Goal: Task Accomplishment & Management: Use online tool/utility

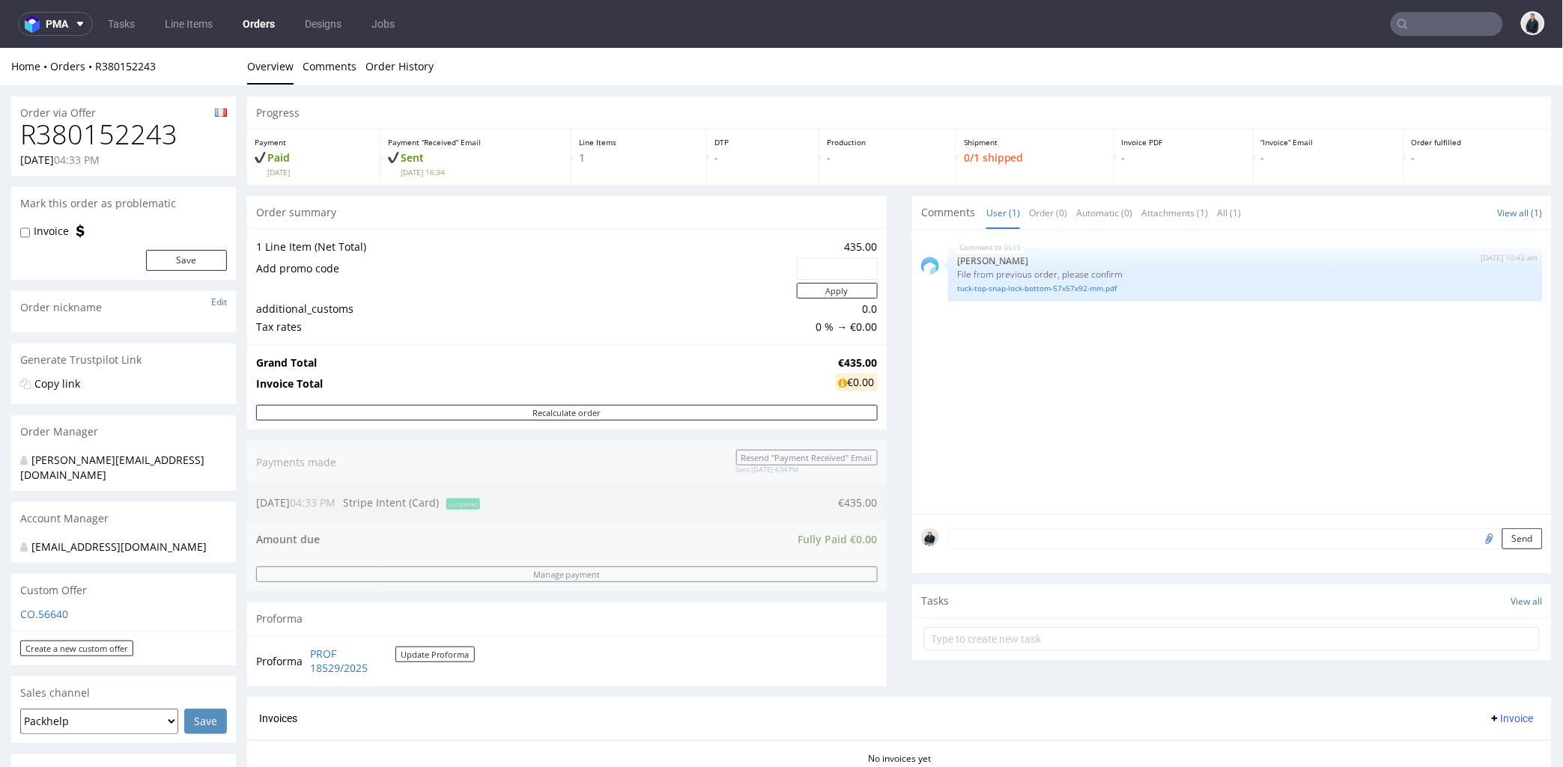
scroll to position [166, 0]
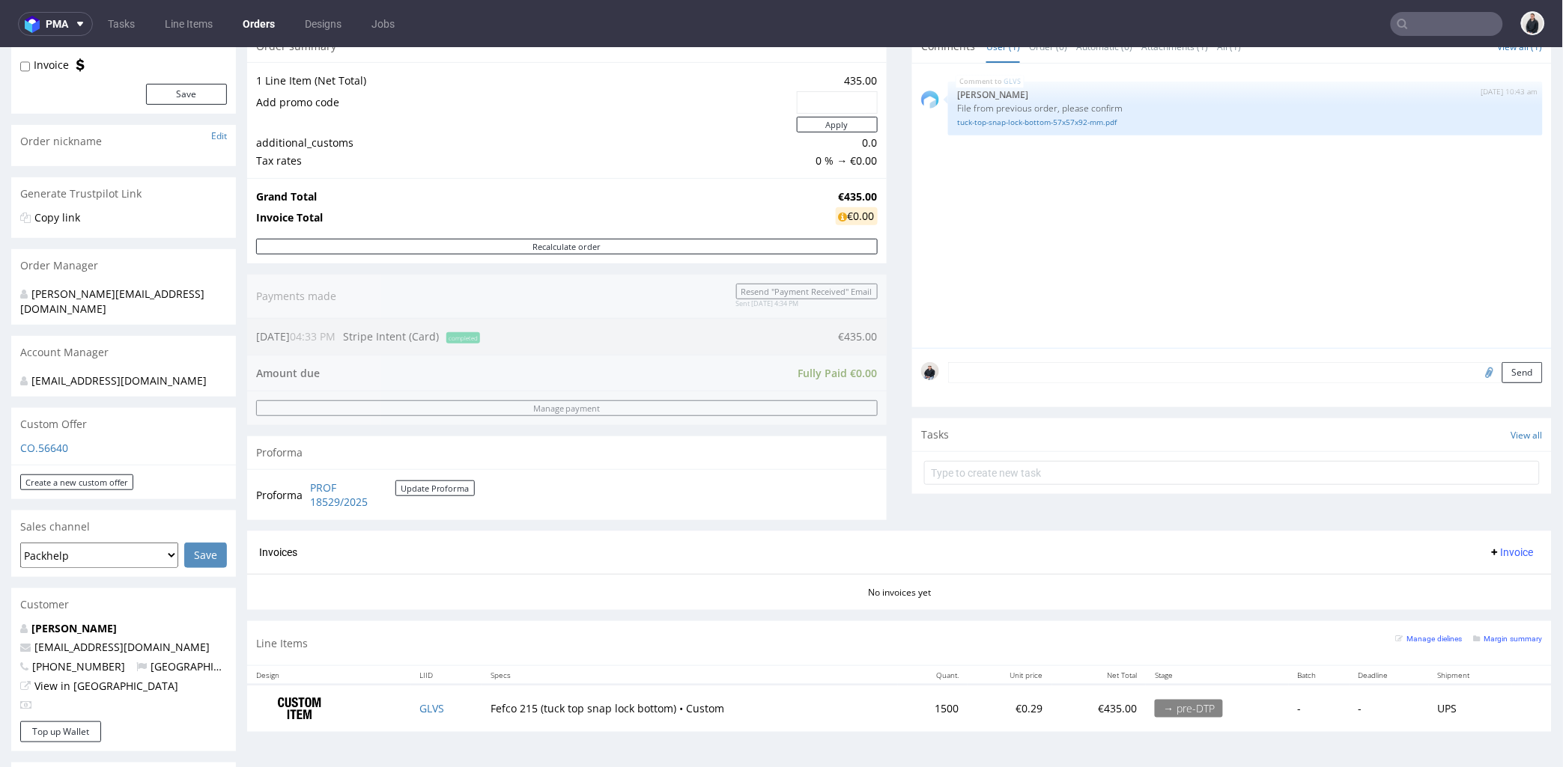
drag, startPoint x: 117, startPoint y: 646, endPoint x: 64, endPoint y: 637, distance: 53.9
click at [34, 645] on p "contact@rucher-saint-gilles.fr" at bounding box center [123, 646] width 207 height 15
copy link "contact@rucher-saint-gilles.fr"
click at [1069, 113] on div "tuck-top-snap-lock-bottom-57x57x92-mm.pdf" at bounding box center [1245, 120] width 577 height 14
click at [1069, 118] on link "tuck-top-snap-lock-bottom-57x57x92-mm.pdf" at bounding box center [1245, 121] width 577 height 11
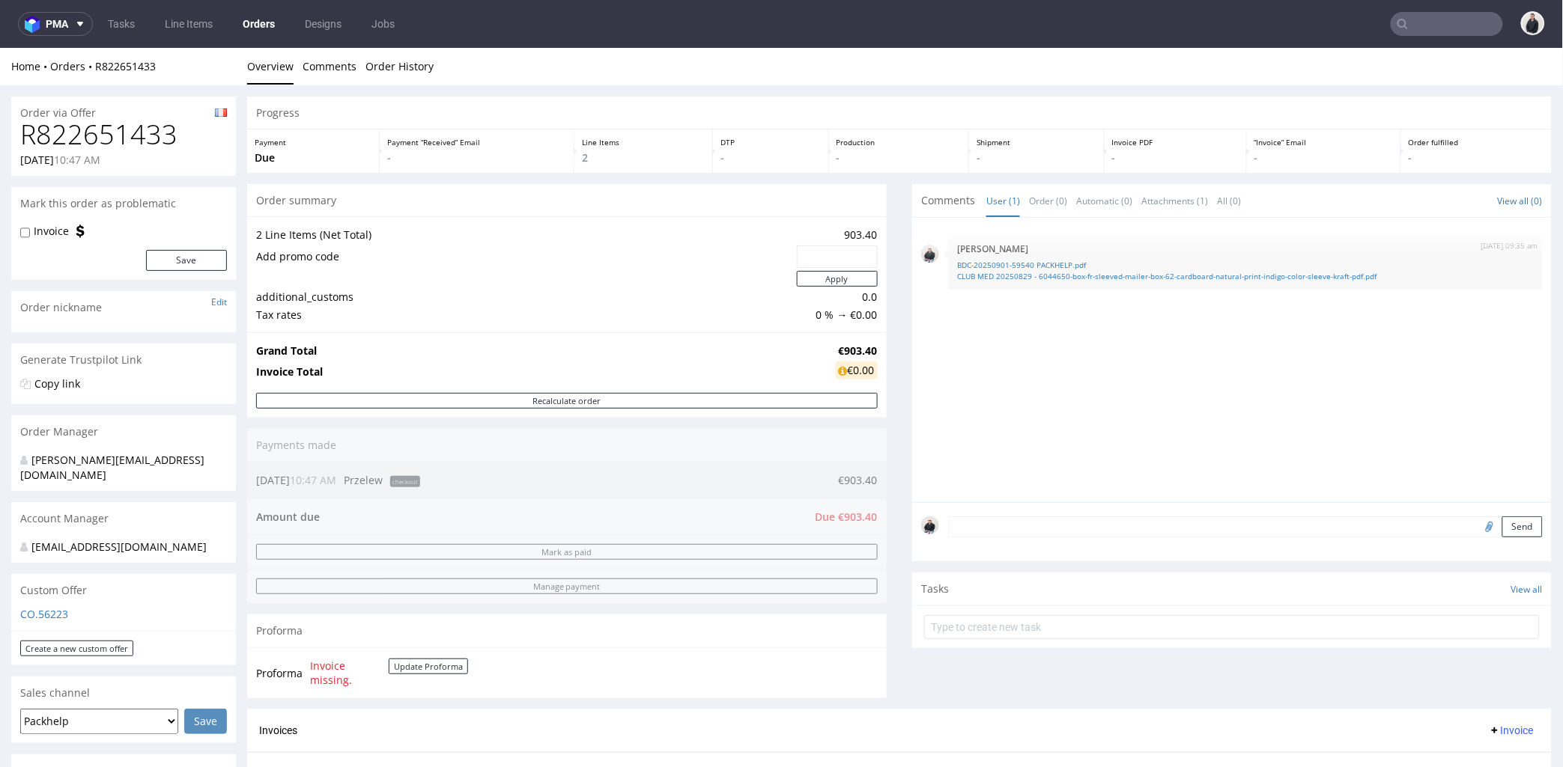
scroll to position [499, 0]
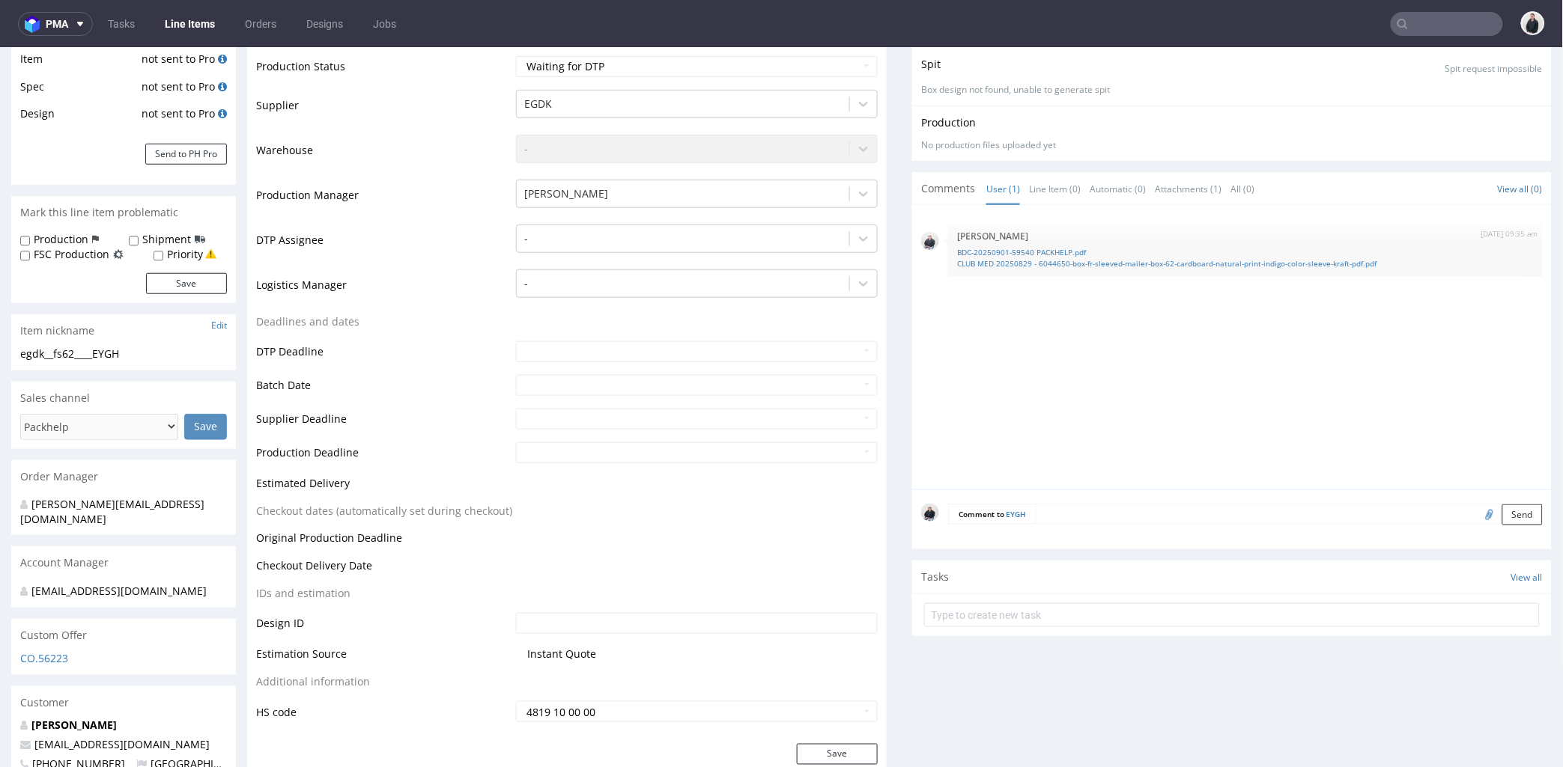
scroll to position [1, 0]
click at [1476, 511] on input "file" at bounding box center [1486, 513] width 21 height 19
type input "C:\fakepath\CLUB MED 20250829 - 6044650-box-fr-sleeved-mailer-box-62-cardboard-…"
click at [1502, 511] on button "Send" at bounding box center [1522, 514] width 40 height 21
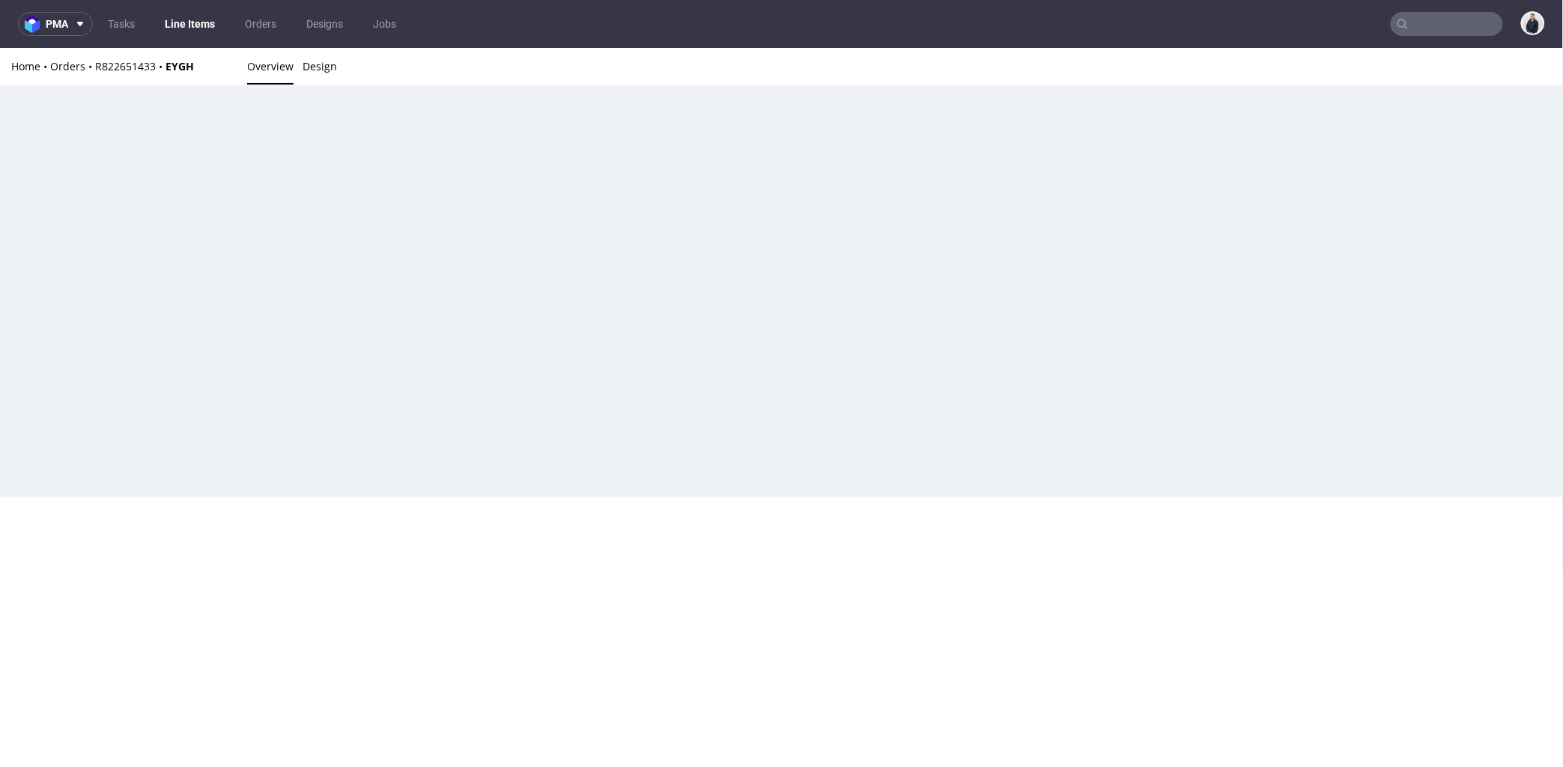
scroll to position [0, 0]
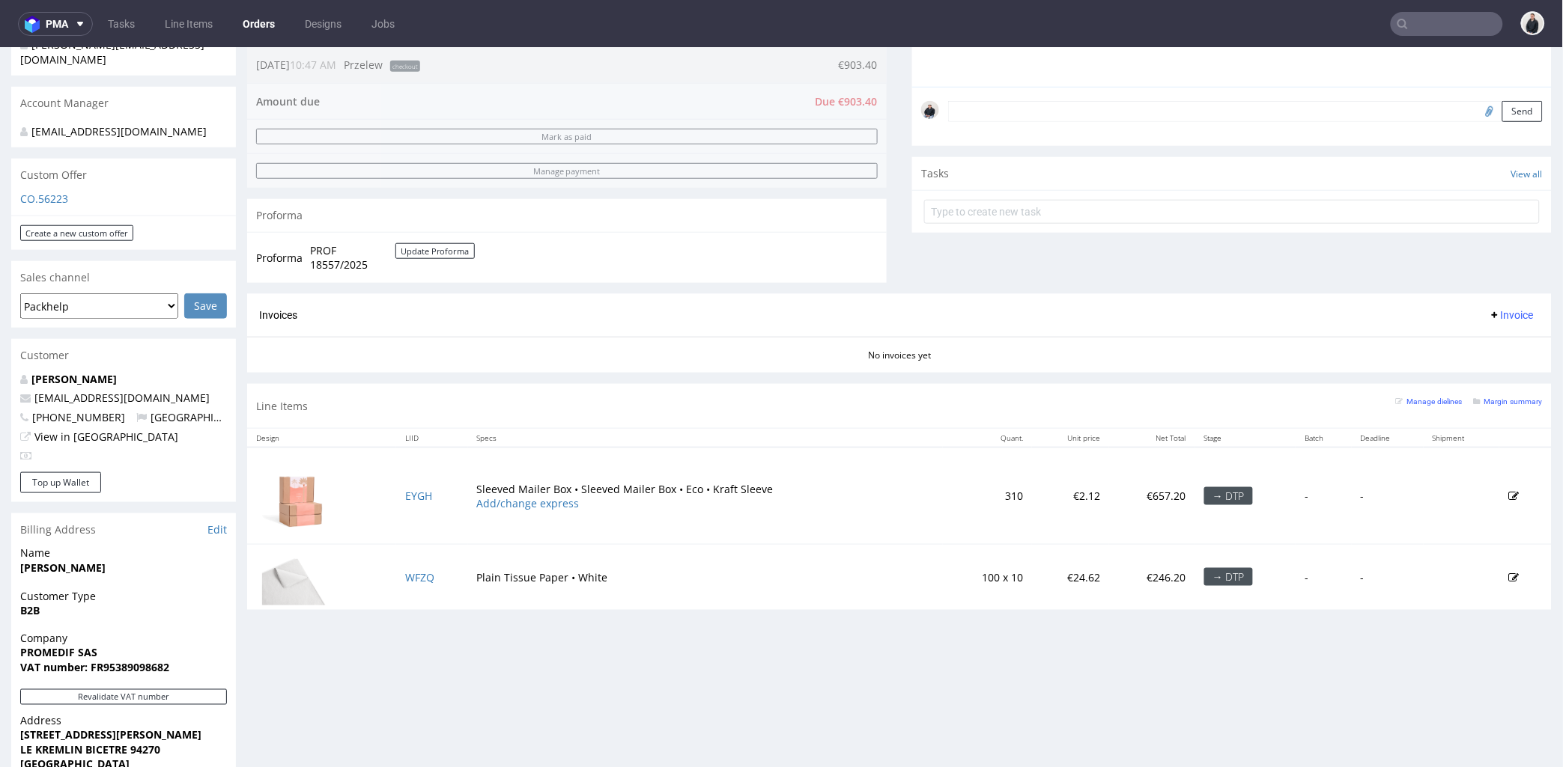
scroll to position [499, 0]
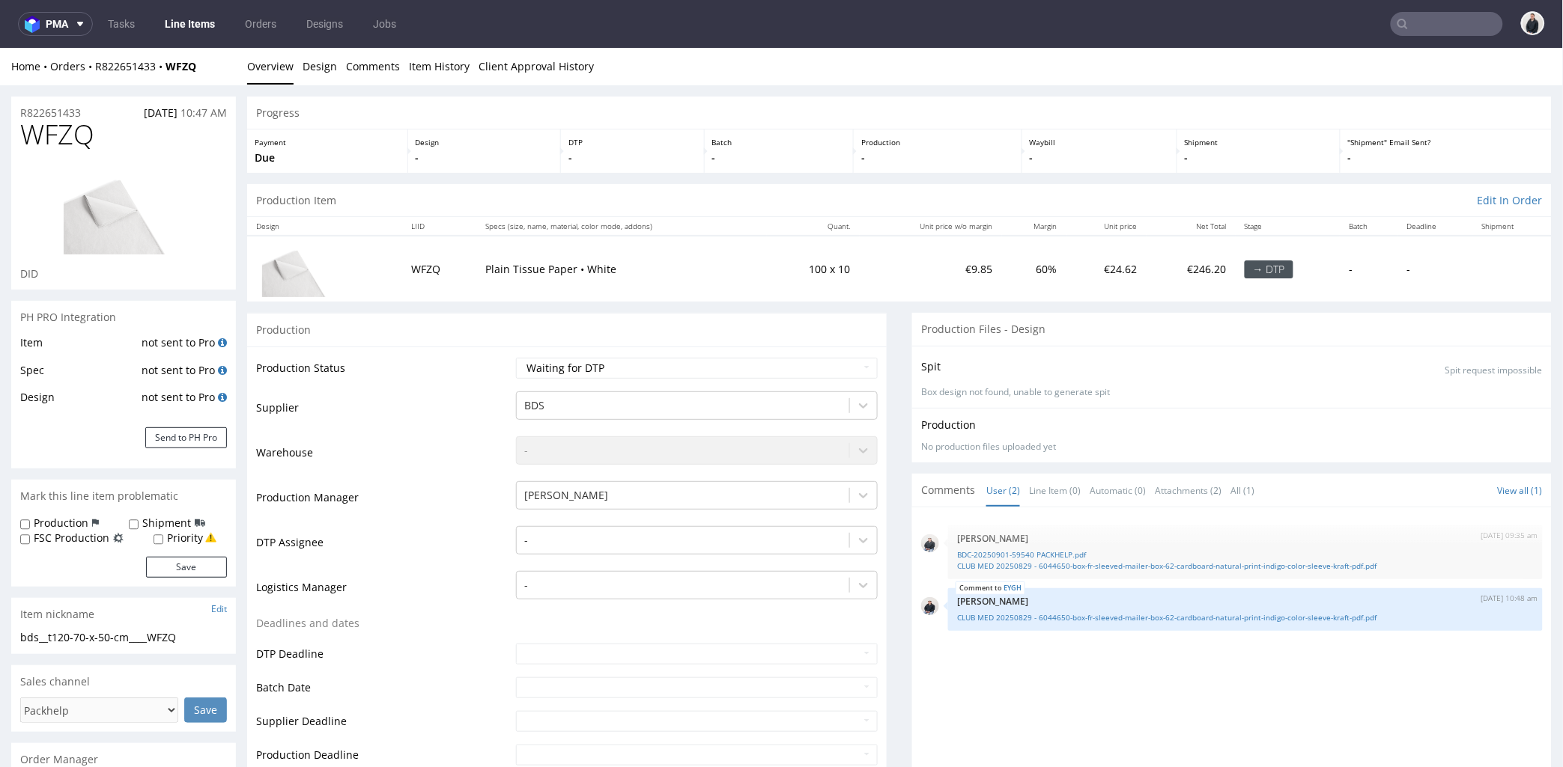
scroll to position [249, 0]
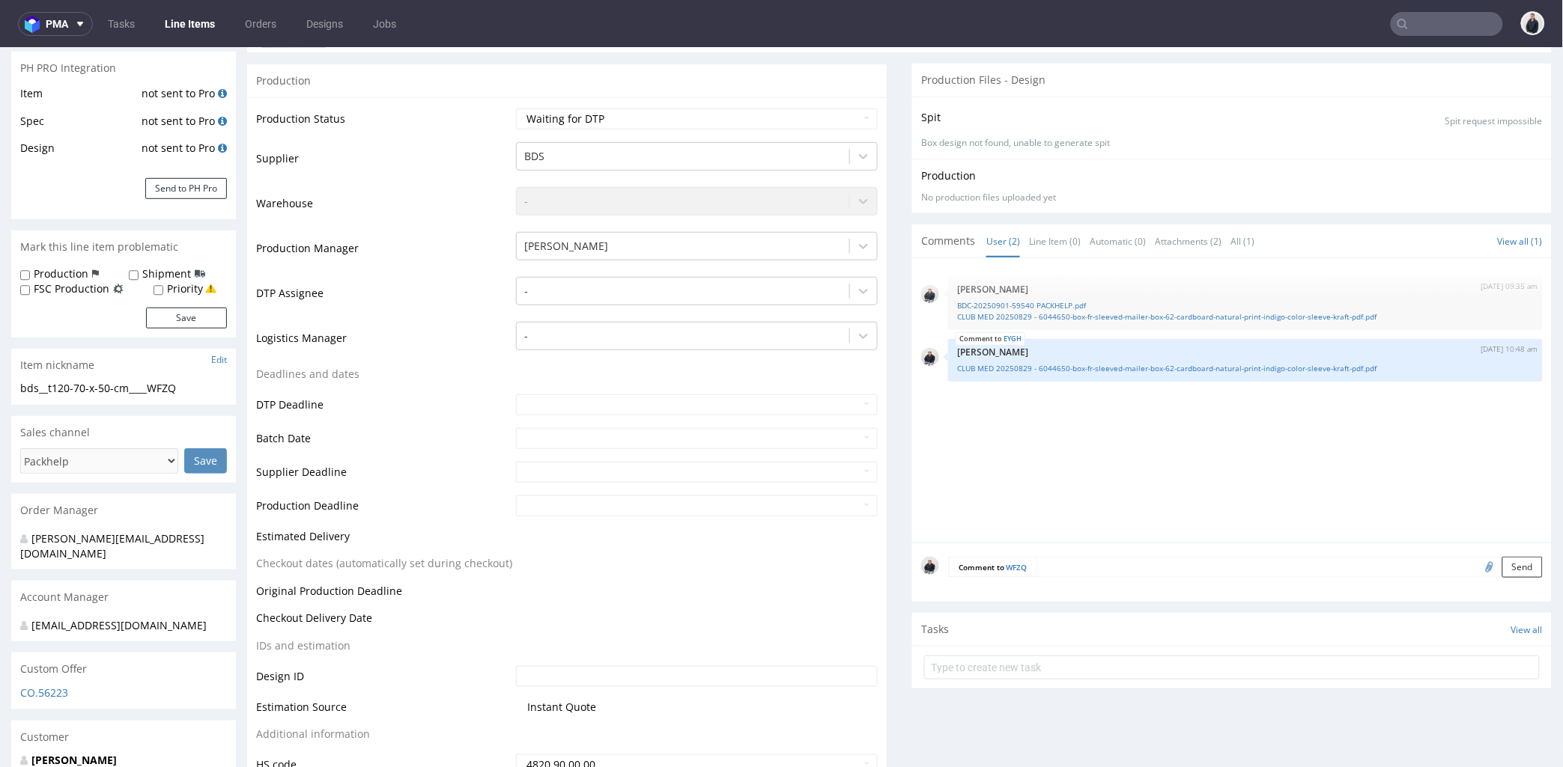
click at [1057, 567] on textarea at bounding box center [1289, 566] width 506 height 21
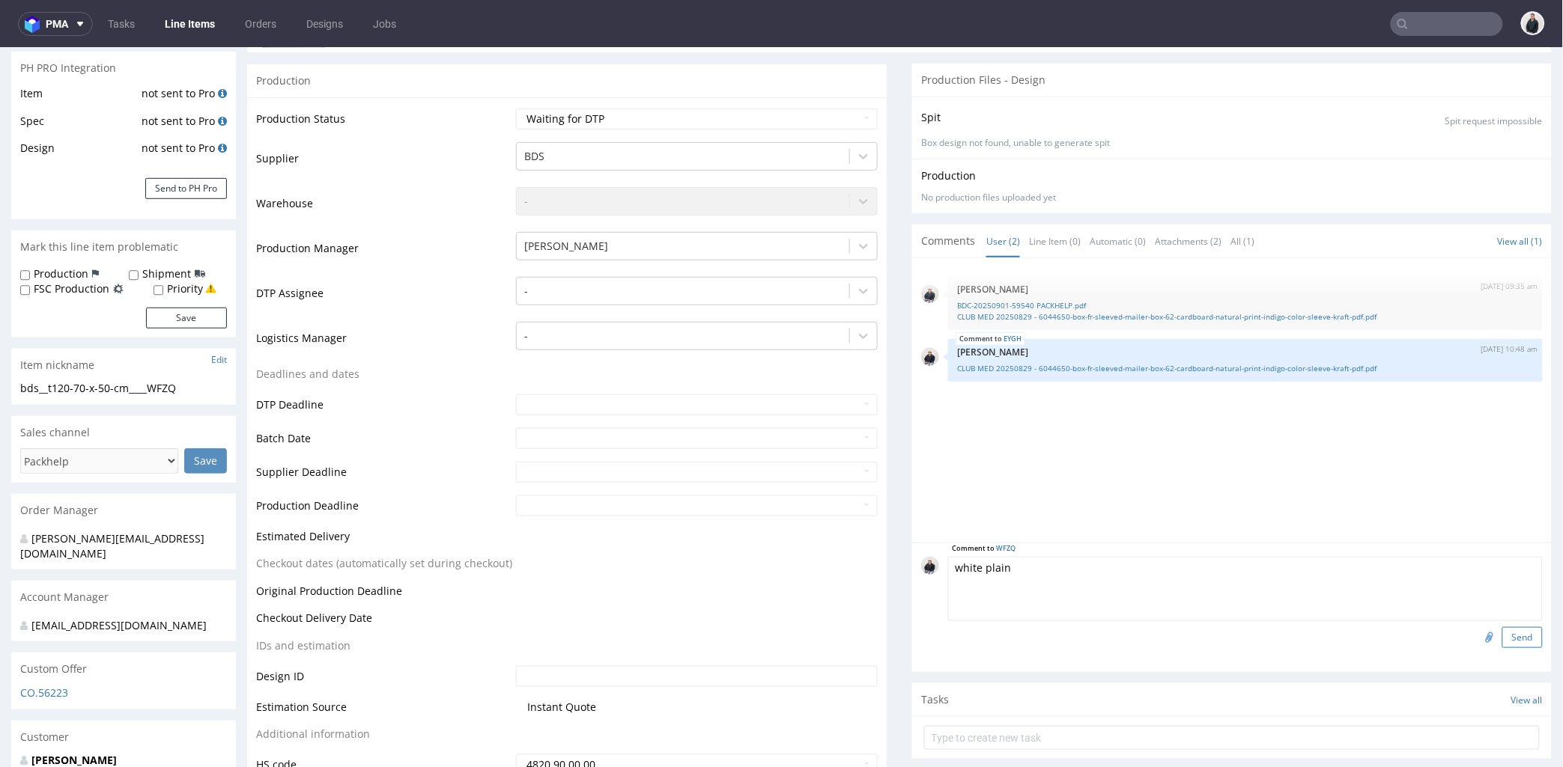
type textarea "white plain"
click at [1502, 636] on button "Send" at bounding box center [1522, 637] width 40 height 21
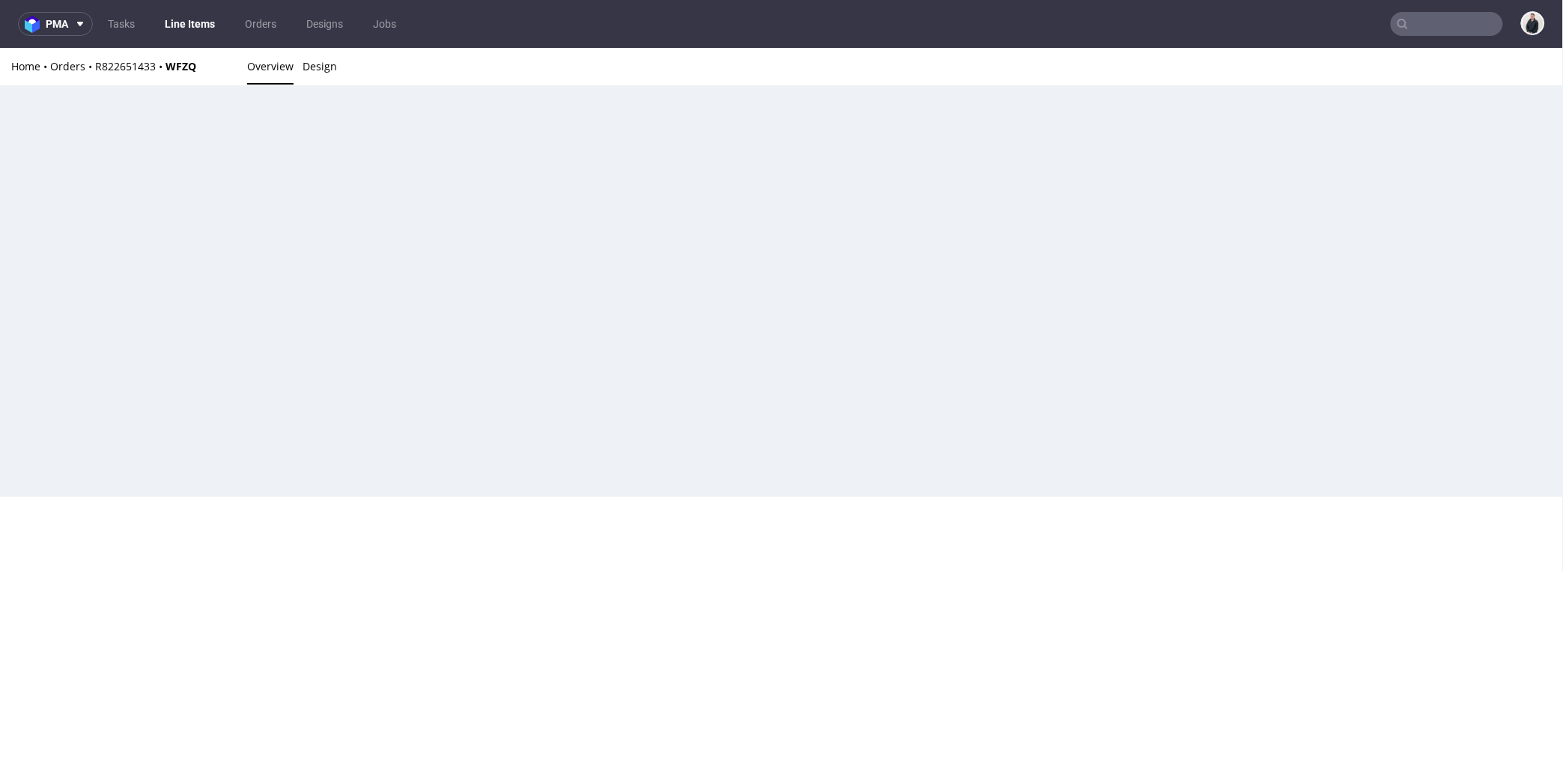
scroll to position [0, 0]
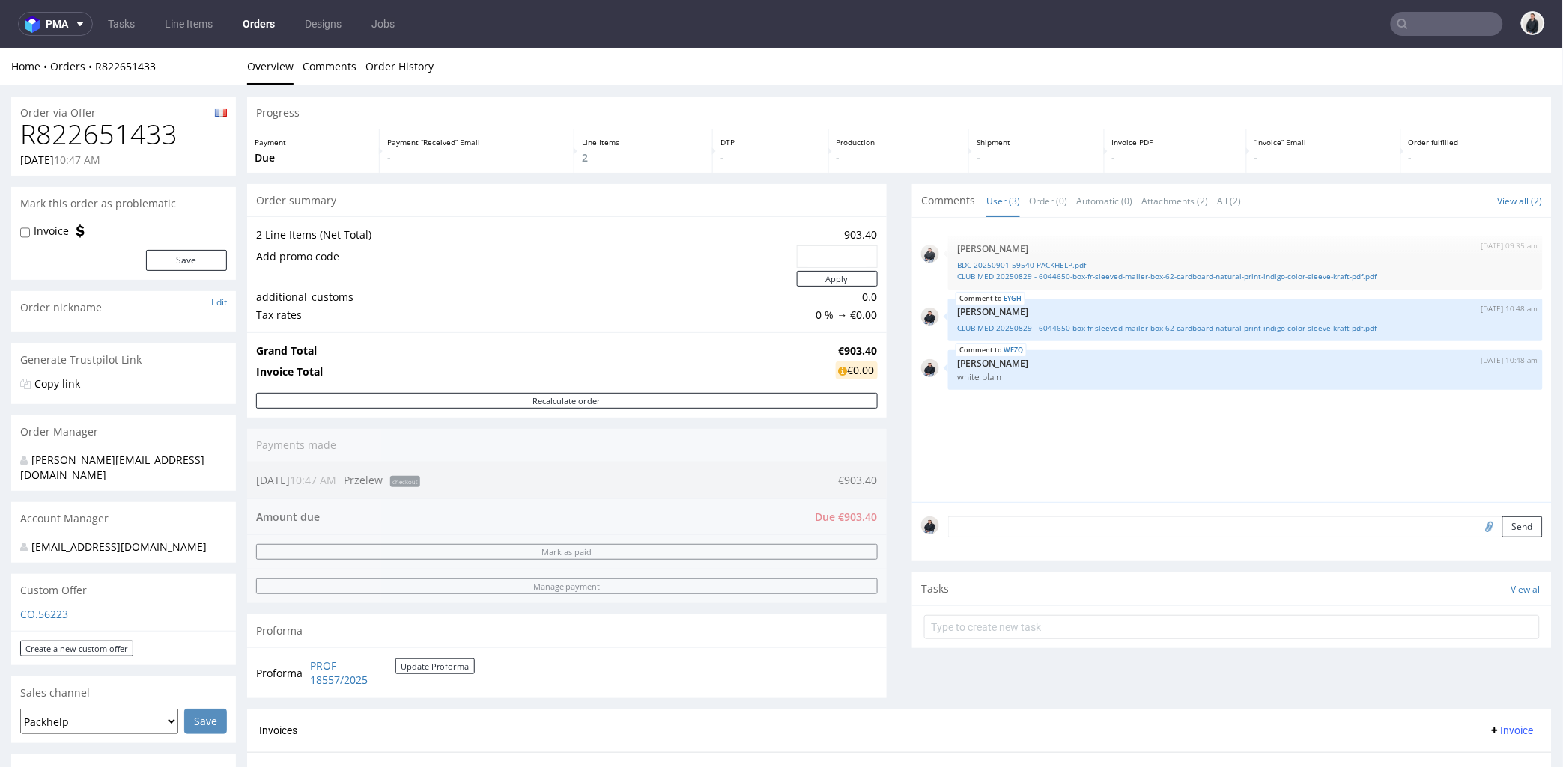
scroll to position [249, 0]
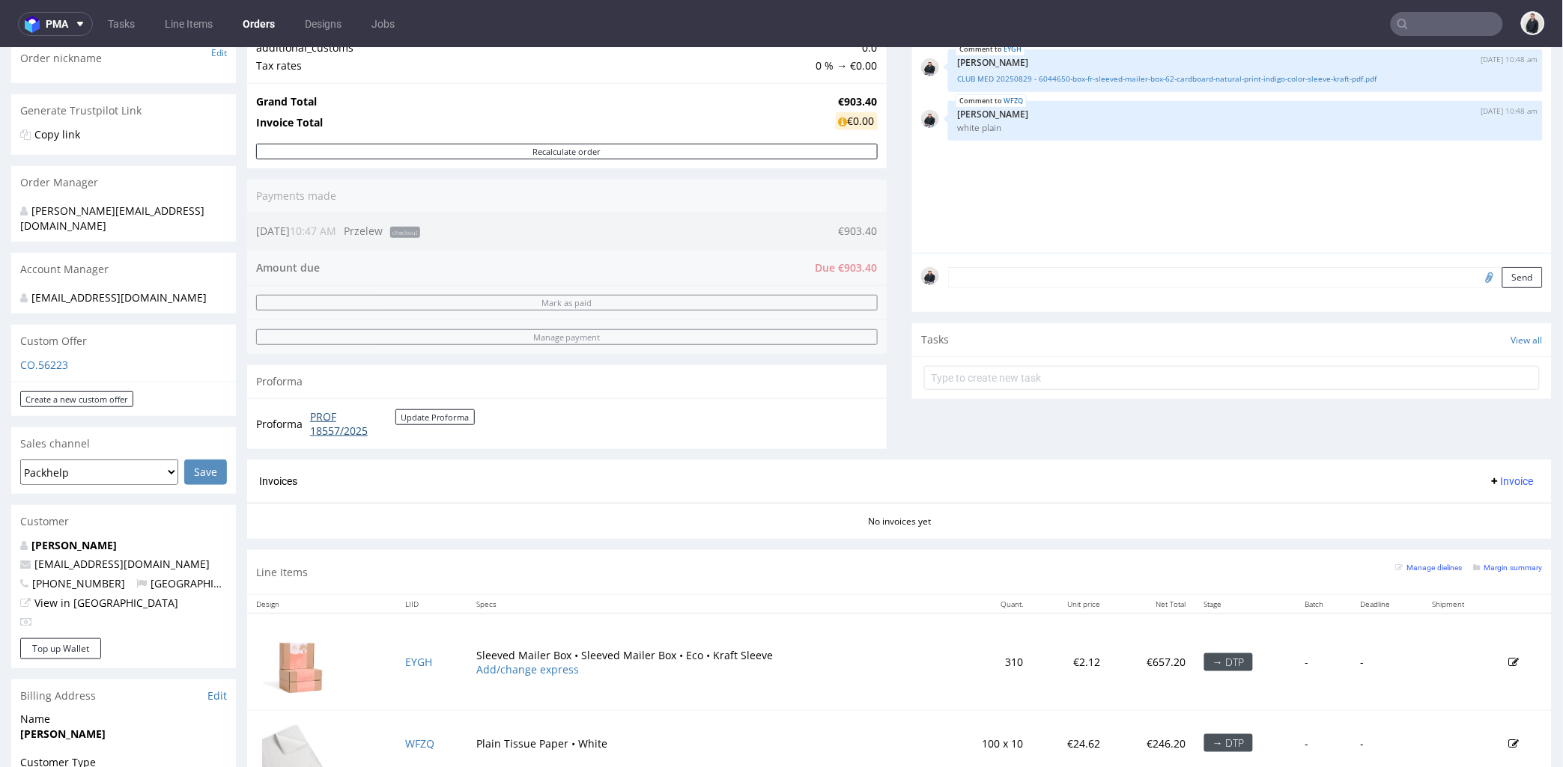
click at [323, 428] on link "PROF 18557/2025" at bounding box center [352, 423] width 85 height 29
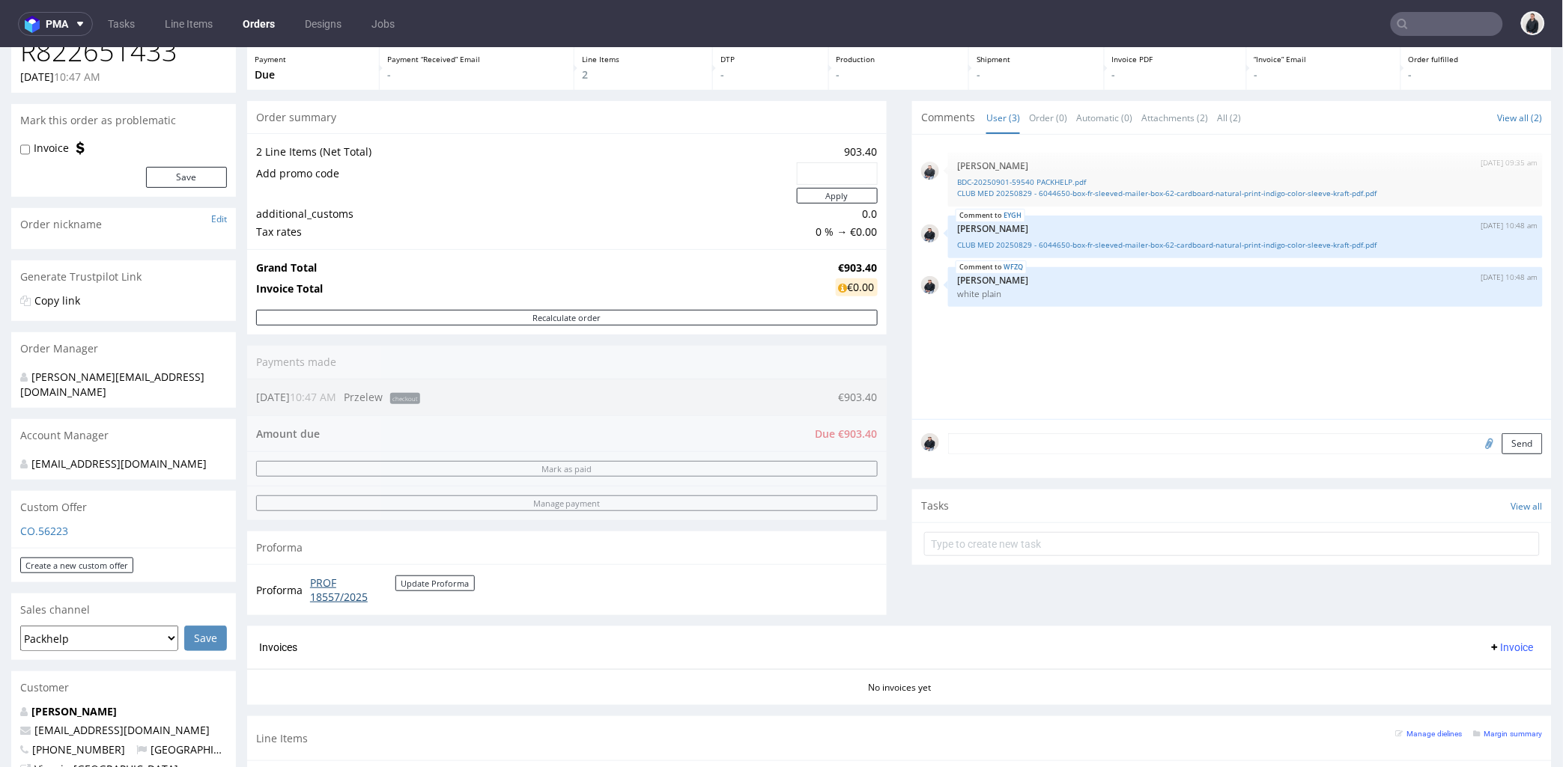
scroll to position [0, 0]
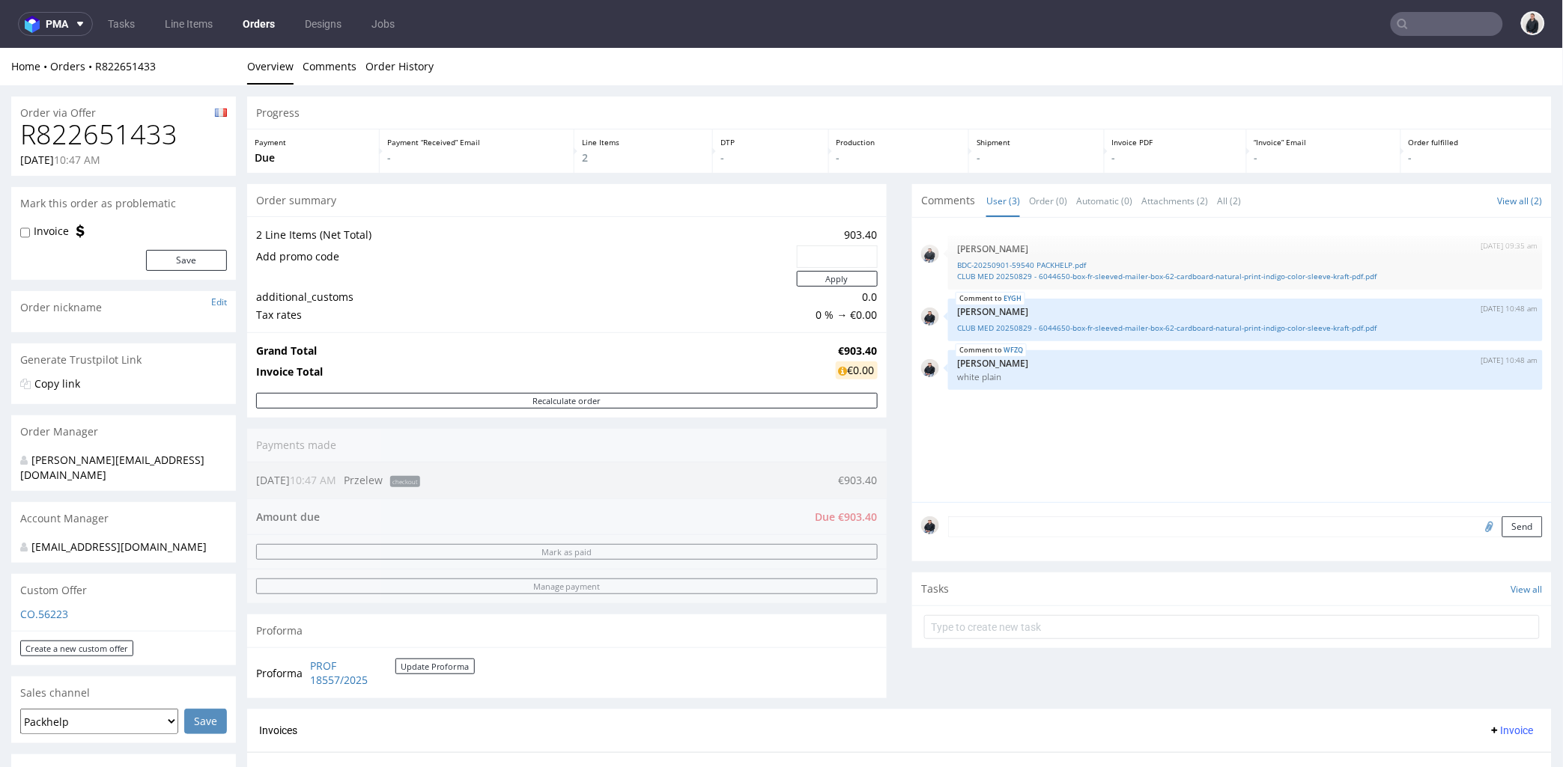
click at [145, 138] on h1 "R822651433" at bounding box center [123, 134] width 207 height 30
copy h1 "R822651433"
drag, startPoint x: 822, startPoint y: 353, endPoint x: 864, endPoint y: 349, distance: 42.1
click at [864, 349] on td "€903.40" at bounding box center [855, 350] width 46 height 18
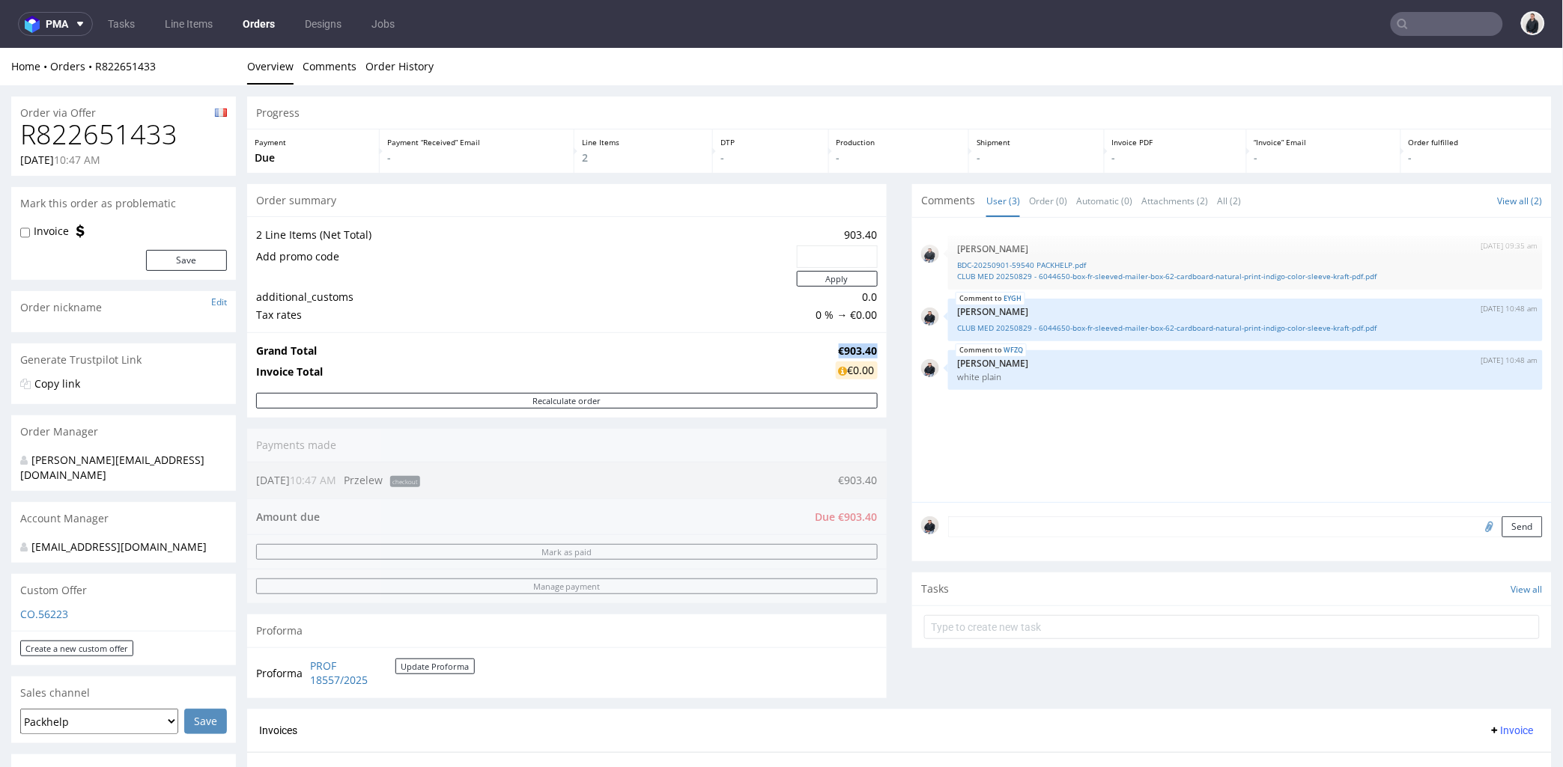
copy strong "€903.40"
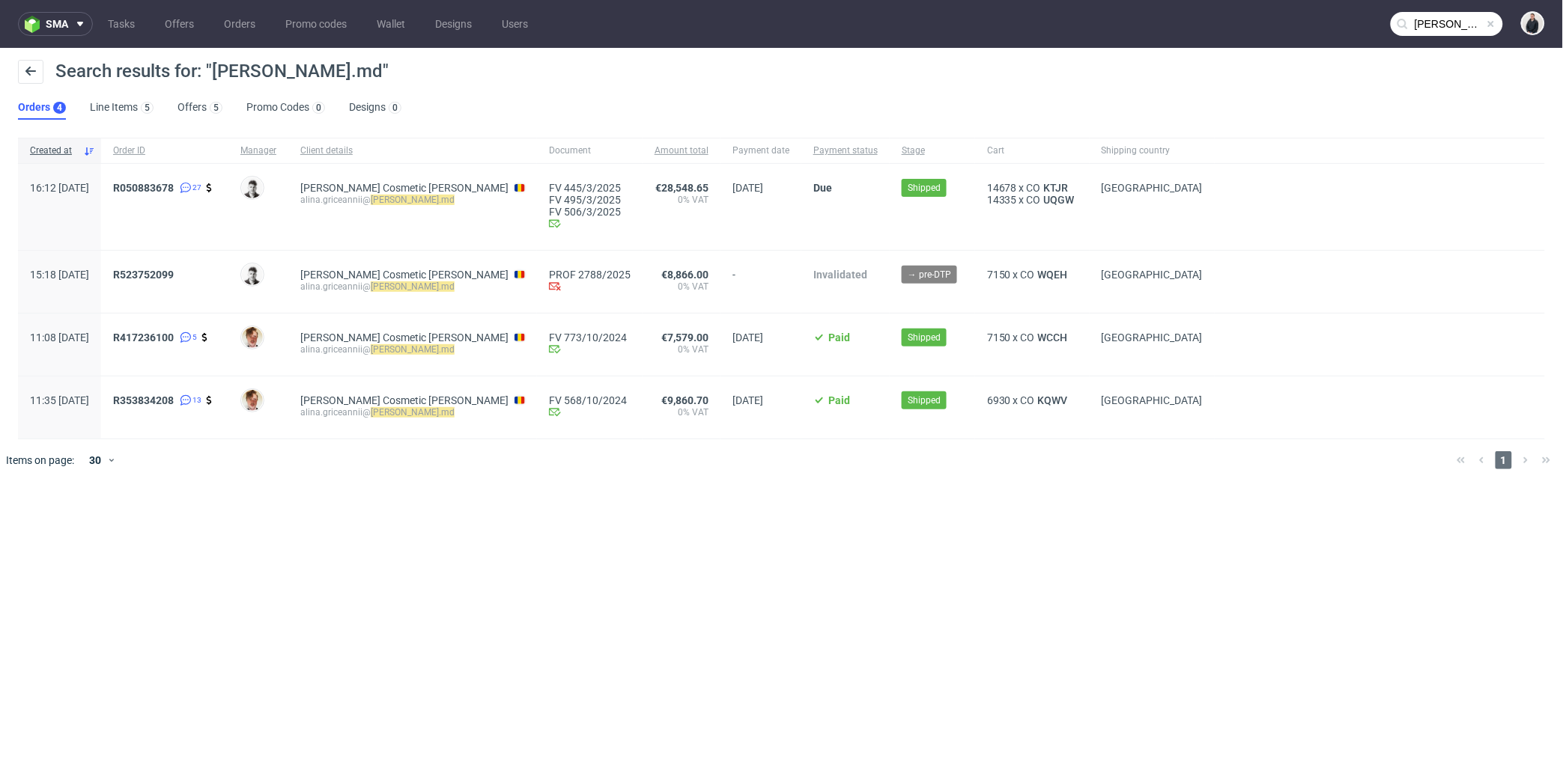
click at [1439, 28] on input "viorica.md" at bounding box center [1446, 24] width 112 height 24
paste input "oferty@maxprint.com.pl"
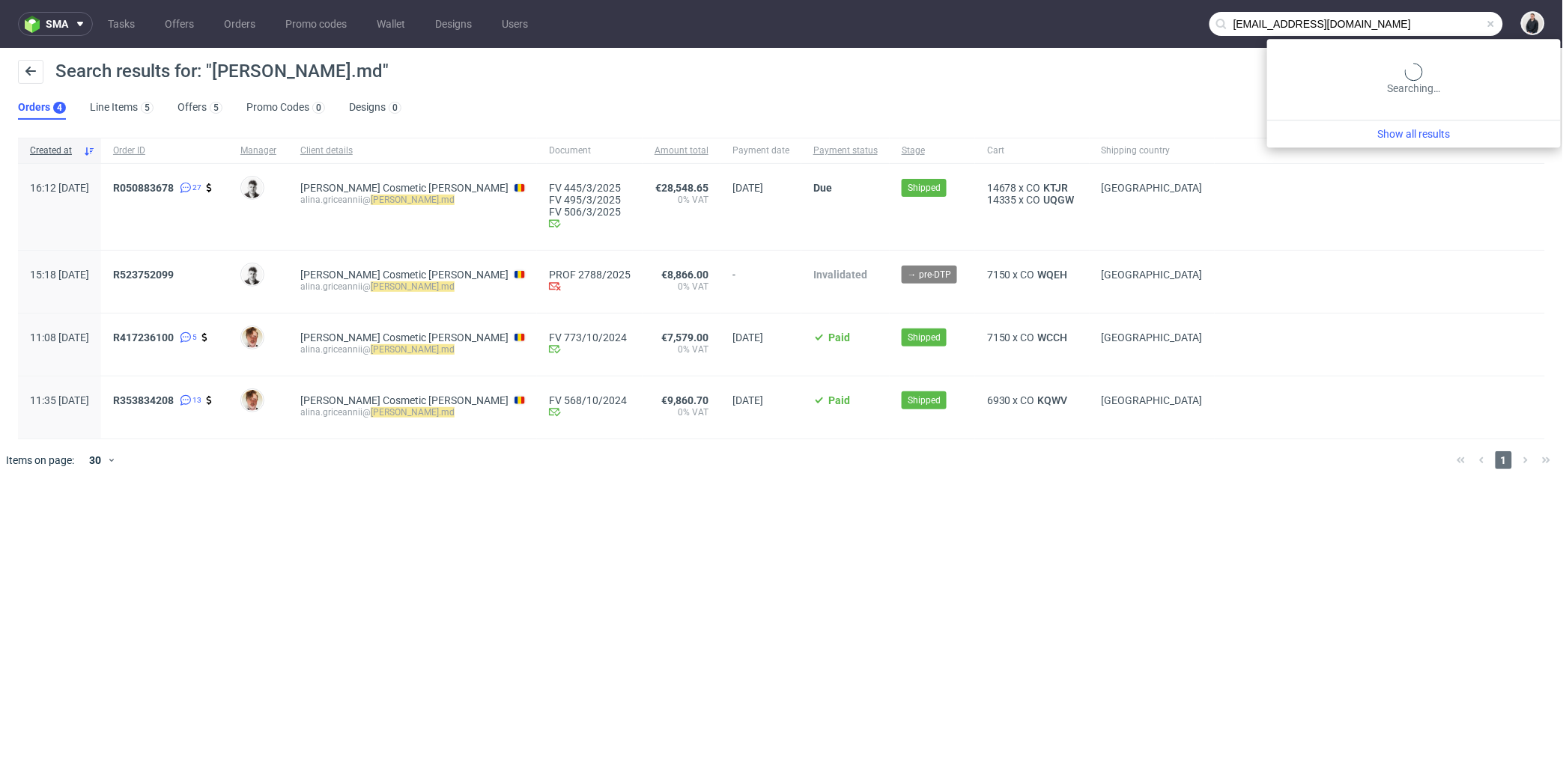
type input "oferty@maxprint.com.pl"
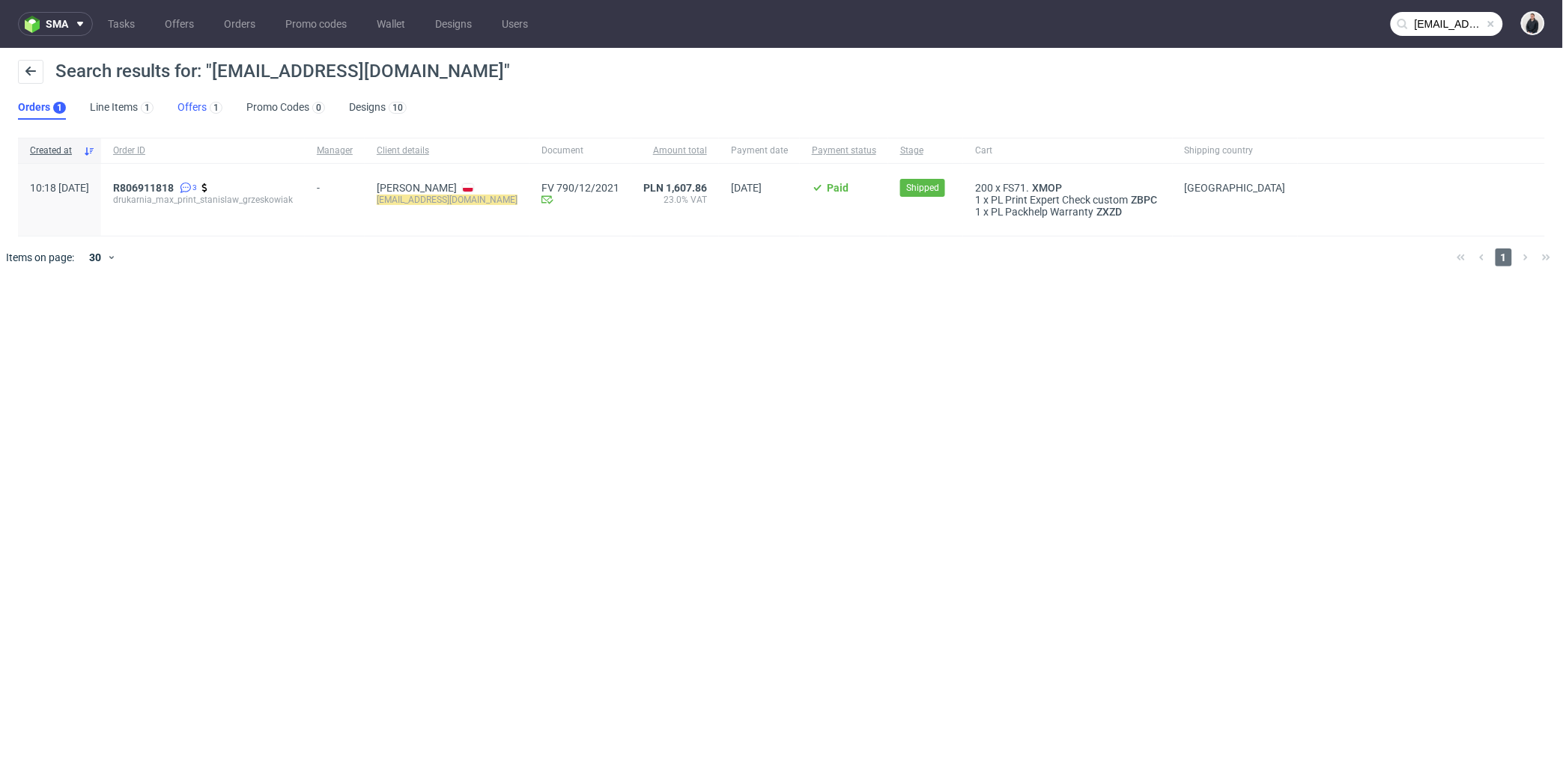
click at [202, 105] on link "Offers 1" at bounding box center [199, 108] width 45 height 24
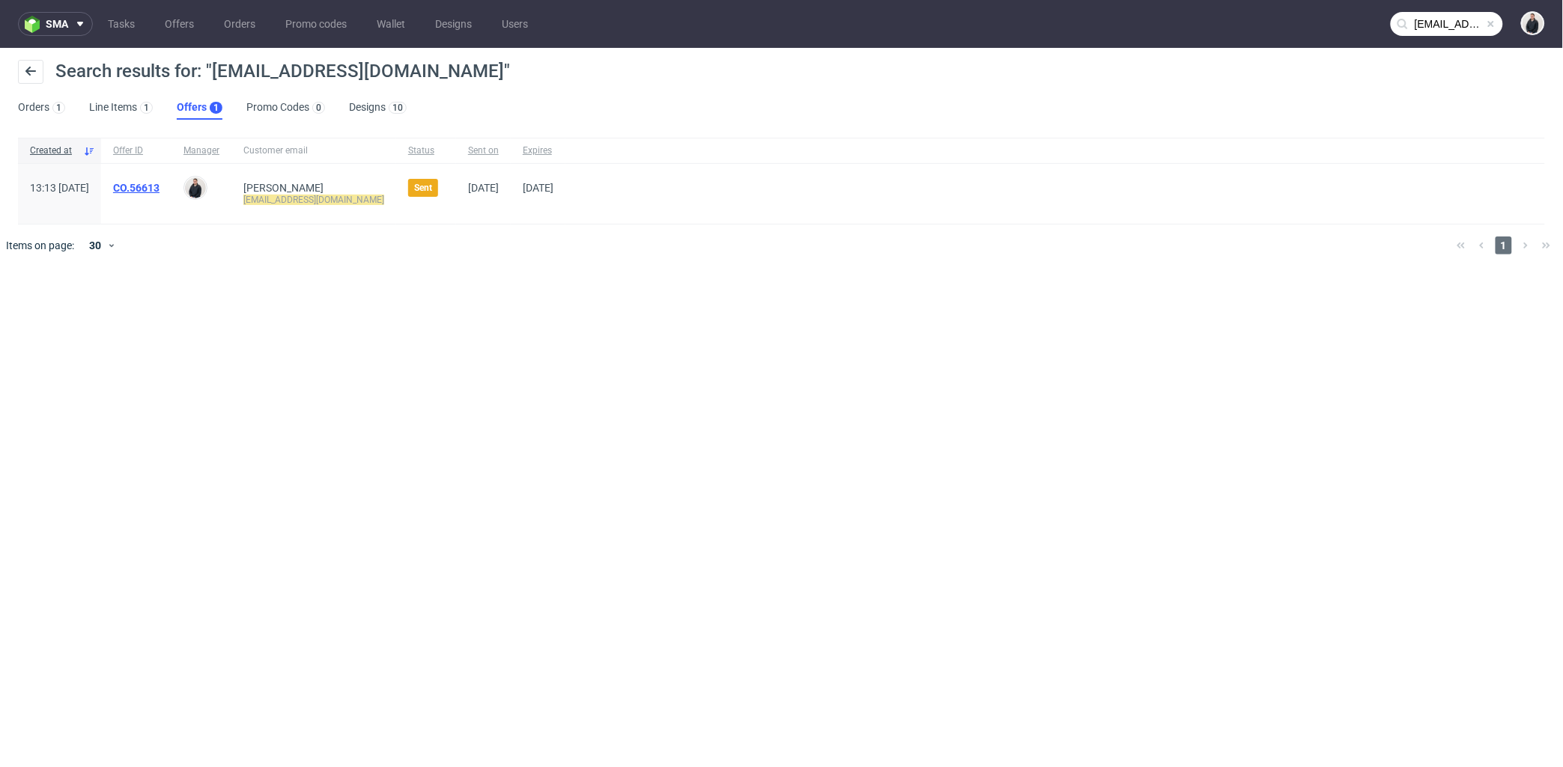
click at [159, 183] on link "CO.56613" at bounding box center [136, 188] width 46 height 12
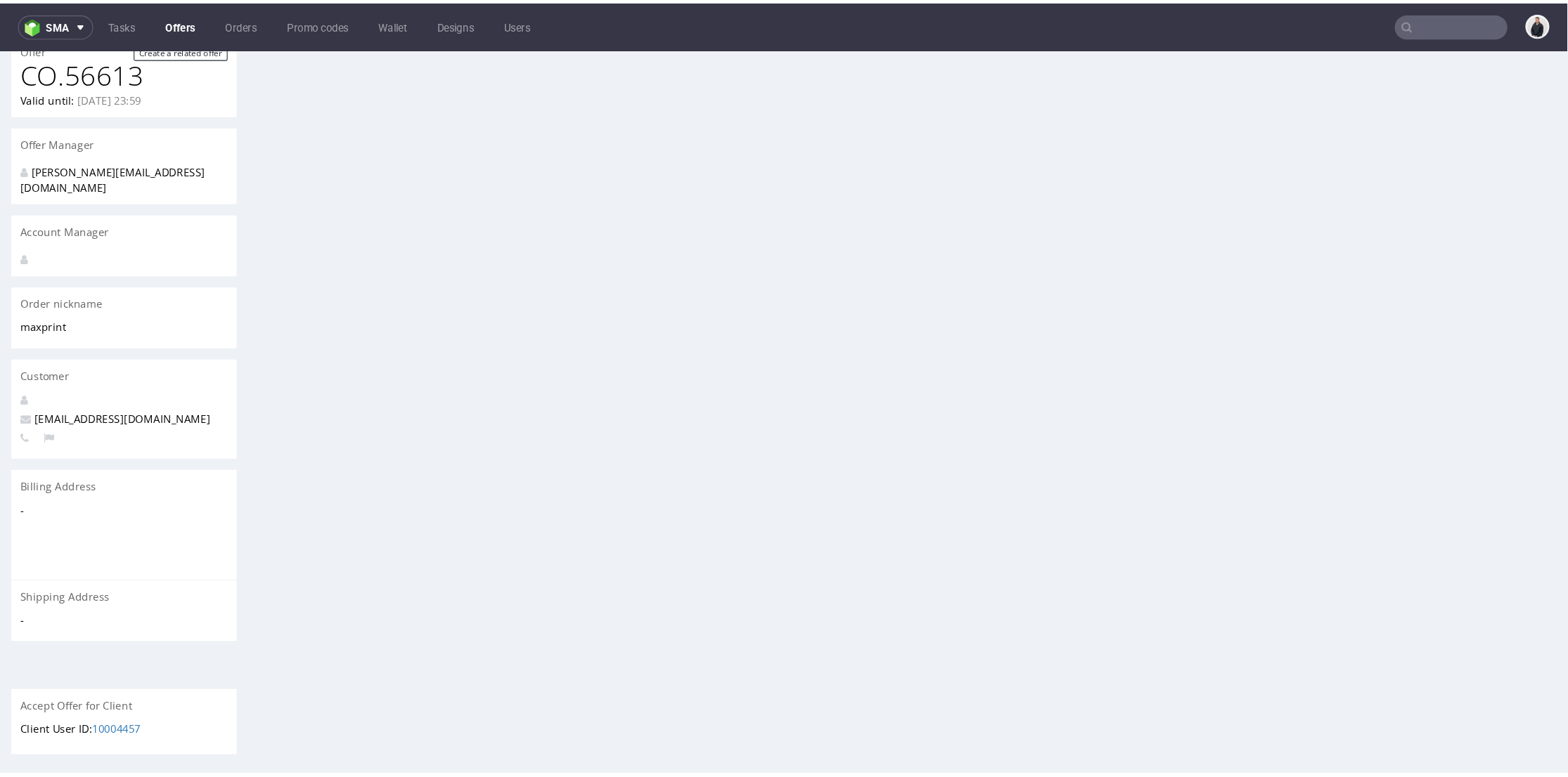
scroll to position [390, 0]
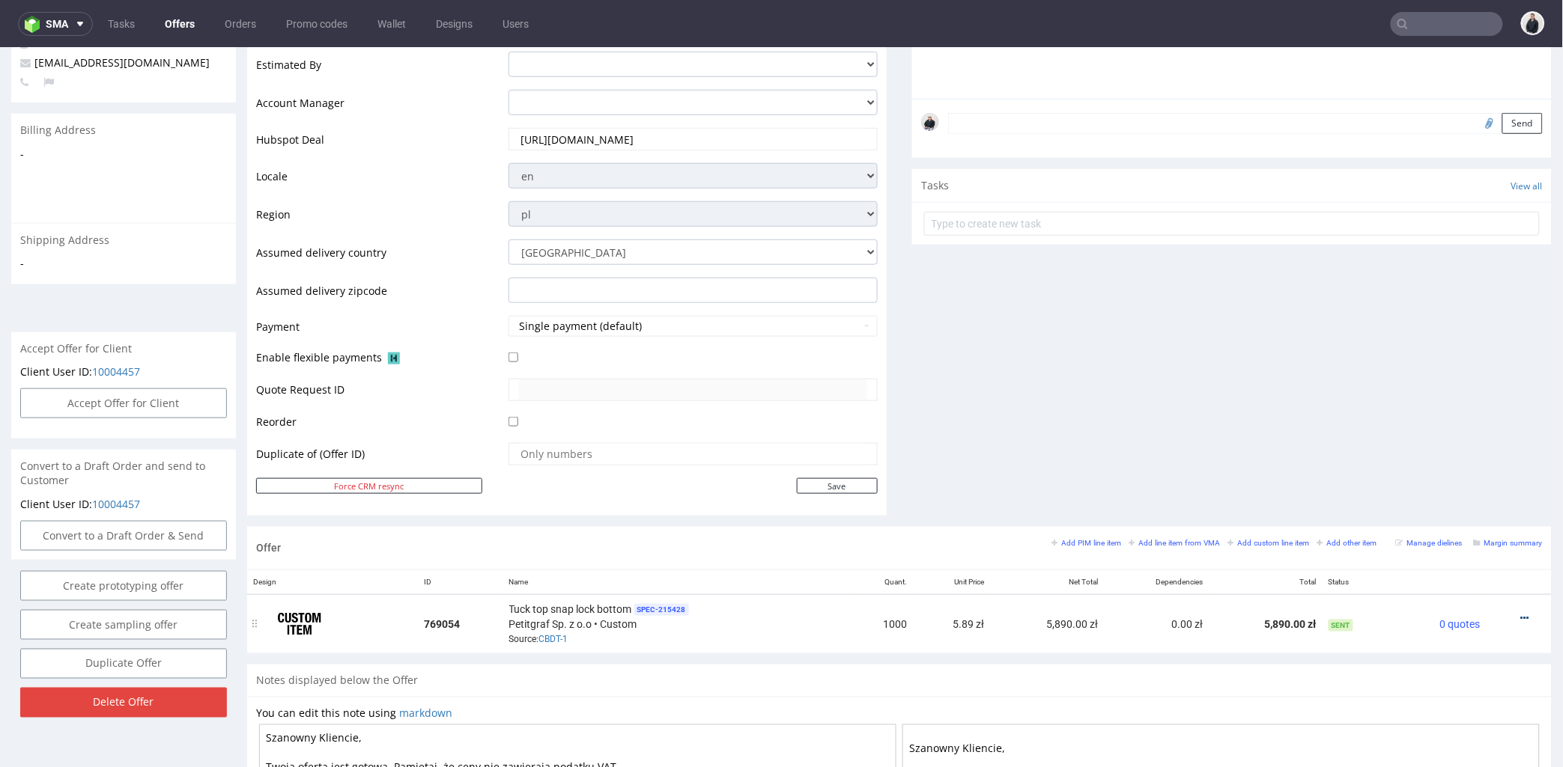
click at [1521, 615] on icon at bounding box center [1525, 617] width 8 height 10
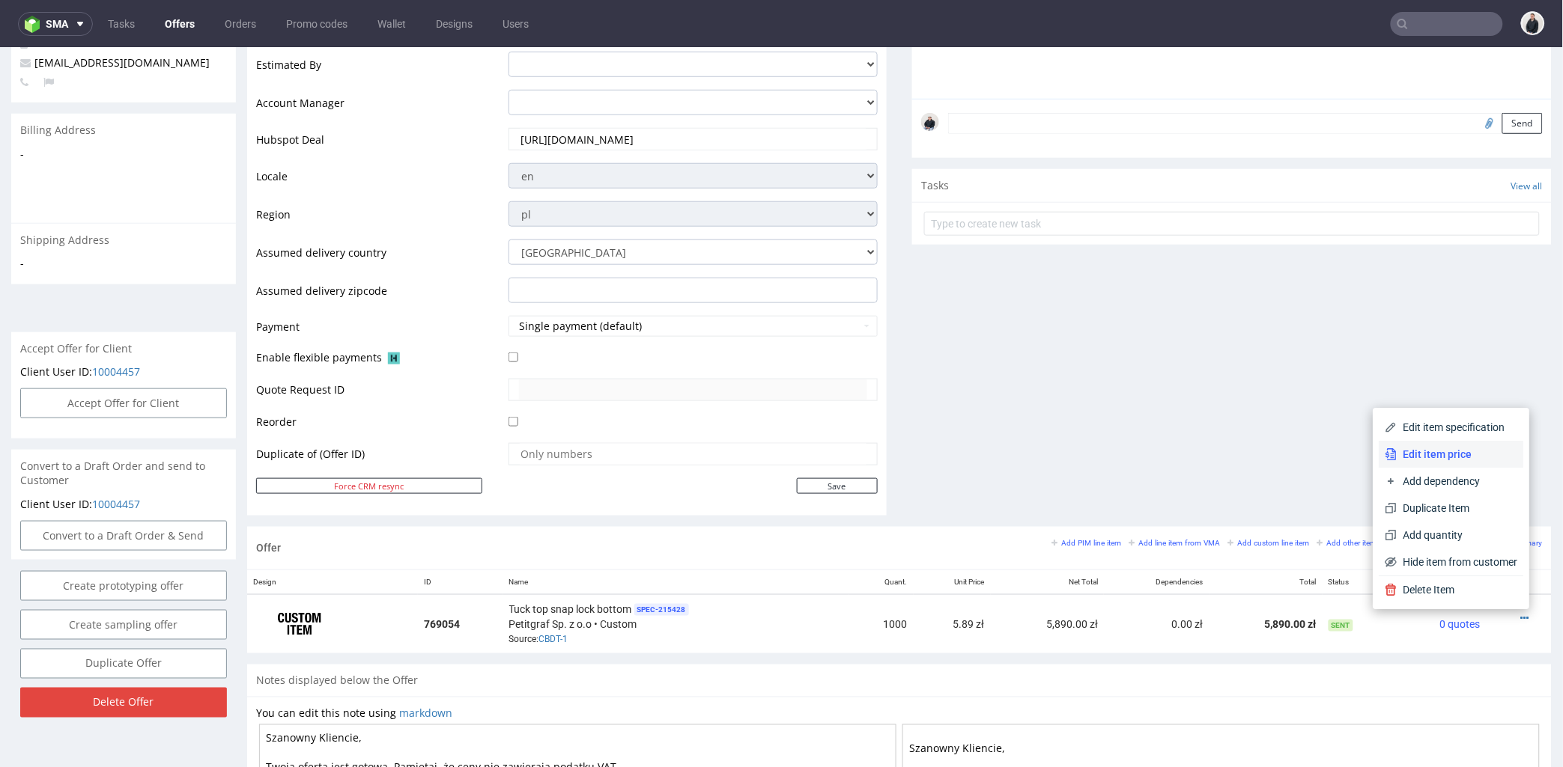
click at [1438, 457] on span "Edit item price" at bounding box center [1457, 453] width 121 height 15
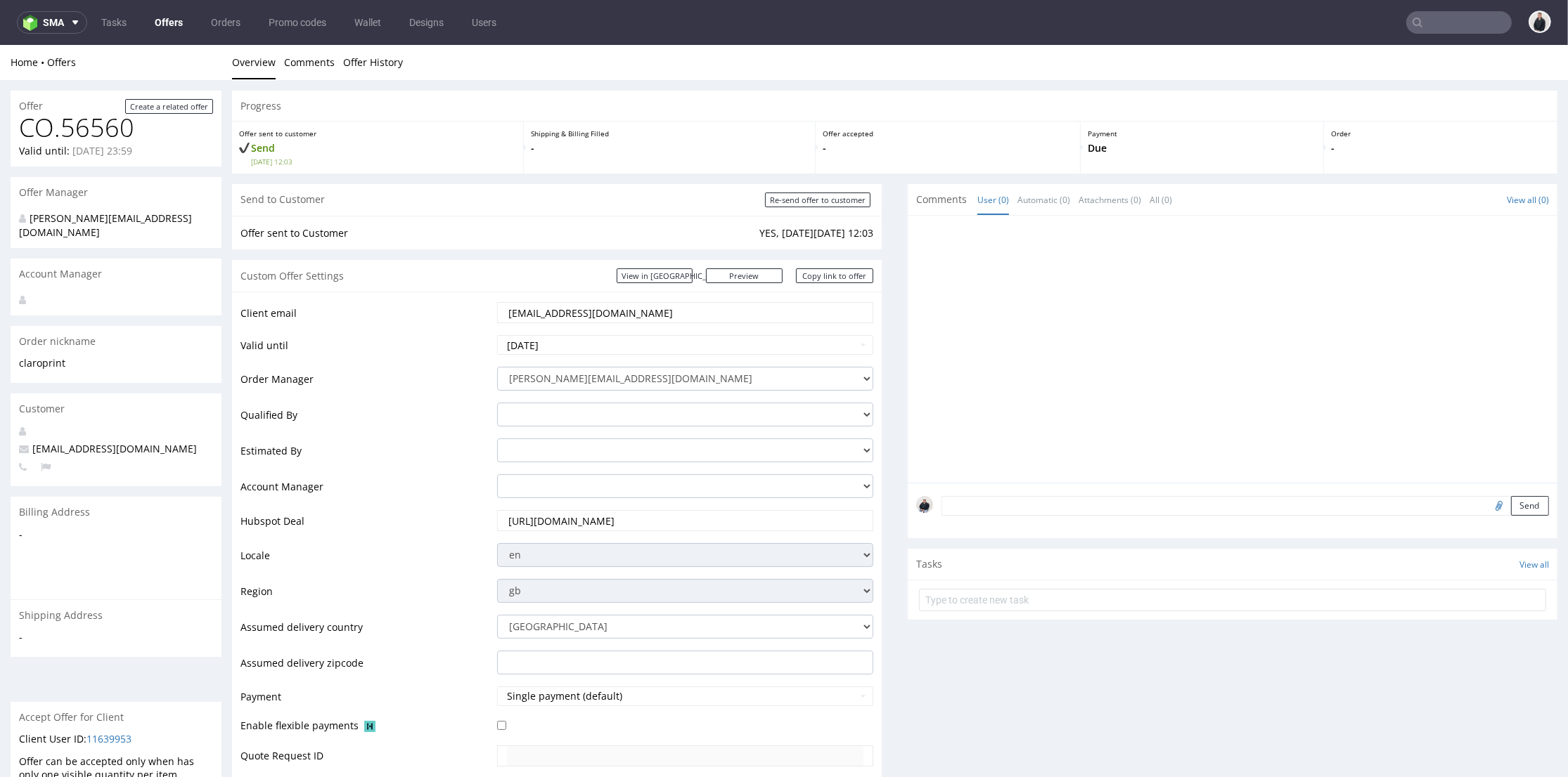
click at [1424, 21] on input "text" at bounding box center [1458, 23] width 105 height 23
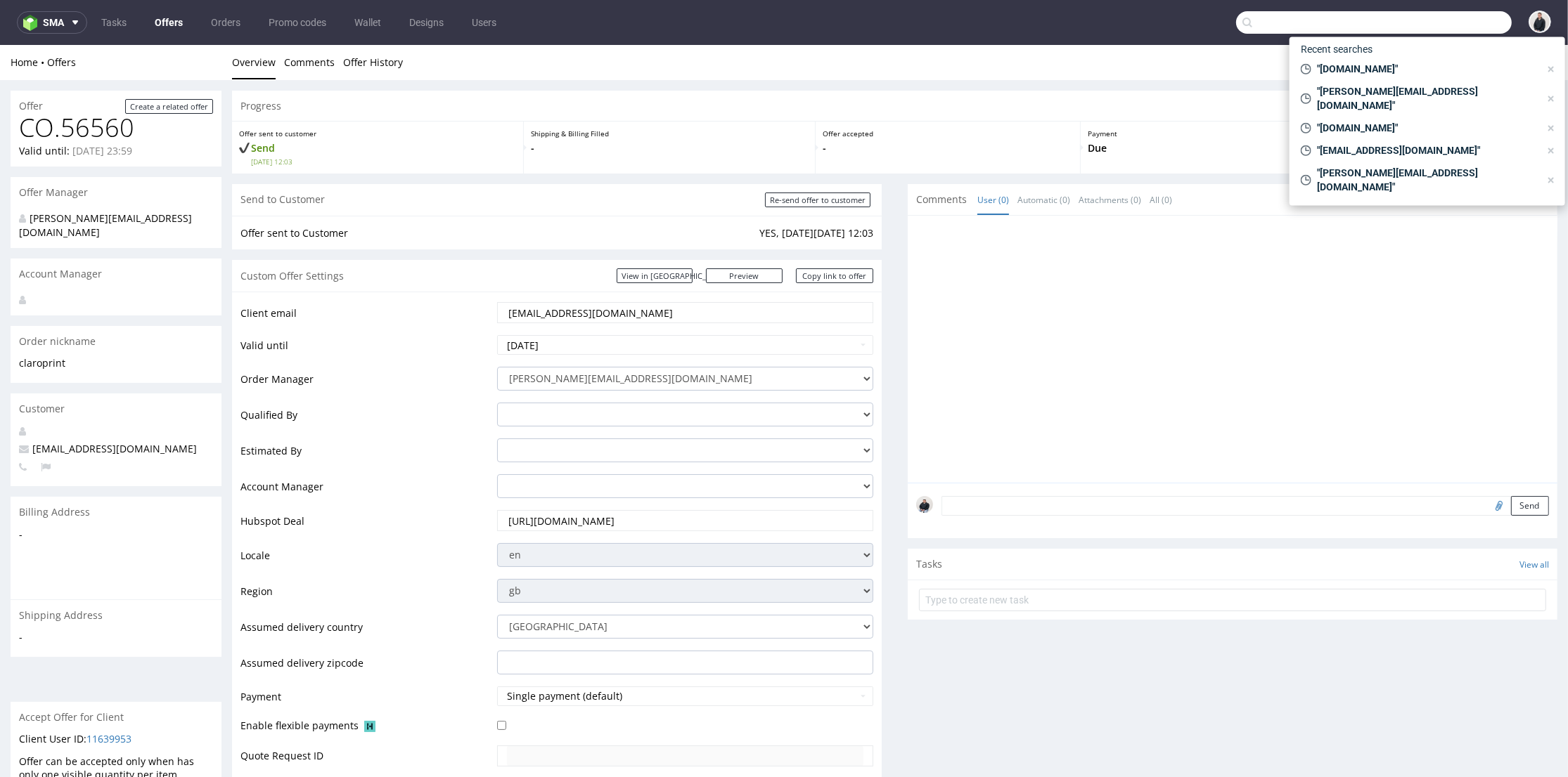
paste input "[DOMAIN_NAME]"
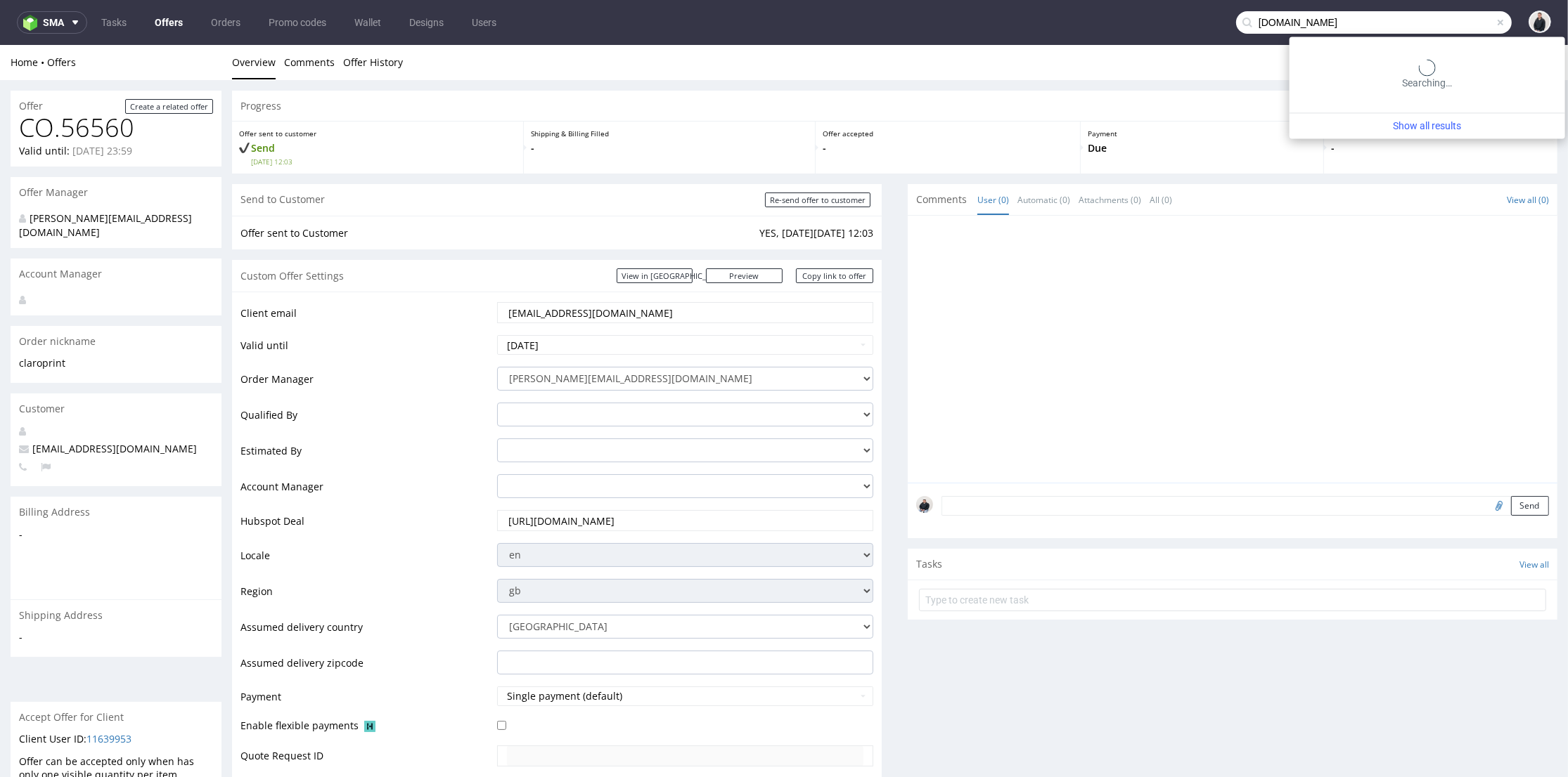
type input "[DOMAIN_NAME]"
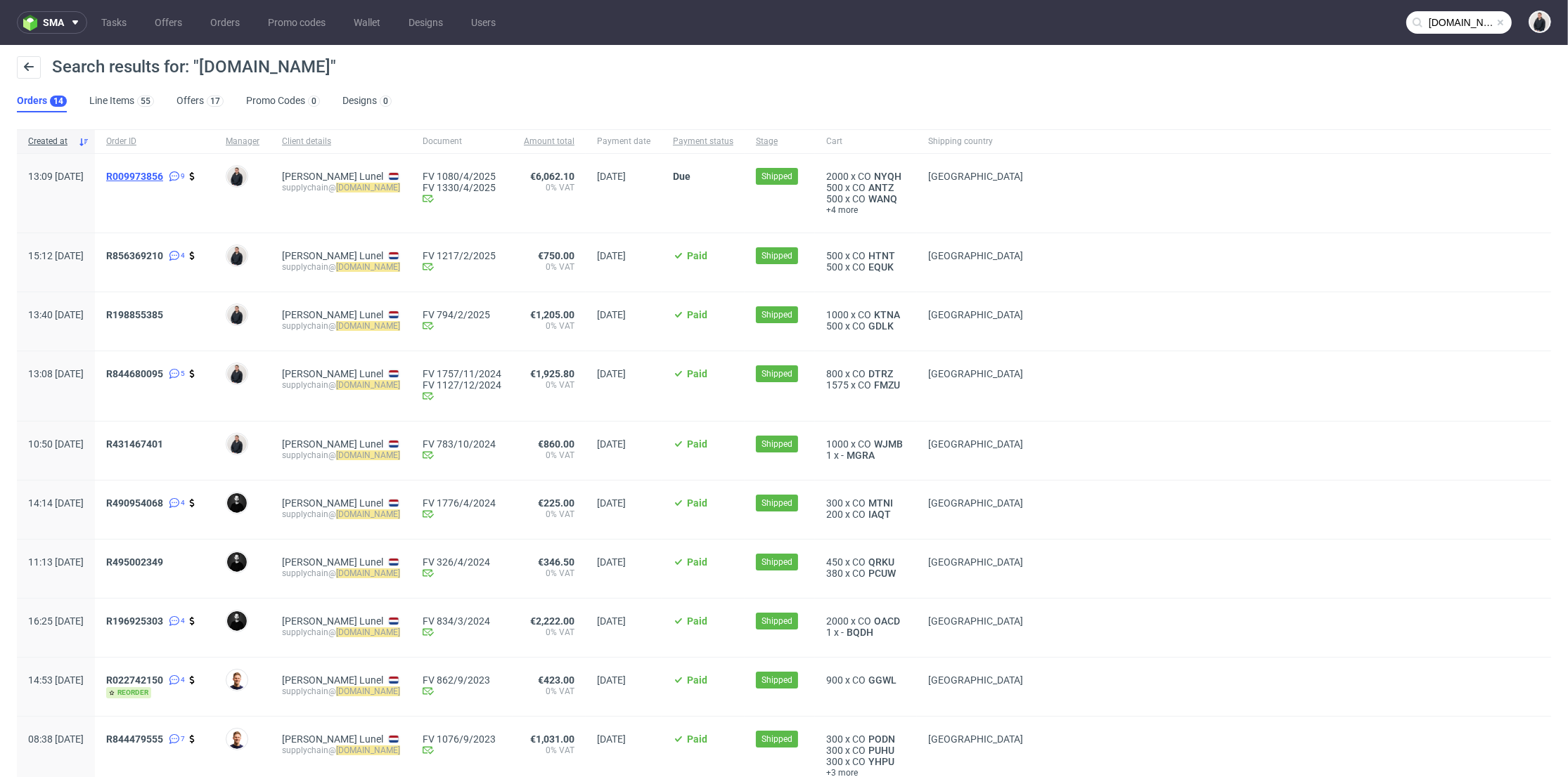
click at [163, 175] on span "R009973856" at bounding box center [134, 176] width 57 height 11
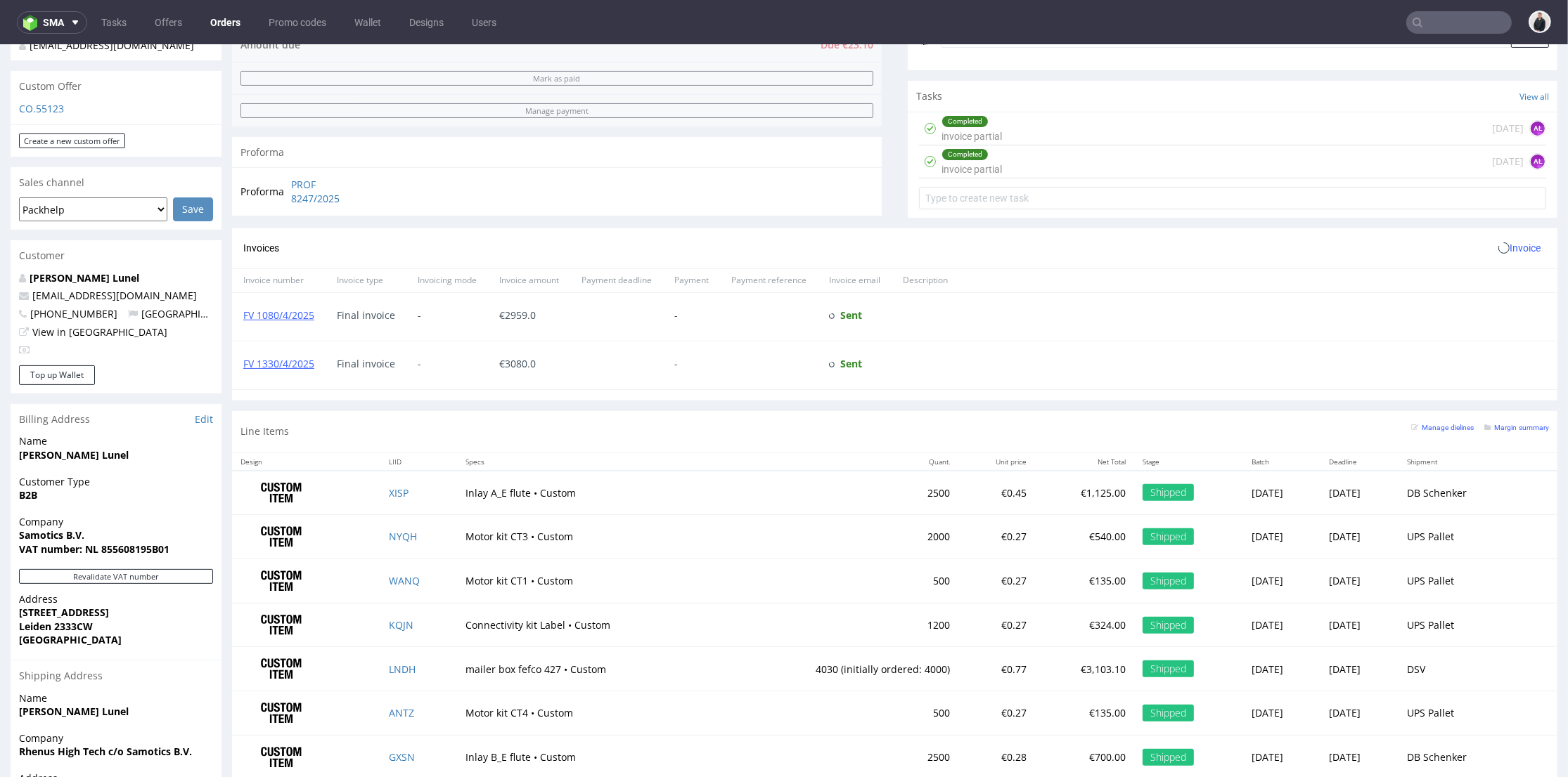
scroll to position [574, 0]
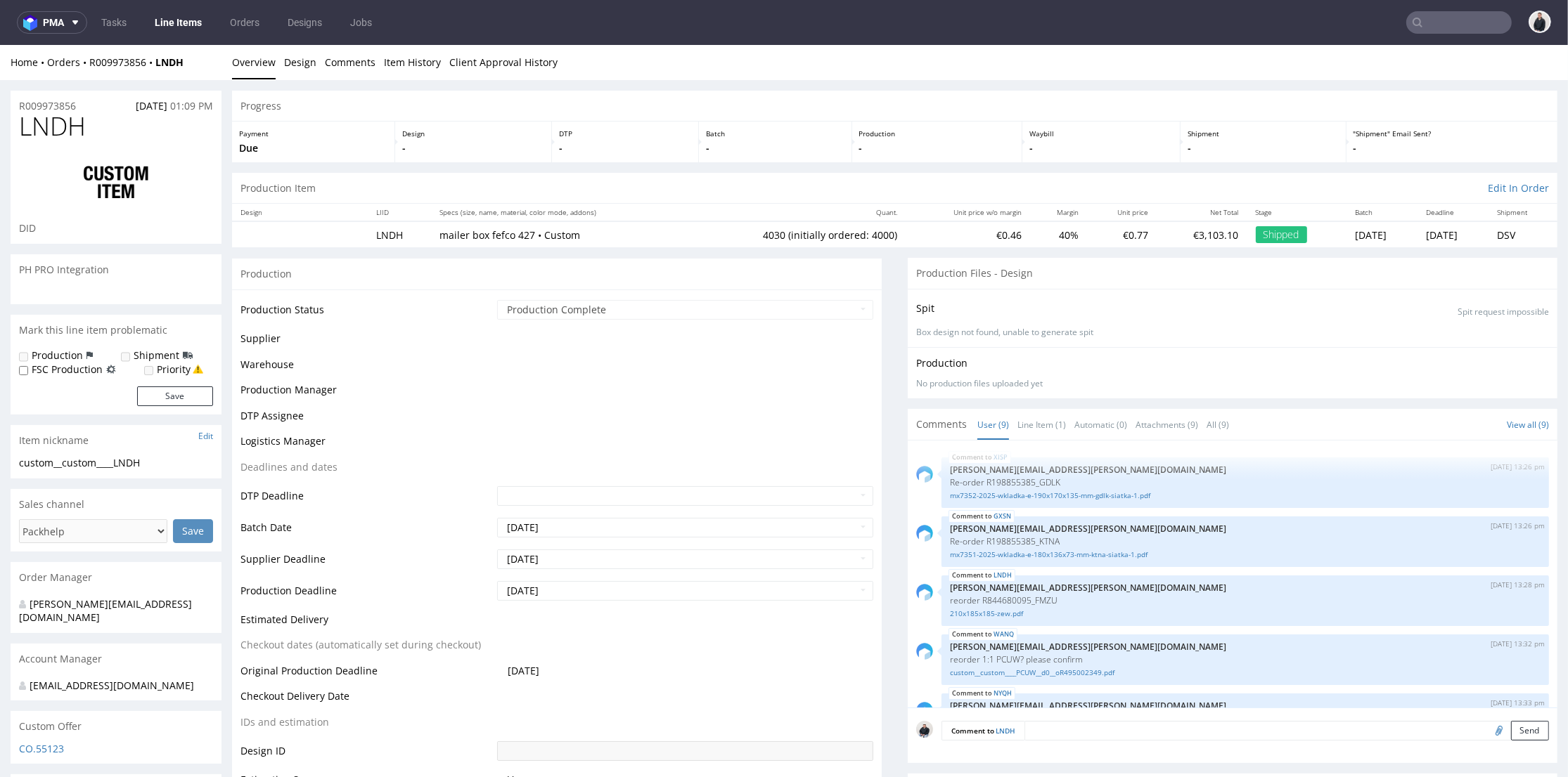
scroll to position [281, 0]
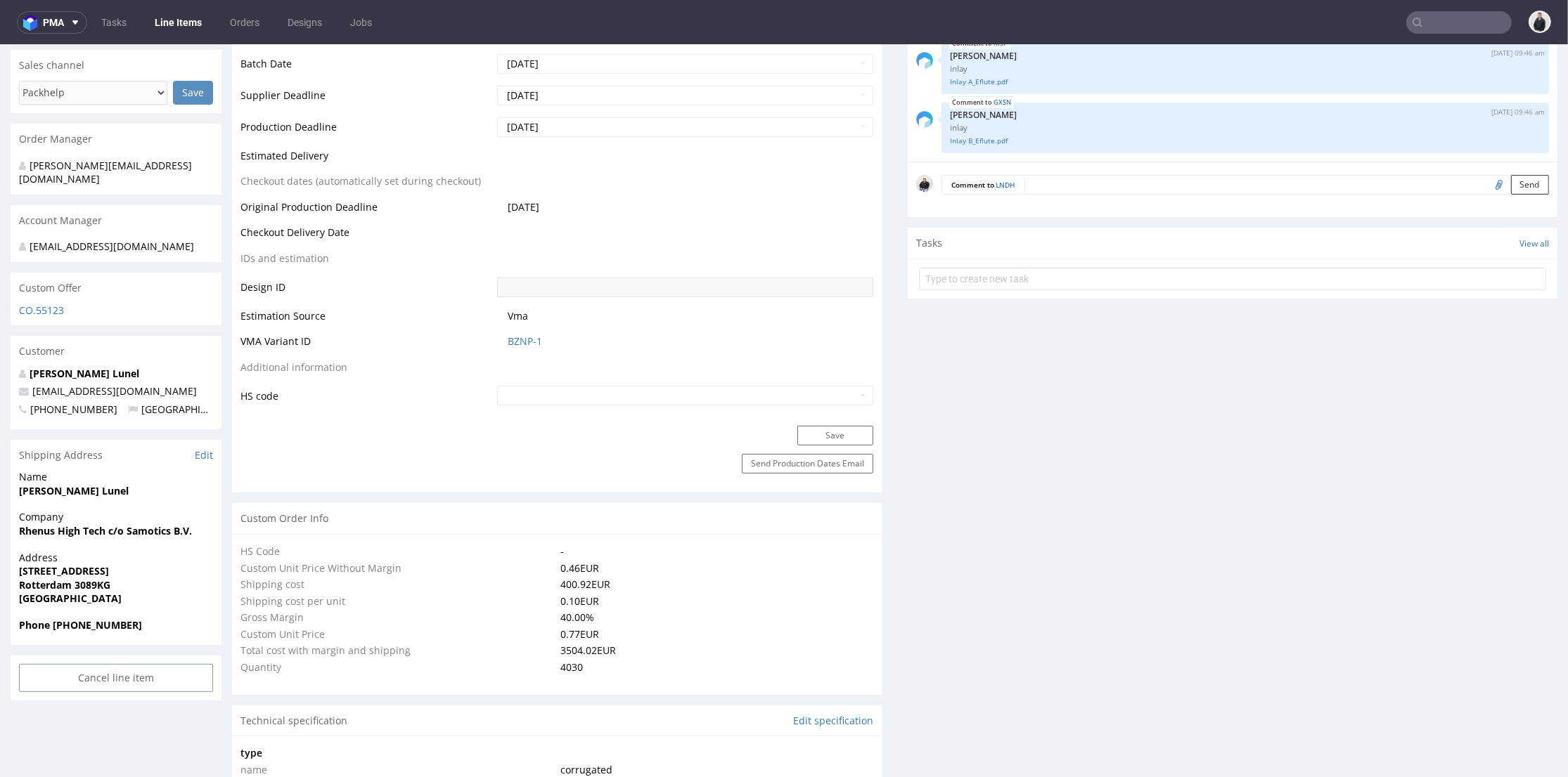
type input "4030"
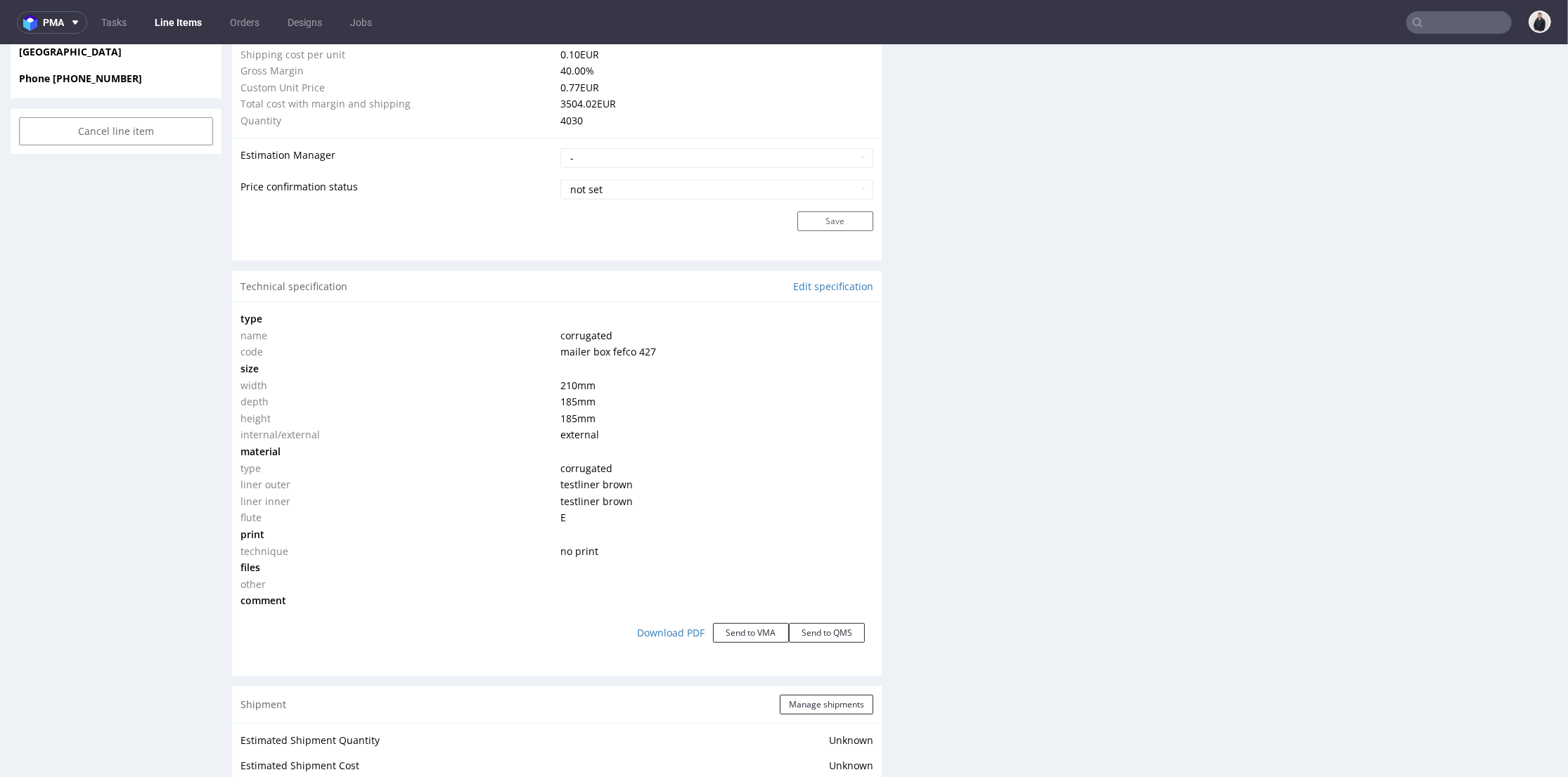
scroll to position [546, 0]
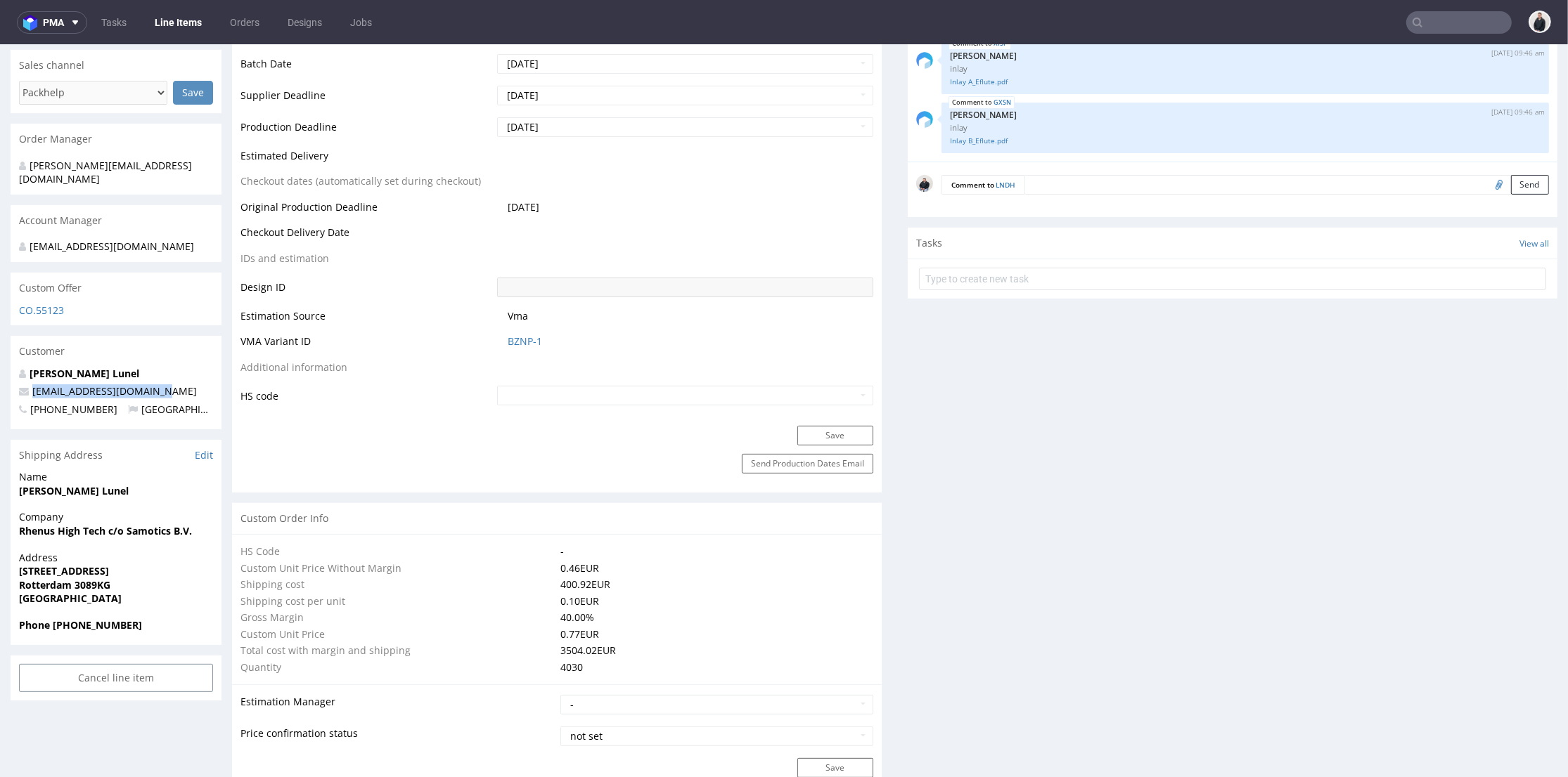
drag, startPoint x: 169, startPoint y: 391, endPoint x: 30, endPoint y: 388, distance: 139.0
click at [30, 388] on p "[EMAIL_ADDRESS][DOMAIN_NAME]" at bounding box center [115, 391] width 194 height 14
copy link "supplychain@samotics.com"
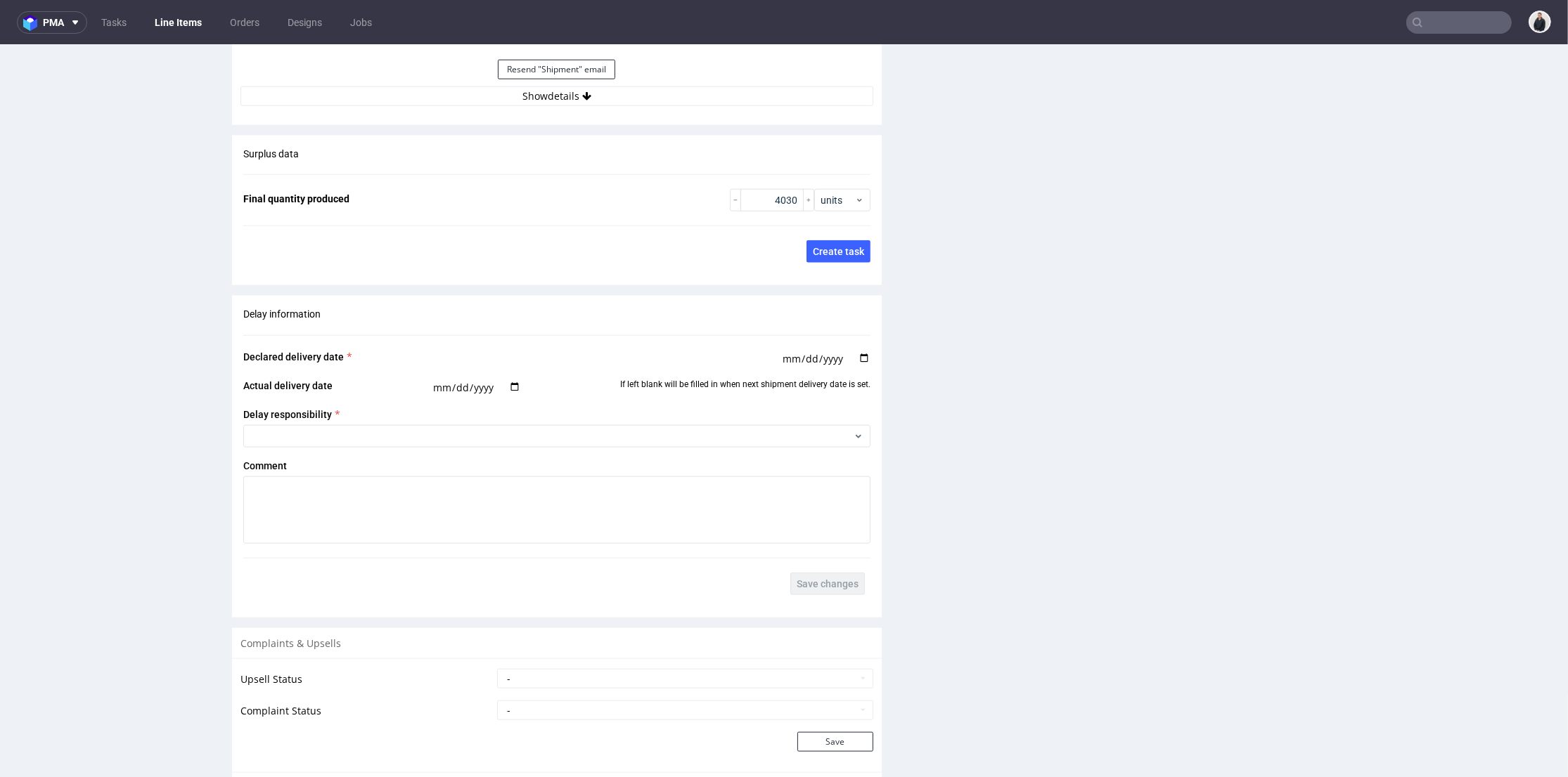
scroll to position [2381, 0]
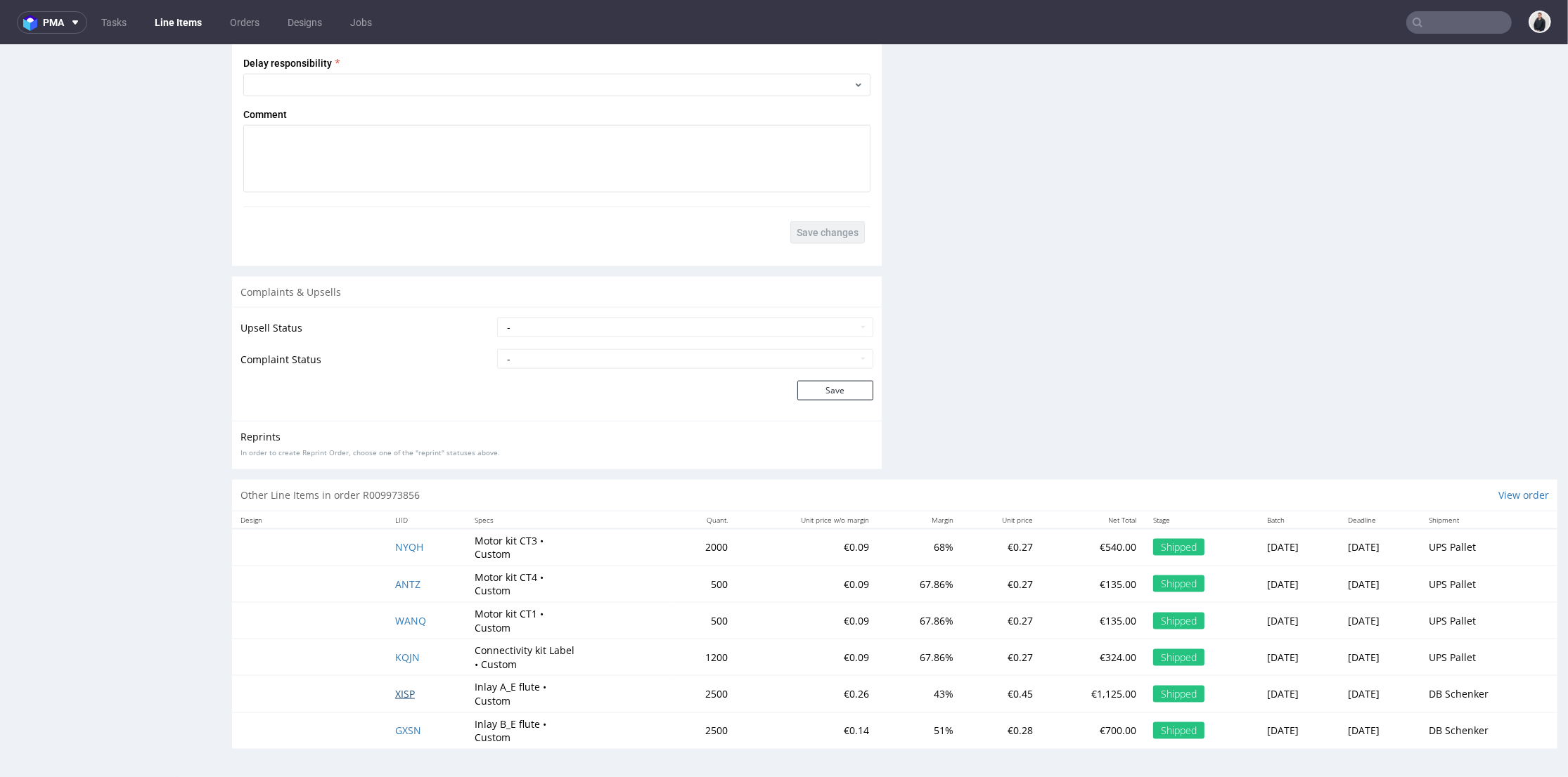
click at [401, 697] on span "XISP" at bounding box center [405, 693] width 20 height 13
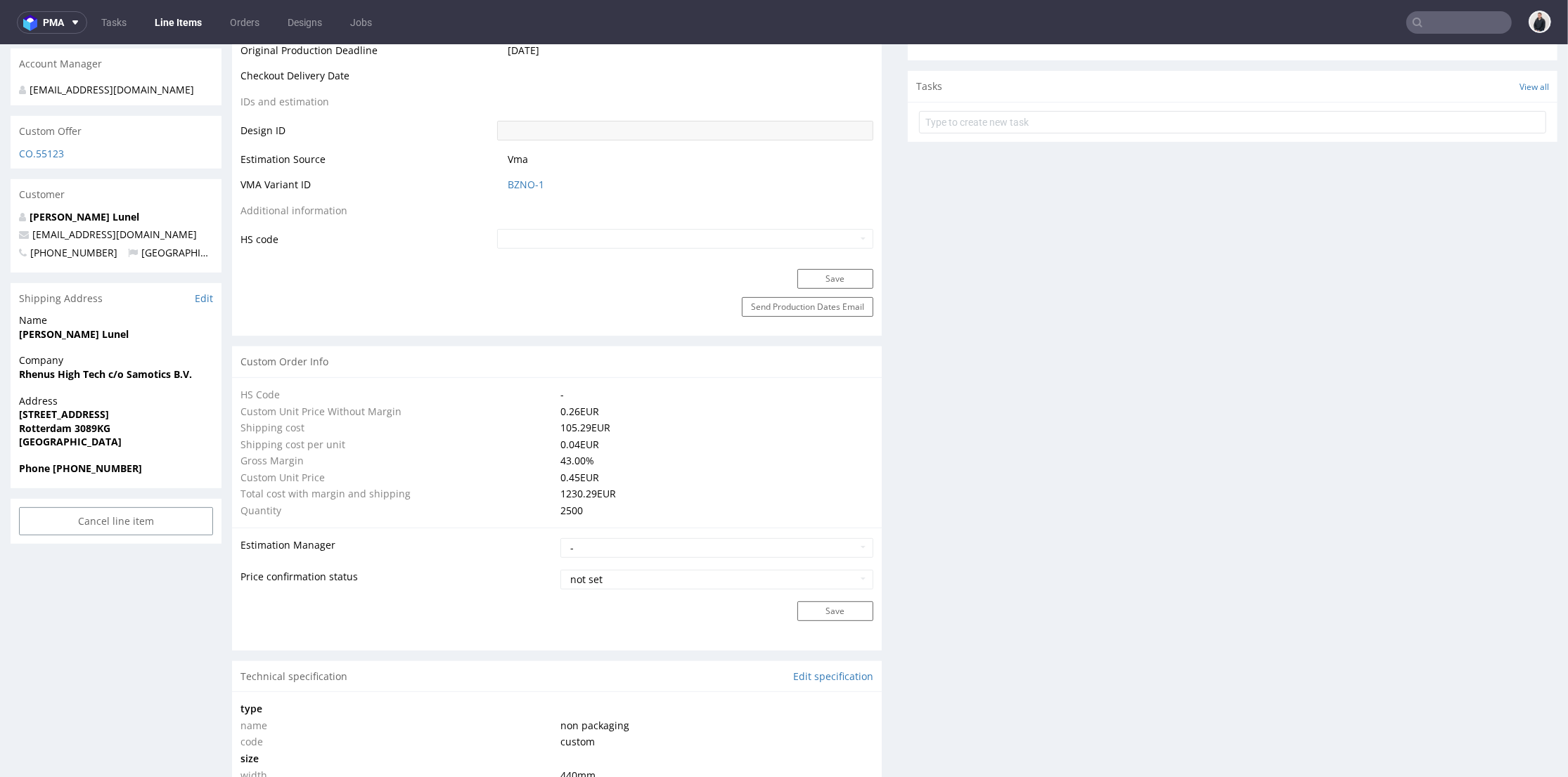
scroll to position [1092, 0]
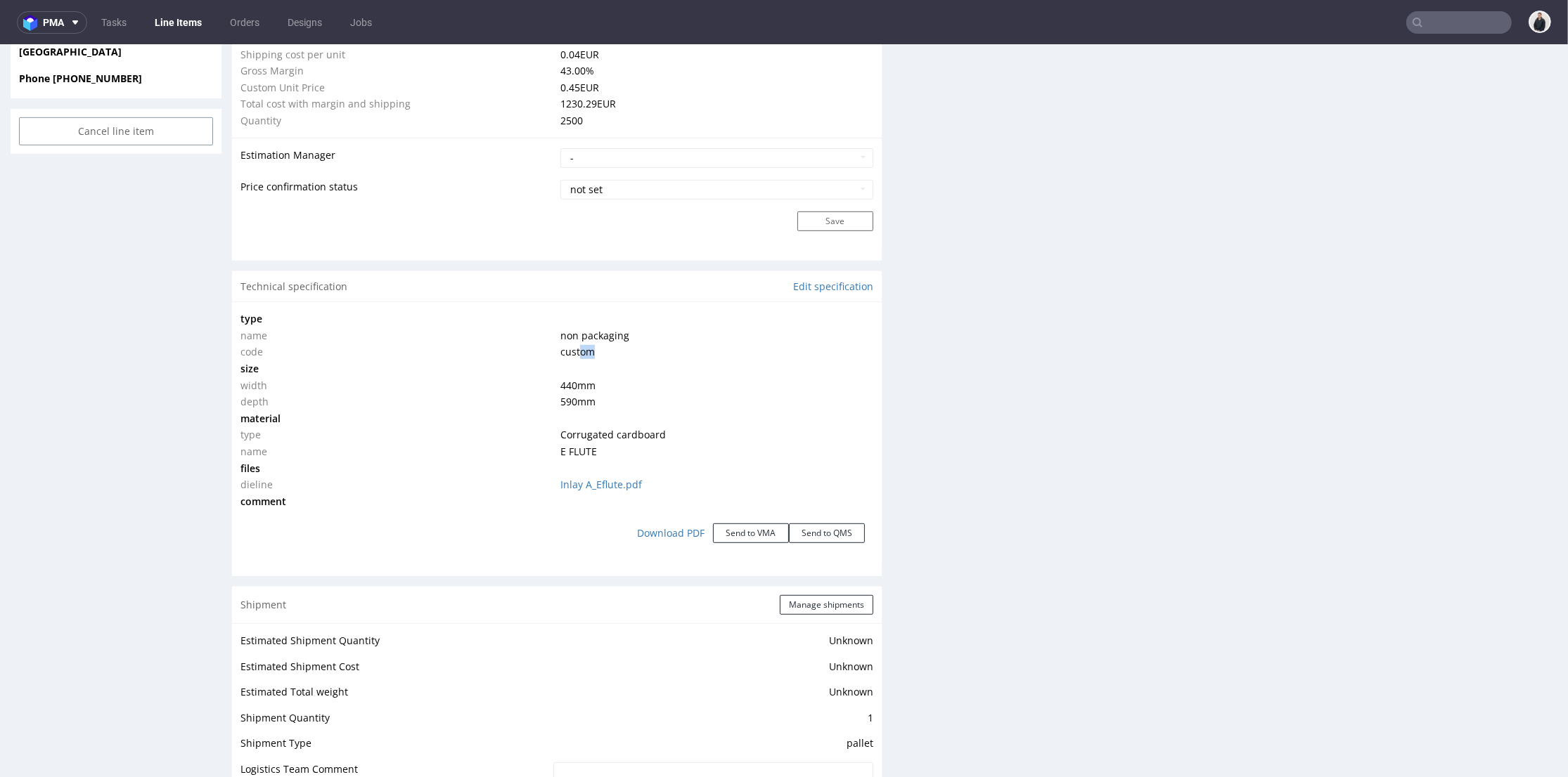
drag, startPoint x: 602, startPoint y: 348, endPoint x: 572, endPoint y: 347, distance: 30.0
click at [572, 347] on td "custom" at bounding box center [715, 352] width 316 height 17
click at [620, 382] on td "440 mm" at bounding box center [715, 386] width 316 height 17
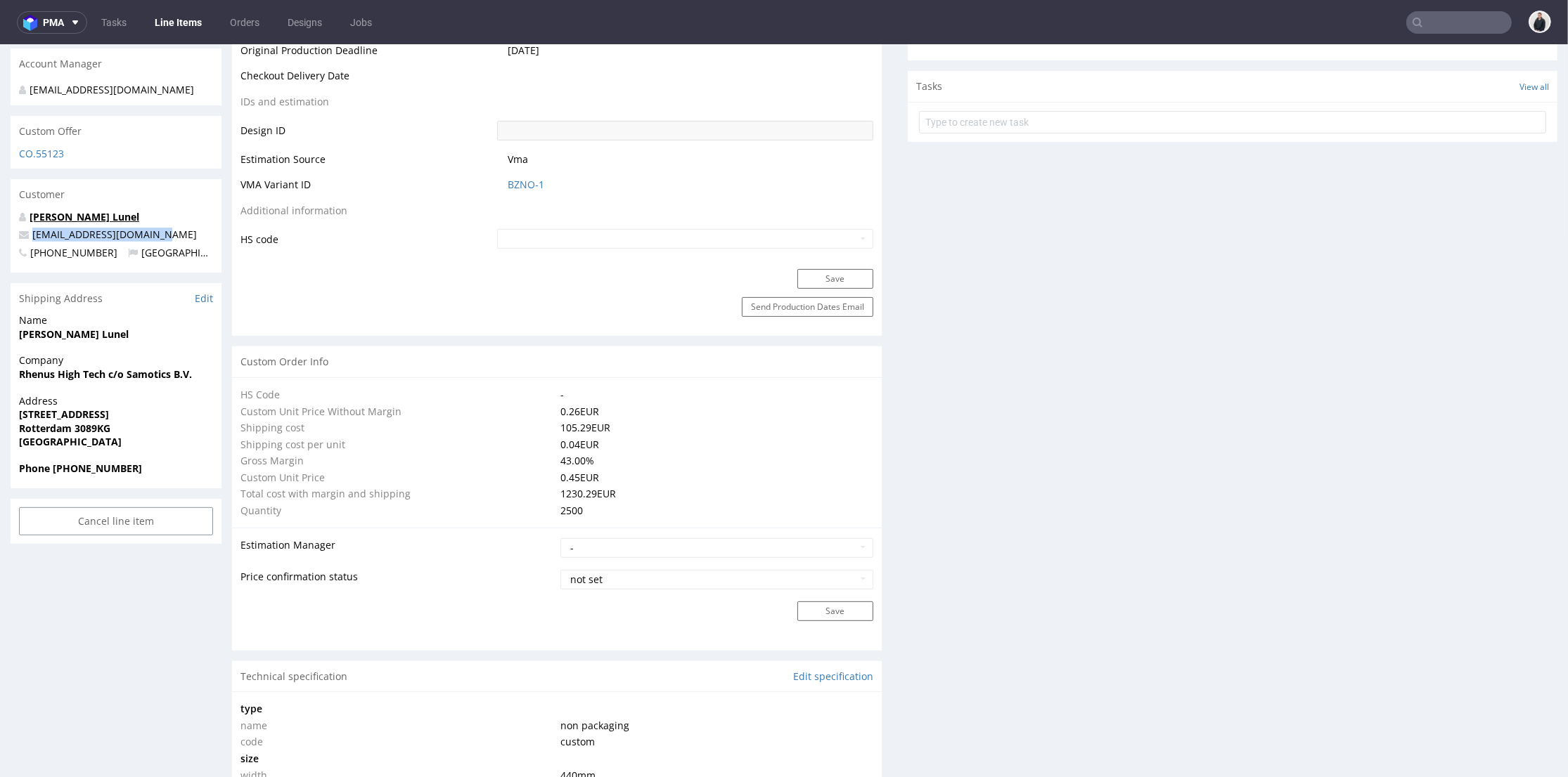
drag, startPoint x: 162, startPoint y: 239, endPoint x: 83, endPoint y: 211, distance: 83.8
click at [32, 231] on p "supplychain@samotics.com" at bounding box center [115, 235] width 194 height 14
copy link "supplychain@samotics.com"
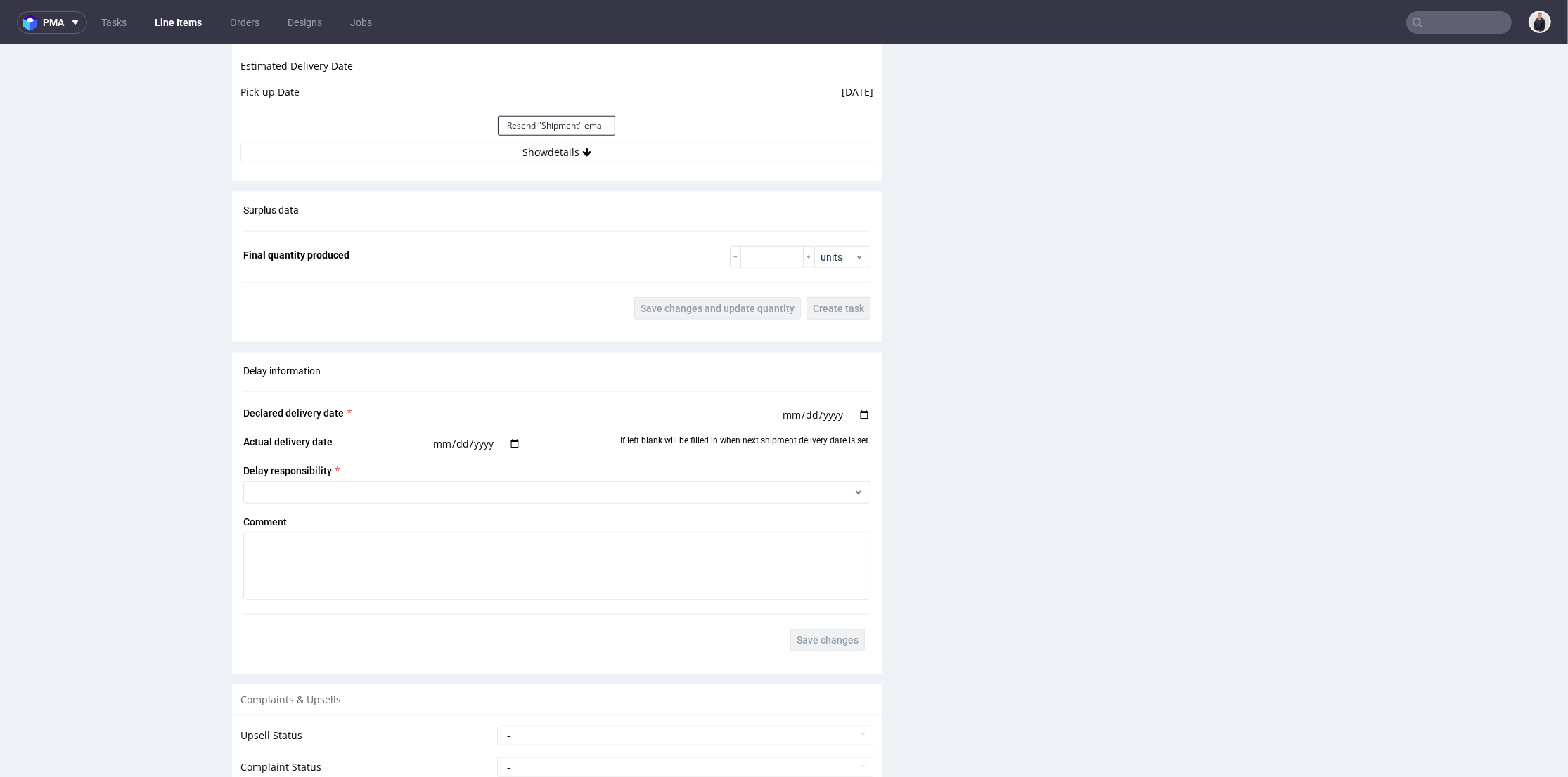
scroll to position [2281, 0]
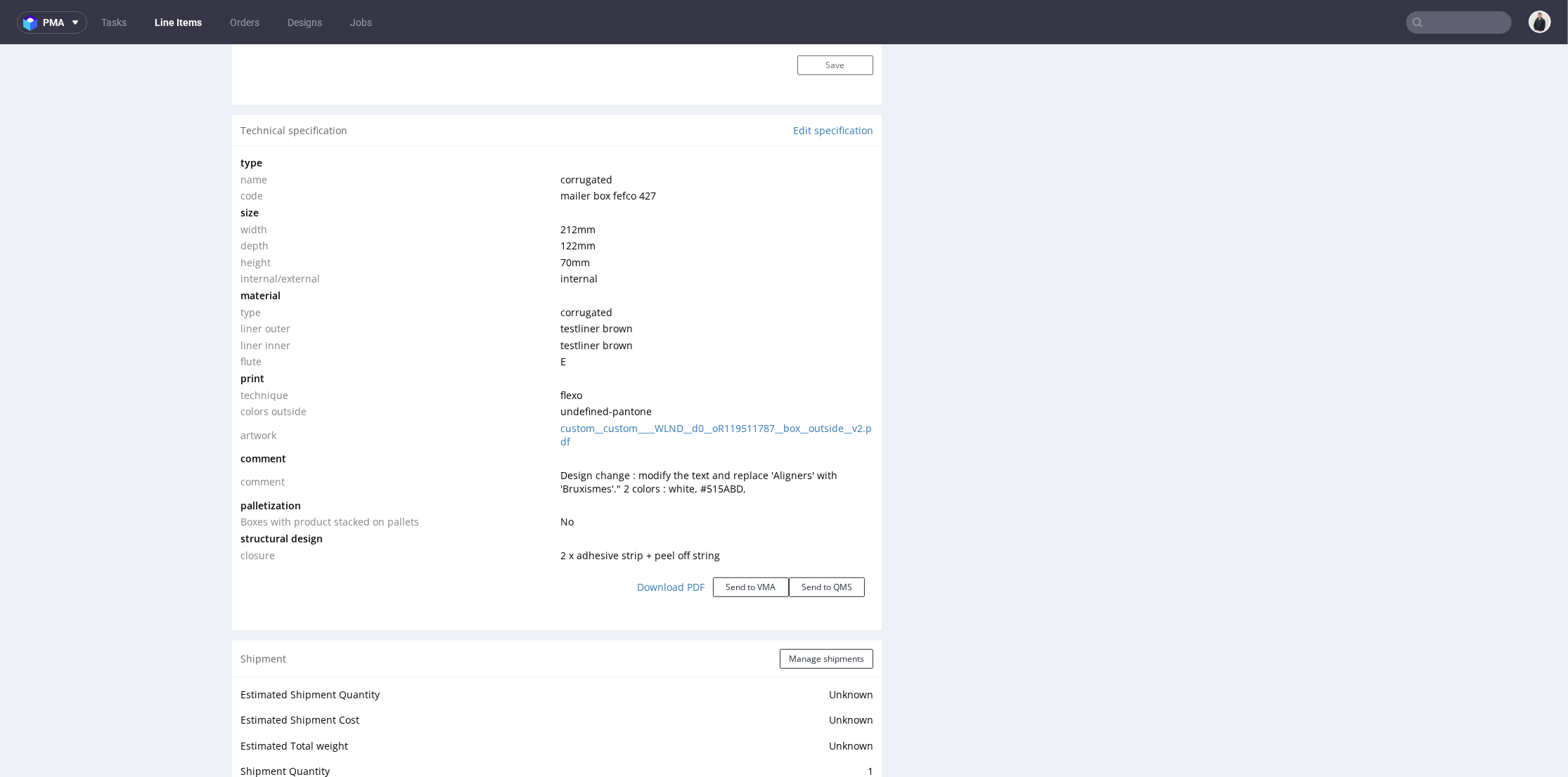
scroll to position [1170, 0]
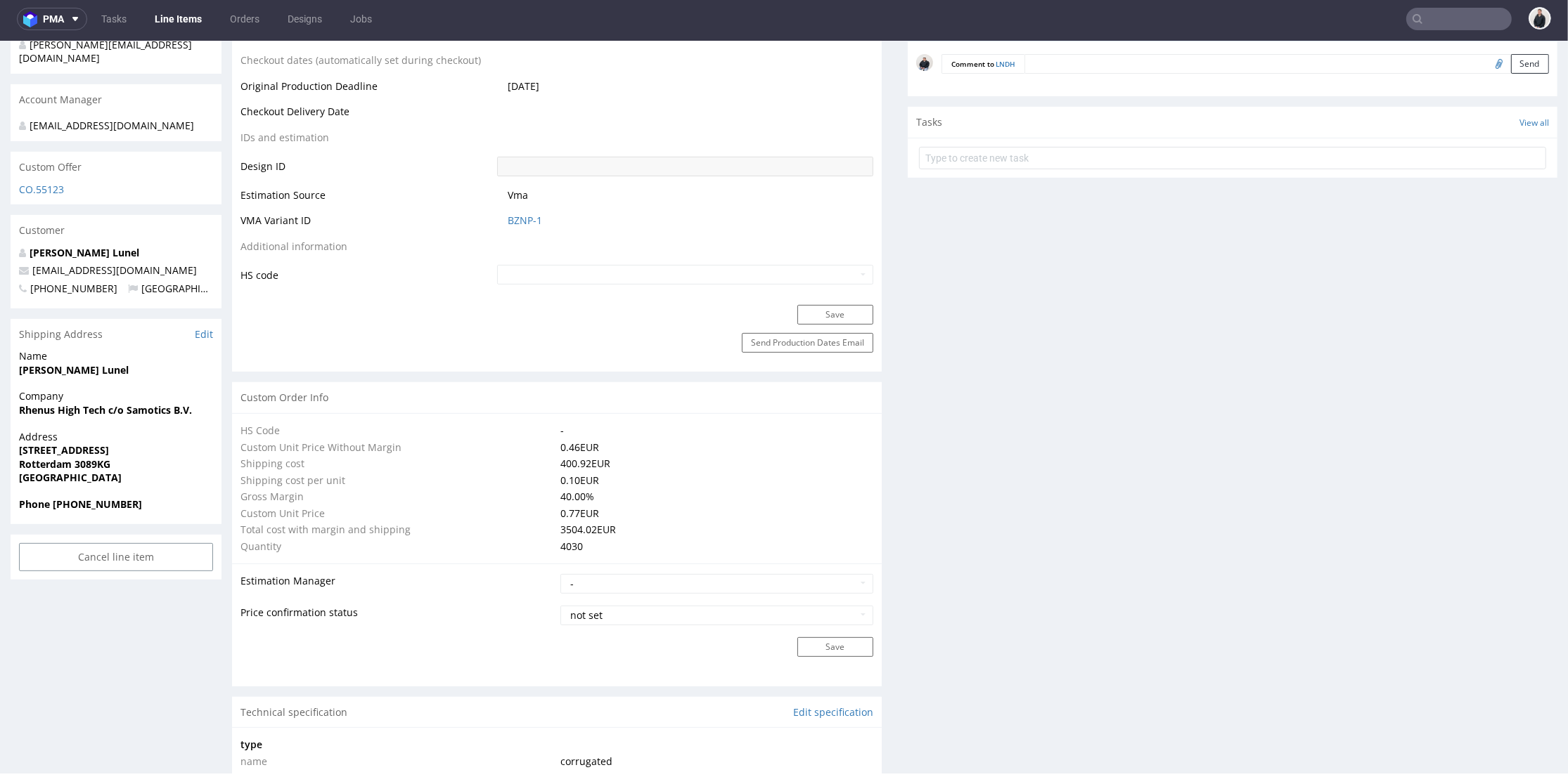
scroll to position [429, 0]
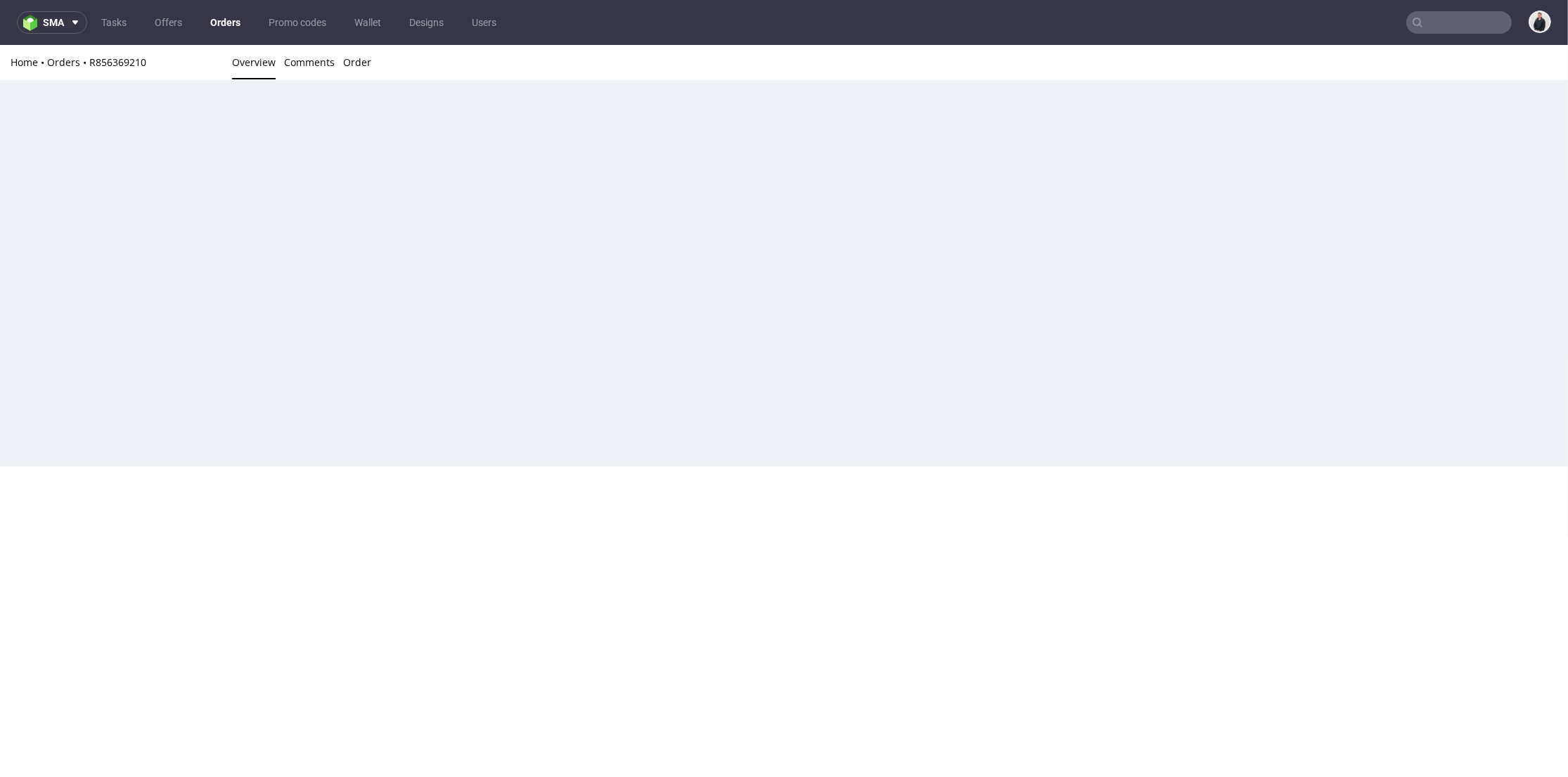
scroll to position [560, 0]
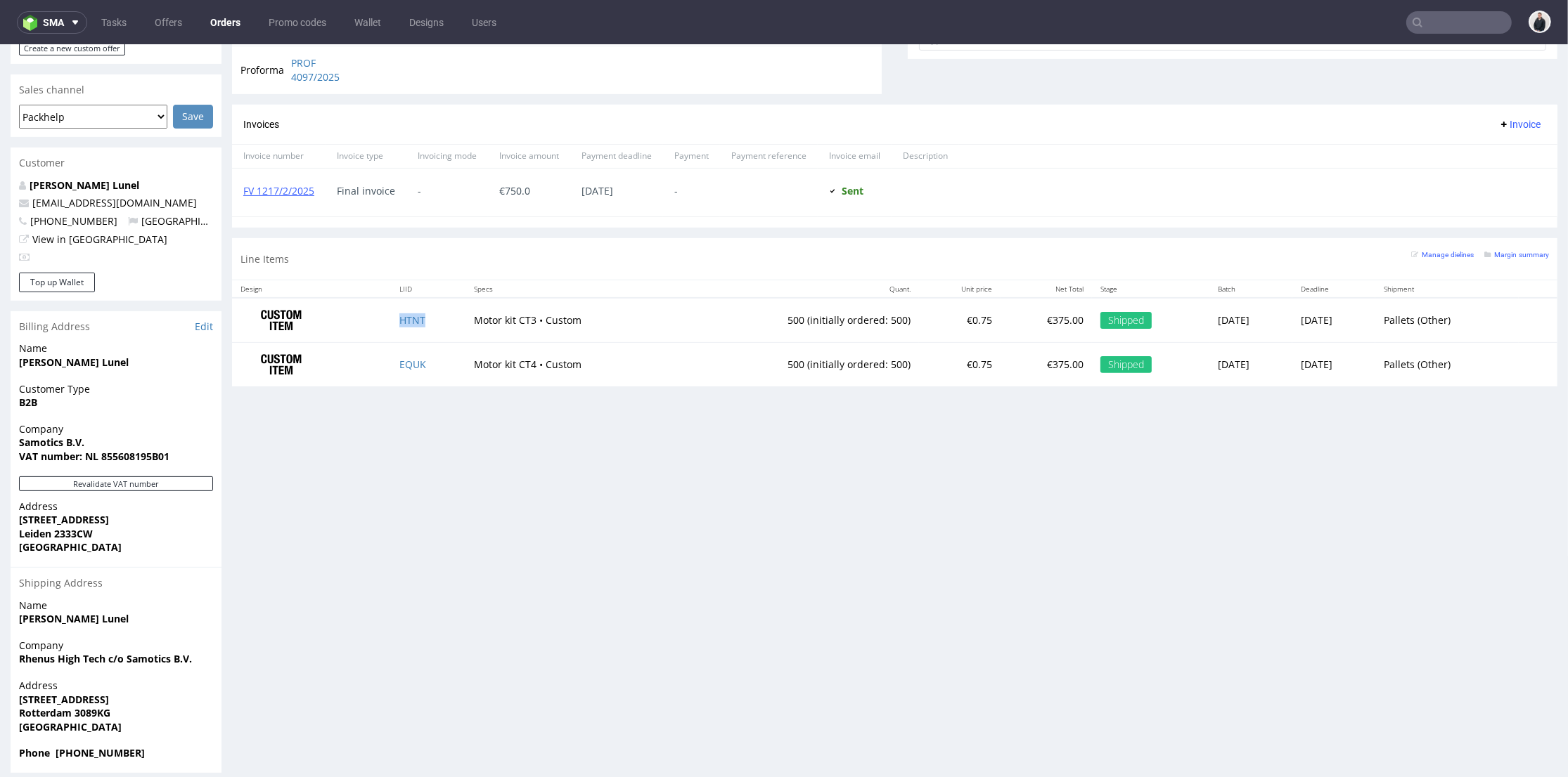
click at [421, 324] on td "HTNT" at bounding box center [427, 319] width 74 height 44
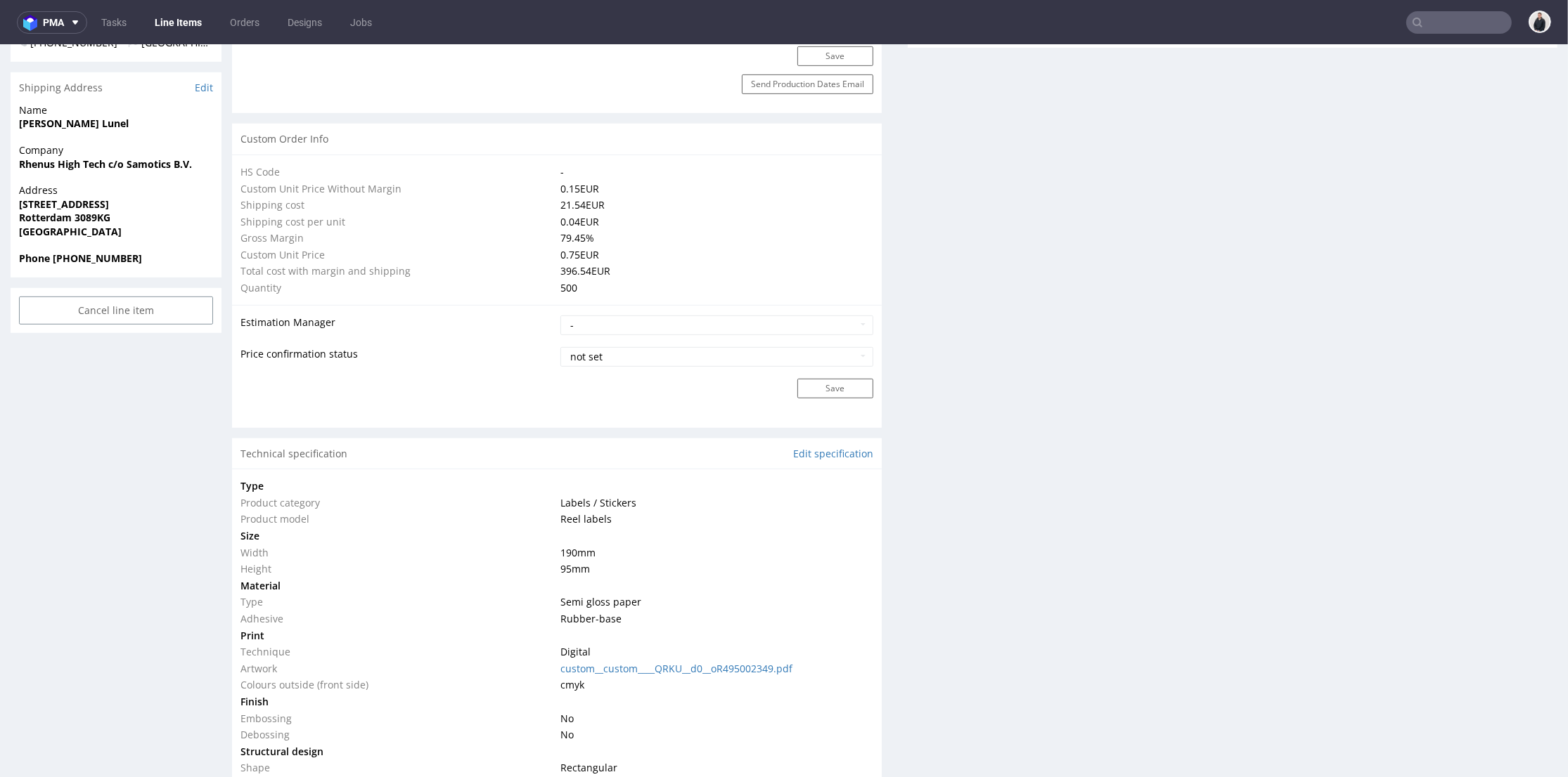
scroll to position [1014, 0]
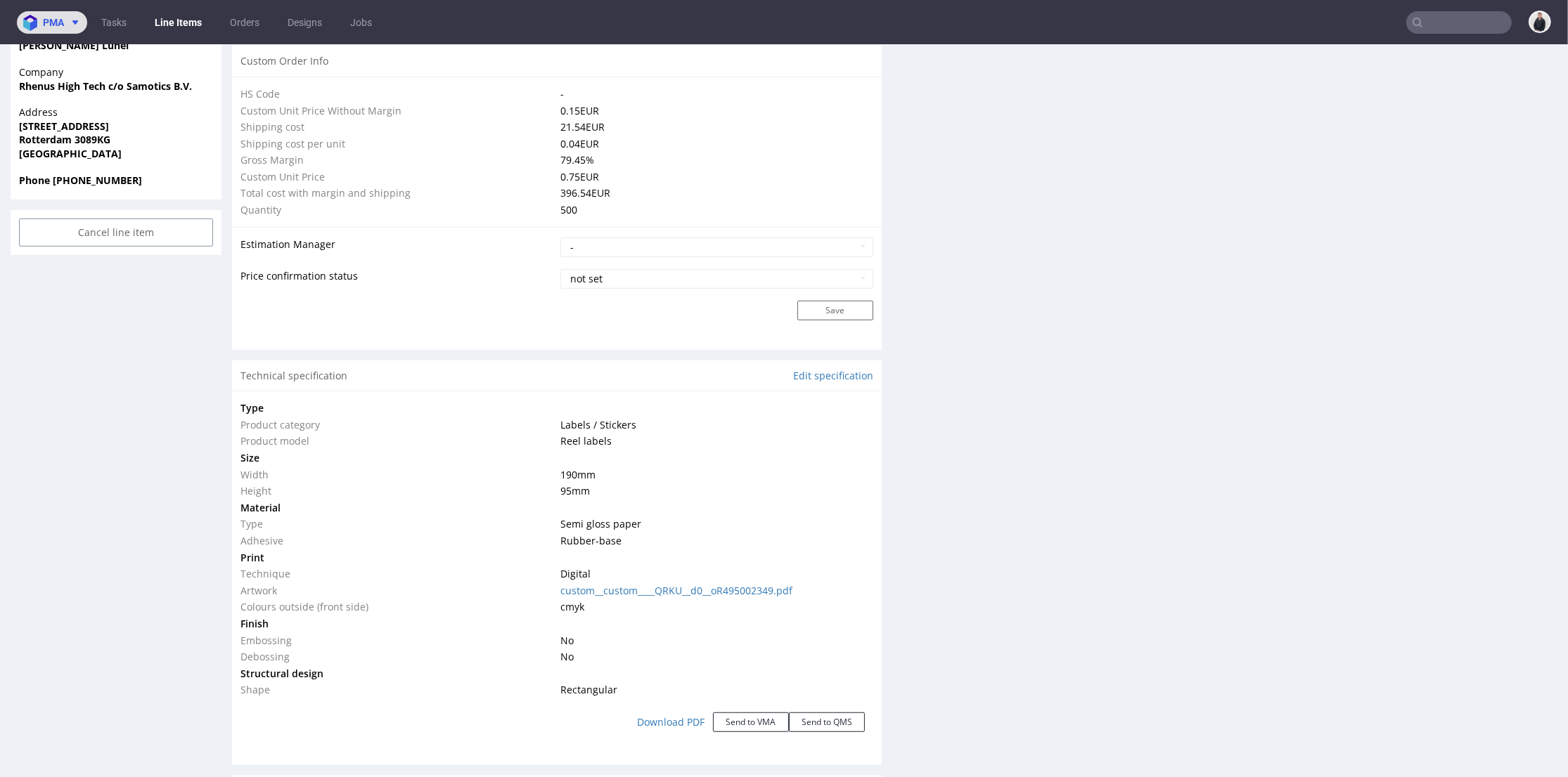
click at [66, 15] on button "pma" at bounding box center [52, 23] width 70 height 23
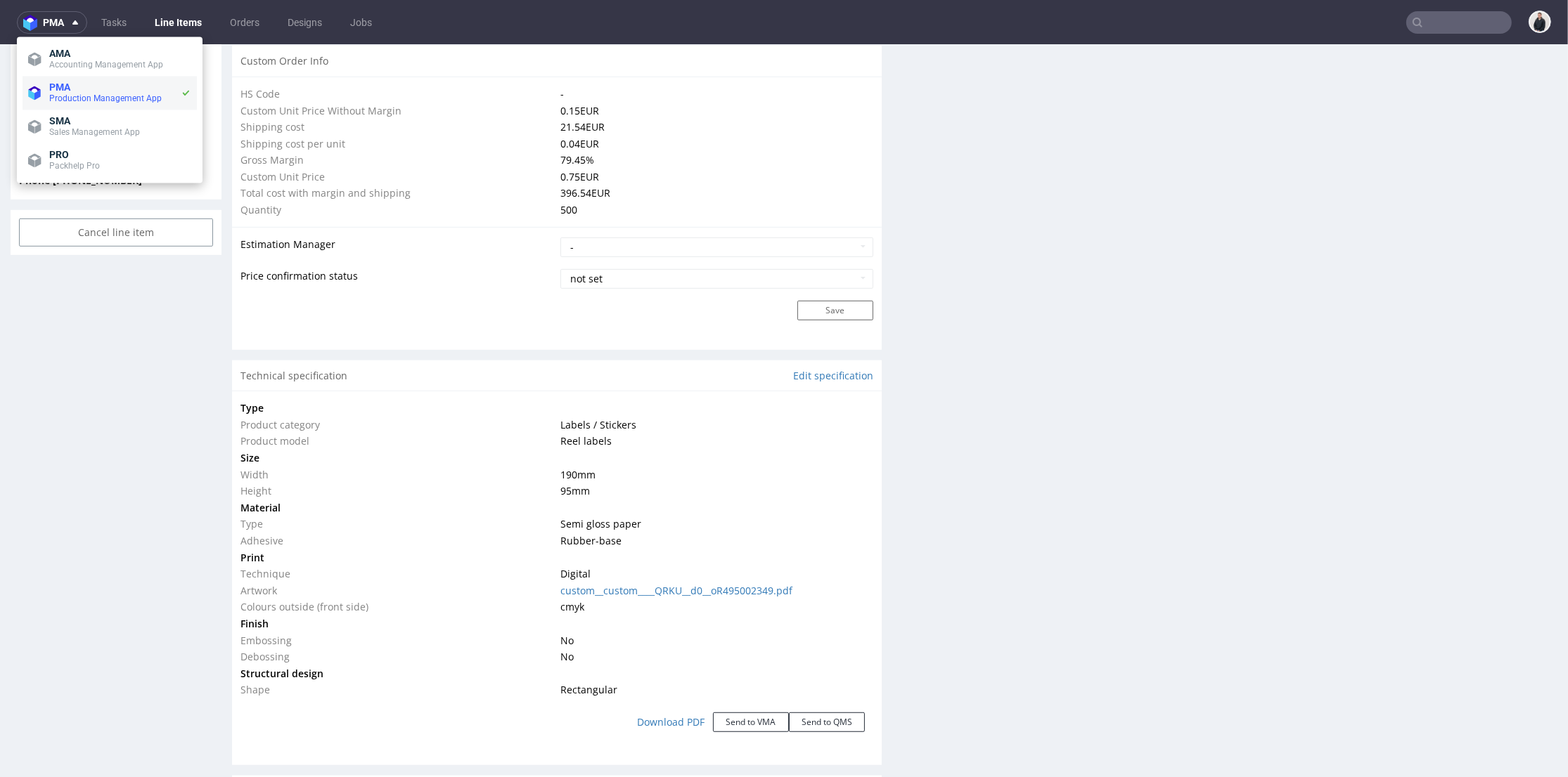
click at [128, 109] on li "PMA Production Management App" at bounding box center [110, 93] width 175 height 34
click at [92, 116] on span "SMA" at bounding box center [119, 121] width 142 height 11
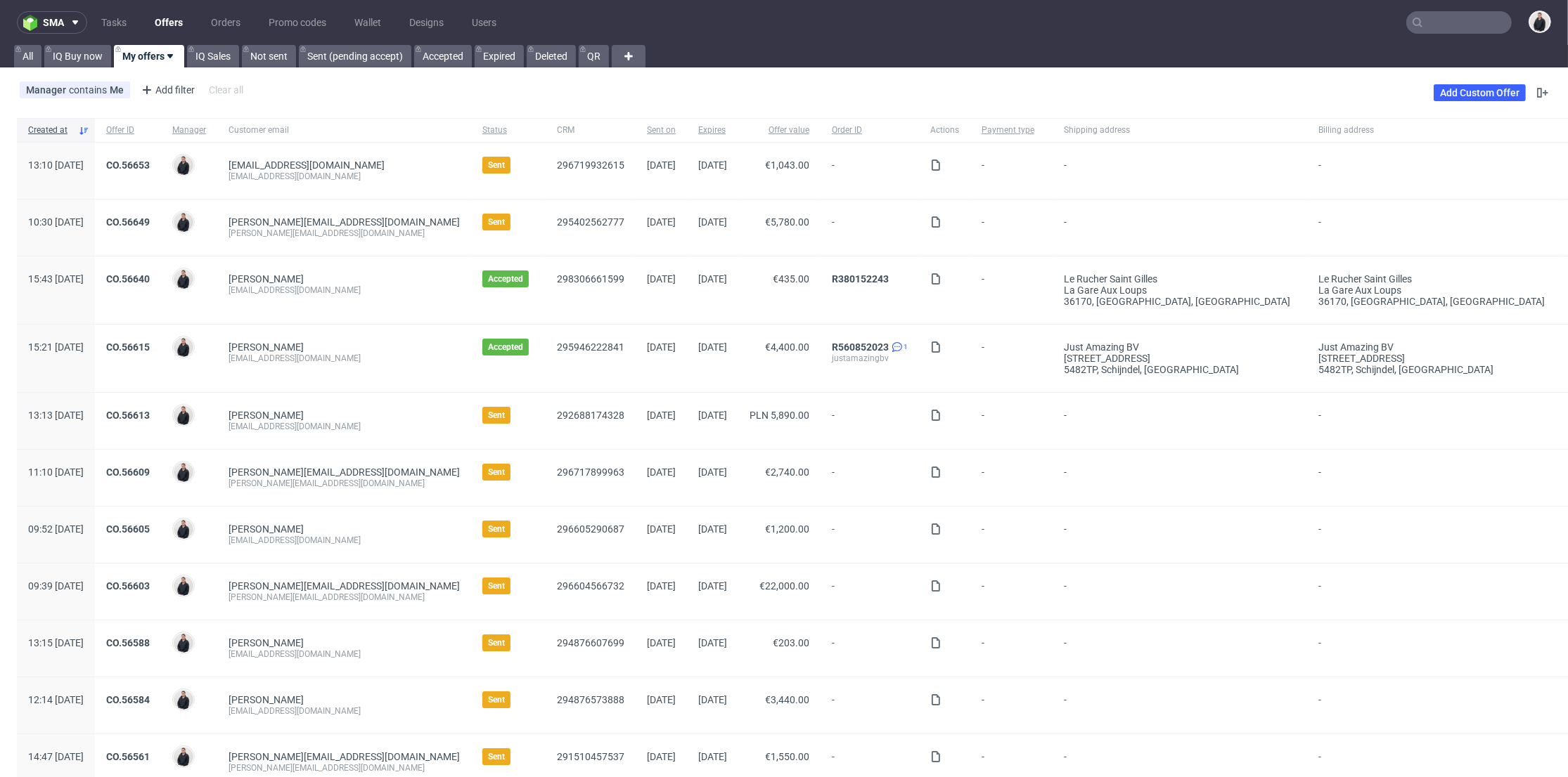
click at [1455, 83] on div "Add Custom Offer" at bounding box center [1492, 93] width 117 height 23
click at [1452, 90] on link "Add Custom Offer" at bounding box center [1480, 93] width 92 height 17
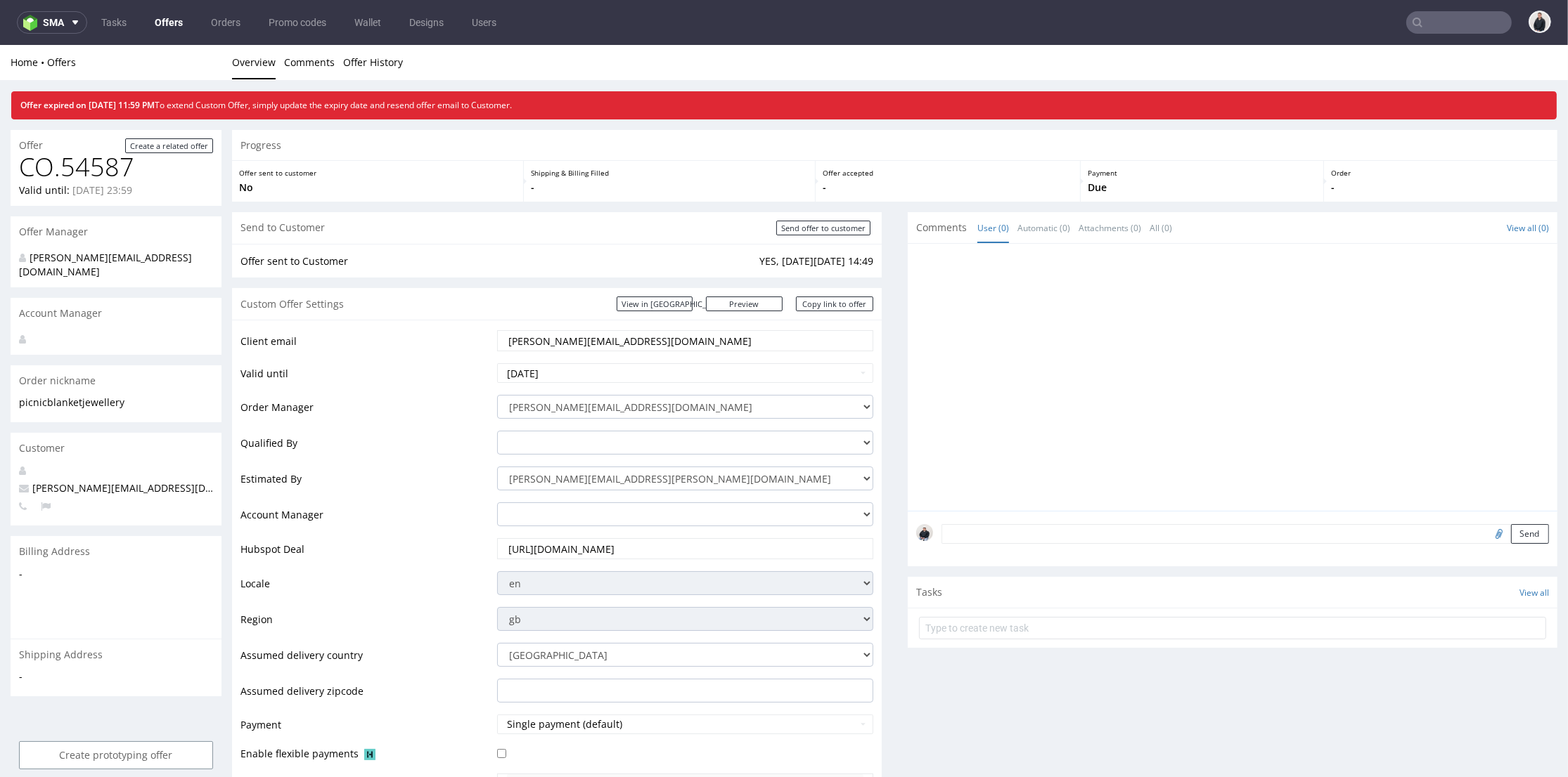
drag, startPoint x: 639, startPoint y: 348, endPoint x: 533, endPoint y: 351, distance: 106.0
click at [533, 351] on div "[PERSON_NAME][EMAIL_ADDRESS][DOMAIN_NAME]" at bounding box center [684, 341] width 377 height 21
click at [1448, 22] on input "text" at bounding box center [1458, 23] width 105 height 23
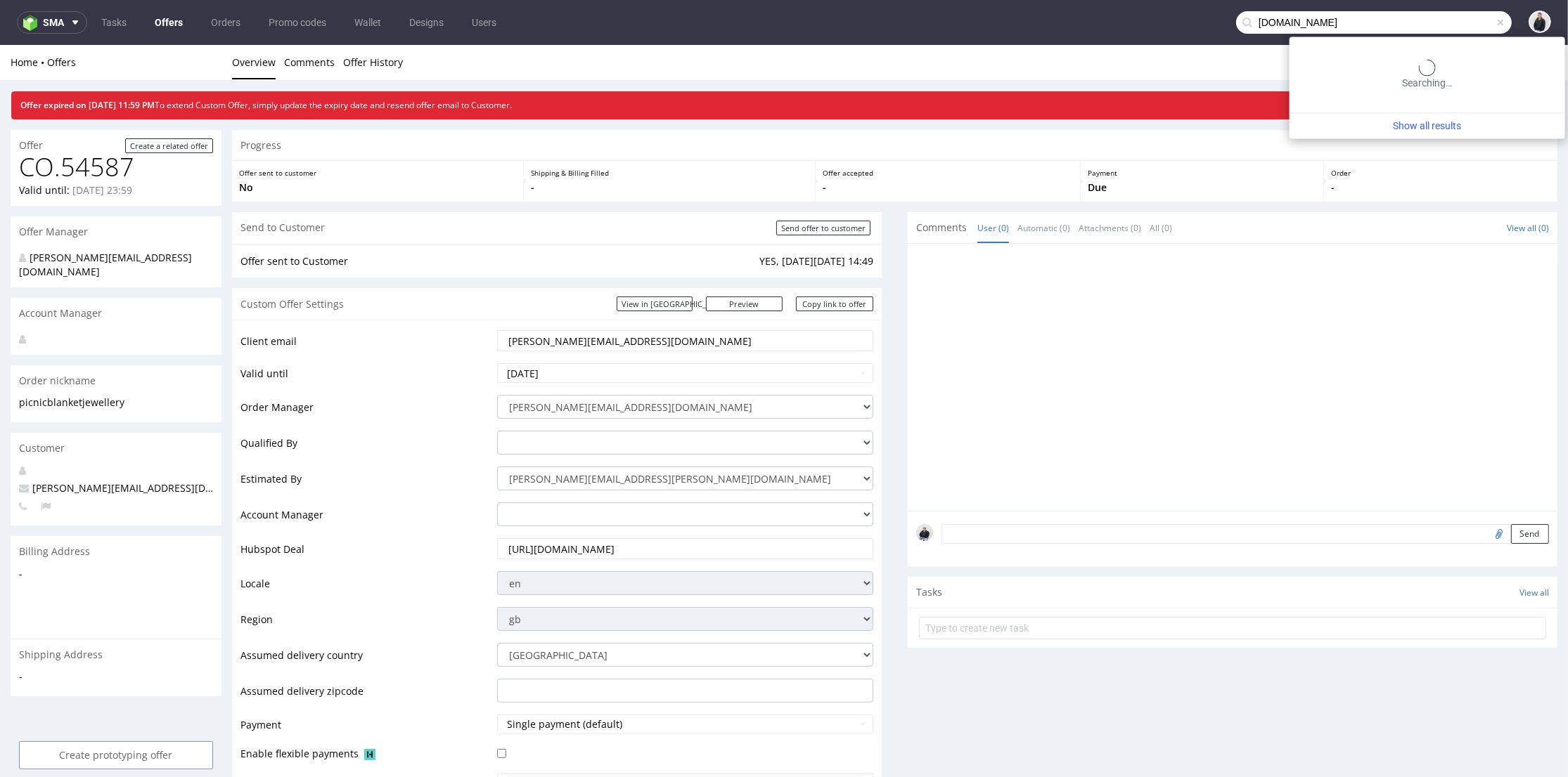
type input "[DOMAIN_NAME]"
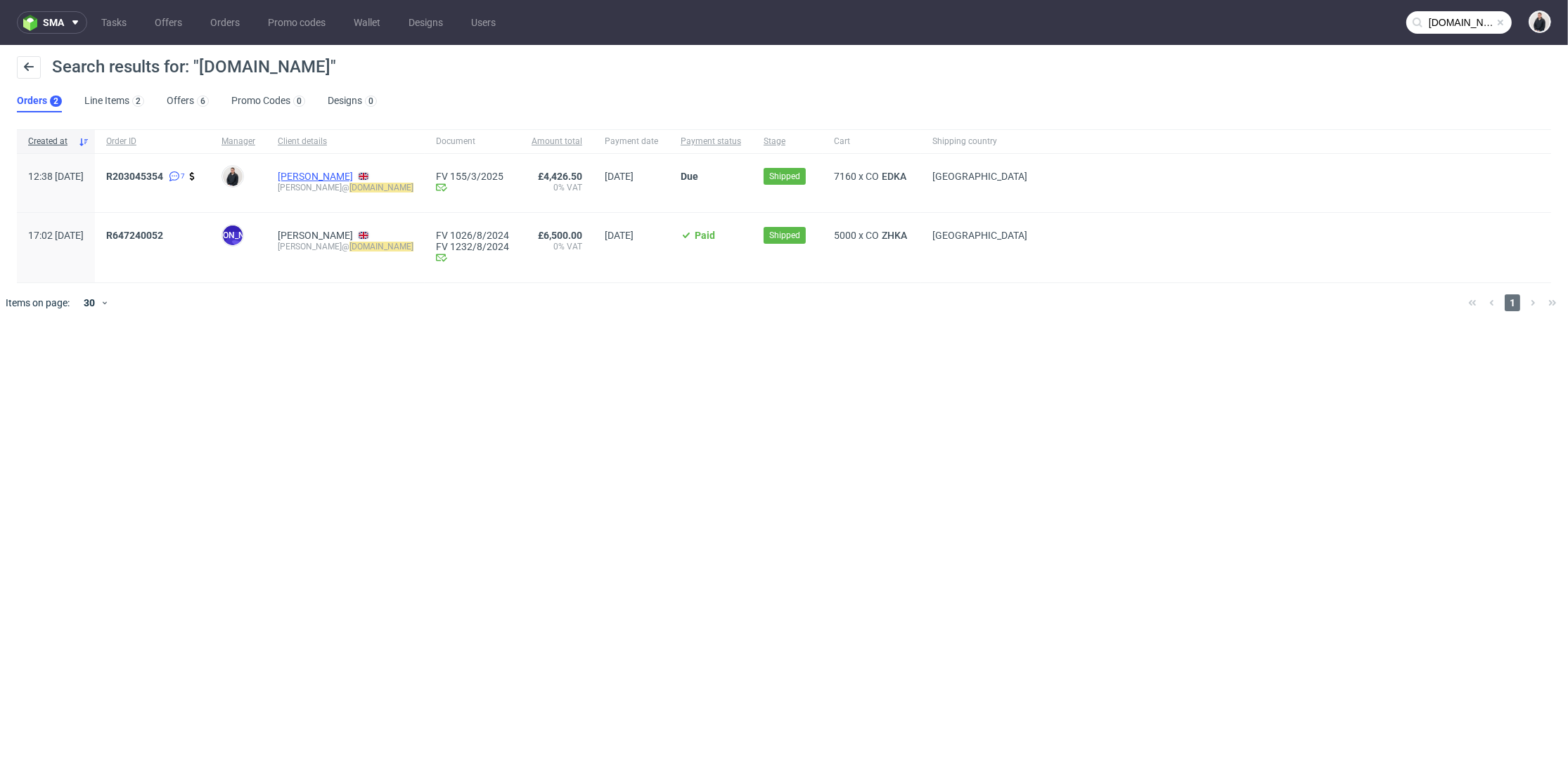
click at [353, 175] on link "Ross Webster" at bounding box center [315, 176] width 75 height 11
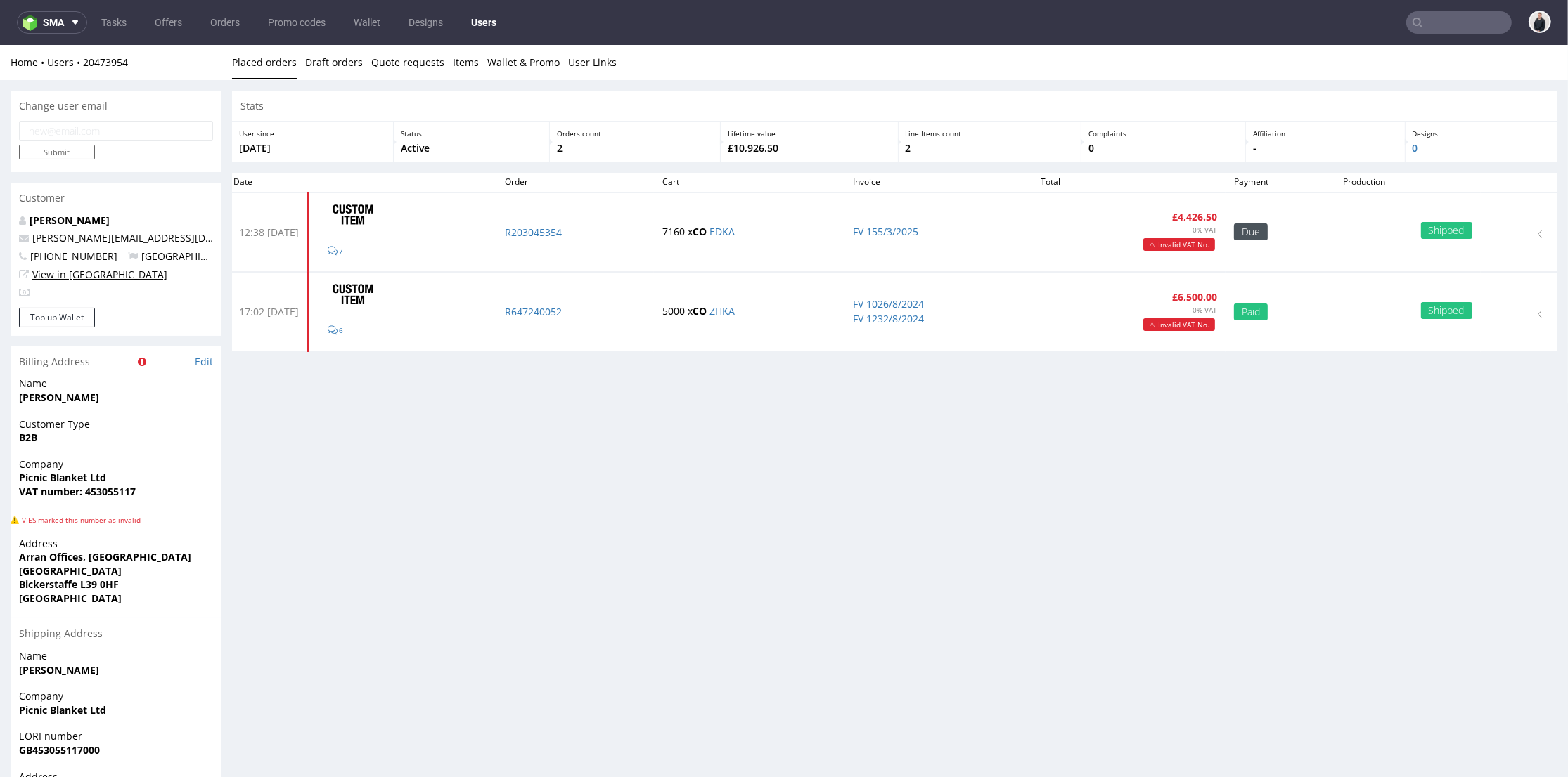
click at [80, 273] on link "View in [GEOGRAPHIC_DATA]" at bounding box center [100, 274] width 135 height 13
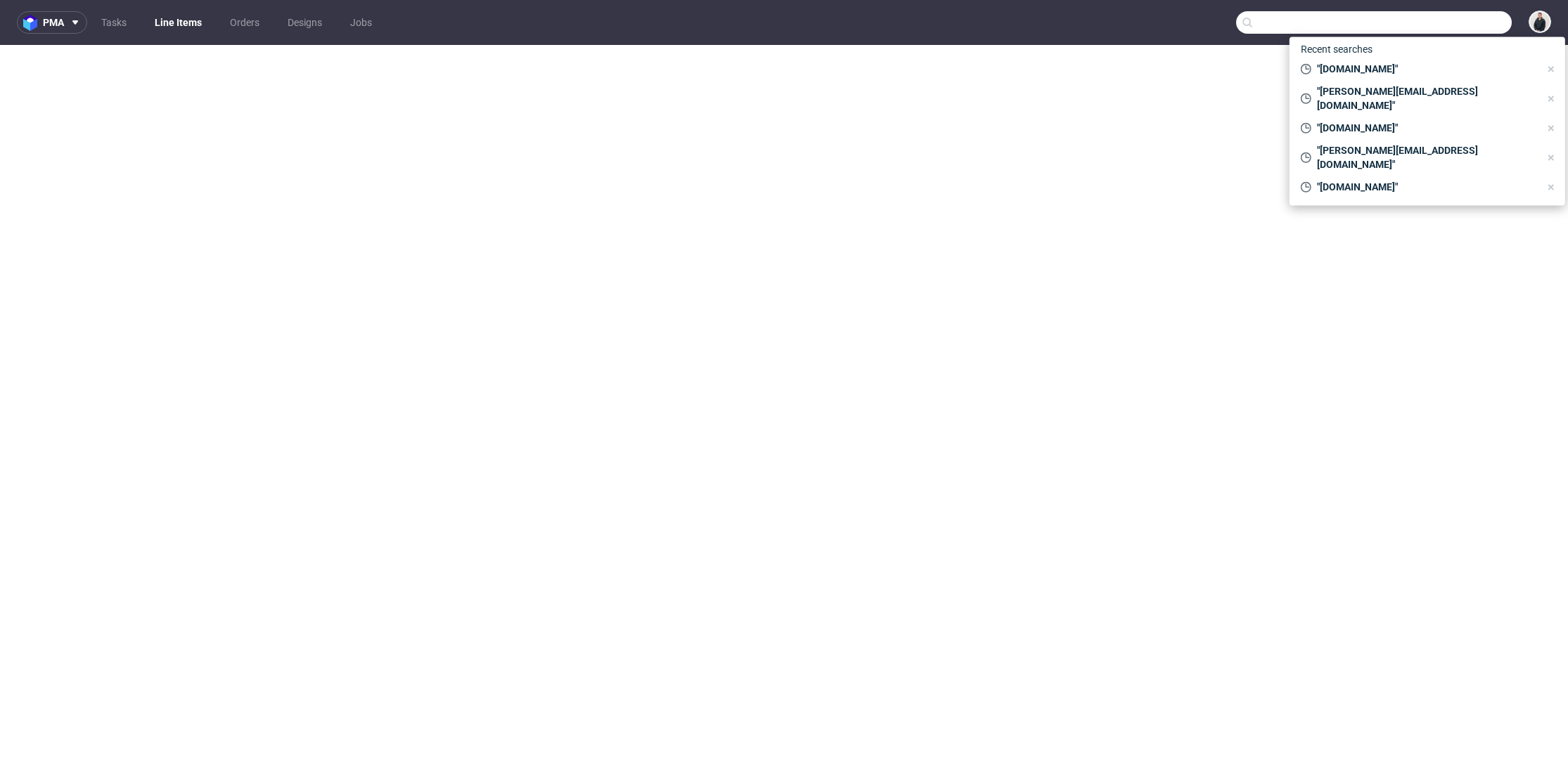
click at [1444, 26] on input "text" at bounding box center [1373, 23] width 275 height 23
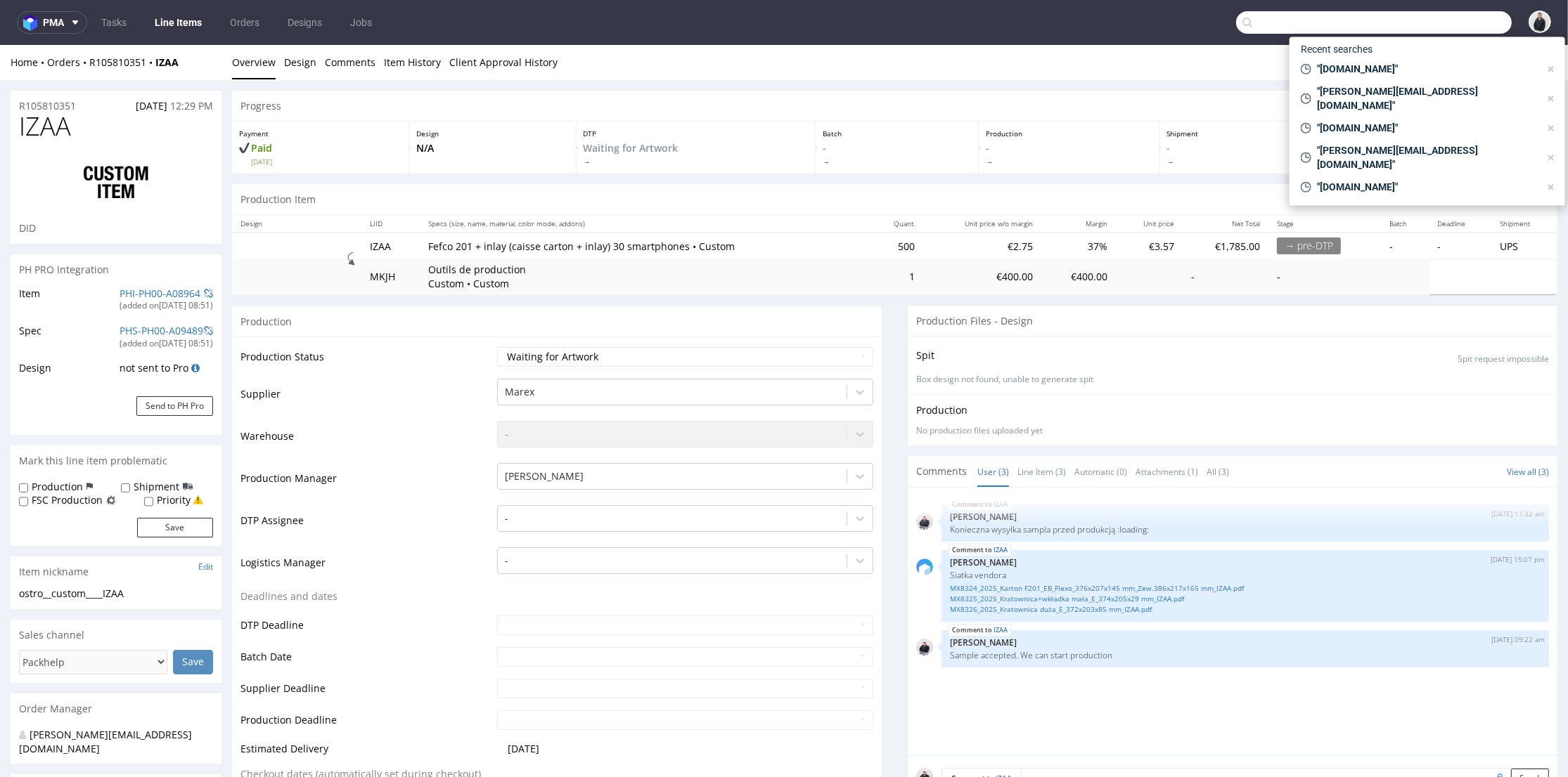
scroll to position [312, 0]
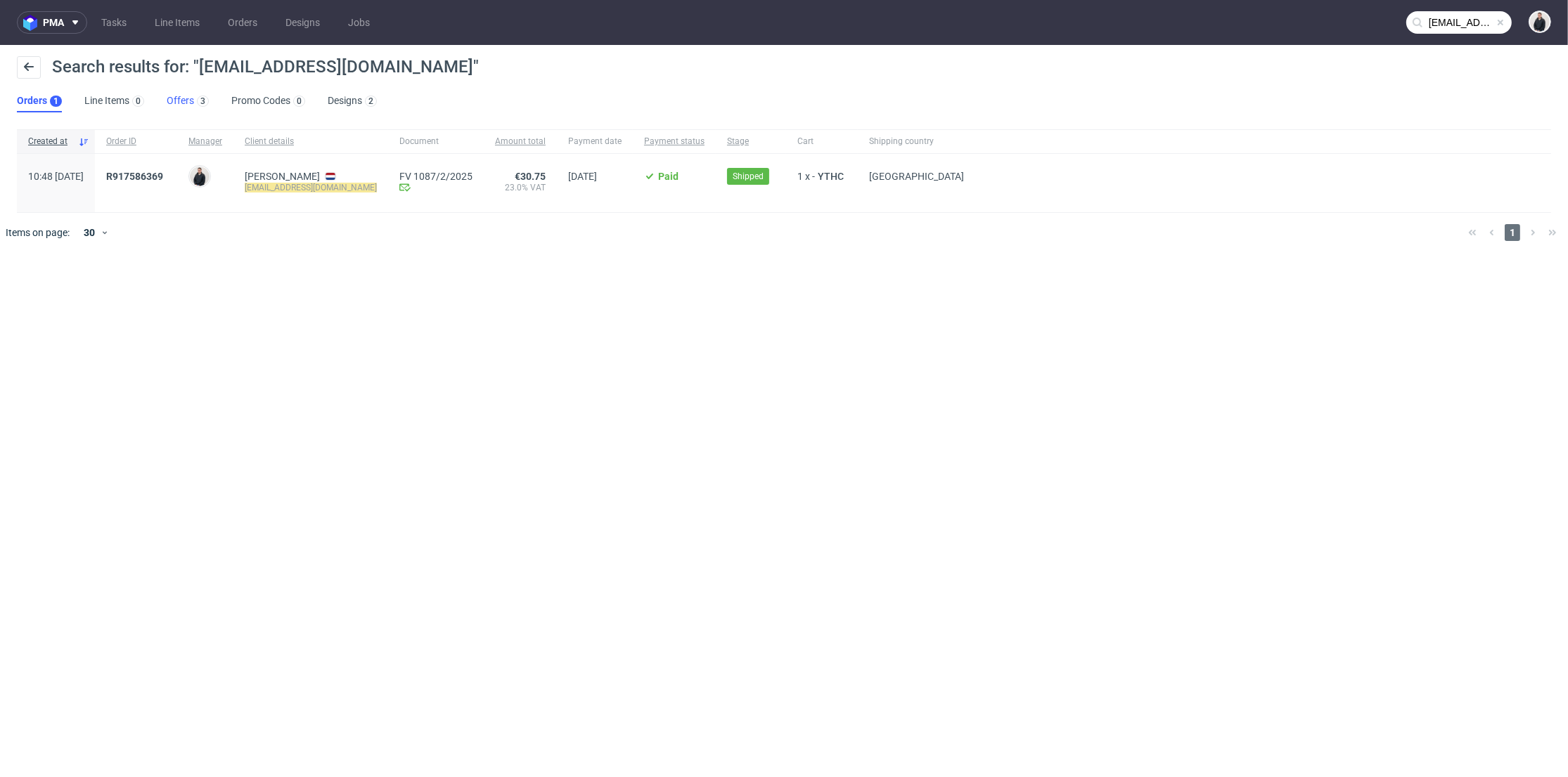
click at [186, 99] on link "Offers 3" at bounding box center [187, 101] width 42 height 23
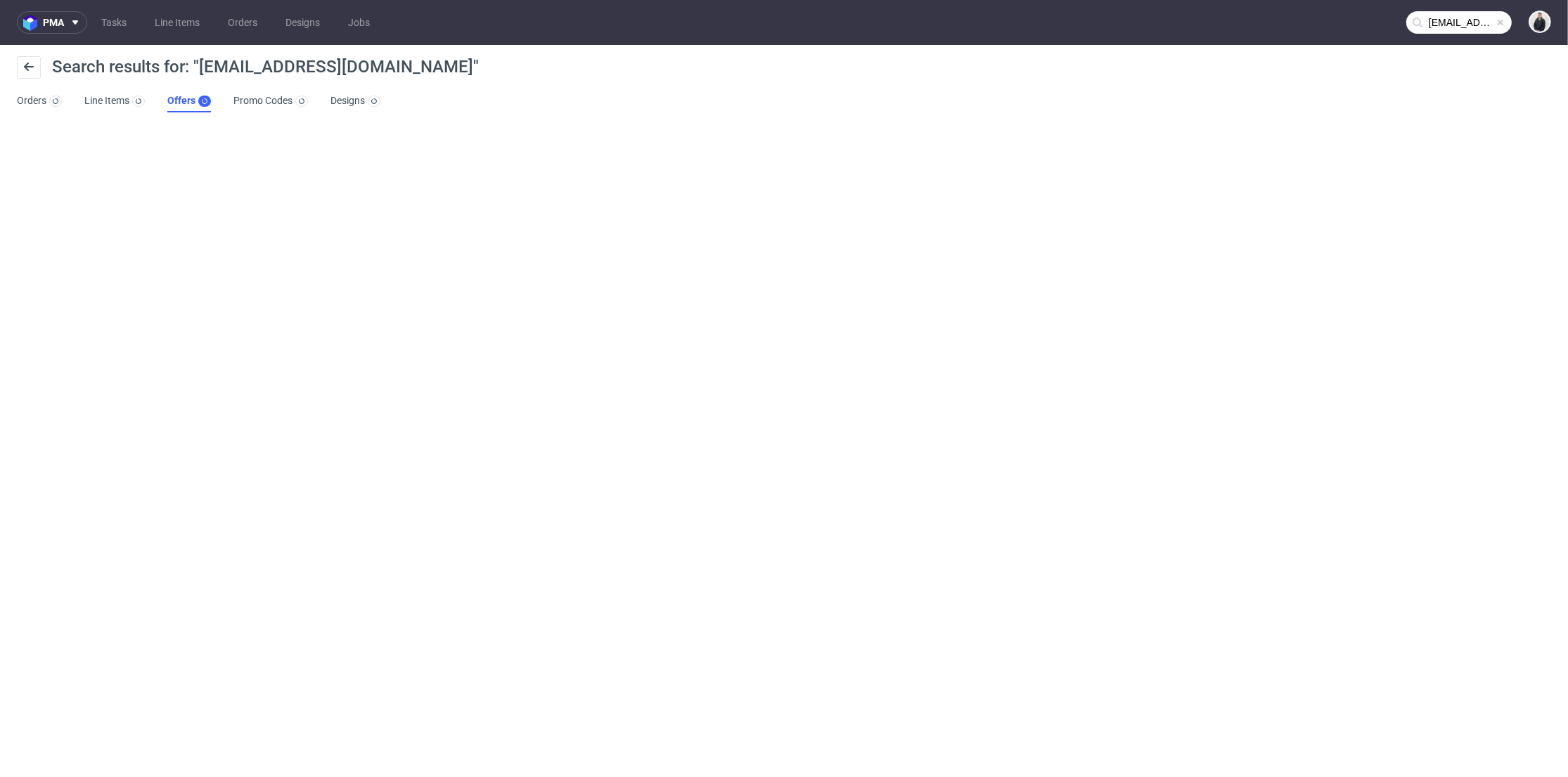
click at [1467, 24] on input "hi@gogglefaceshop.com" at bounding box center [1458, 23] width 105 height 23
click at [516, 148] on div "pma Tasks Line Items Orders Designs Jobs hi@gogglefaceshop.com Search results f…" at bounding box center [784, 388] width 1568 height 777
click at [1441, 15] on input "hi@gogglefaceshop.com" at bounding box center [1458, 23] width 105 height 23
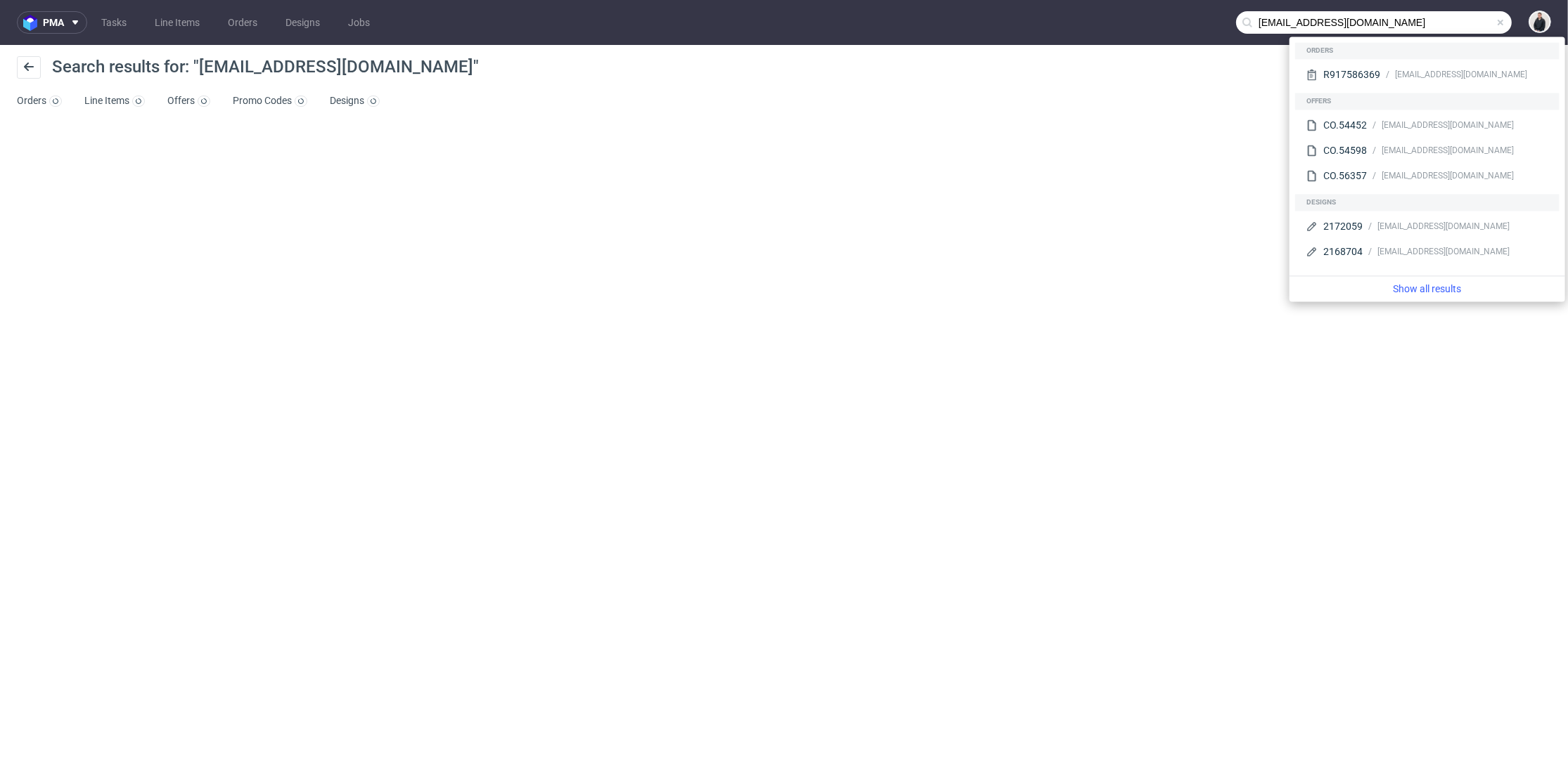
drag, startPoint x: 1275, startPoint y: 19, endPoint x: 1245, endPoint y: 21, distance: 30.1
click at [1243, 21] on div "hi@gogglefaceshop.com" at bounding box center [1373, 23] width 275 height 23
type input "gogglefaceshop.com"
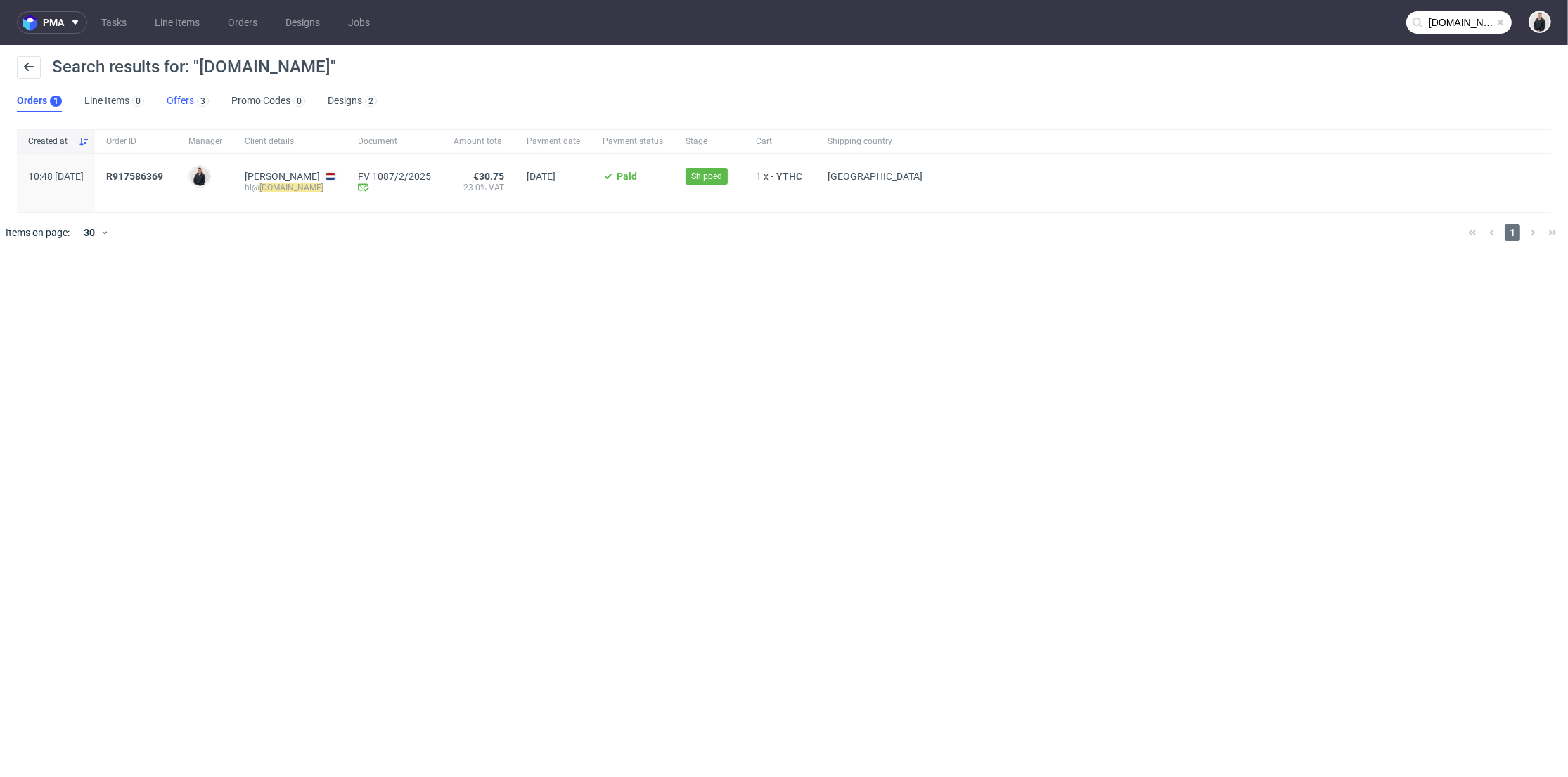
click at [173, 94] on link "Offers 3" at bounding box center [187, 101] width 42 height 23
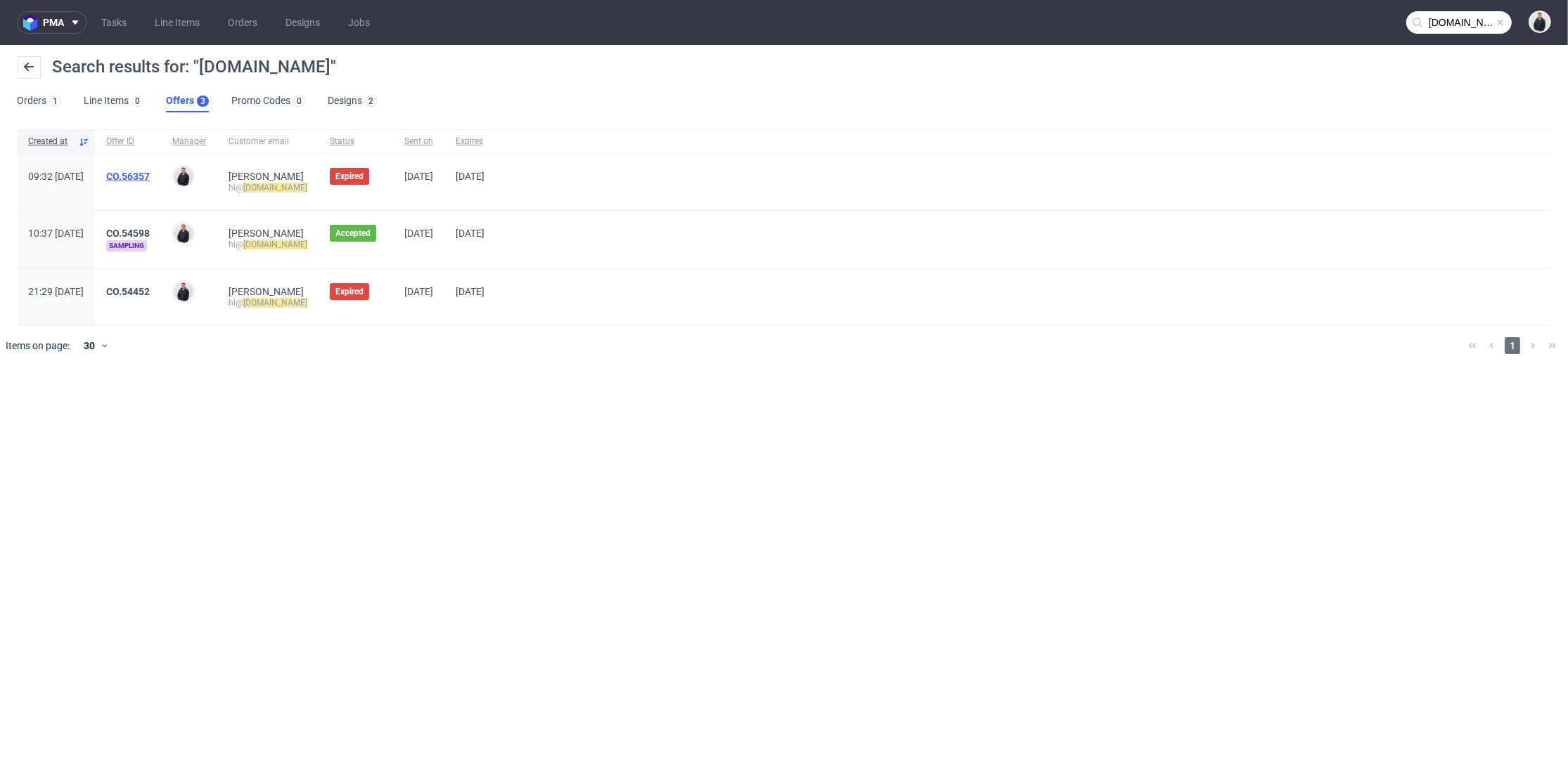
click at [149, 175] on link "CO.56357" at bounding box center [128, 176] width 43 height 11
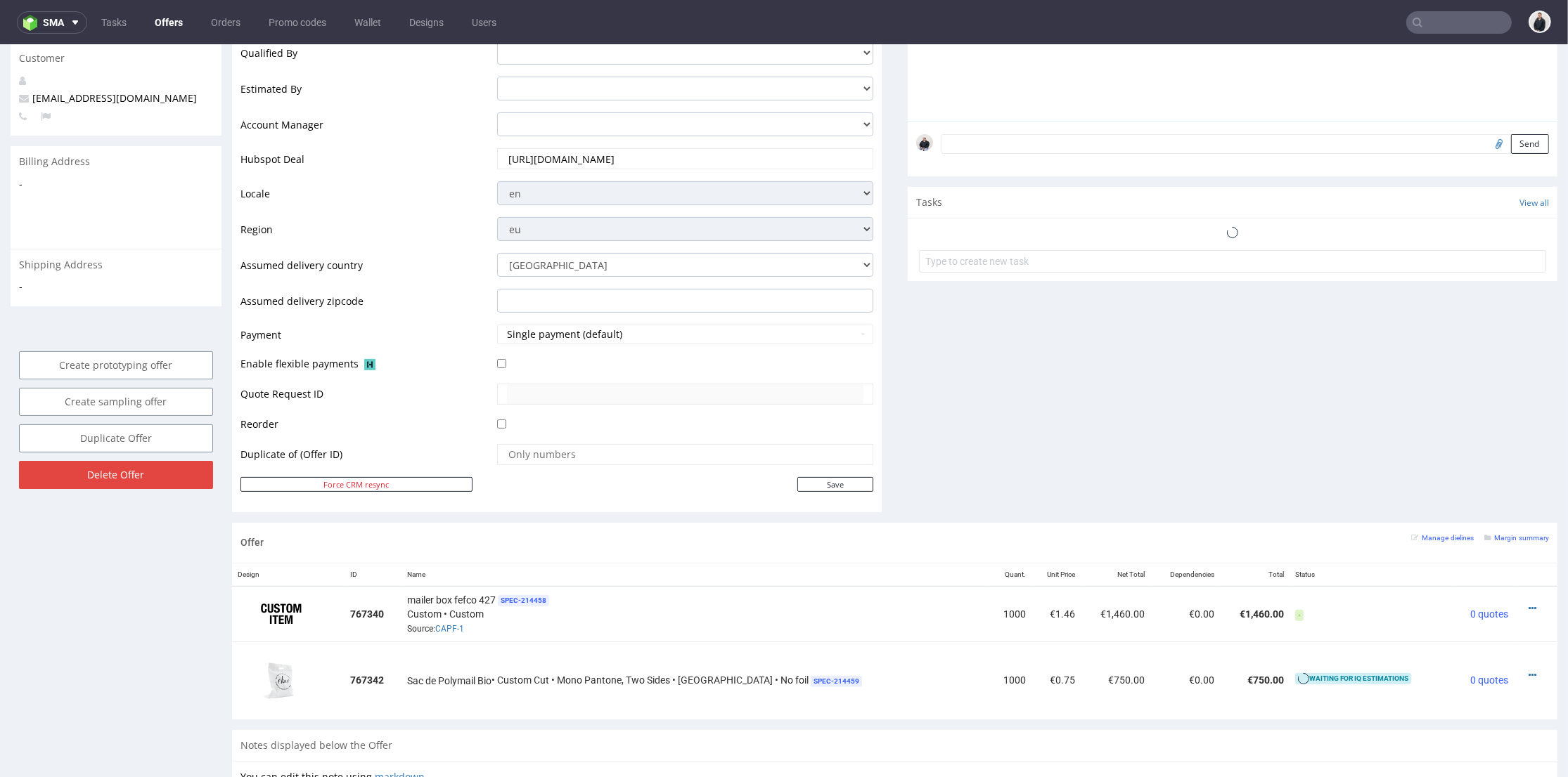
scroll to position [468, 0]
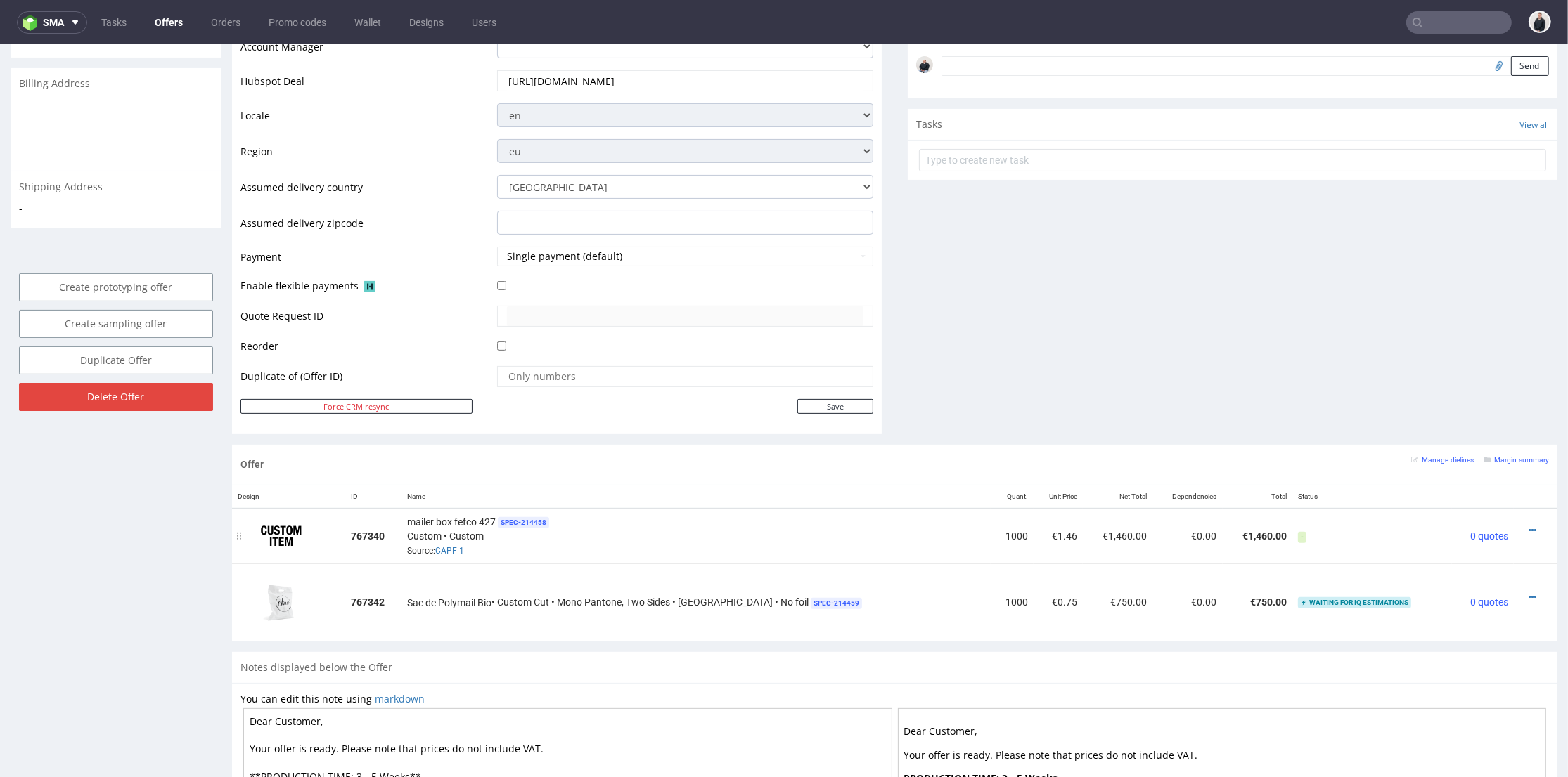
click at [1519, 525] on div at bounding box center [1530, 530] width 23 height 14
click at [1529, 526] on icon at bounding box center [1532, 530] width 8 height 9
click at [1470, 479] on span "View cost details" at bounding box center [1472, 476] width 105 height 14
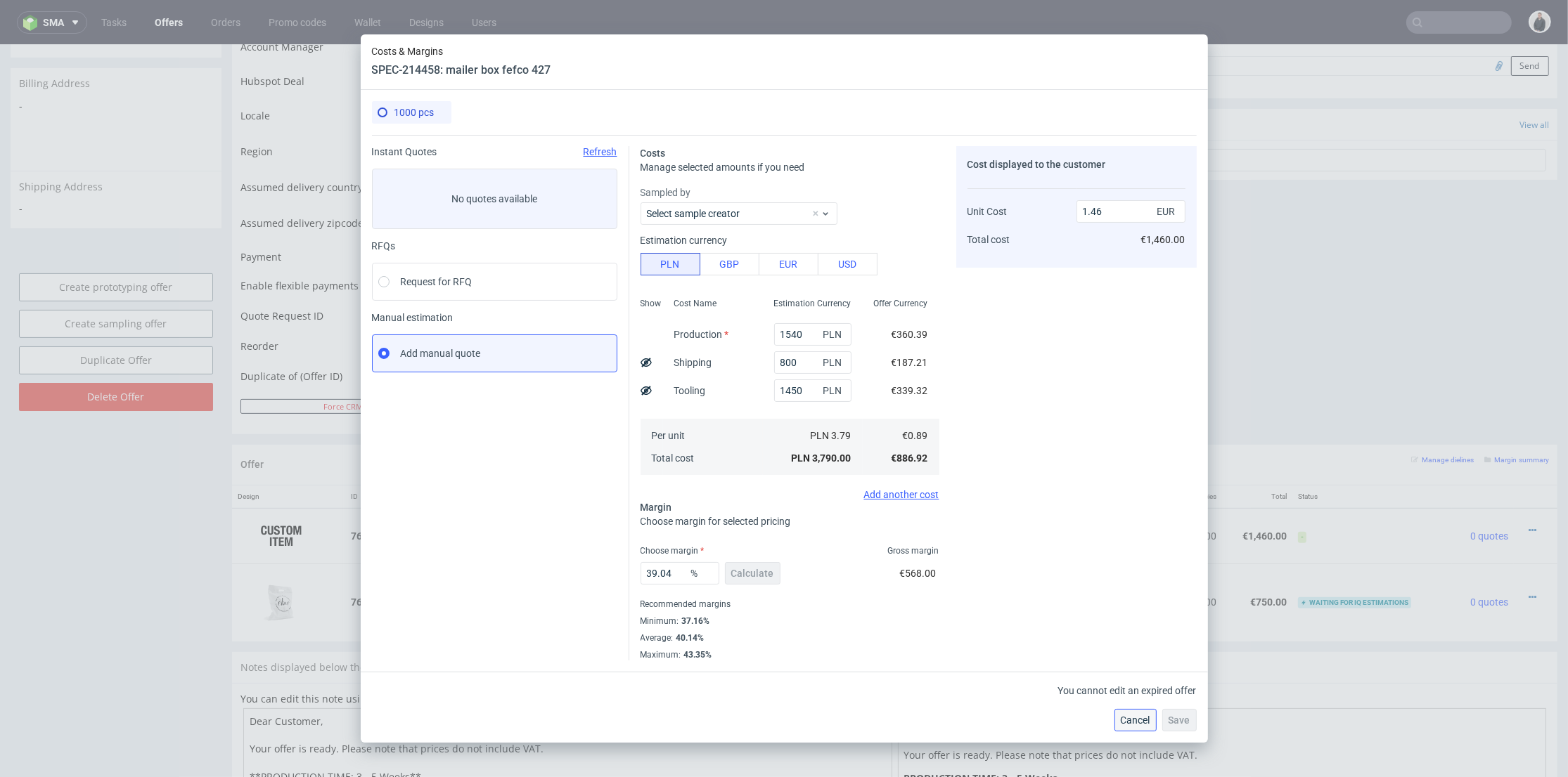
click at [1123, 718] on span "Cancel" at bounding box center [1134, 720] width 29 height 9
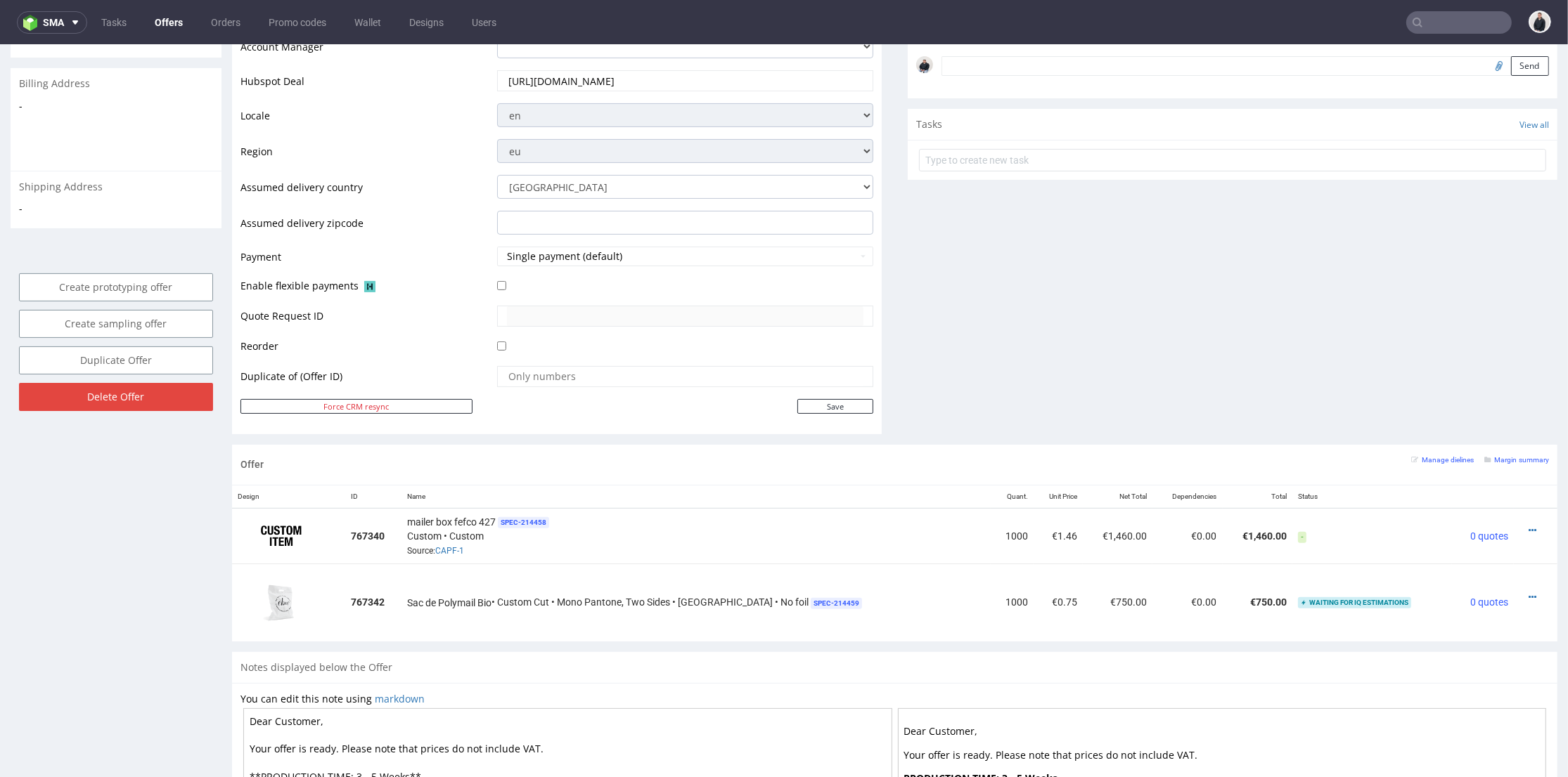
click at [1017, 342] on div "Comments User (0) Automatic (0) Attachments (0) All (0) View all (0) Send Tasks…" at bounding box center [1233, 94] width 650 height 700
click at [459, 547] on link "CAPF-1" at bounding box center [449, 551] width 29 height 9
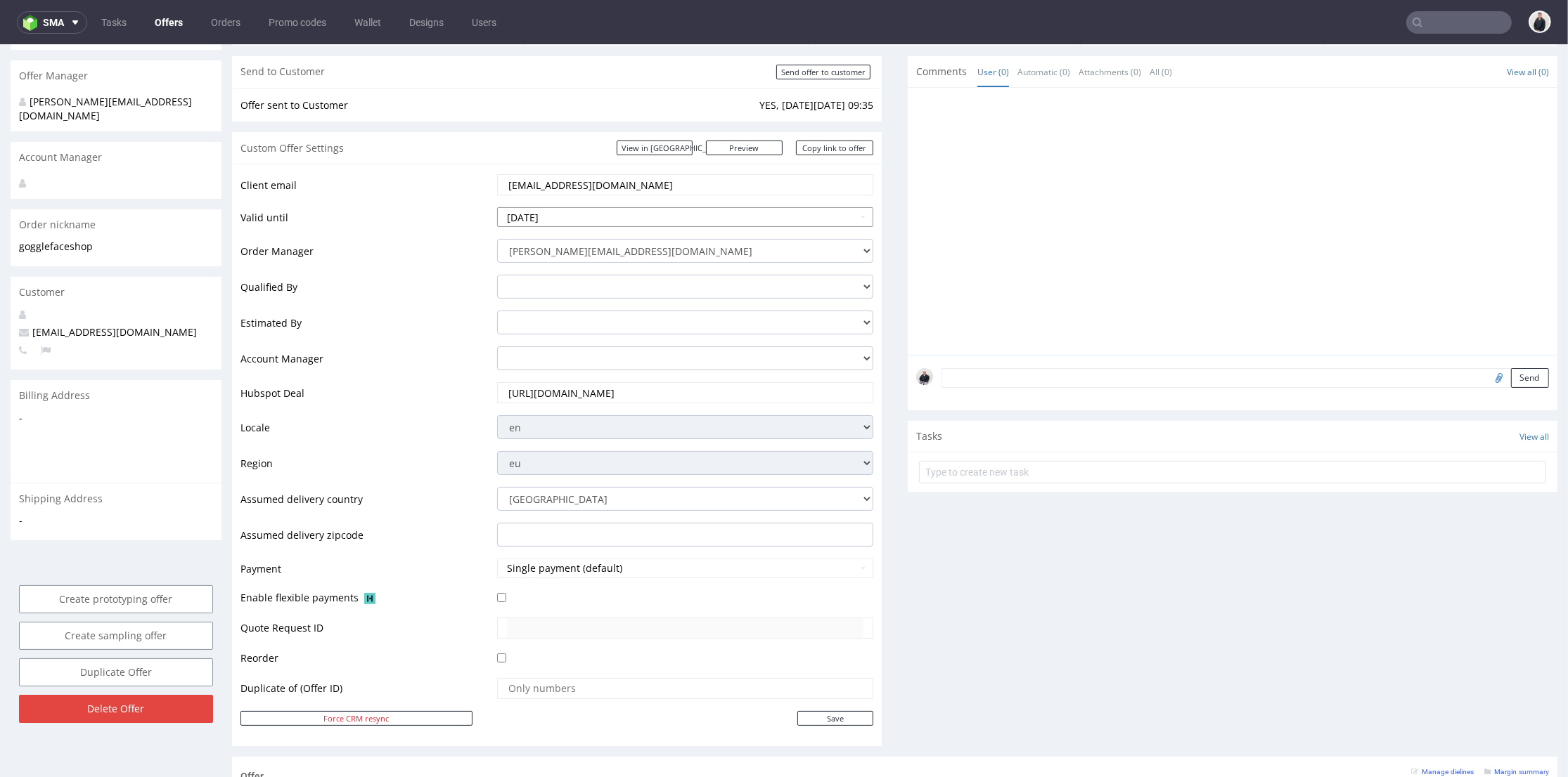
click at [668, 215] on input "2025-08-16" at bounding box center [684, 217] width 377 height 20
click at [643, 373] on td "30" at bounding box center [636, 375] width 21 height 21
click at [632, 211] on input "2025-08-30" at bounding box center [684, 217] width 377 height 20
click at [639, 398] on td "6" at bounding box center [636, 396] width 21 height 21
type input "2025-09-06"
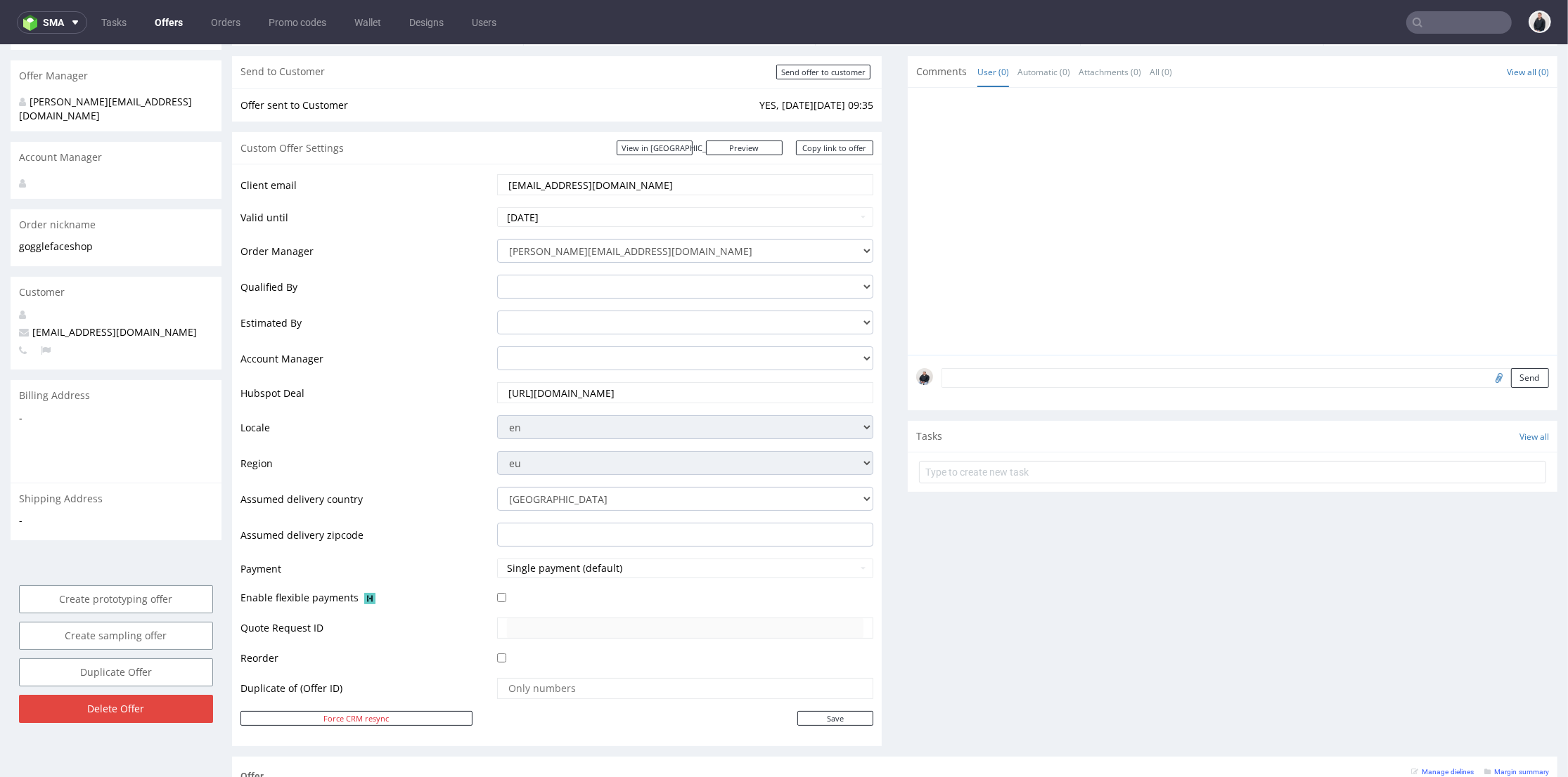
scroll to position [468, 0]
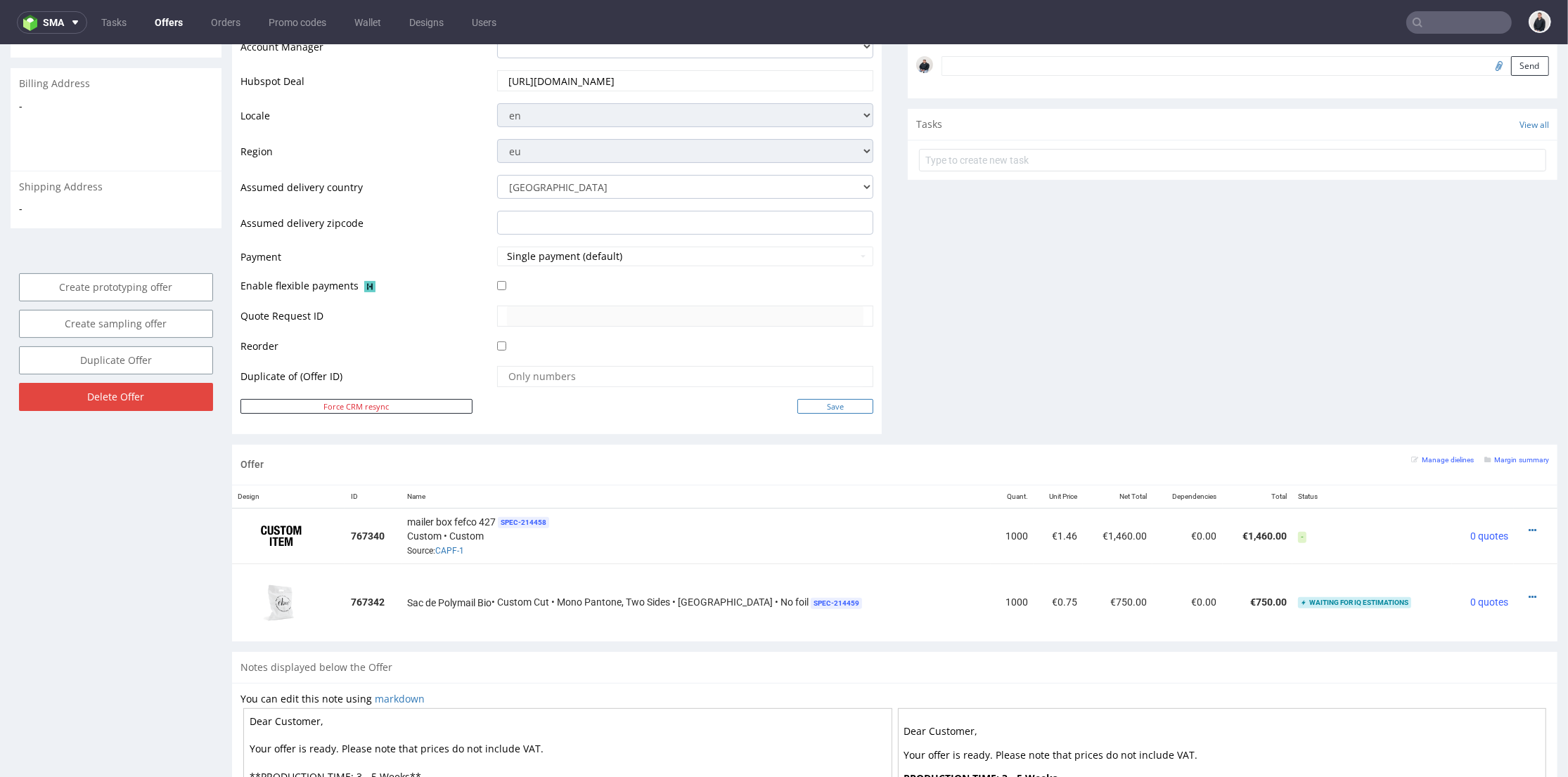
click at [826, 403] on input "Save" at bounding box center [835, 406] width 76 height 15
type input "In progress..."
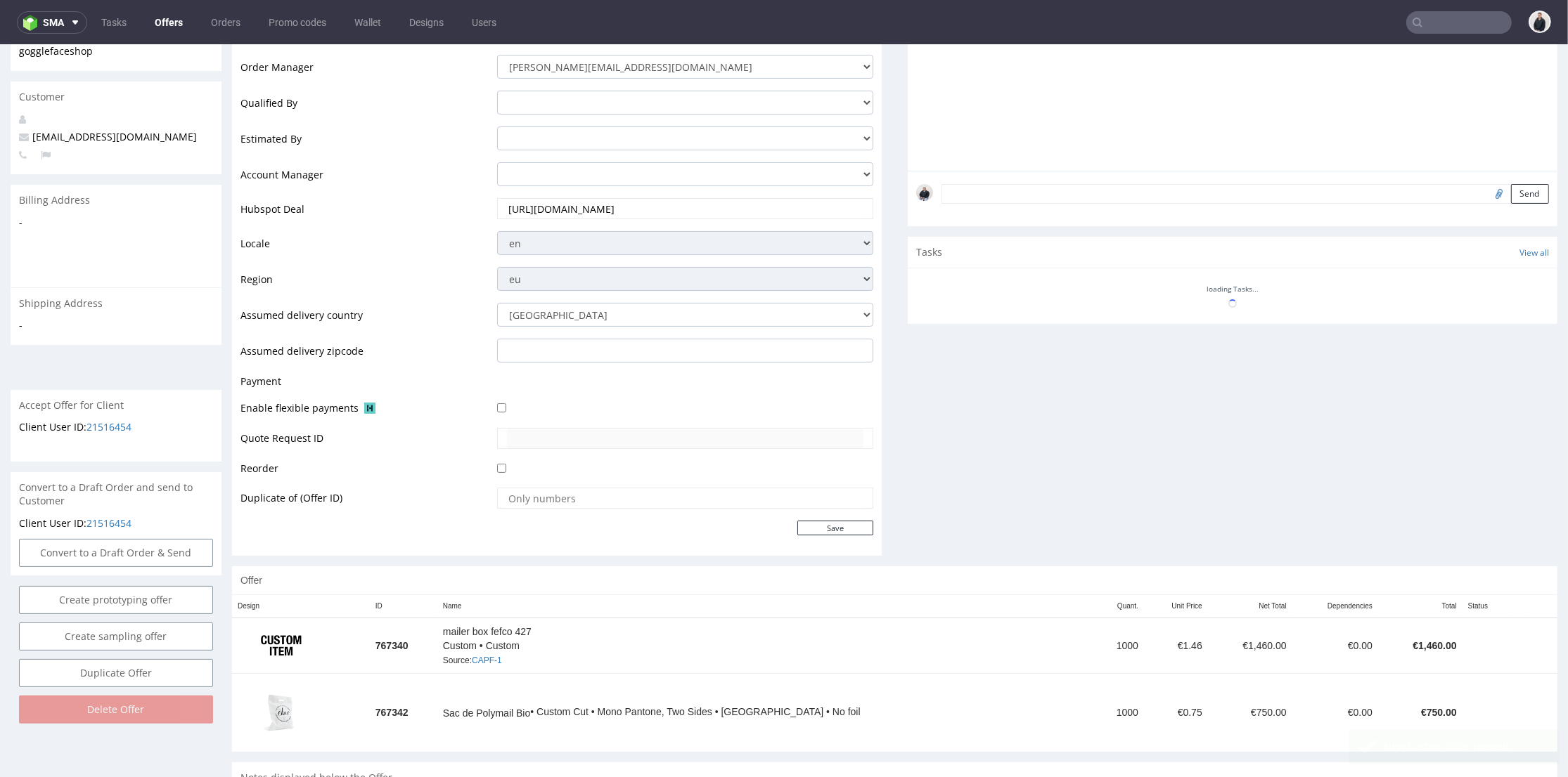
scroll to position [314, 0]
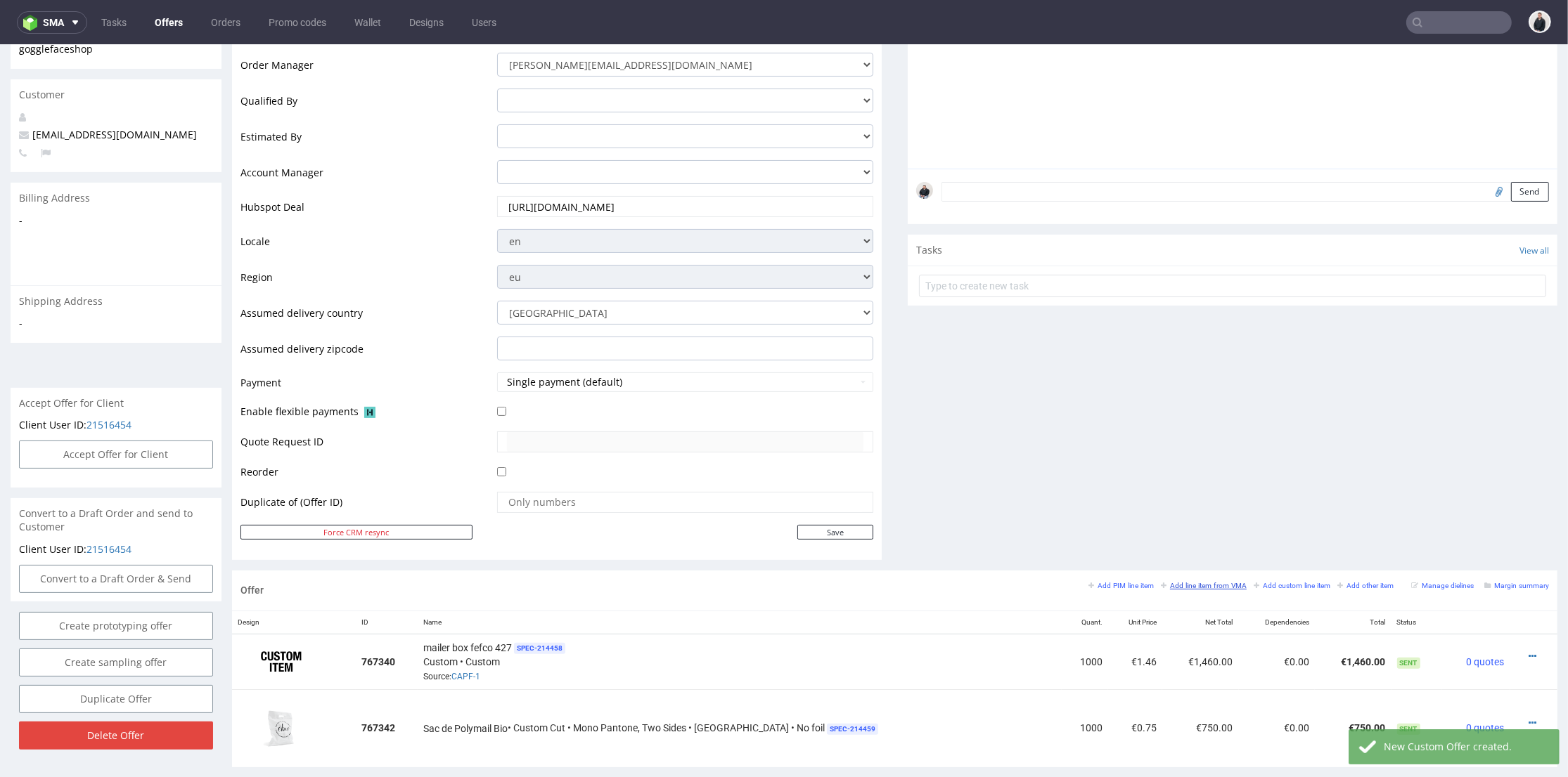
click at [1165, 584] on small "Add line item from VMA" at bounding box center [1203, 586] width 85 height 8
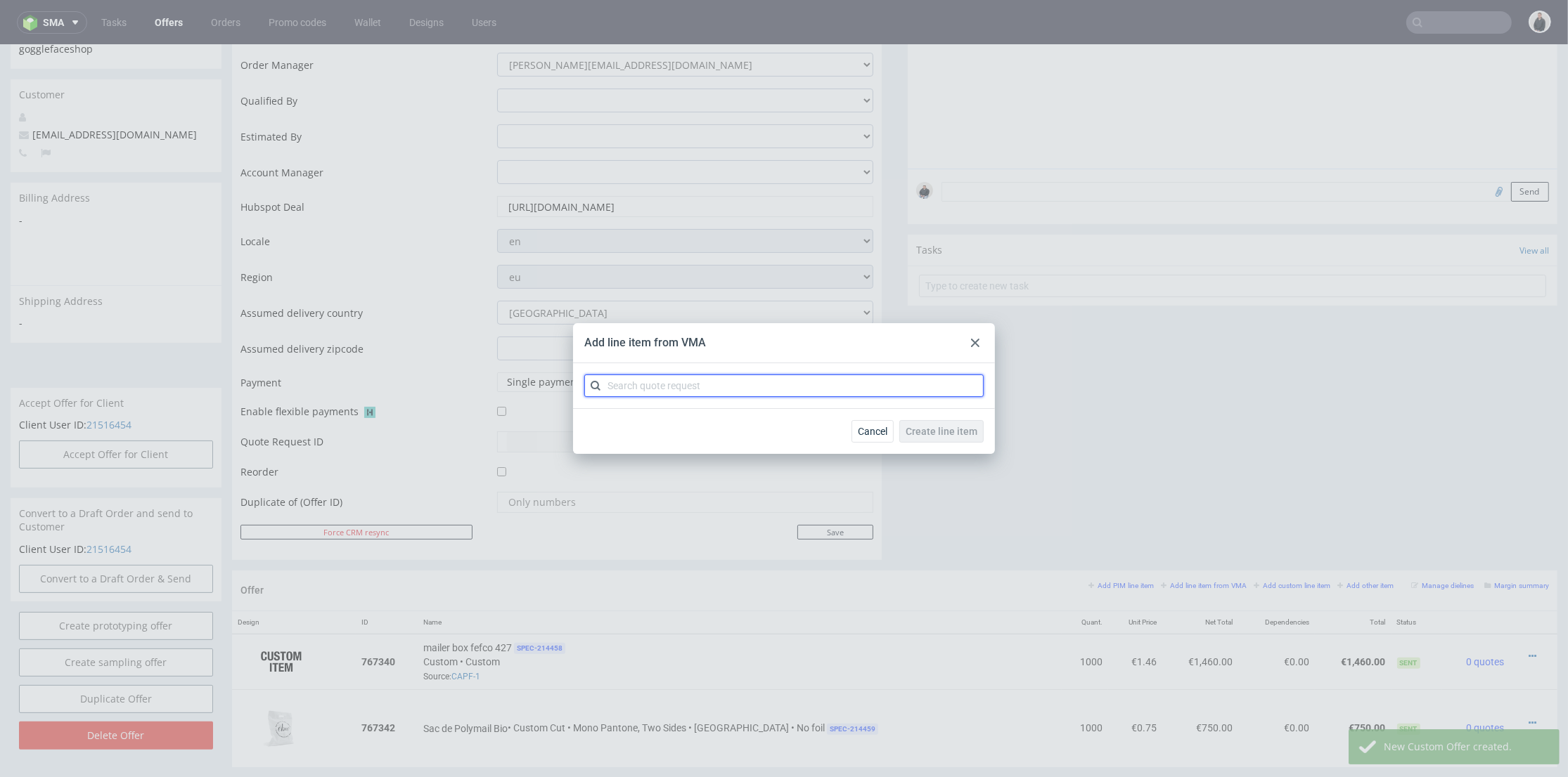
click at [763, 392] on input "text" at bounding box center [783, 386] width 399 height 23
type input "cbfy"
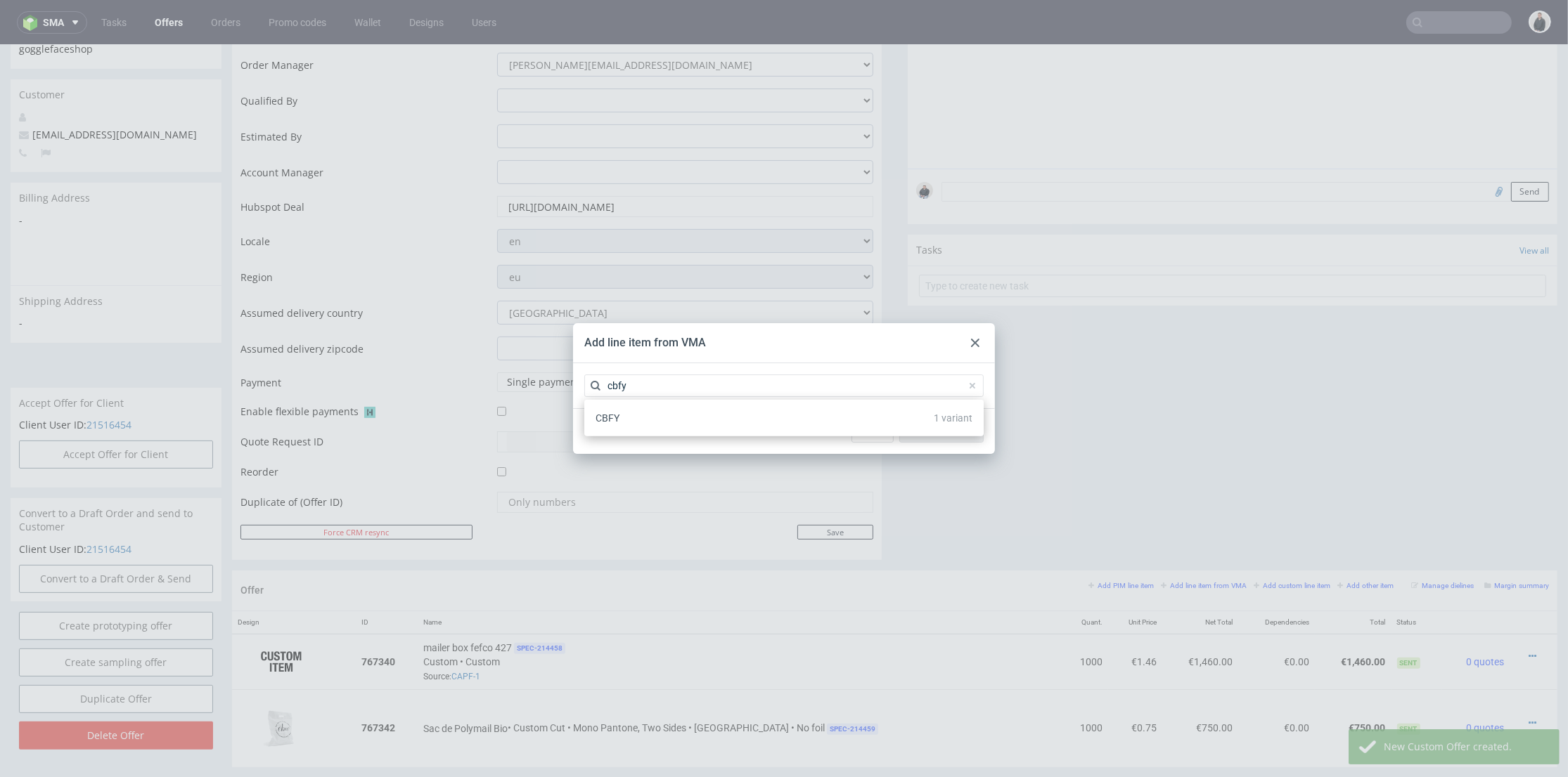
click at [718, 425] on div "CBFY 1 variant" at bounding box center [783, 418] width 388 height 25
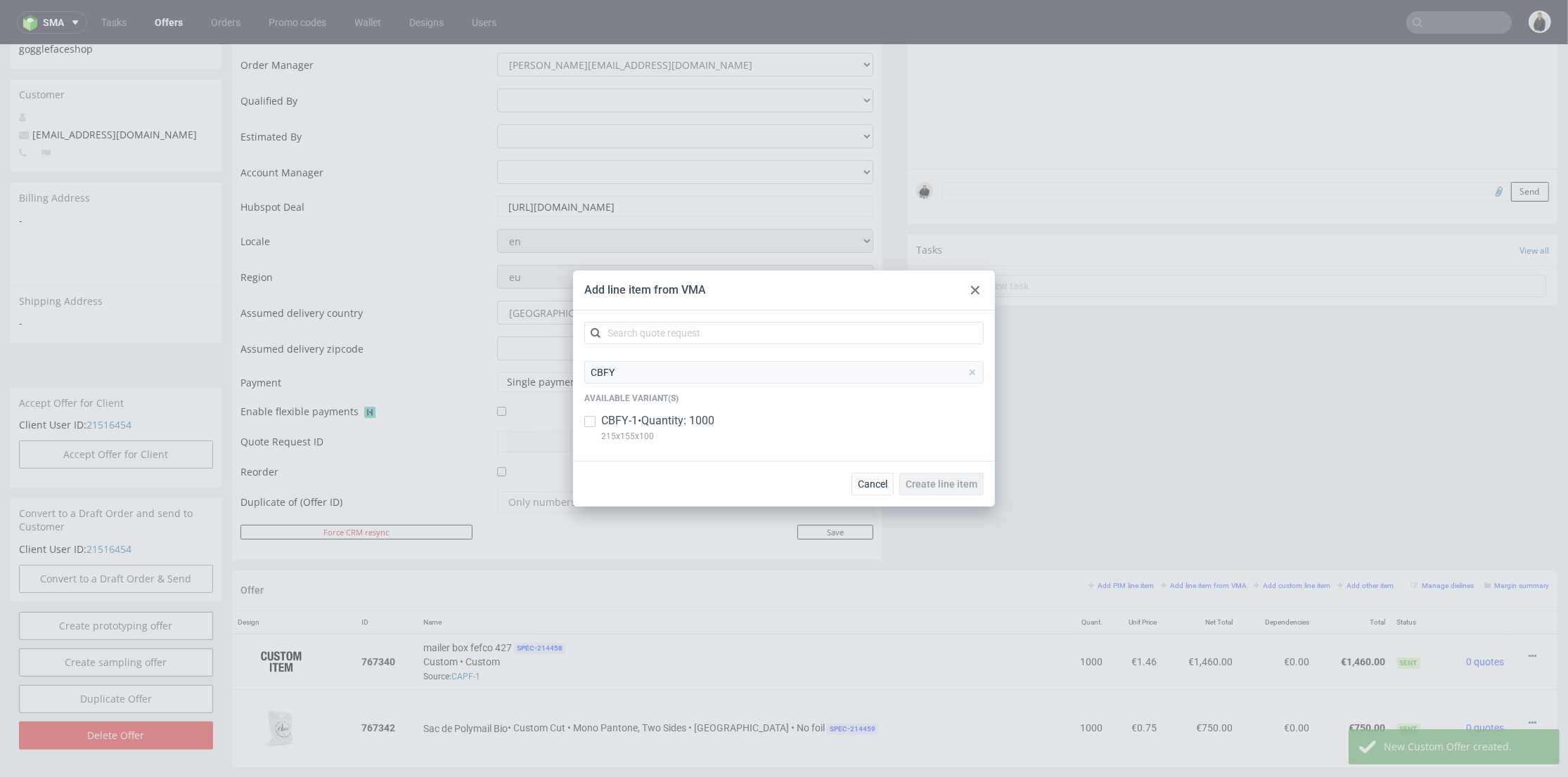
click at [715, 427] on p "CBFY-1 • Quantity: 1000" at bounding box center [657, 420] width 114 height 15
checkbox input "true"
click at [959, 488] on span "Create line item" at bounding box center [941, 484] width 71 height 9
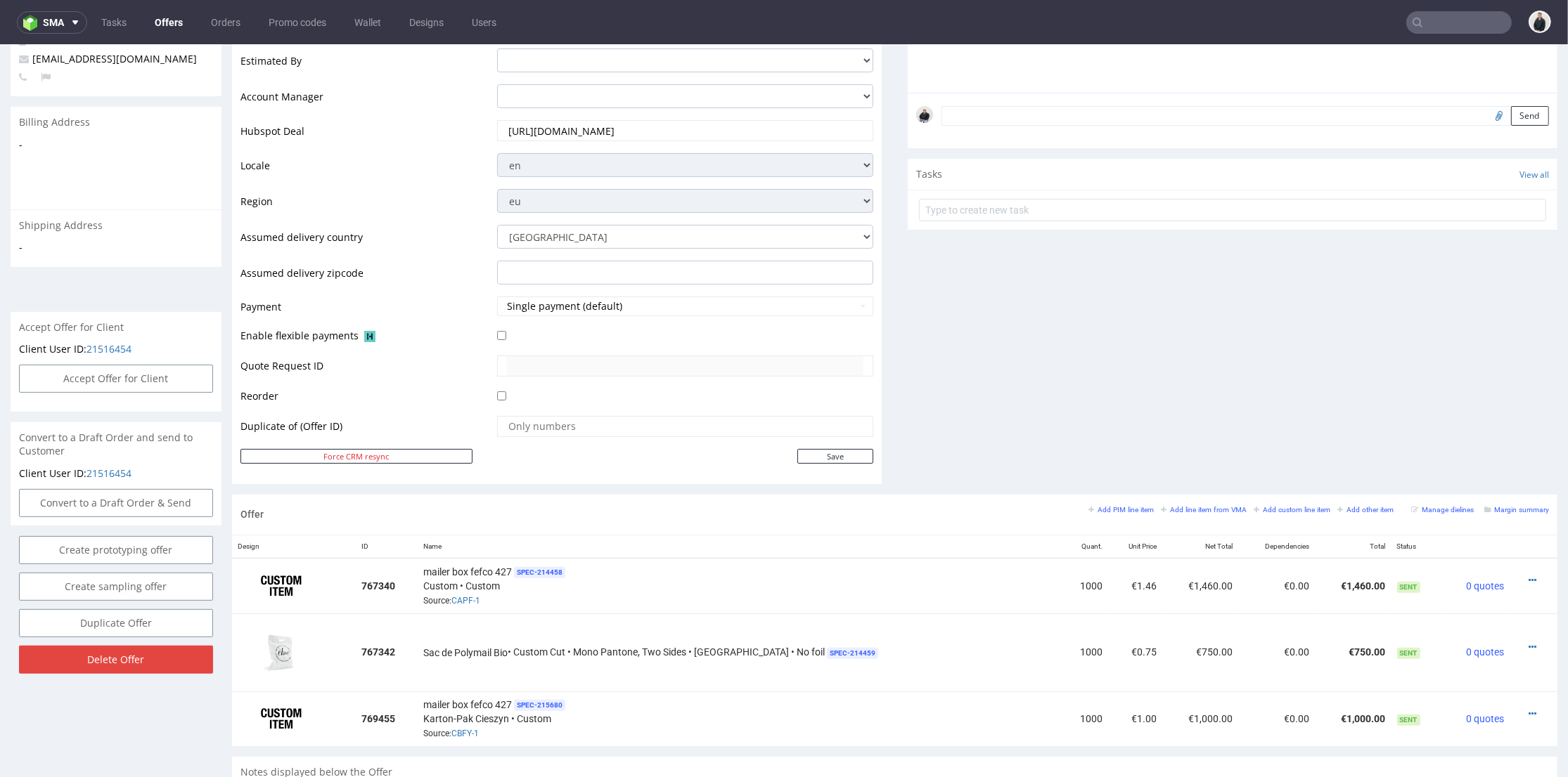
scroll to position [624, 0]
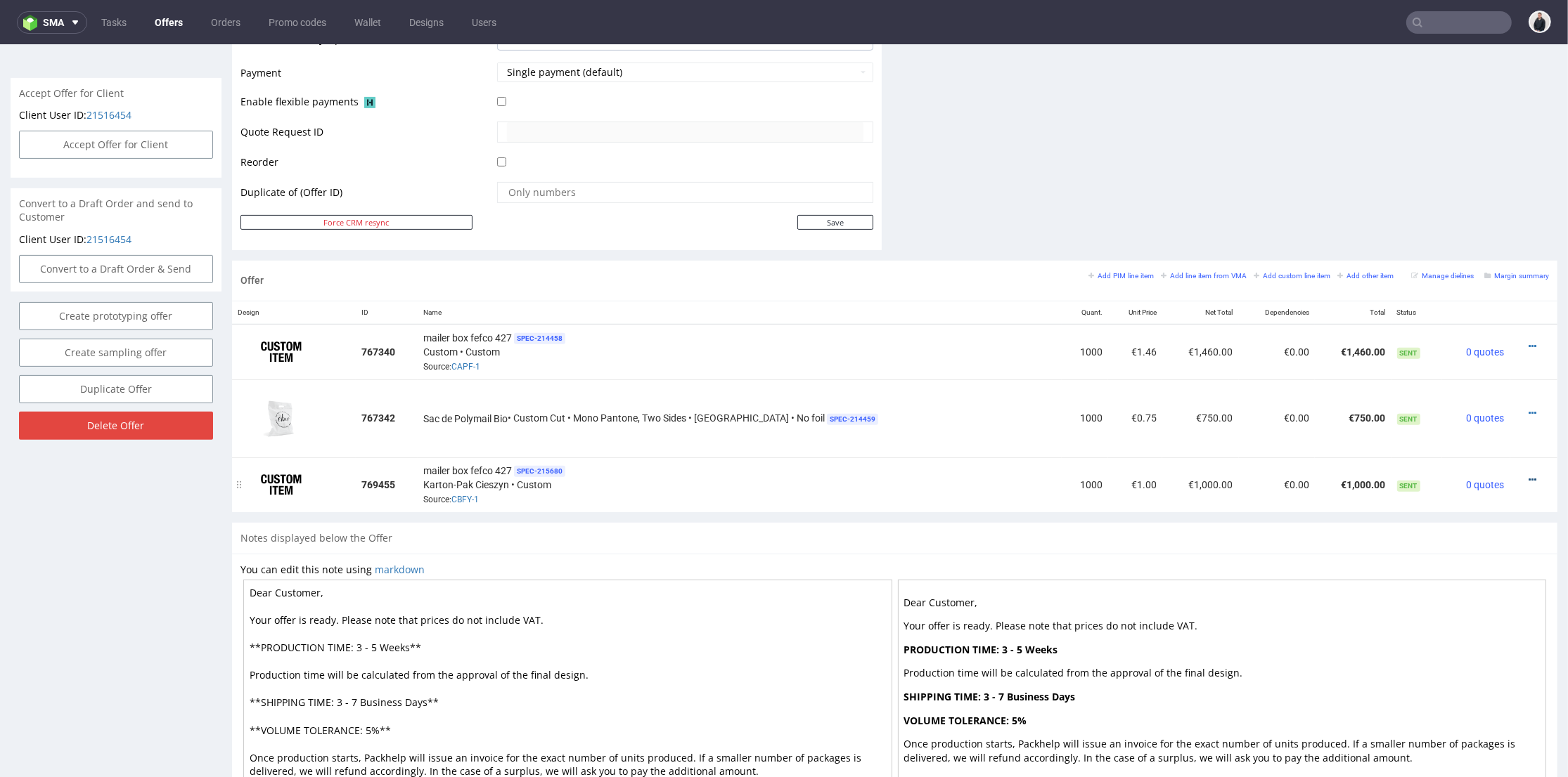
click at [1529, 476] on icon at bounding box center [1532, 480] width 8 height 9
click at [1463, 317] on span "Edit item price" at bounding box center [1468, 322] width 114 height 14
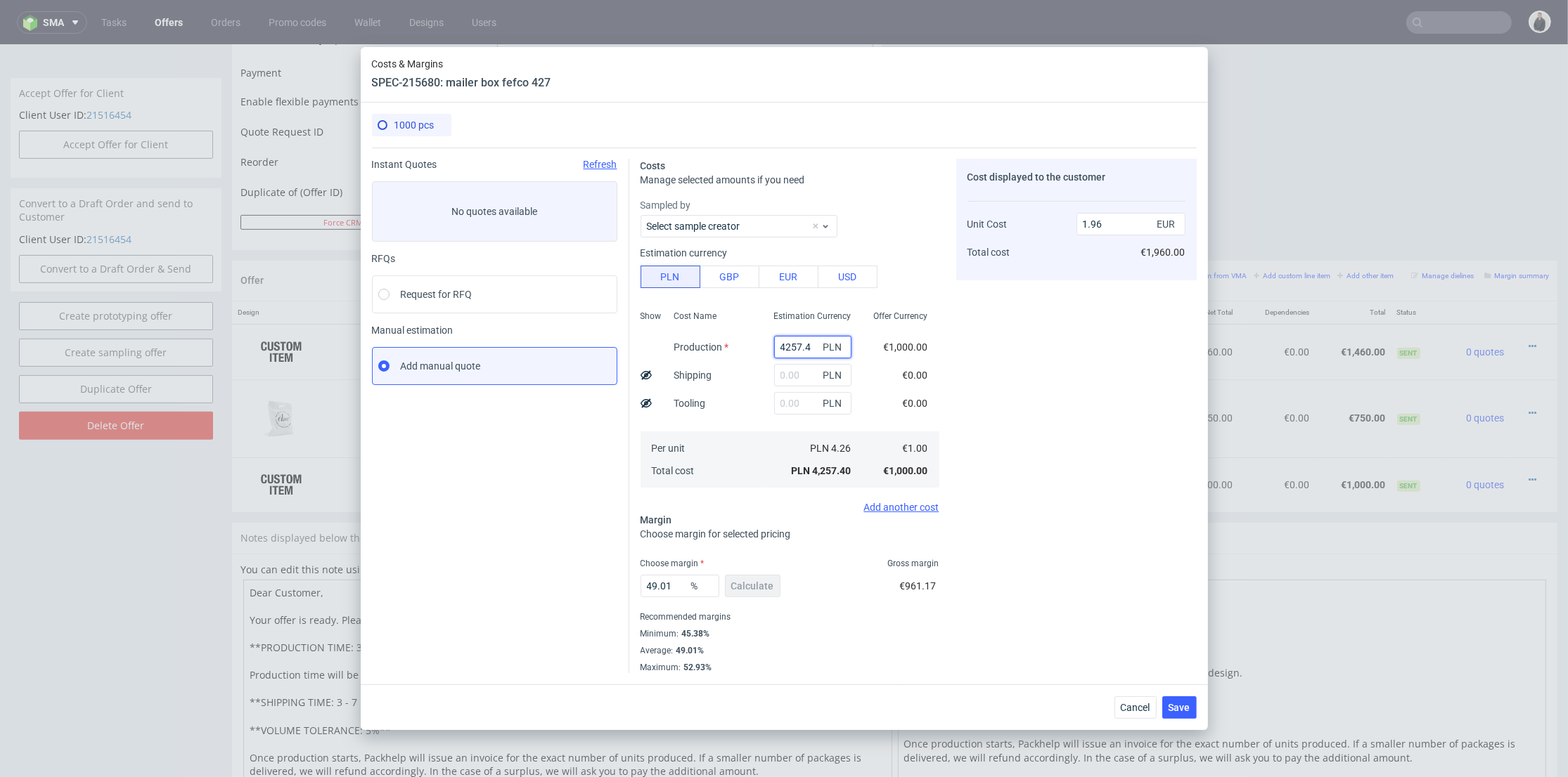
click at [790, 340] on input "4257.4" at bounding box center [812, 347] width 77 height 23
paste input "1540"
type input "1540"
type input "0.71"
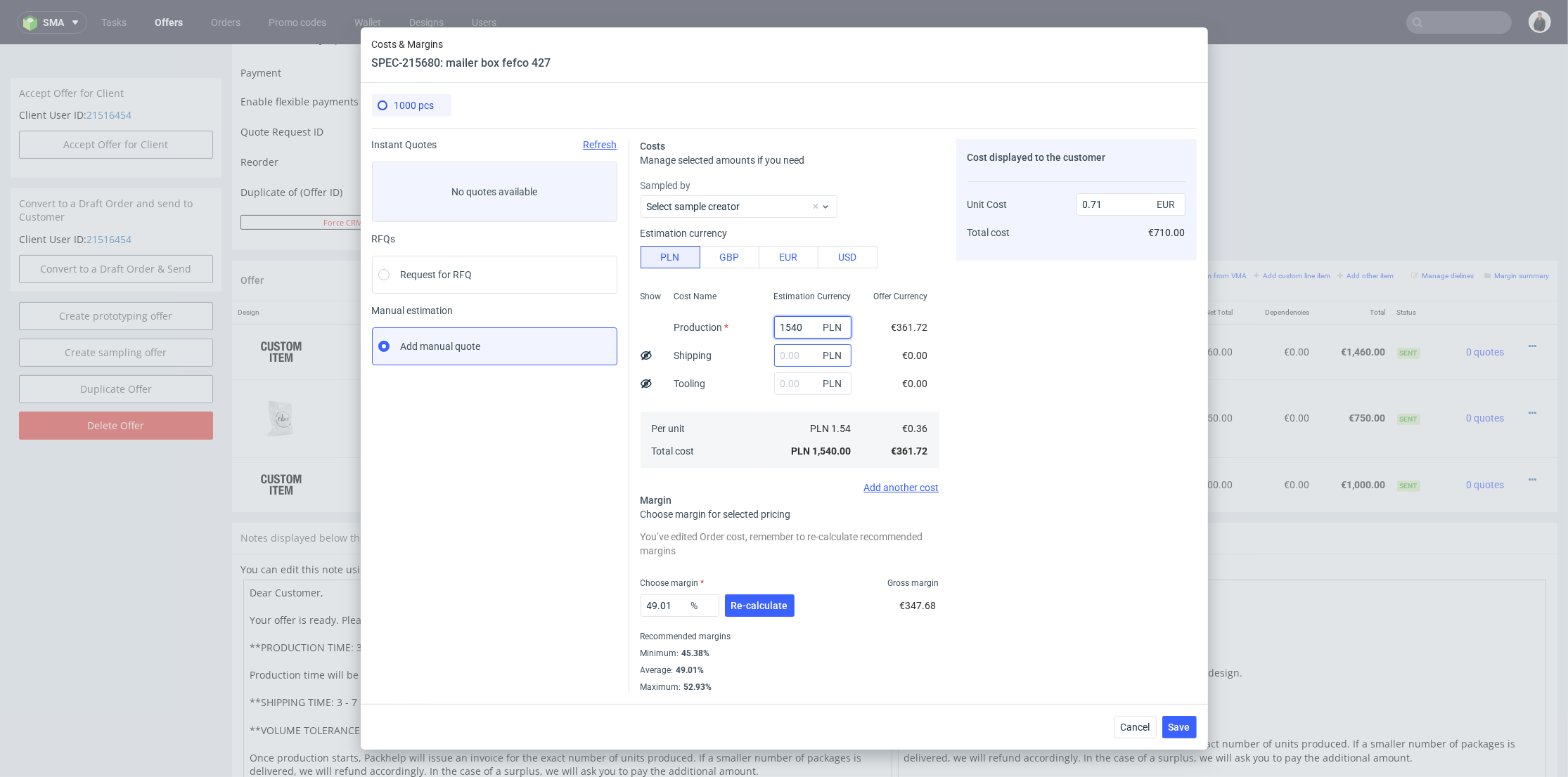
type input "1540"
click at [774, 360] on input "text" at bounding box center [812, 356] width 77 height 23
type input "800"
type input "1.08"
click at [716, 354] on div "Show Cost Name Production Shipping Tooling Per unit Total cost Estimation Curre…" at bounding box center [790, 378] width 299 height 186
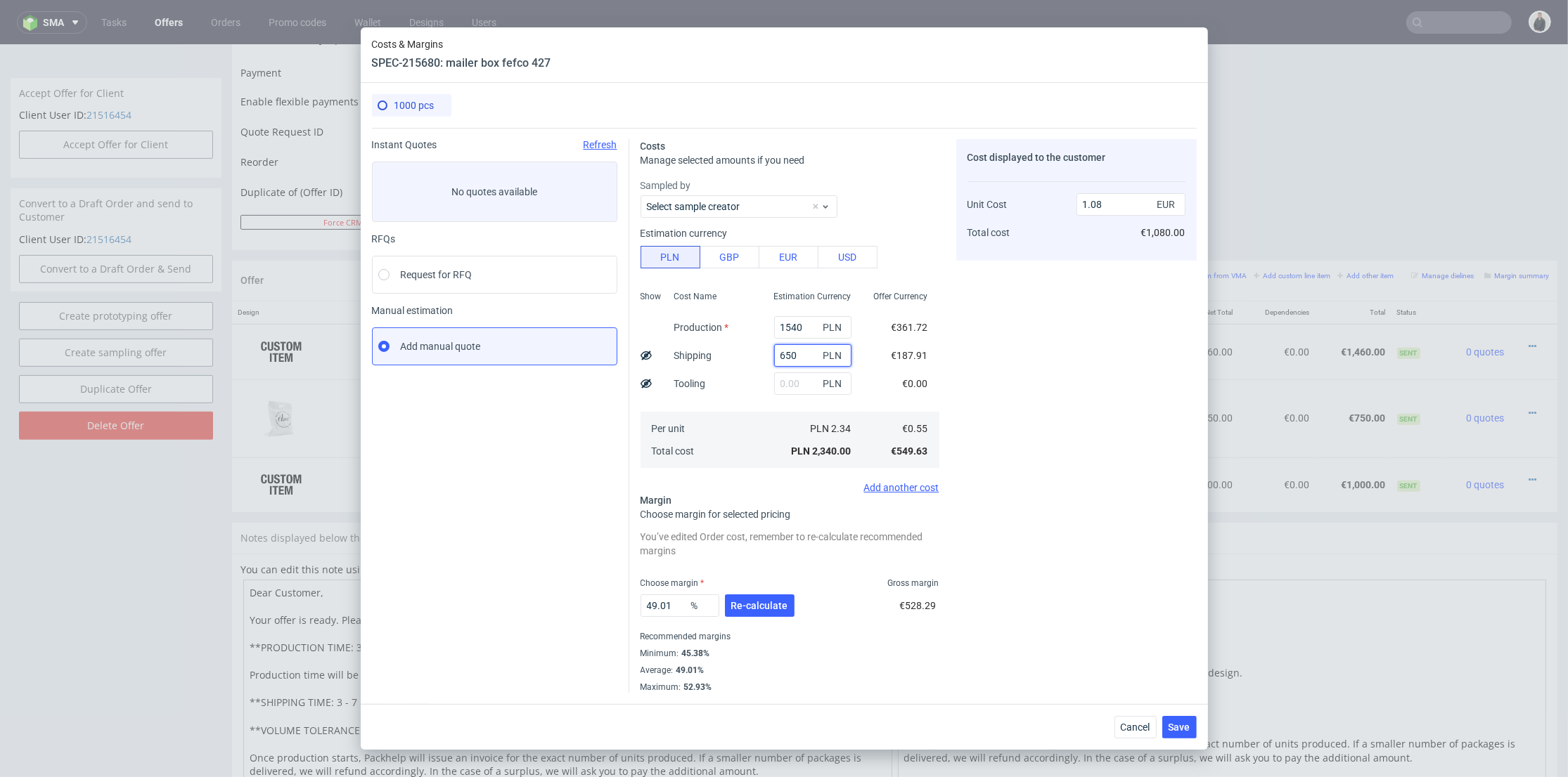
type input "650"
drag, startPoint x: 751, startPoint y: 382, endPoint x: 790, endPoint y: 384, distance: 39.1
click at [752, 382] on div "Show Cost Name Production Shipping Tooling Per unit Total cost Estimation Curre…" at bounding box center [790, 378] width 299 height 186
type input "1.01"
click at [791, 384] on input "text" at bounding box center [812, 384] width 77 height 23
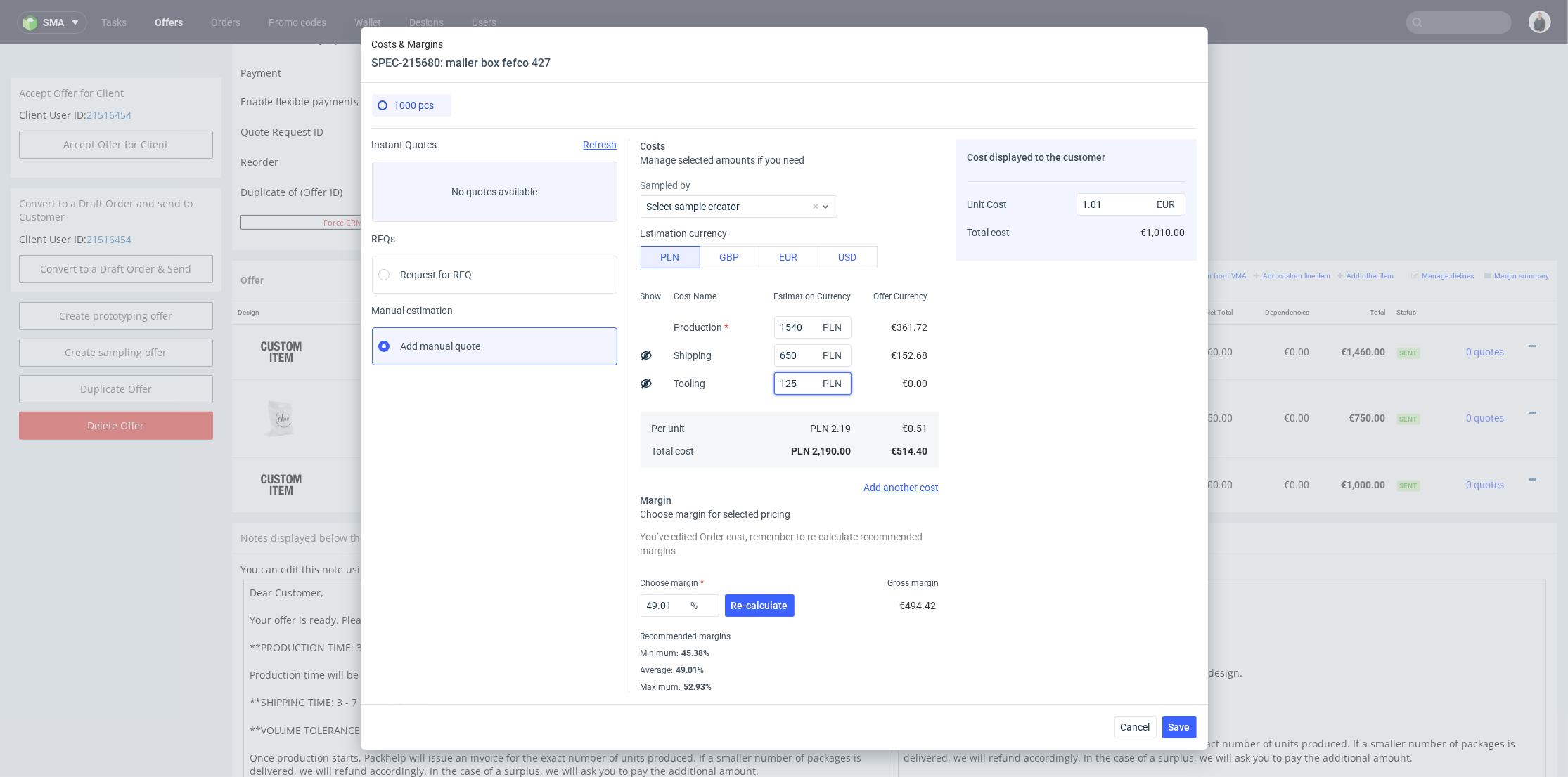
type input "1250"
type input "1.58"
type input "1250"
click at [762, 412] on div "PLN 3.44 PLN 3,440.00" at bounding box center [812, 440] width 100 height 56
click at [769, 602] on span "Re-calculate" at bounding box center [760, 605] width 57 height 9
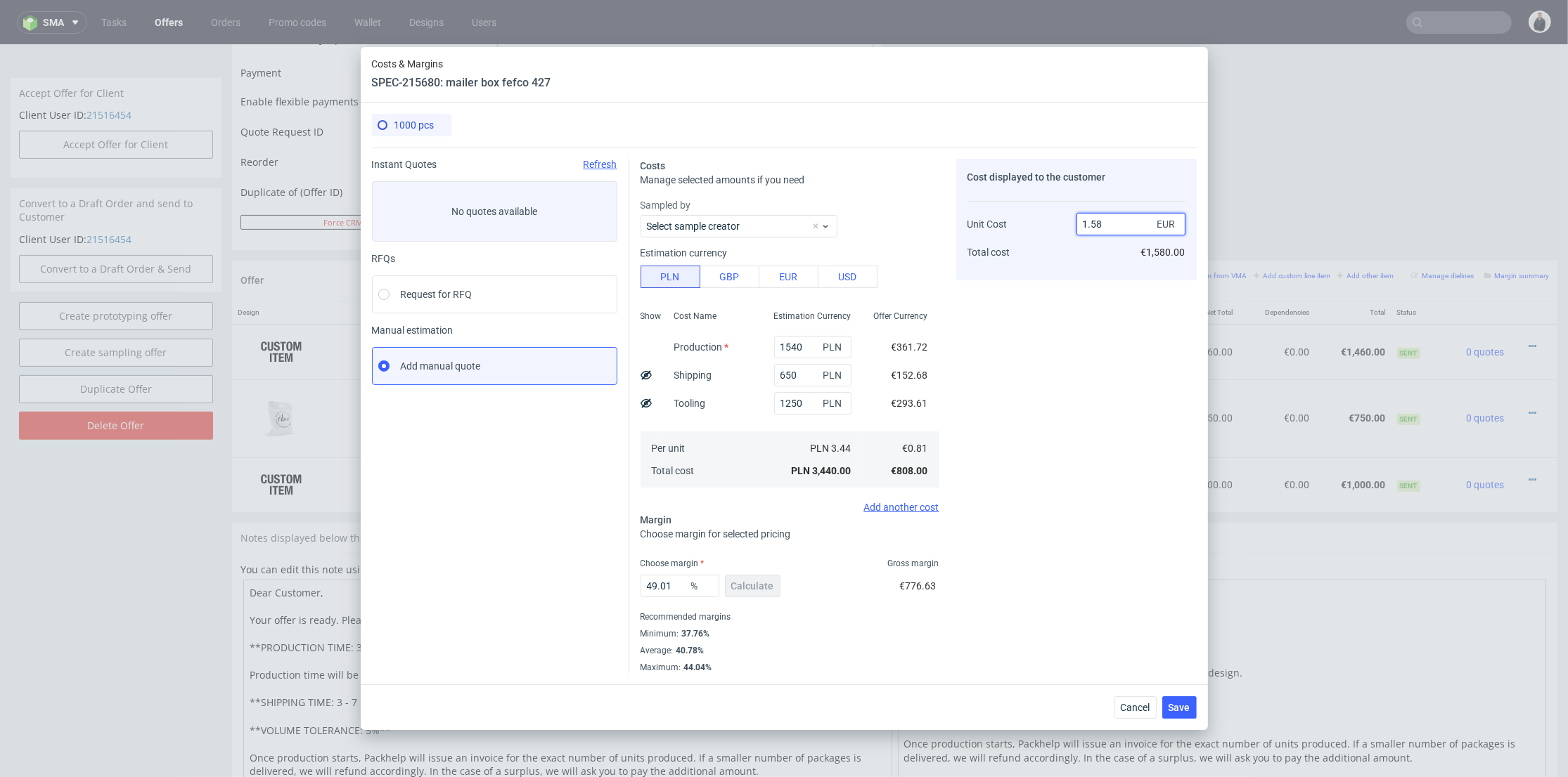
drag, startPoint x: 1092, startPoint y: 222, endPoint x: 1114, endPoint y: 222, distance: 22.0
click at [1114, 222] on input "1.58" at bounding box center [1130, 224] width 109 height 23
type input "1.46"
click at [1109, 273] on div "Cost displayed to the customer Unit Cost Total cost 1.46 EUR €1,580.00" at bounding box center [1076, 220] width 240 height 122
type input "44.52054794520548"
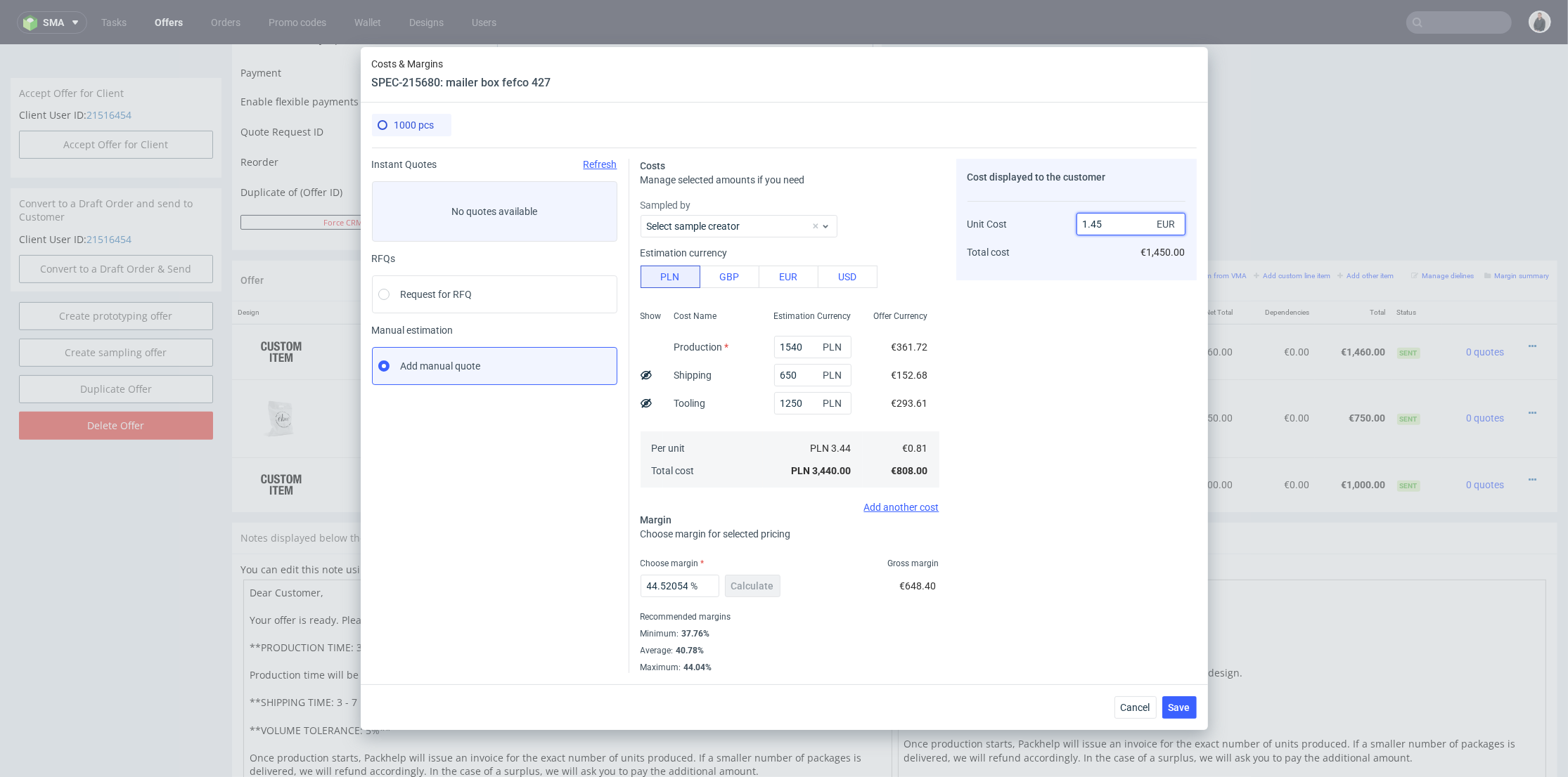
drag, startPoint x: 1096, startPoint y: 223, endPoint x: 1113, endPoint y: 232, distance: 19.2
click at [1114, 227] on input "1.45" at bounding box center [1130, 224] width 109 height 23
type input "1.47"
drag, startPoint x: 1073, startPoint y: 280, endPoint x: 1035, endPoint y: 387, distance: 113.5
click at [1074, 280] on div "Cost displayed to the customer Unit Cost Total cost 1.47 EUR €1,450.00" at bounding box center [1076, 416] width 240 height 514
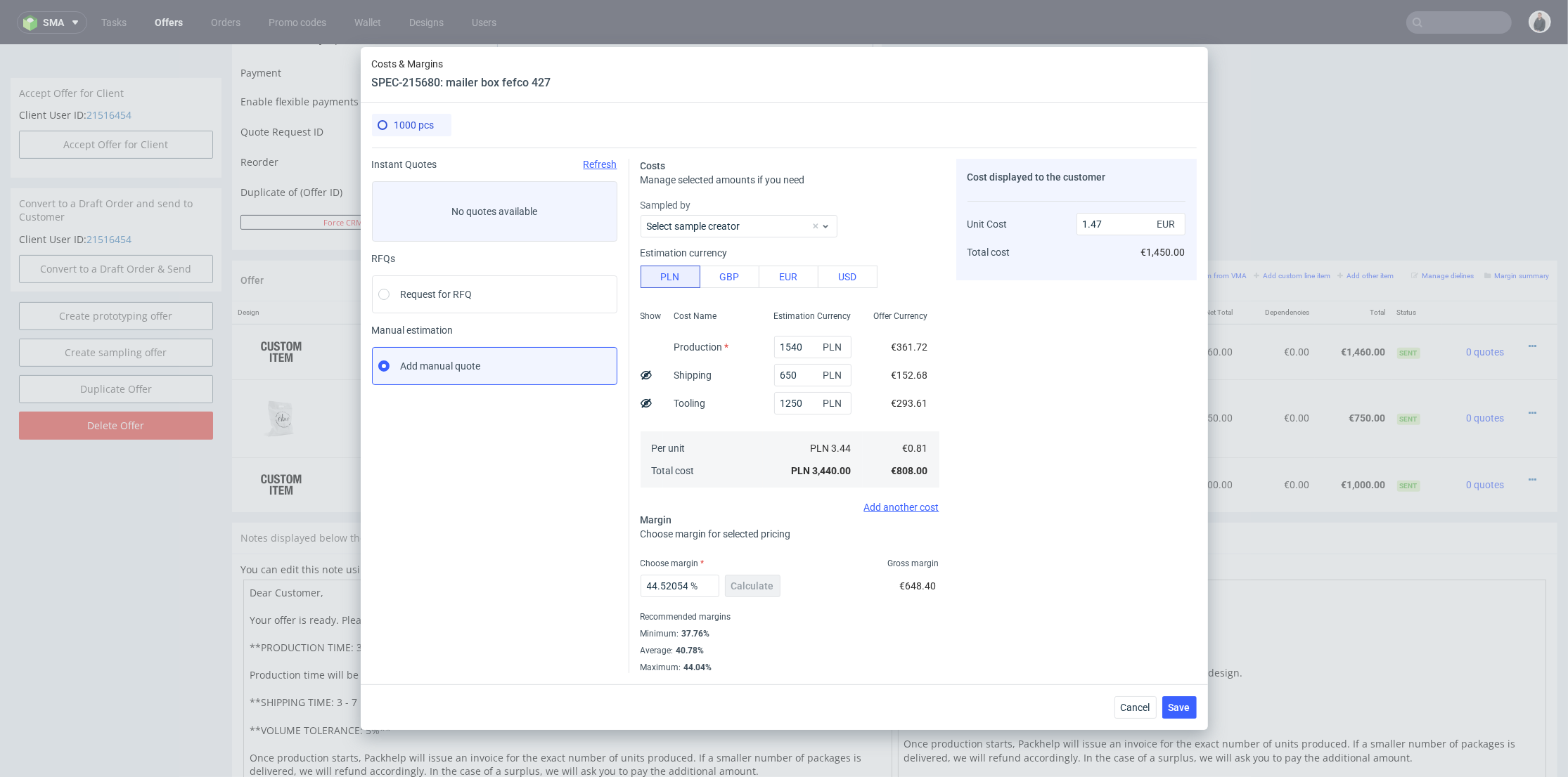
type input "44.89795918367347"
type input "1.46"
click at [1174, 708] on span "Save" at bounding box center [1178, 708] width 22 height 9
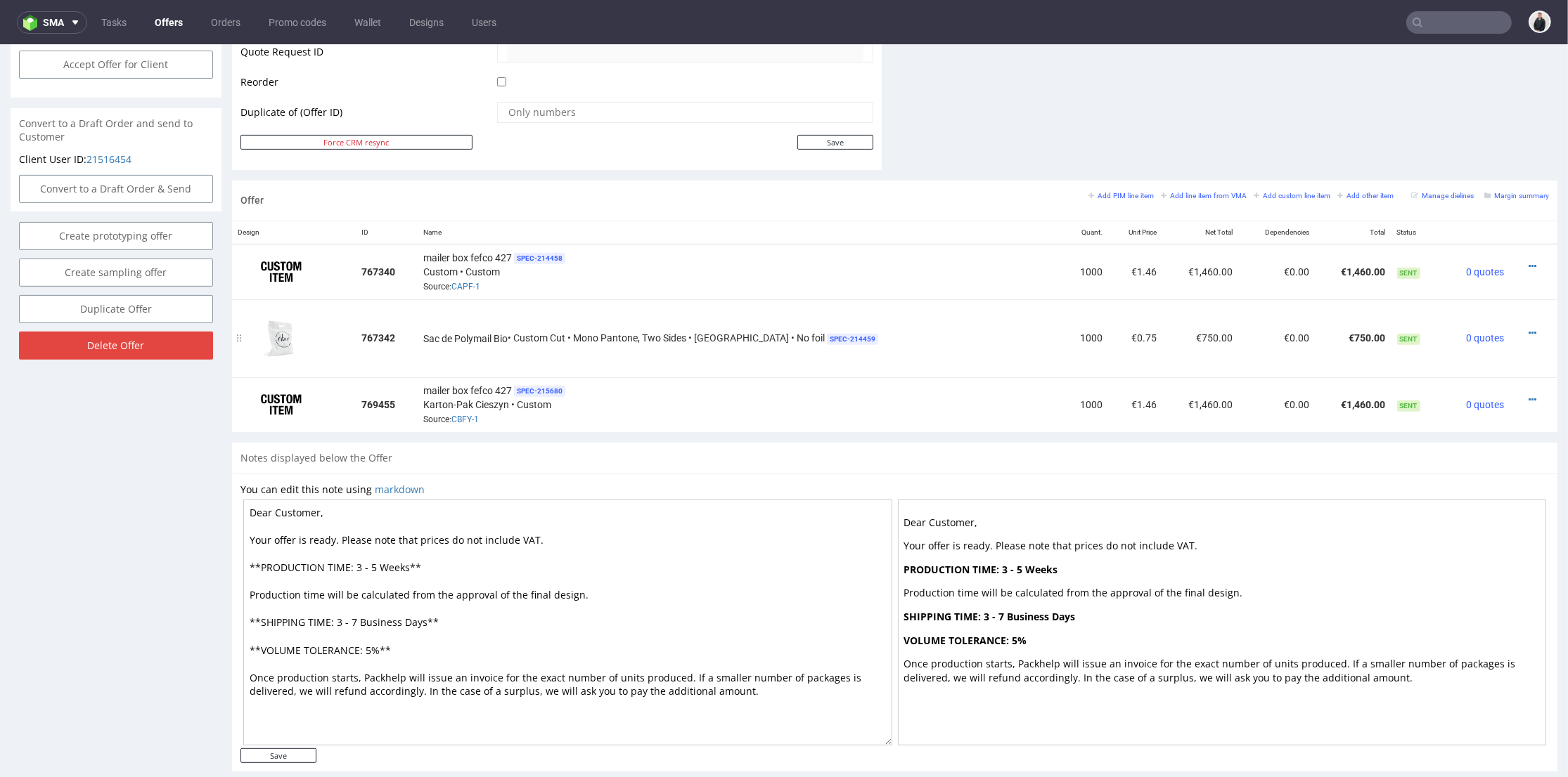
scroll to position [626, 0]
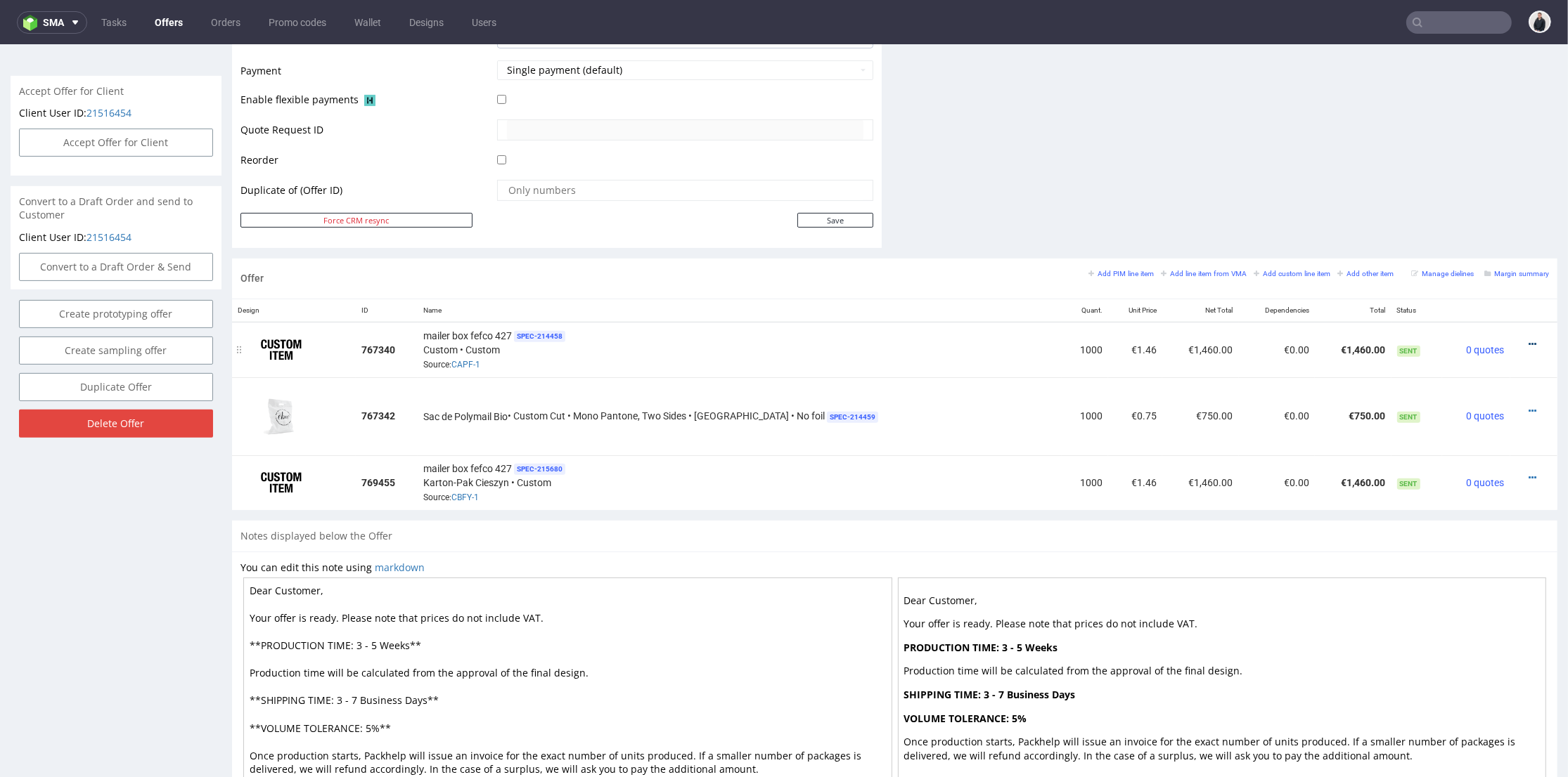
click at [1529, 340] on icon at bounding box center [1532, 344] width 8 height 9
click at [1468, 190] on span "Edit item price" at bounding box center [1468, 188] width 114 height 14
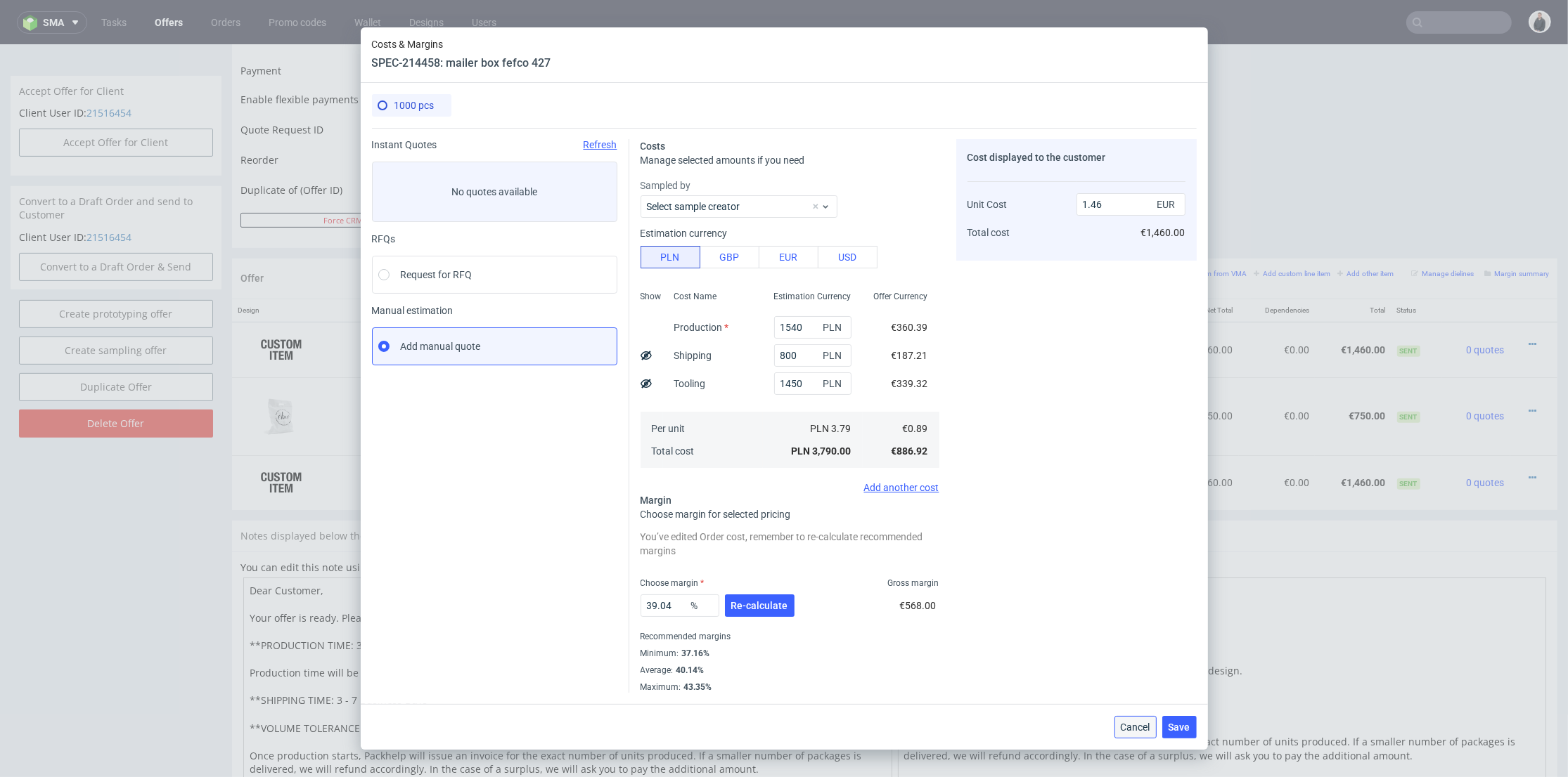
click at [1130, 726] on span "Cancel" at bounding box center [1134, 727] width 29 height 9
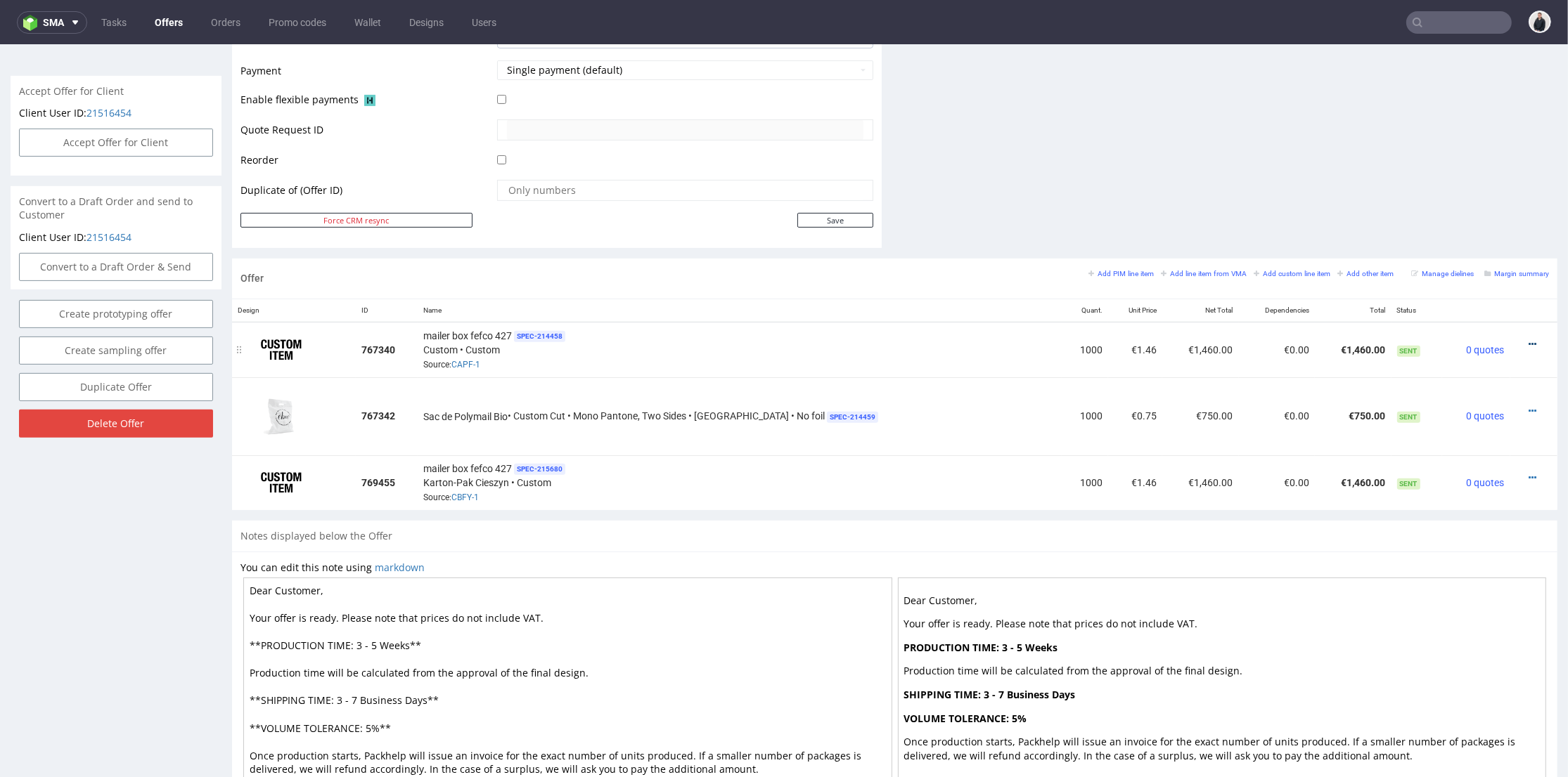
click at [1529, 340] on icon at bounding box center [1532, 344] width 8 height 9
click at [1462, 292] on span "Hide item from customer" at bounding box center [1467, 289] width 116 height 14
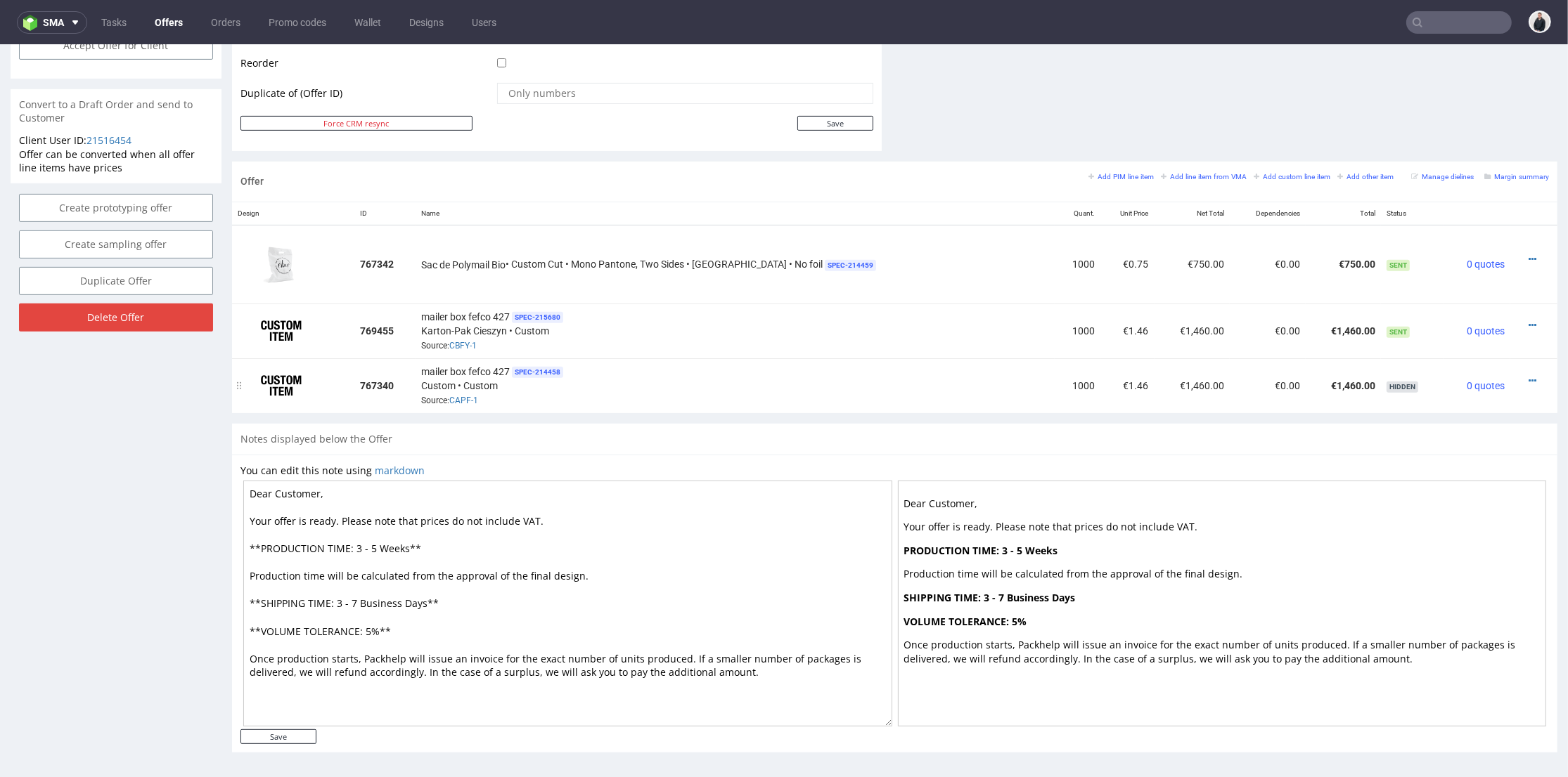
scroll to position [567, 0]
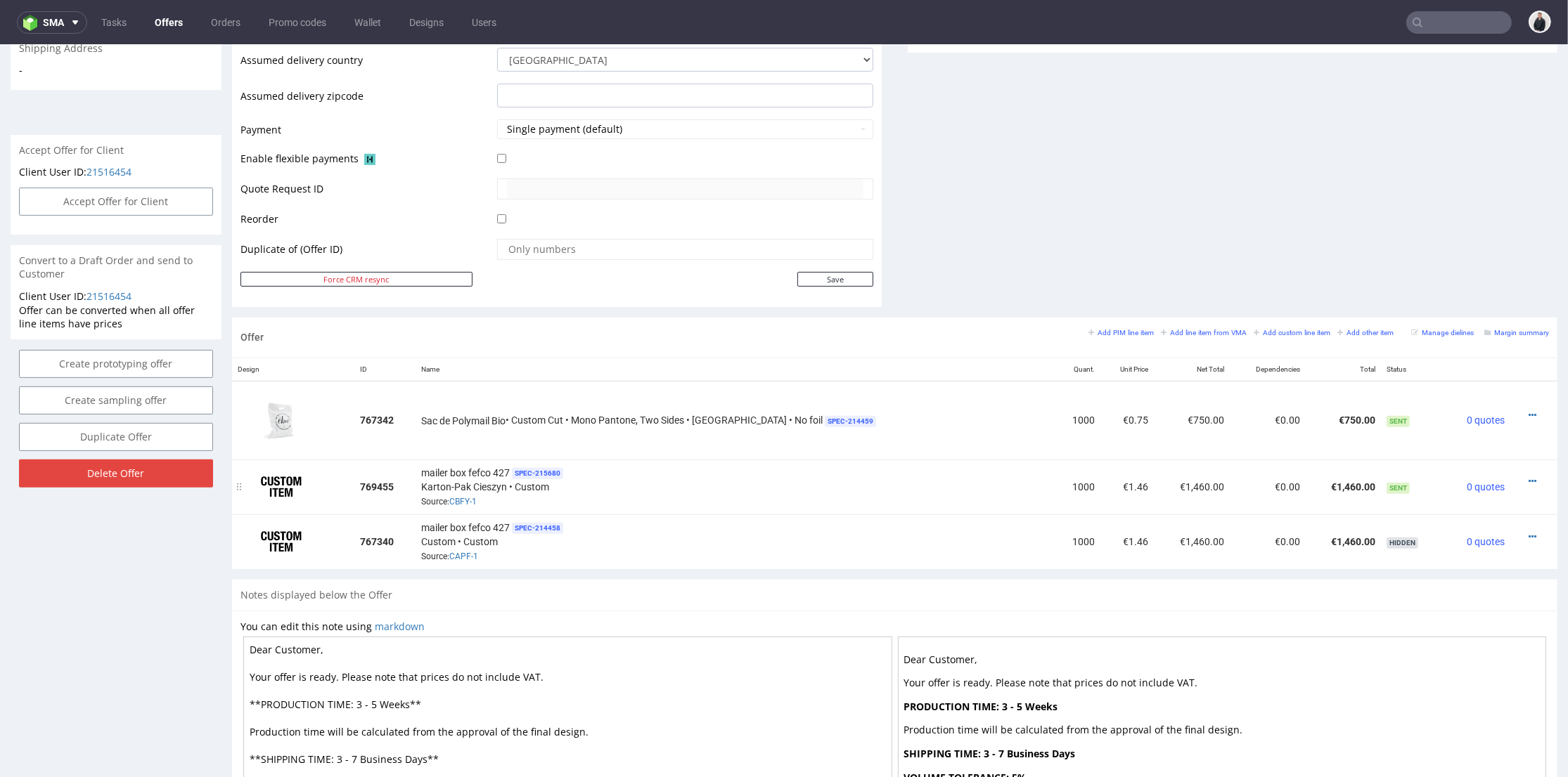
click at [1515, 476] on div at bounding box center [1529, 480] width 27 height 14
click at [1529, 477] on icon at bounding box center [1532, 481] width 8 height 9
click at [1461, 321] on span "Edit item price" at bounding box center [1468, 326] width 114 height 14
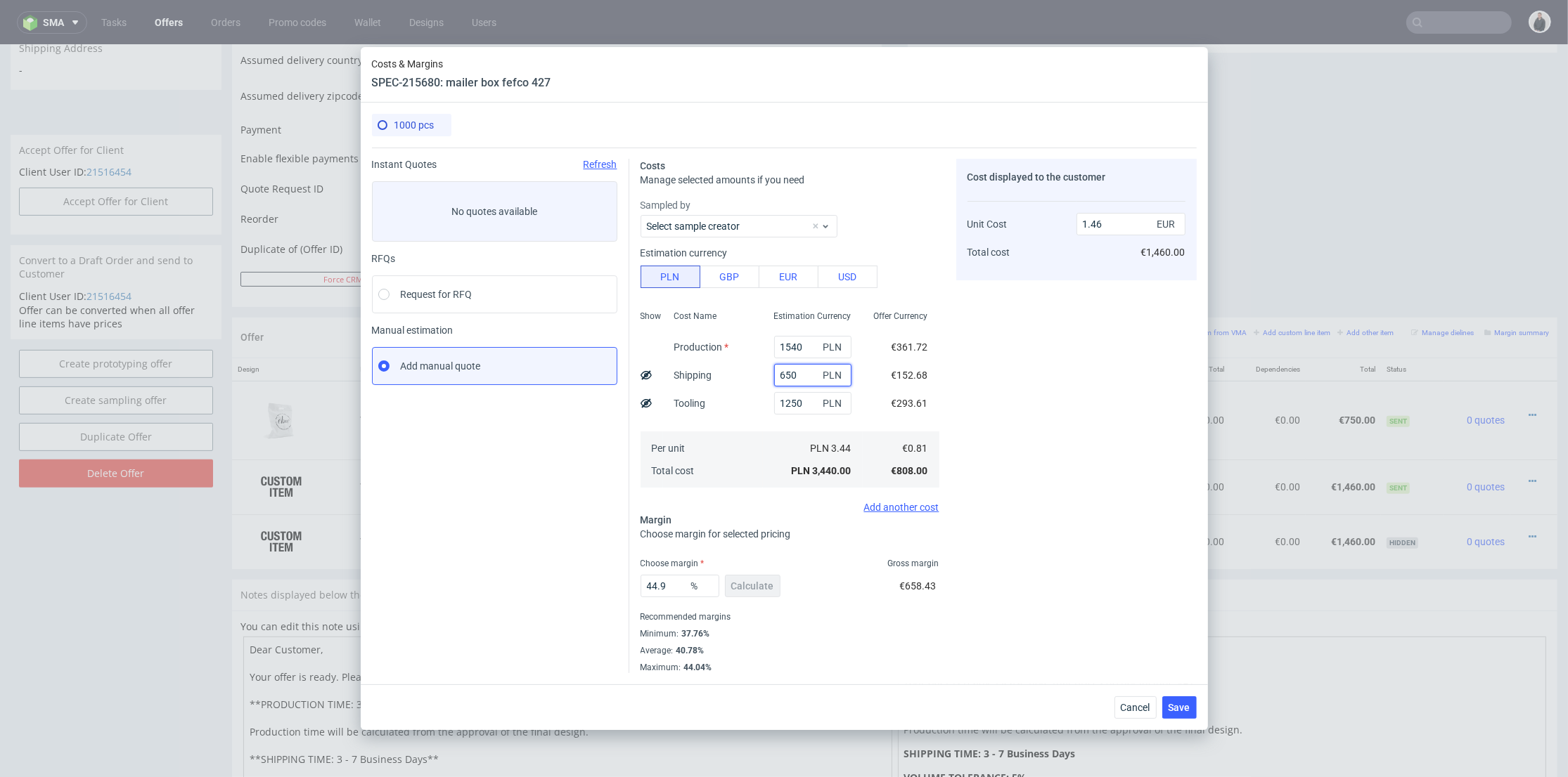
drag, startPoint x: 771, startPoint y: 372, endPoint x: 781, endPoint y: 371, distance: 10.0
click at [781, 371] on input "650" at bounding box center [812, 375] width 77 height 23
type input "700"
click at [992, 387] on div "Cost displayed to the customer Unit Cost Total cost 1.48 EUR €1,460.00" at bounding box center [1076, 416] width 240 height 514
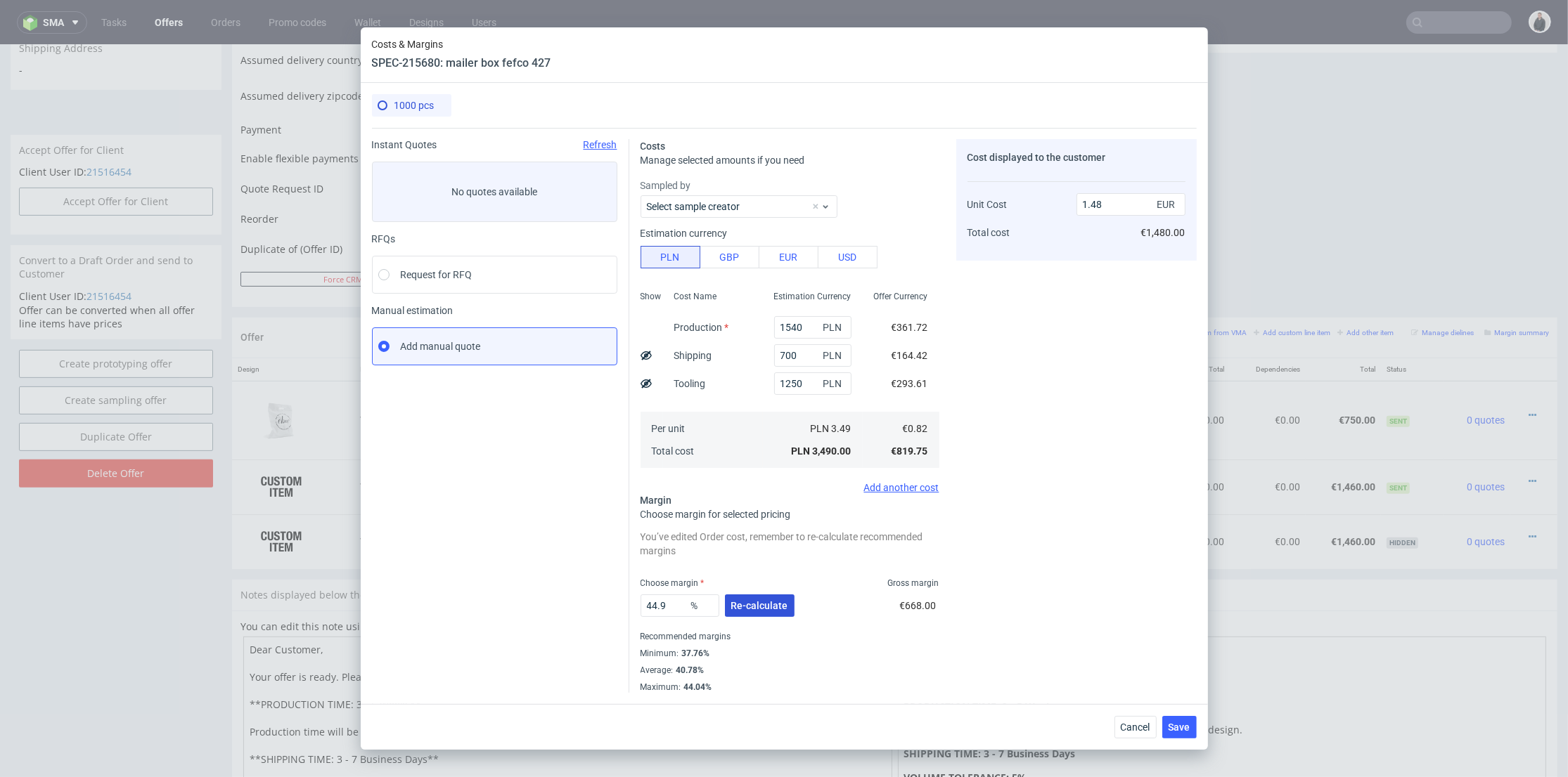
click at [775, 602] on span "Re-calculate" at bounding box center [760, 605] width 57 height 9
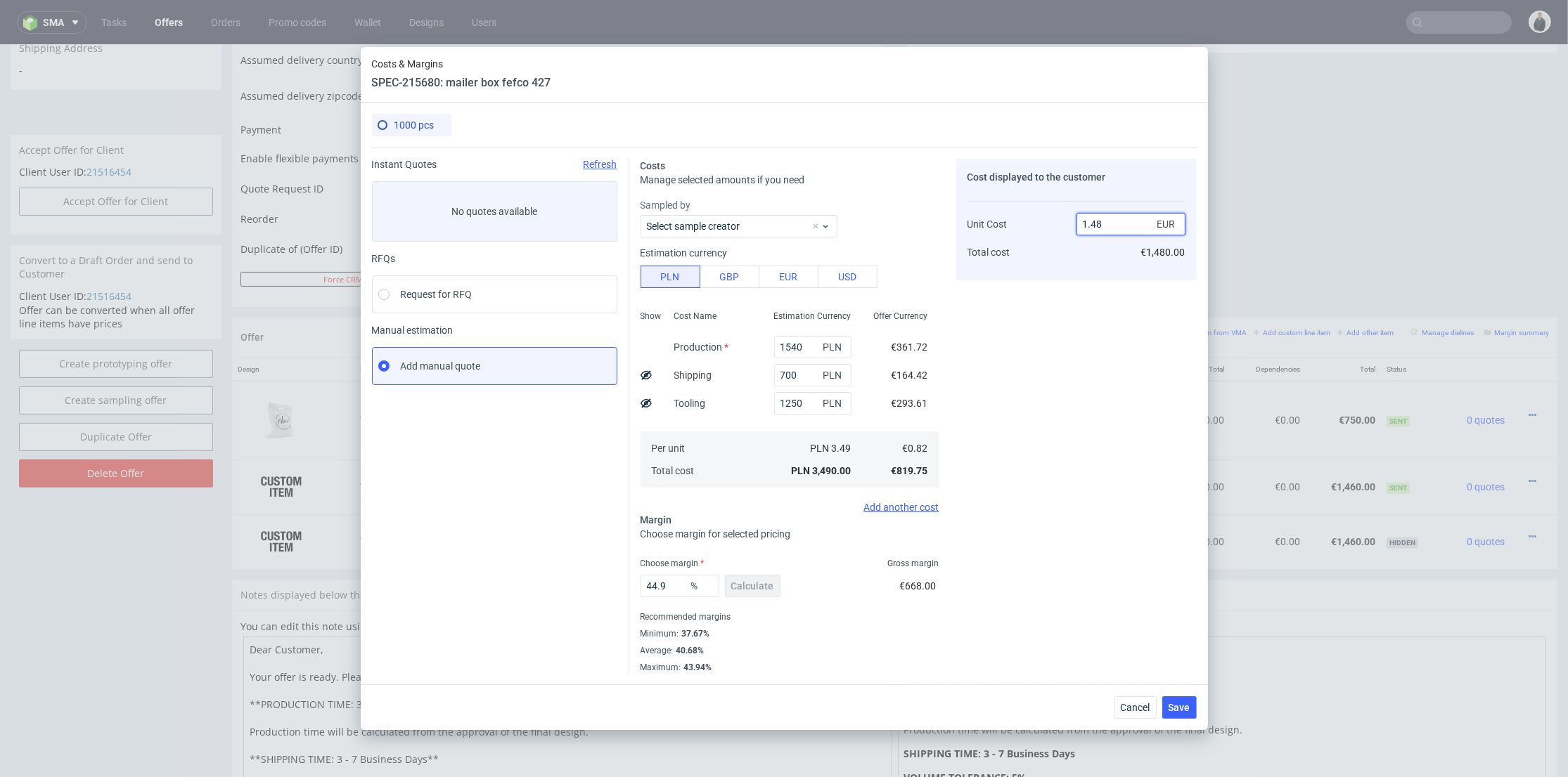
drag, startPoint x: 1099, startPoint y: 223, endPoint x: 1109, endPoint y: 234, distance: 14.9
click at [1113, 225] on input "1.48" at bounding box center [1130, 224] width 109 height 23
type input "1.46"
click at [1099, 285] on div "Cost displayed to the customer Unit Cost Total cost 1.46 EUR €1,480.00" at bounding box center [1076, 416] width 240 height 514
type input "43.83561643835616"
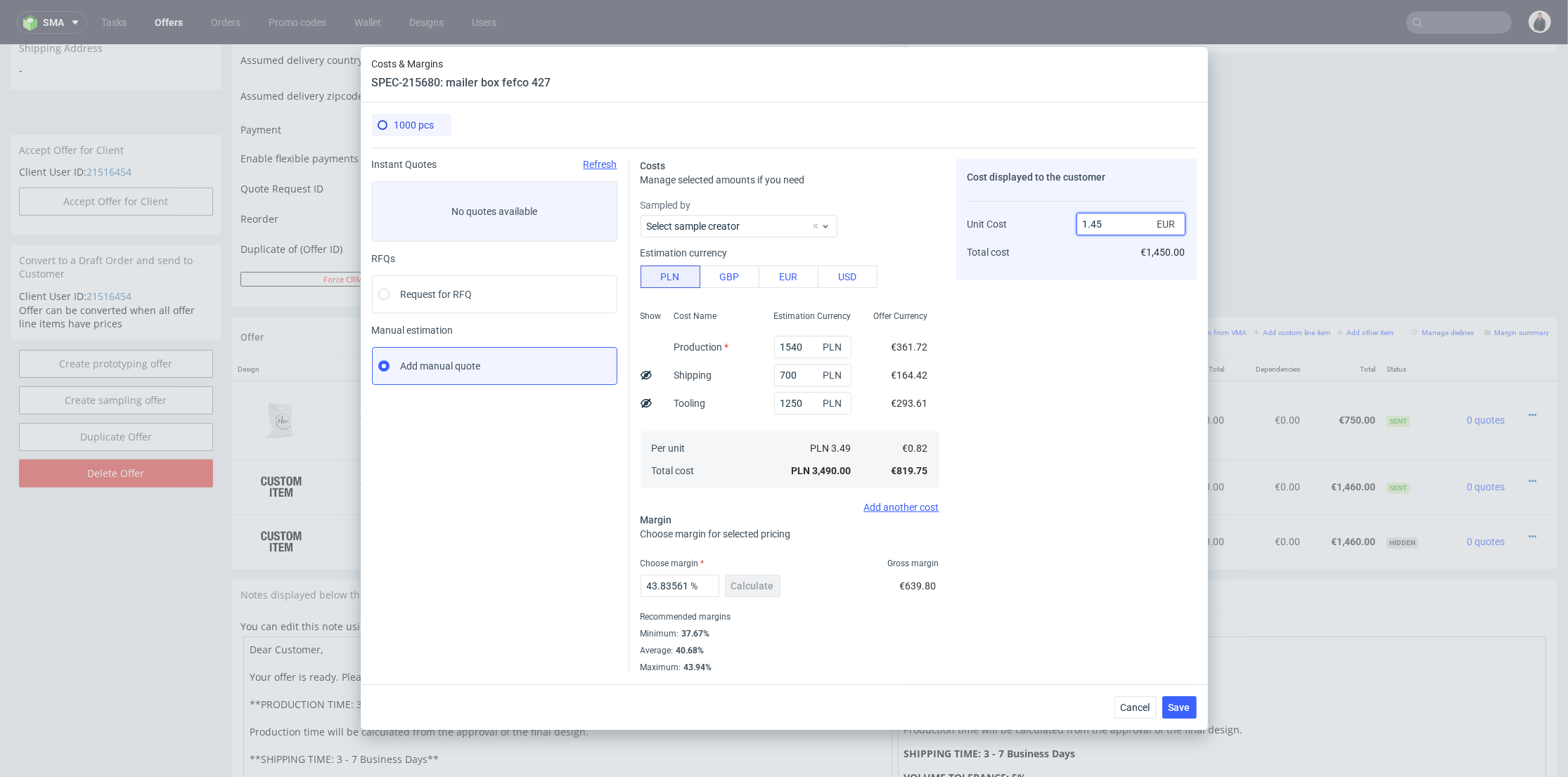
drag, startPoint x: 1097, startPoint y: 221, endPoint x: 1114, endPoint y: 228, distance: 18.4
click at [1115, 224] on input "1.45" at bounding box center [1130, 224] width 109 height 23
type input "1.47"
click at [1099, 292] on div "Cost displayed to the customer Unit Cost Total cost 1.47 EUR €1,450.00" at bounding box center [1076, 416] width 240 height 514
type input "44.21768707482993"
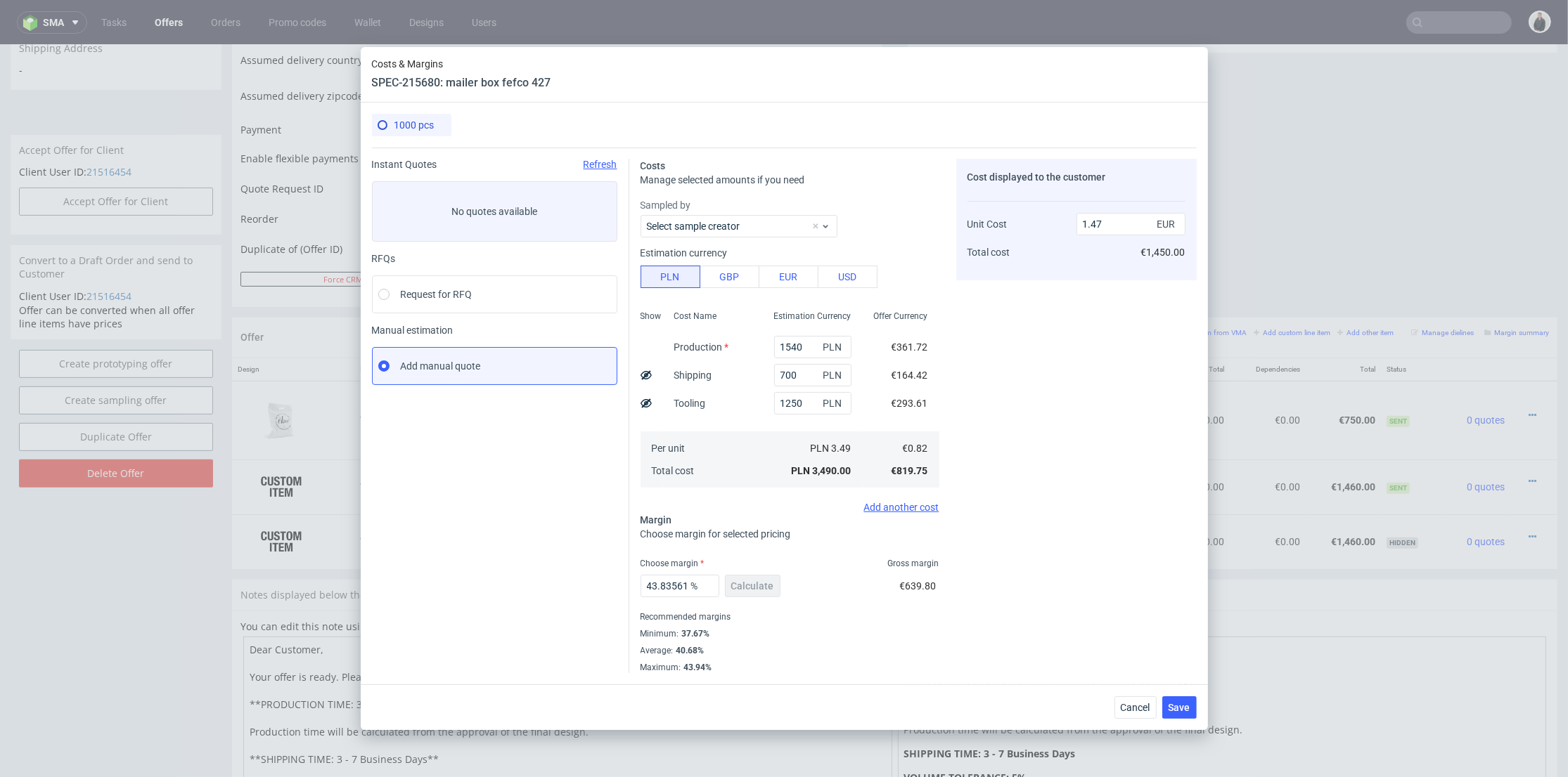
type input "1.46"
click at [1182, 703] on span "Save" at bounding box center [1178, 708] width 22 height 9
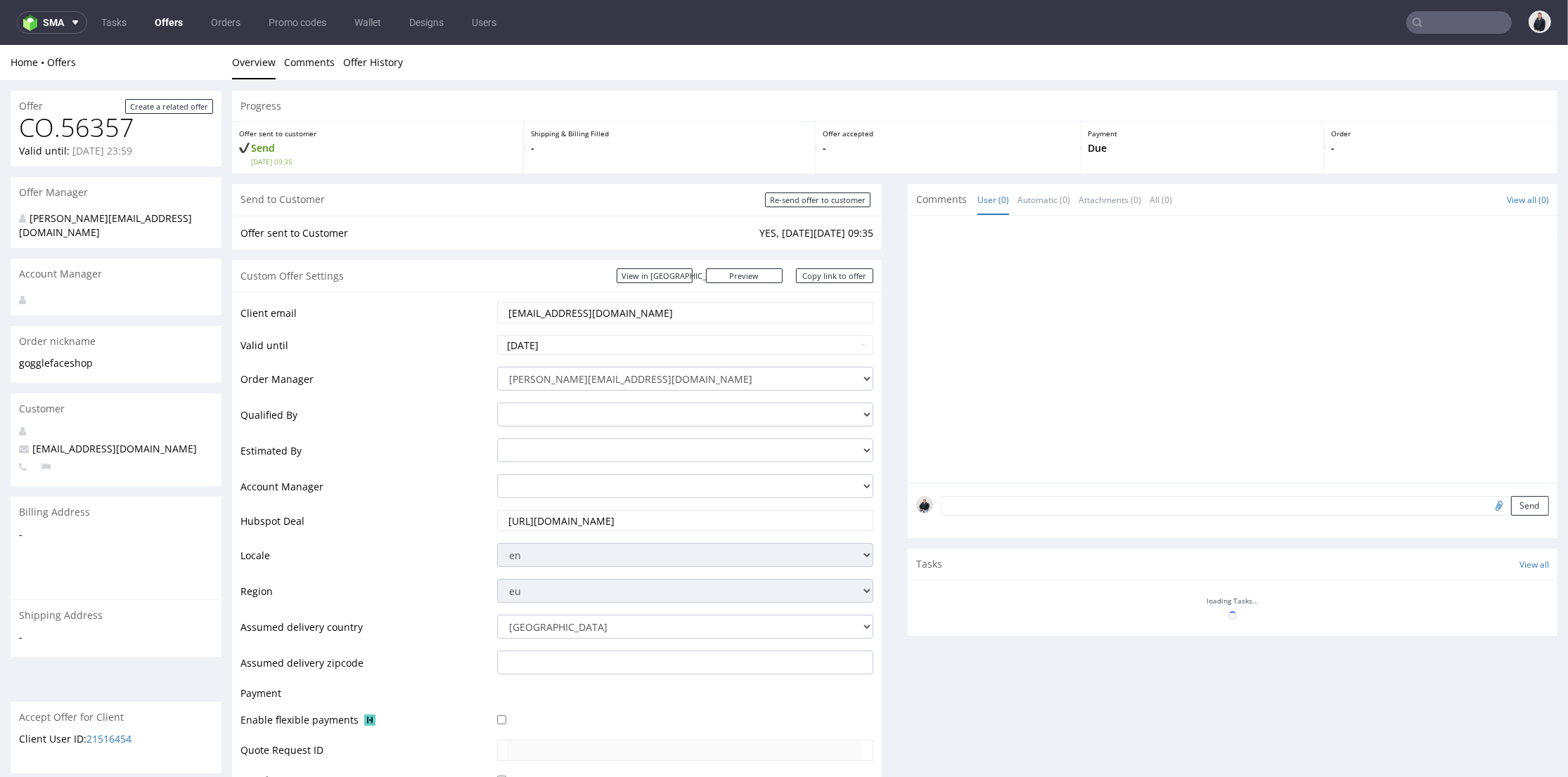
scroll to position [359, 0]
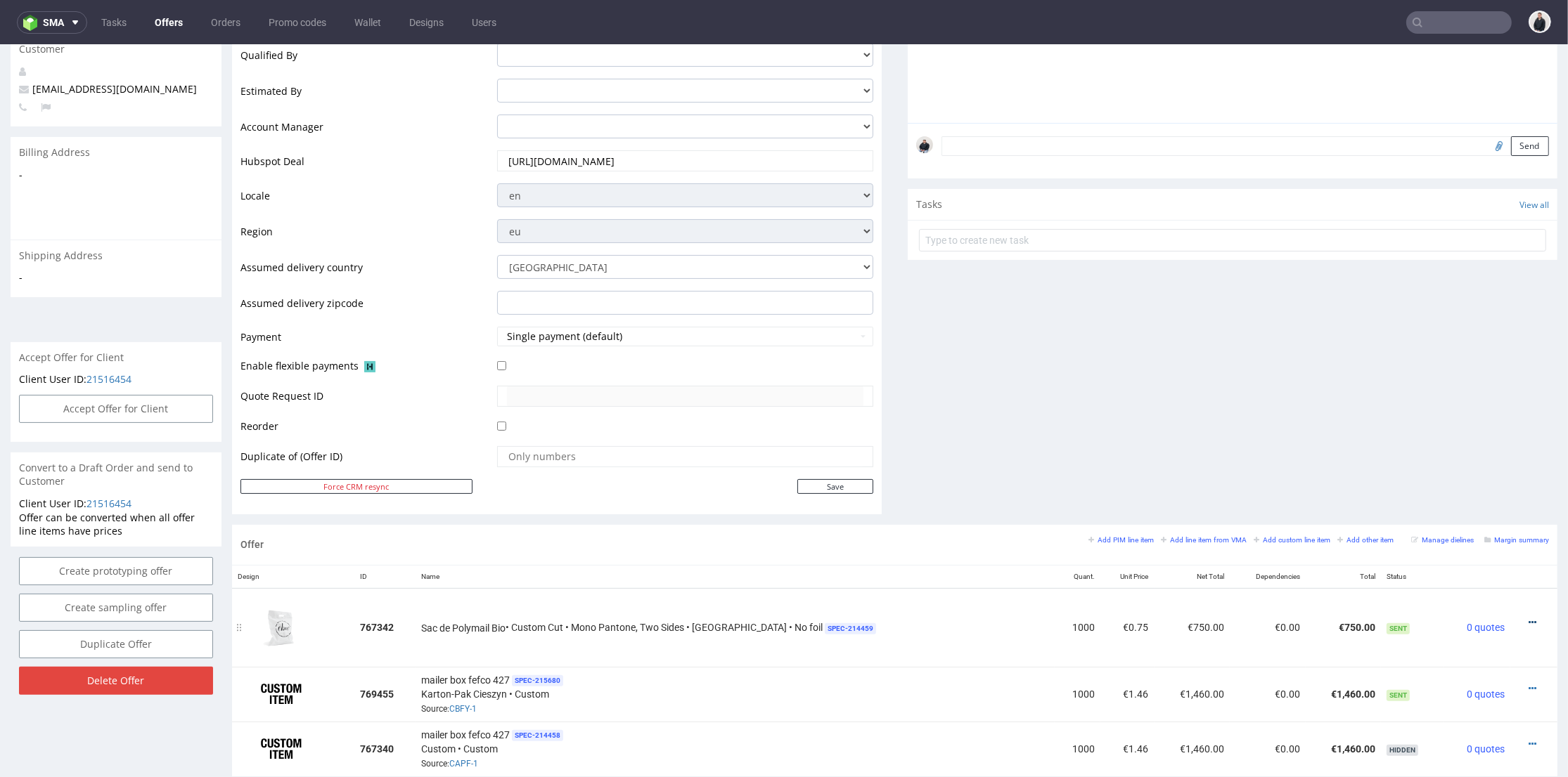
click at [1529, 619] on icon at bounding box center [1532, 622] width 8 height 9
click at [1454, 494] on span "Edit item price" at bounding box center [1468, 492] width 114 height 14
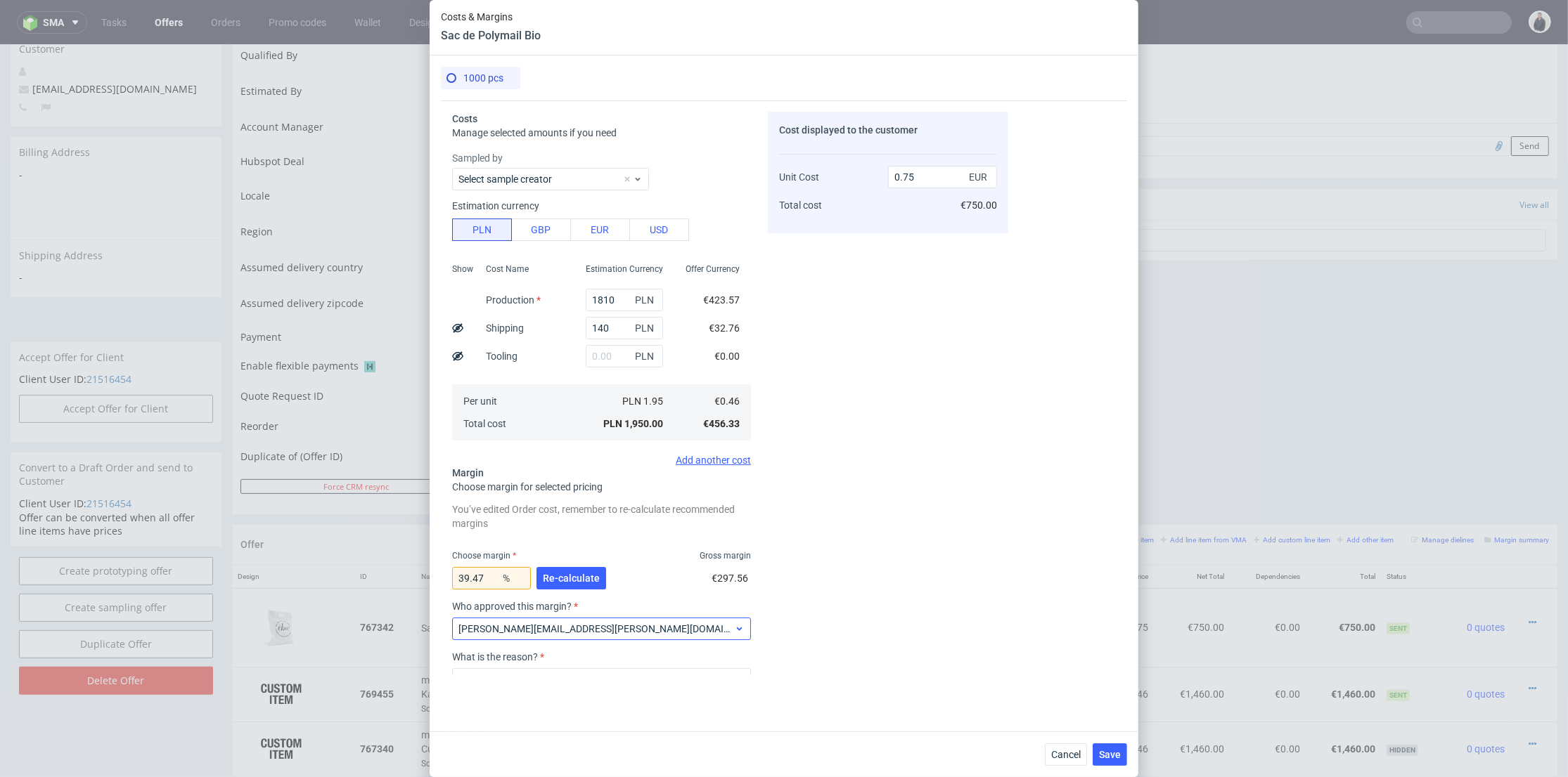
scroll to position [91, 0]
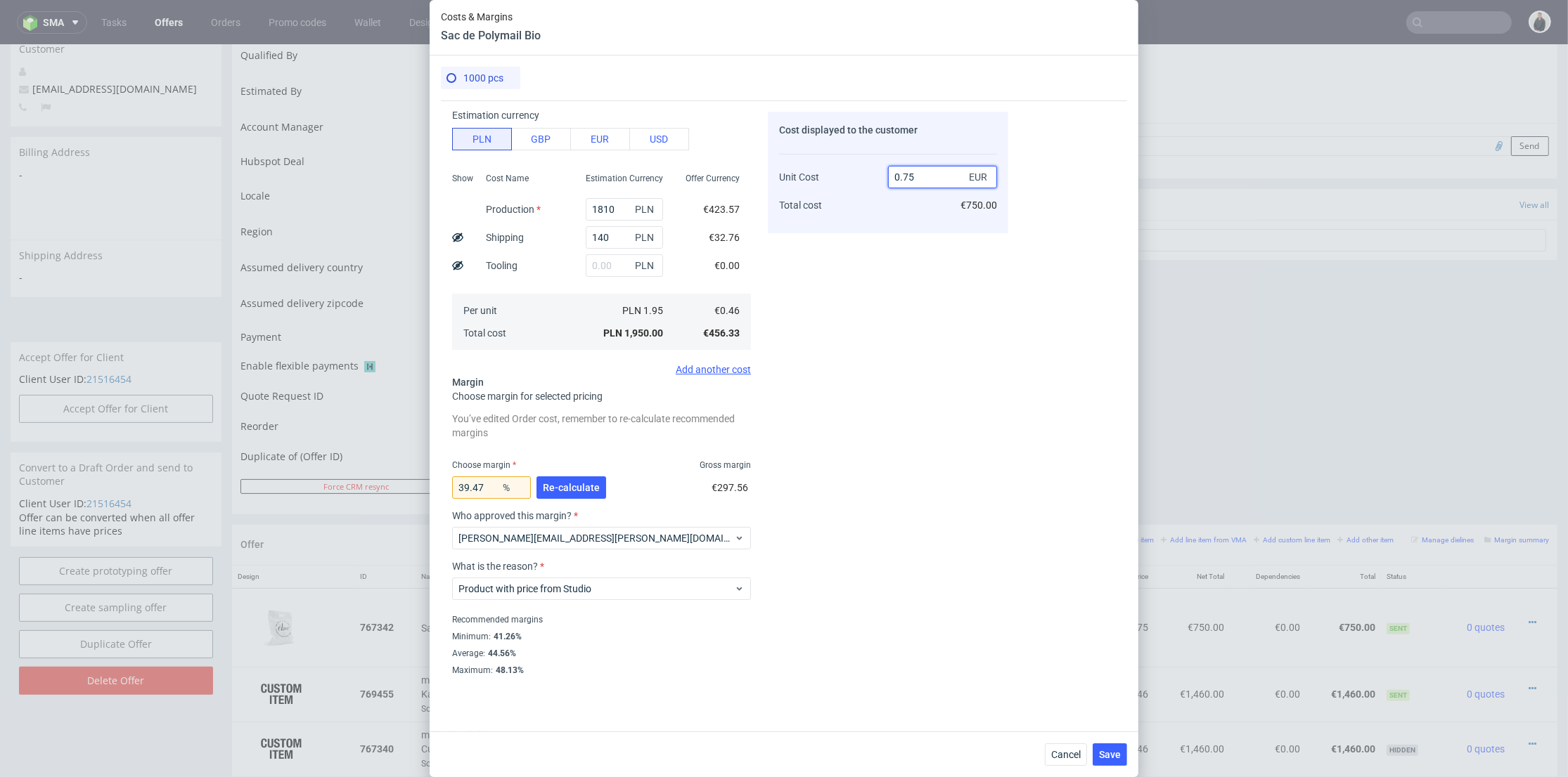
drag, startPoint x: 904, startPoint y: 175, endPoint x: 916, endPoint y: 175, distance: 12.0
click at [916, 175] on input "0.75" at bounding box center [943, 177] width 109 height 23
type input "0.68"
type input "32.35294117647059"
type input "0.67"
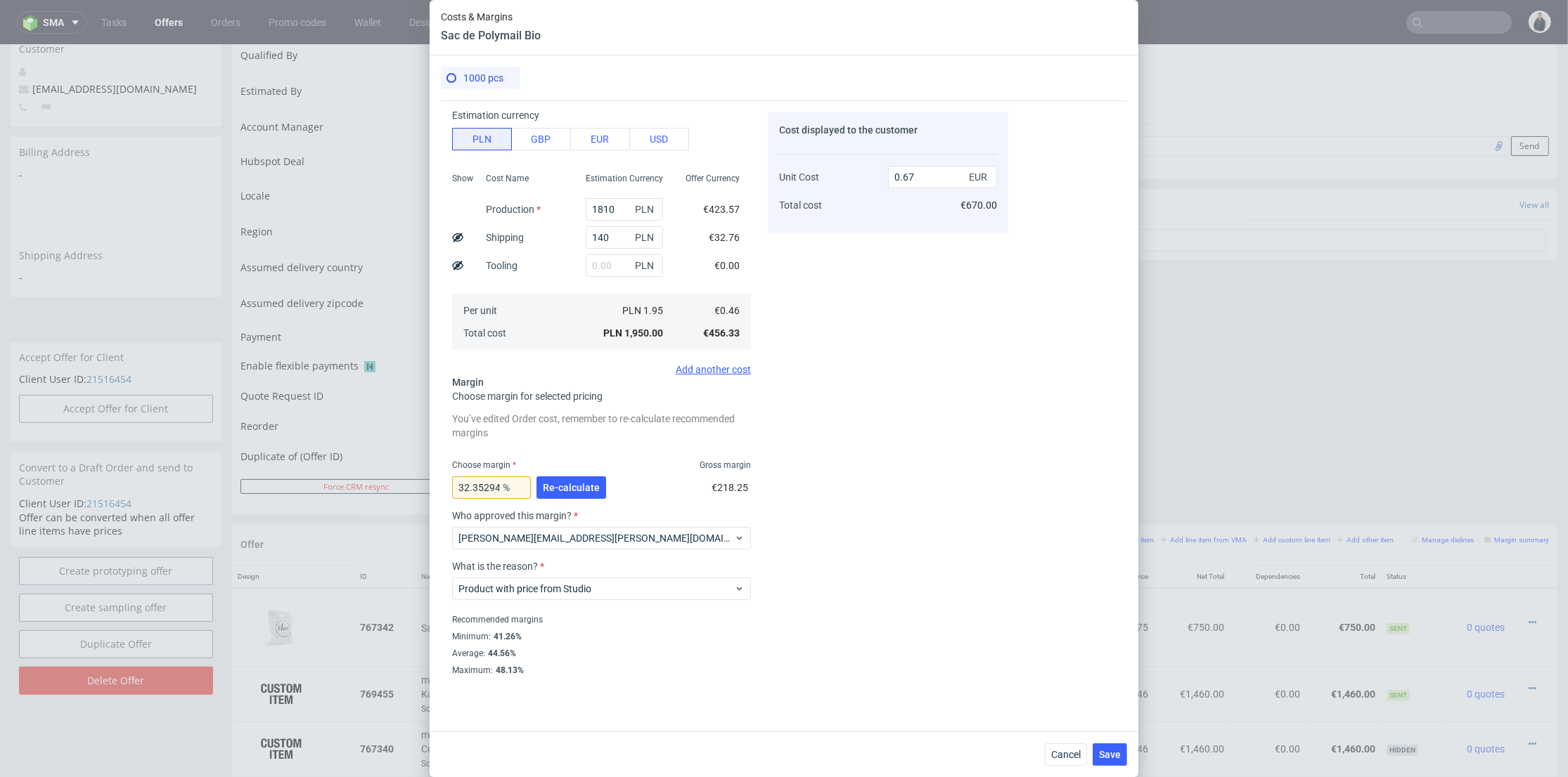
click at [905, 301] on div "Cost displayed to the customer Unit Cost Total cost 0.67 EUR €670.00" at bounding box center [888, 393] width 240 height 563
click at [583, 488] on span "Re-calculate" at bounding box center [571, 487] width 57 height 9
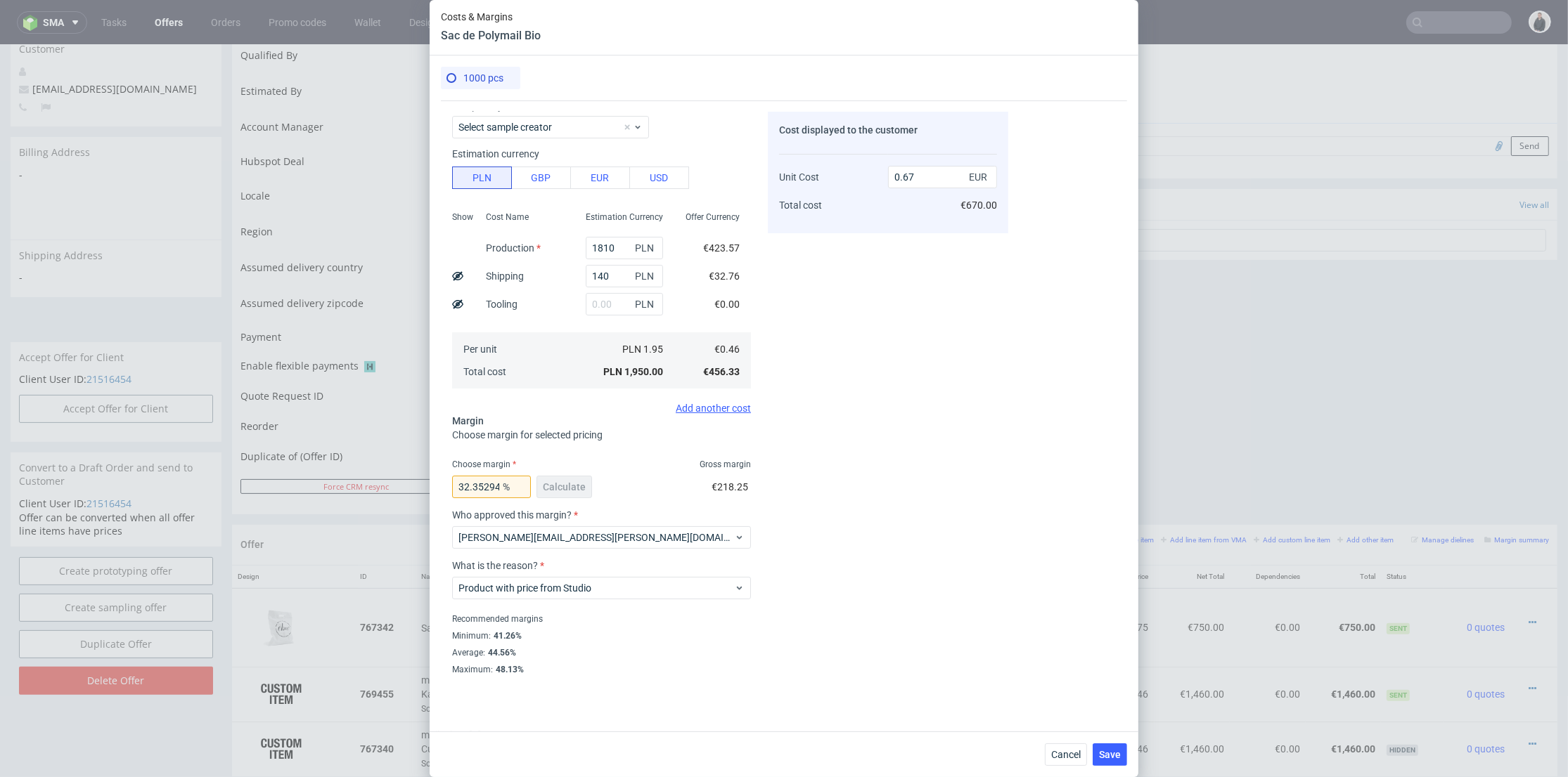
scroll to position [52, 0]
click at [1117, 753] on span "Save" at bounding box center [1109, 754] width 22 height 9
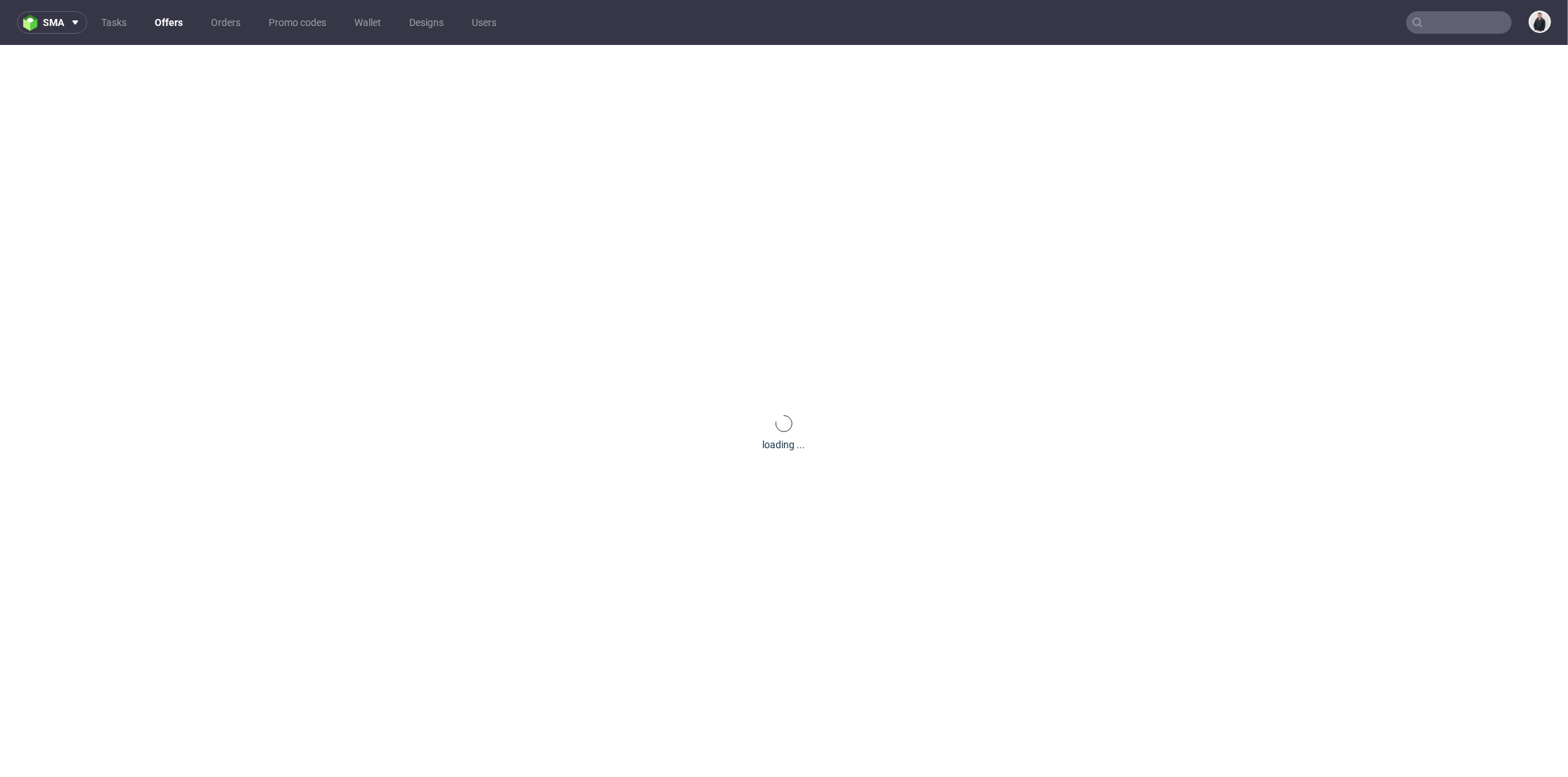
scroll to position [0, 0]
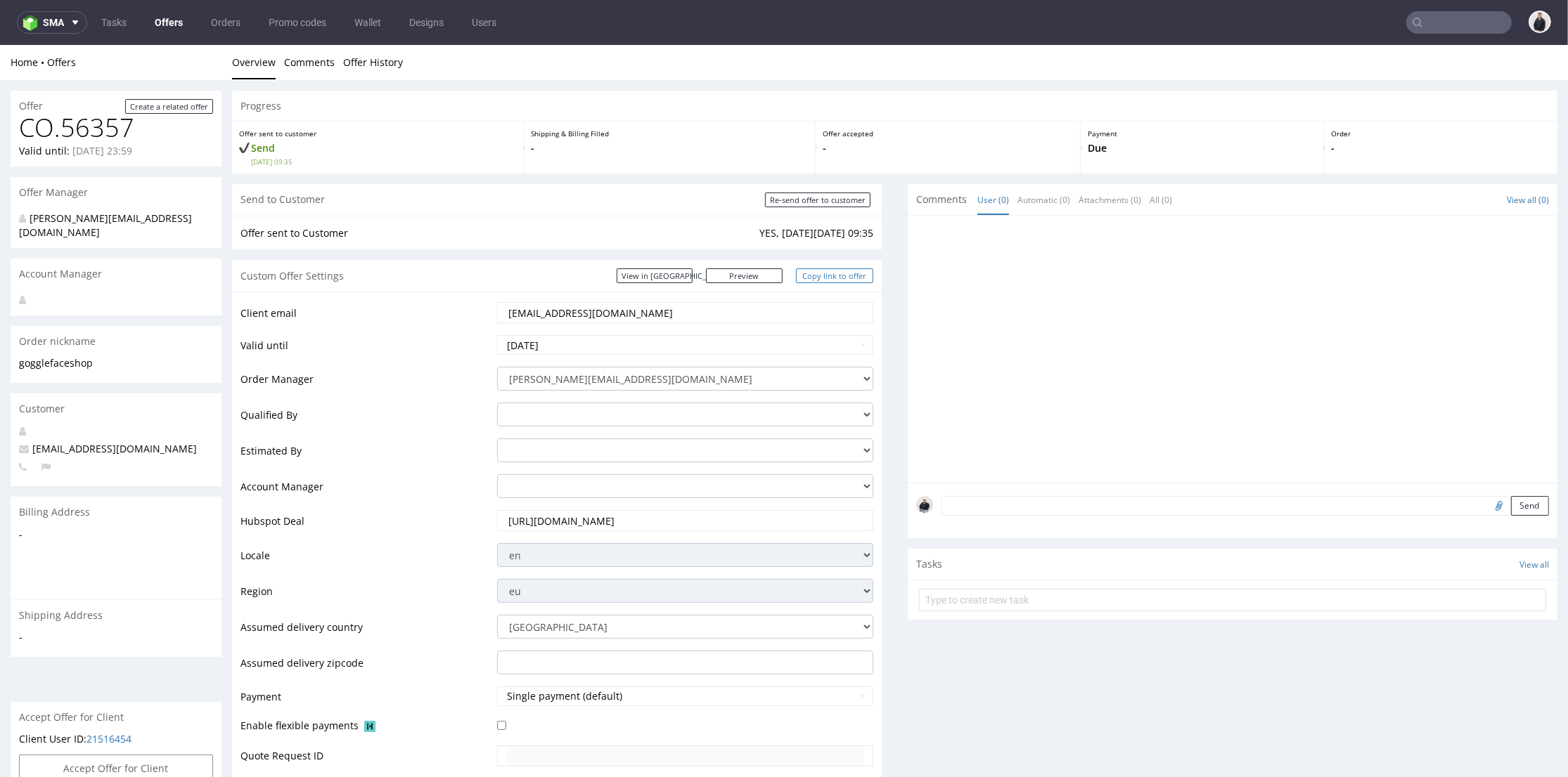
click at [813, 276] on link "Copy link to offer" at bounding box center [835, 276] width 77 height 15
click at [813, 201] on input "Re-send offer to customer" at bounding box center [818, 200] width 105 height 15
type input "In progress..."
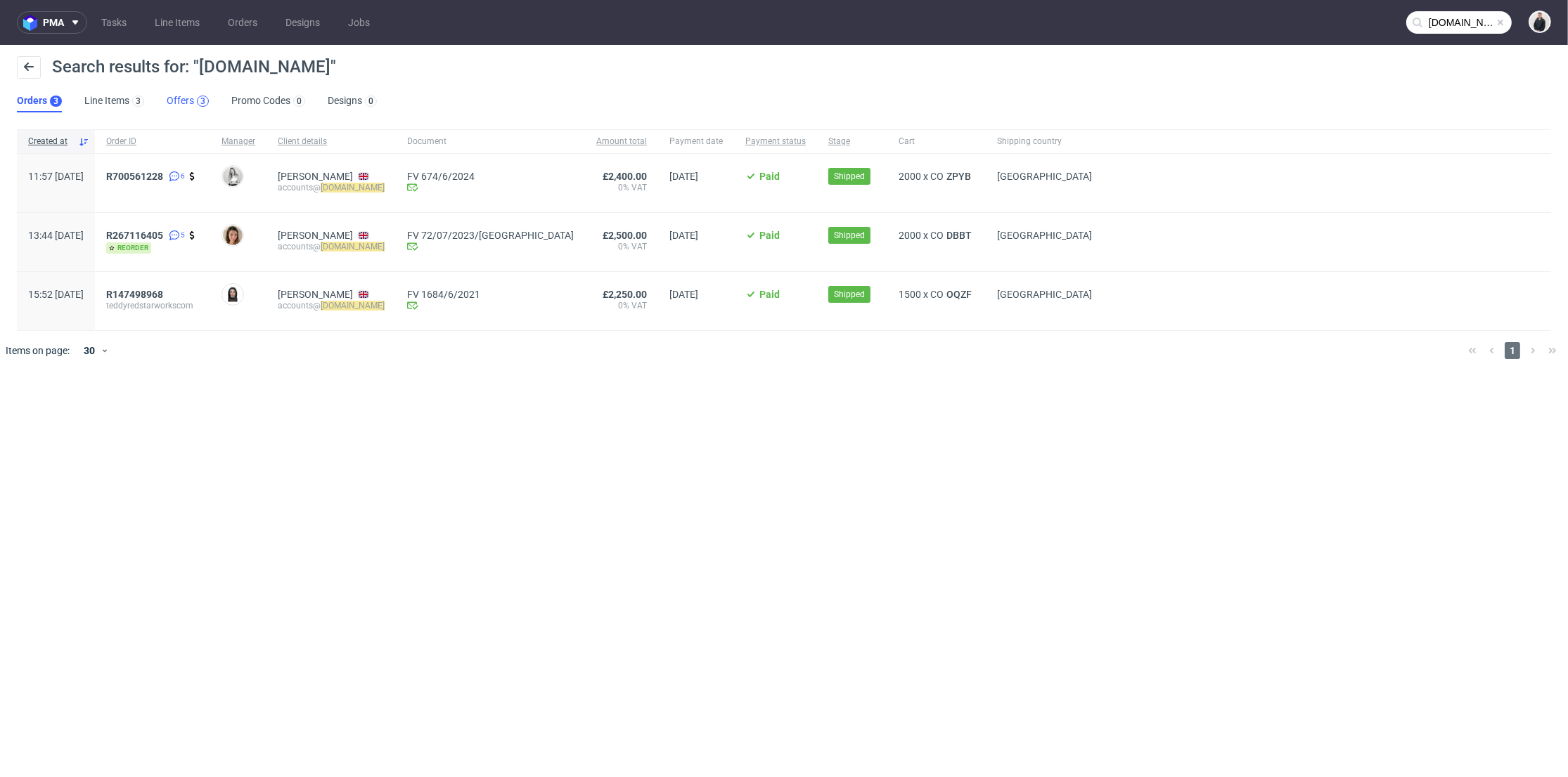
click at [198, 97] on div "3" at bounding box center [203, 101] width 12 height 11
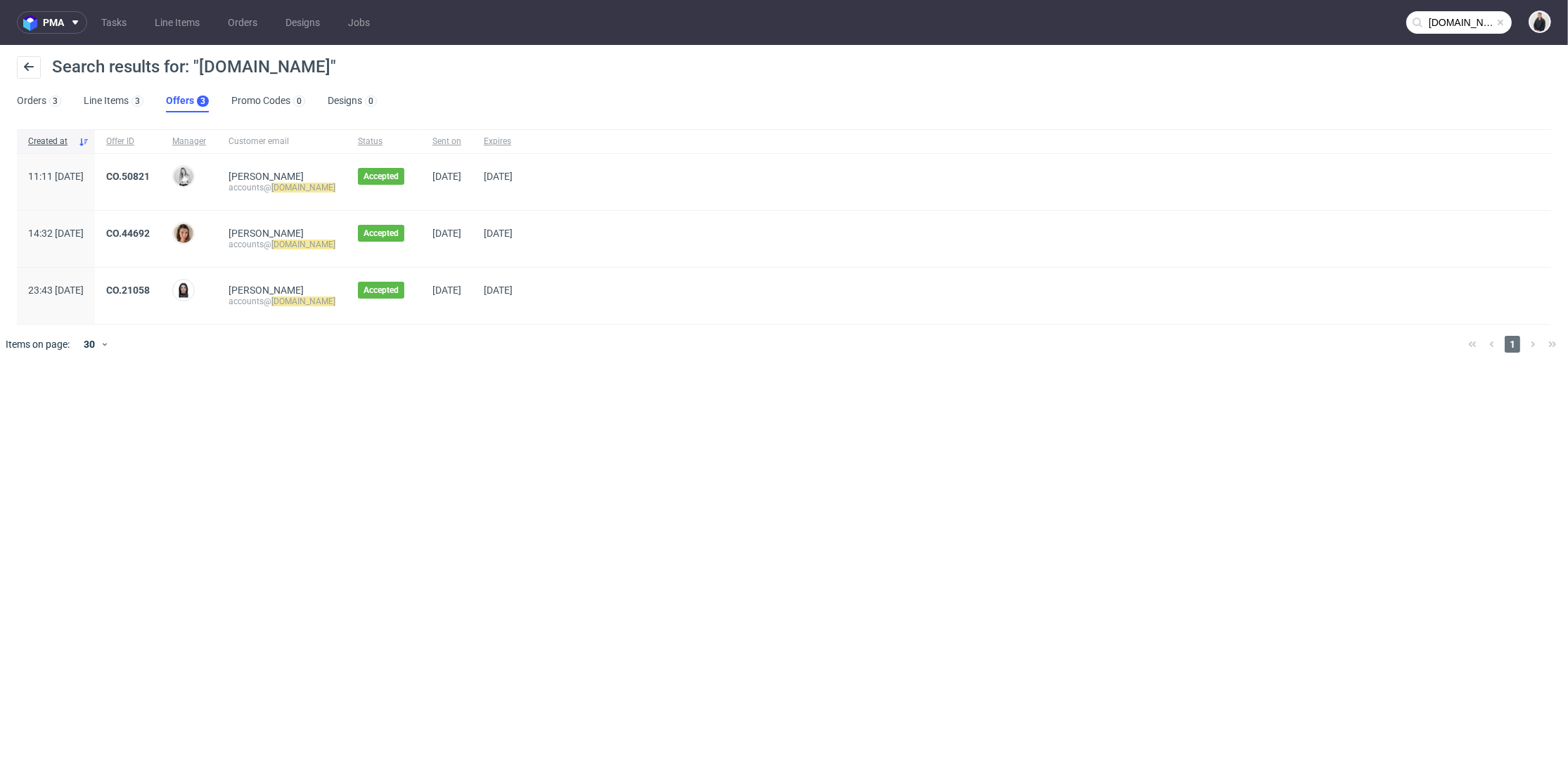
click at [1448, 23] on input "ceramicdesignslab.com" at bounding box center [1458, 23] width 105 height 23
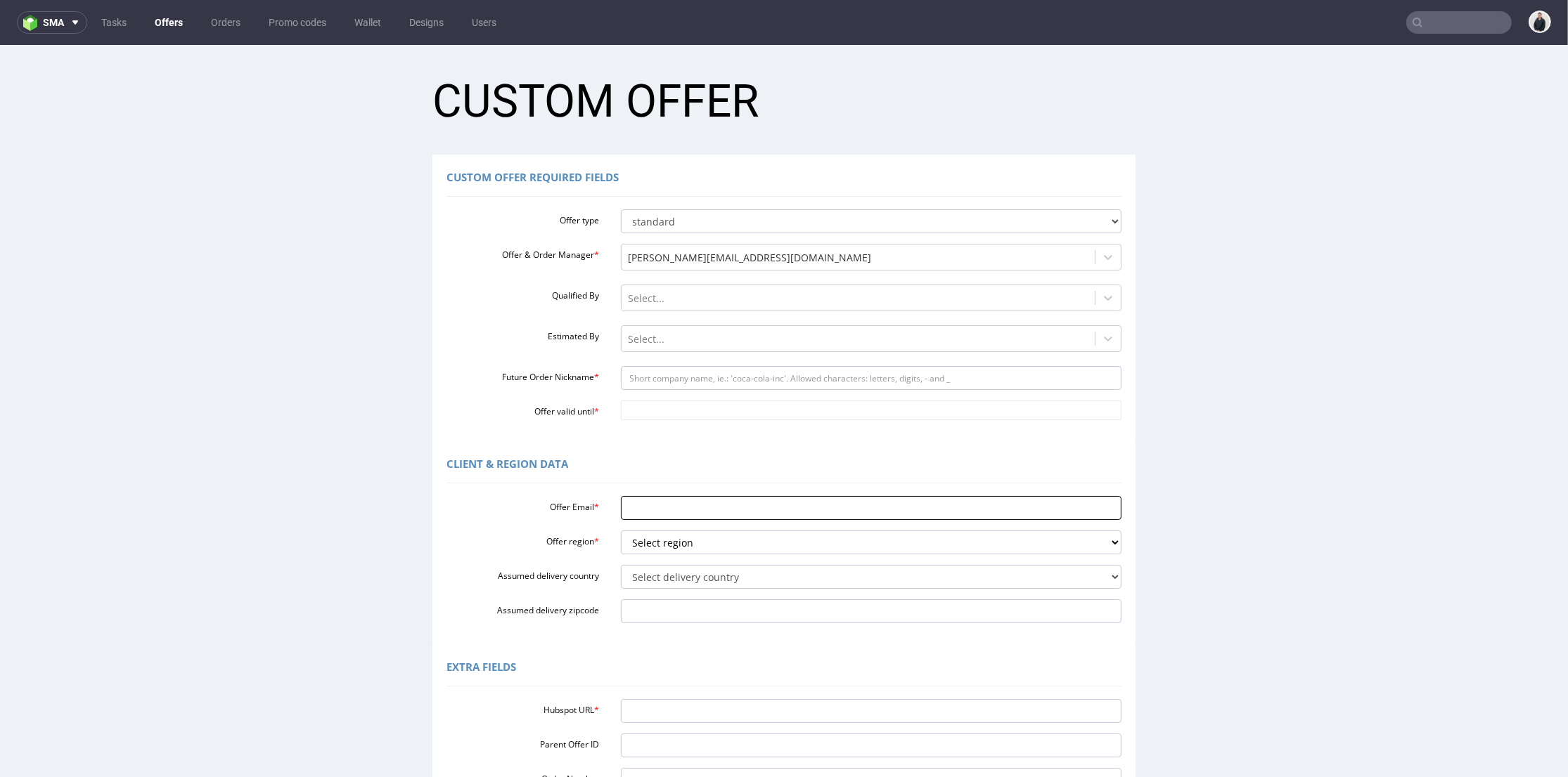
click at [659, 512] on input "Offer Email *" at bounding box center [871, 508] width 501 height 23
paste input "contact@happydetox.co"
type input "contact@happydetox.co"
click at [663, 555] on select "Select region eu gb de pl fr it es" at bounding box center [871, 541] width 501 height 23
select select "fr"
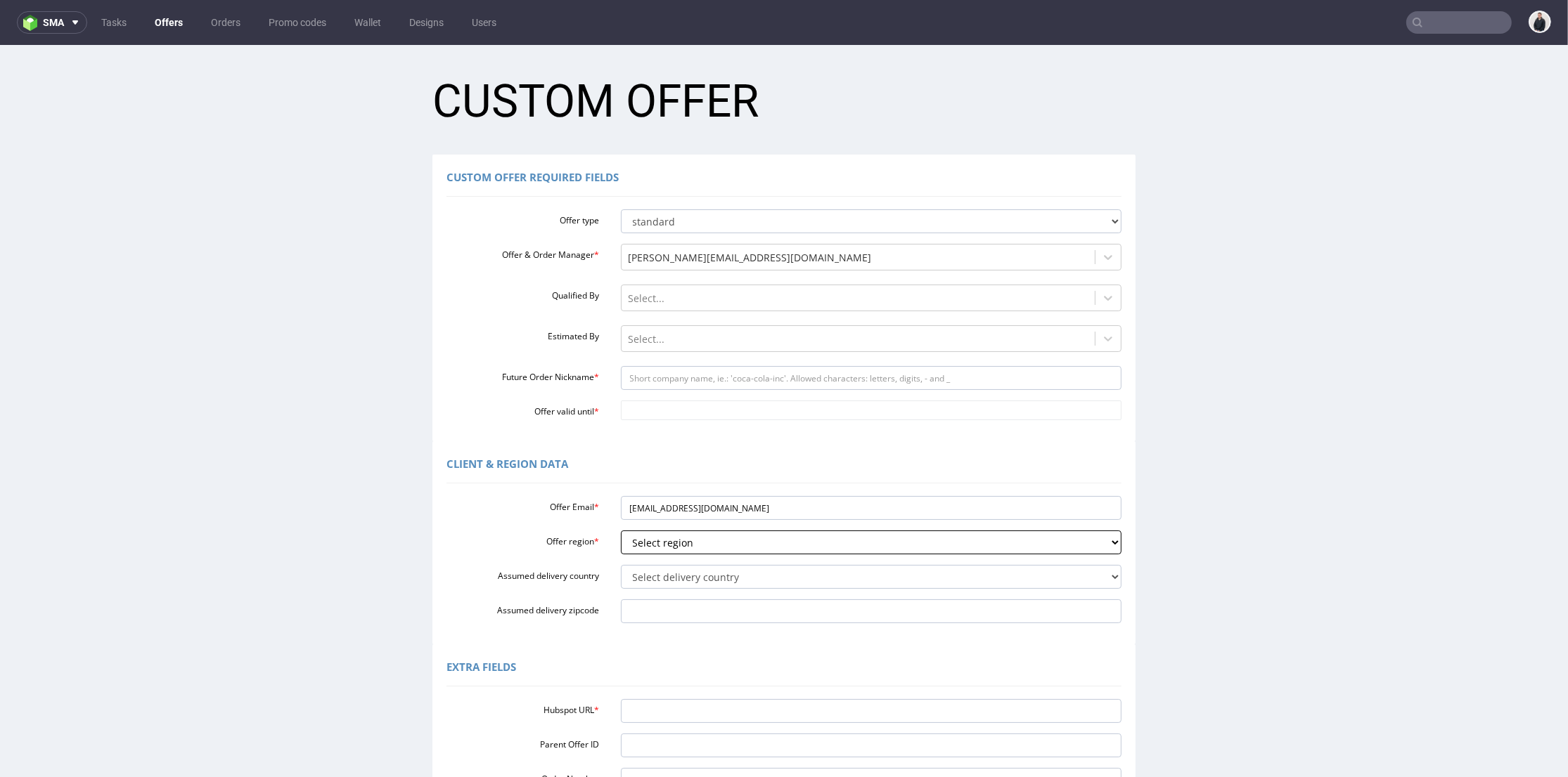
click at [621, 530] on select "Select region eu gb de pl fr it es" at bounding box center [871, 541] width 501 height 23
click at [687, 583] on select "Select delivery country Andorra Afghanistan Anguilla Albania Armenia Antarctica…" at bounding box center [871, 576] width 501 height 23
select select "75"
click at [621, 565] on select "Select delivery country Andorra Afghanistan Anguilla Albania Armenia Antarctica…" at bounding box center [871, 576] width 501 height 23
drag, startPoint x: 675, startPoint y: 691, endPoint x: 682, endPoint y: 637, distance: 54.5
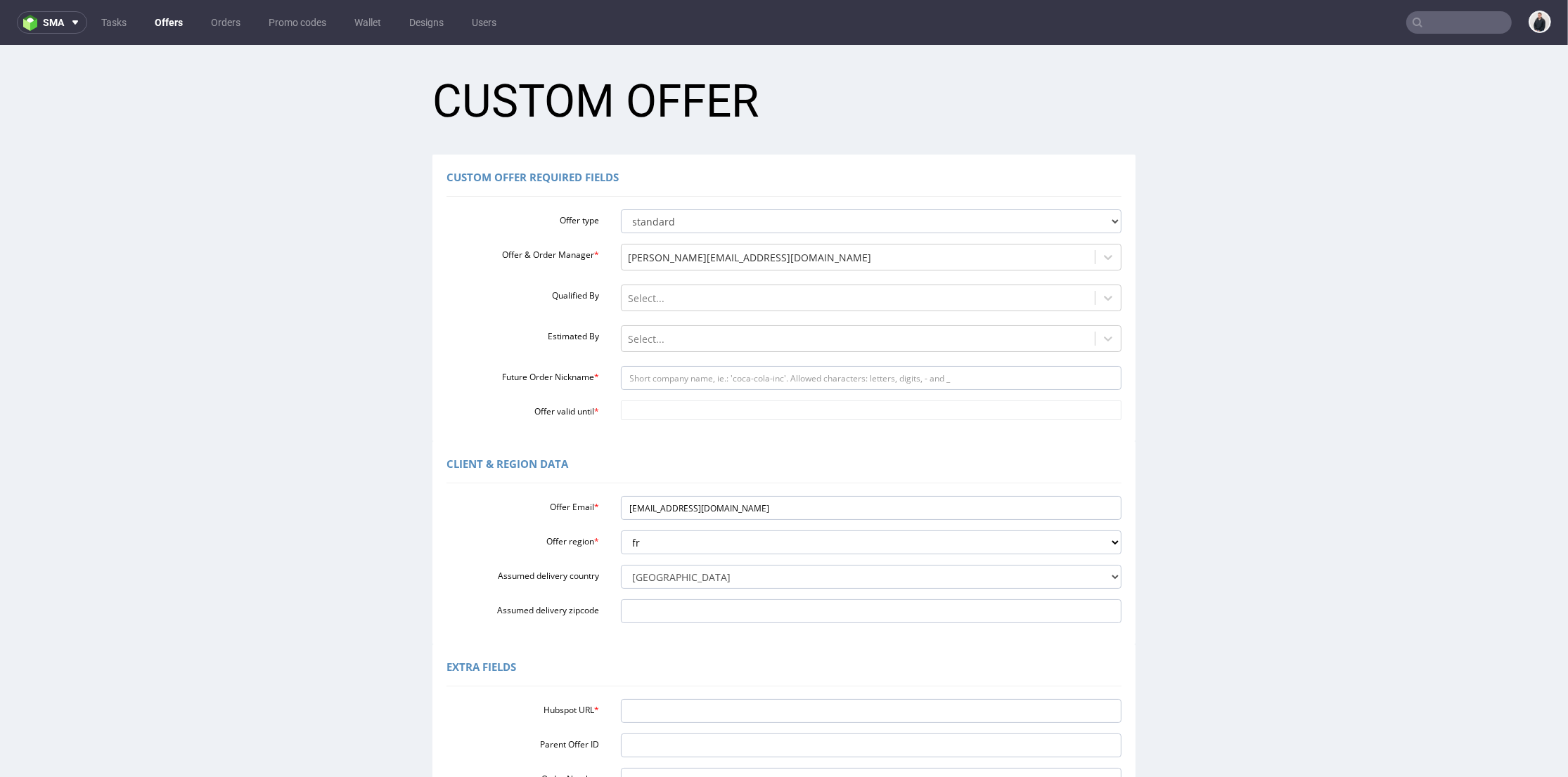
click at [675, 690] on div "Extra Fields Hubspot URL * Parent Offer ID Order Number Account Manager adrian.…" at bounding box center [783, 746] width 703 height 203
click at [665, 382] on input "Future Order Nickname *" at bounding box center [871, 377] width 501 height 23
type input "happydetox"
drag, startPoint x: 705, startPoint y: 410, endPoint x: 722, endPoint y: 410, distance: 17.0
click at [706, 410] on input "Offer valid until *" at bounding box center [871, 410] width 501 height 20
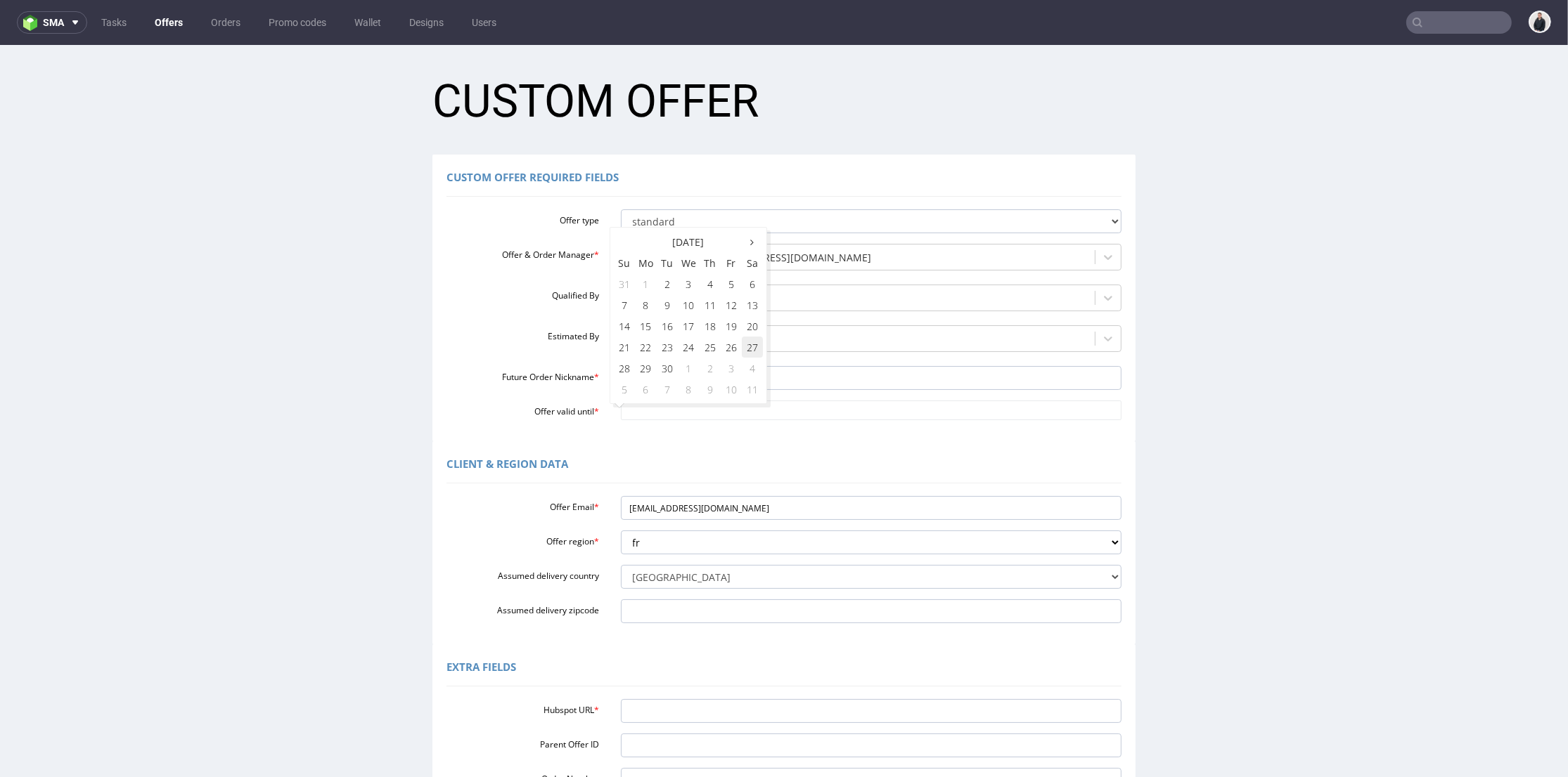
click at [752, 343] on td "27" at bounding box center [752, 347] width 21 height 21
type input "2025-09-27"
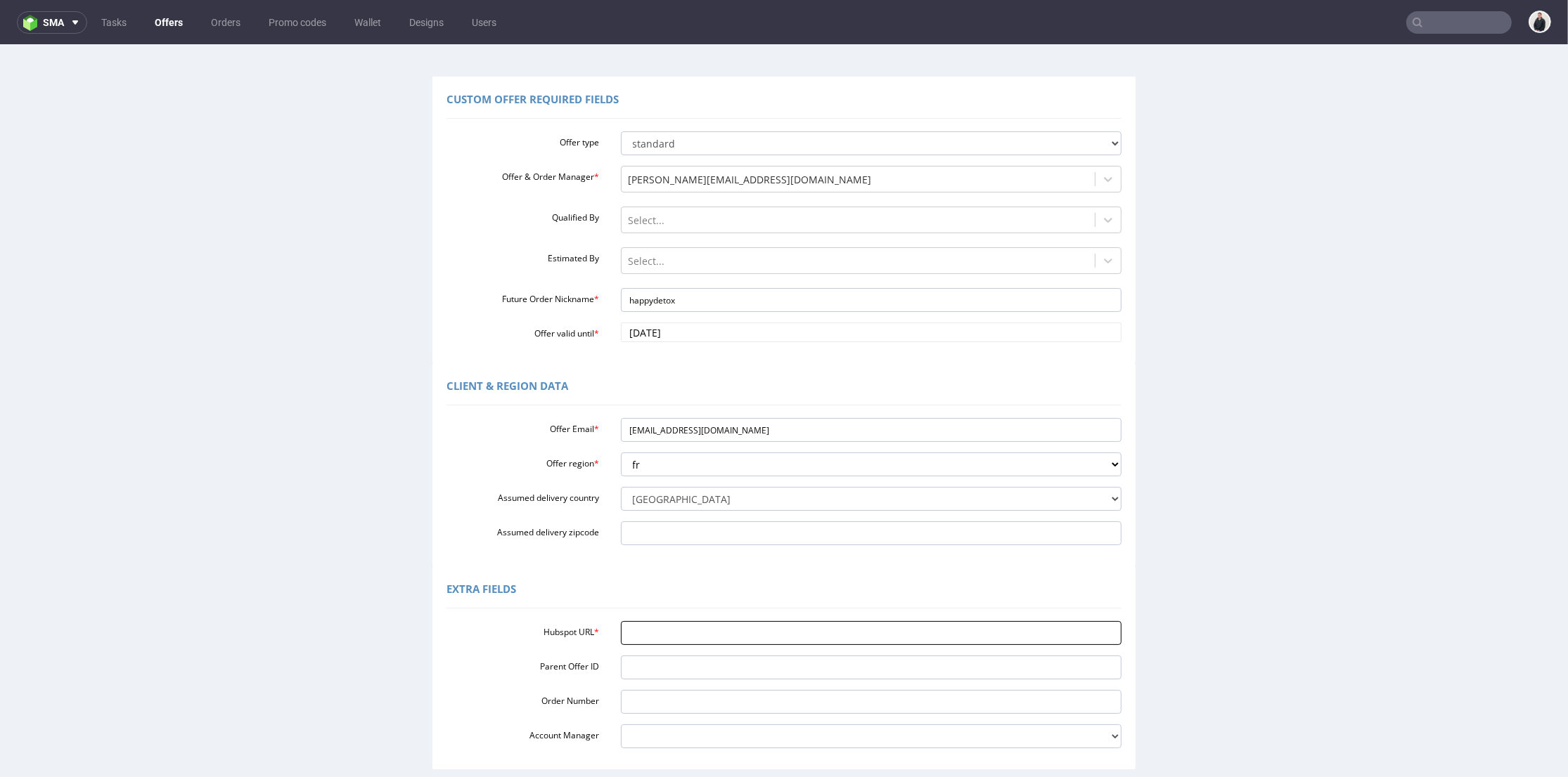
click at [691, 632] on input "Hubspot URL *" at bounding box center [871, 632] width 501 height 23
paste input "https://app-eu1.hubspot.com/contacts/25600958/record/0-3/300721435853"
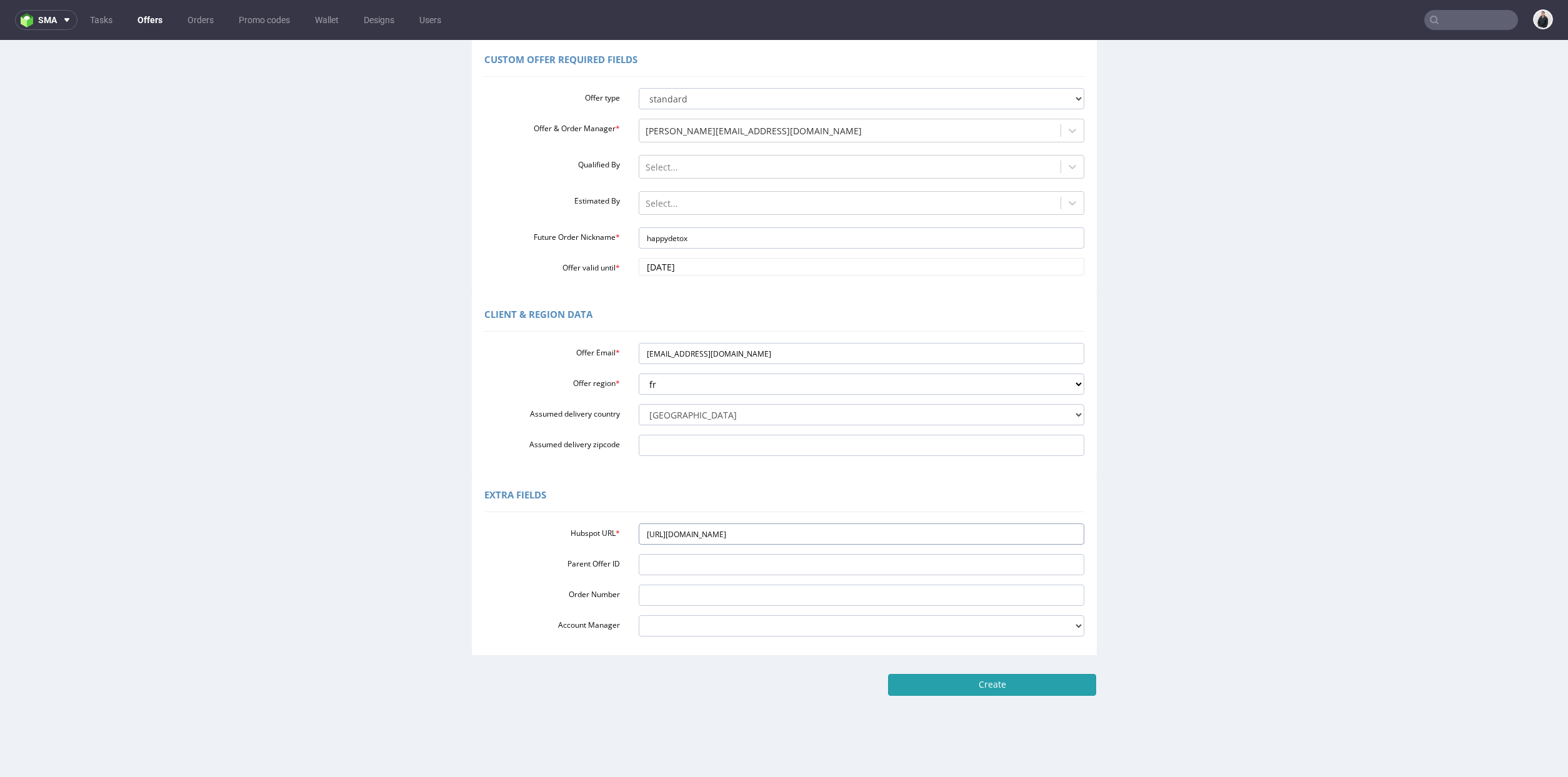
type input "https://app-eu1.hubspot.com/contacts/25600958/record/0-3/300721435853"
click at [1041, 686] on input "Create" at bounding box center [991, 684] width 208 height 21
type input "Please wait..."
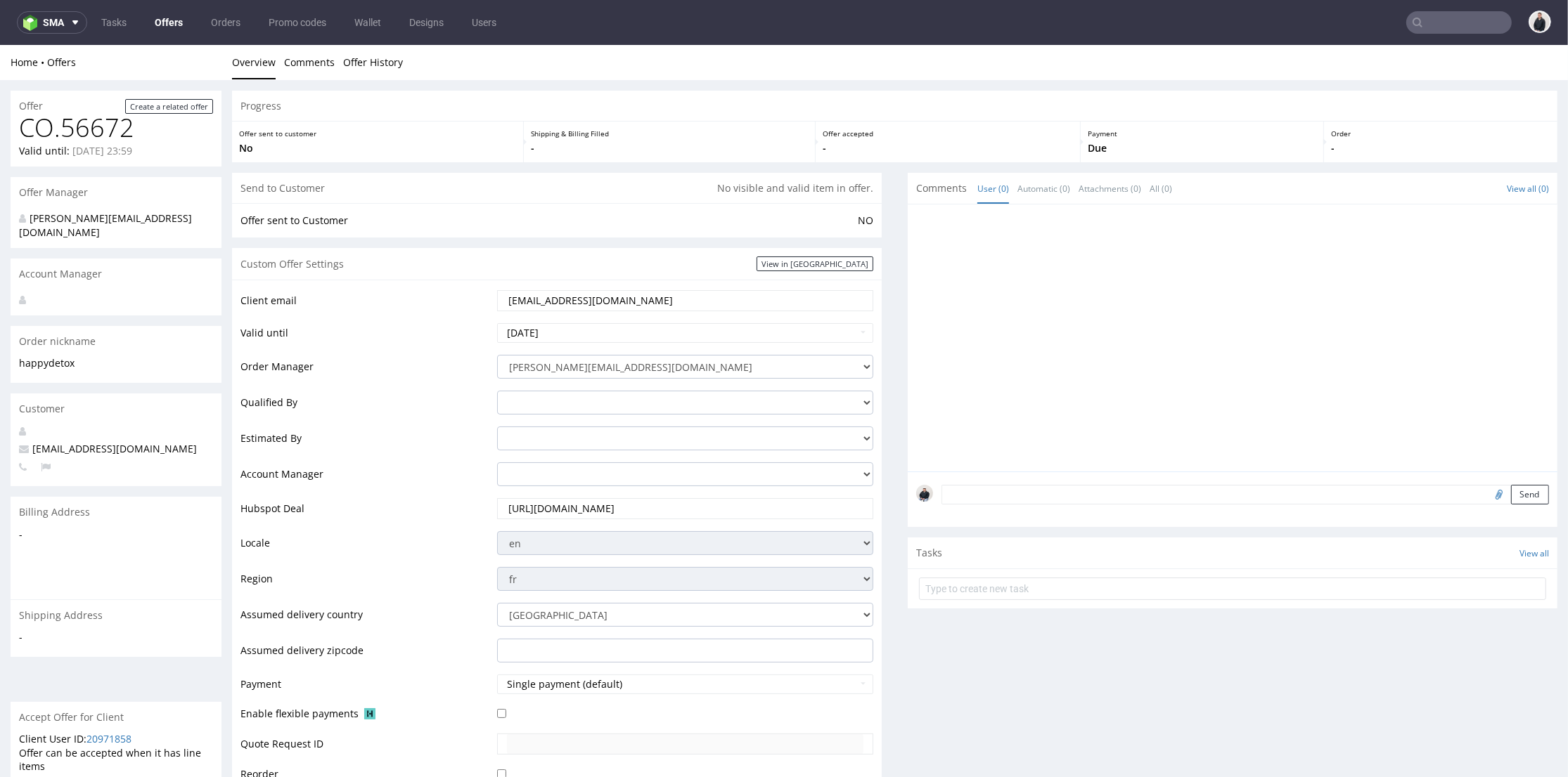
scroll to position [390, 0]
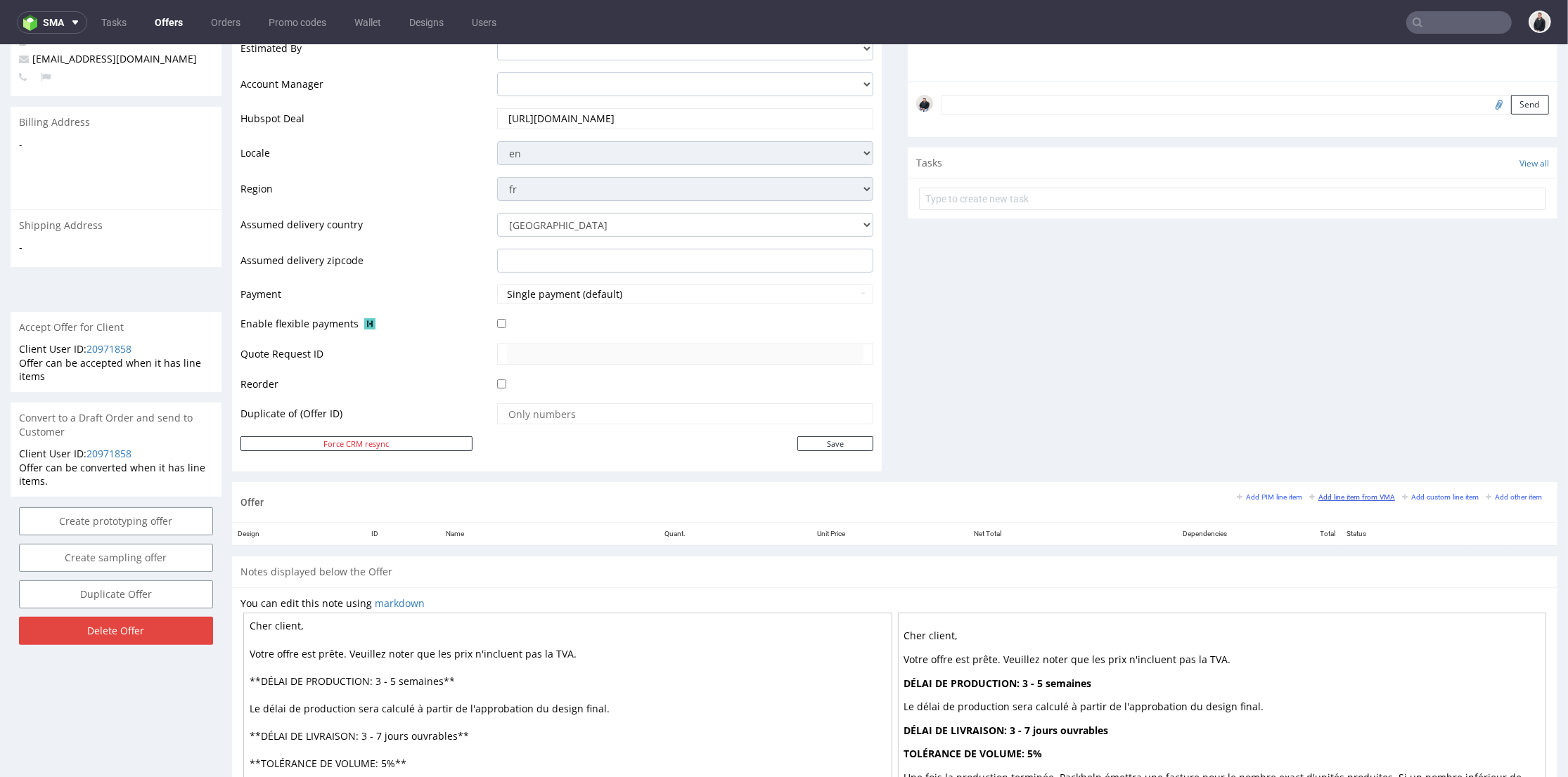
click at [1314, 494] on small "Add line item from VMA" at bounding box center [1351, 497] width 85 height 8
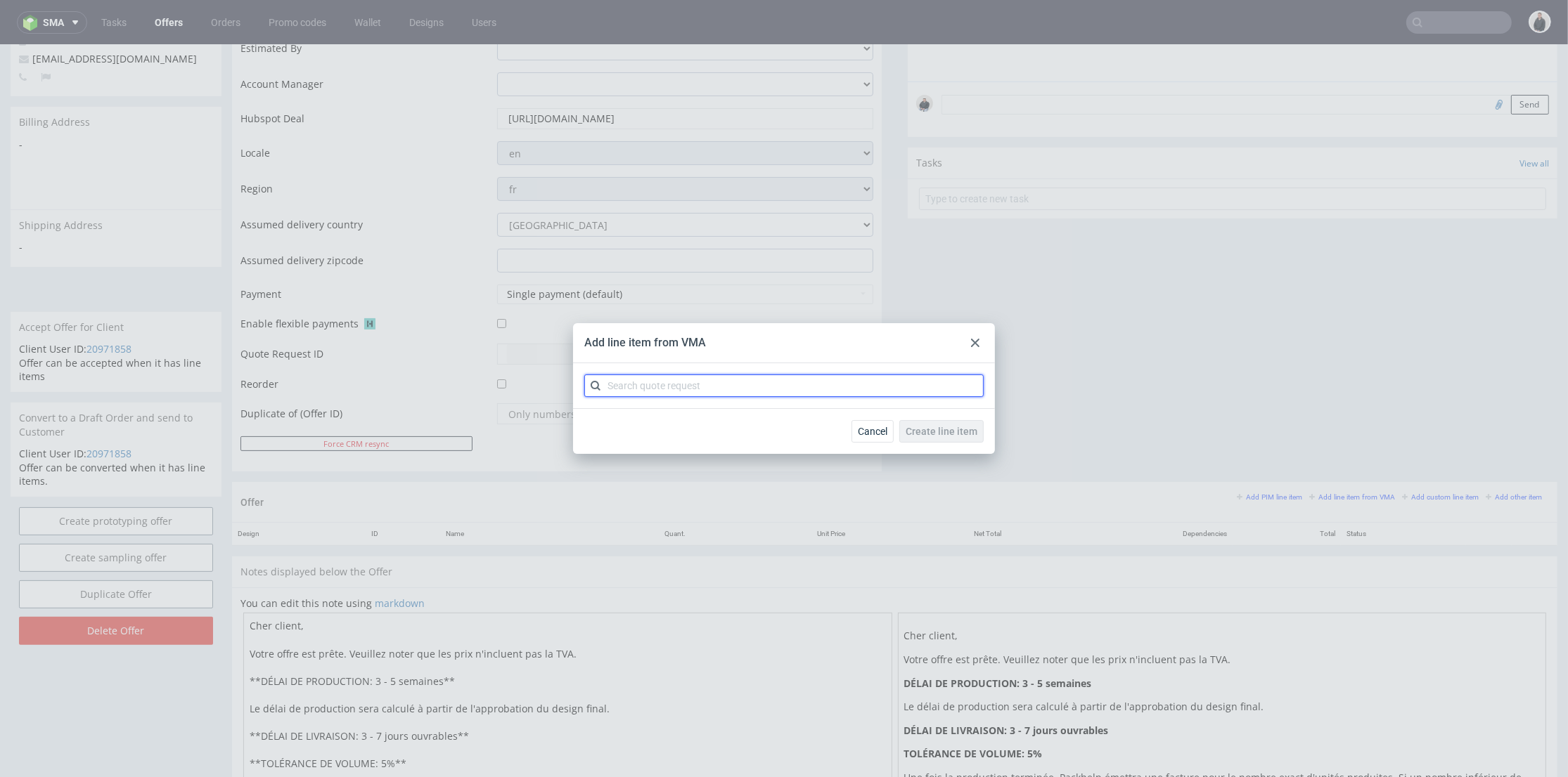
click at [730, 379] on input "text" at bounding box center [783, 386] width 399 height 23
type input "cbfa"
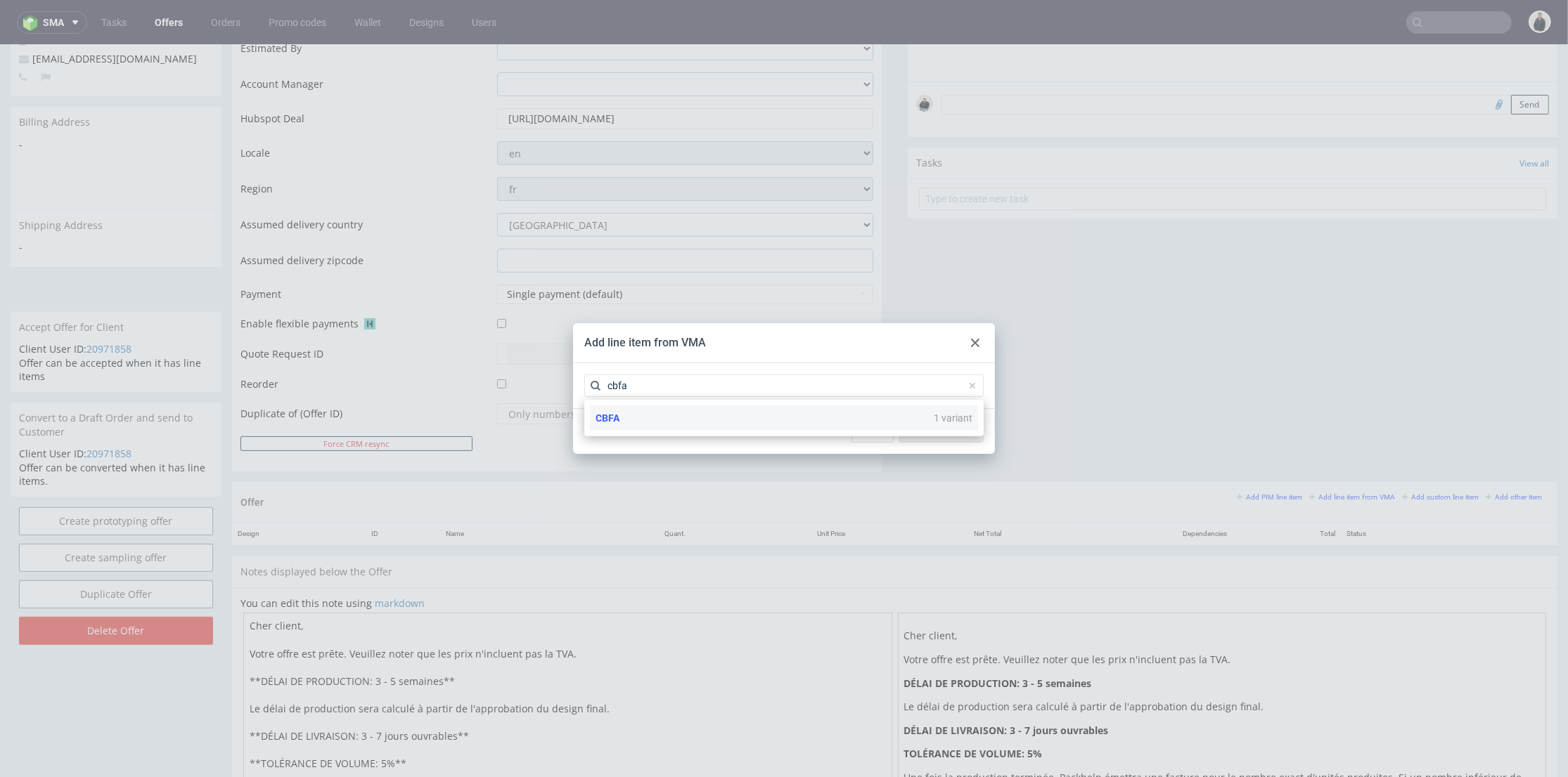
click at [768, 409] on div "CBFA 1 variant" at bounding box center [783, 418] width 388 height 25
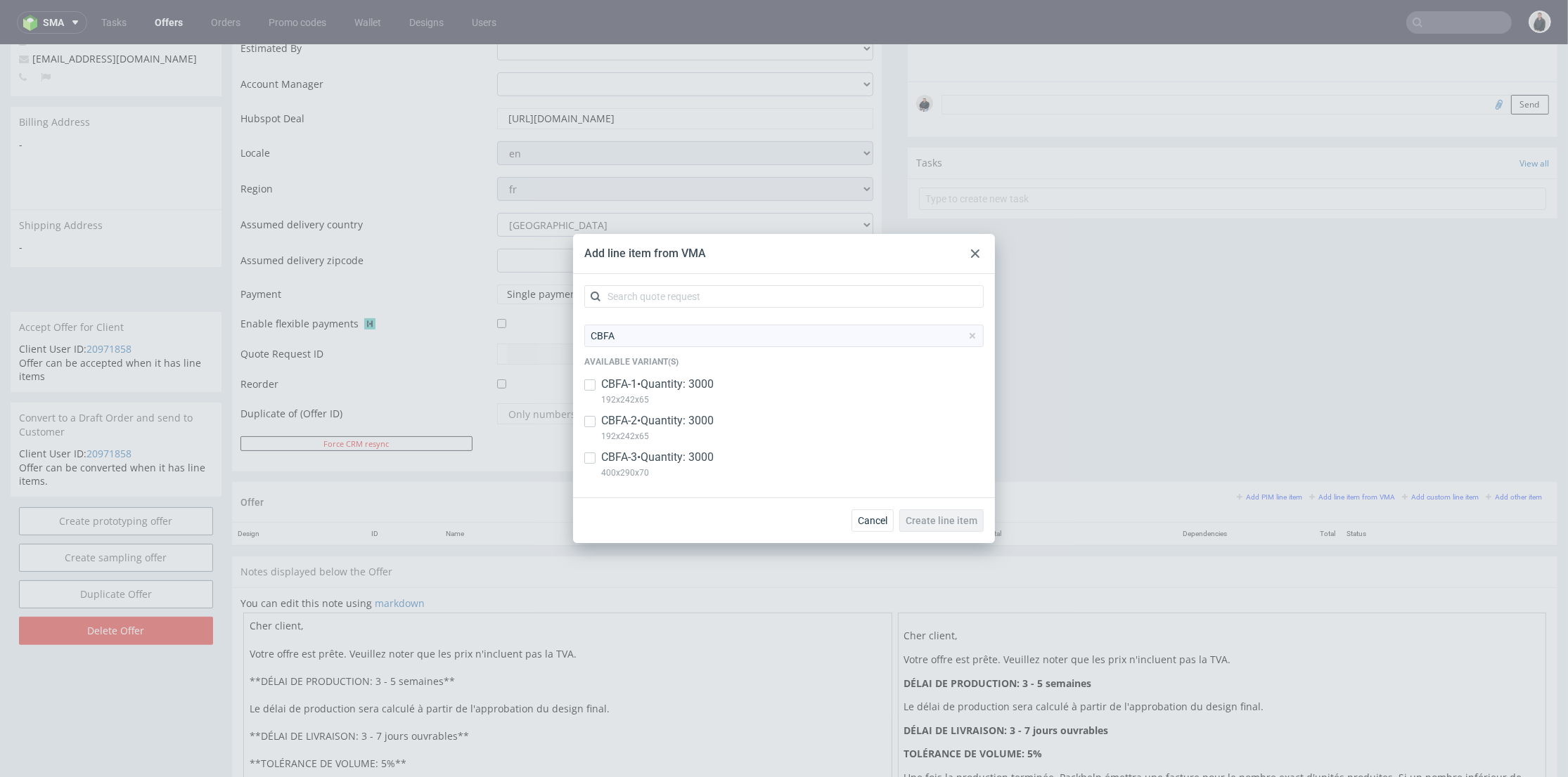
drag, startPoint x: 684, startPoint y: 387, endPoint x: 688, endPoint y: 426, distance: 39.2
click at [684, 388] on p "CBFA-1 • Quantity: 3000" at bounding box center [657, 384] width 113 height 15
checkbox input "true"
click at [689, 426] on p "CBFA-2 • Quantity: 3000" at bounding box center [657, 420] width 113 height 15
checkbox input "true"
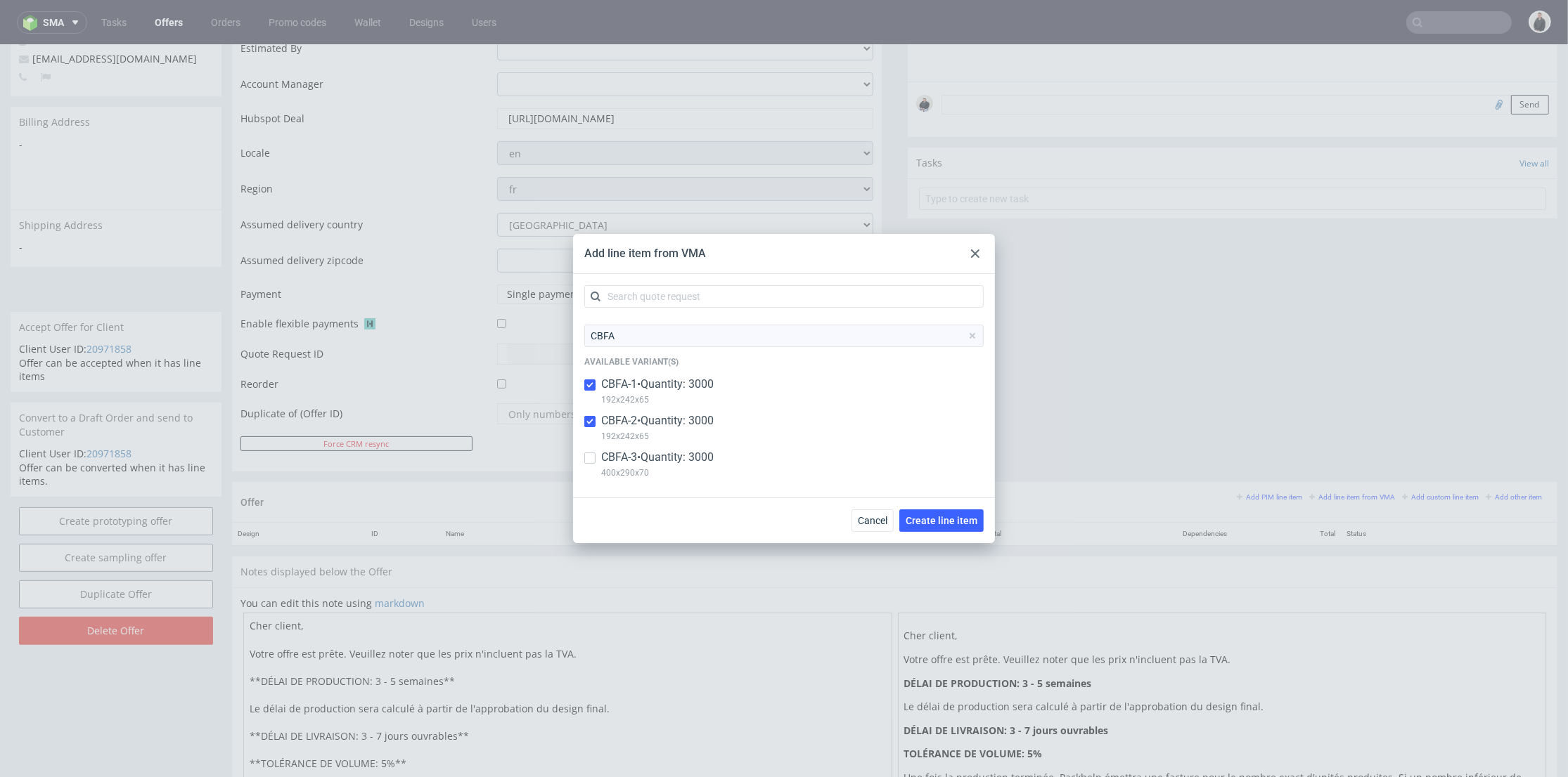
click at [697, 465] on p "400x290x70" at bounding box center [657, 473] width 113 height 15
checkbox input "true"
click at [958, 525] on span "Create line item" at bounding box center [941, 521] width 71 height 9
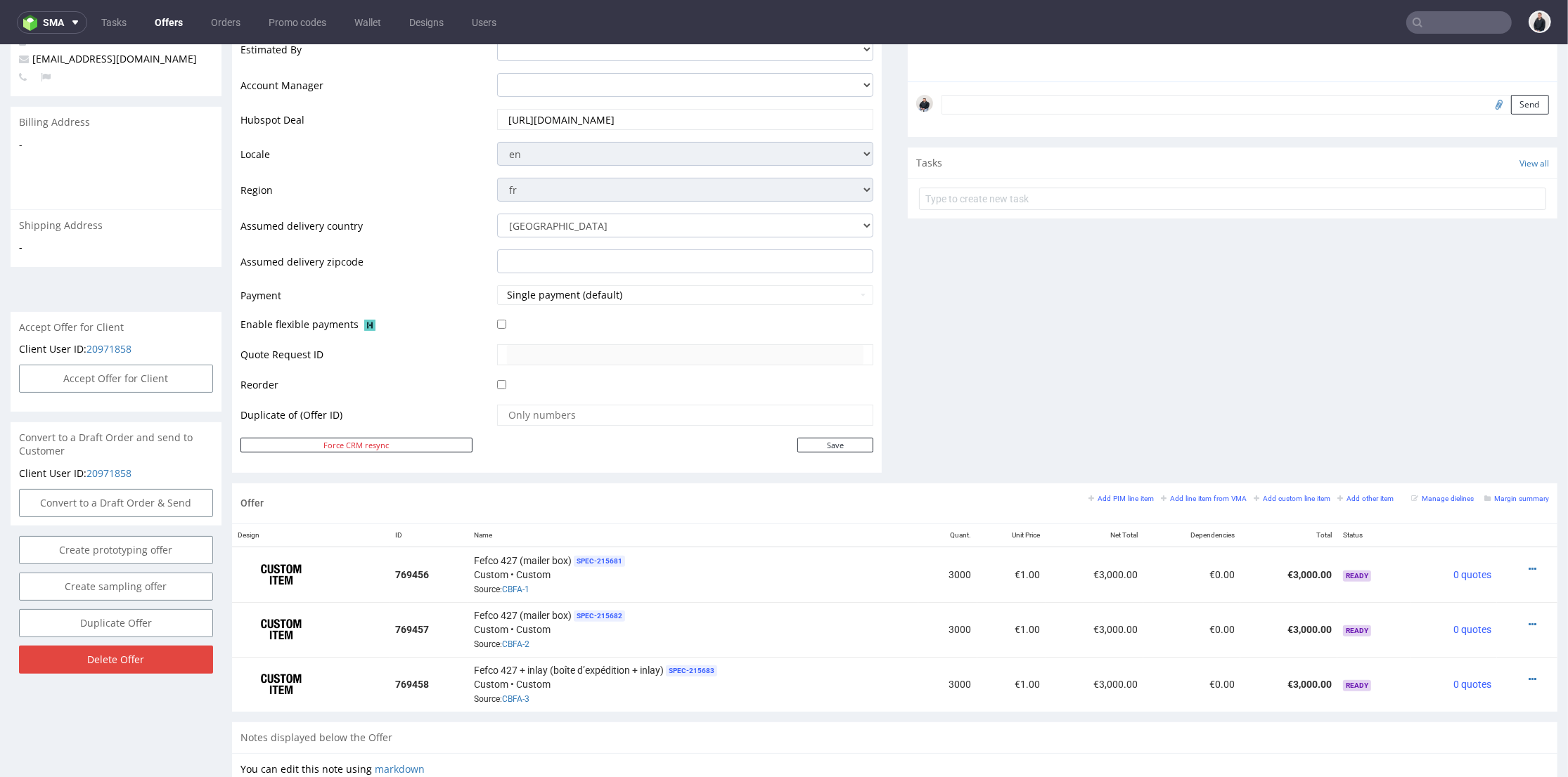
scroll to position [468, 0]
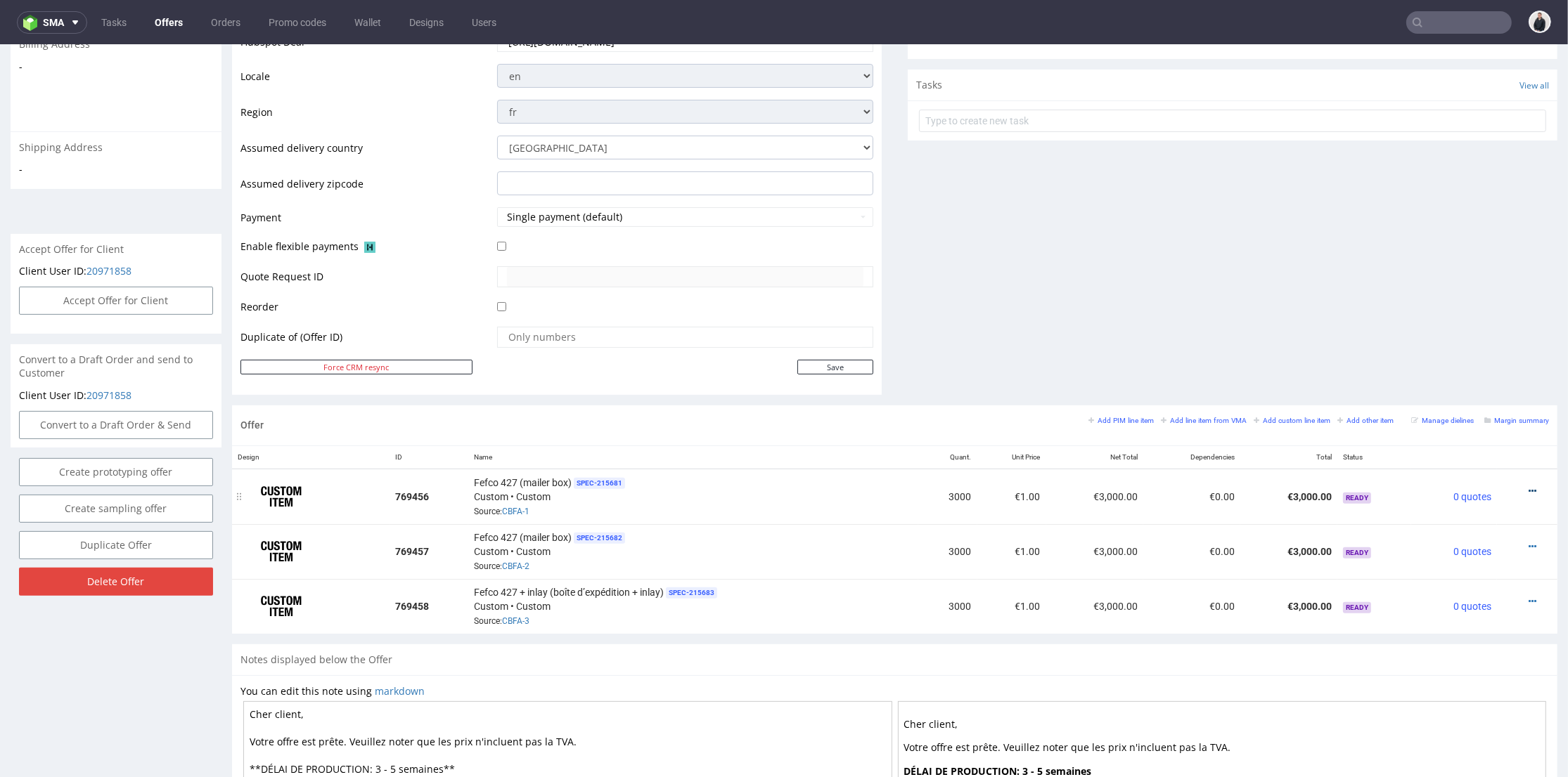
click at [1529, 488] on icon at bounding box center [1532, 491] width 8 height 9
click at [1454, 333] on span "Edit item price" at bounding box center [1468, 335] width 114 height 14
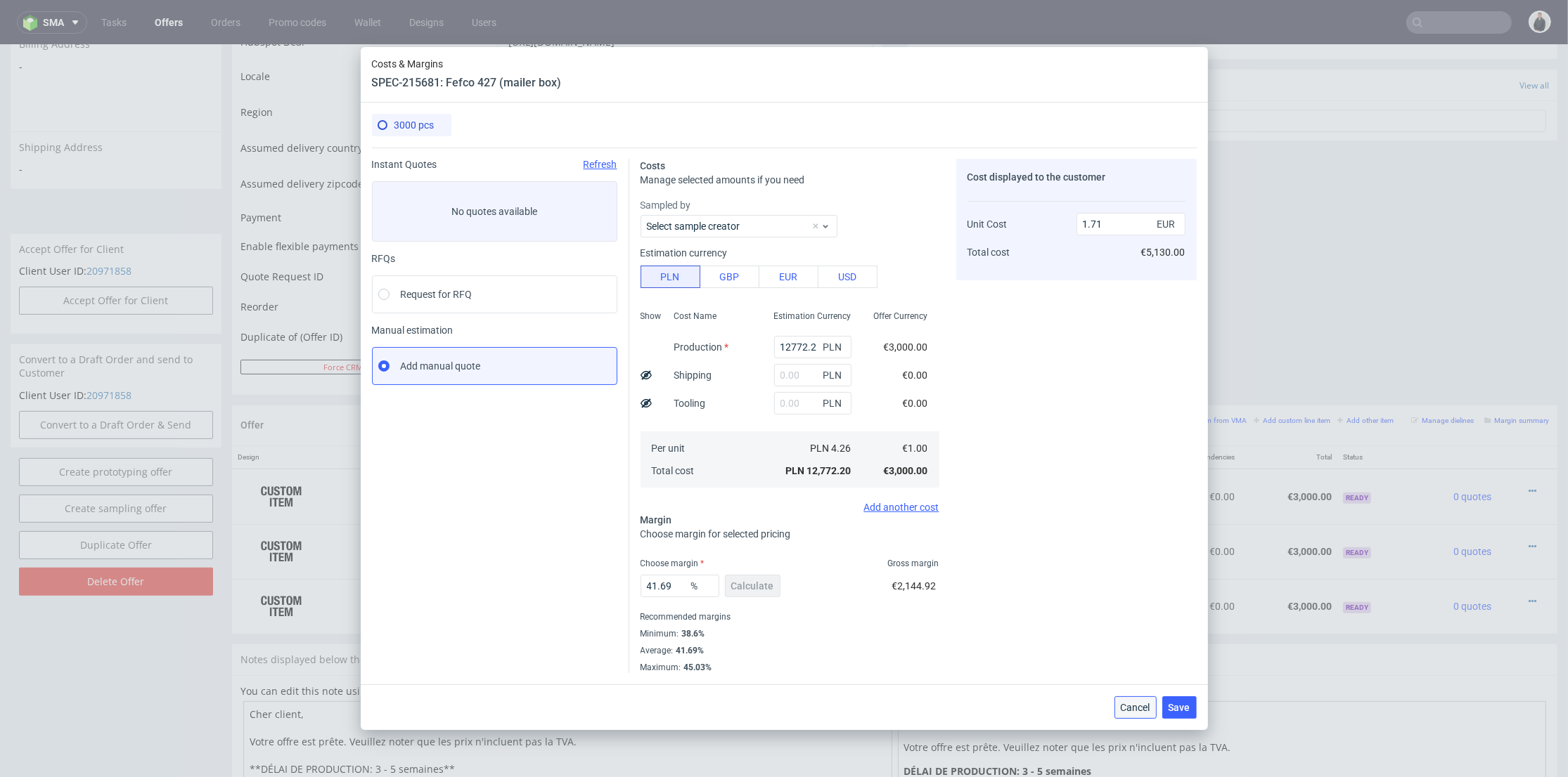
click at [1143, 707] on span "Cancel" at bounding box center [1134, 708] width 29 height 9
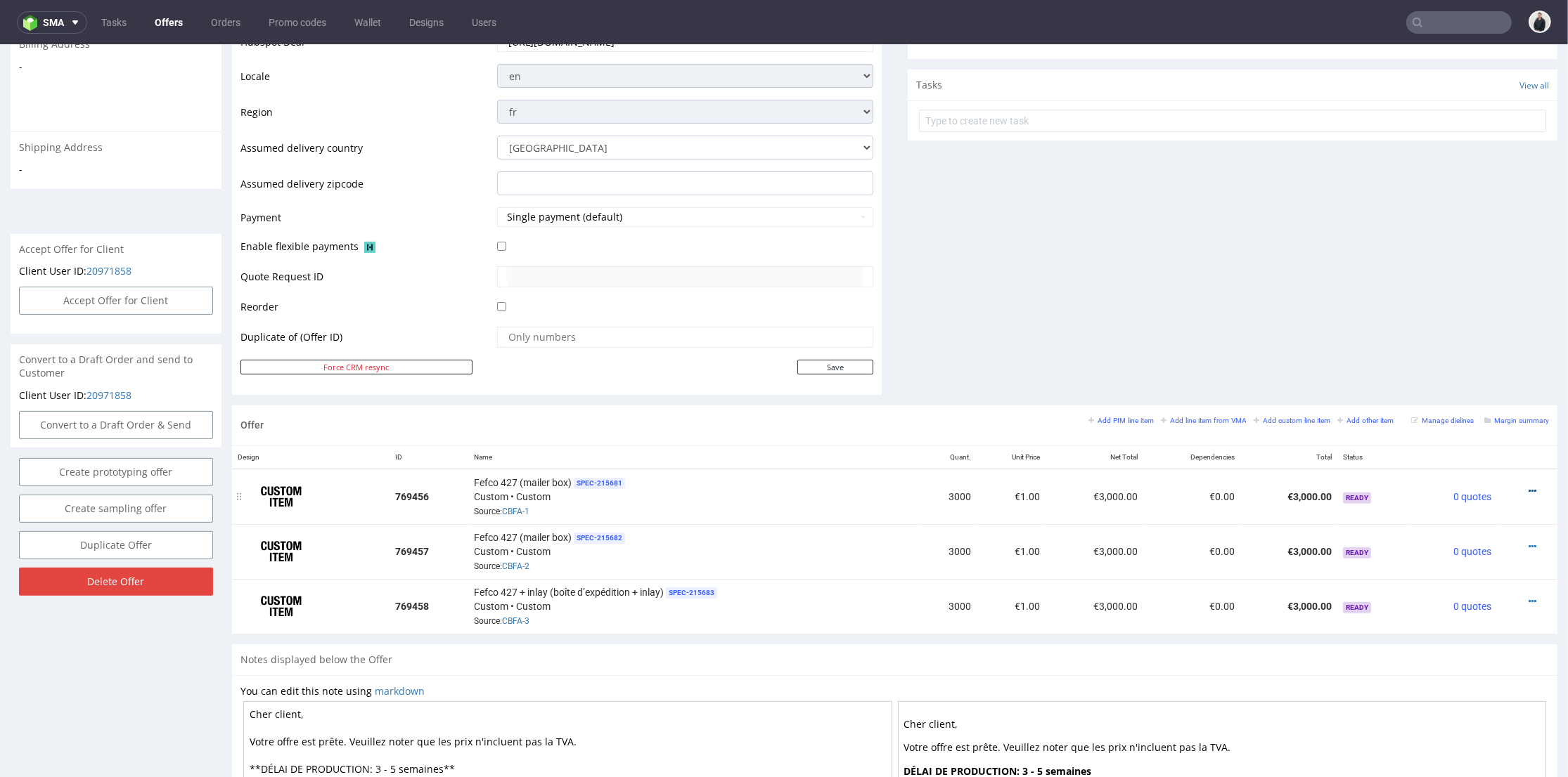
click at [1529, 491] on icon at bounding box center [1532, 491] width 8 height 9
click at [1465, 308] on span "Edit item specification" at bounding box center [1468, 310] width 114 height 14
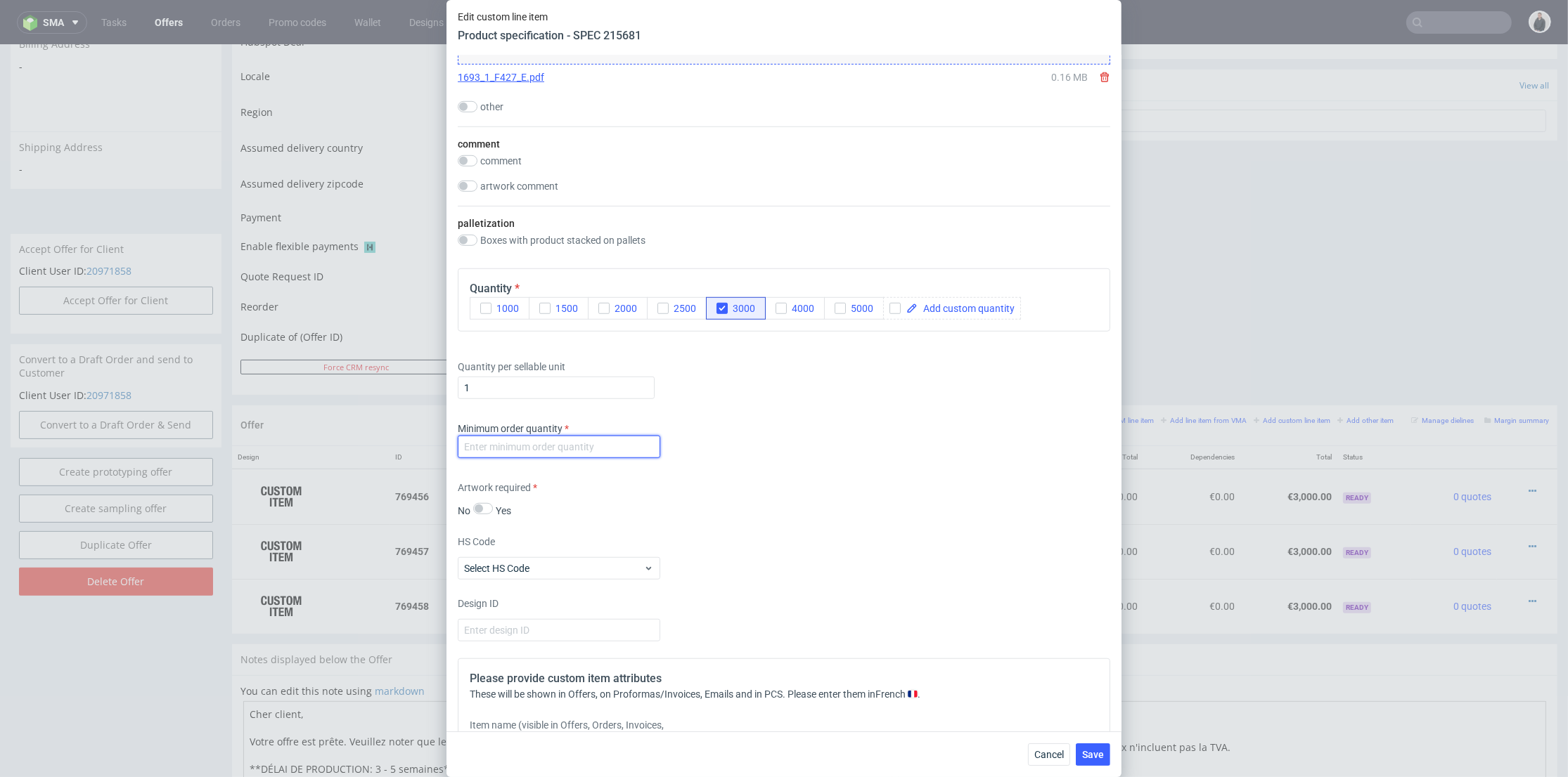
click at [606, 458] on input "number" at bounding box center [559, 447] width 203 height 23
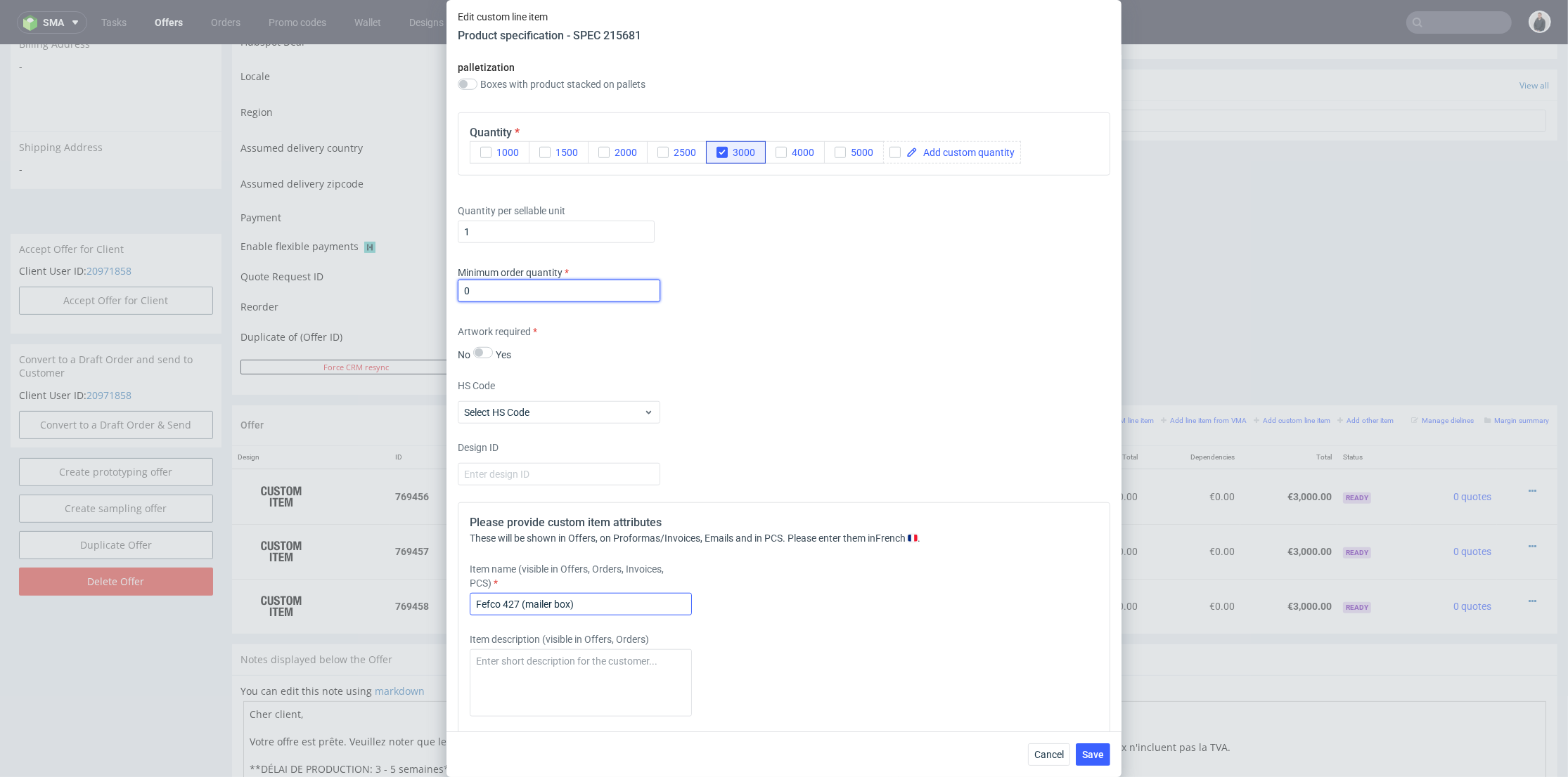
type input "0"
click at [629, 616] on input "Fefco 427 (mailer box)" at bounding box center [580, 604] width 223 height 23
type input "Fefco 427 (mailer box) Flexo"
click at [1097, 747] on button "Save" at bounding box center [1093, 754] width 35 height 23
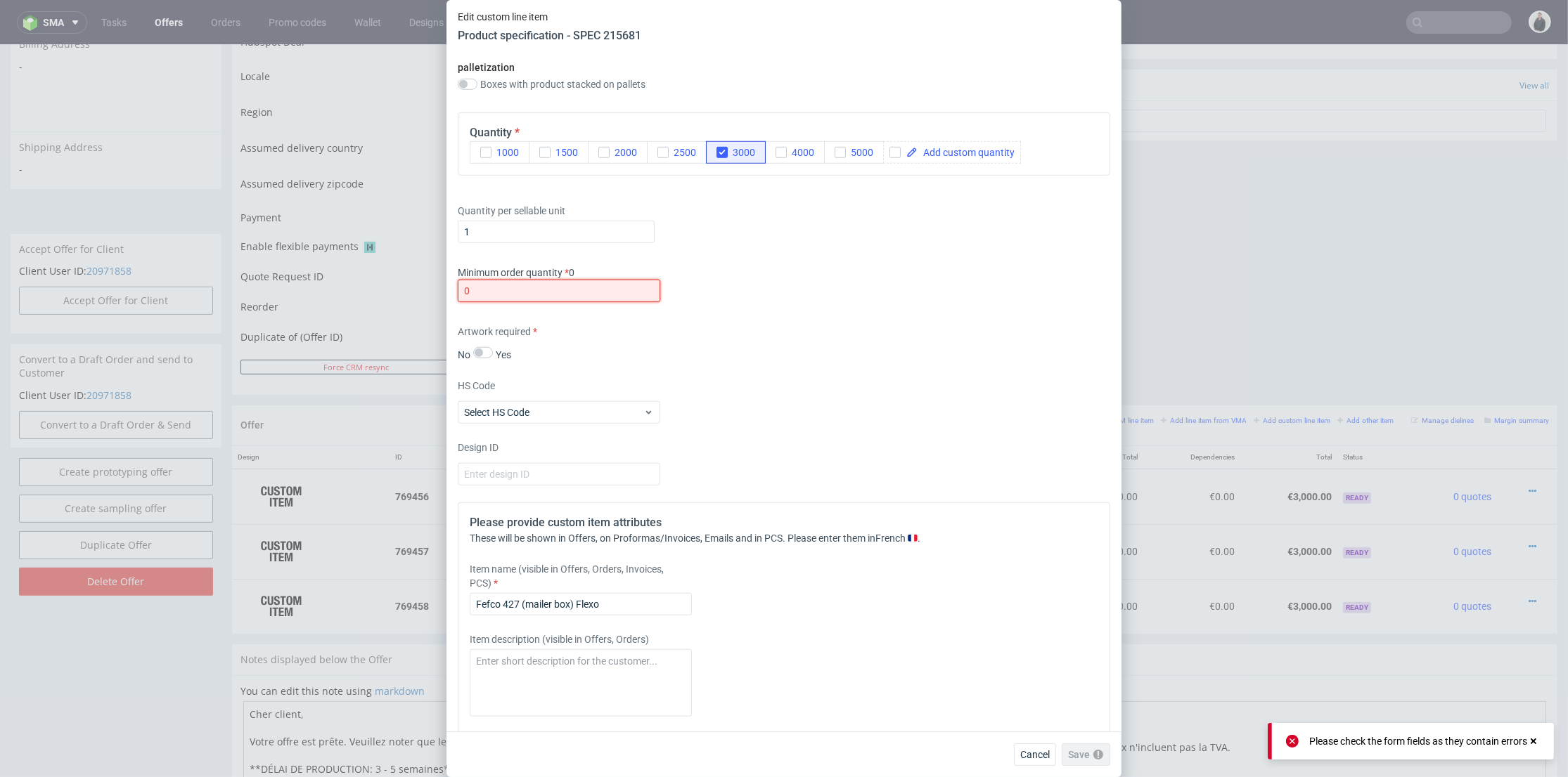
drag, startPoint x: 450, startPoint y: 341, endPoint x: 413, endPoint y: 341, distance: 37.0
click at [405, 341] on div "Edit custom line item Product specification - SPEC 215681 Supplier Marex Techni…" at bounding box center [784, 388] width 1568 height 777
type input "1"
click at [1090, 750] on span "Save" at bounding box center [1092, 754] width 22 height 9
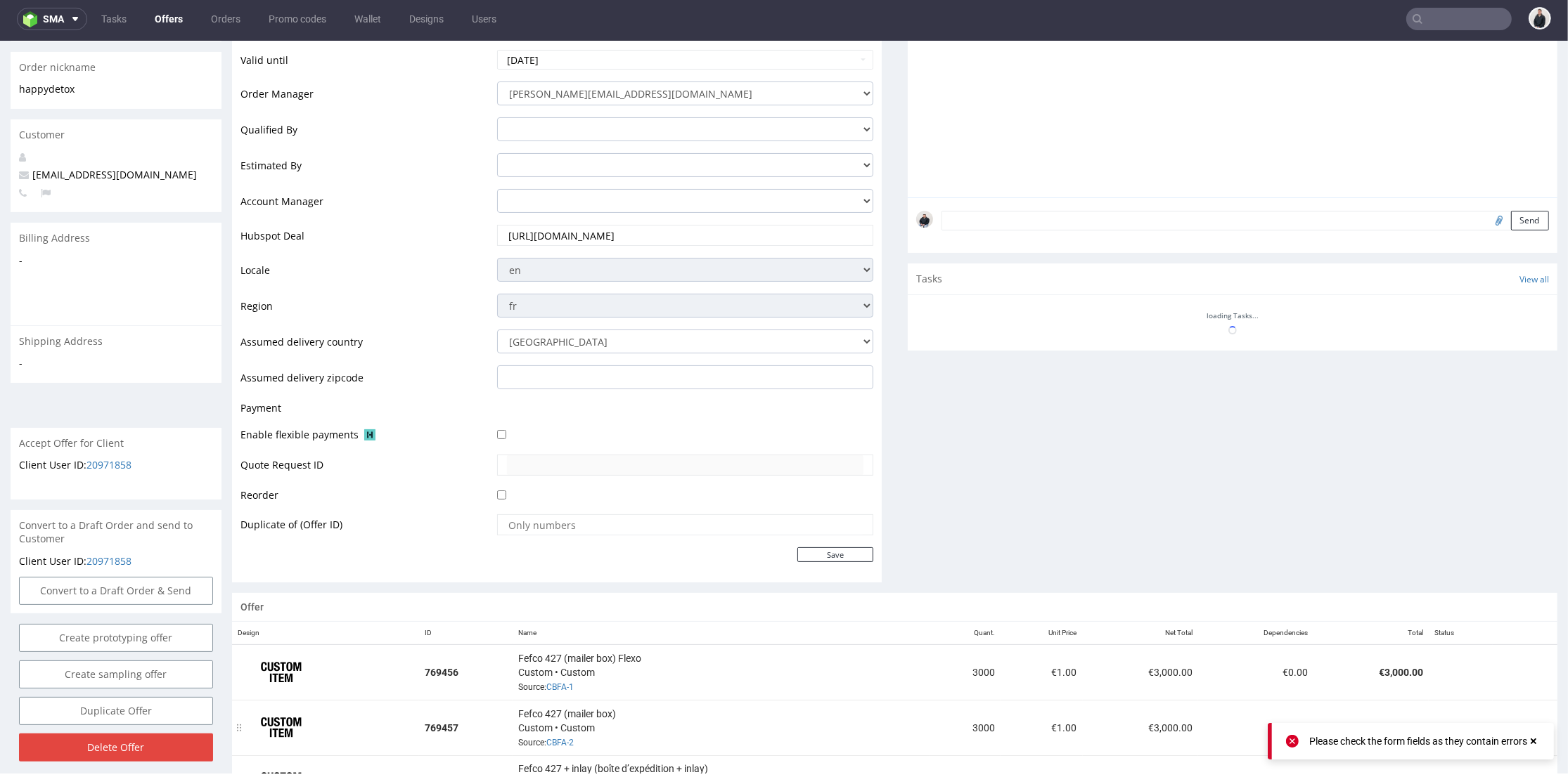
scroll to position [468, 0]
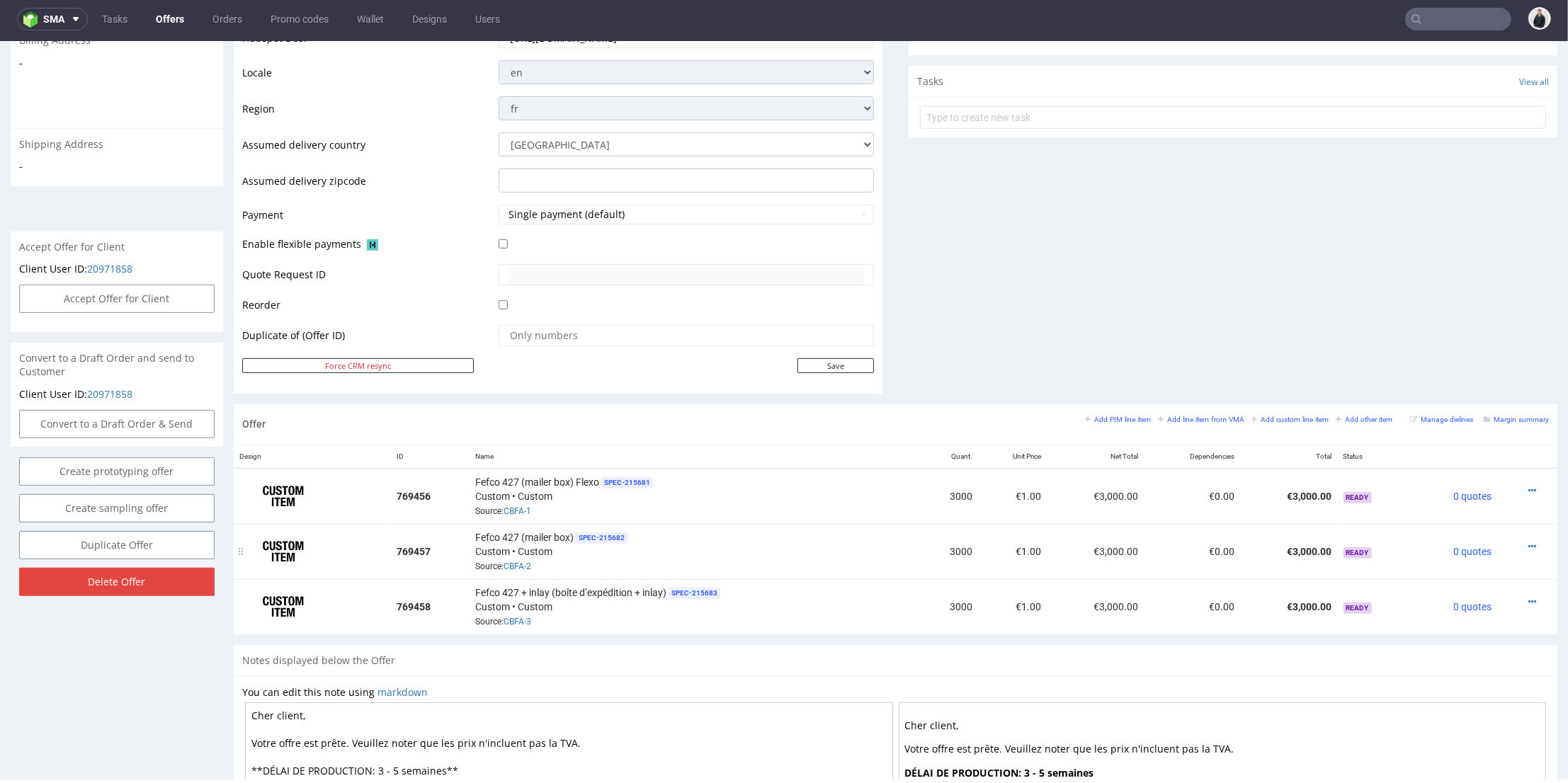
click at [1522, 543] on td at bounding box center [1527, 551] width 61 height 55
click at [1540, 542] on icon at bounding box center [1543, 547] width 8 height 9
click at [1484, 362] on span "Edit item specification" at bounding box center [1479, 362] width 114 height 14
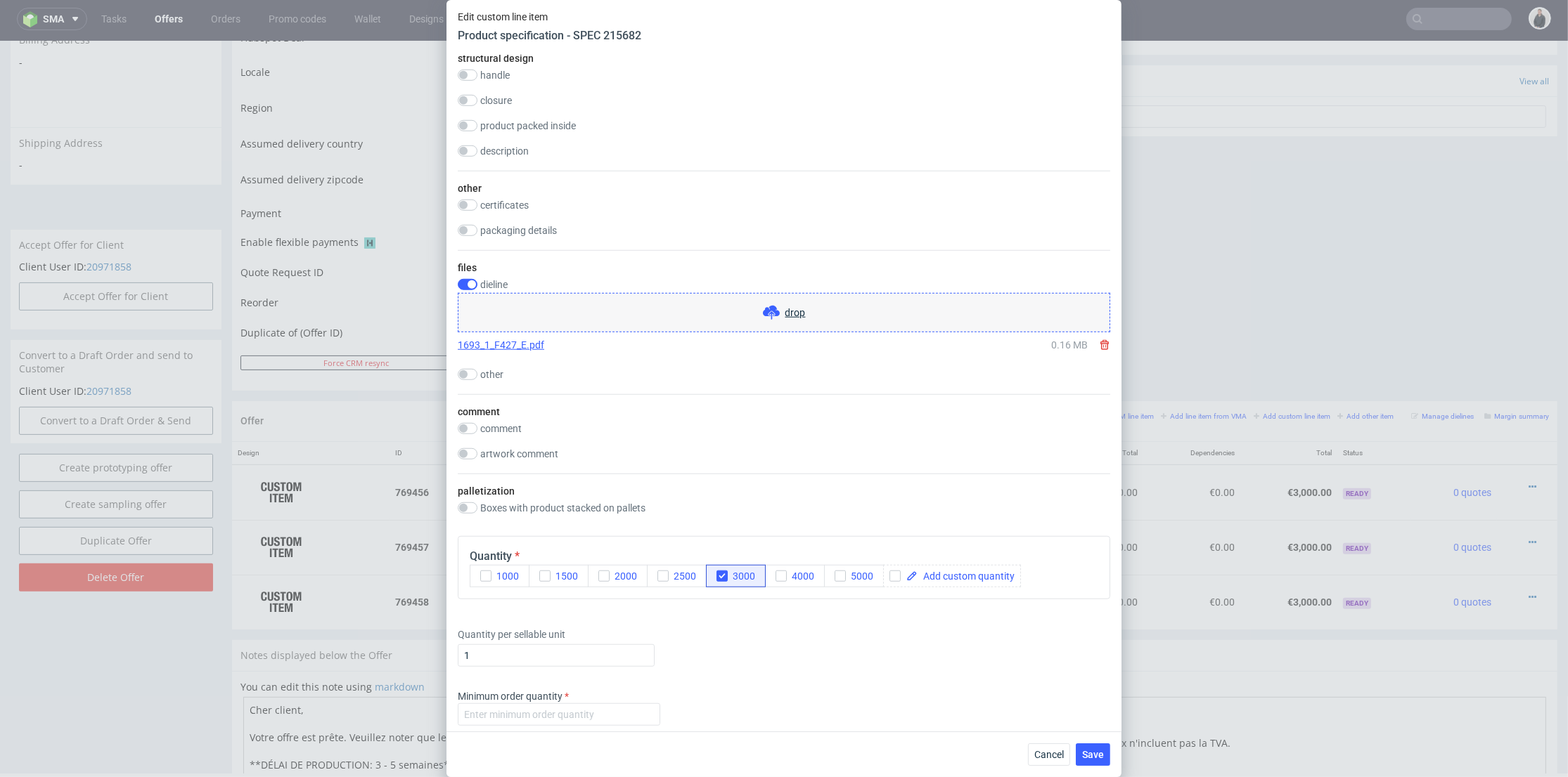
scroll to position [1562, 0]
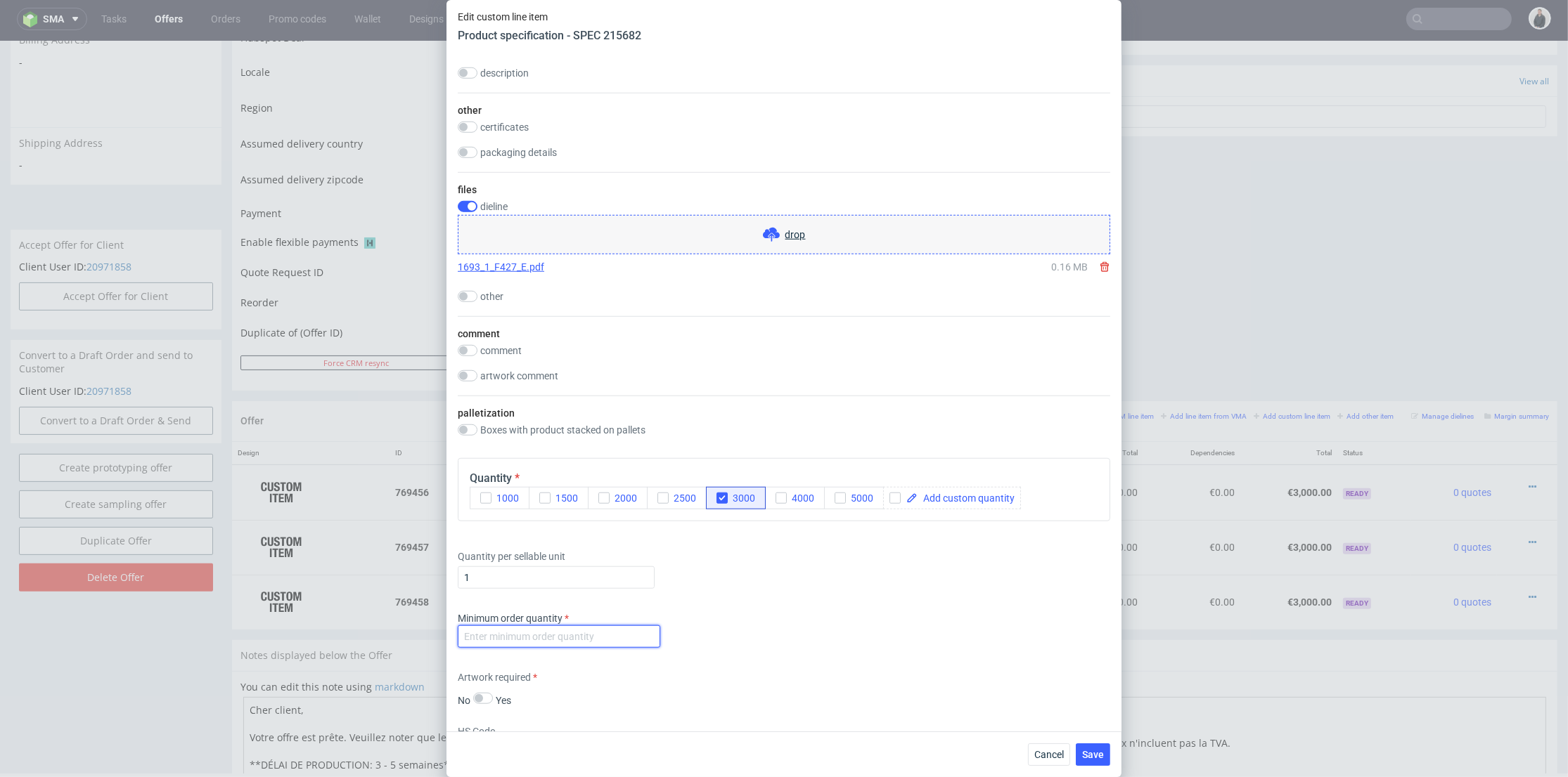
click at [575, 633] on input "number" at bounding box center [559, 636] width 203 height 23
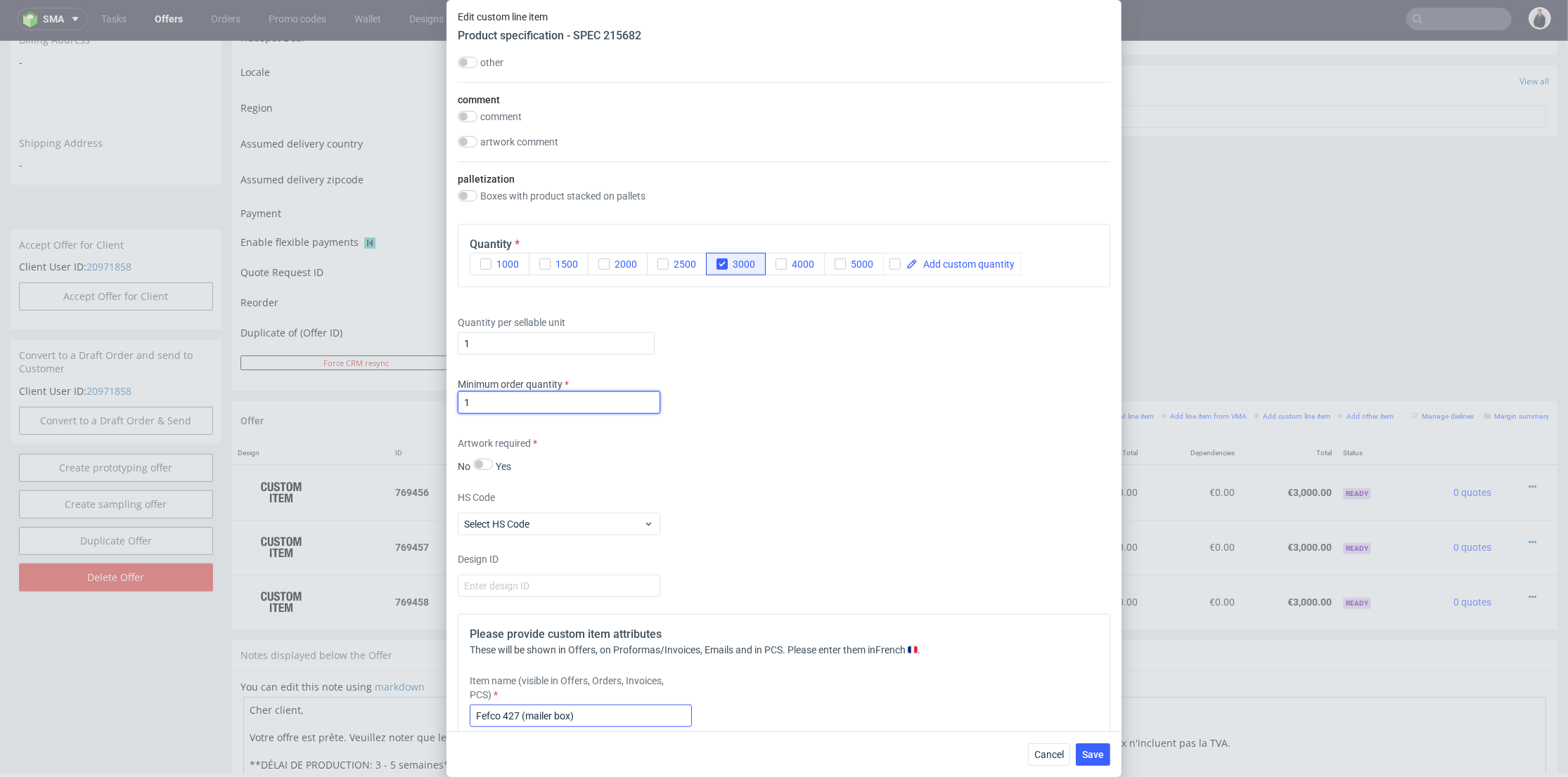
type input "1"
drag, startPoint x: 639, startPoint y: 714, endPoint x: 632, endPoint y: 713, distance: 7.1
click at [636, 714] on input "Fefco 427 (mailer box)" at bounding box center [580, 716] width 223 height 23
type input "Fefco 427 (mailer box) Offset"
click at [1084, 750] on span "Save" at bounding box center [1092, 754] width 22 height 9
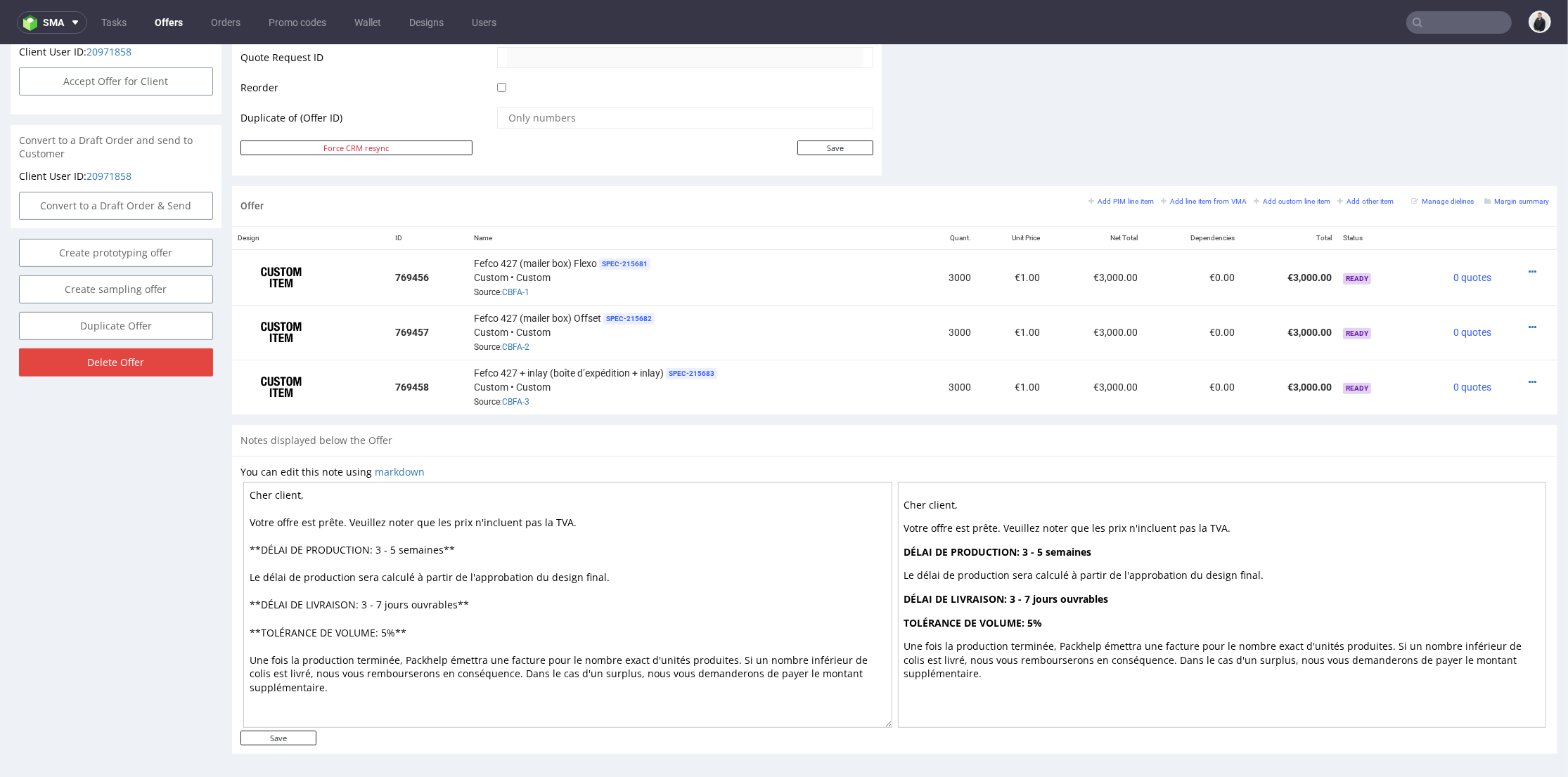
scroll to position [453, 0]
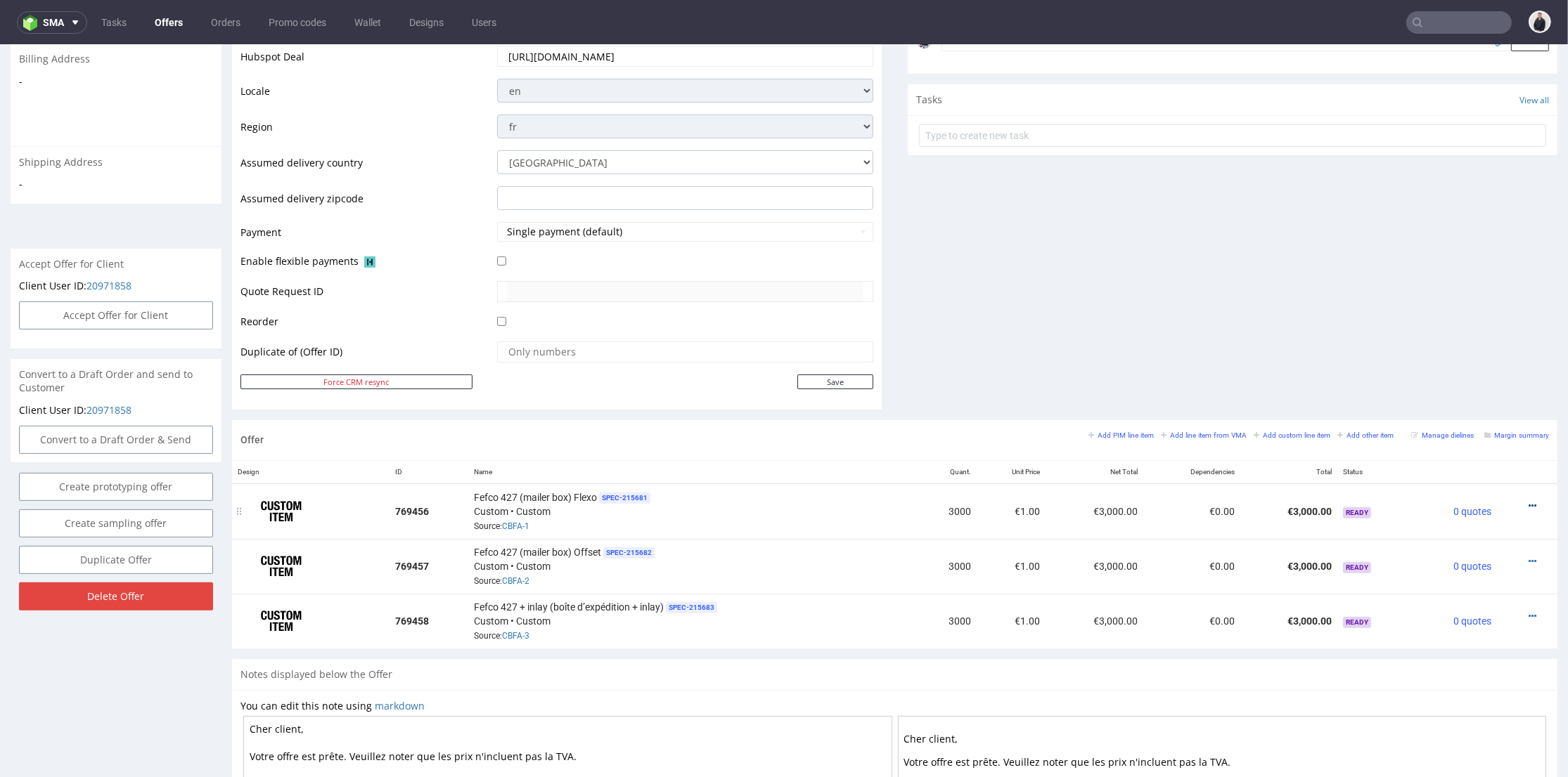
click at [1529, 505] on icon at bounding box center [1532, 506] width 8 height 9
click at [1438, 346] on span "Edit item price" at bounding box center [1468, 349] width 114 height 14
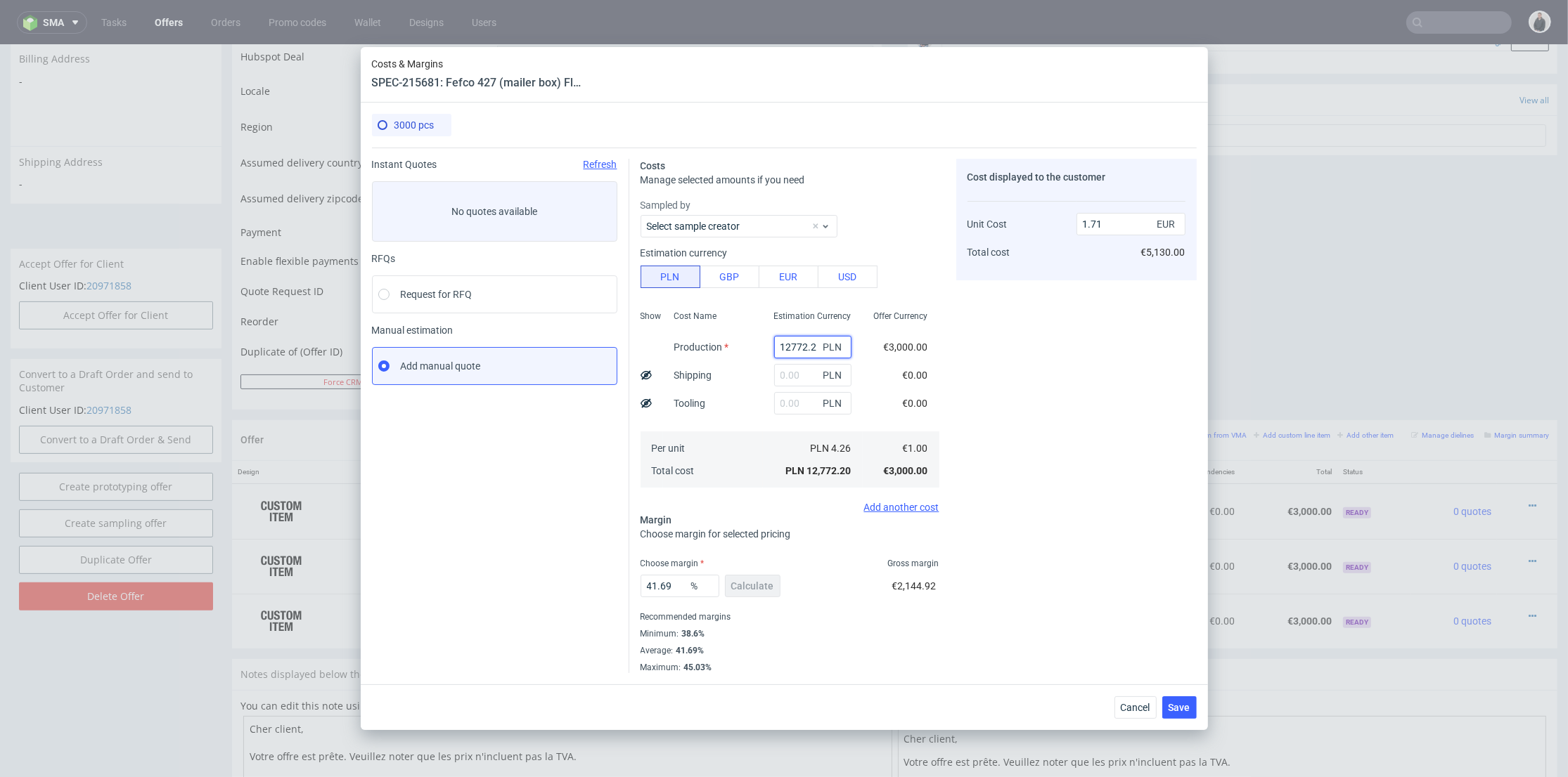
click at [793, 342] on input "12772.2" at bounding box center [812, 347] width 77 height 23
paste input "2640"
type input "2640"
type input "0.35"
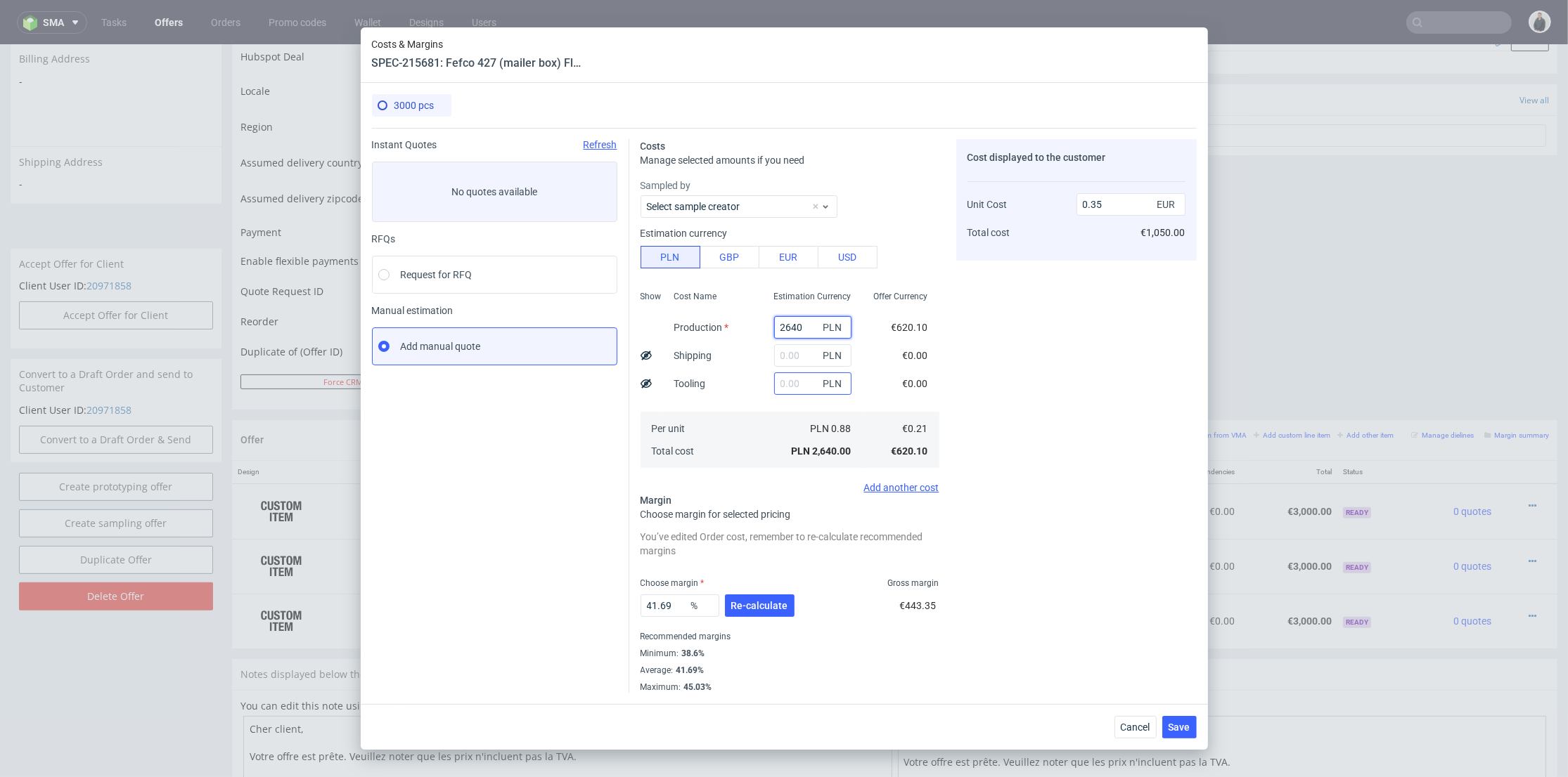
type input "2640"
click at [785, 381] on input "text" at bounding box center [812, 384] width 77 height 23
type input "2650"
click at [788, 358] on input "text" at bounding box center [812, 356] width 77 height 23
type input "0.71"
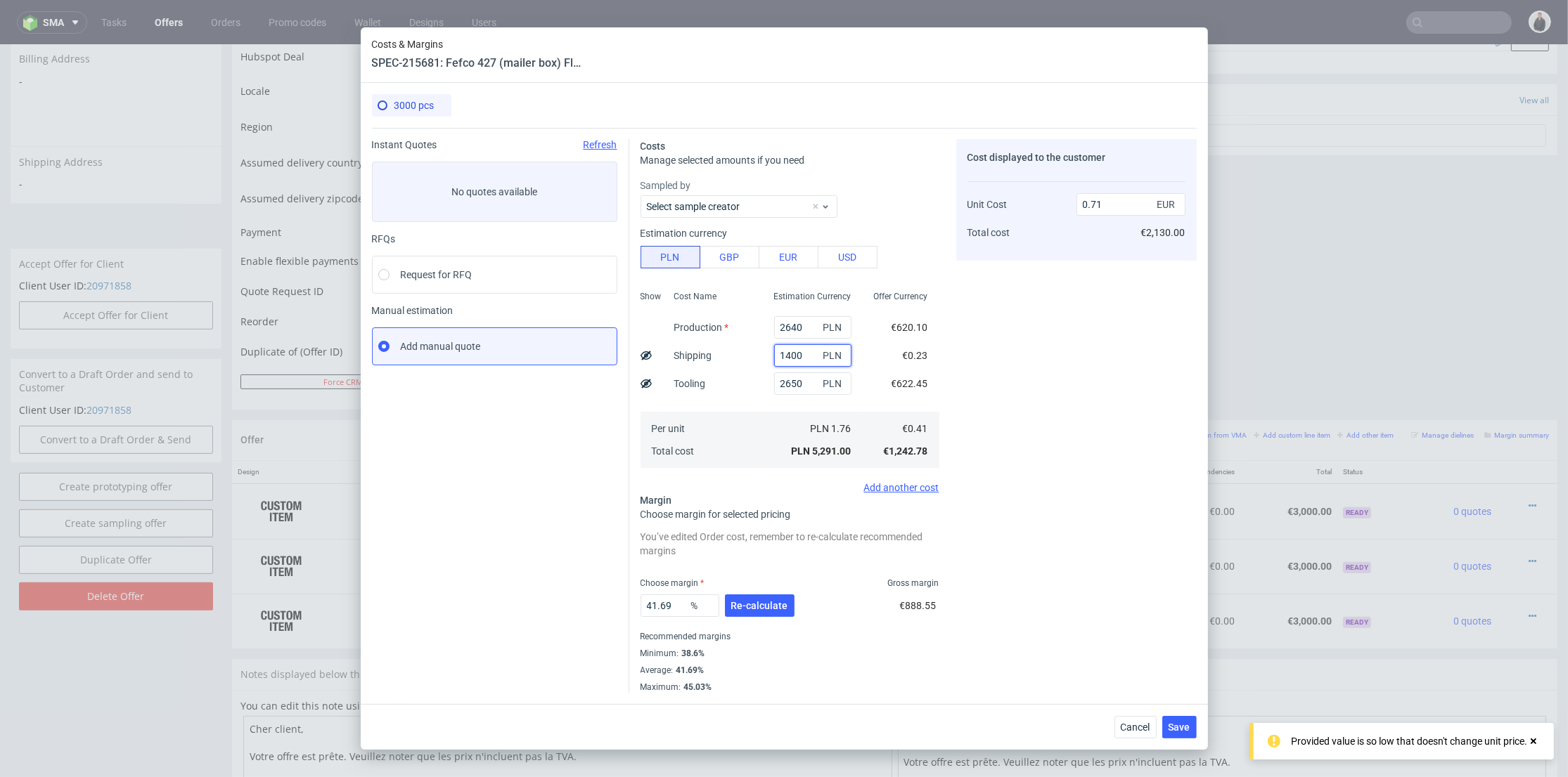
type input "1400"
click at [762, 387] on div "2650 PLN" at bounding box center [812, 384] width 100 height 28
type input "0.9"
click at [778, 597] on button "Re-calculate" at bounding box center [760, 605] width 69 height 23
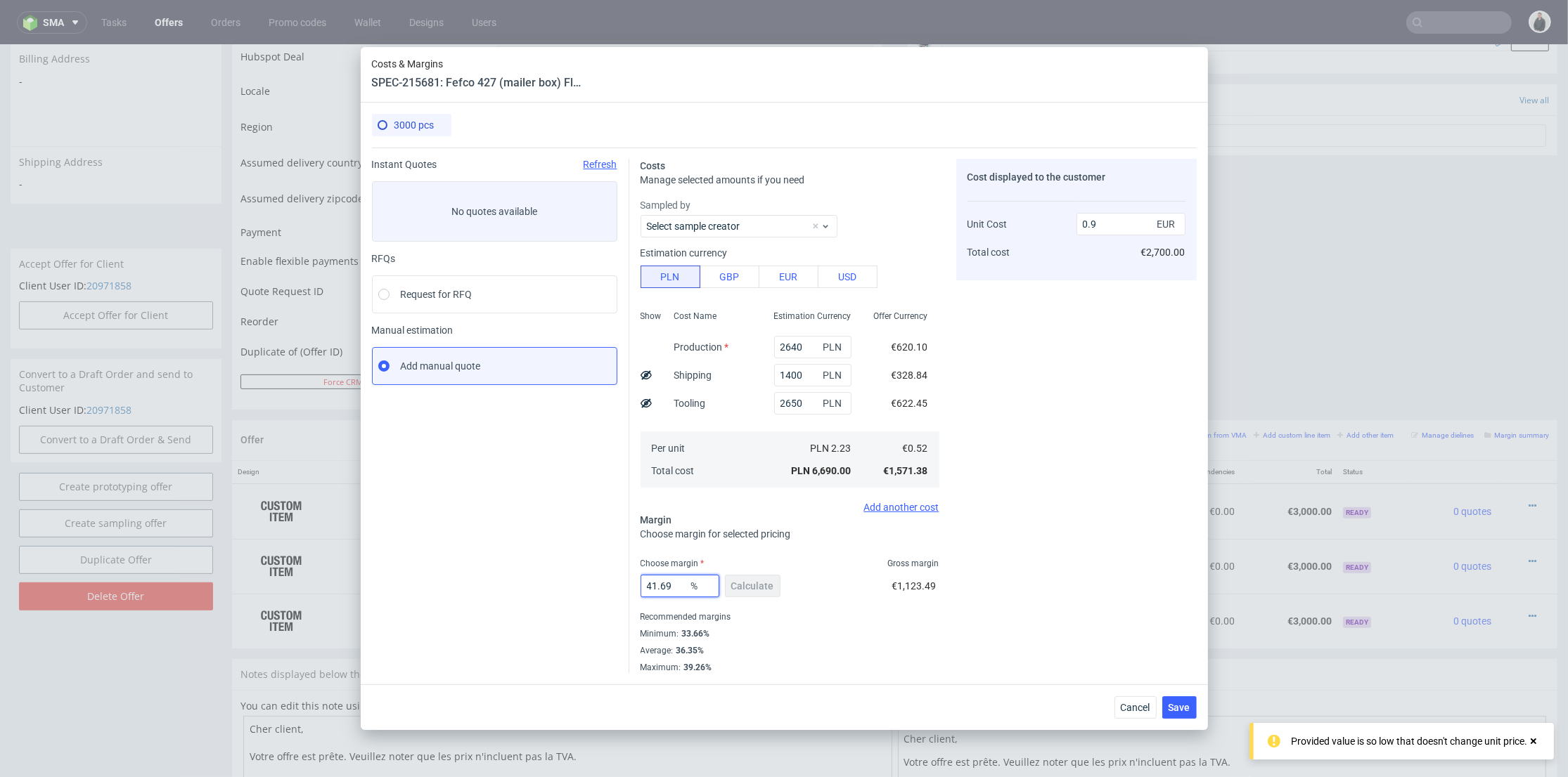
drag, startPoint x: 682, startPoint y: 580, endPoint x: 669, endPoint y: 564, distance: 20.6
click at [578, 573] on div "Instant Quotes Refresh No quotes available RFQs Request for RFQ Manual estimati…" at bounding box center [784, 410] width 824 height 526
type input "34"
drag, startPoint x: 1110, startPoint y: 541, endPoint x: 1114, endPoint y: 556, distance: 15.5
click at [1110, 541] on div "Cost displayed to the customer Unit Cost Total cost 0.9 EUR €2,700.00" at bounding box center [1076, 416] width 240 height 514
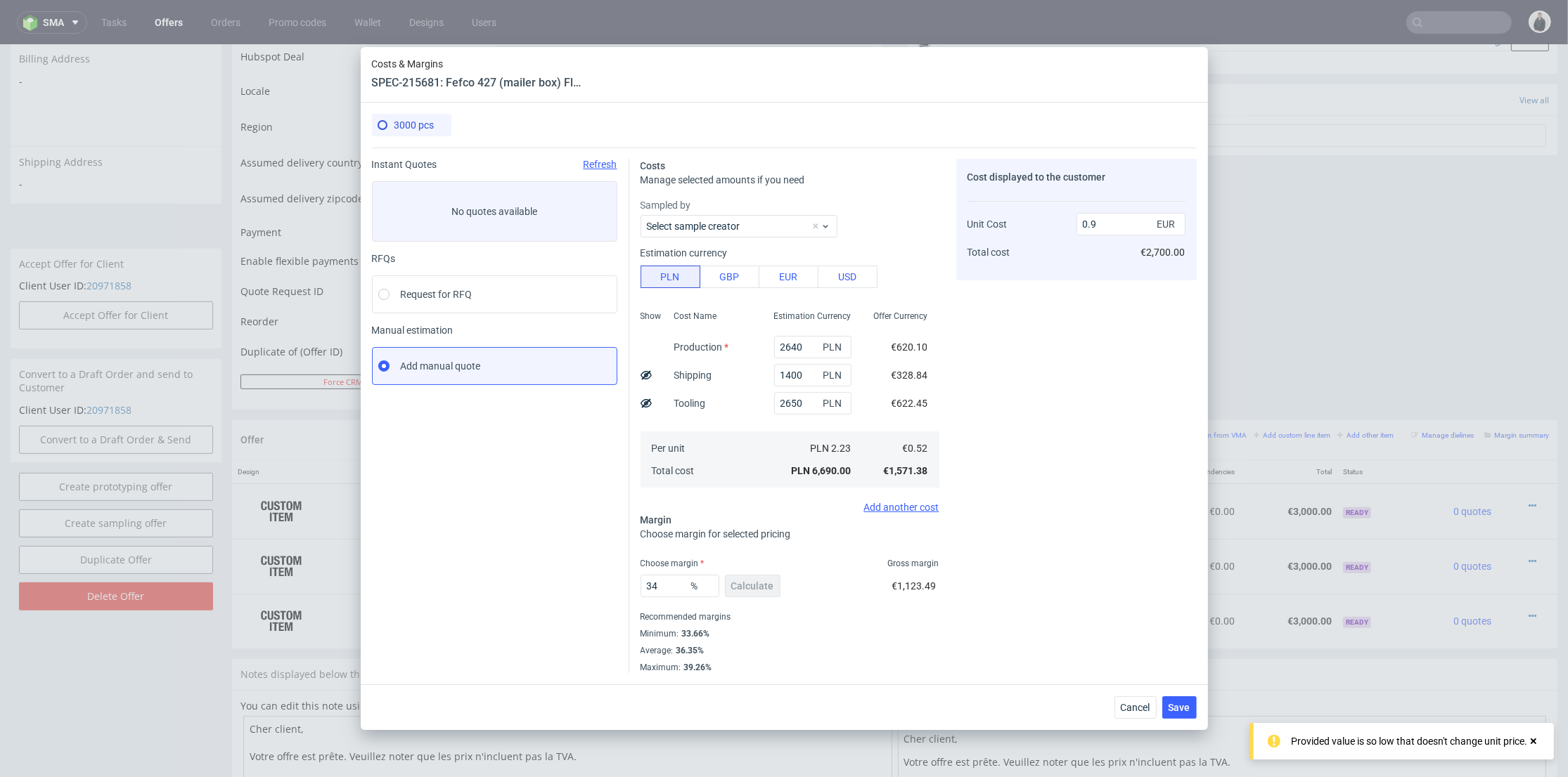
type input "0.8"
click at [1174, 706] on span "Save" at bounding box center [1178, 708] width 22 height 9
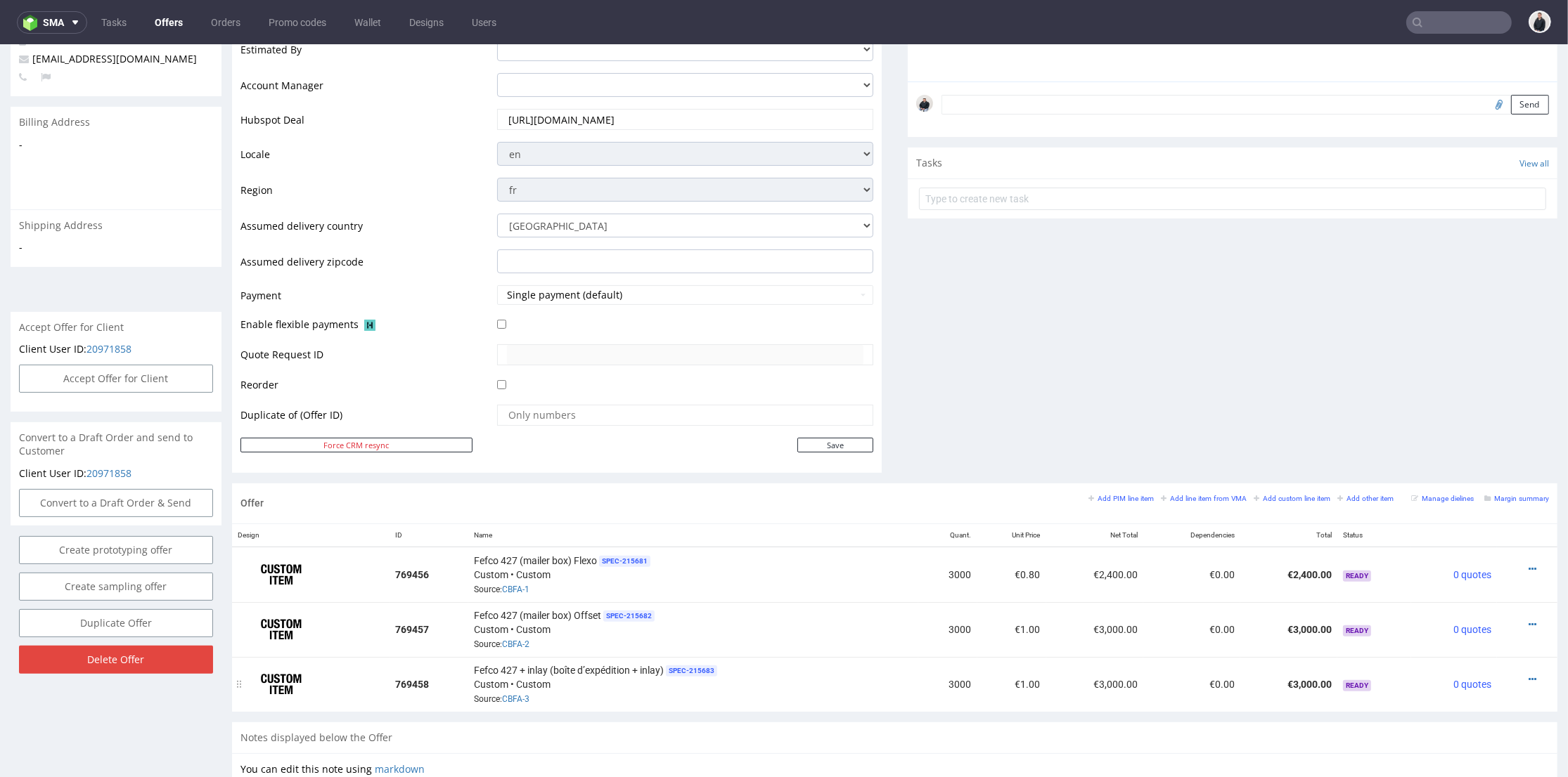
scroll to position [468, 0]
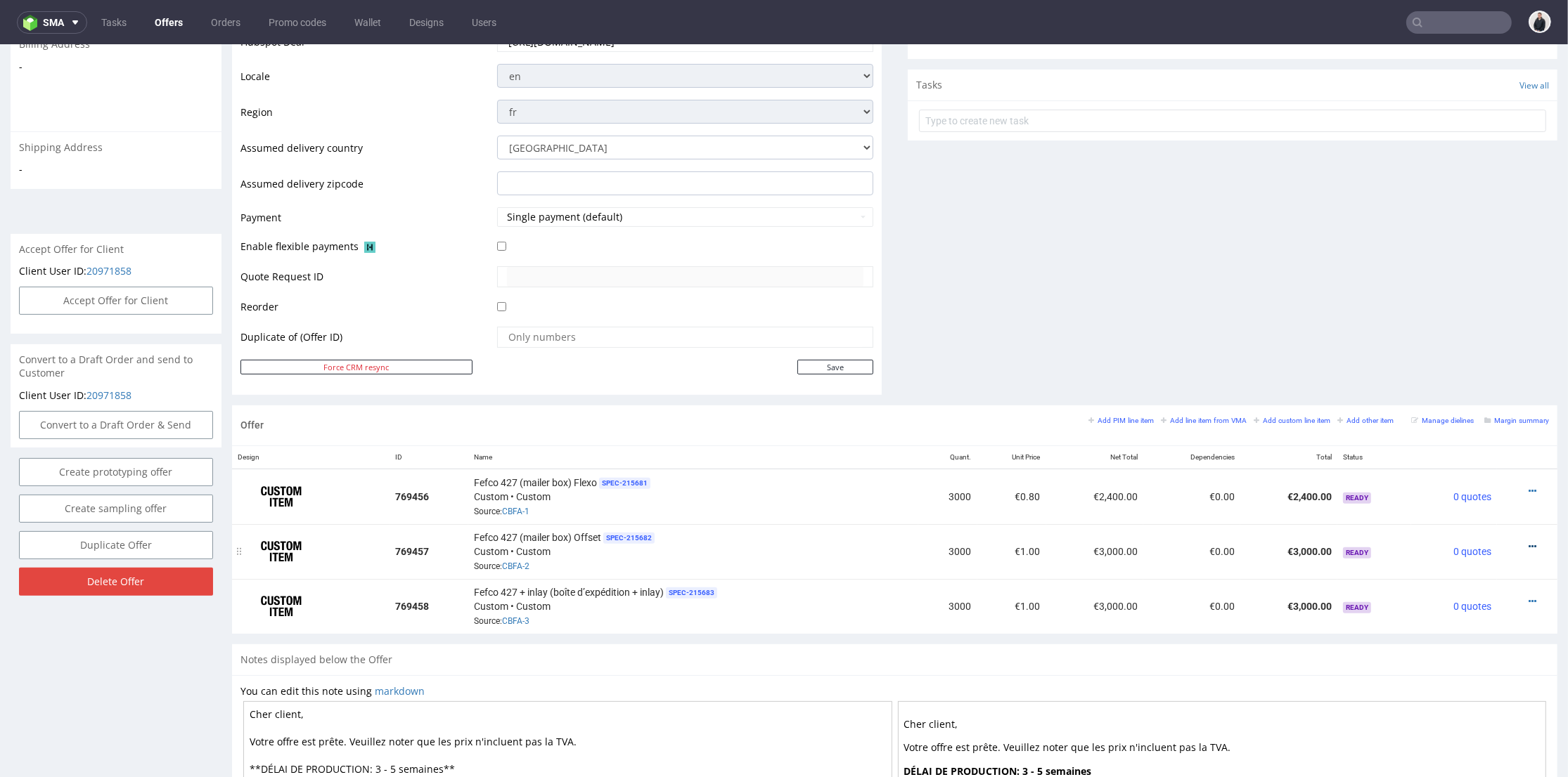
click at [1529, 543] on icon at bounding box center [1532, 546] width 8 height 9
drag, startPoint x: 1447, startPoint y: 396, endPoint x: 1389, endPoint y: 379, distance: 60.4
click at [1447, 397] on li "Edit item price" at bounding box center [1463, 388] width 136 height 25
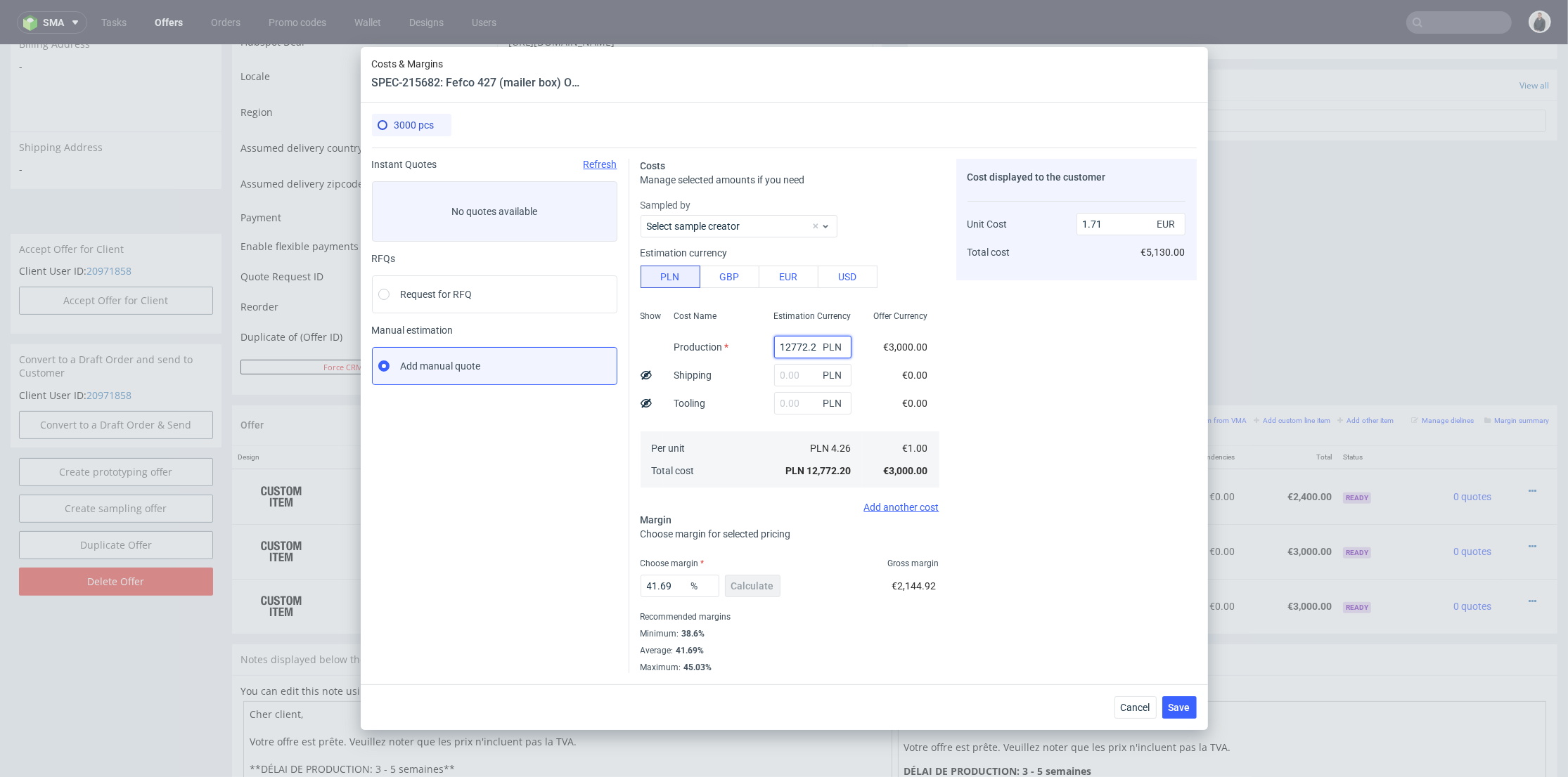
click at [779, 340] on input "12772.2" at bounding box center [812, 347] width 77 height 23
paste input "7080"
type input "7080"
type input "0.95"
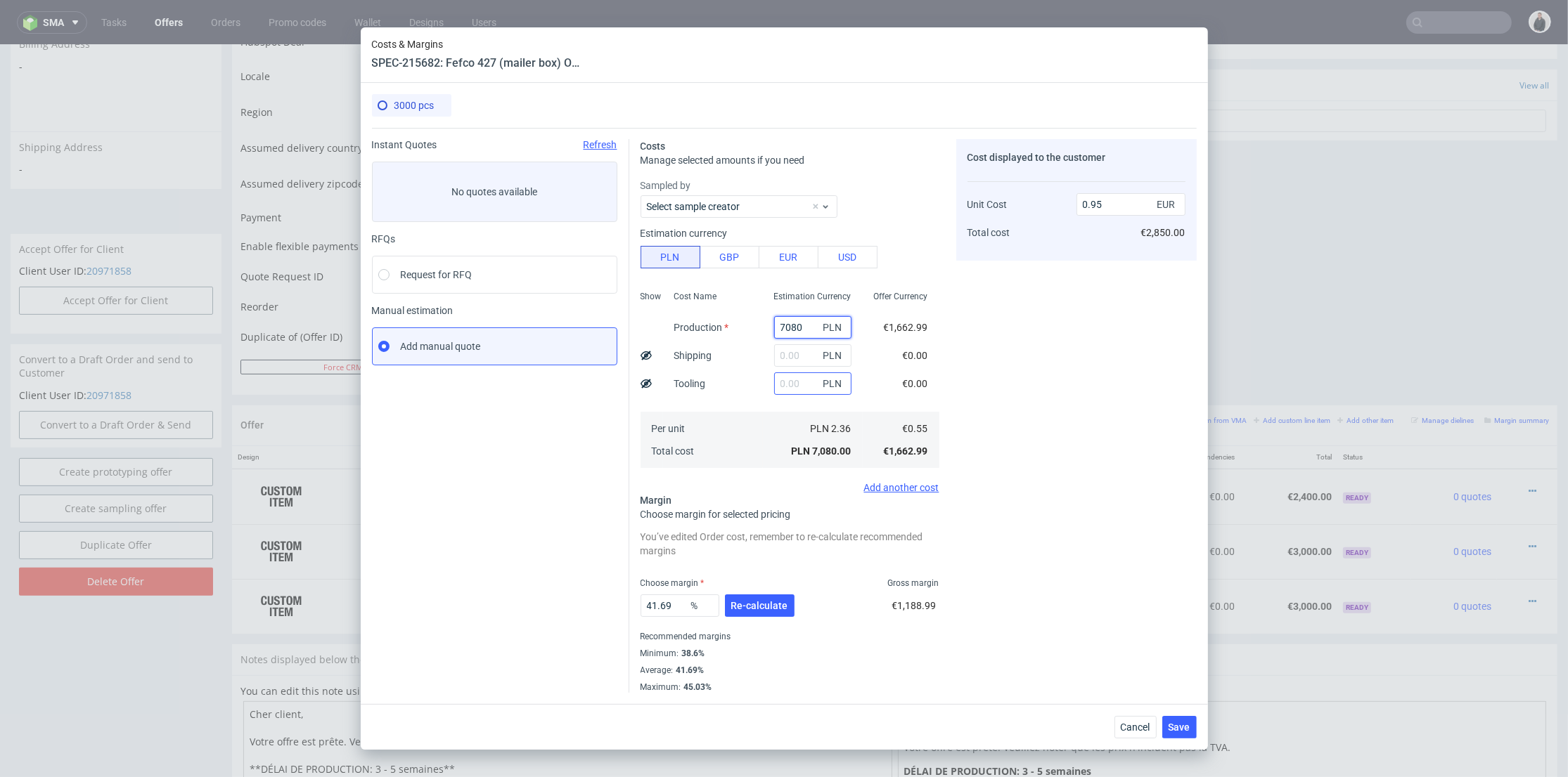
type input "7080"
click at [781, 388] on input "text" at bounding box center [812, 384] width 77 height 23
type input "1450"
type input "1.14"
type input "1450"
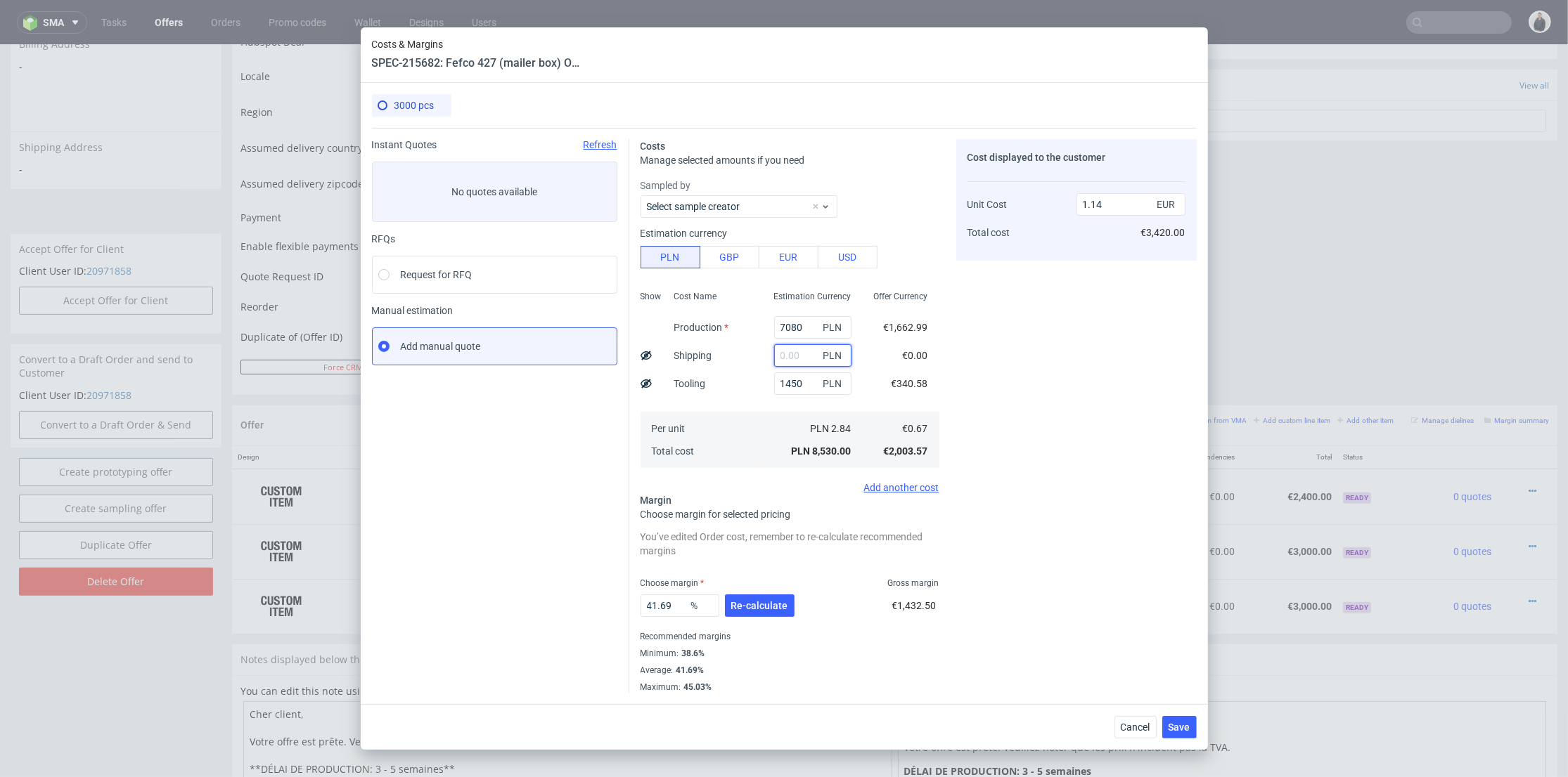
click at [782, 357] on input "text" at bounding box center [812, 356] width 77 height 23
type input "1400"
click at [746, 374] on div "Cost Name Production Shipping Tooling Per unit Total cost" at bounding box center [713, 378] width 100 height 186
type input "1.33"
click at [782, 585] on div "Choose margin Gross margin" at bounding box center [790, 583] width 299 height 11
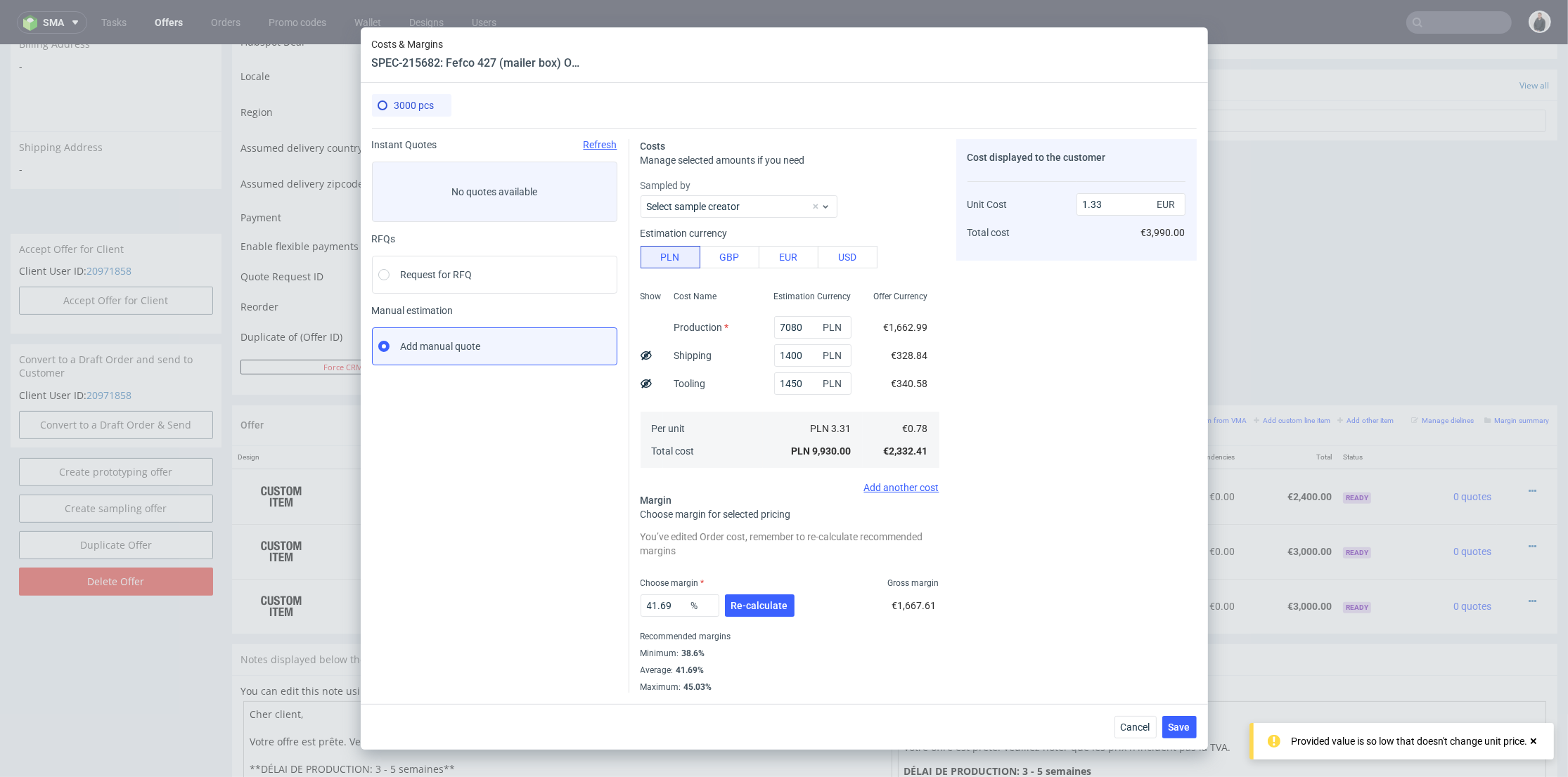
drag, startPoint x: 775, startPoint y: 607, endPoint x: 693, endPoint y: 602, distance: 82.2
click at [774, 607] on span "Re-calculate" at bounding box center [760, 605] width 57 height 9
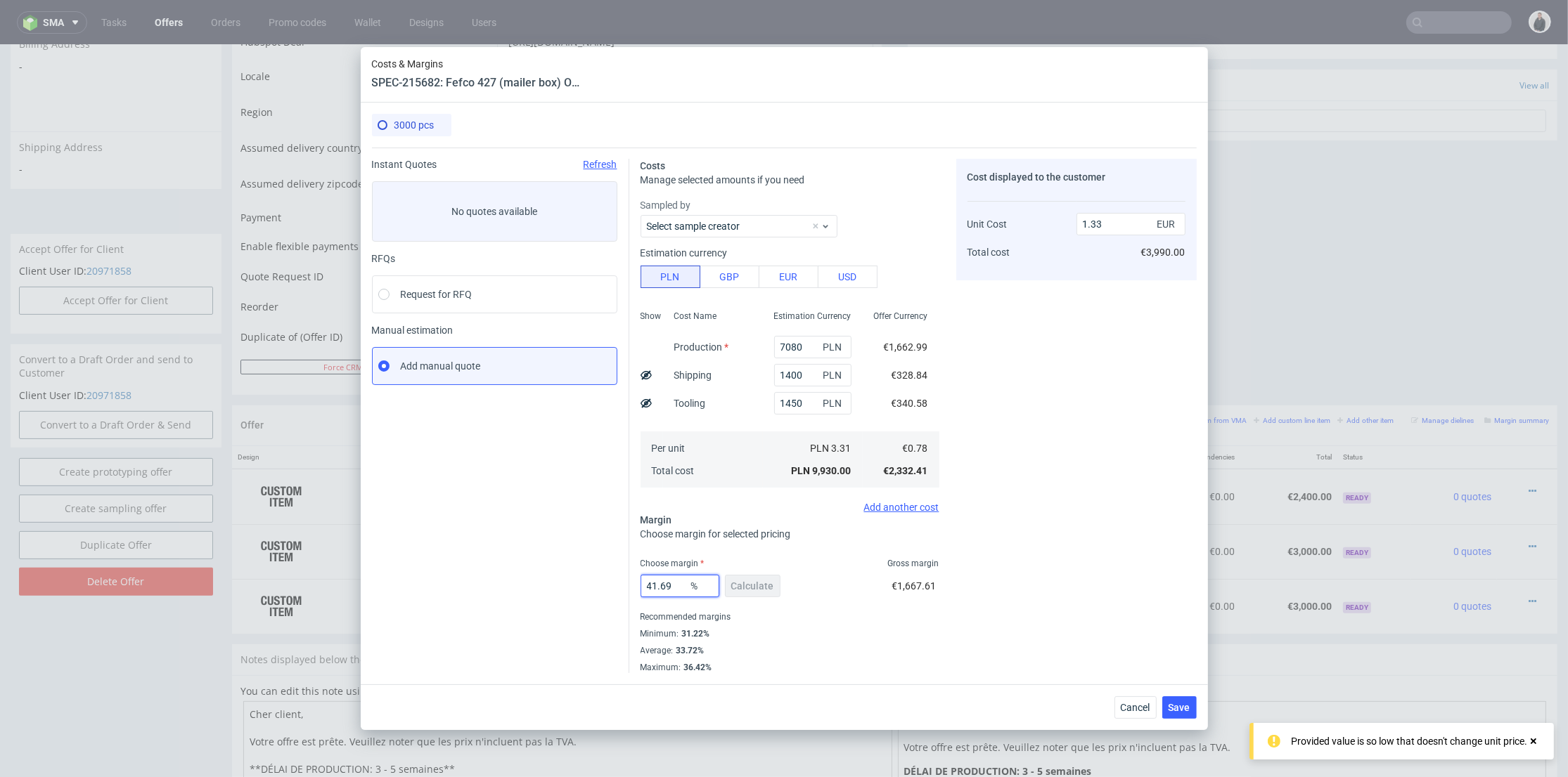
drag, startPoint x: 680, startPoint y: 585, endPoint x: 765, endPoint y: 574, distance: 85.7
click at [579, 574] on div "Instant Quotes Refresh No quotes available RFQs Request for RFQ Manual estimati…" at bounding box center [784, 410] width 824 height 526
type input "32"
drag, startPoint x: 1117, startPoint y: 605, endPoint x: 1130, endPoint y: 631, distance: 29.1
click at [1118, 605] on div "Cost displayed to the customer Unit Cost Total cost 1.33 EUR €3,990.00" at bounding box center [1076, 416] width 240 height 514
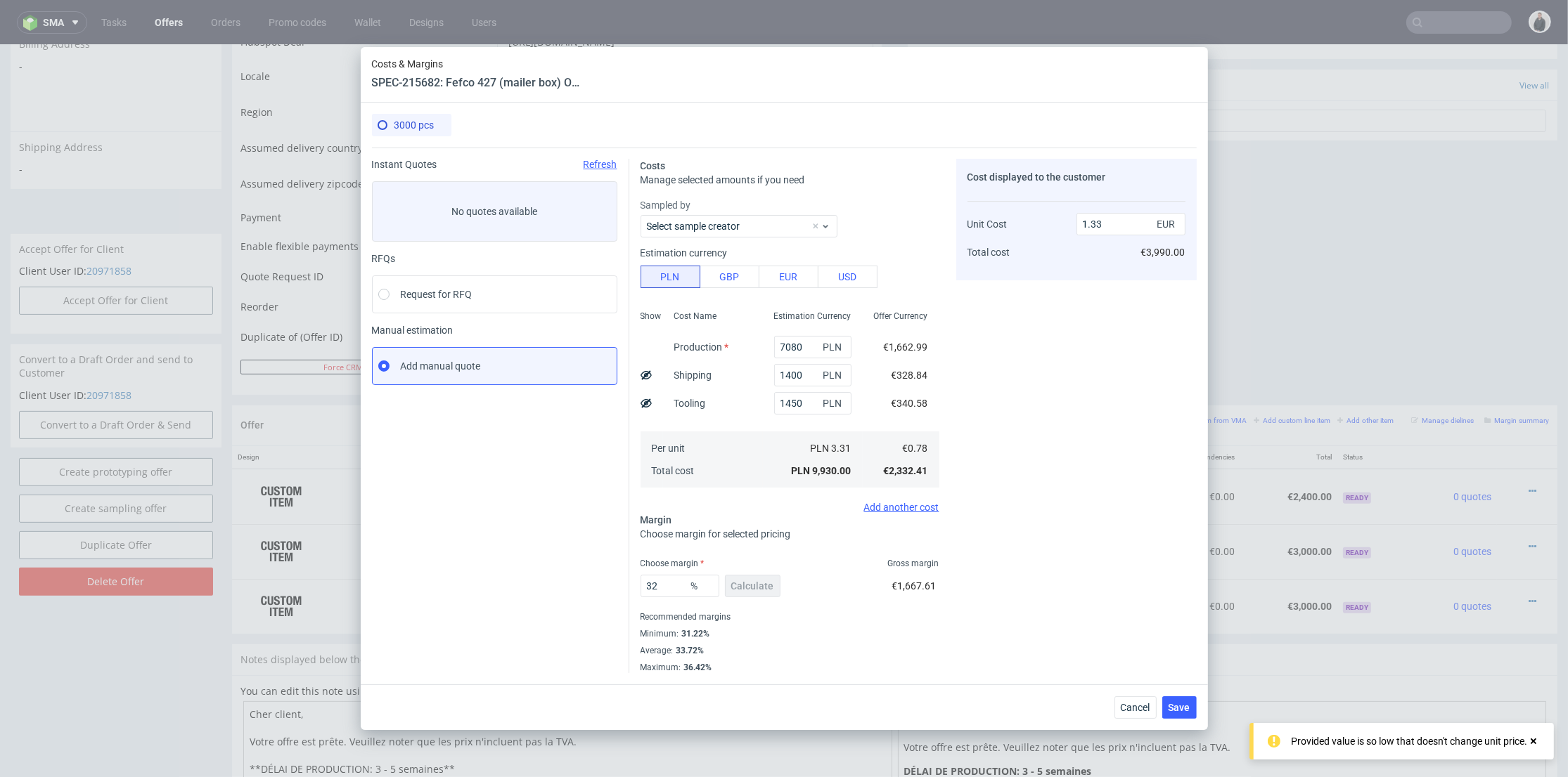
type input "1.14"
click at [1174, 708] on span "Save" at bounding box center [1178, 708] width 22 height 9
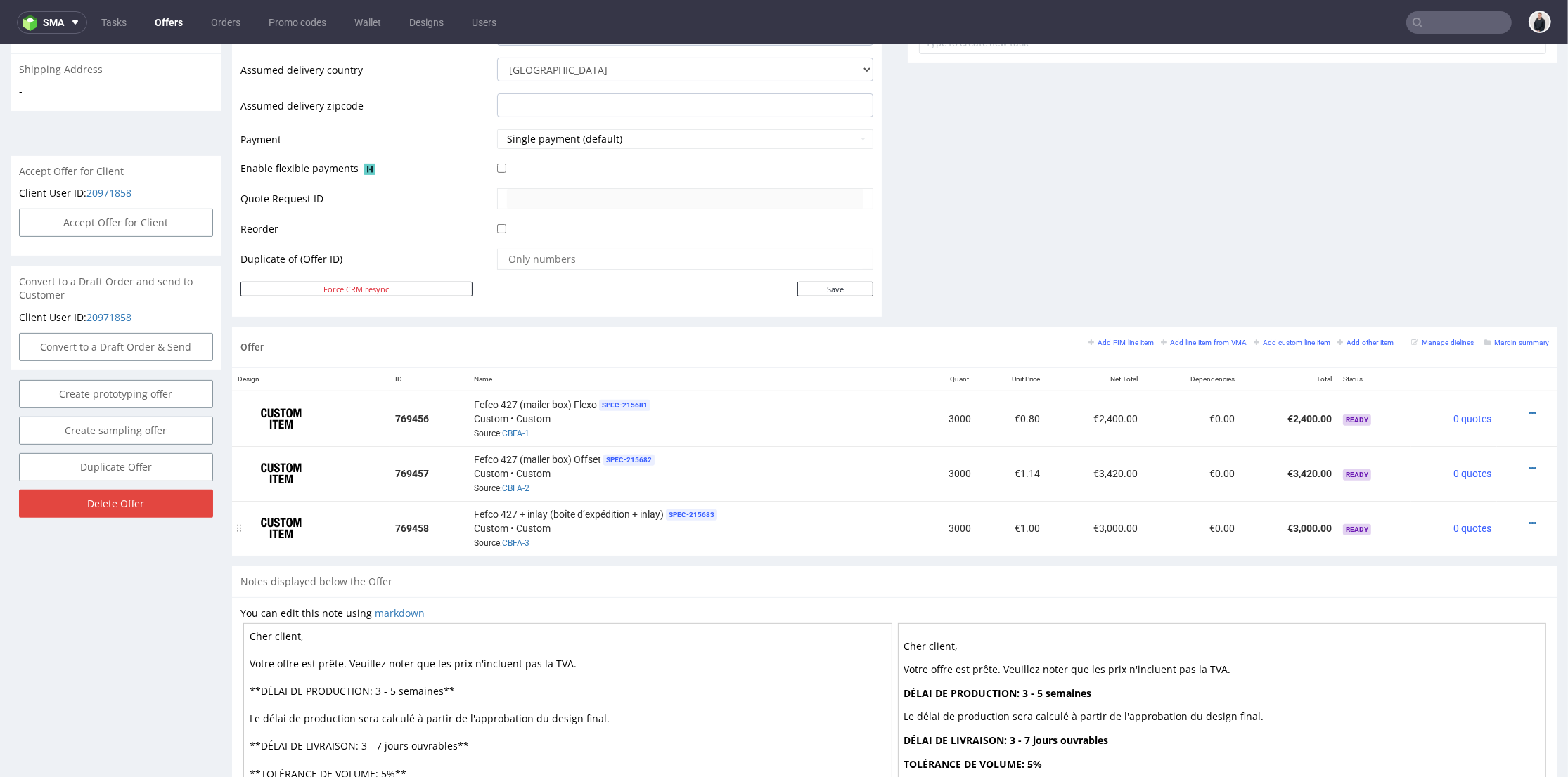
scroll to position [624, 0]
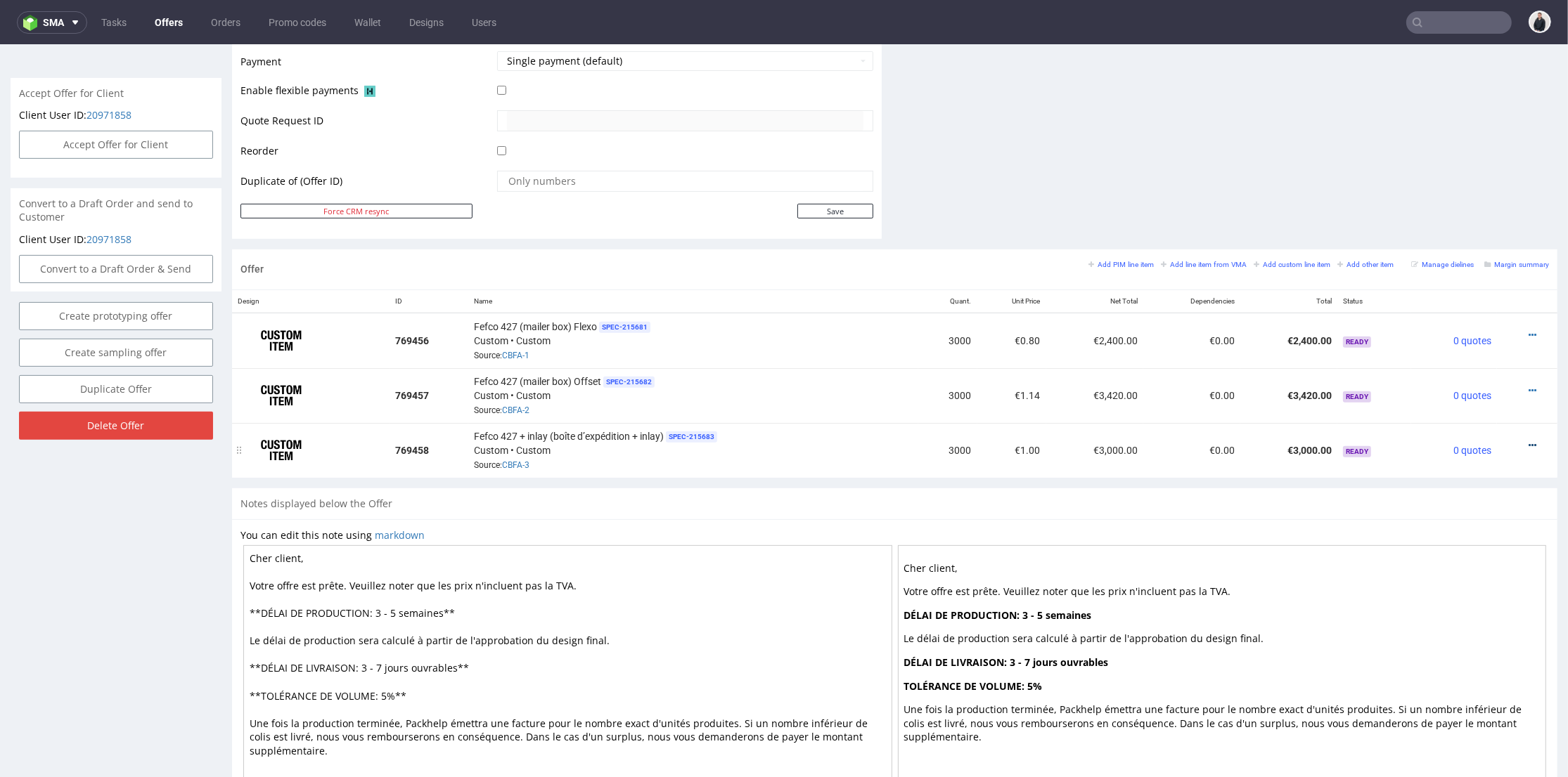
click at [1529, 440] on icon at bounding box center [1532, 445] width 8 height 9
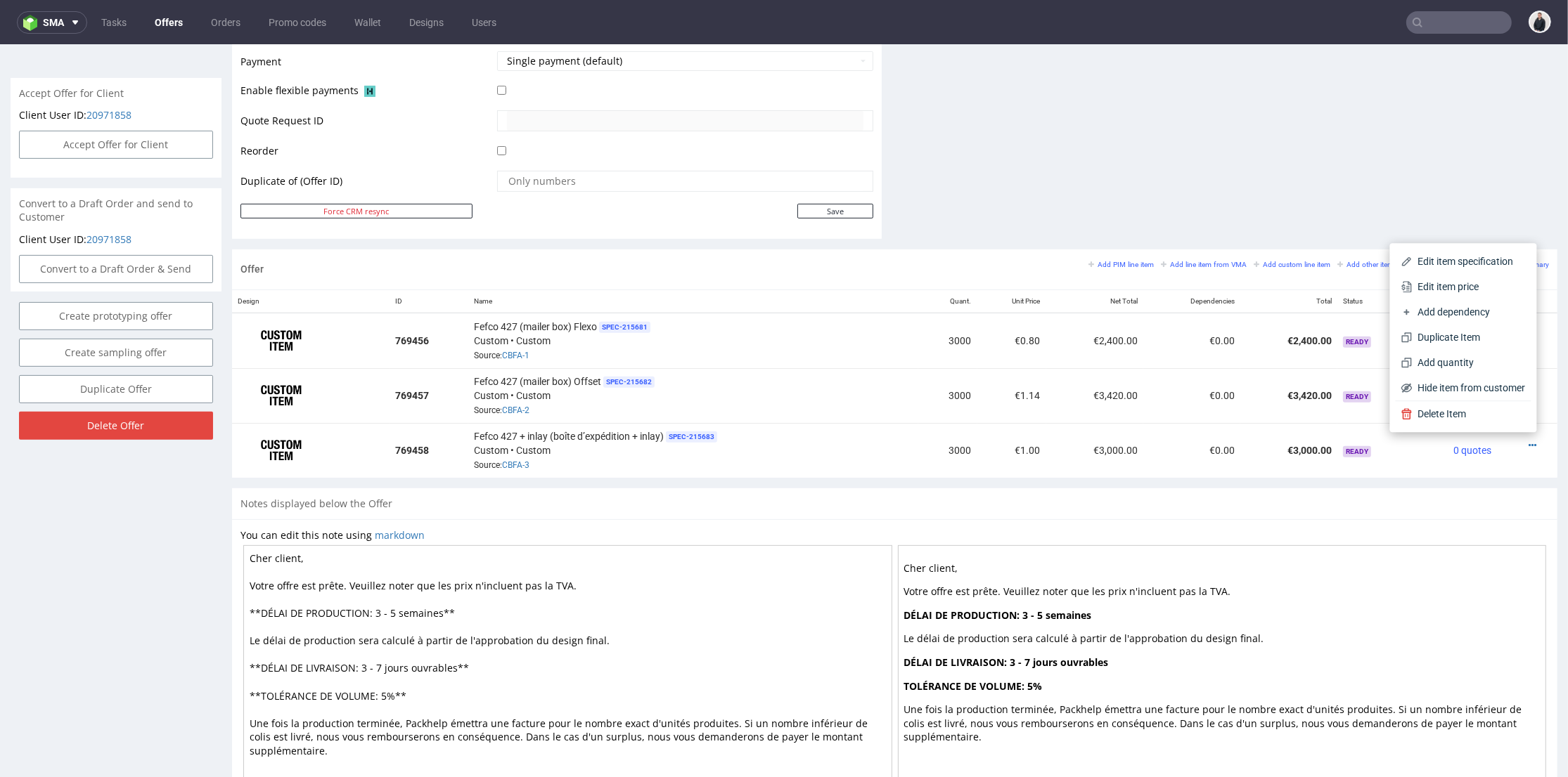
click at [1446, 284] on span "Edit item price" at bounding box center [1468, 286] width 114 height 14
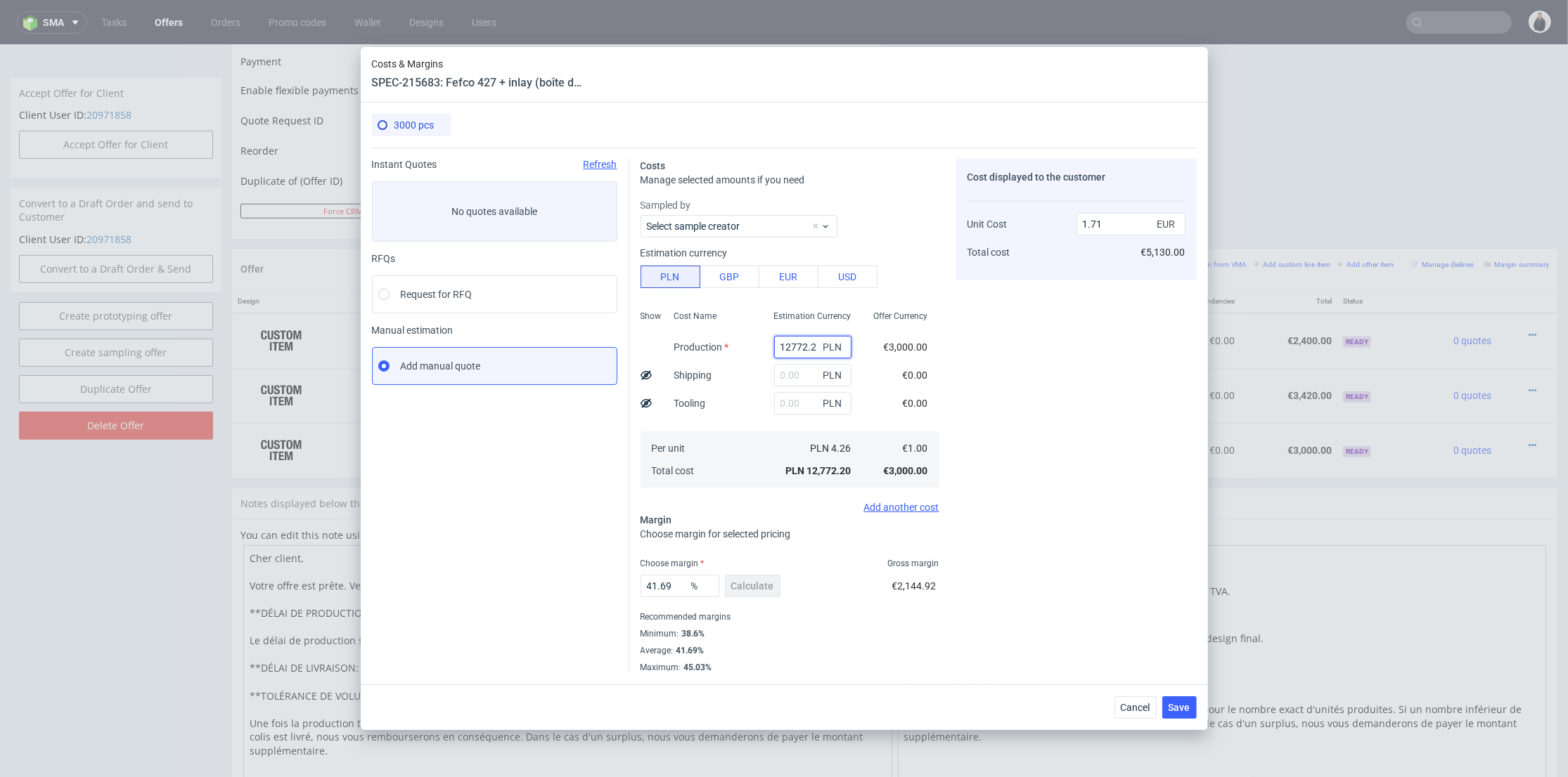
click at [791, 344] on input "12772.2" at bounding box center [812, 347] width 77 height 23
paste input "1790"
type input "11790"
type input "1.58"
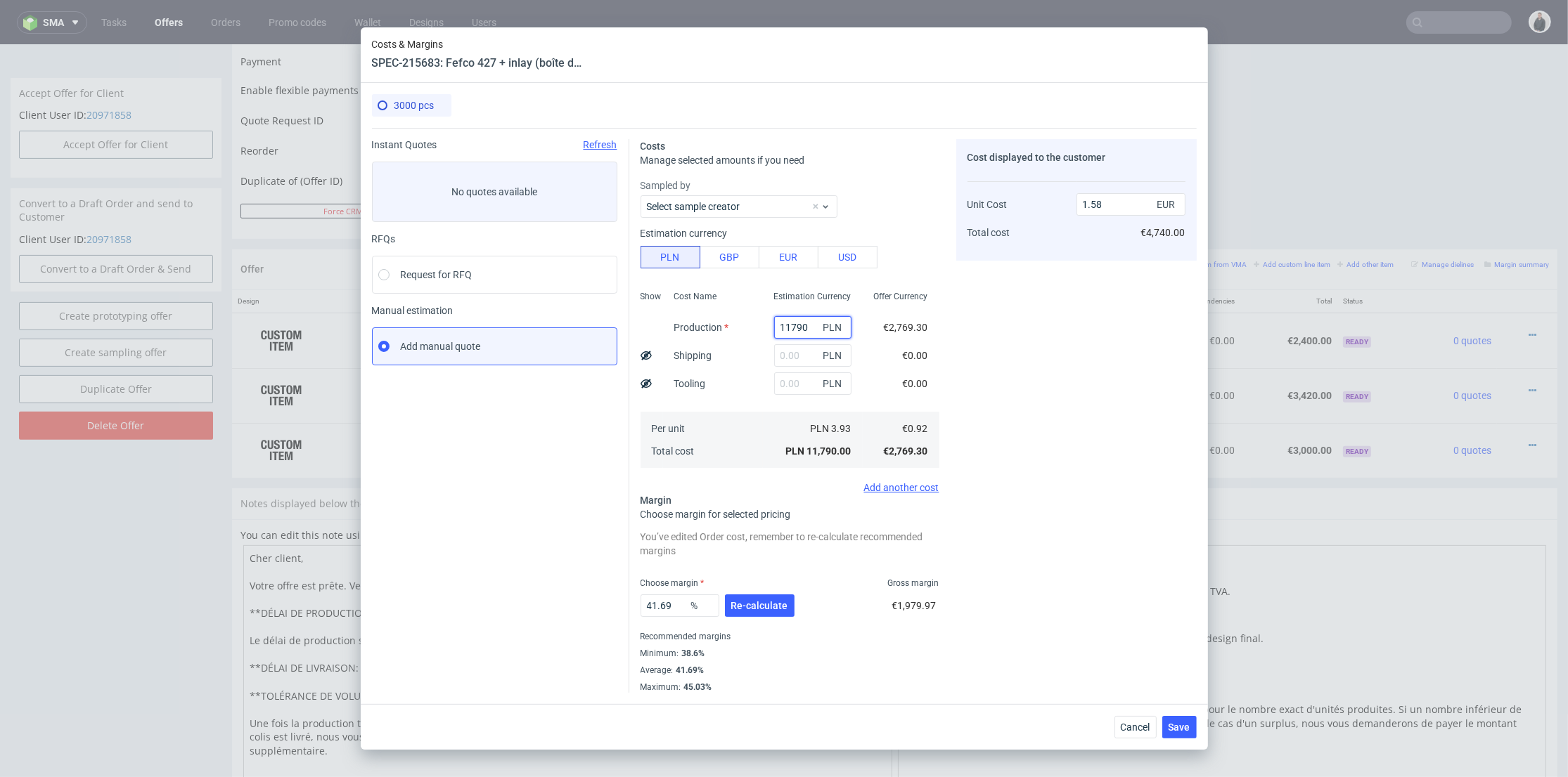
type input "11790"
click at [786, 379] on input "text" at bounding box center [812, 384] width 77 height 23
type input "205"
type input "1.61"
type input "2050"
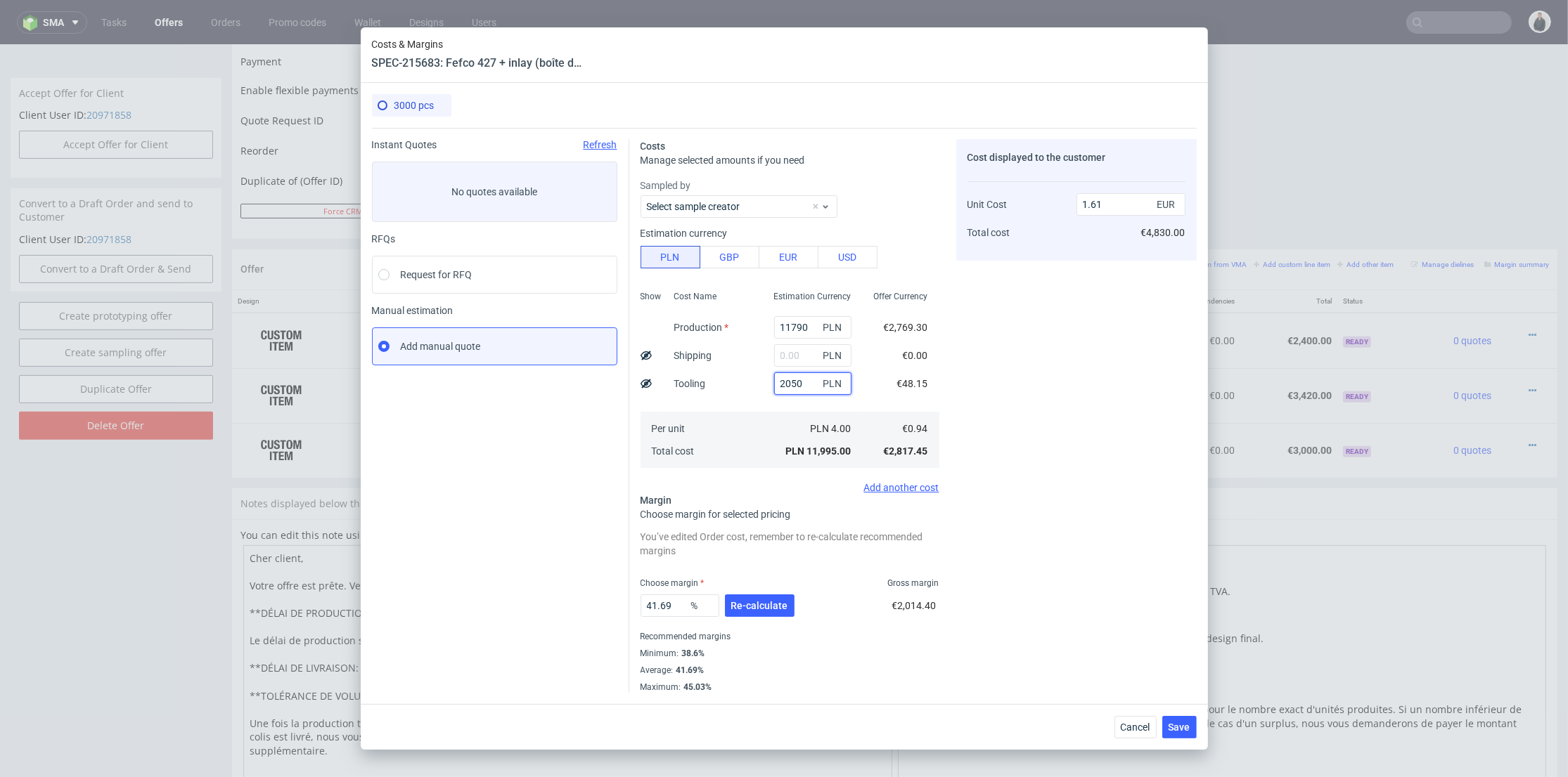
type input "1.86"
type input "2050"
click at [796, 357] on input "text" at bounding box center [812, 356] width 77 height 23
type input "1900"
type input "2.11"
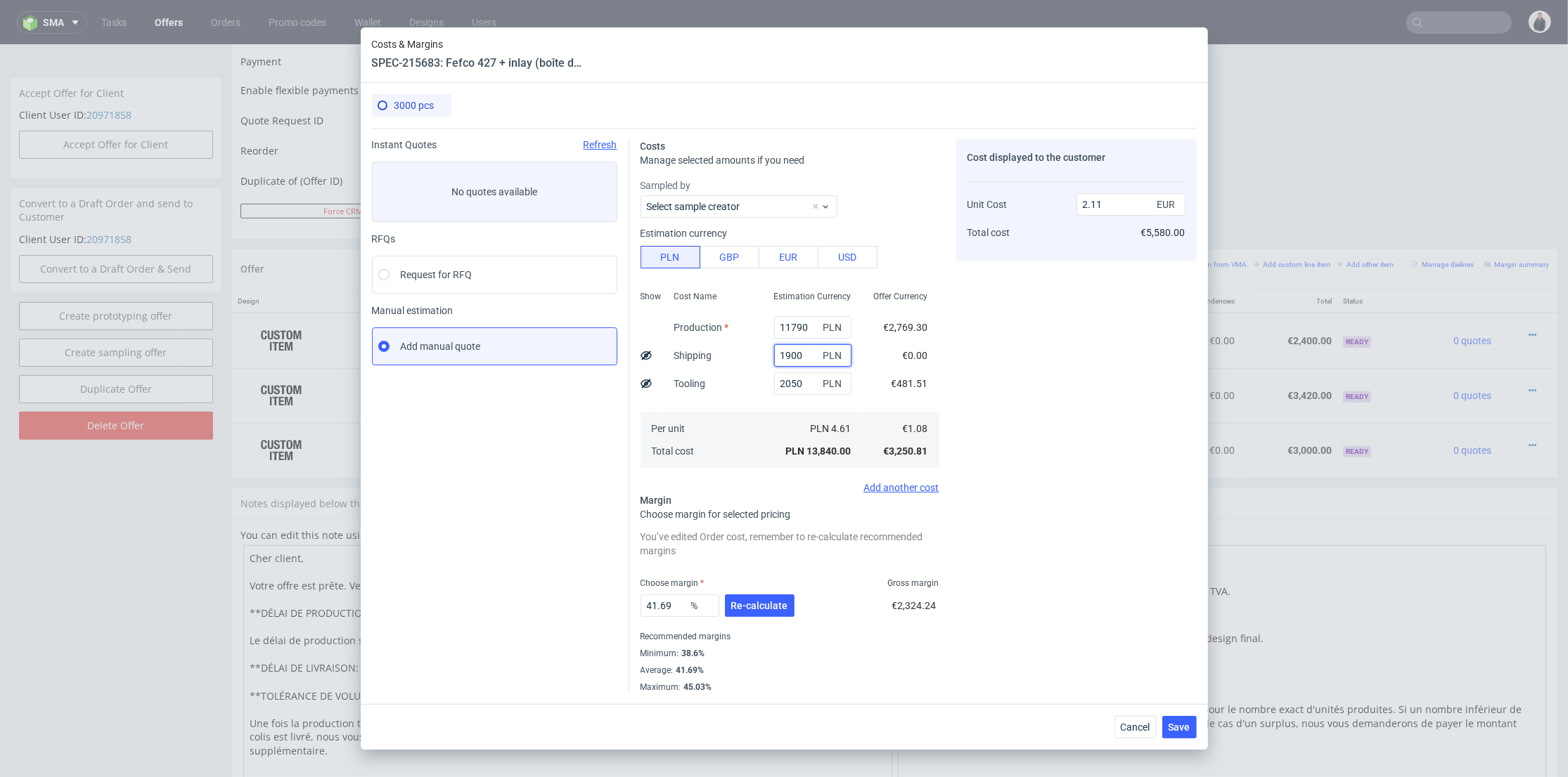
type input "1900"
click at [762, 619] on div "41.69 % Re-calculate" at bounding box center [718, 608] width 157 height 39
click at [762, 602] on span "Re-calculate" at bounding box center [760, 605] width 57 height 9
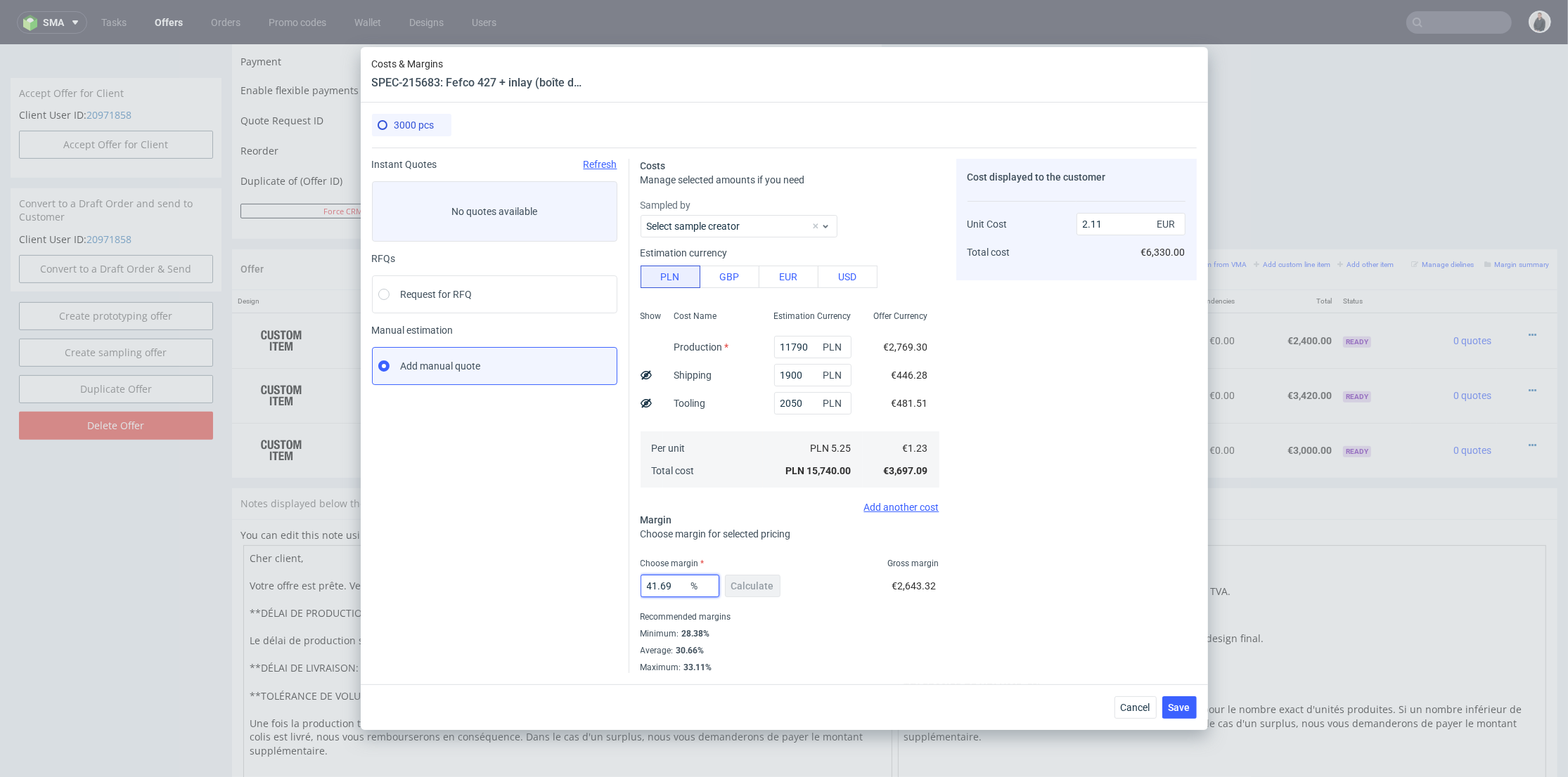
drag, startPoint x: 676, startPoint y: 583, endPoint x: 577, endPoint y: 580, distance: 99.0
click at [577, 580] on div "Instant Quotes Refresh No quotes available RFQs Request for RFQ Manual estimati…" at bounding box center [784, 410] width 824 height 526
type input "30"
drag, startPoint x: 1138, startPoint y: 580, endPoint x: 1157, endPoint y: 604, distance: 30.6
click at [1140, 580] on div "Cost displayed to the customer Unit Cost Total cost 2.11 EUR €6,330.00" at bounding box center [1076, 416] width 240 height 514
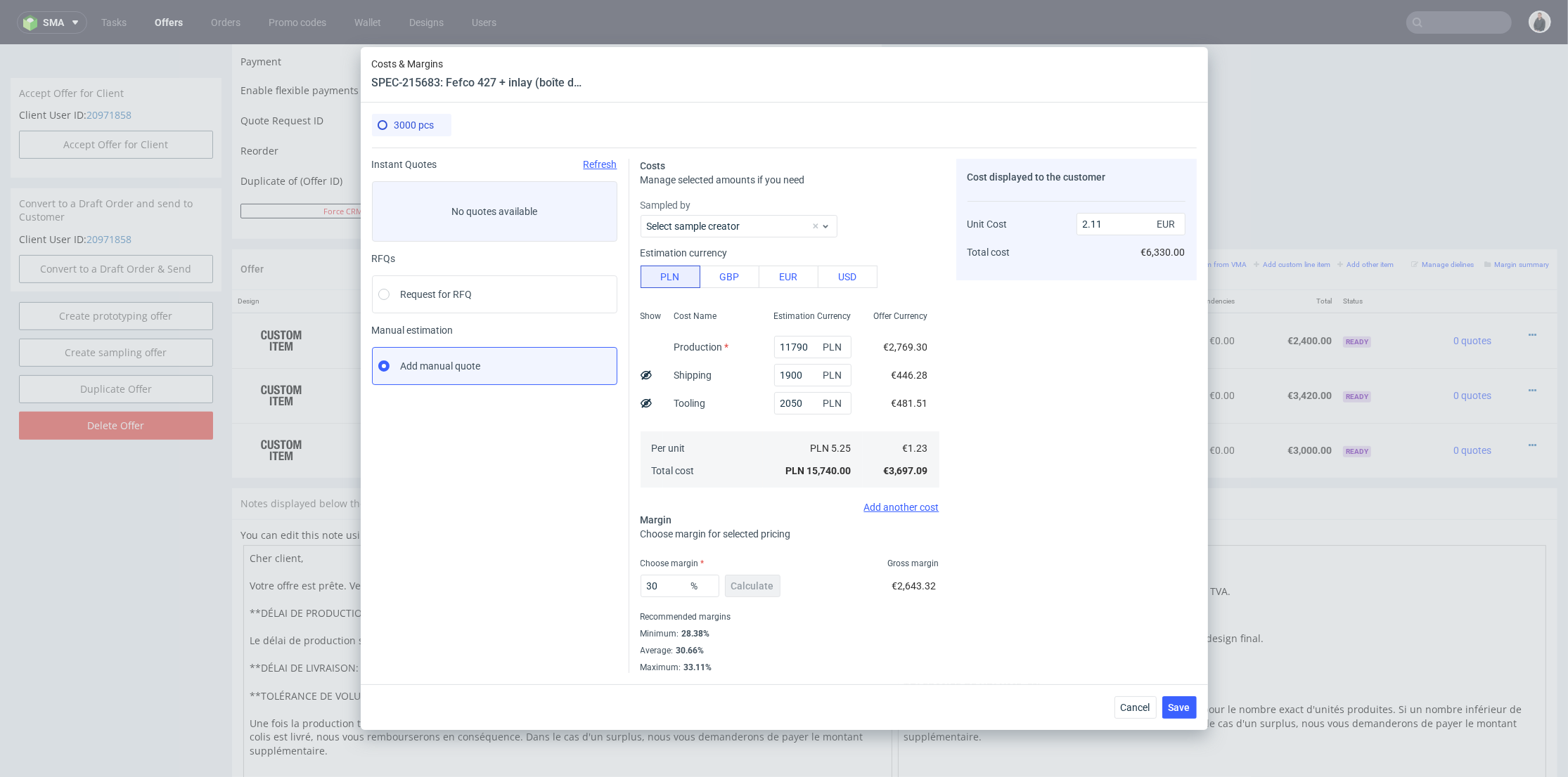
type input "1.76"
click at [1175, 718] on button "Save" at bounding box center [1179, 708] width 35 height 23
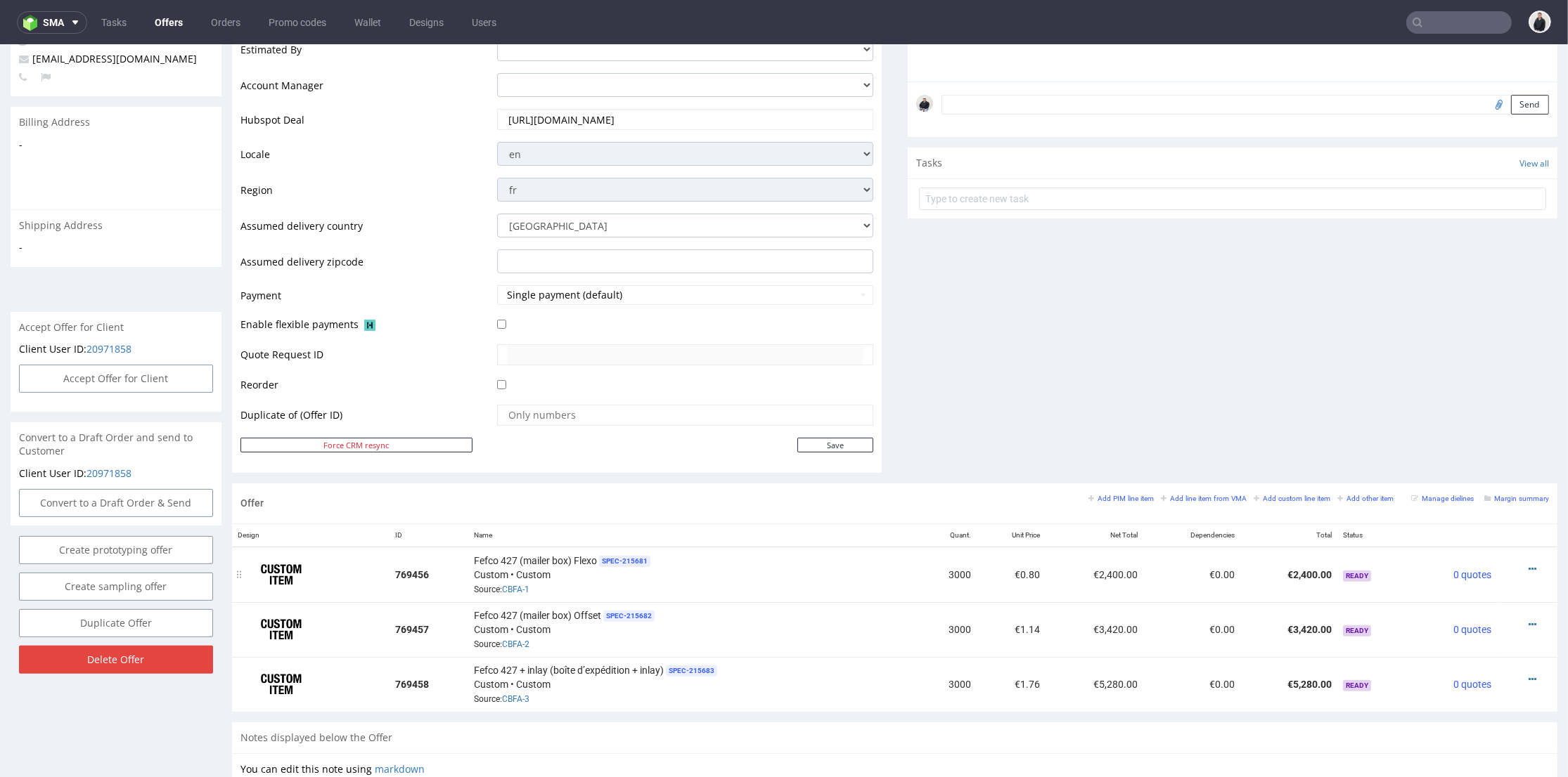
scroll to position [468, 0]
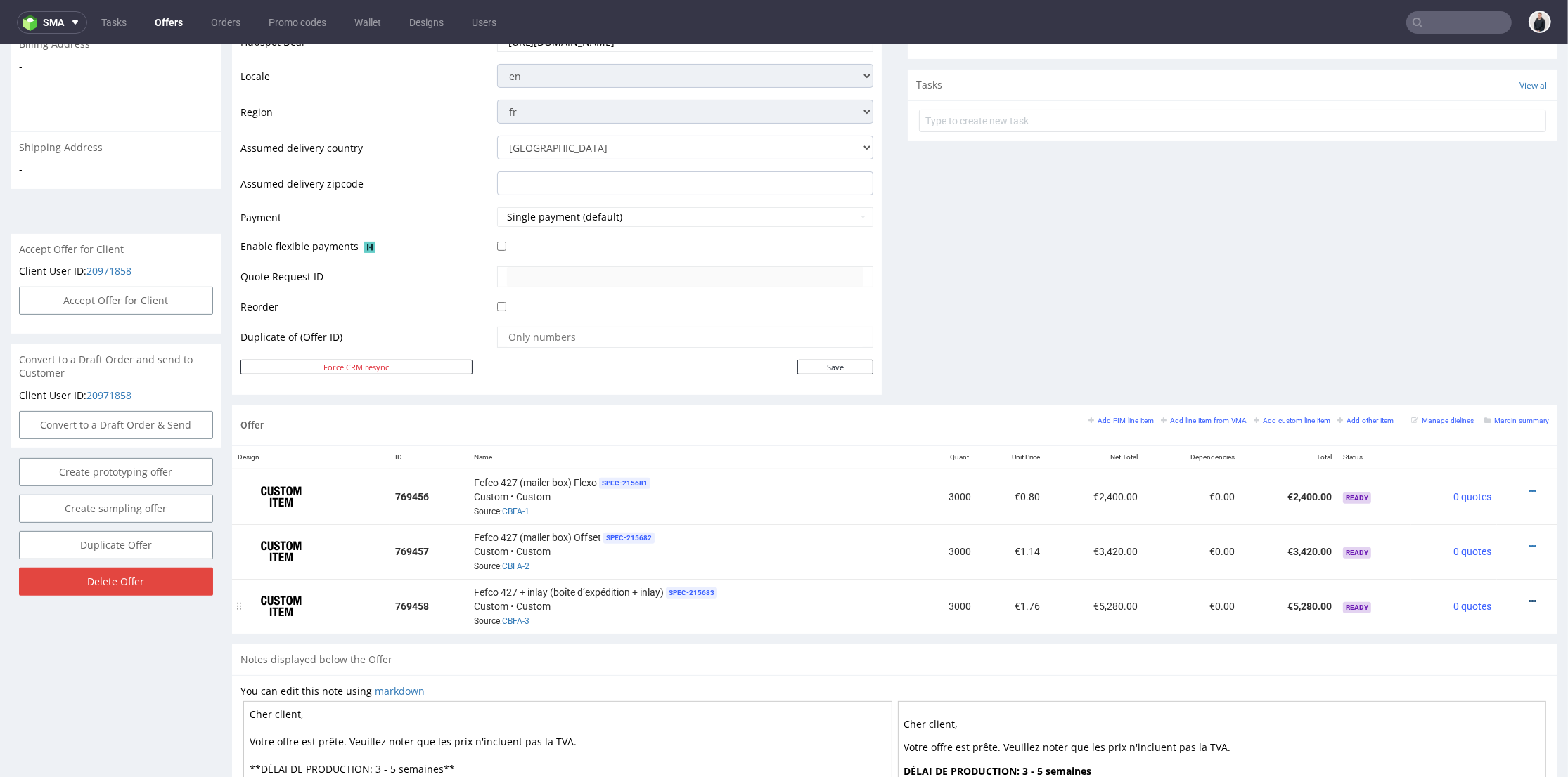
click at [1529, 597] on icon at bounding box center [1532, 602] width 8 height 9
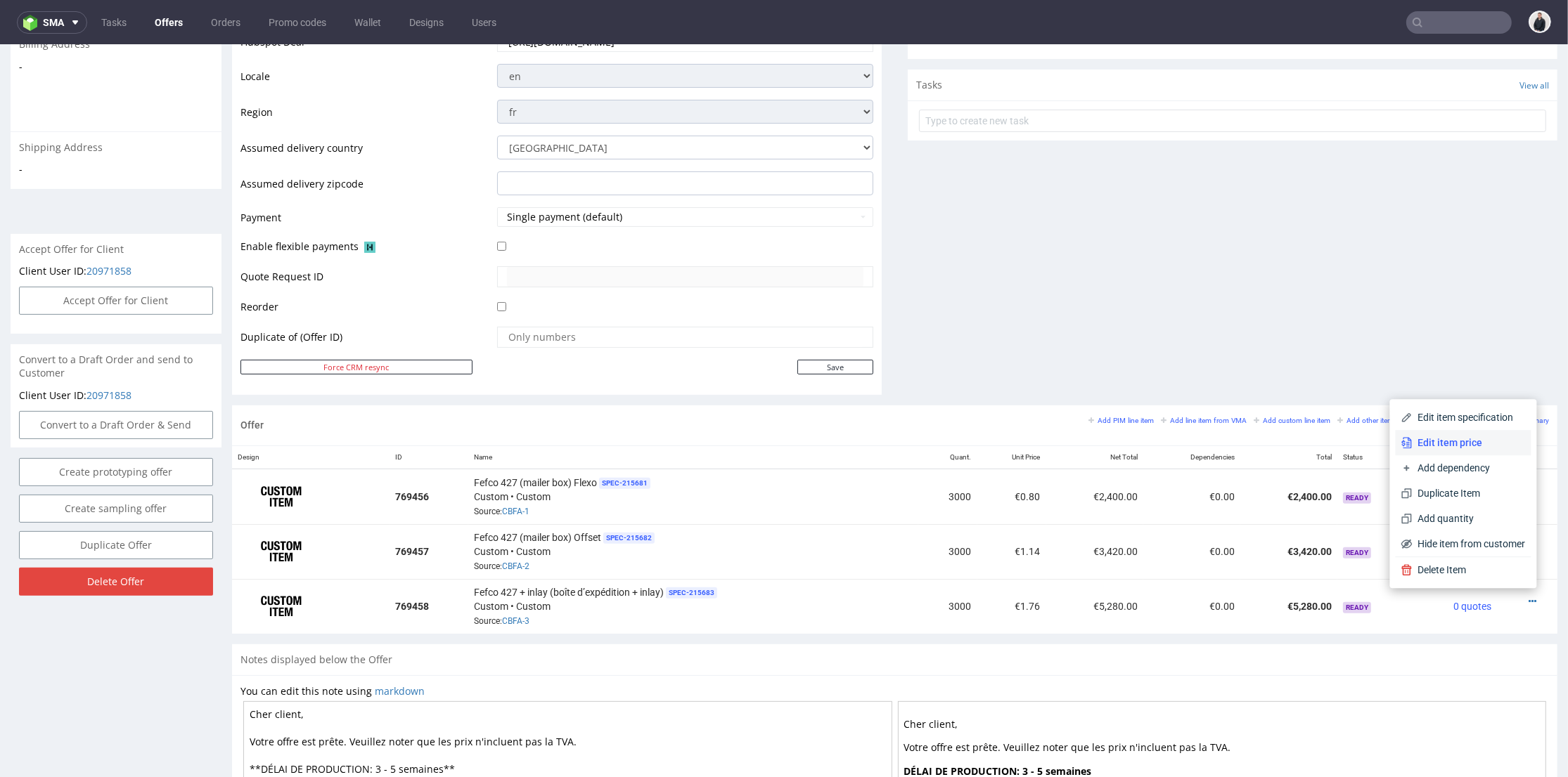
click at [1470, 437] on span "Edit item price" at bounding box center [1468, 442] width 114 height 14
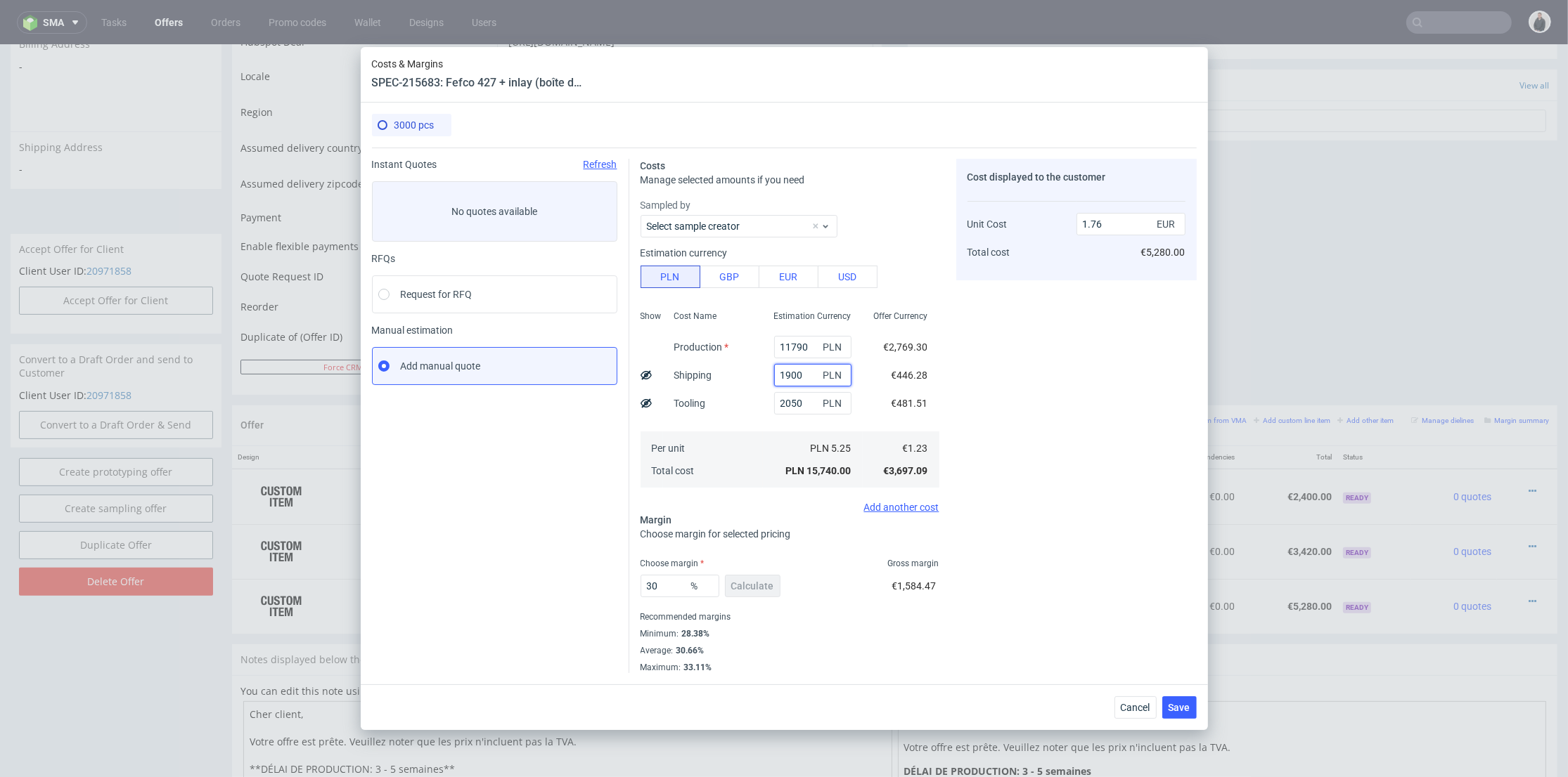
drag, startPoint x: 799, startPoint y: 373, endPoint x: 731, endPoint y: 373, distance: 68.0
click at [731, 373] on div "Show Cost Name Production Shipping Tooling Per unit Total cost Estimation Curre…" at bounding box center [790, 398] width 299 height 186
type input "2700"
click at [762, 415] on div "2050 PLN" at bounding box center [812, 404] width 100 height 28
type input "1.85"
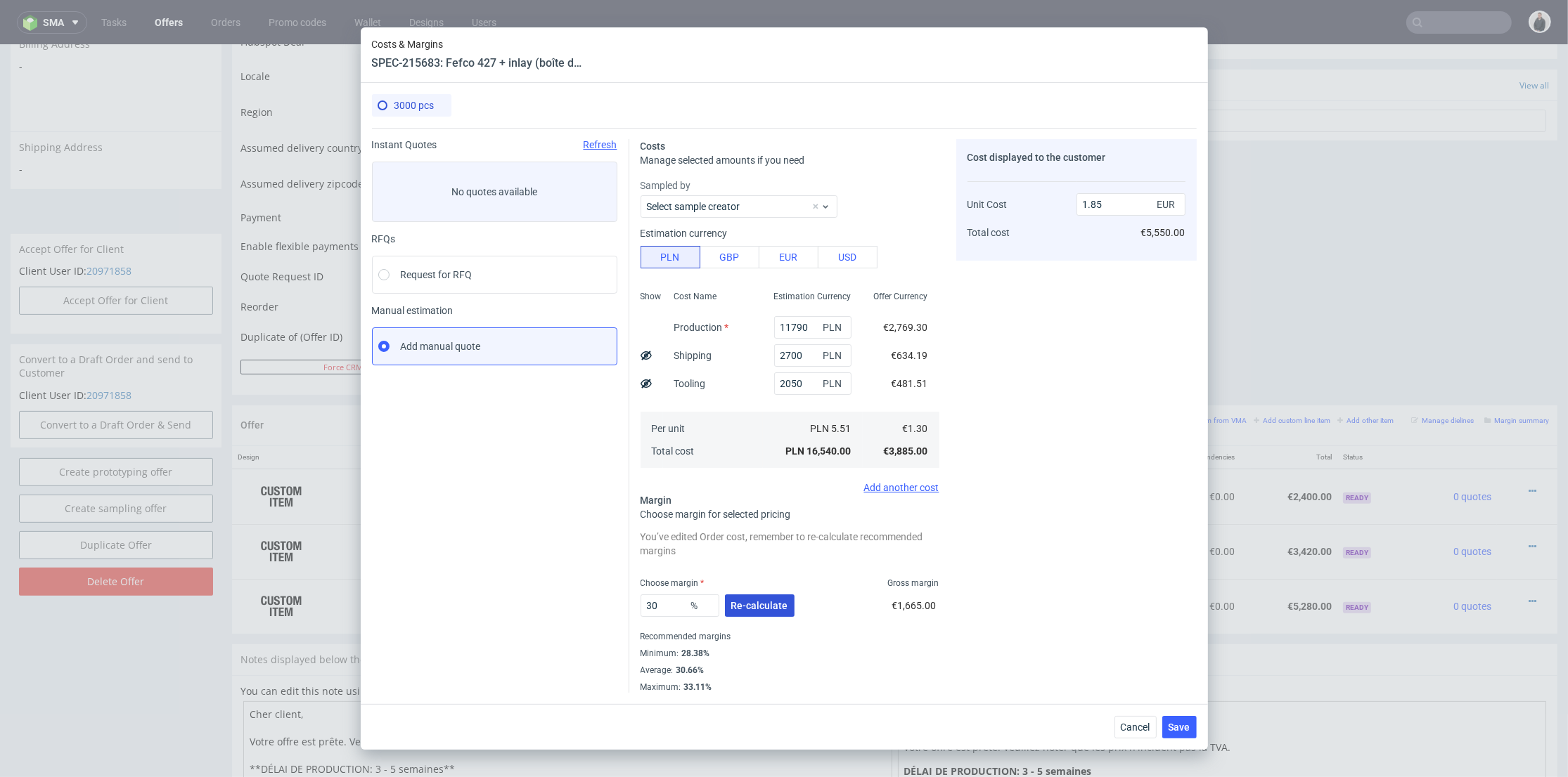
click at [762, 602] on span "Re-calculate" at bounding box center [760, 605] width 57 height 9
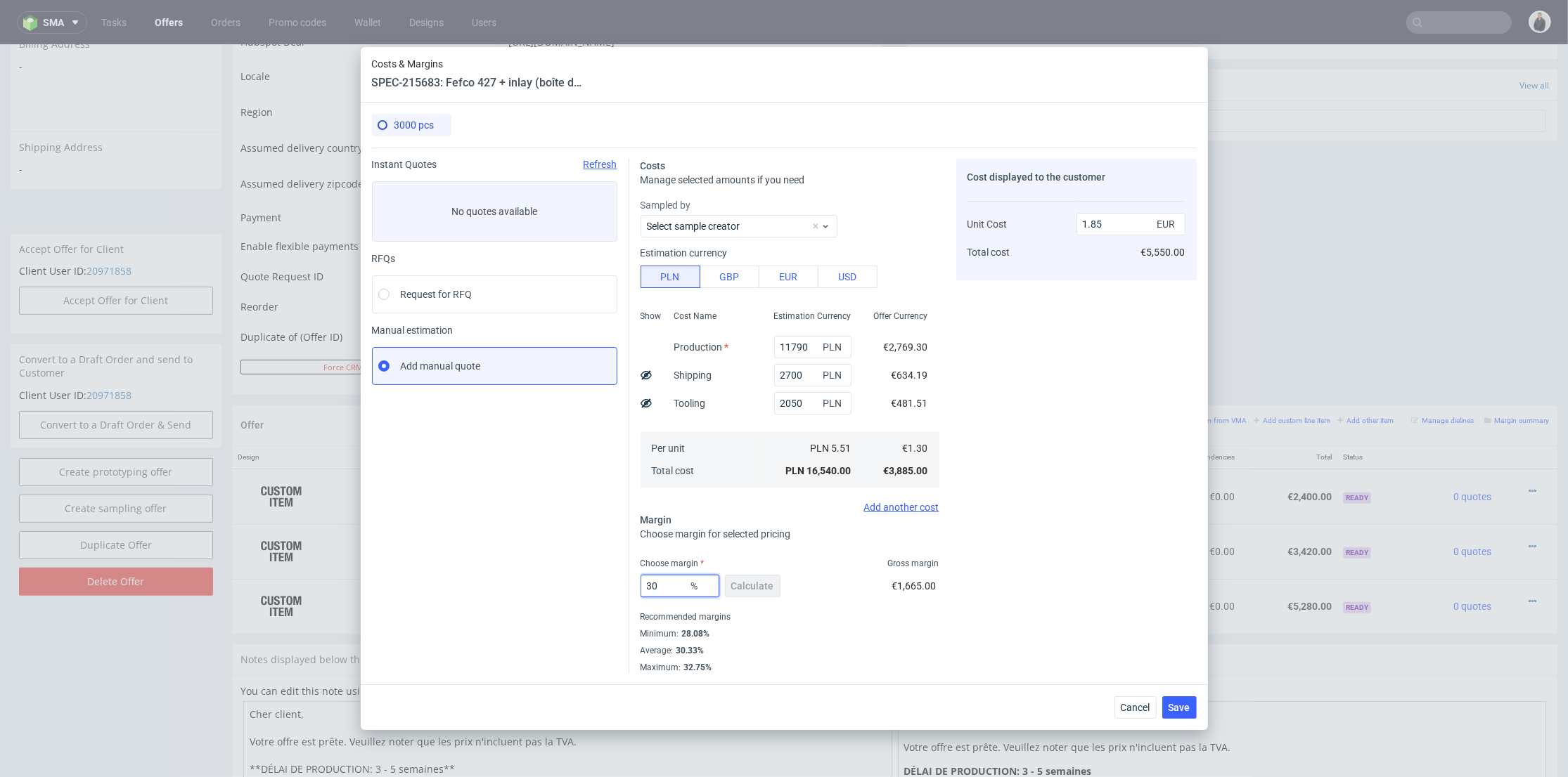
drag, startPoint x: 670, startPoint y: 583, endPoint x: 550, endPoint y: 574, distance: 120.3
click at [550, 575] on div "Instant Quotes Refresh No quotes available RFQs Request for RFQ Manual estimati…" at bounding box center [784, 410] width 824 height 526
type input "29"
click at [1101, 557] on div "Cost displayed to the customer Unit Cost Total cost 1.85 EUR €5,550.00" at bounding box center [1076, 416] width 240 height 514
type input "1.82"
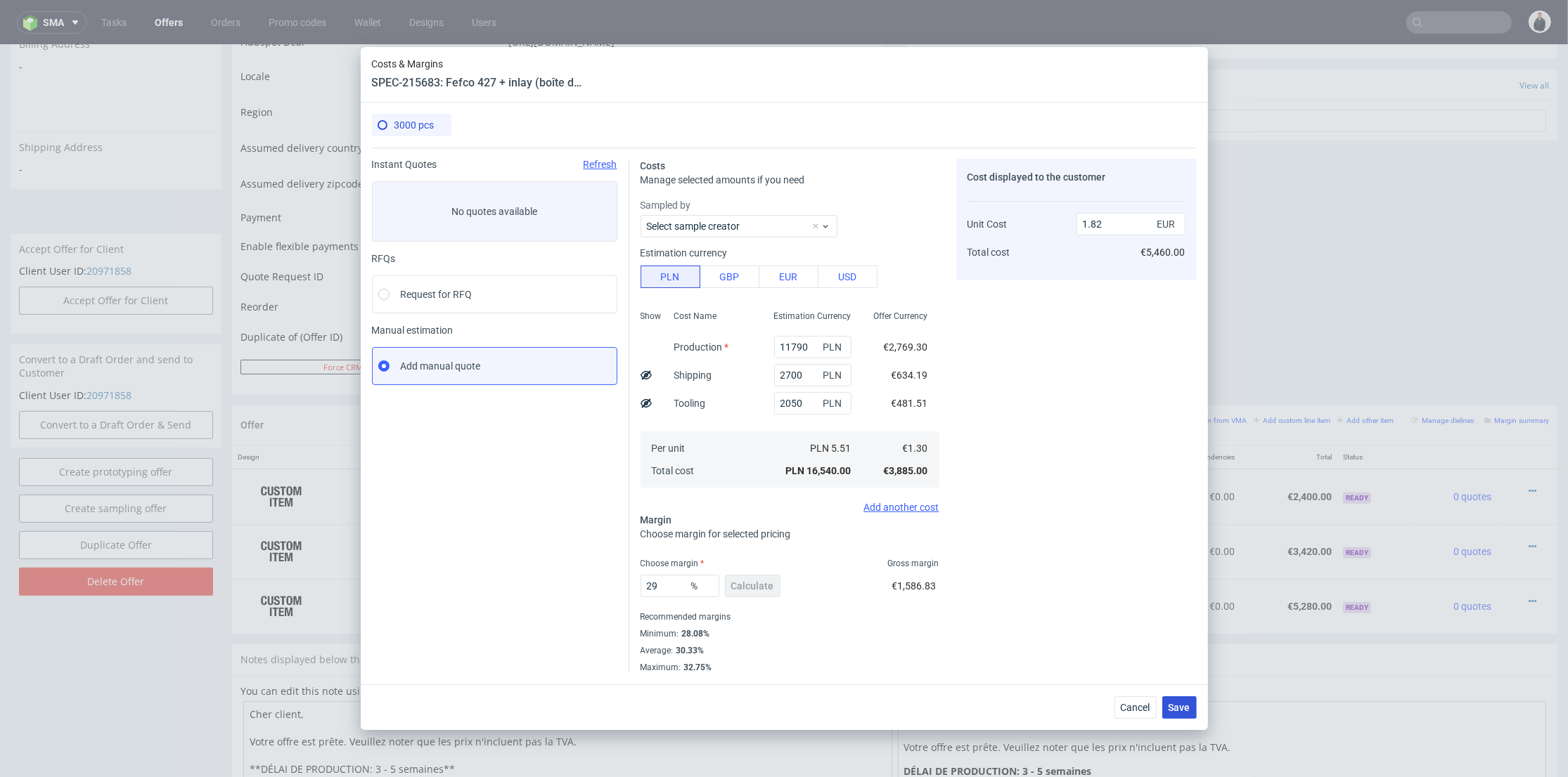
click at [1172, 707] on span "Save" at bounding box center [1178, 708] width 22 height 9
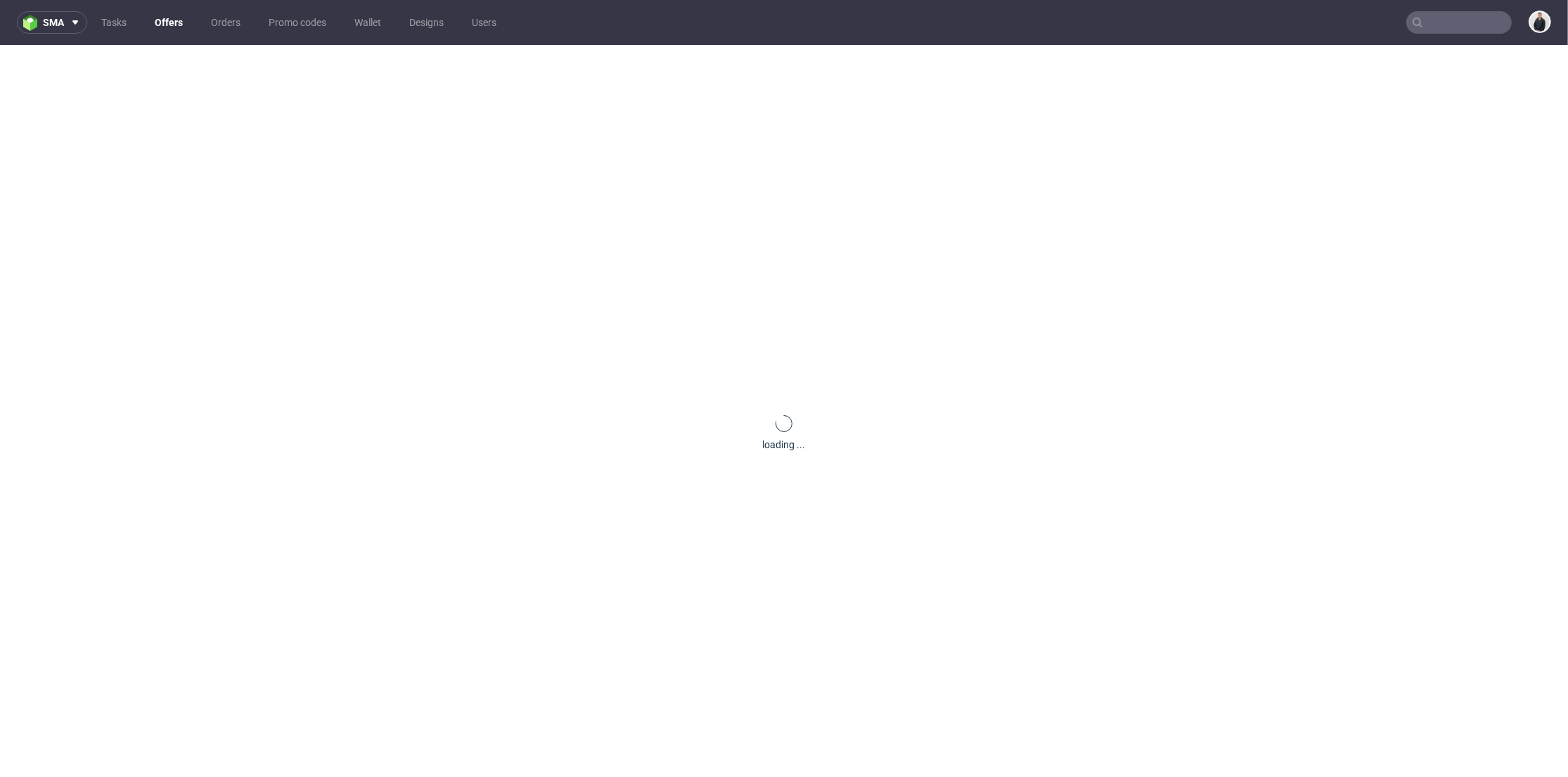
scroll to position [0, 0]
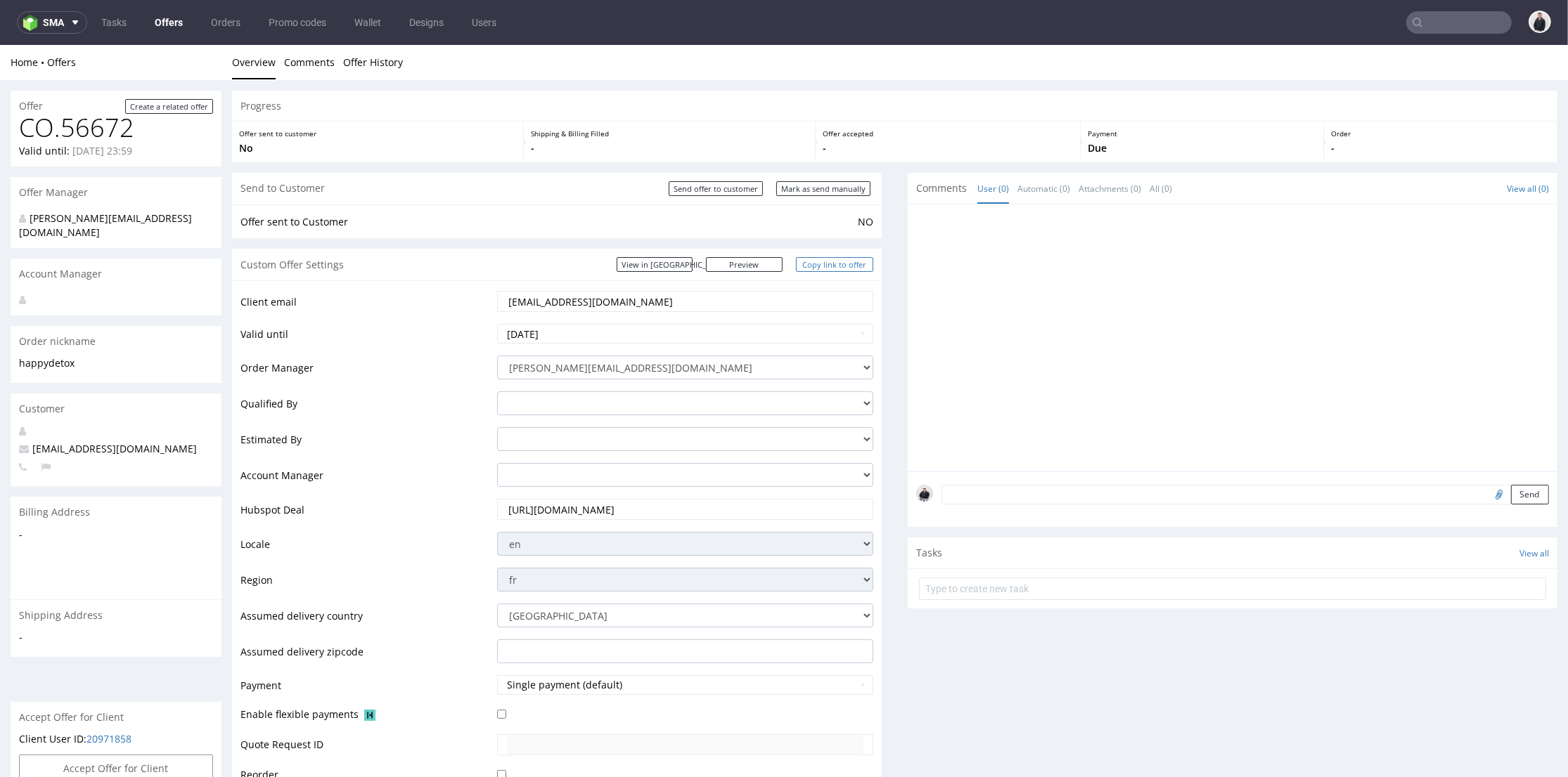
click at [805, 264] on link "Copy link to offer" at bounding box center [835, 265] width 77 height 15
click at [723, 200] on div "Send to Customer Send offer to customer Mark as send manually" at bounding box center [557, 189] width 650 height 32
click at [720, 189] on input "Send offer to customer" at bounding box center [715, 189] width 94 height 15
type input "In progress..."
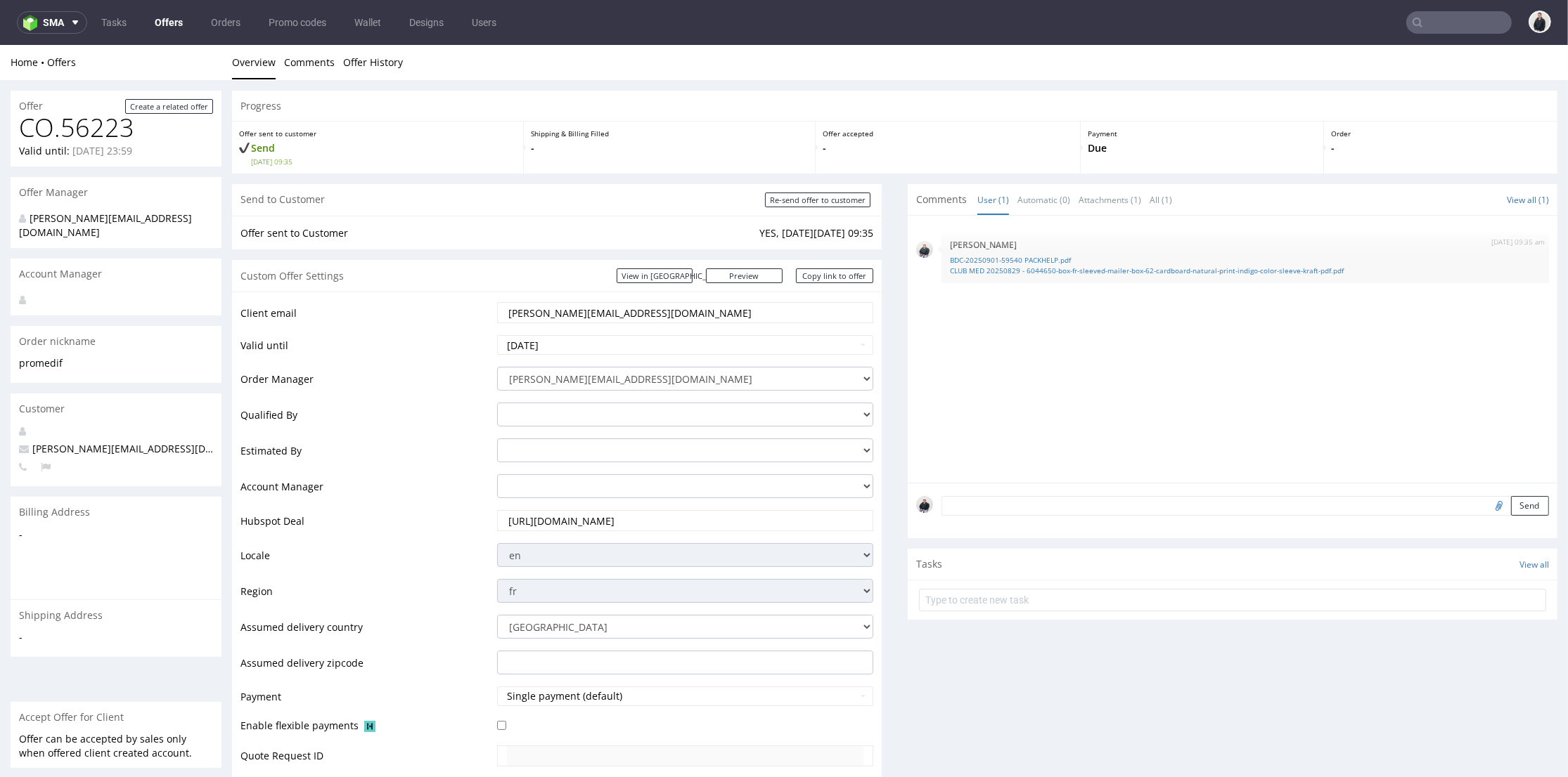
click at [1448, 32] on input "text" at bounding box center [1458, 23] width 105 height 23
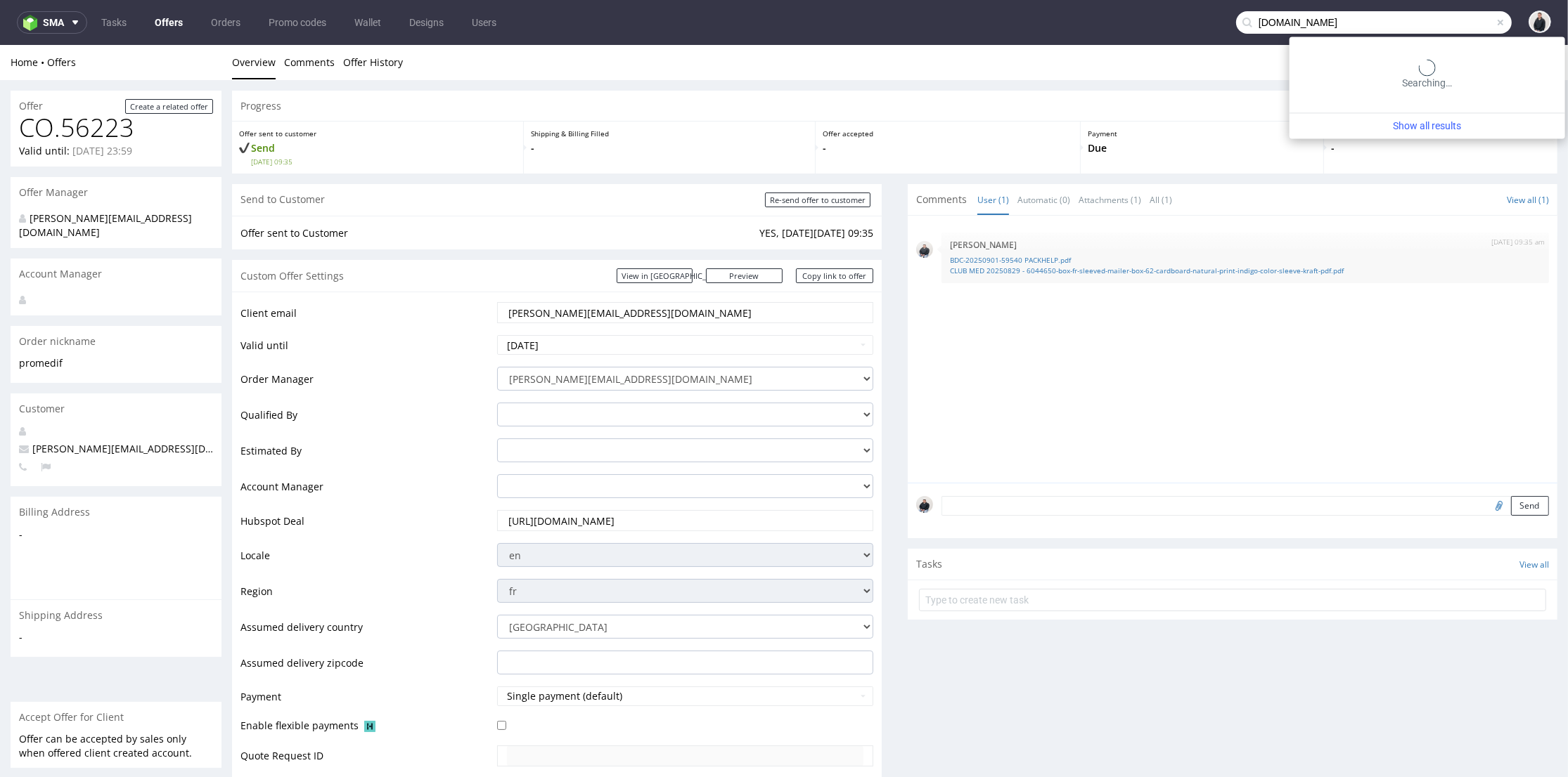
type input "[DOMAIN_NAME]"
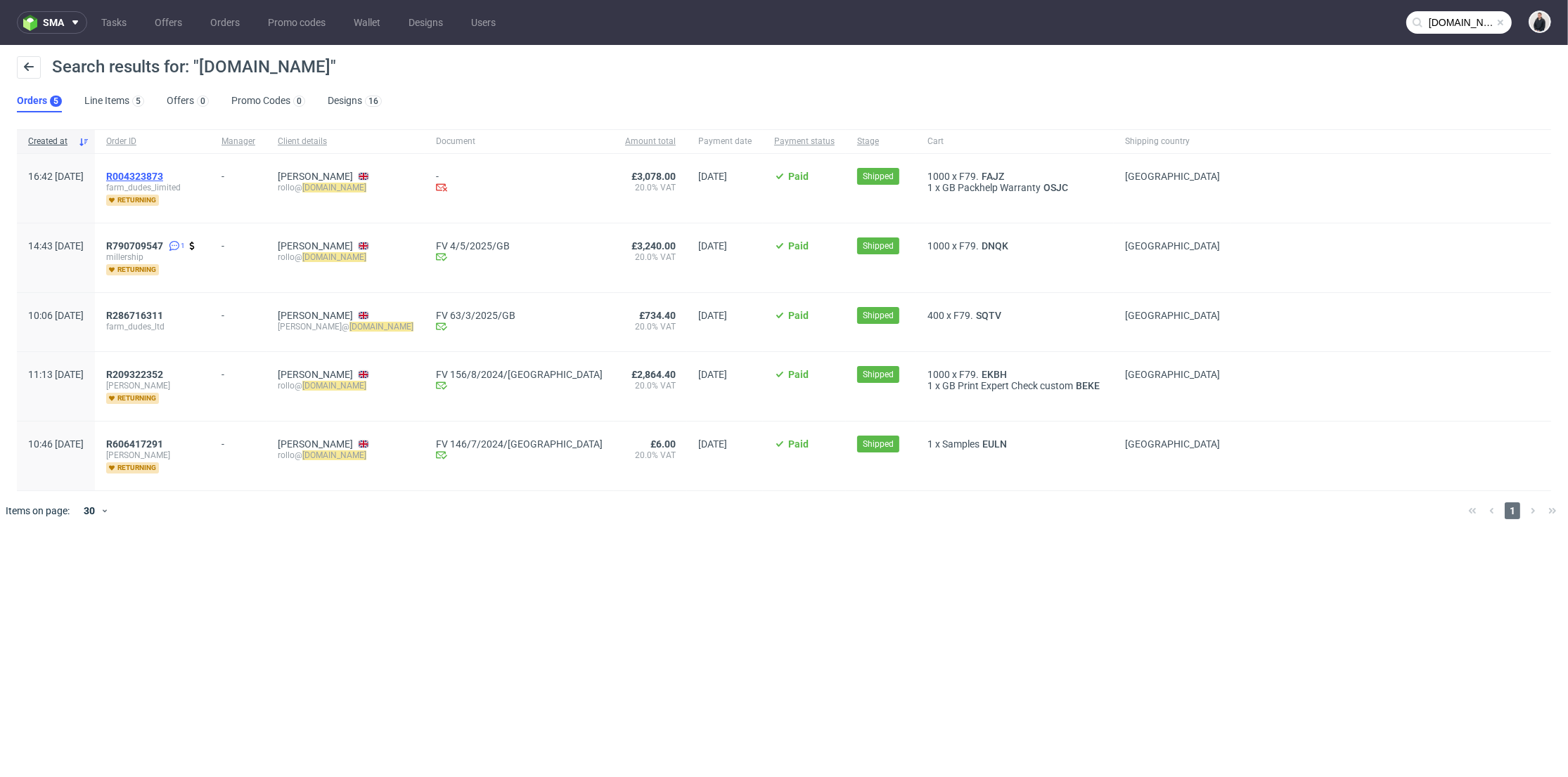
click at [163, 173] on span "R004323873" at bounding box center [134, 176] width 57 height 11
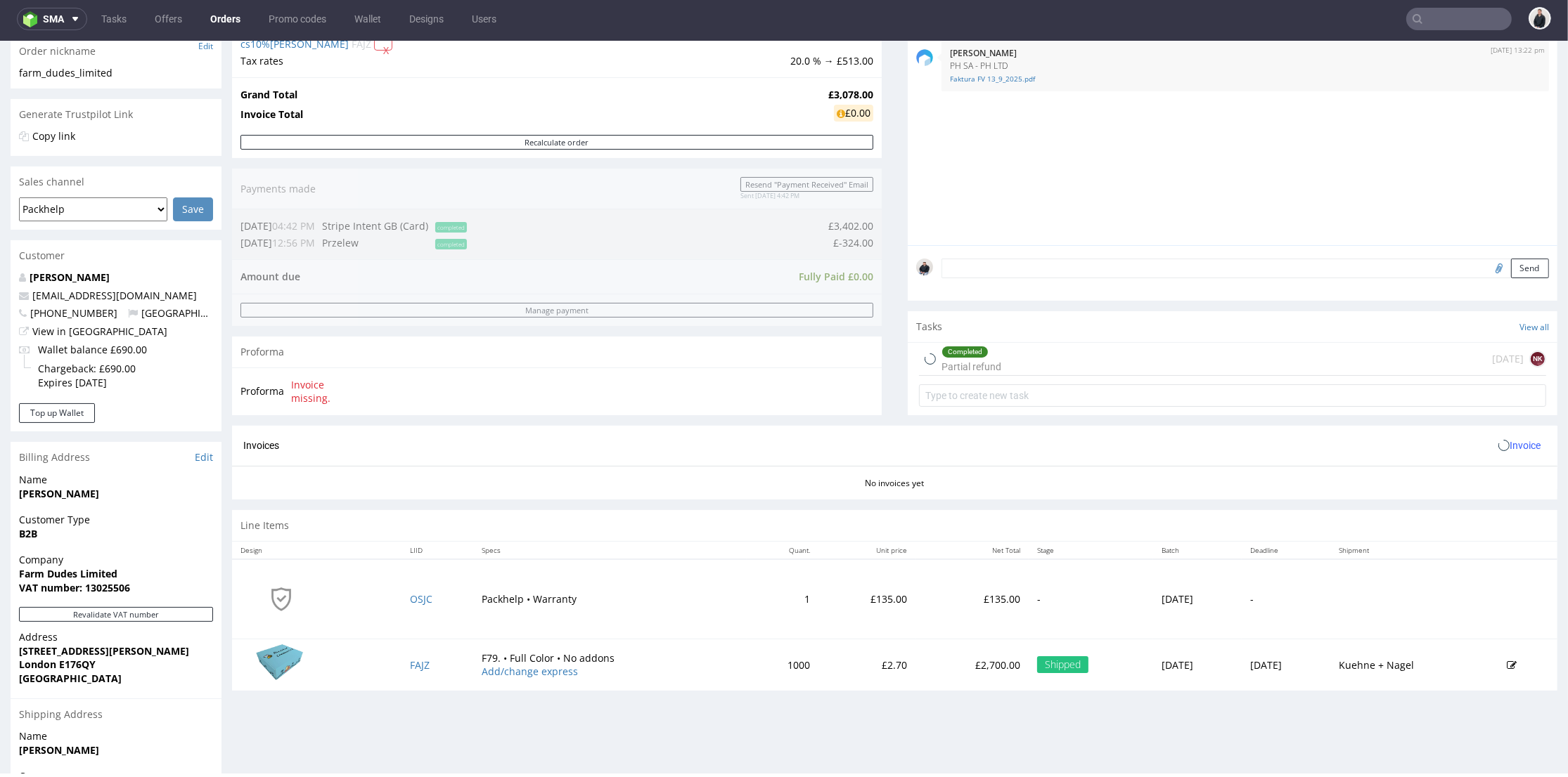
scroll to position [382, 0]
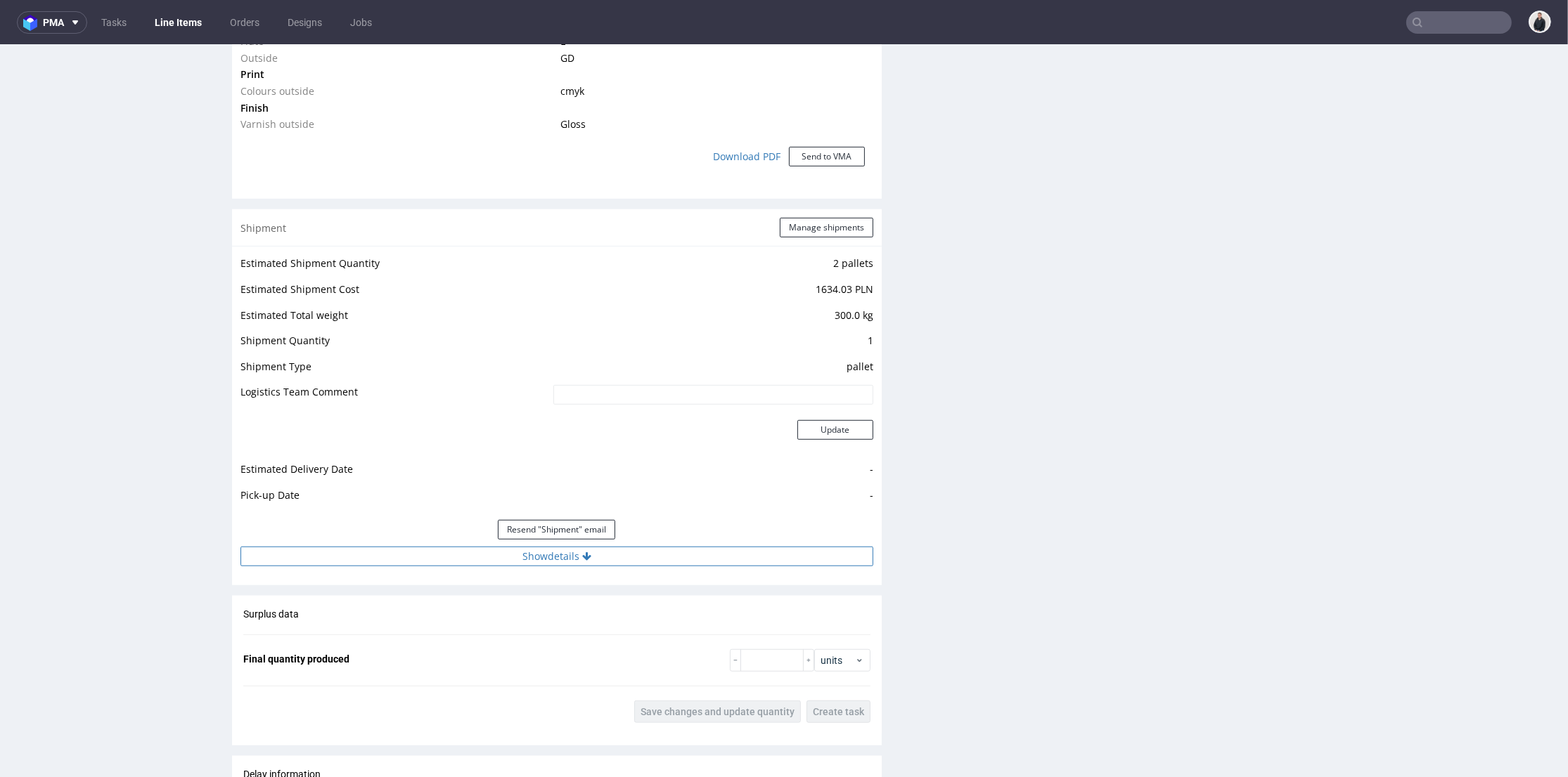
click at [684, 555] on button "Show details" at bounding box center [557, 556] width 633 height 20
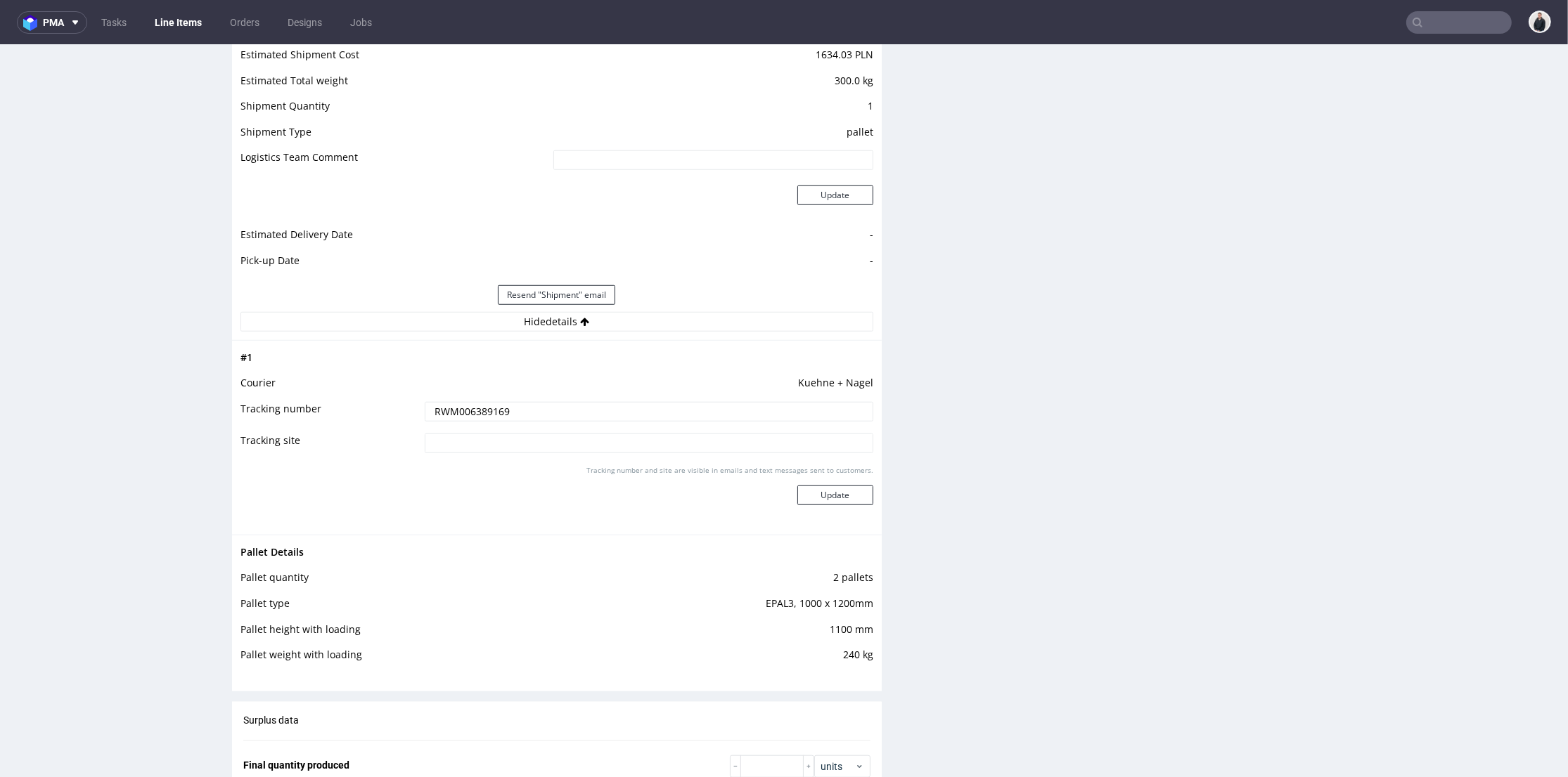
scroll to position [1601, 0]
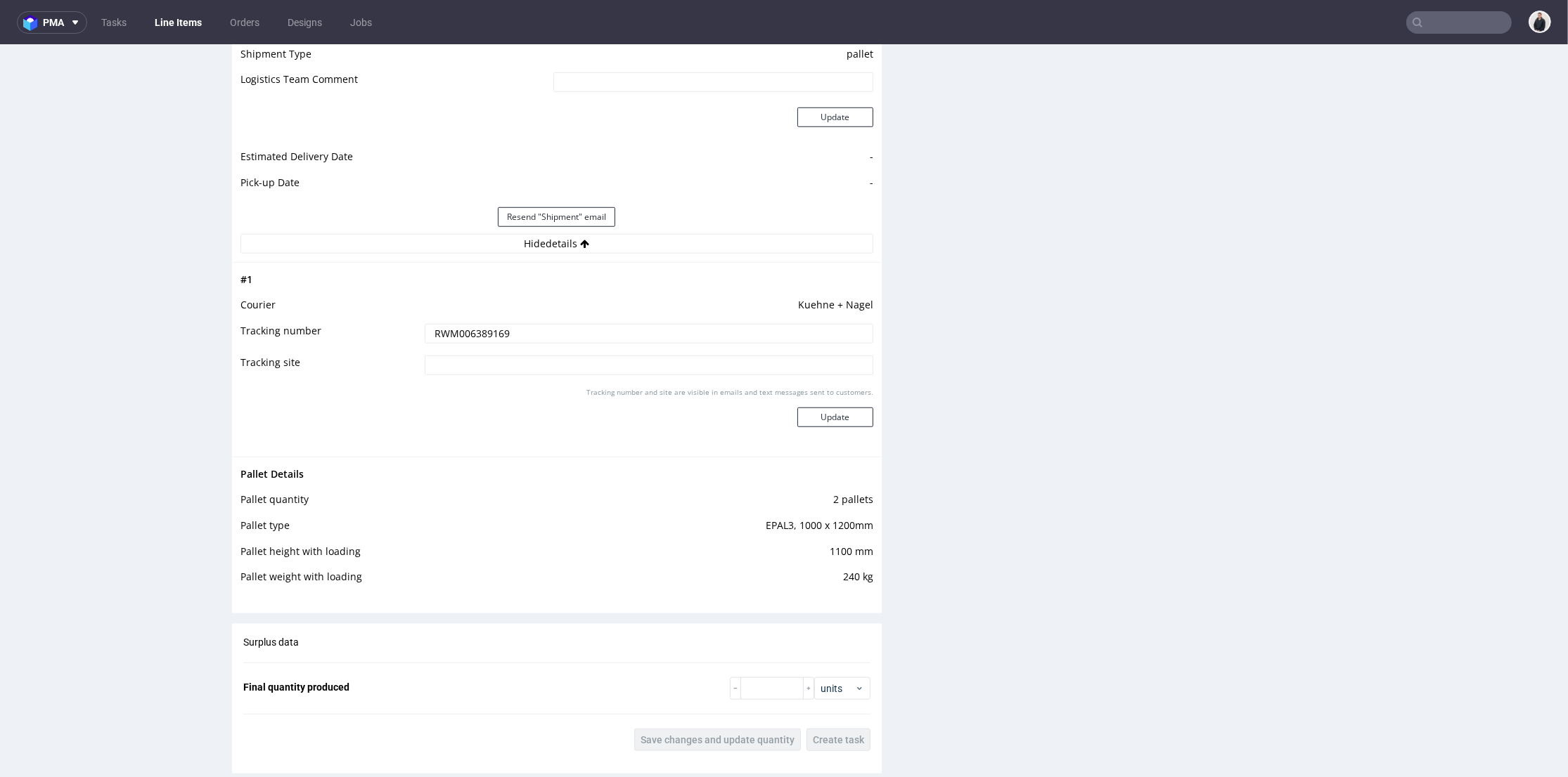
drag, startPoint x: 519, startPoint y: 331, endPoint x: 364, endPoint y: 336, distance: 155.1
click at [364, 336] on tr "Tracking number RWM006389169" at bounding box center [557, 339] width 633 height 32
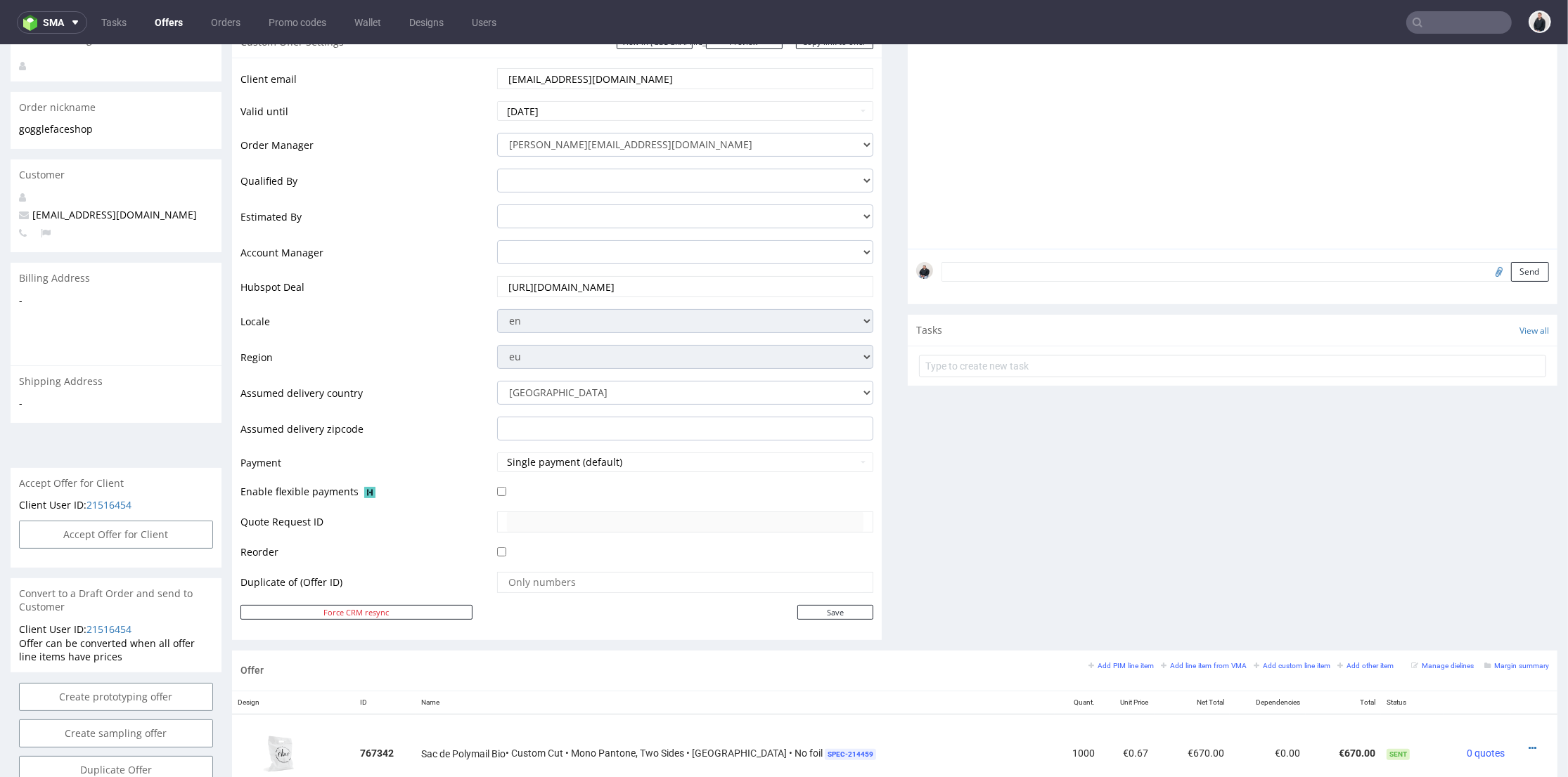
scroll to position [390, 0]
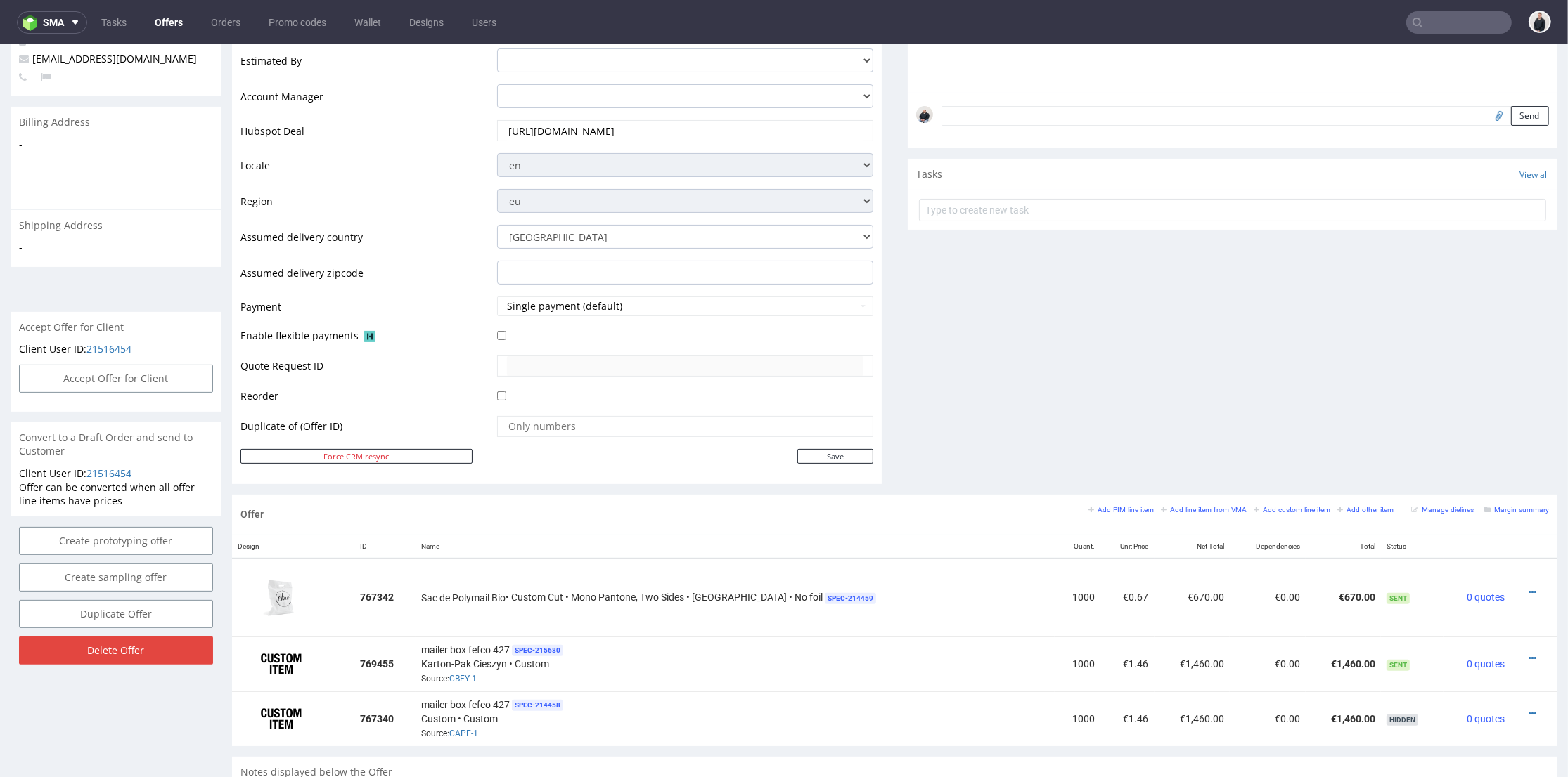
click at [1439, 22] on input "text" at bounding box center [1458, 23] width 105 height 23
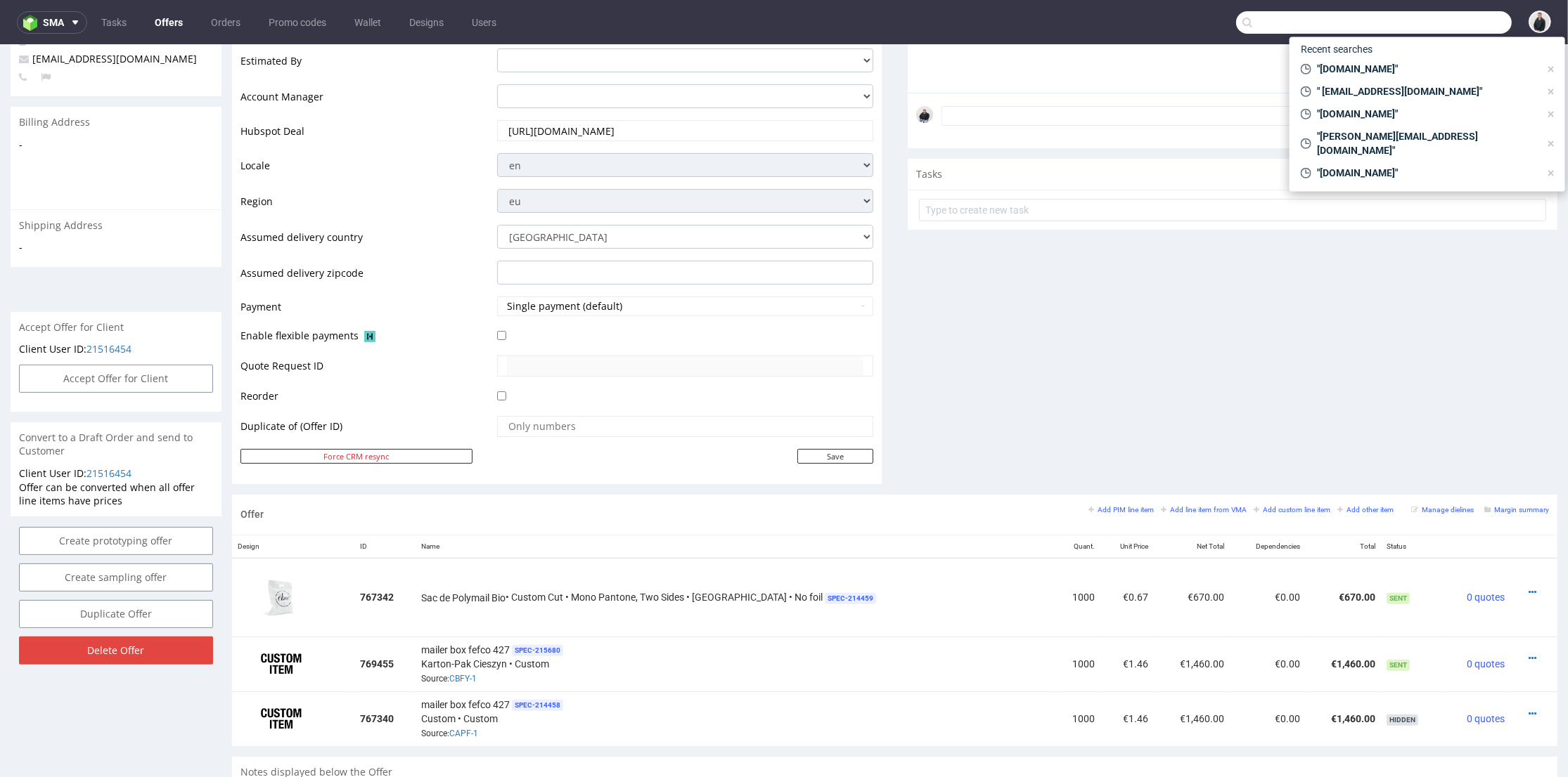
paste input "rollo@nourishedcommunities.com"
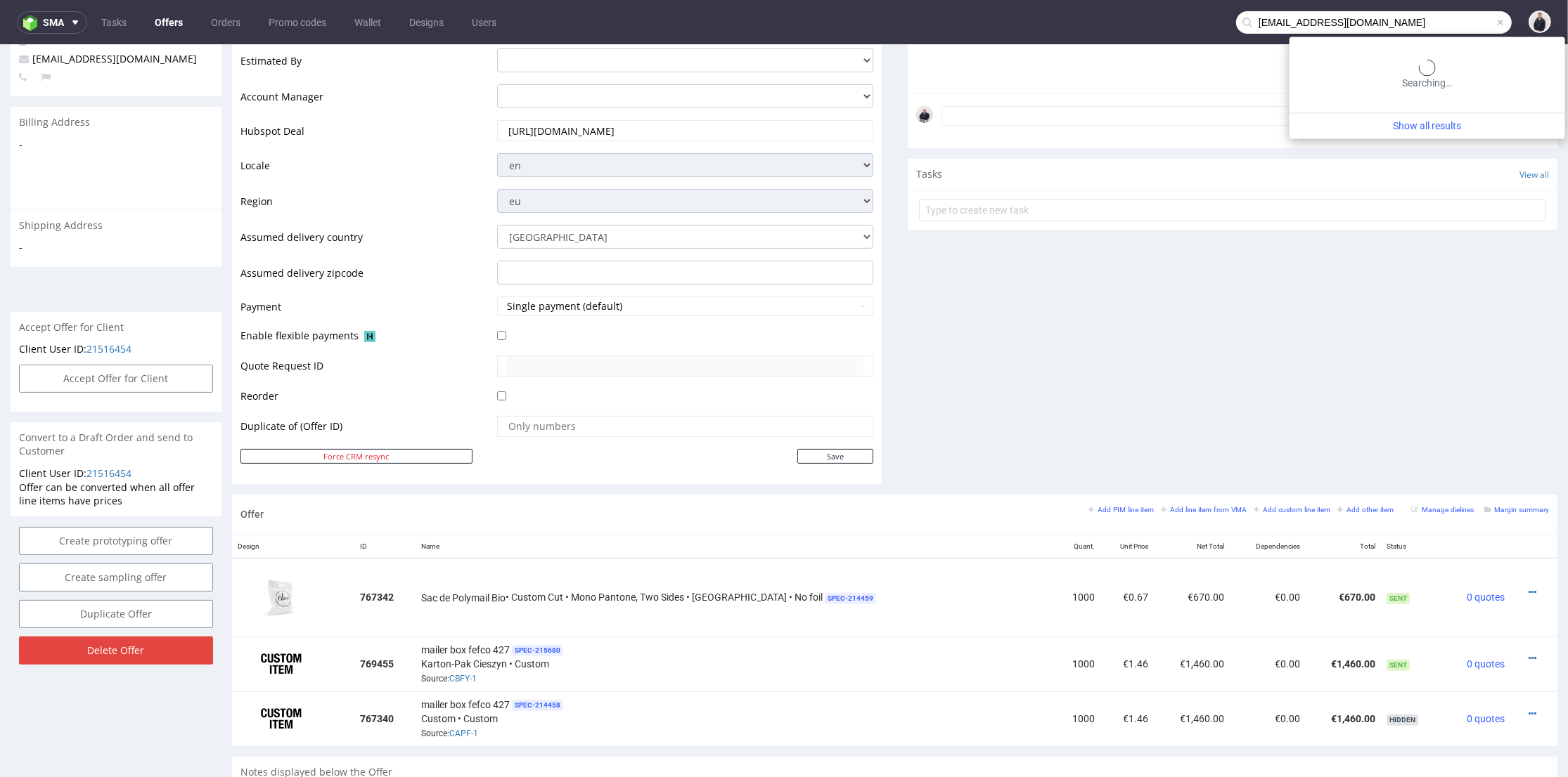
type input "rollo@nourishedcommunities.com"
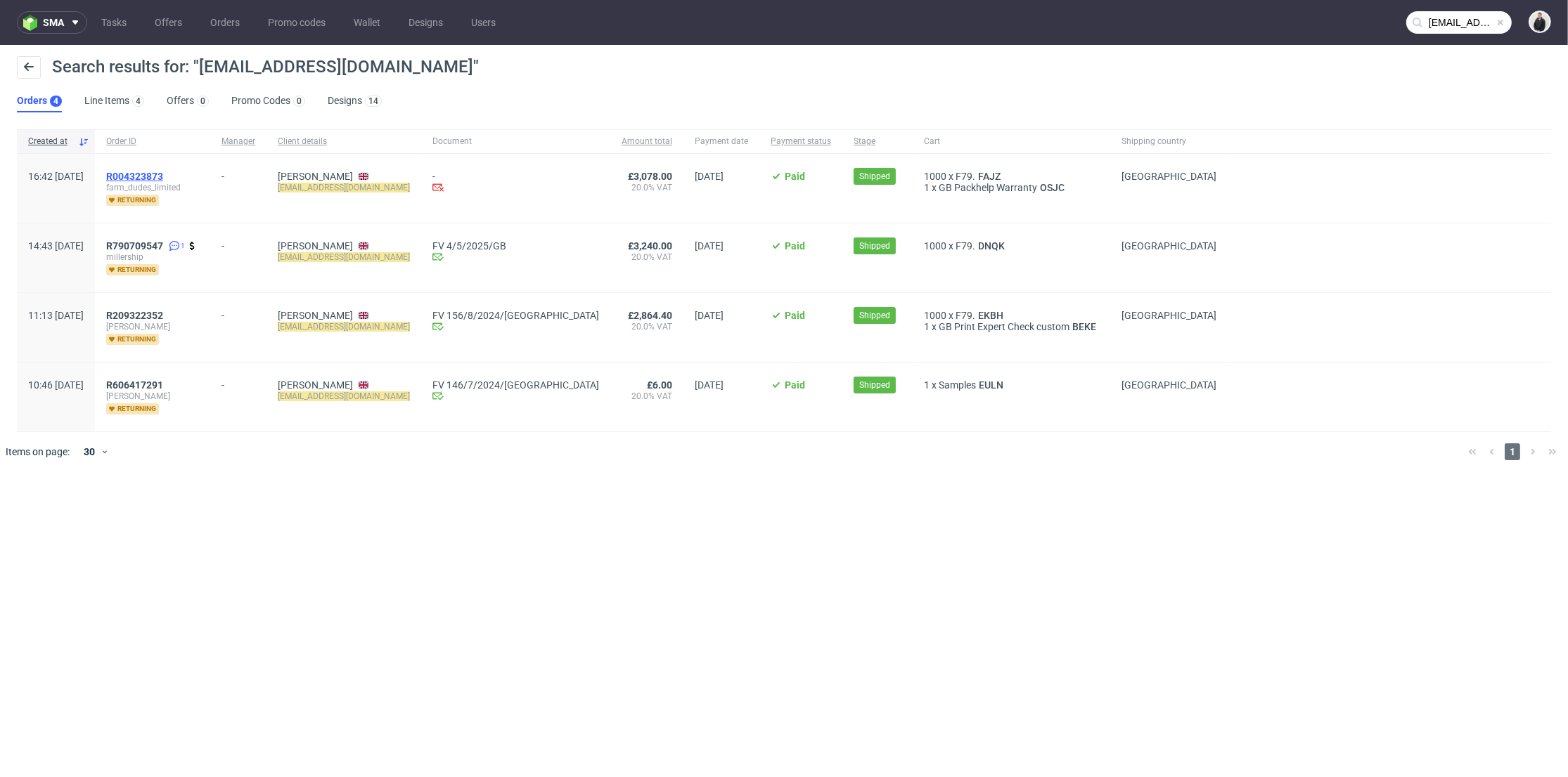
click at [163, 176] on span "R004323873" at bounding box center [134, 176] width 57 height 11
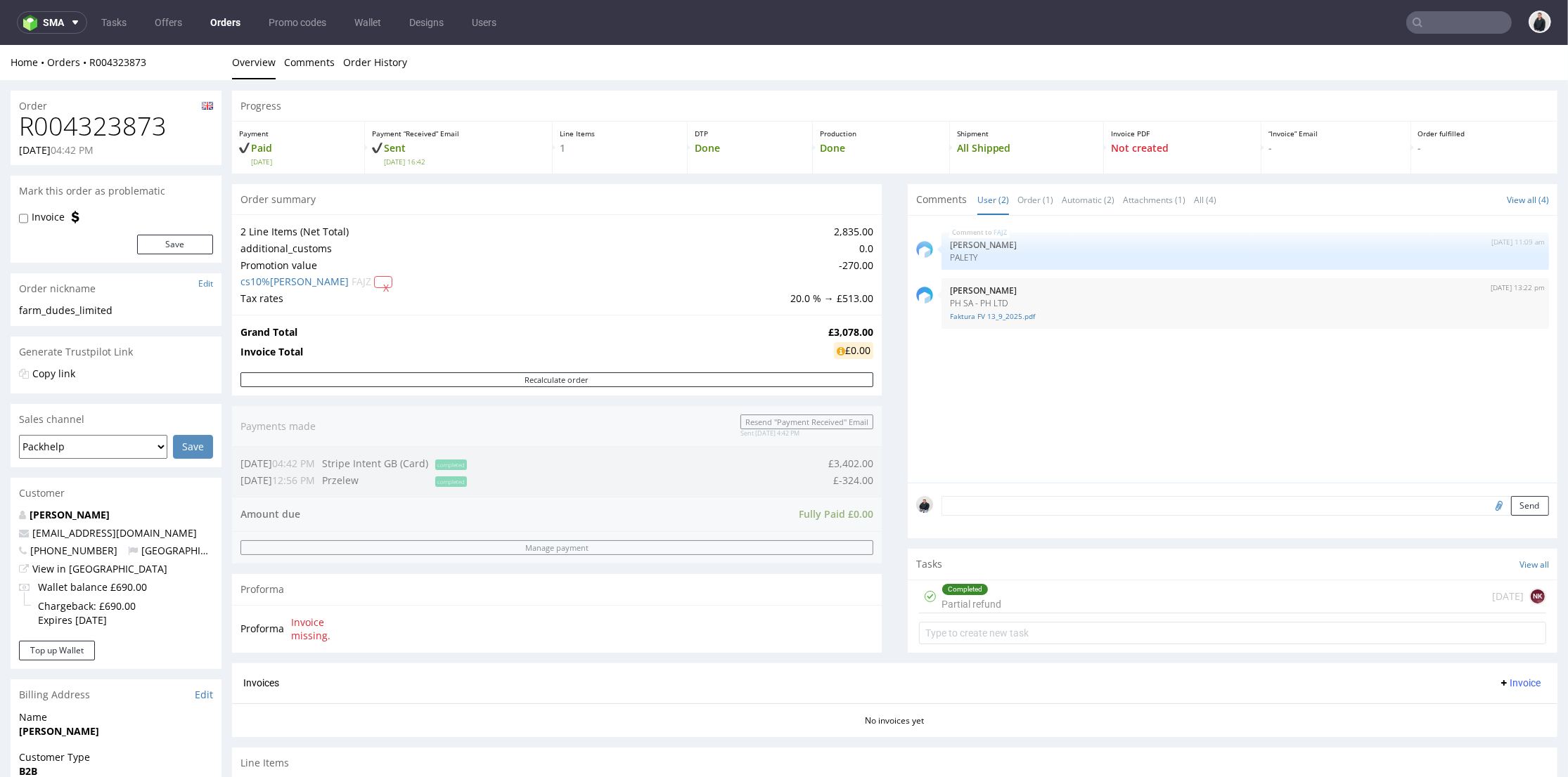
click at [983, 407] on div "FAJZ 1st Sep 25 | 11:09 am Ewa Prus PALETY 1st Sep 25 | 13:22 pm Aleksandra Łęt…" at bounding box center [1237, 354] width 641 height 259
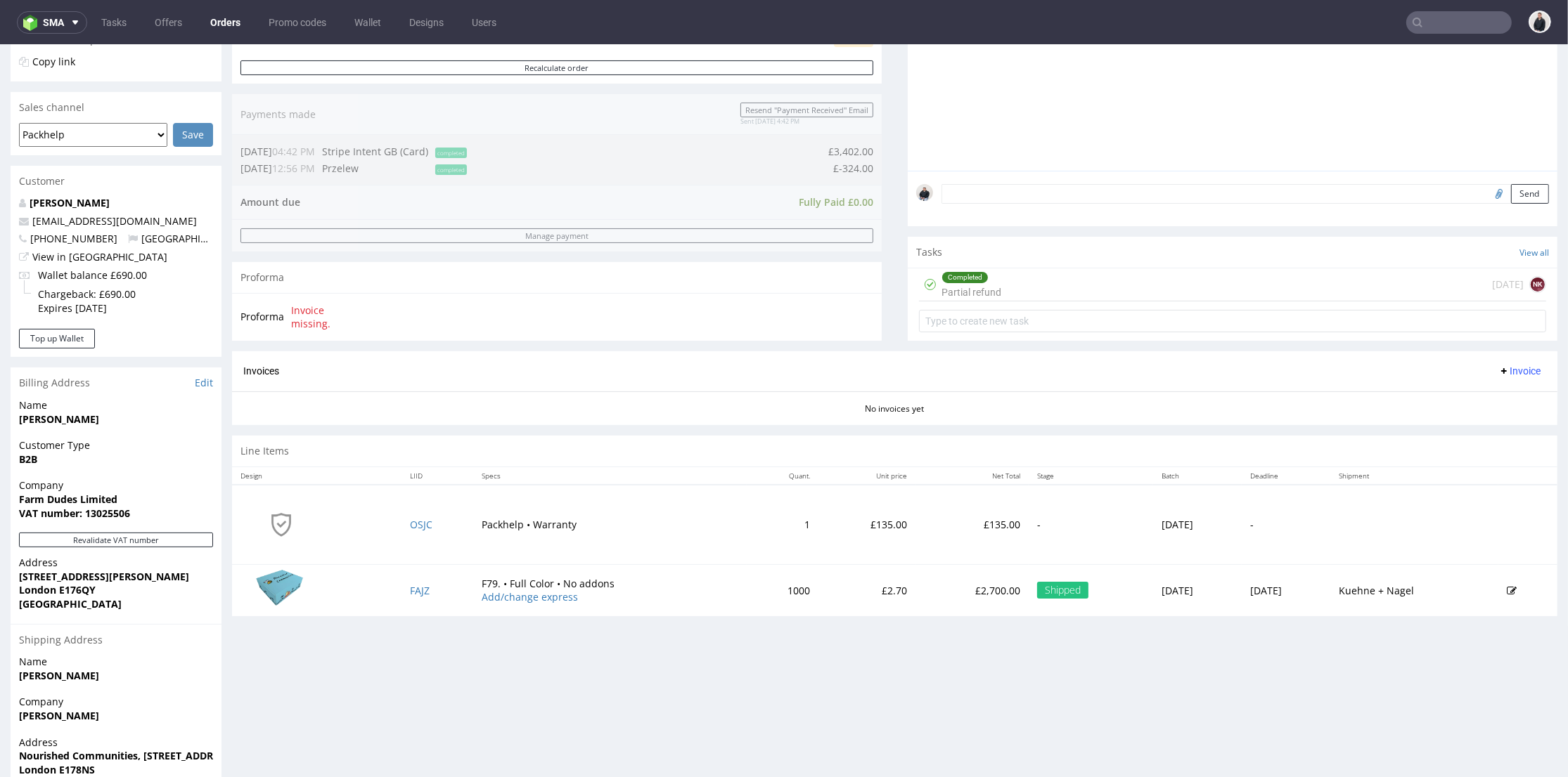
scroll to position [382, 0]
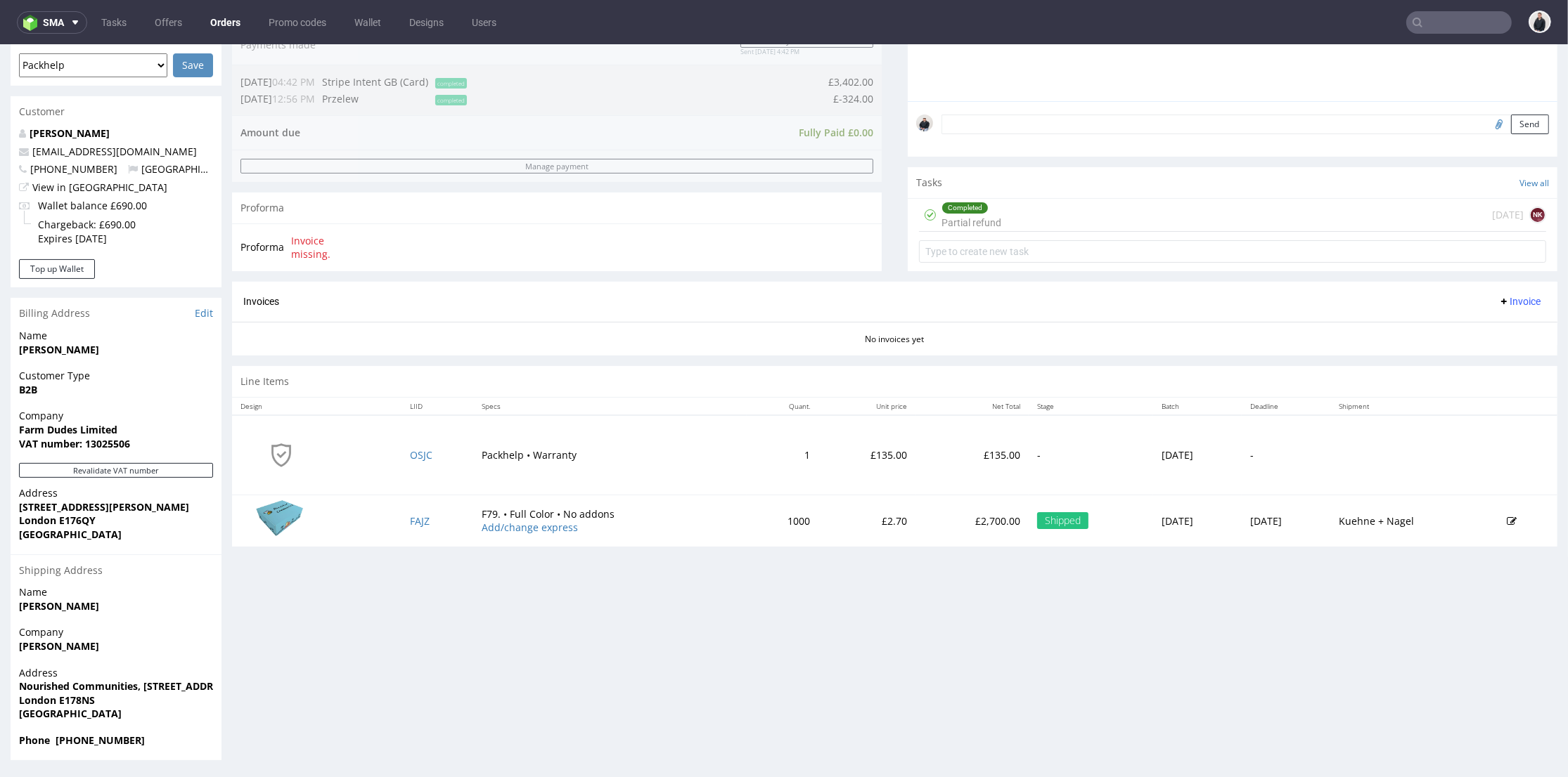
click at [629, 516] on td "F79. • Full Color • No addons Add/change express" at bounding box center [609, 520] width 273 height 52
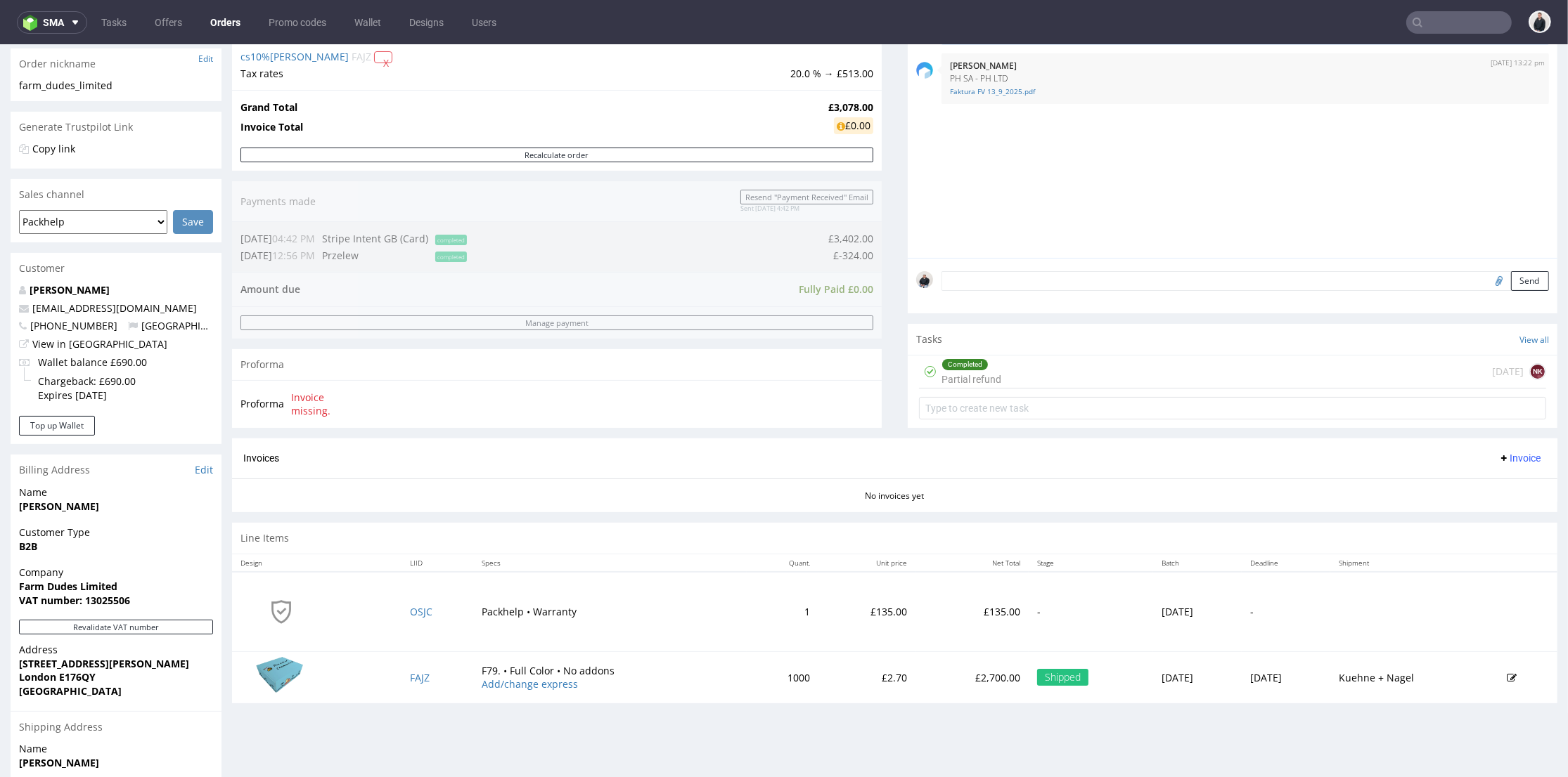
drag, startPoint x: 600, startPoint y: 402, endPoint x: 561, endPoint y: 410, distance: 39.8
click at [594, 403] on div "Proforma Invoice missing." at bounding box center [557, 404] width 650 height 48
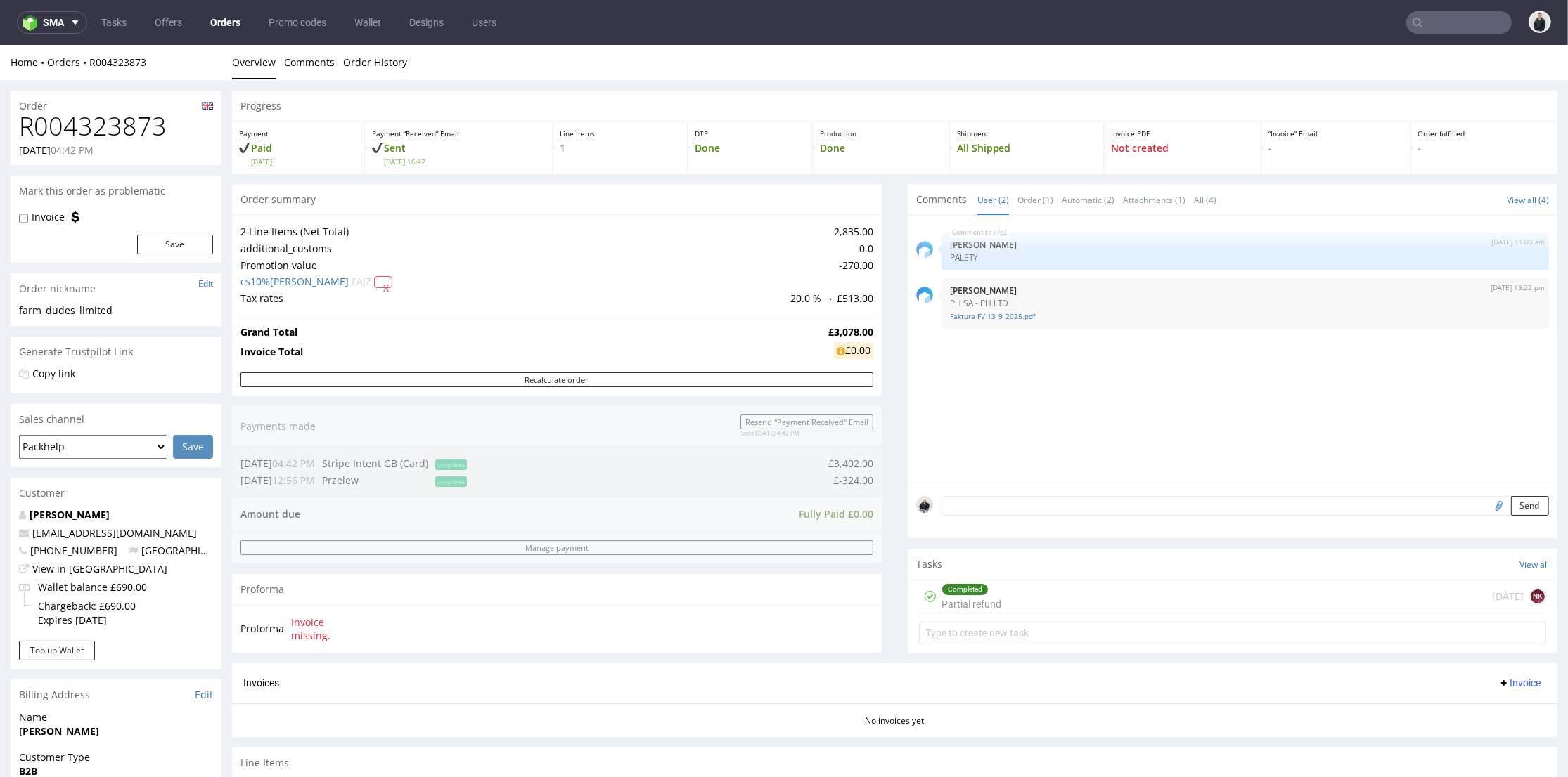
click at [495, 417] on div "Order summary 2 Line Items (Net Total) 2,835.00 additional_customs 0.0 Promotio…" at bounding box center [557, 423] width 650 height 480
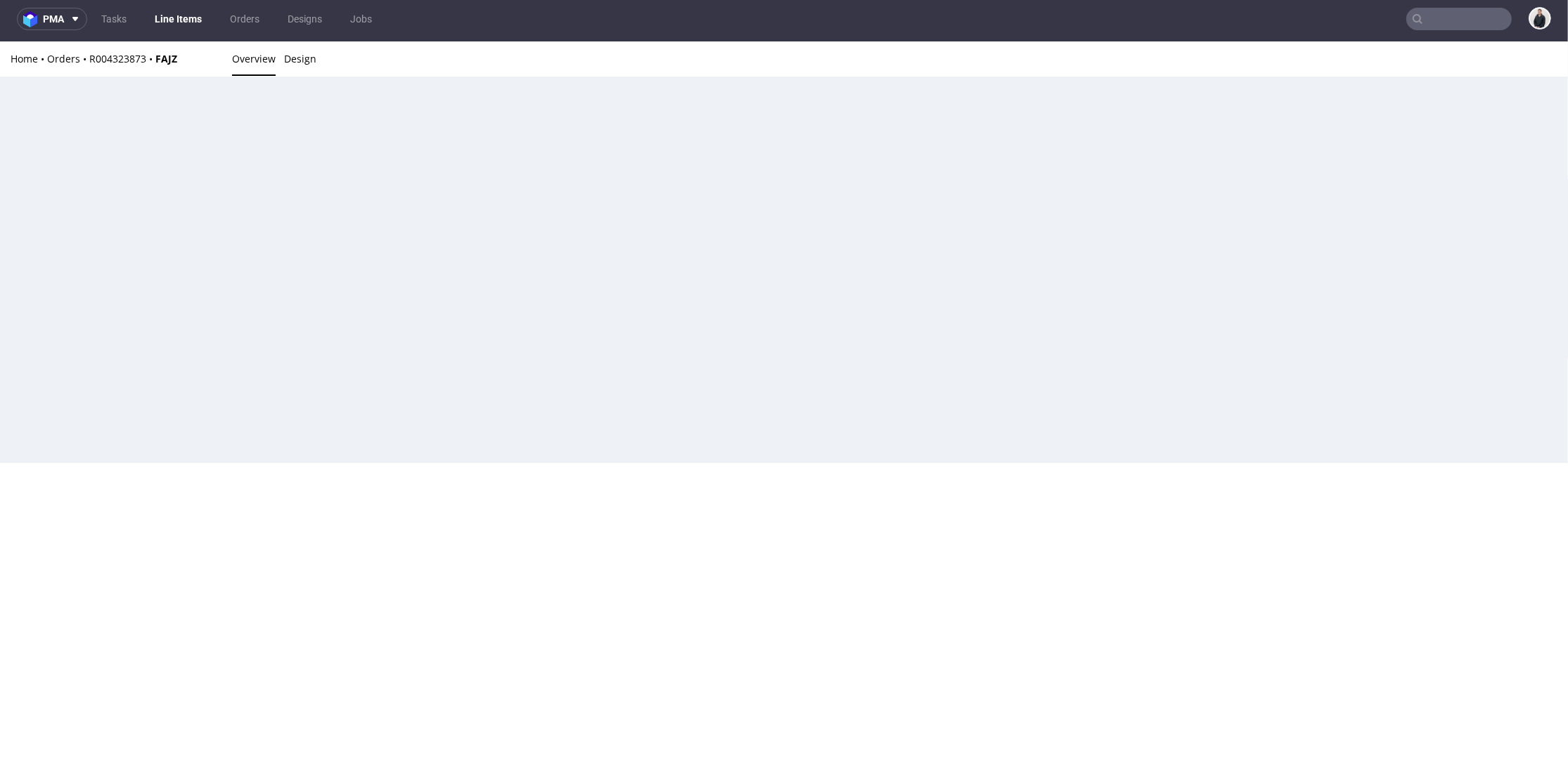
scroll to position [4, 0]
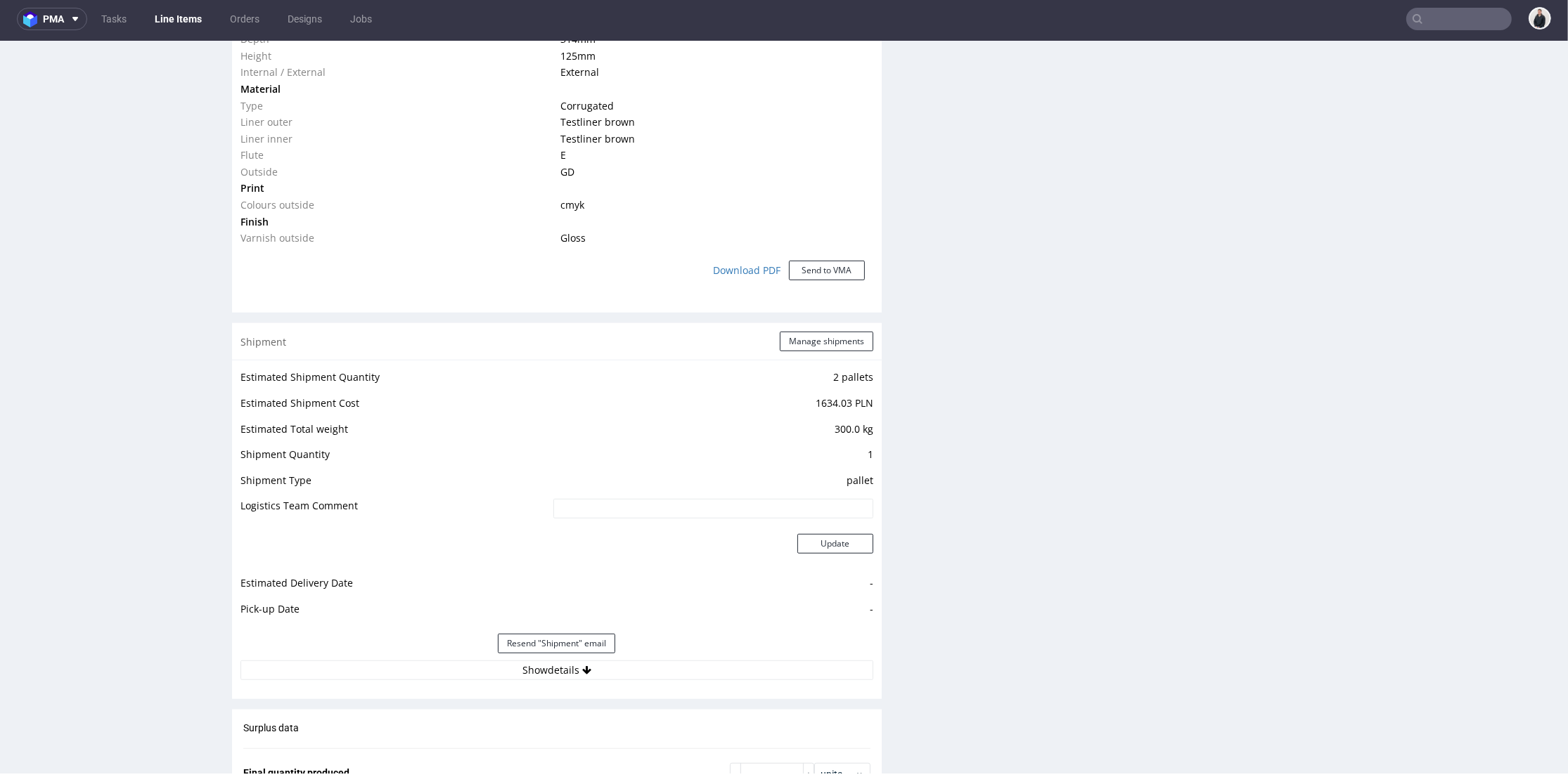
scroll to position [1405, 0]
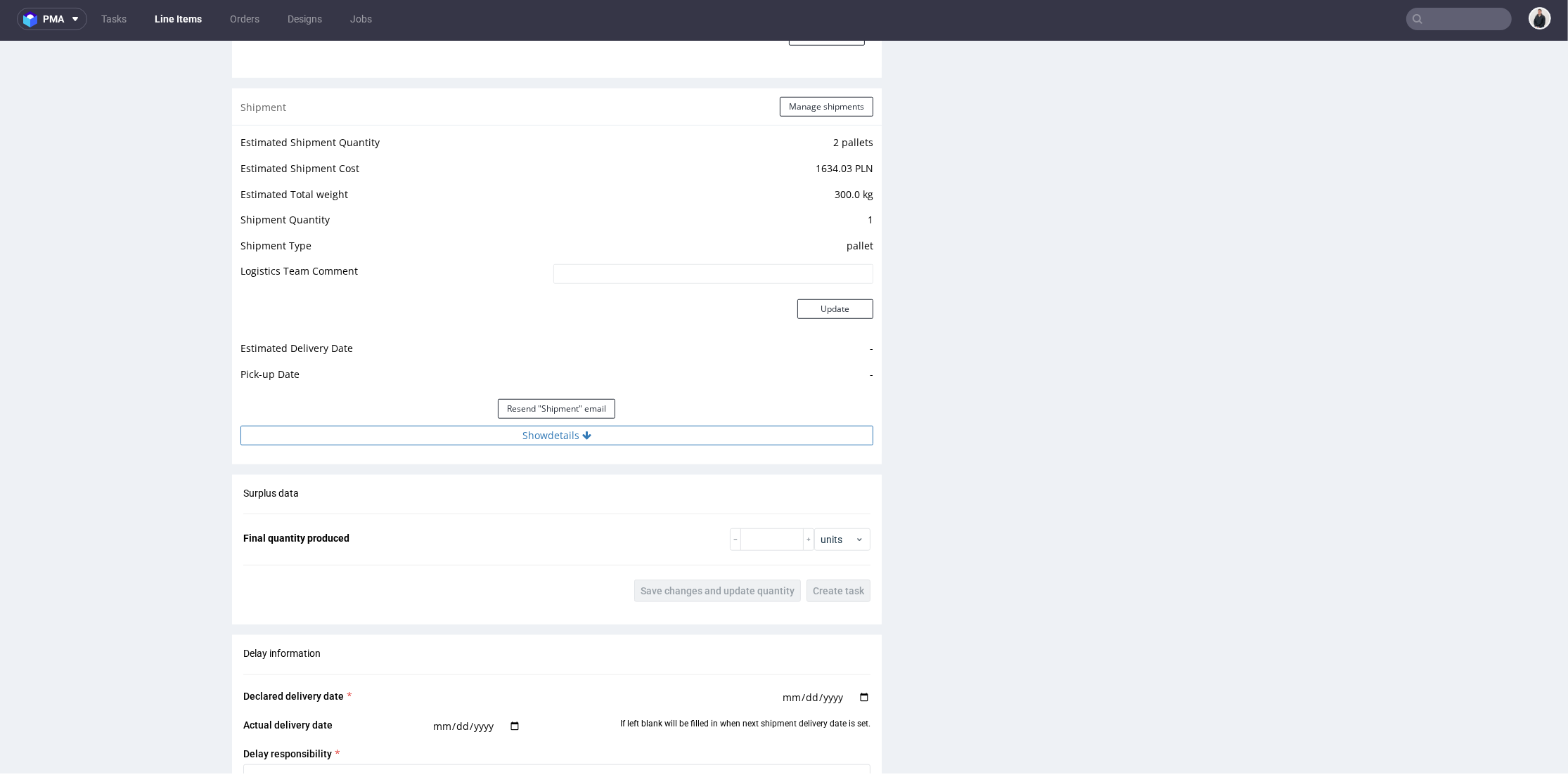
click at [785, 432] on button "Show details" at bounding box center [557, 435] width 633 height 20
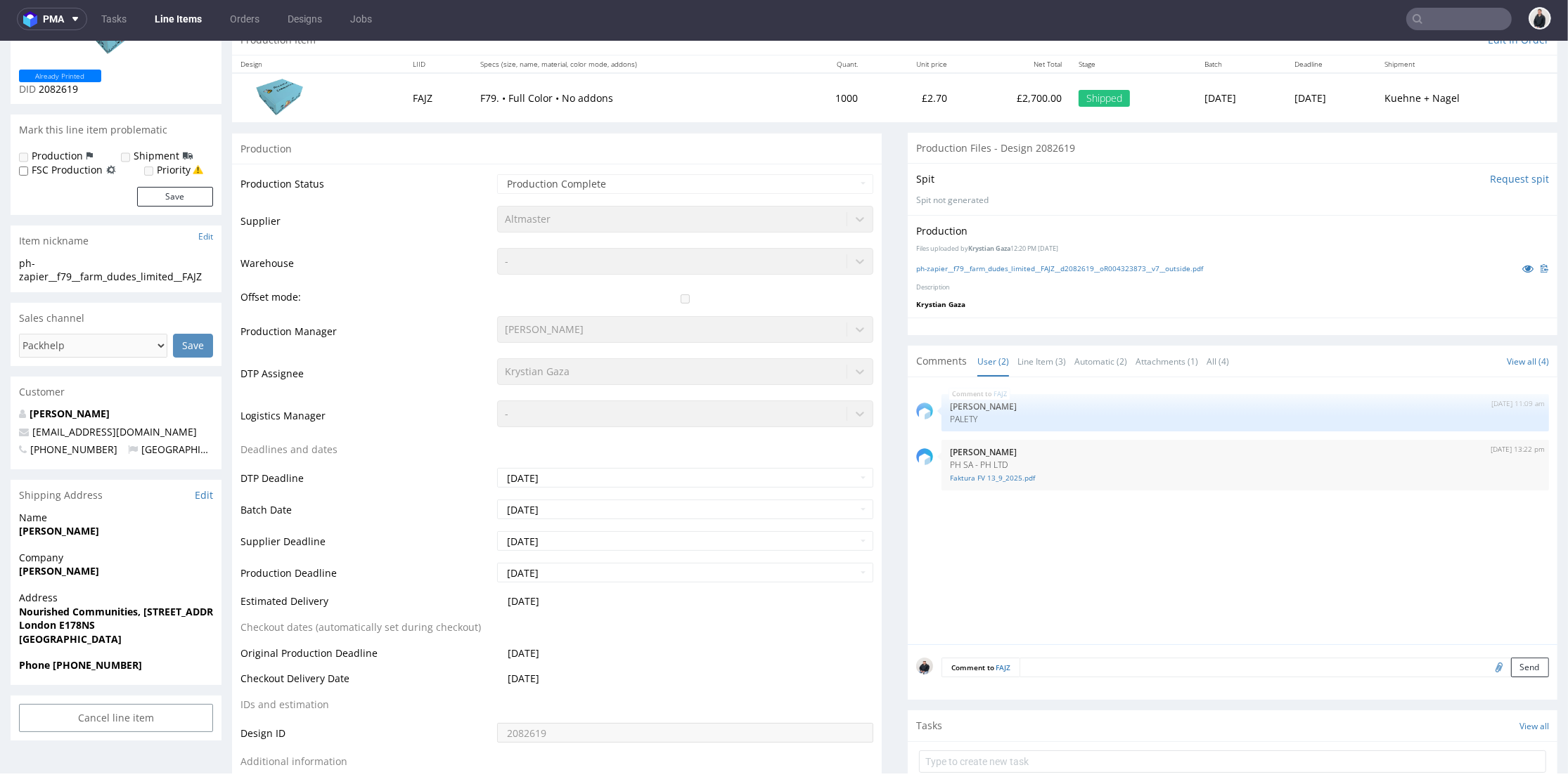
scroll to position [0, 0]
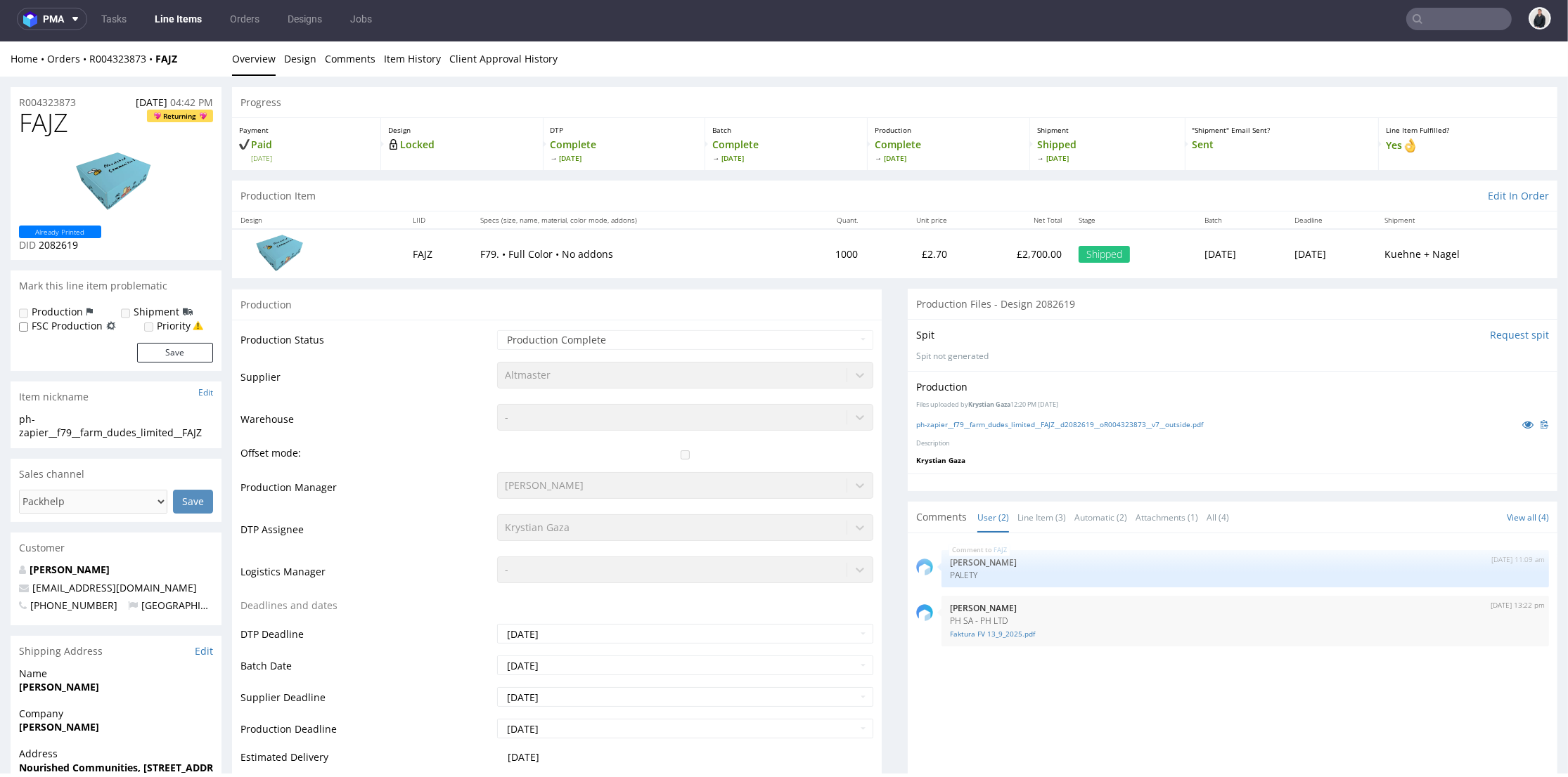
click at [1196, 253] on td "Thu 21 Aug" at bounding box center [1241, 253] width 90 height 49
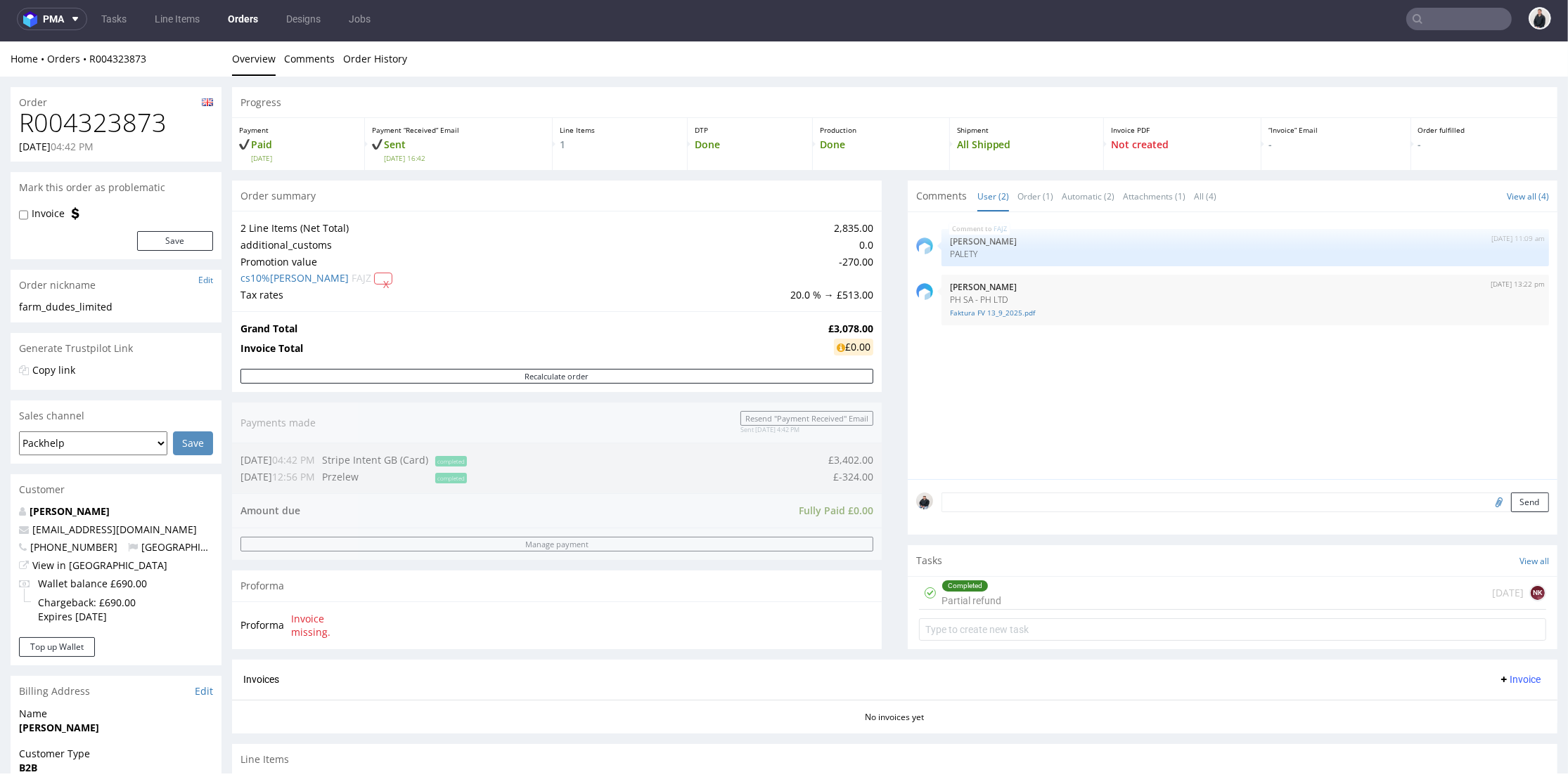
click at [583, 392] on div "Order summary 2 Line Items (Net Total) 2,835.00 additional_customs 0.0 Promotio…" at bounding box center [557, 419] width 650 height 480
click at [416, 471] on div "Order summary 2 Line Items (Net Total) 2,835.00 additional_customs 0.0 Promotio…" at bounding box center [557, 419] width 650 height 480
drag, startPoint x: 942, startPoint y: 371, endPoint x: 939, endPoint y: 362, distance: 9.5
click at [944, 369] on div "FAJZ 1st Sep 25 | 11:09 am Ewa Prus PALETY 1st Sep 25 | 13:22 pm Aleksandra Łęt…" at bounding box center [1237, 350] width 641 height 259
click at [848, 268] on td "-270.00" at bounding box center [830, 262] width 86 height 17
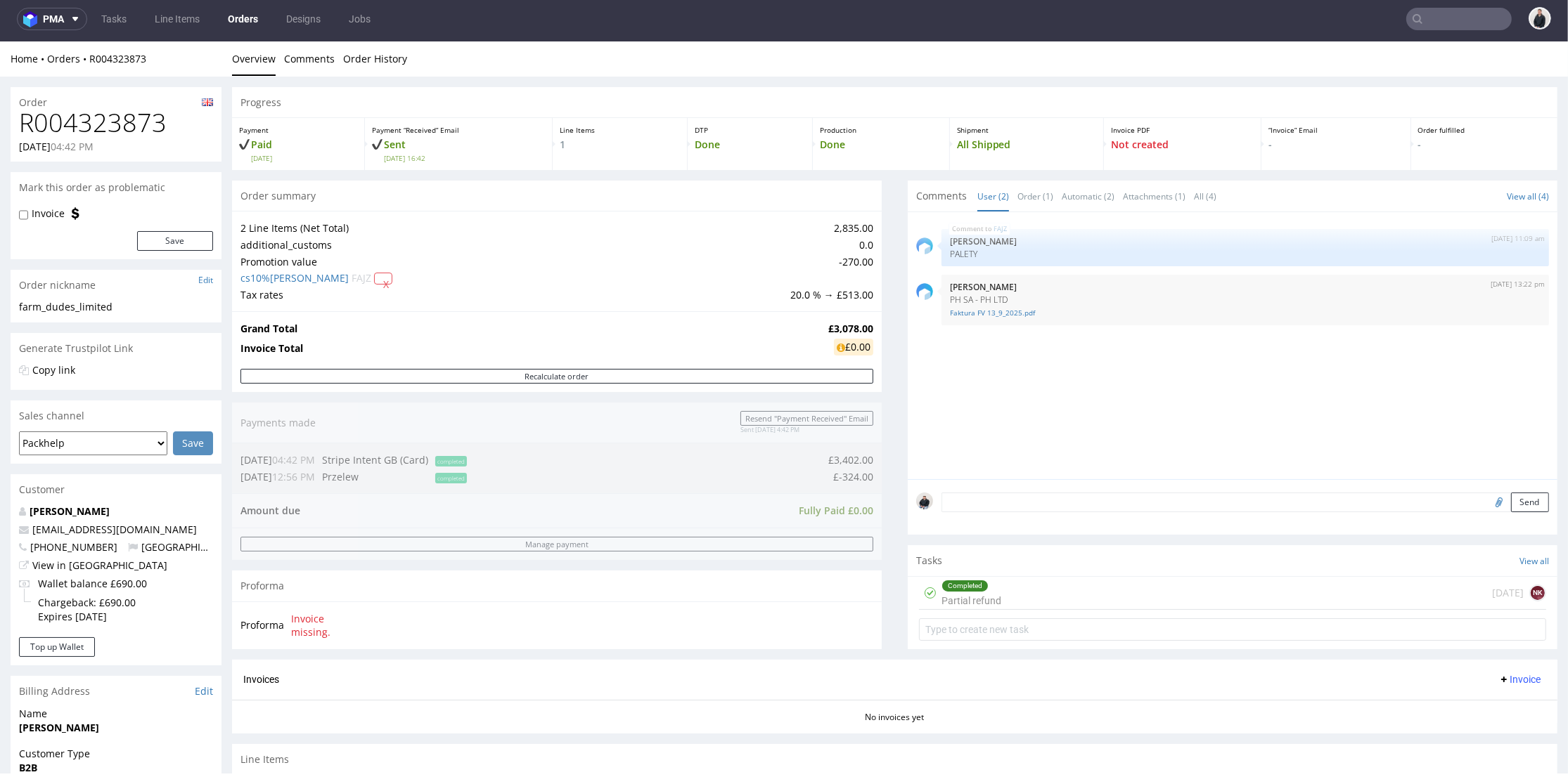
scroll to position [382, 0]
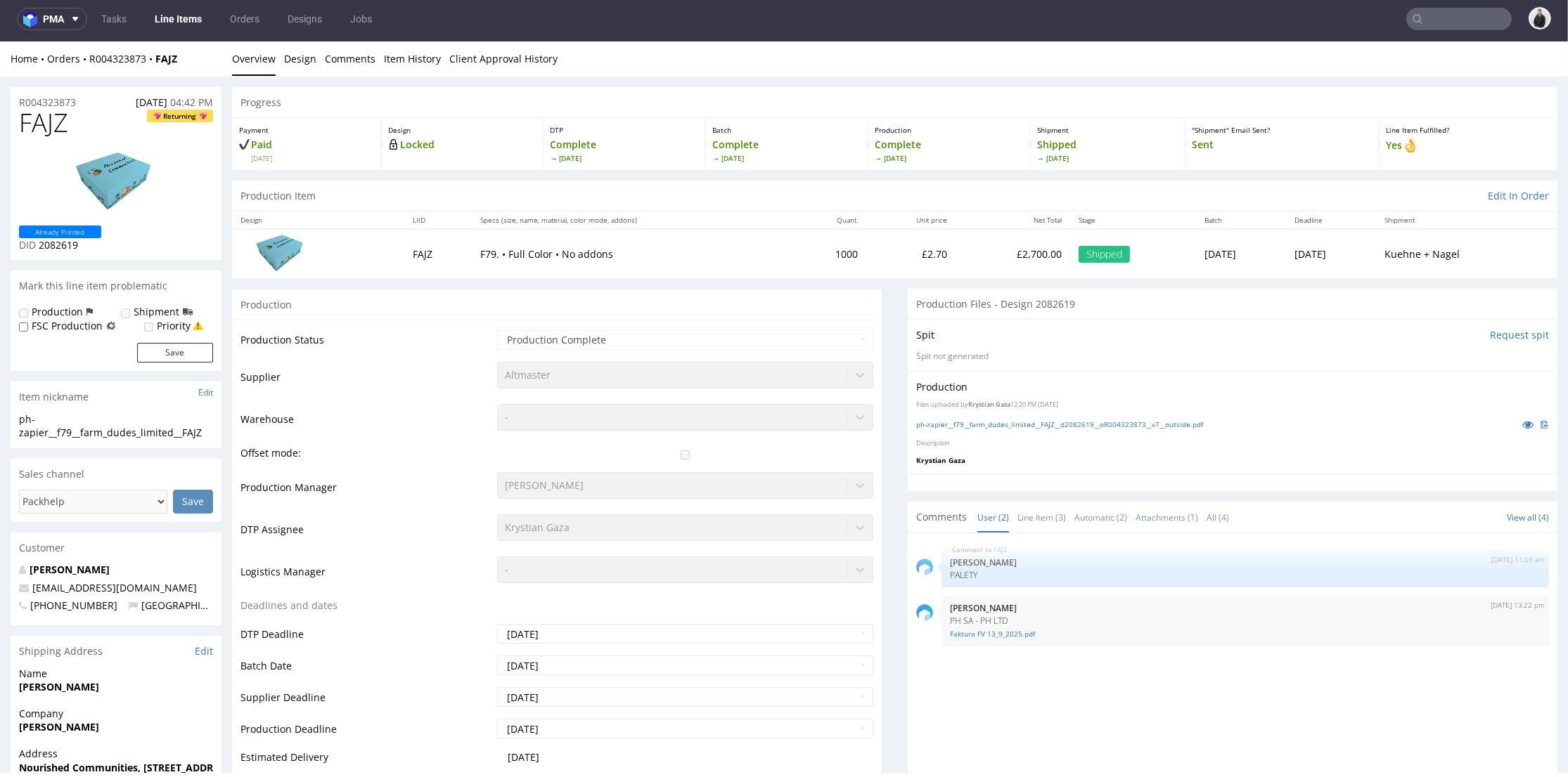
click at [1191, 332] on div "Spit Request spit" at bounding box center [1233, 335] width 633 height 14
click at [500, 68] on link "Client Approval History" at bounding box center [502, 58] width 108 height 35
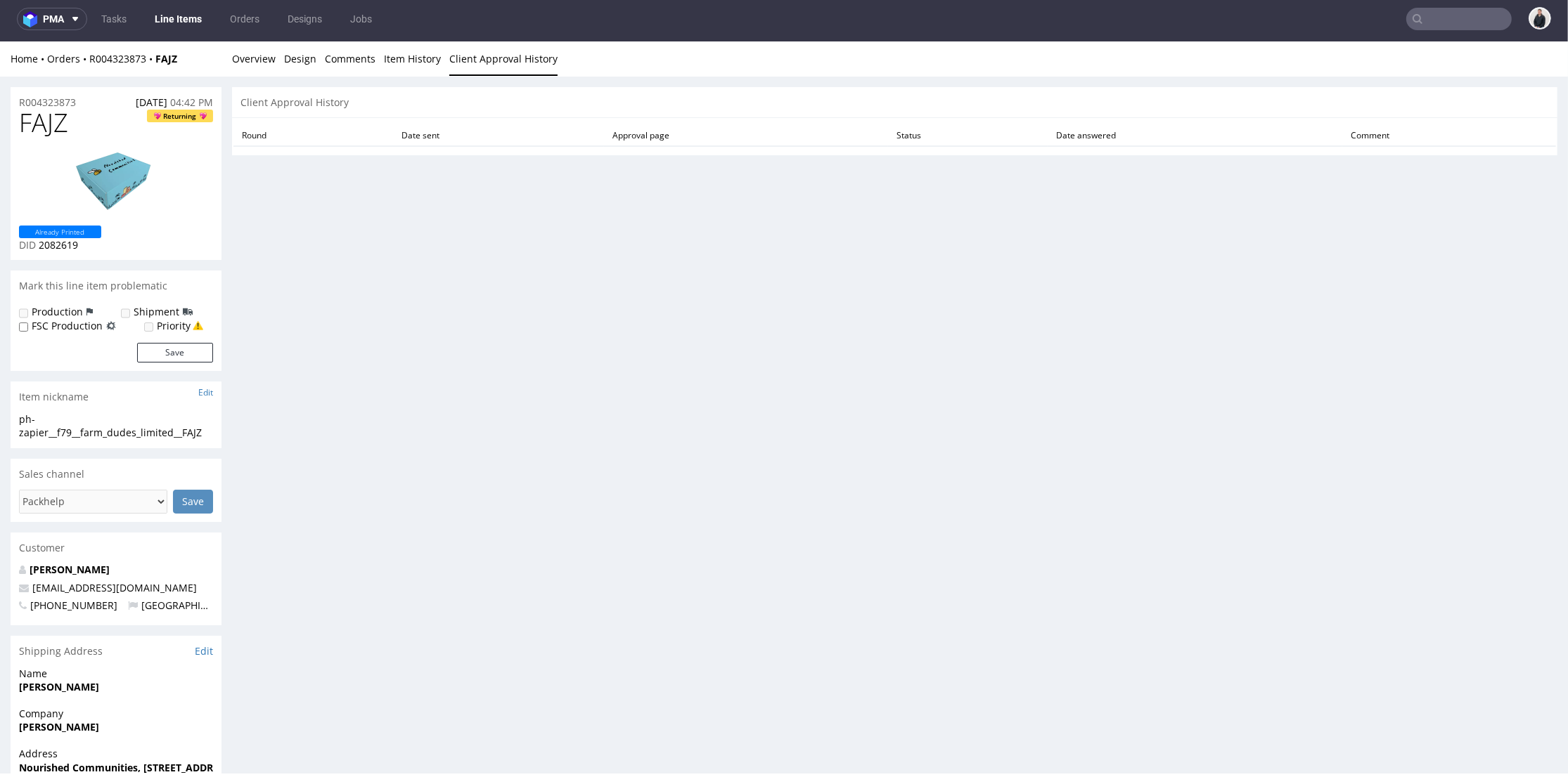
click at [438, 63] on li "Item History" at bounding box center [417, 58] width 66 height 14
click at [389, 57] on link "Item History" at bounding box center [412, 58] width 57 height 35
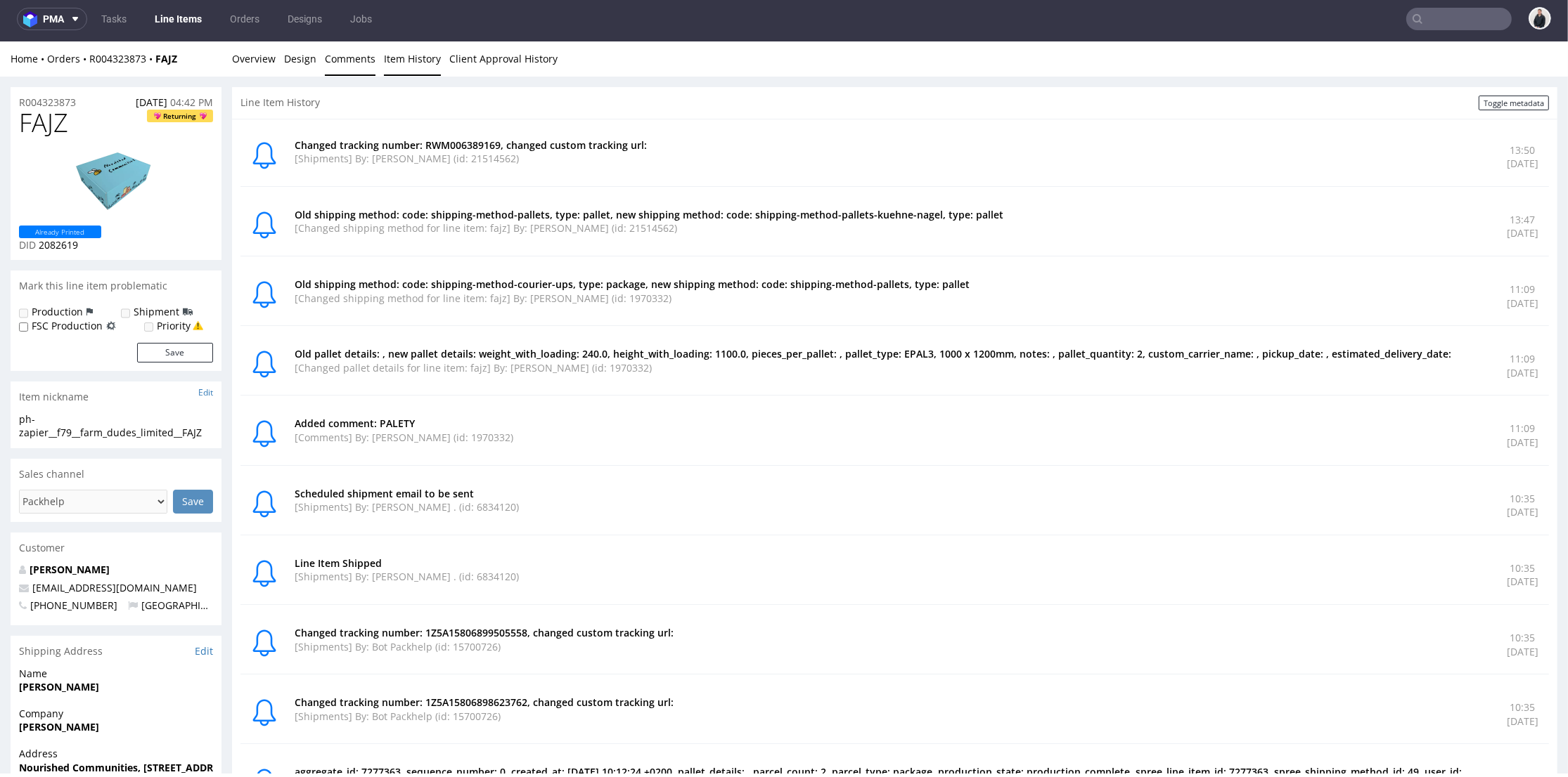
click at [343, 57] on link "Comments" at bounding box center [350, 58] width 51 height 35
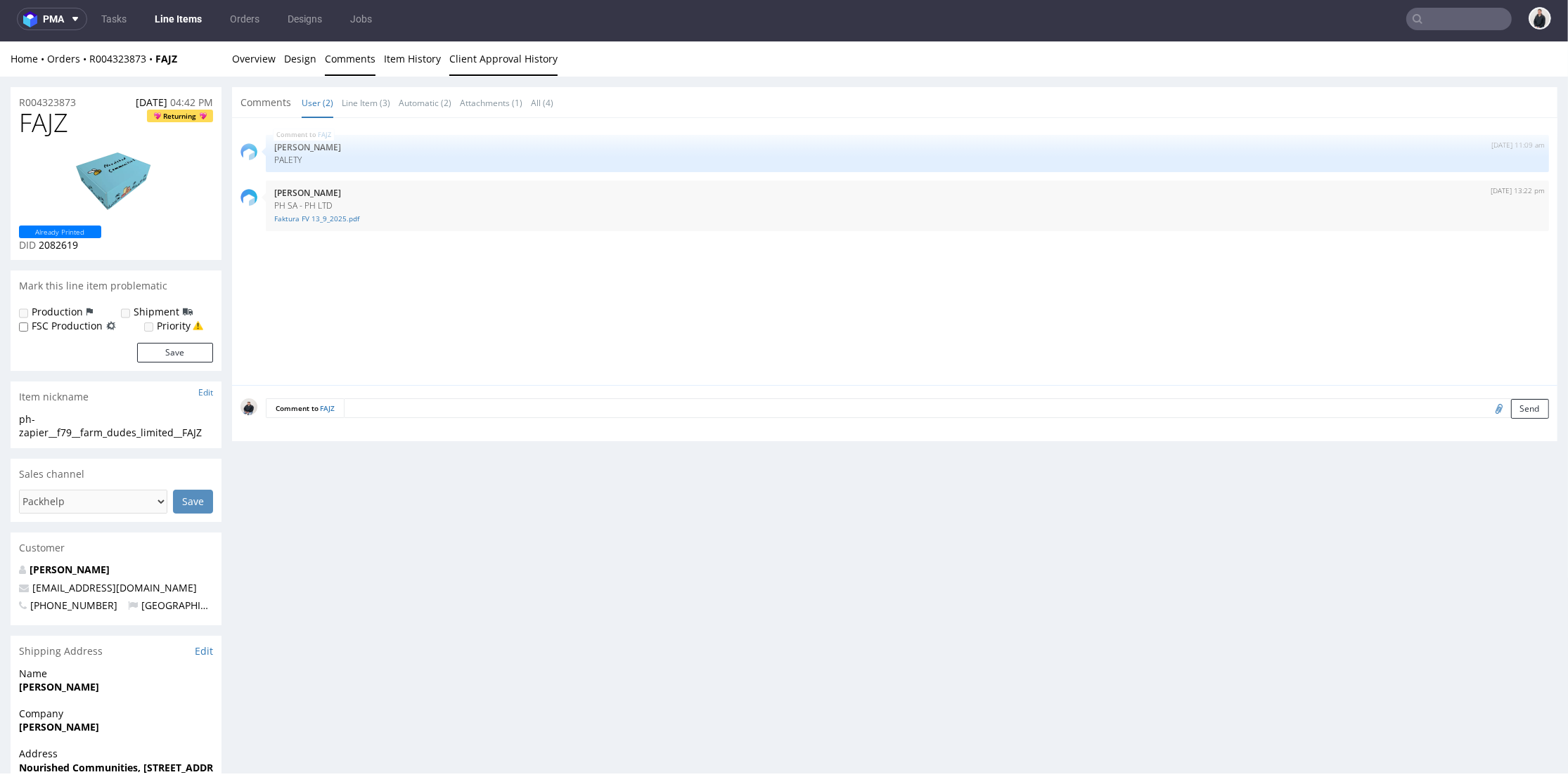
click at [449, 62] on link "Client Approval History" at bounding box center [502, 58] width 108 height 35
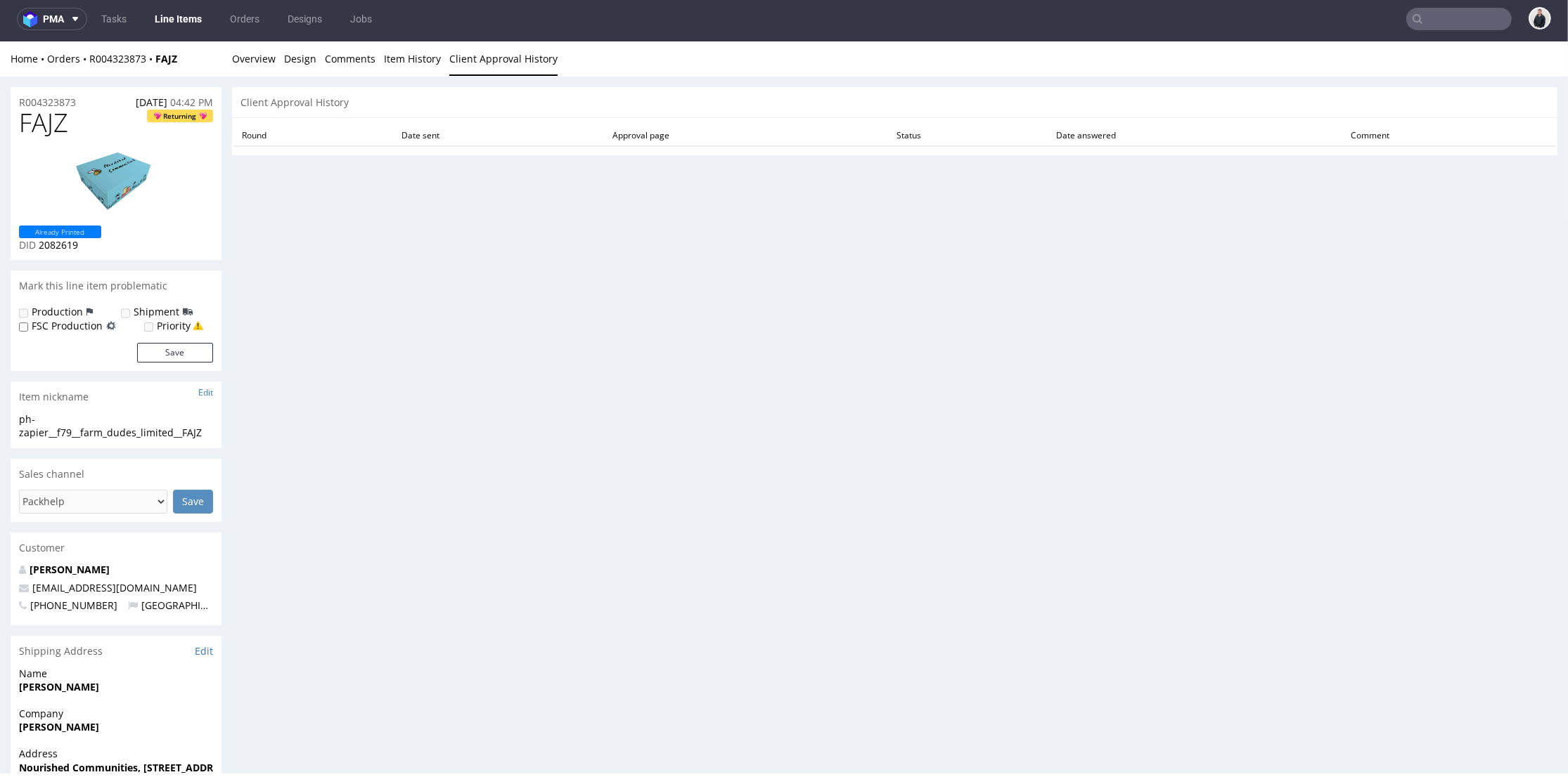
click at [497, 60] on link "Client Approval History" at bounding box center [502, 58] width 108 height 35
click at [268, 61] on link "Overview" at bounding box center [254, 58] width 43 height 35
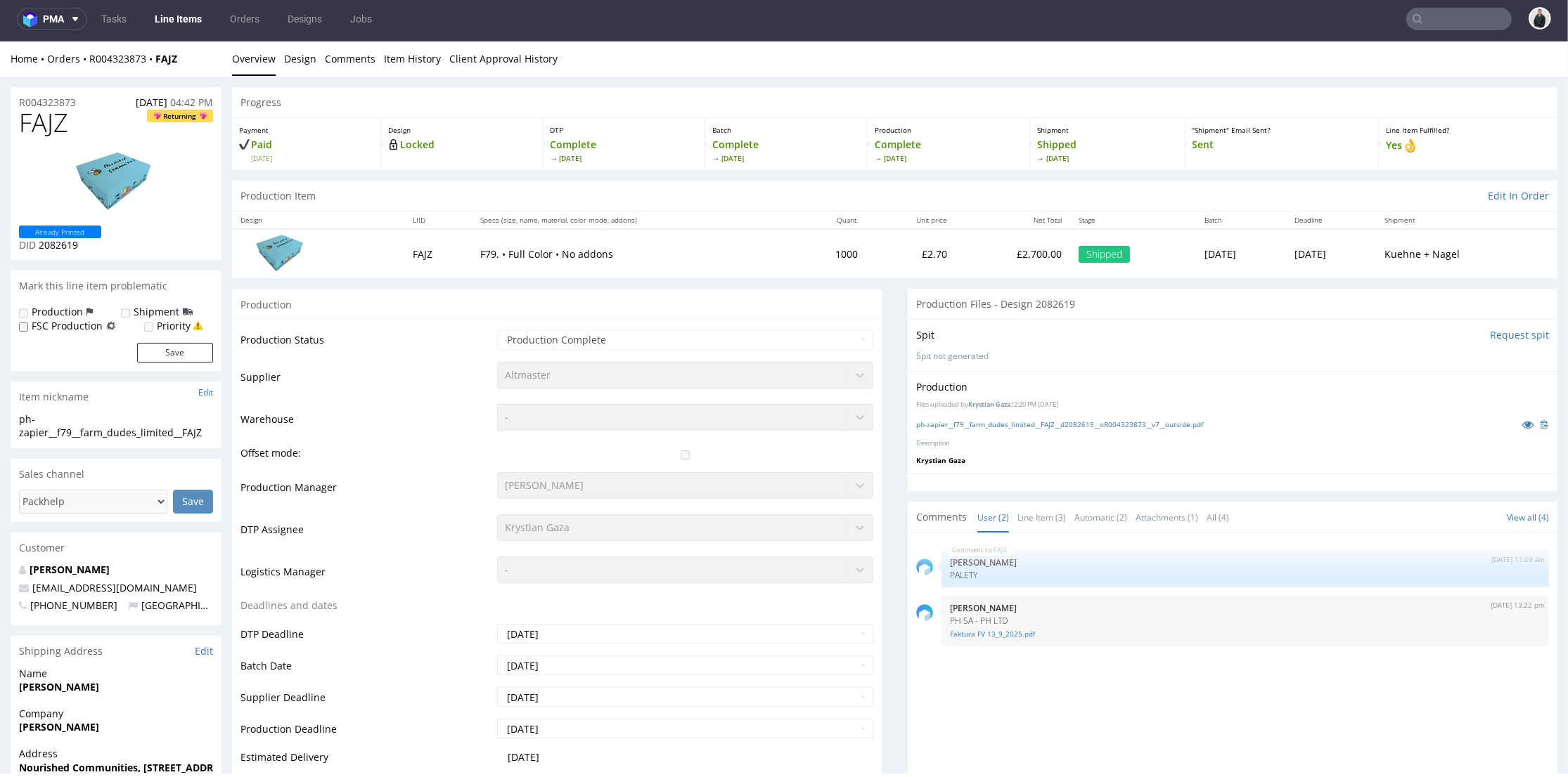
click at [1177, 477] on div at bounding box center [1233, 482] width 650 height 18
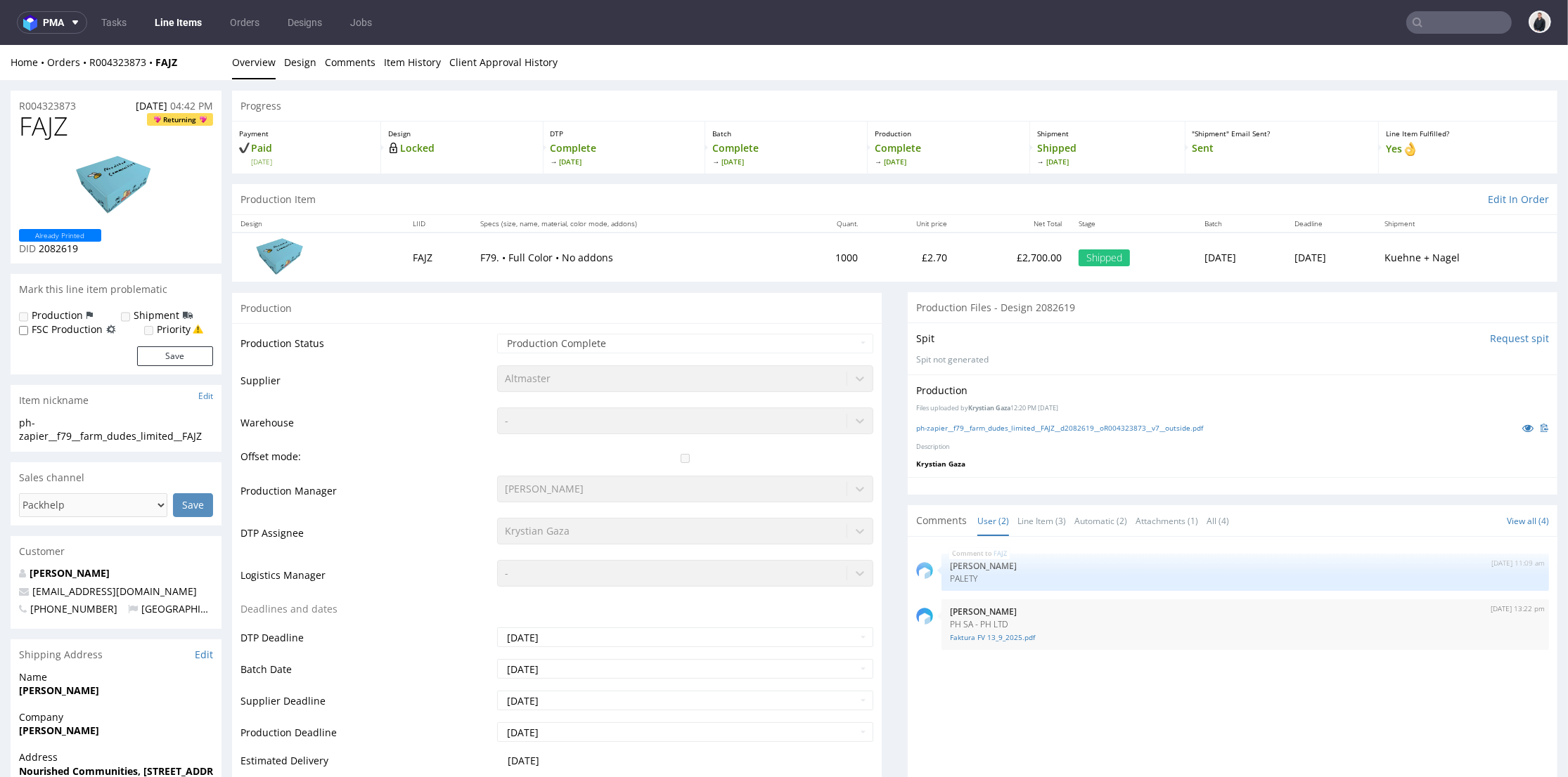
click at [484, 355] on td "Production Status" at bounding box center [367, 348] width 254 height 32
click at [396, 308] on div "Production" at bounding box center [557, 308] width 650 height 32
click at [418, 303] on div "Production" at bounding box center [557, 308] width 650 height 32
drag, startPoint x: 321, startPoint y: 310, endPoint x: 239, endPoint y: 307, distance: 82.1
click at [239, 307] on div "Production" at bounding box center [557, 308] width 650 height 32
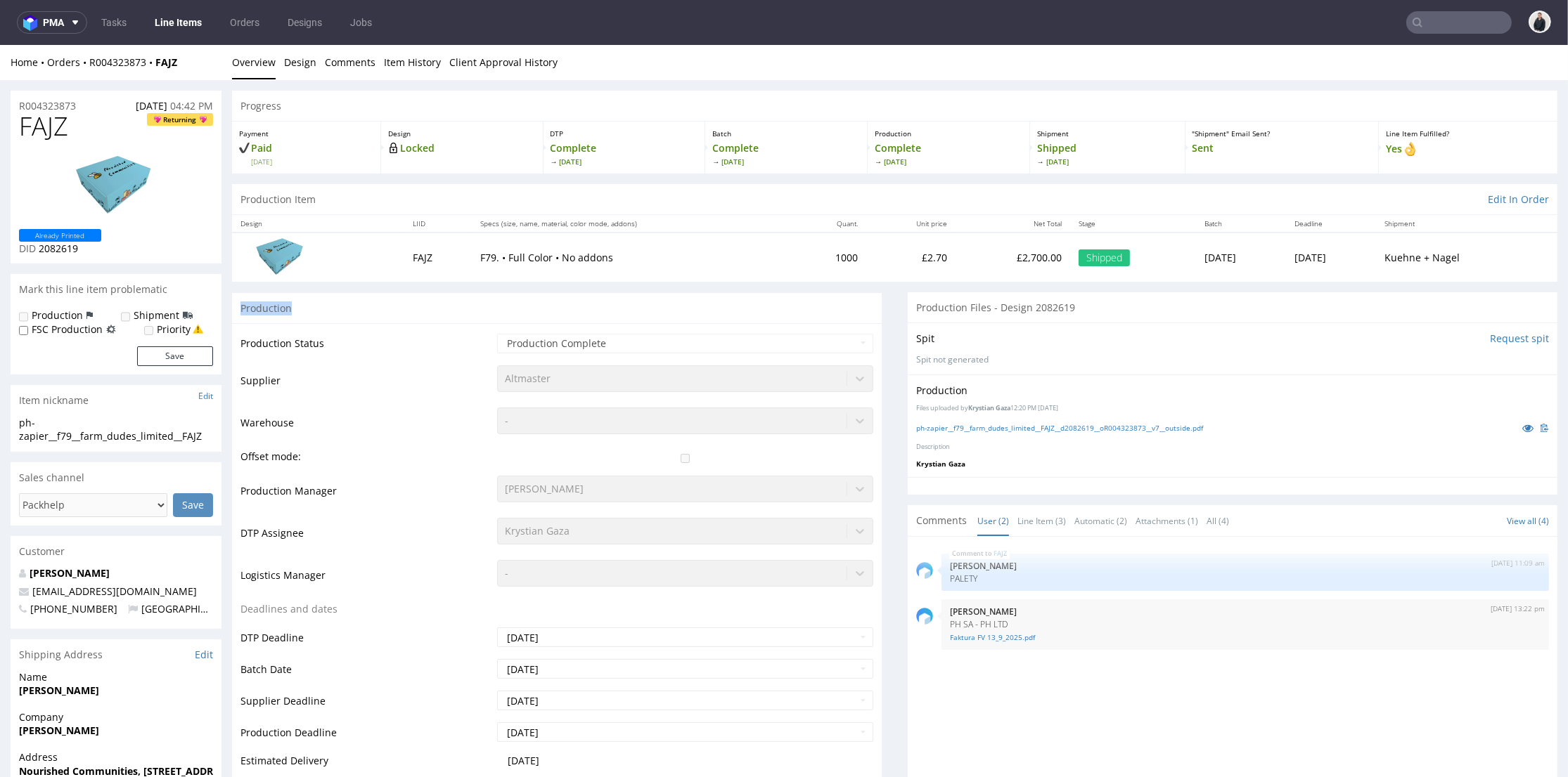
click at [259, 311] on div "Production" at bounding box center [557, 308] width 650 height 32
click at [298, 311] on div "Production" at bounding box center [557, 308] width 650 height 32
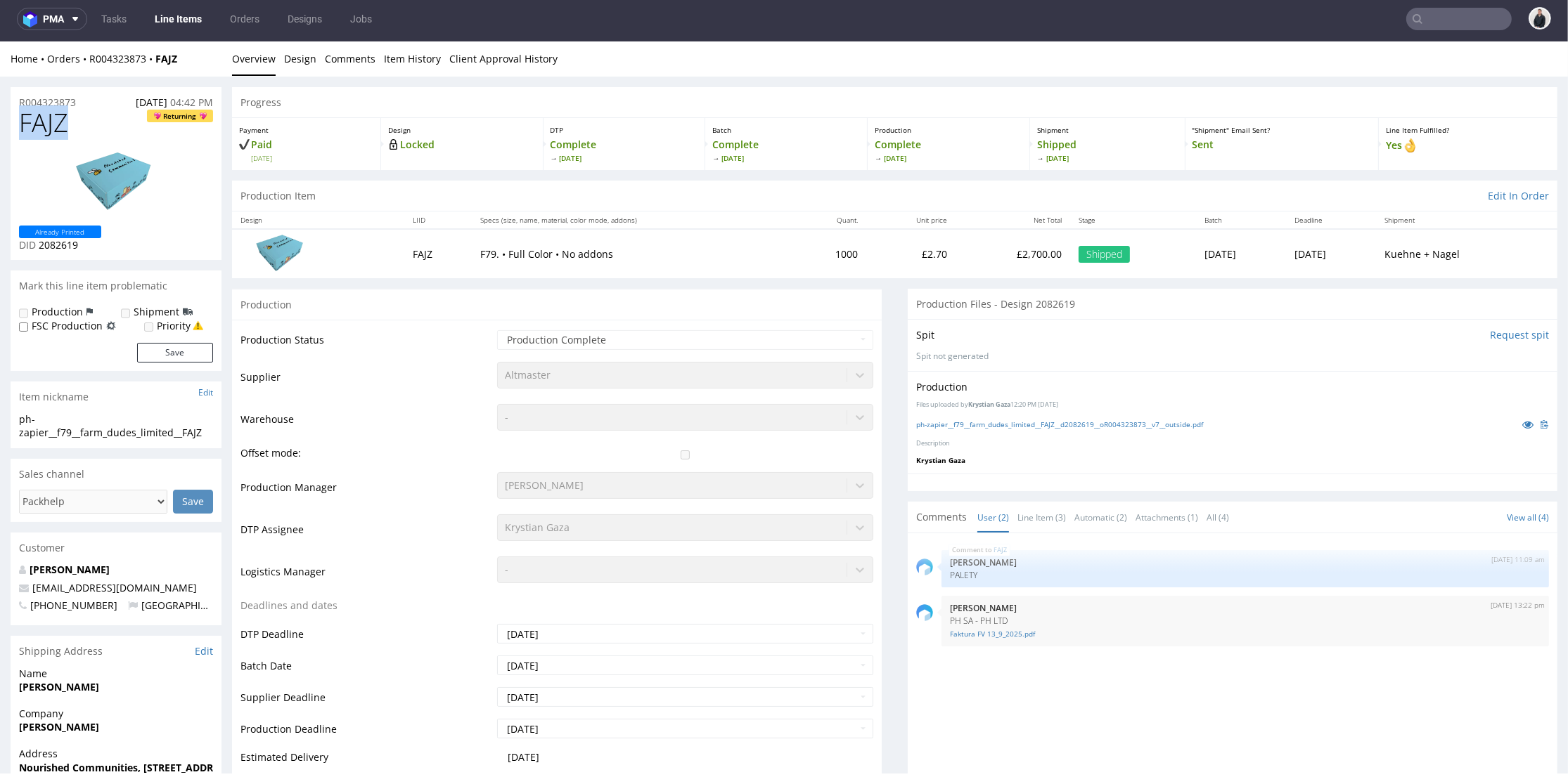
drag, startPoint x: 48, startPoint y: 127, endPoint x: 13, endPoint y: 125, distance: 35.1
click at [13, 125] on div "FAJZ Returning Already Printed DID 2082619" at bounding box center [115, 184] width 211 height 151
copy span "FAJZ"
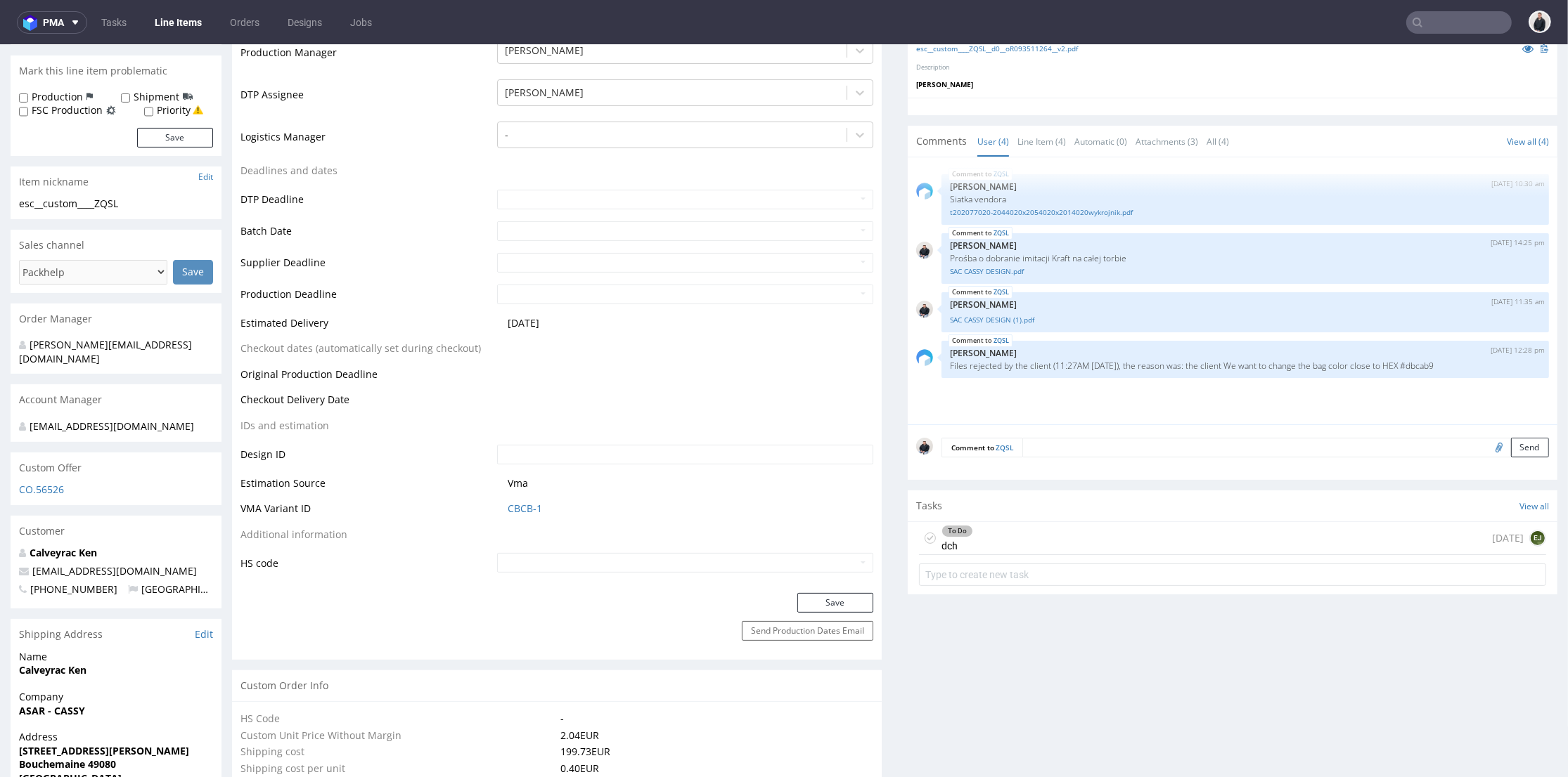
scroll to position [546, 0]
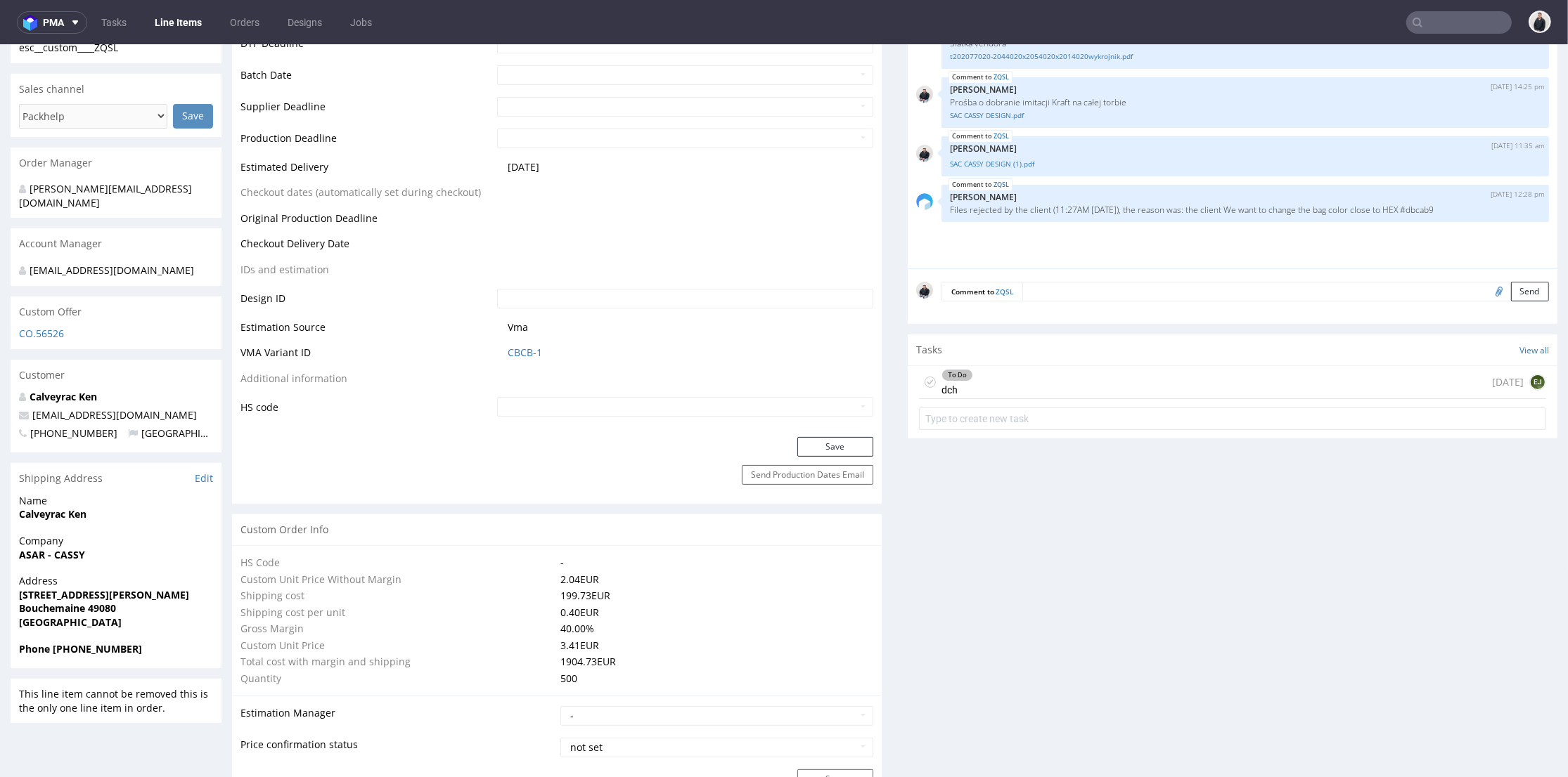
click at [1039, 379] on div "To Do dch [DATE] EJ" at bounding box center [1233, 382] width 627 height 33
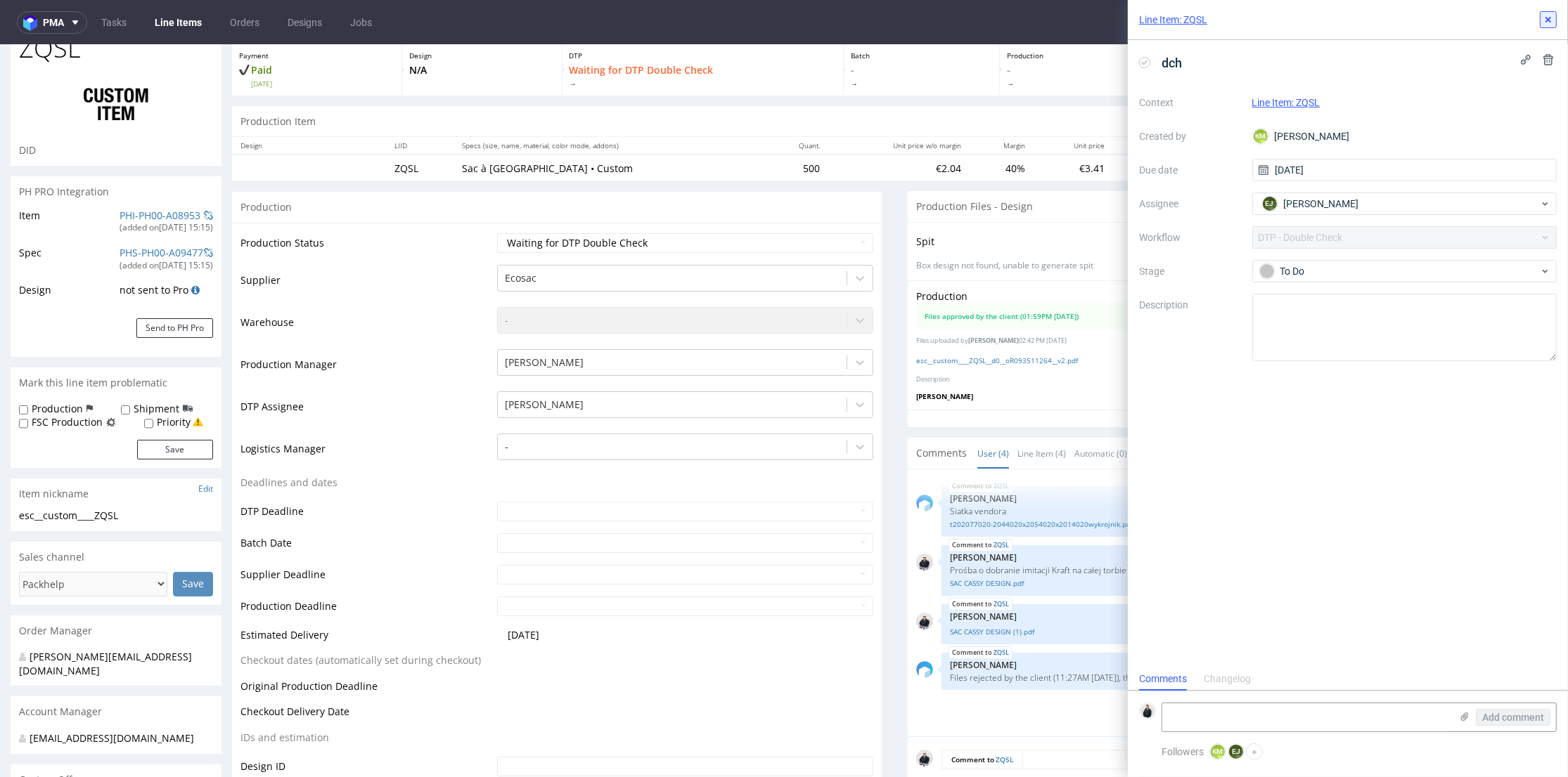
click at [1547, 22] on icon at bounding box center [1548, 20] width 11 height 11
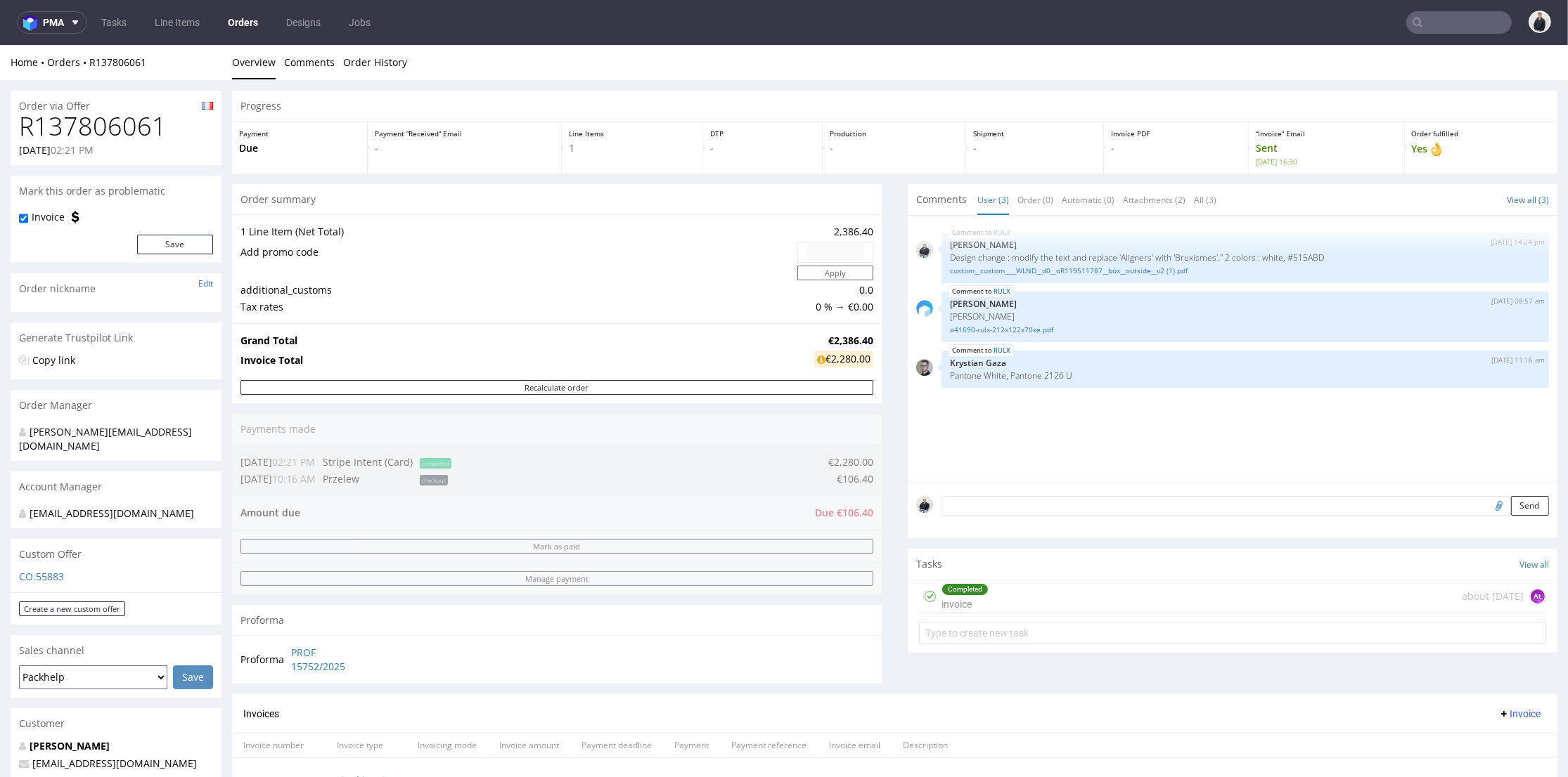
scroll to position [602, 0]
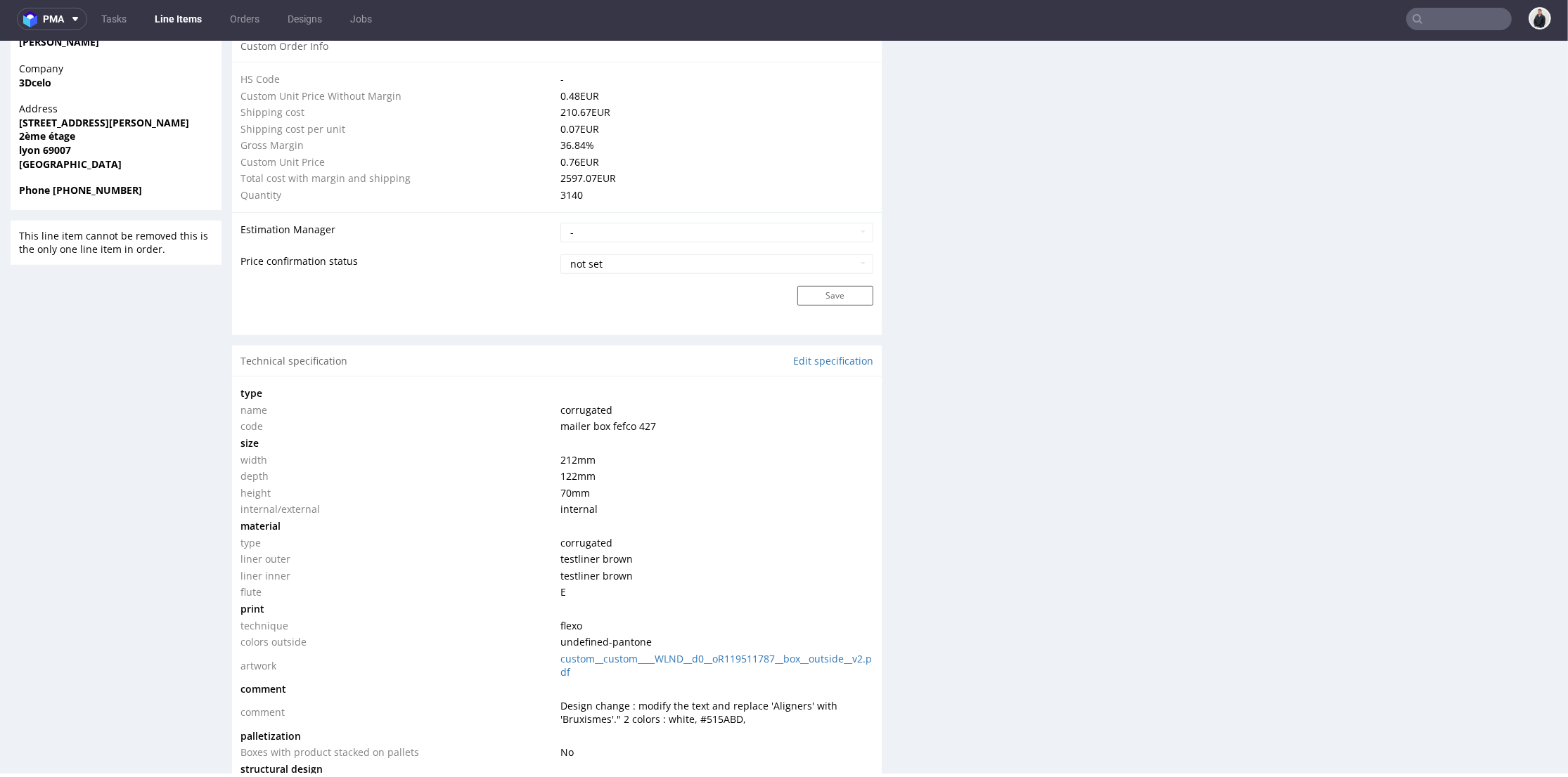
scroll to position [1170, 0]
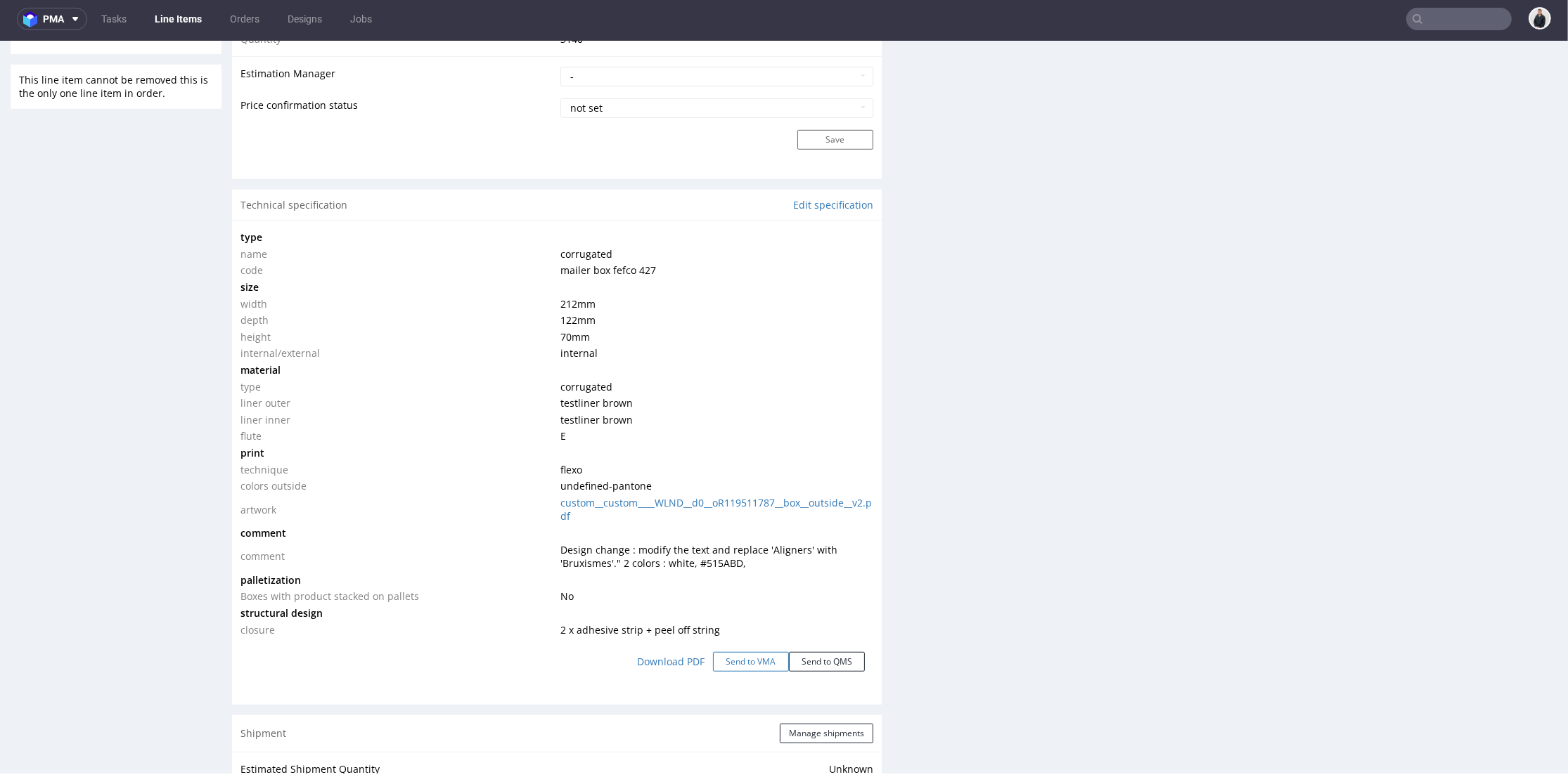
click button "Send to VMA"
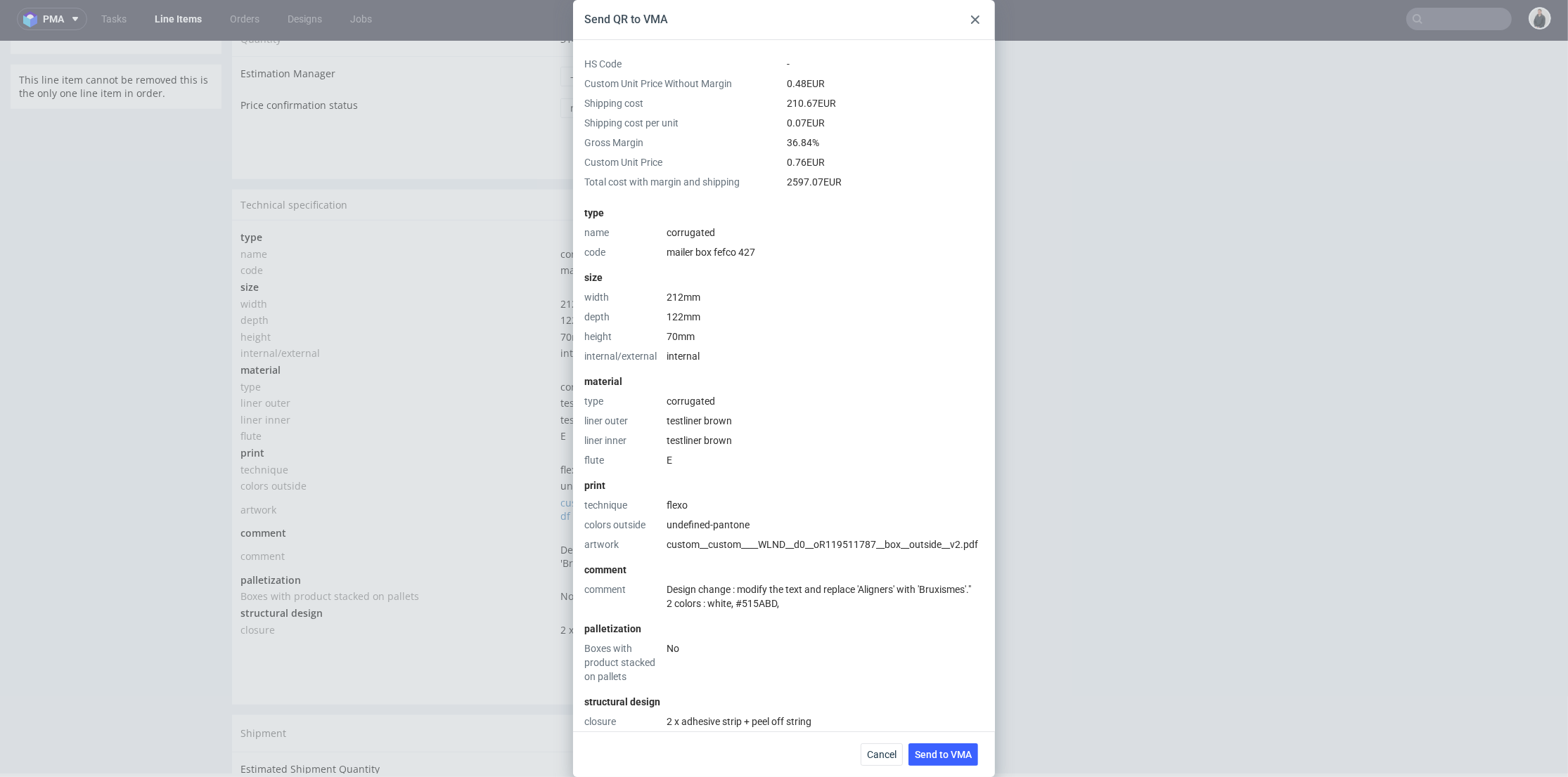
scroll to position [239, 0]
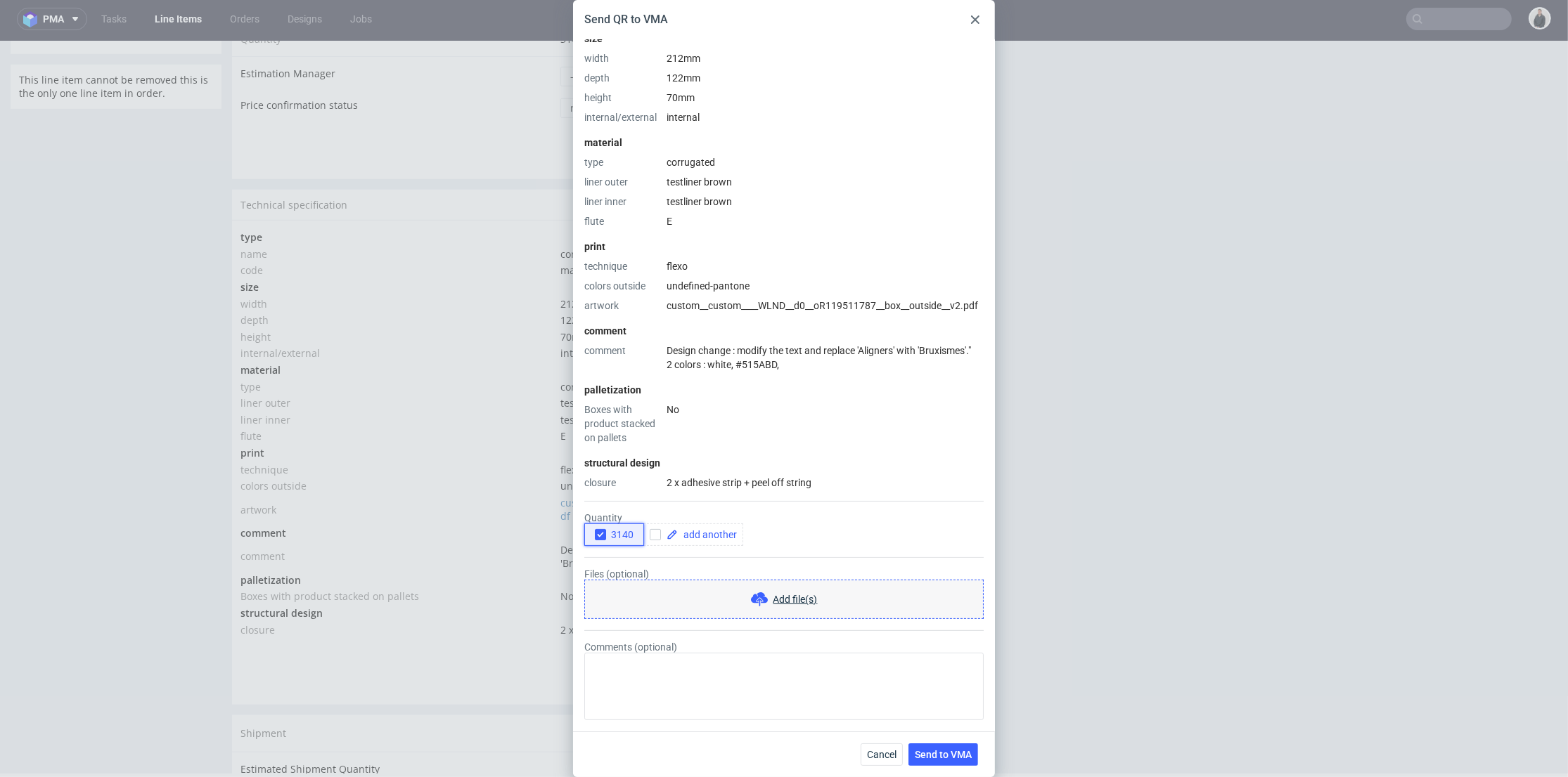
click at [598, 536] on icon "button" at bounding box center [600, 535] width 9 height 9
drag, startPoint x: 654, startPoint y: 534, endPoint x: 665, endPoint y: 536, distance: 11.2
click at [656, 535] on input "checkbox" at bounding box center [655, 535] width 11 height 11
checkbox input "true"
click at [723, 540] on div at bounding box center [693, 535] width 100 height 23
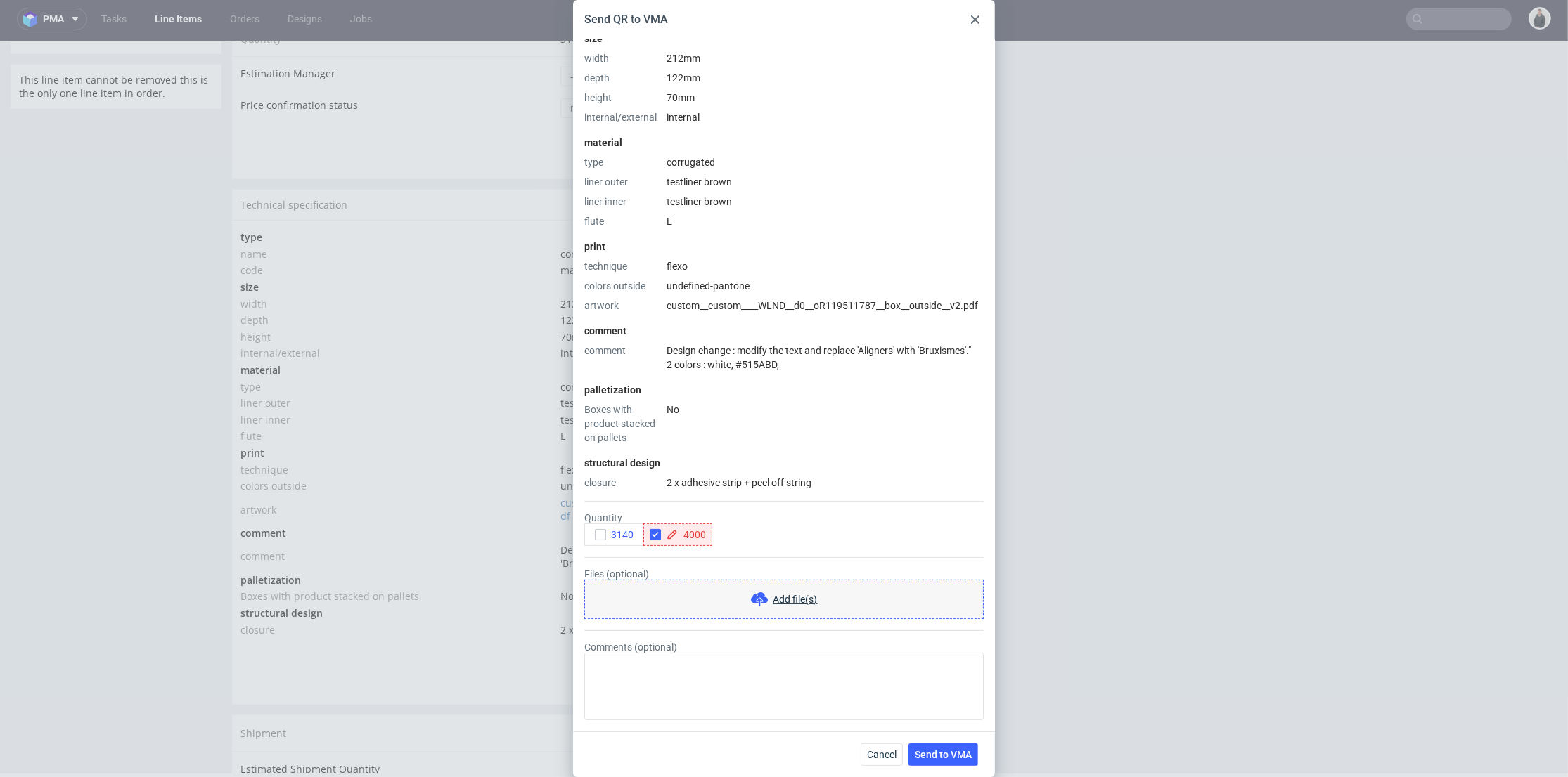
checkbox input "true"
click at [730, 569] on div "Files (optional) Add file(s)" at bounding box center [783, 594] width 399 height 51
click at [951, 751] on span "Send to VMA" at bounding box center [943, 754] width 57 height 9
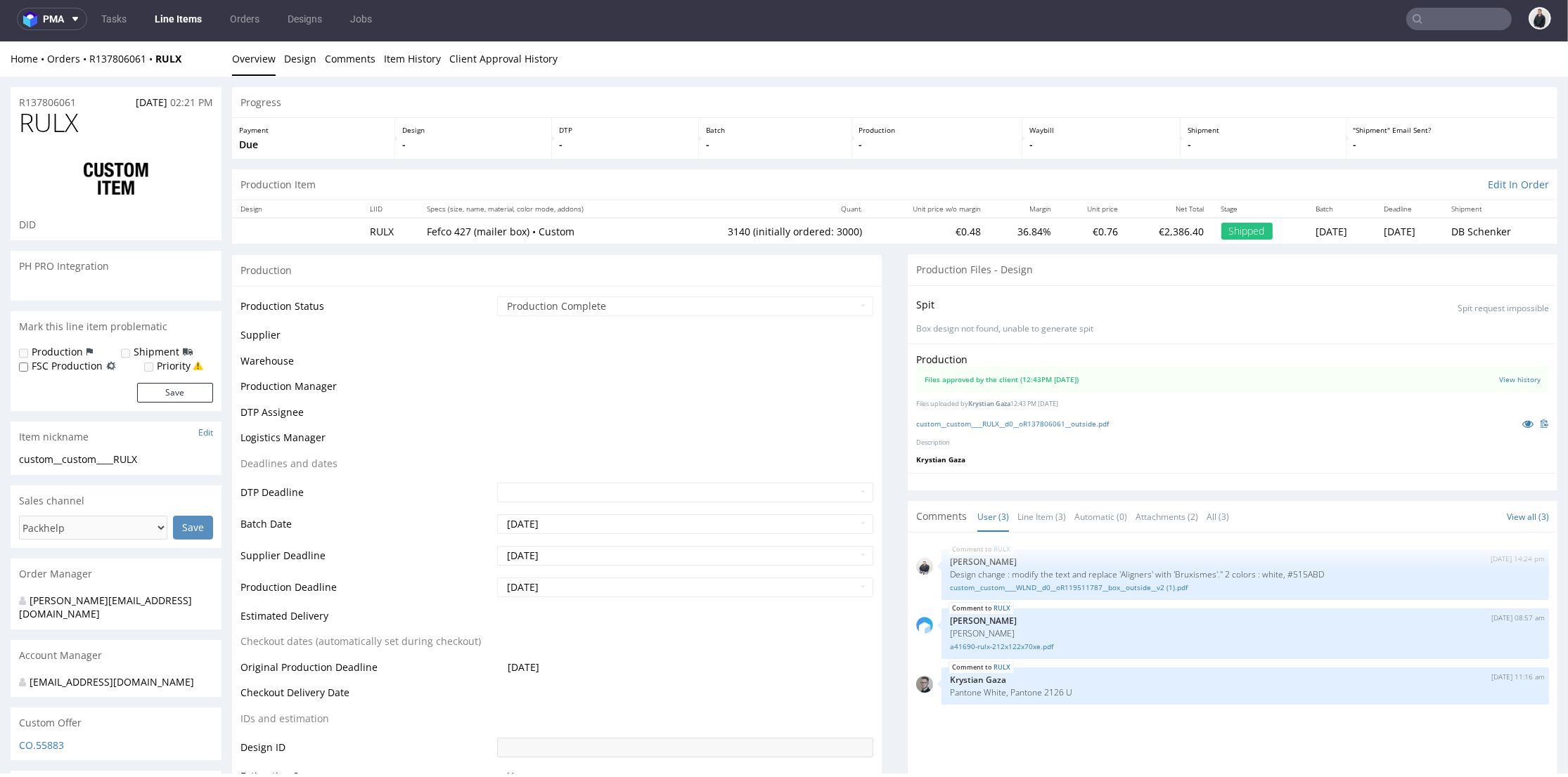
select select "in_progress"
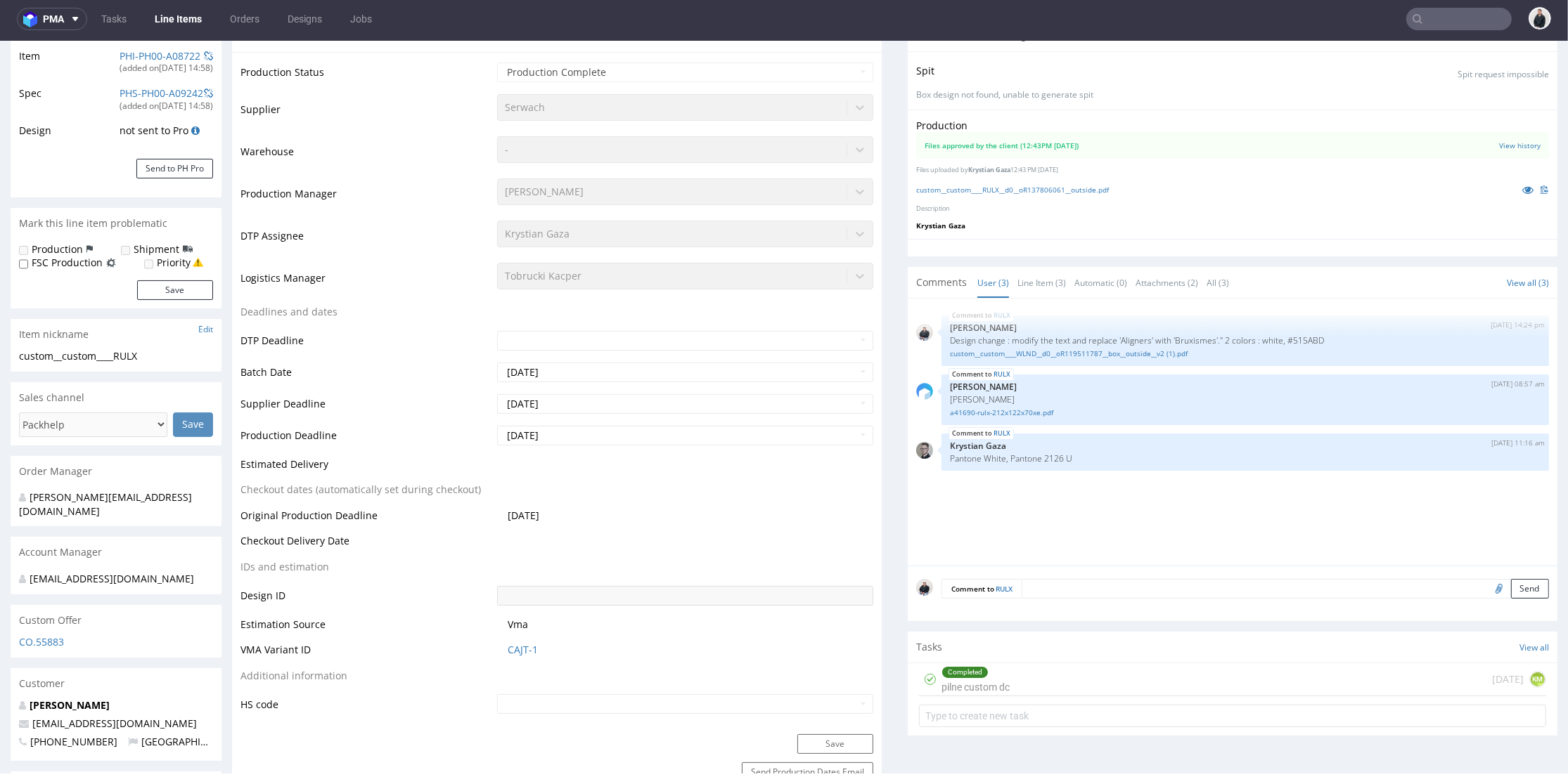
scroll to position [312, 0]
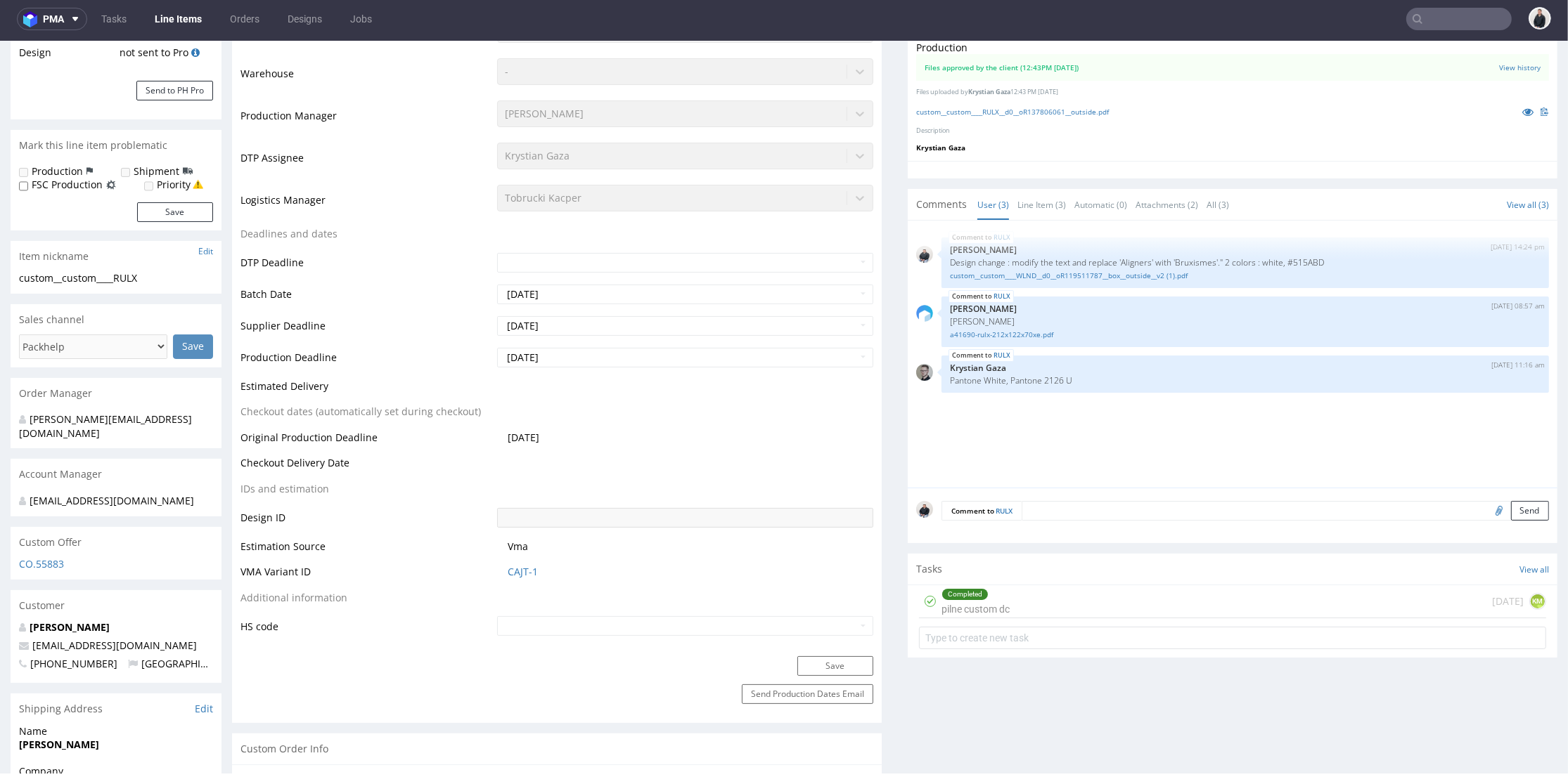
click at [510, 578] on td "CAJT-1" at bounding box center [684, 576] width 379 height 26
click at [514, 574] on link "CAJT-1" at bounding box center [523, 571] width 30 height 14
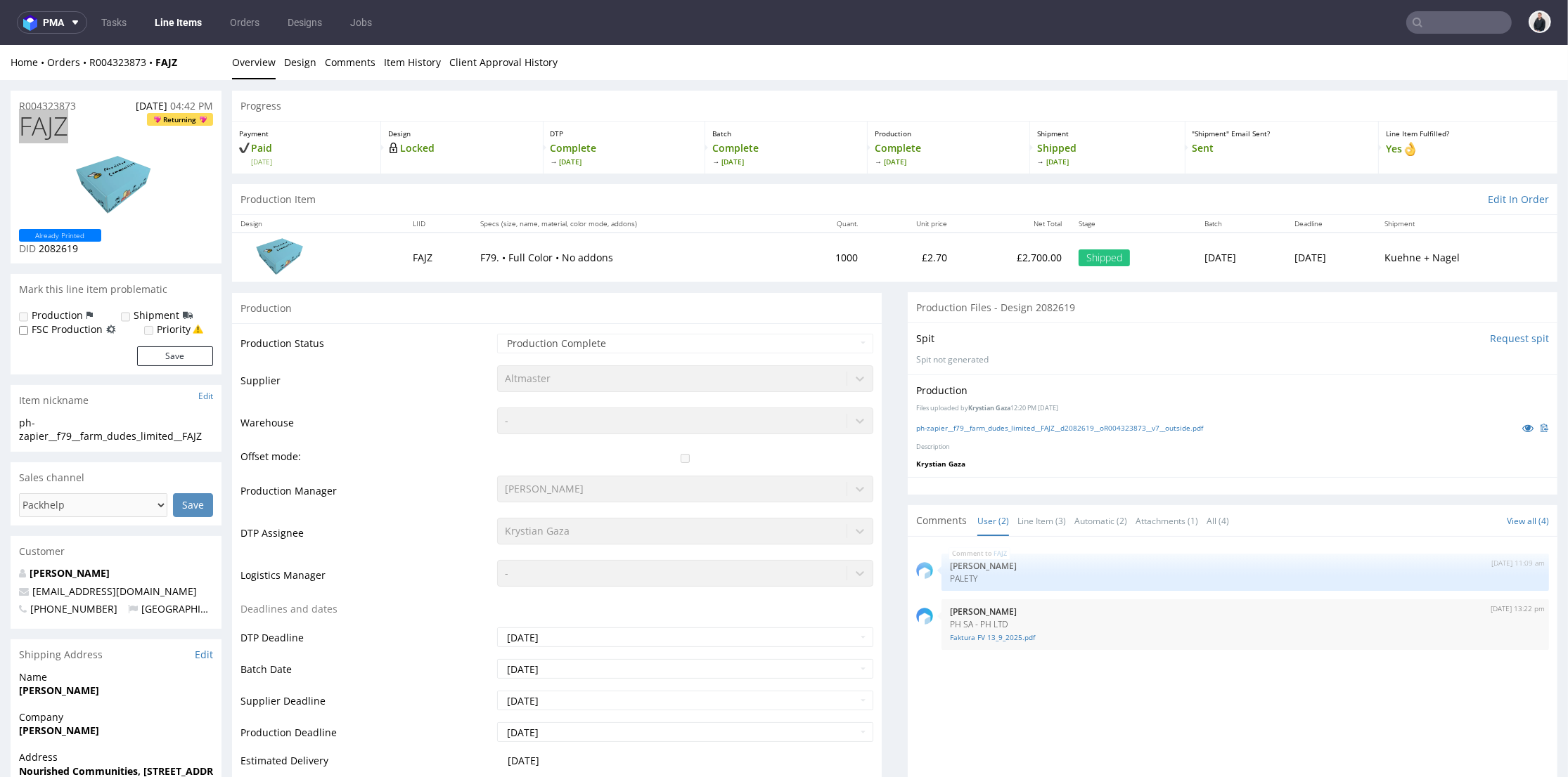
scroll to position [4, 0]
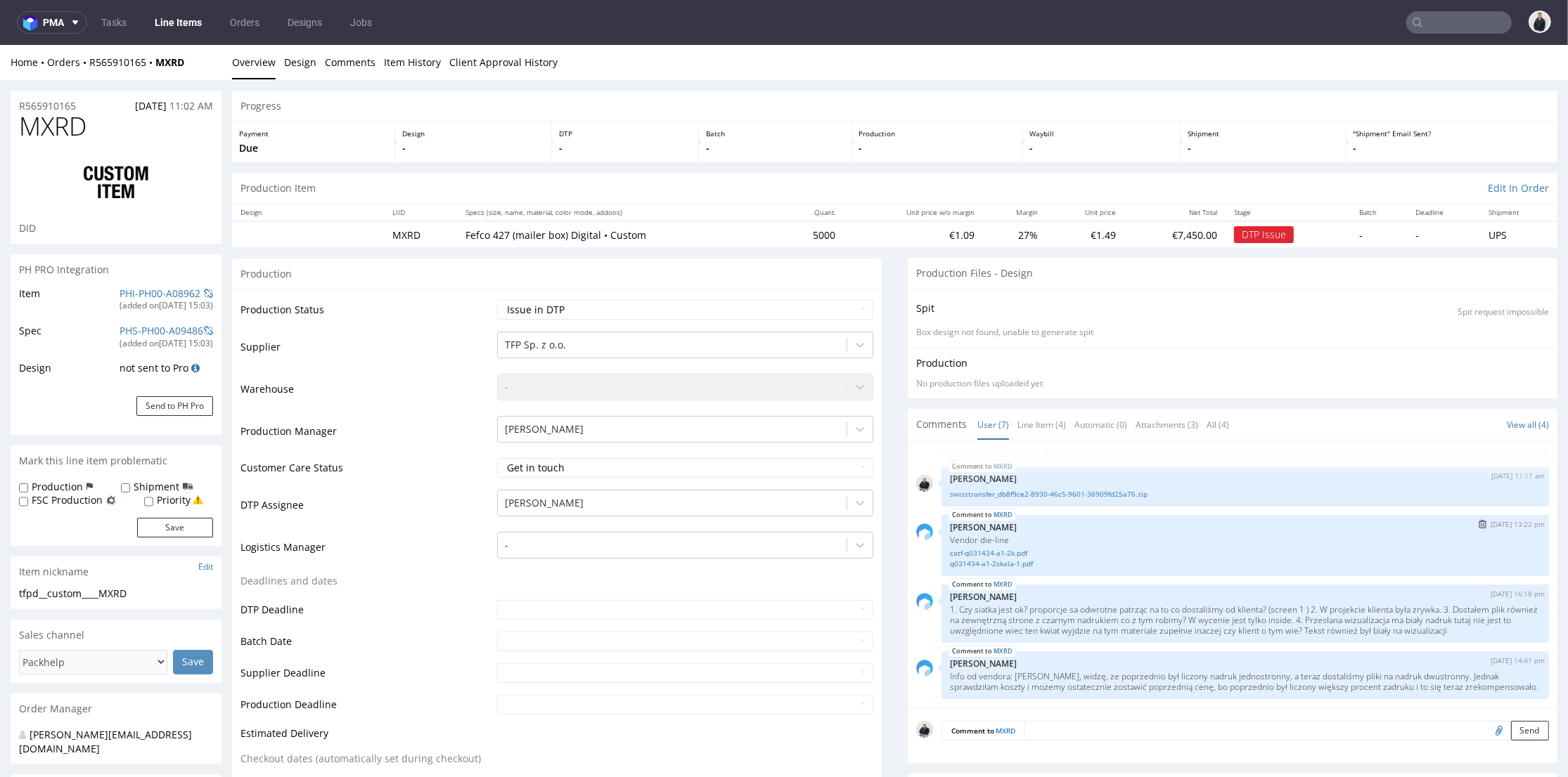
scroll to position [161, 0]
click at [1041, 489] on link "swisstransfer_db8f9ce2-8930-46c5-9601-36909fd25a76.zip" at bounding box center [1245, 494] width 591 height 10
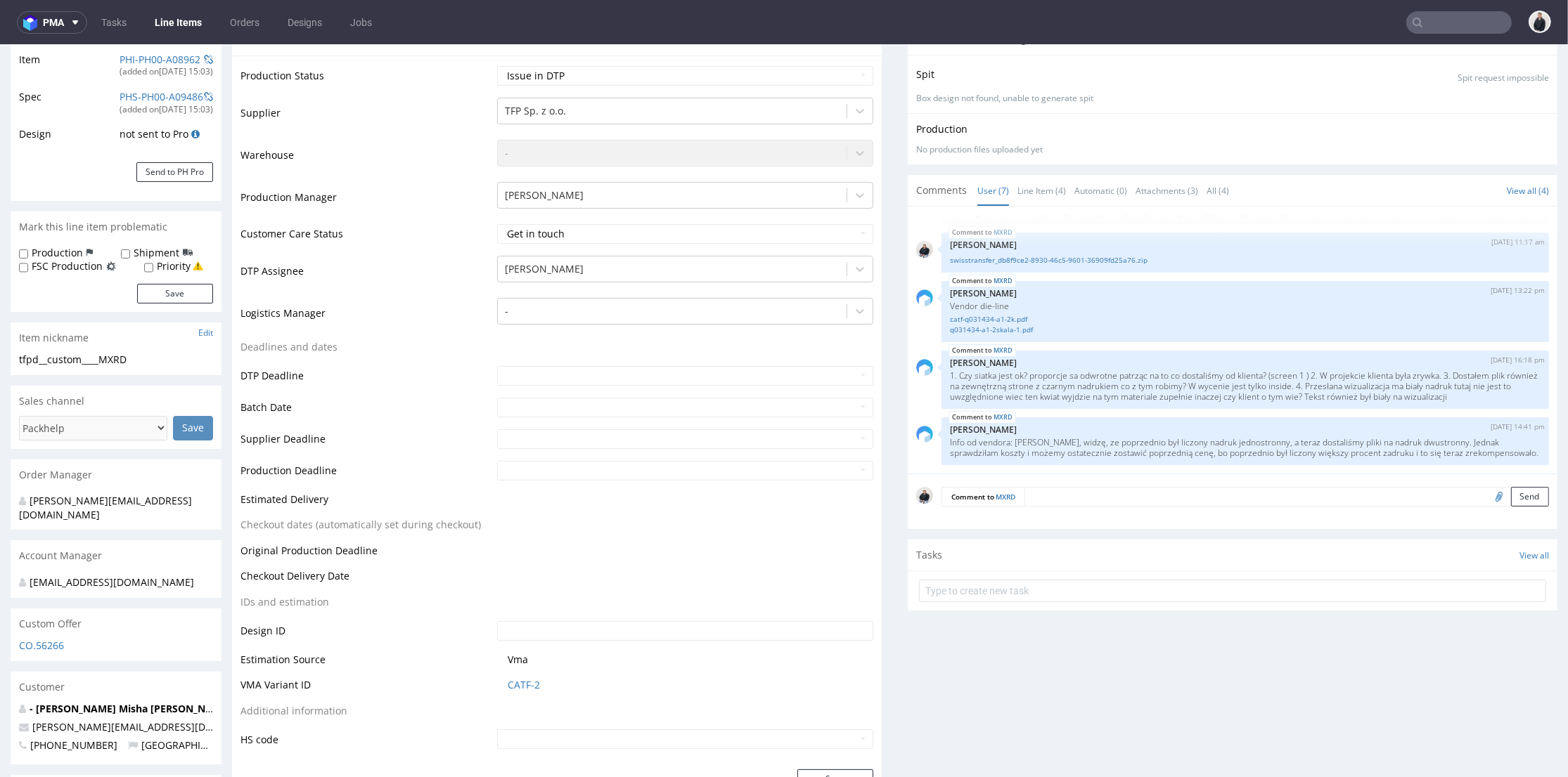
scroll to position [0, 0]
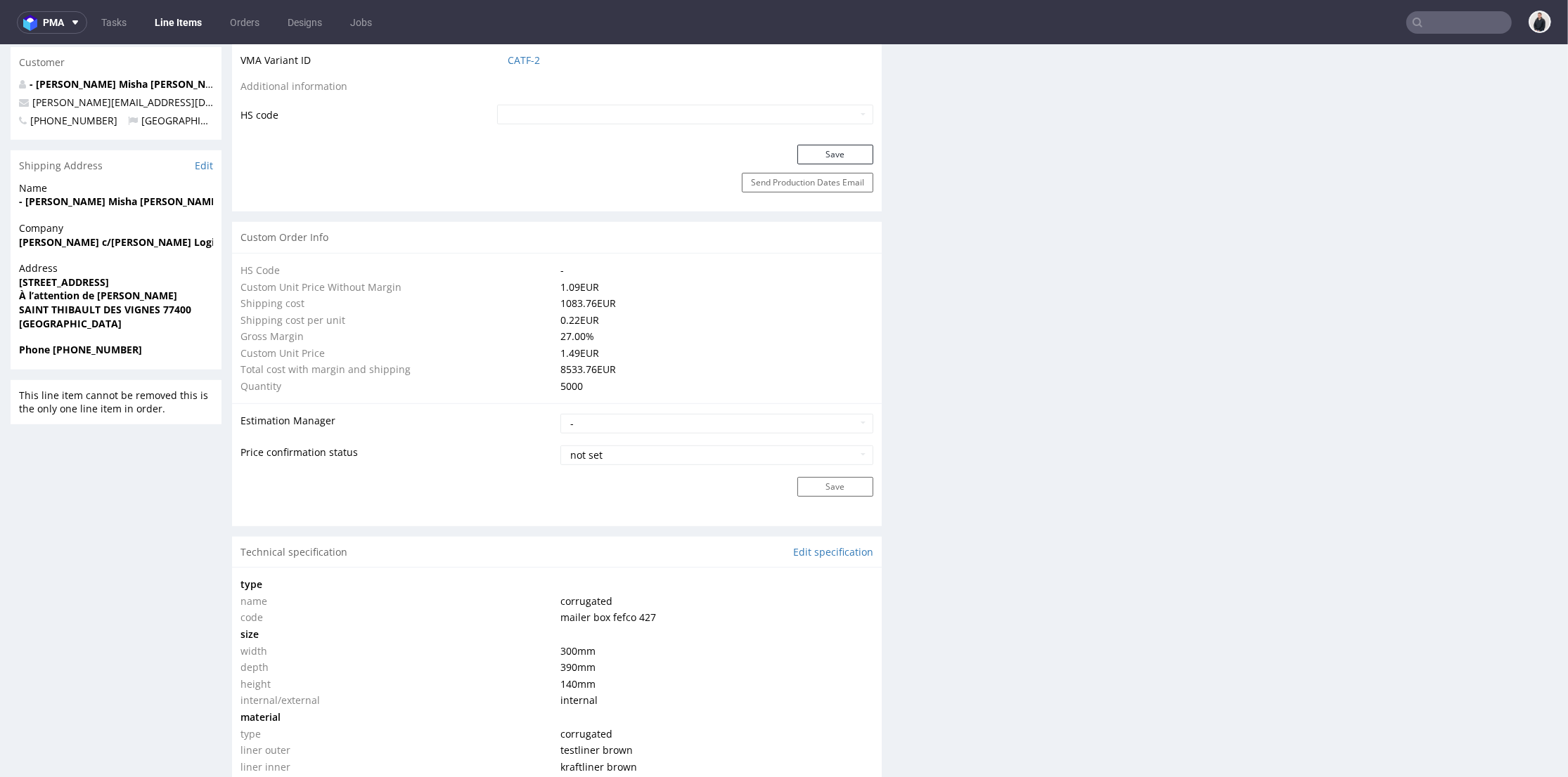
click at [894, 432] on div "Progress Payment Due Design - DTP - Batch - Production - Waybill - Shipment - "…" at bounding box center [894, 673] width 1325 height 2882
drag, startPoint x: 894, startPoint y: 432, endPoint x: 874, endPoint y: 439, distance: 21.2
click at [897, 432] on div "Progress Payment Due Design - DTP - Batch - Production - Waybill - Shipment - "…" at bounding box center [894, 673] width 1325 height 2882
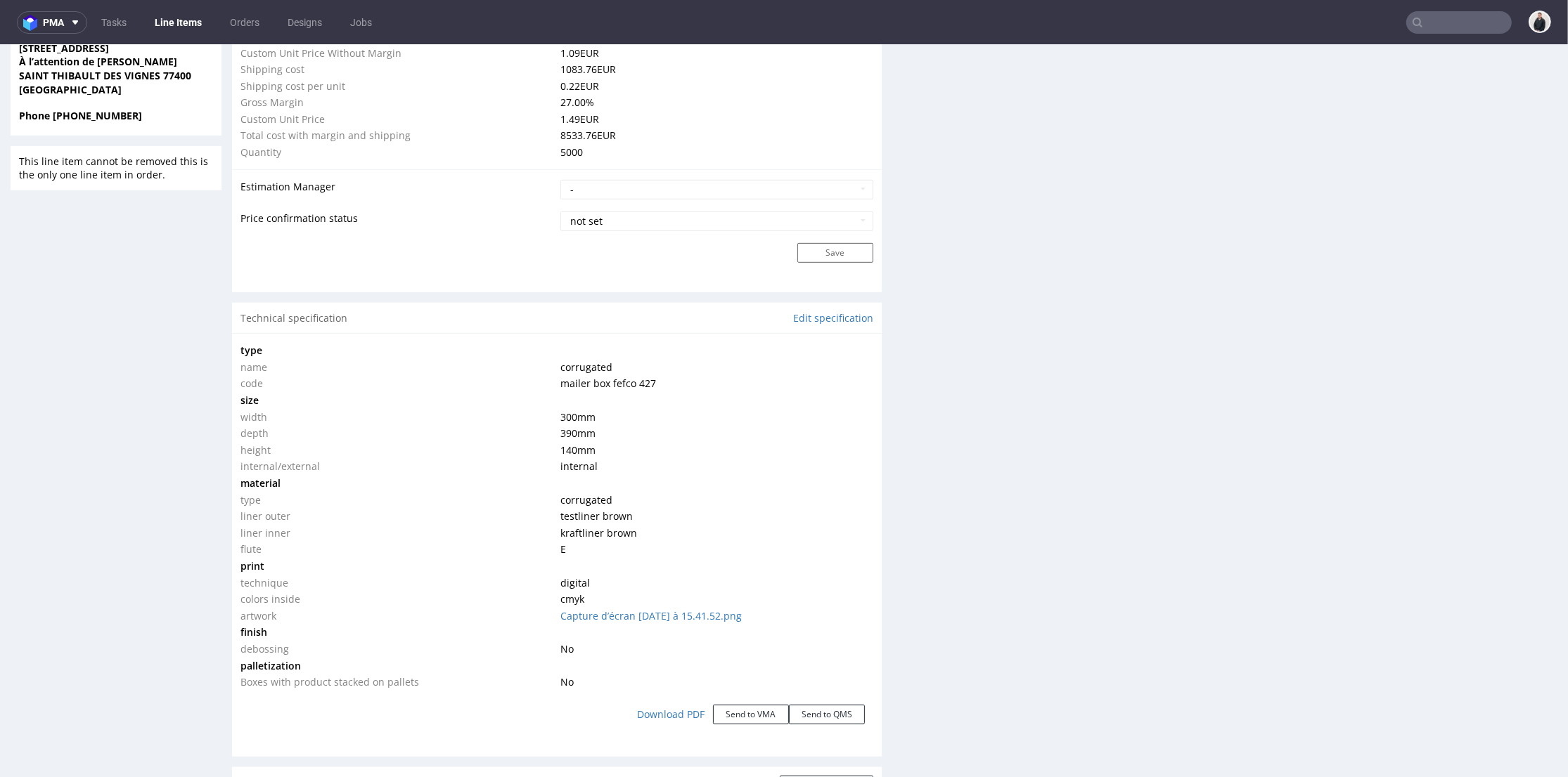
scroll to position [1170, 0]
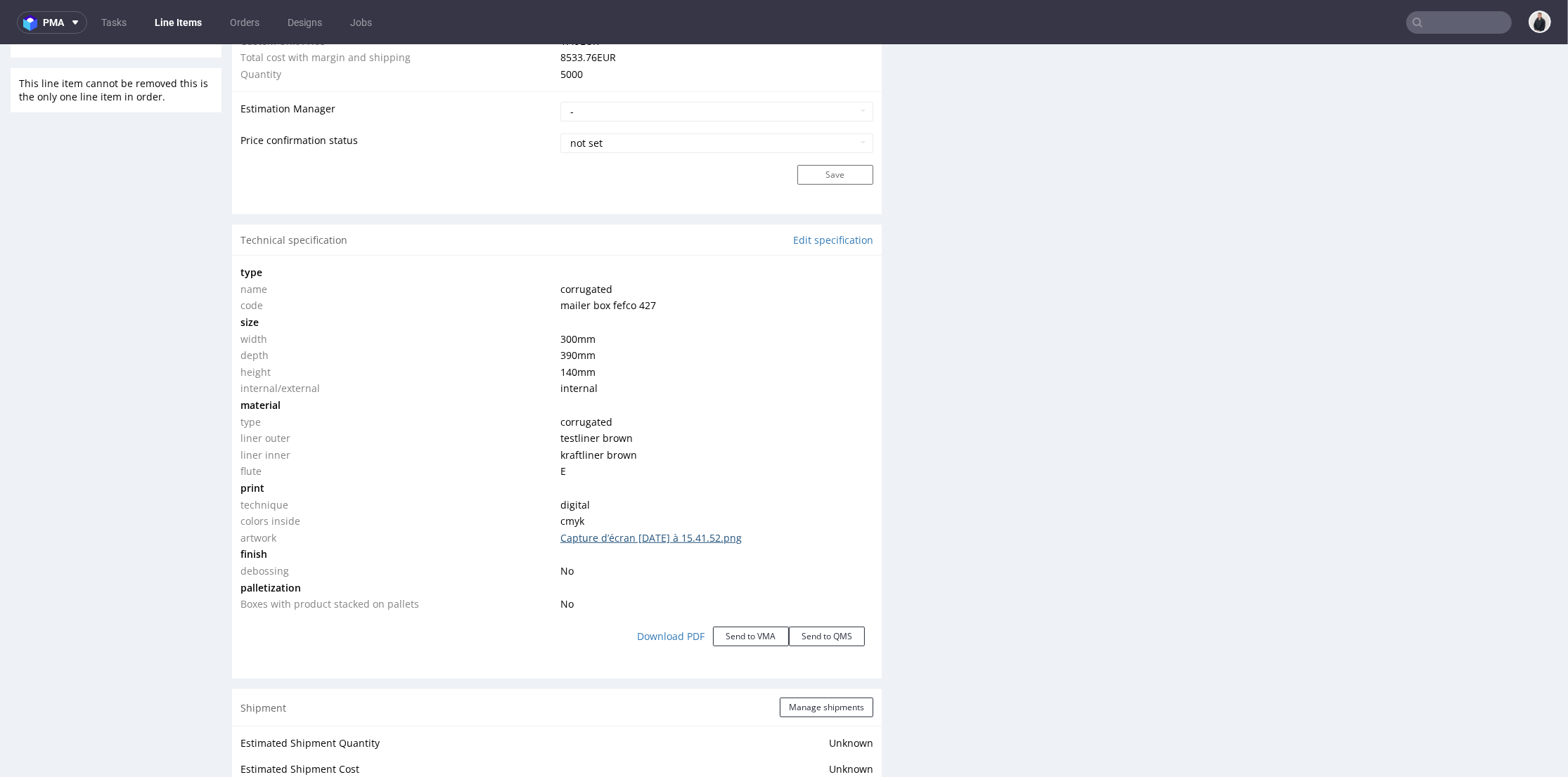
click at [640, 542] on link "Capture d’écran 2025-07-18 à 15.41.52.png" at bounding box center [651, 538] width 181 height 13
click at [1422, 72] on div "Production Files - Design Spit Spit request impossible Box design not found, un…" at bounding box center [1233, 386] width 650 height 2598
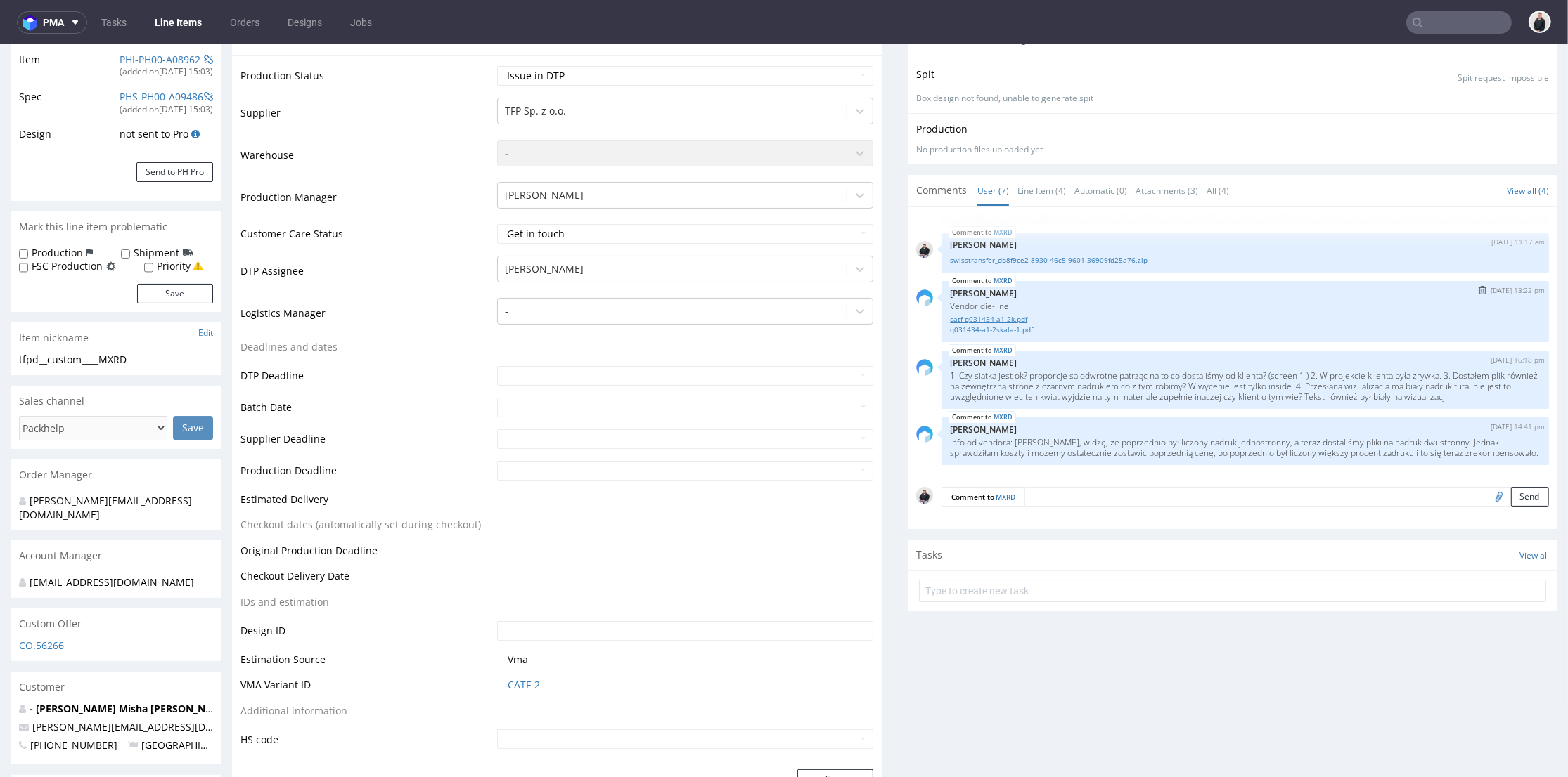
scroll to position [78, 0]
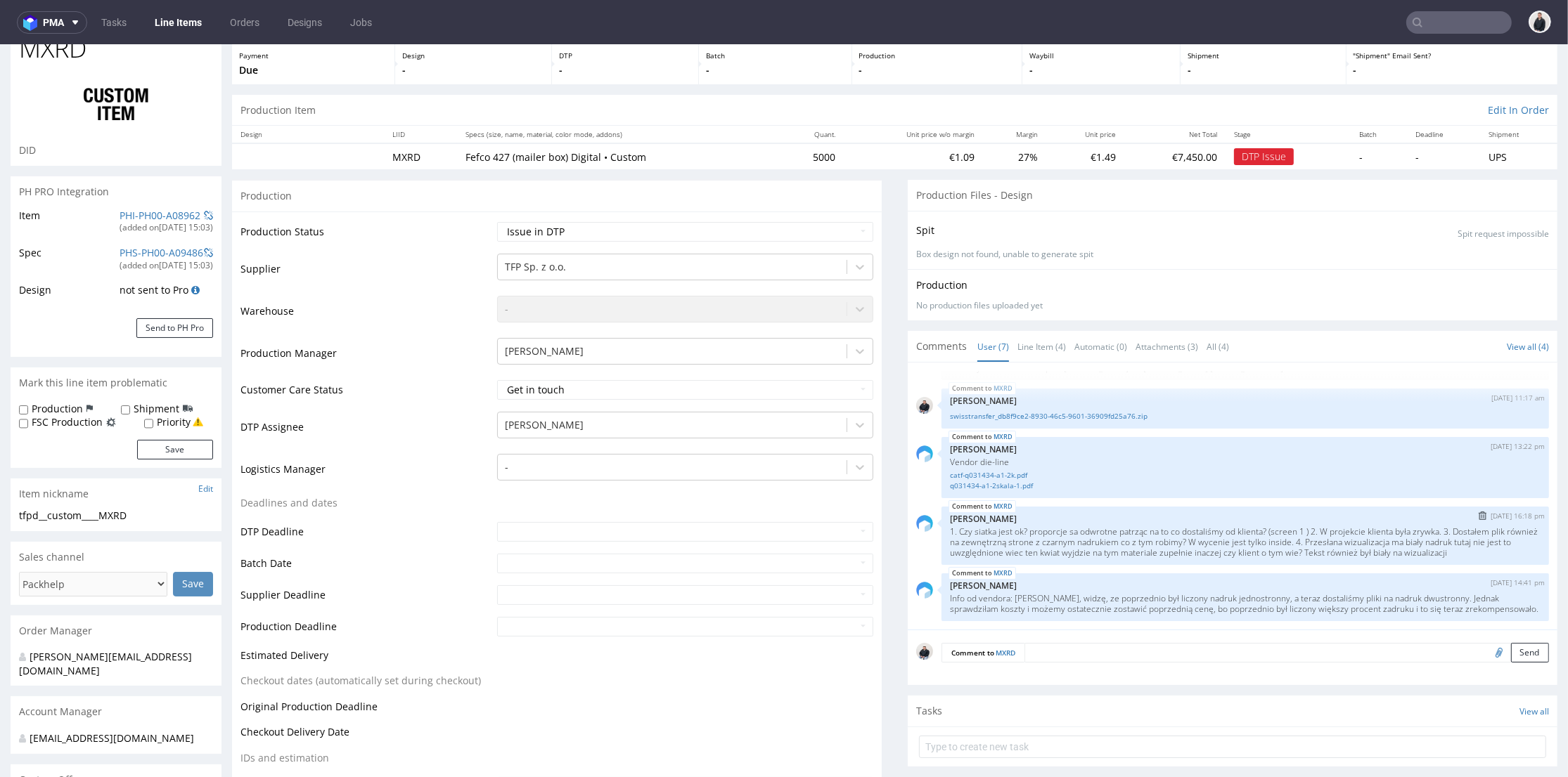
click at [1105, 526] on p "1. Czy siatka jest ok? proporcje sa odwrotne patrząc na to co dostaliśmy od kli…" at bounding box center [1245, 542] width 591 height 32
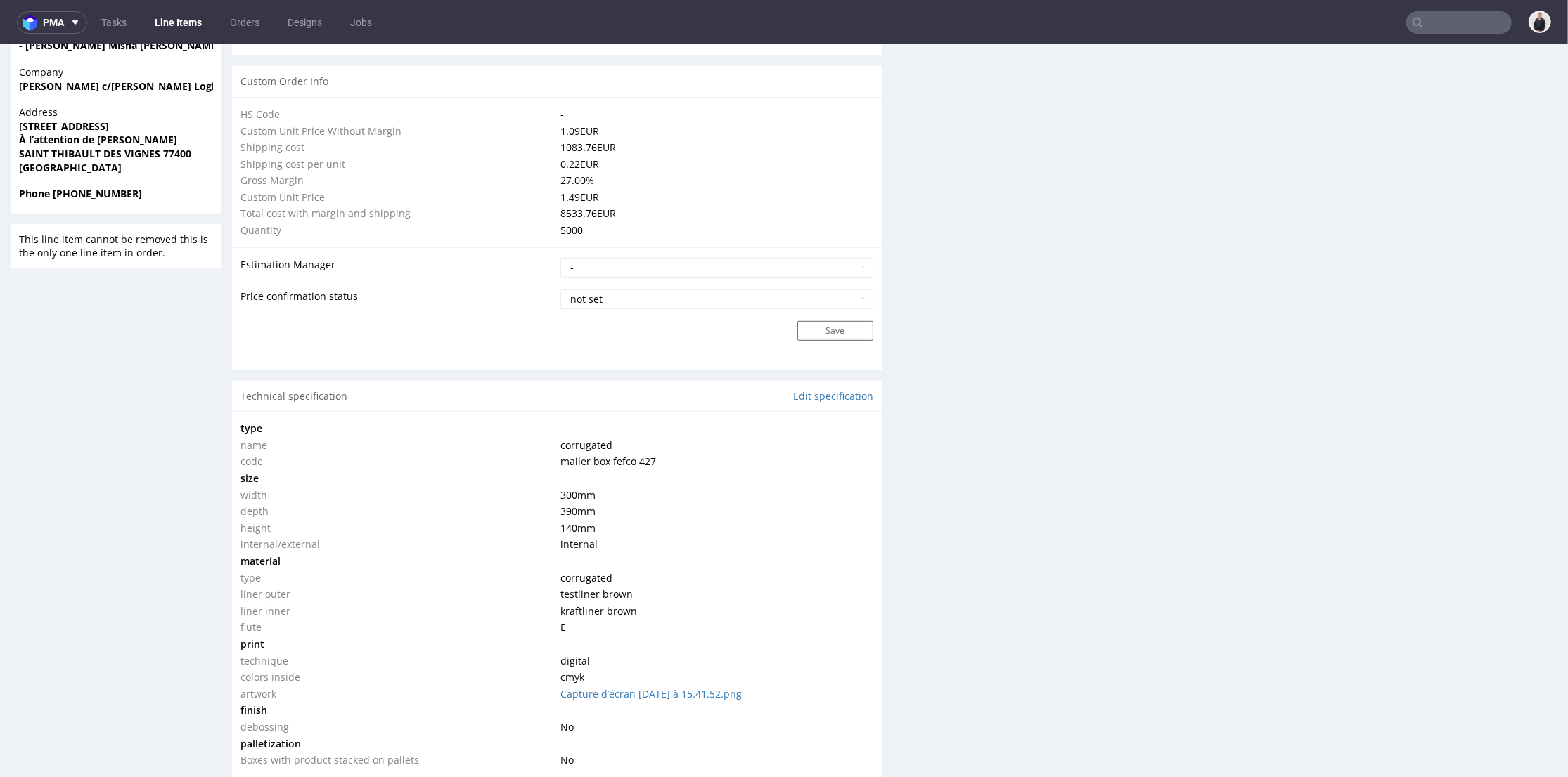
scroll to position [1170, 0]
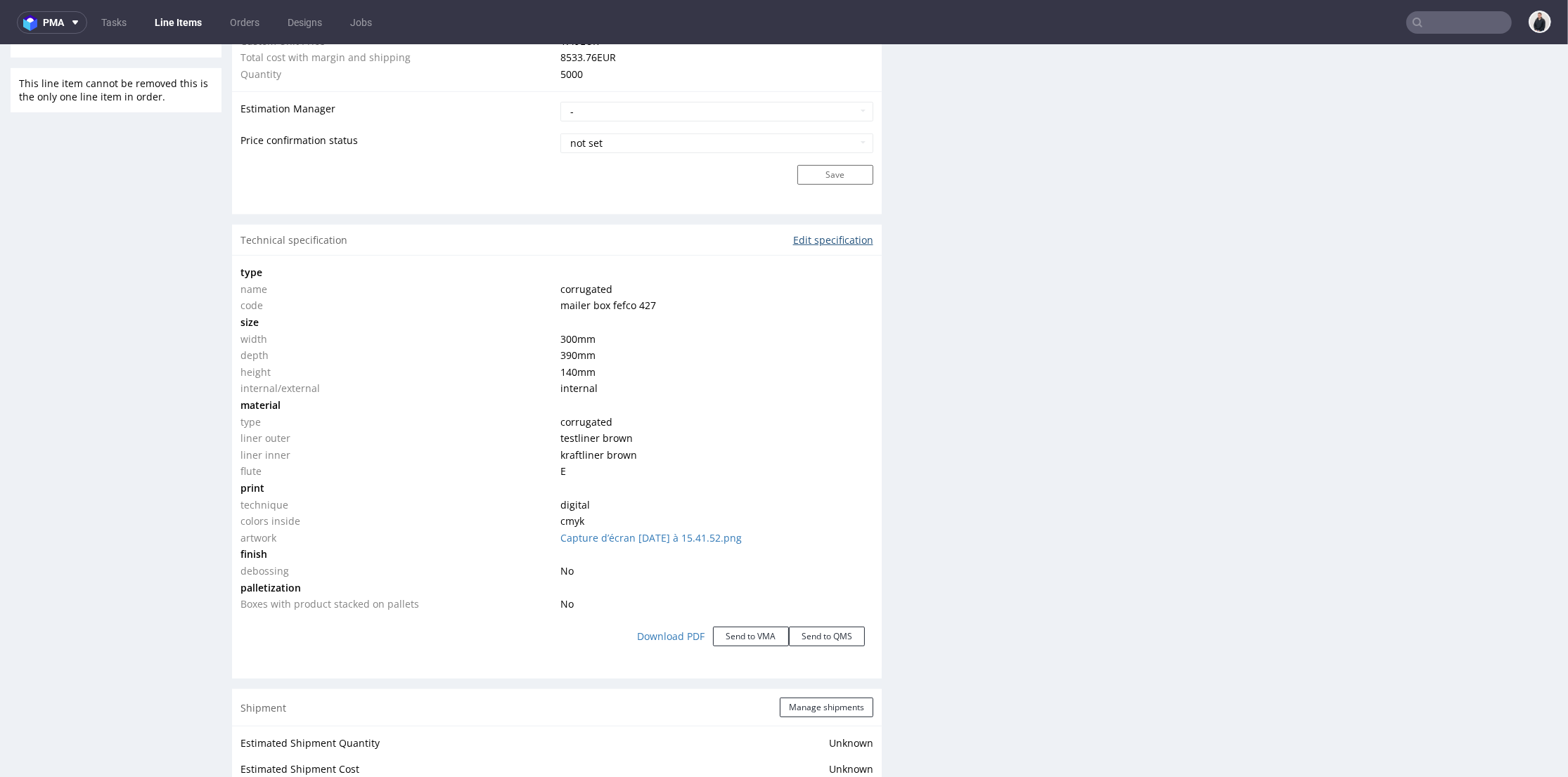
click at [838, 236] on link "Edit specification" at bounding box center [833, 240] width 80 height 14
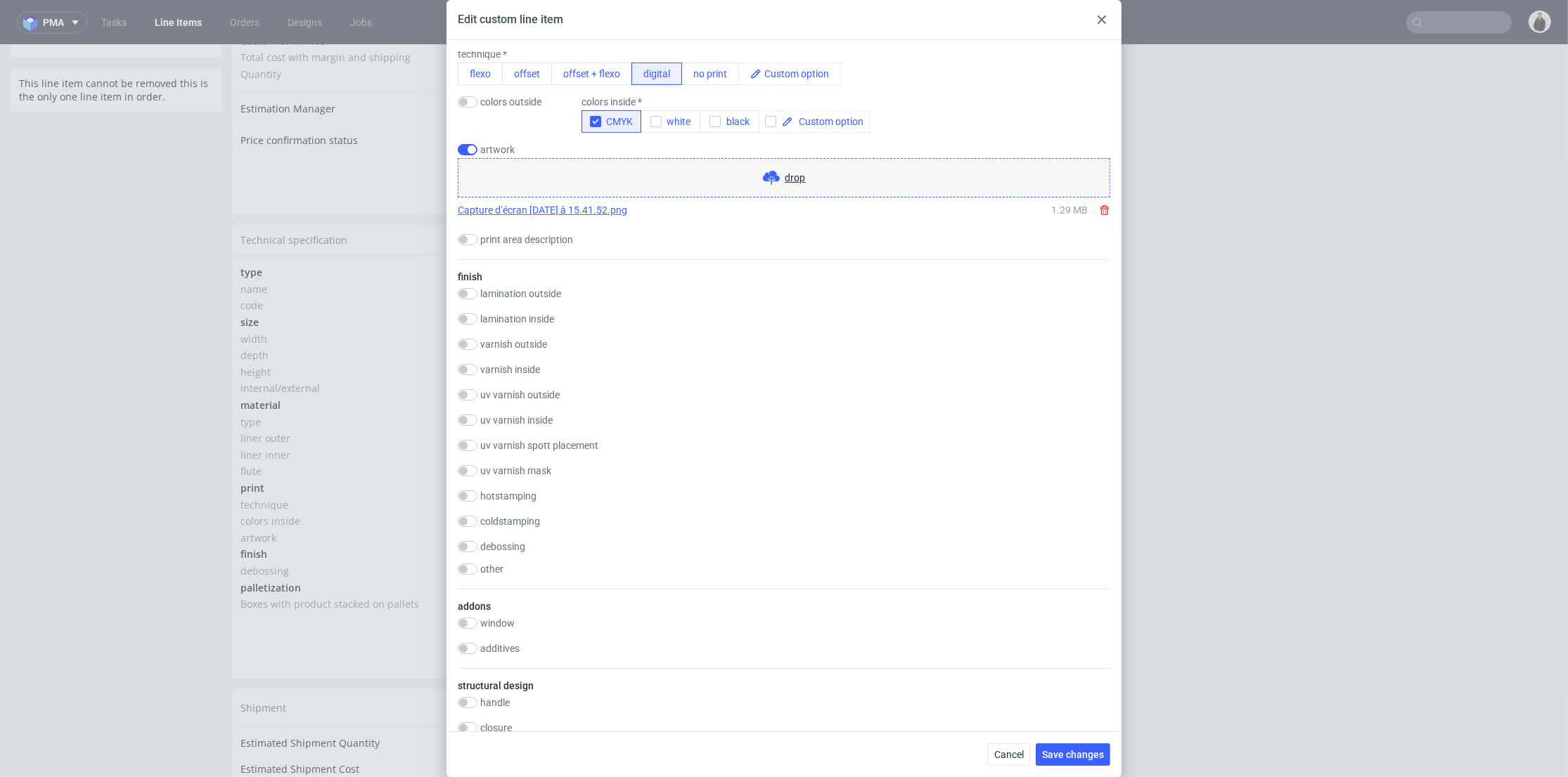
scroll to position [624, 0]
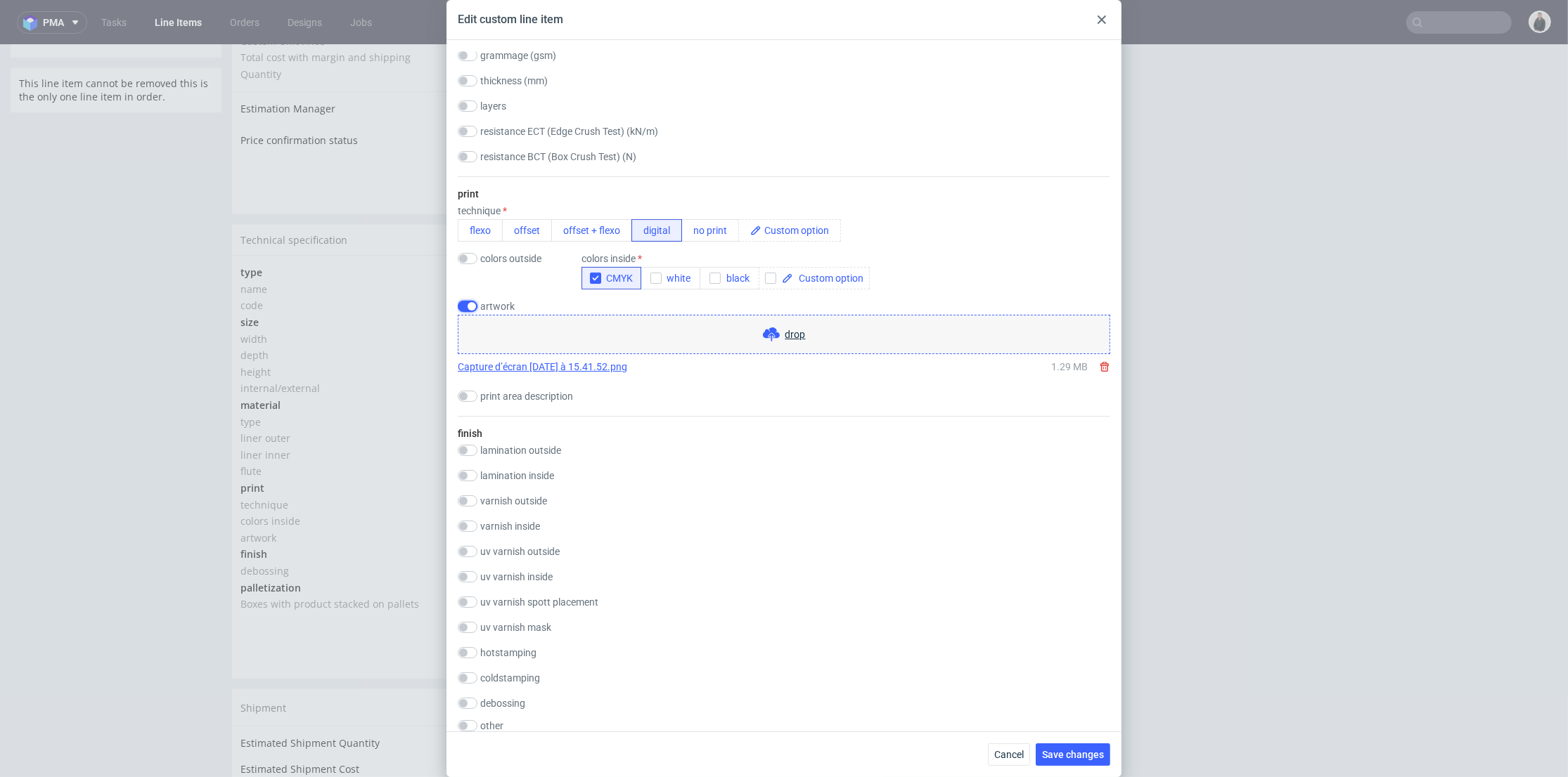
click at [466, 312] on input "checkbox" at bounding box center [467, 306] width 20 height 11
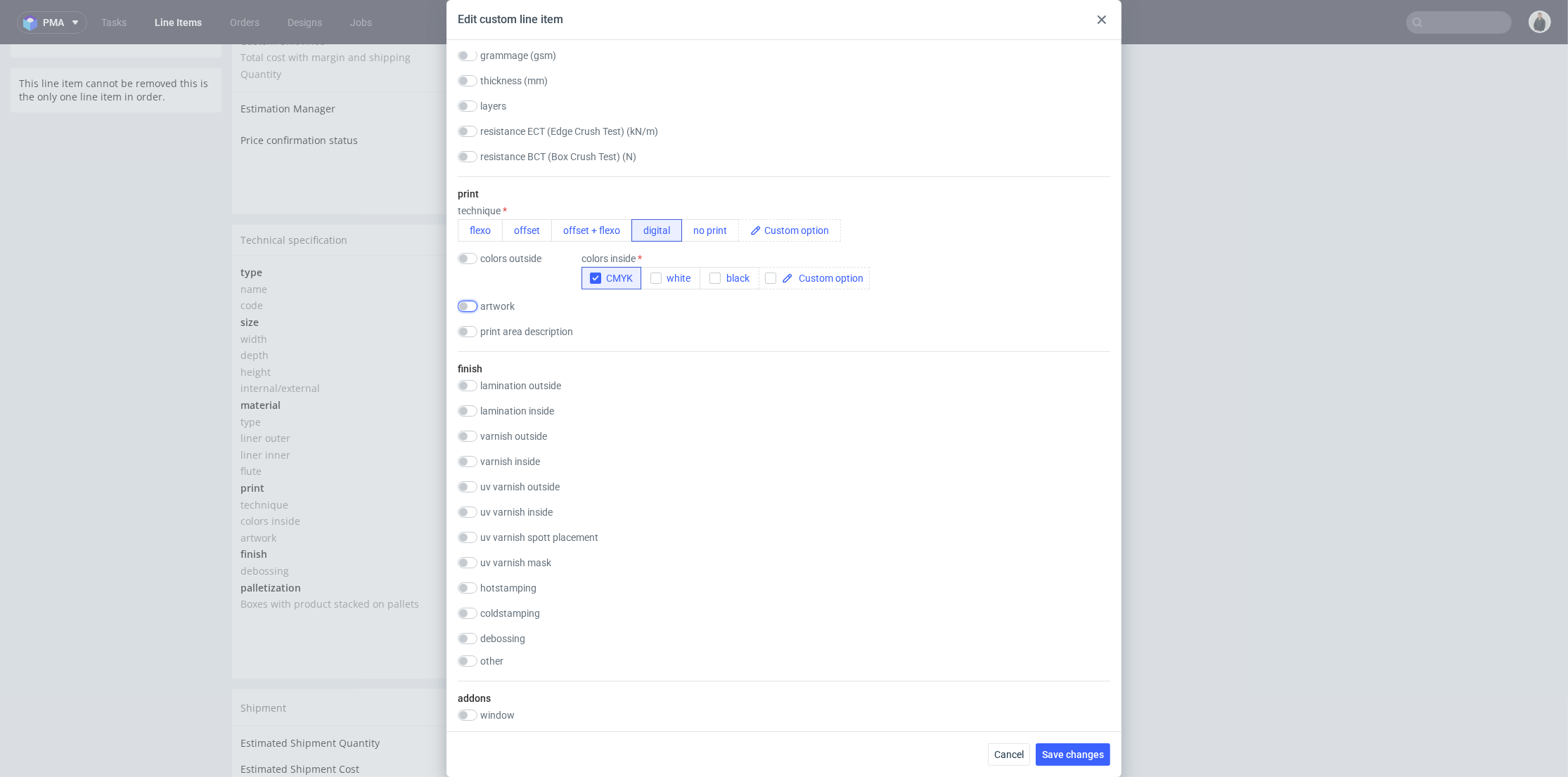
click at [477, 312] on input "checkbox" at bounding box center [467, 306] width 20 height 11
checkbox input "true"
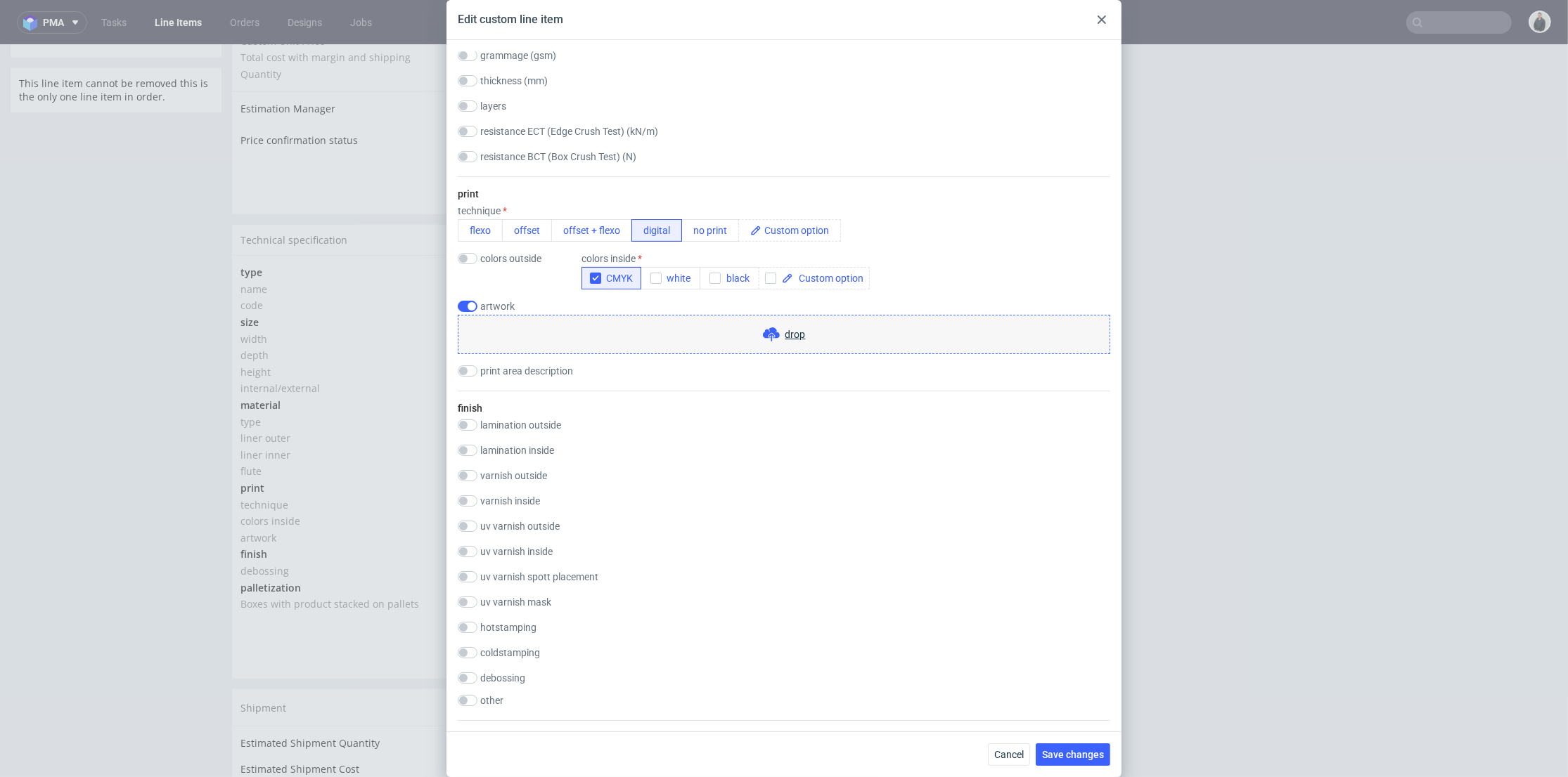
click at [567, 354] on div "drop" at bounding box center [783, 334] width 653 height 39
click at [685, 354] on div "drop" at bounding box center [783, 334] width 653 height 39
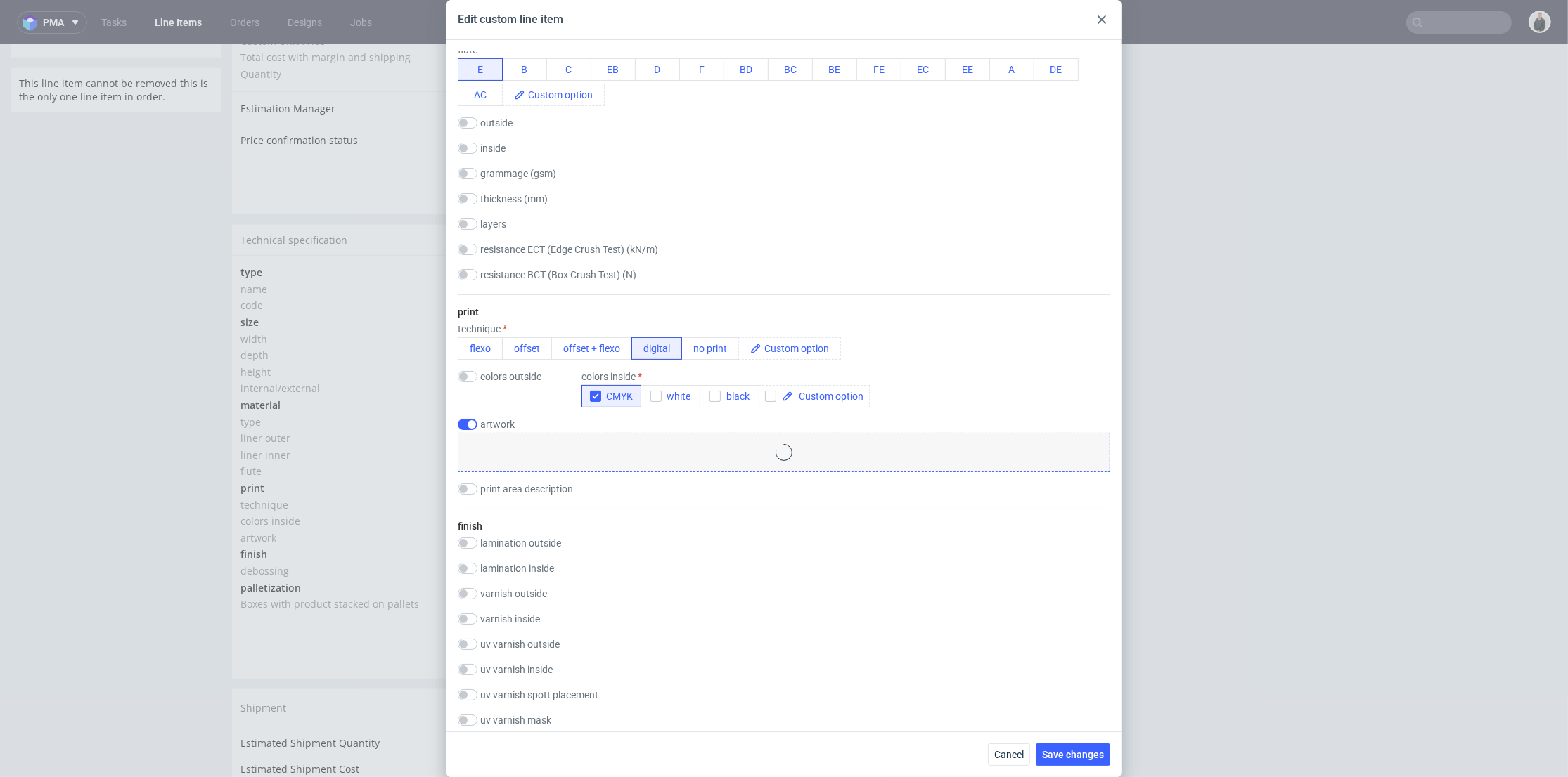
scroll to position [428, 0]
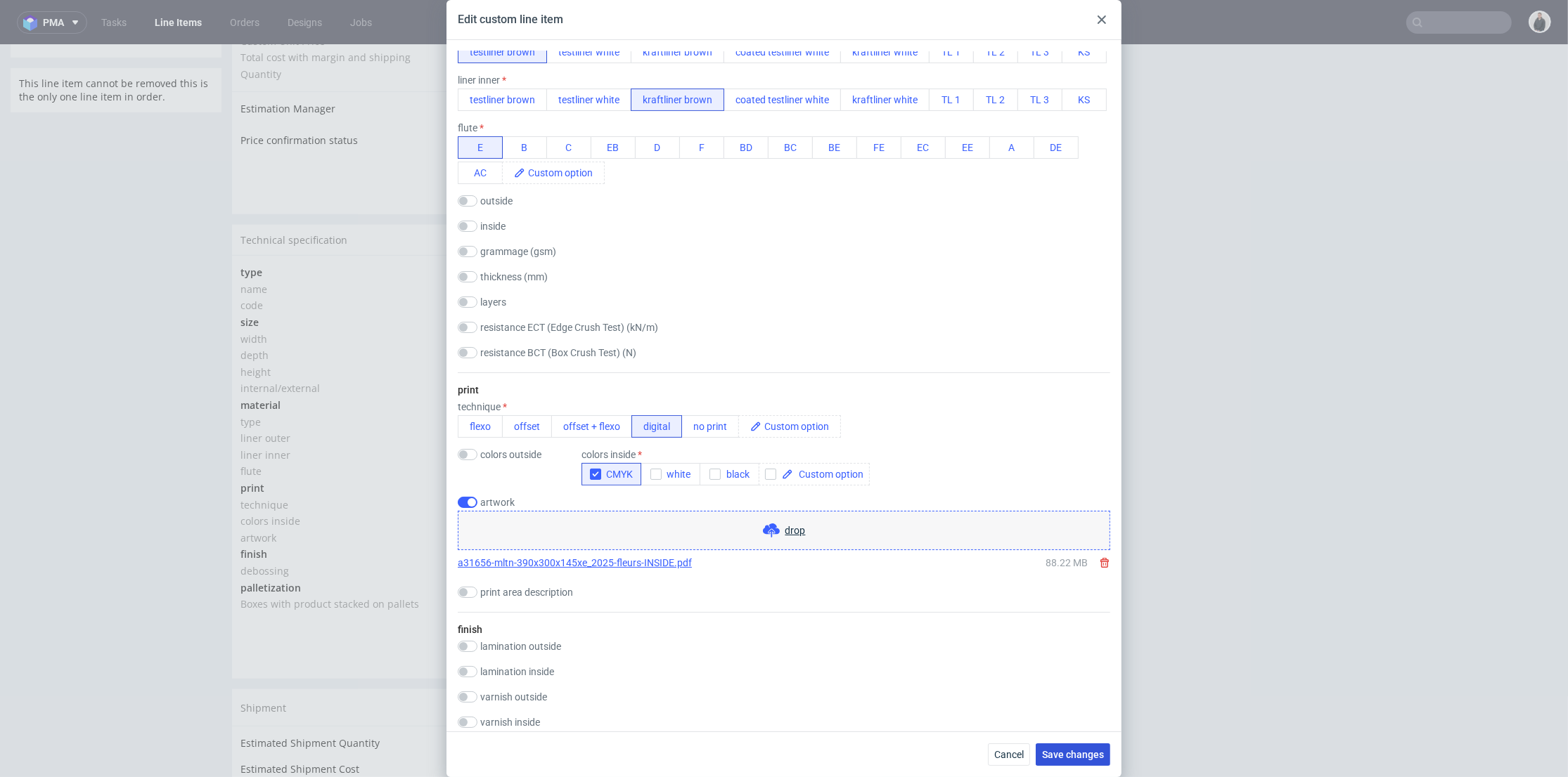
click at [1073, 756] on span "Save changes" at bounding box center [1073, 754] width 62 height 9
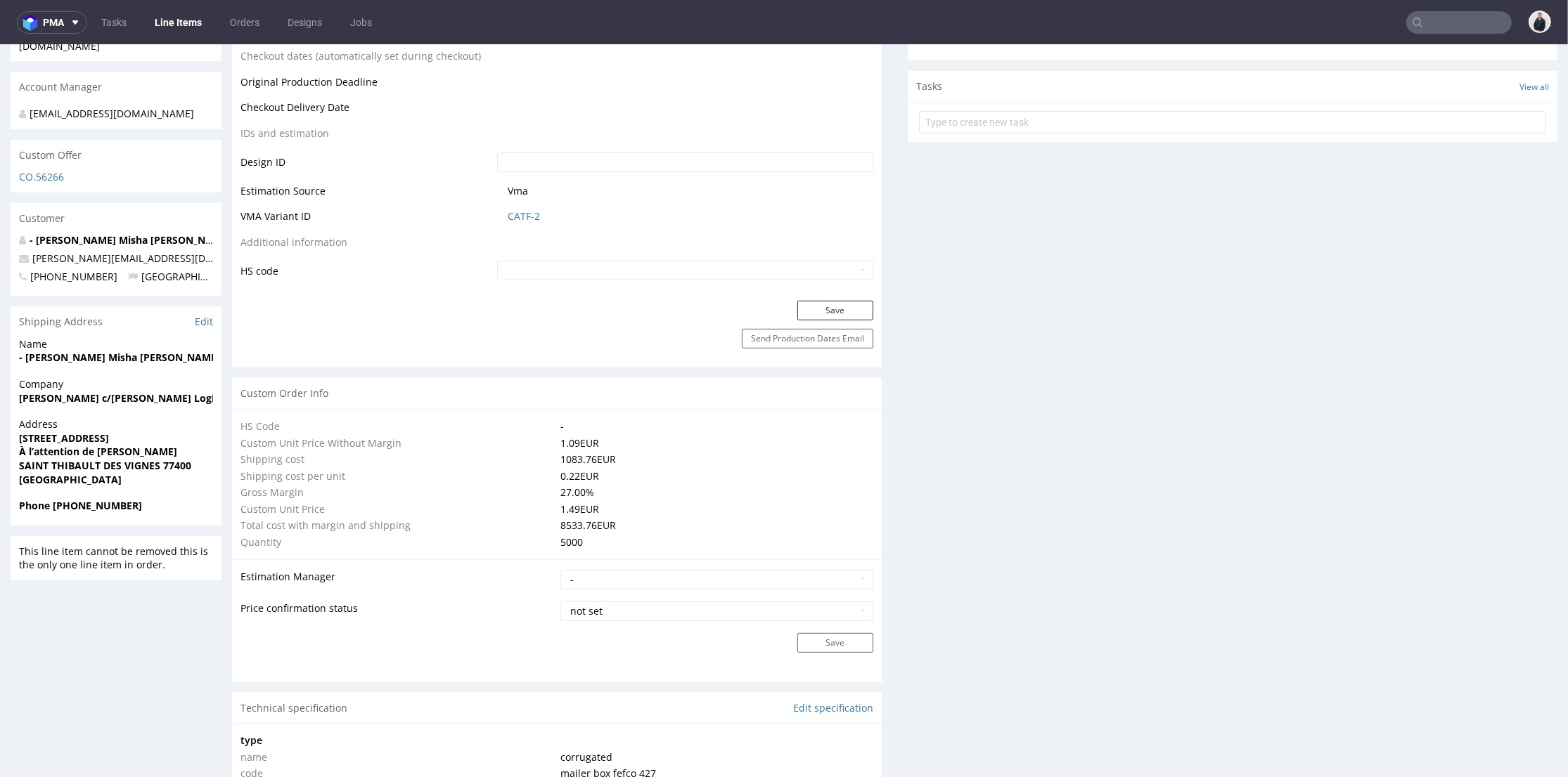
scroll to position [1014, 0]
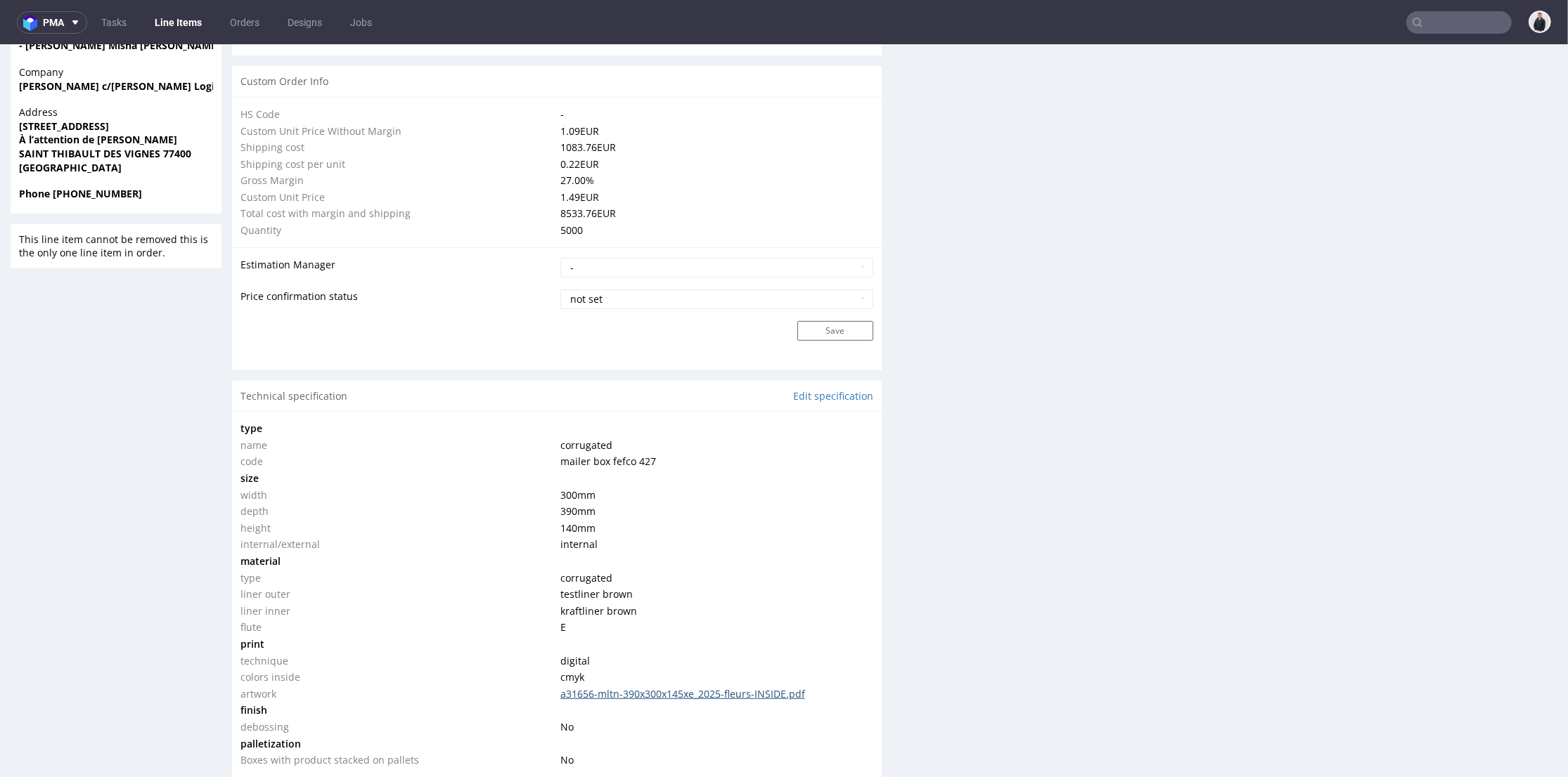
click at [769, 699] on link "a31656-mltn-390x300x145xe_2025-fleurs-INSIDE.pdf" at bounding box center [683, 693] width 245 height 13
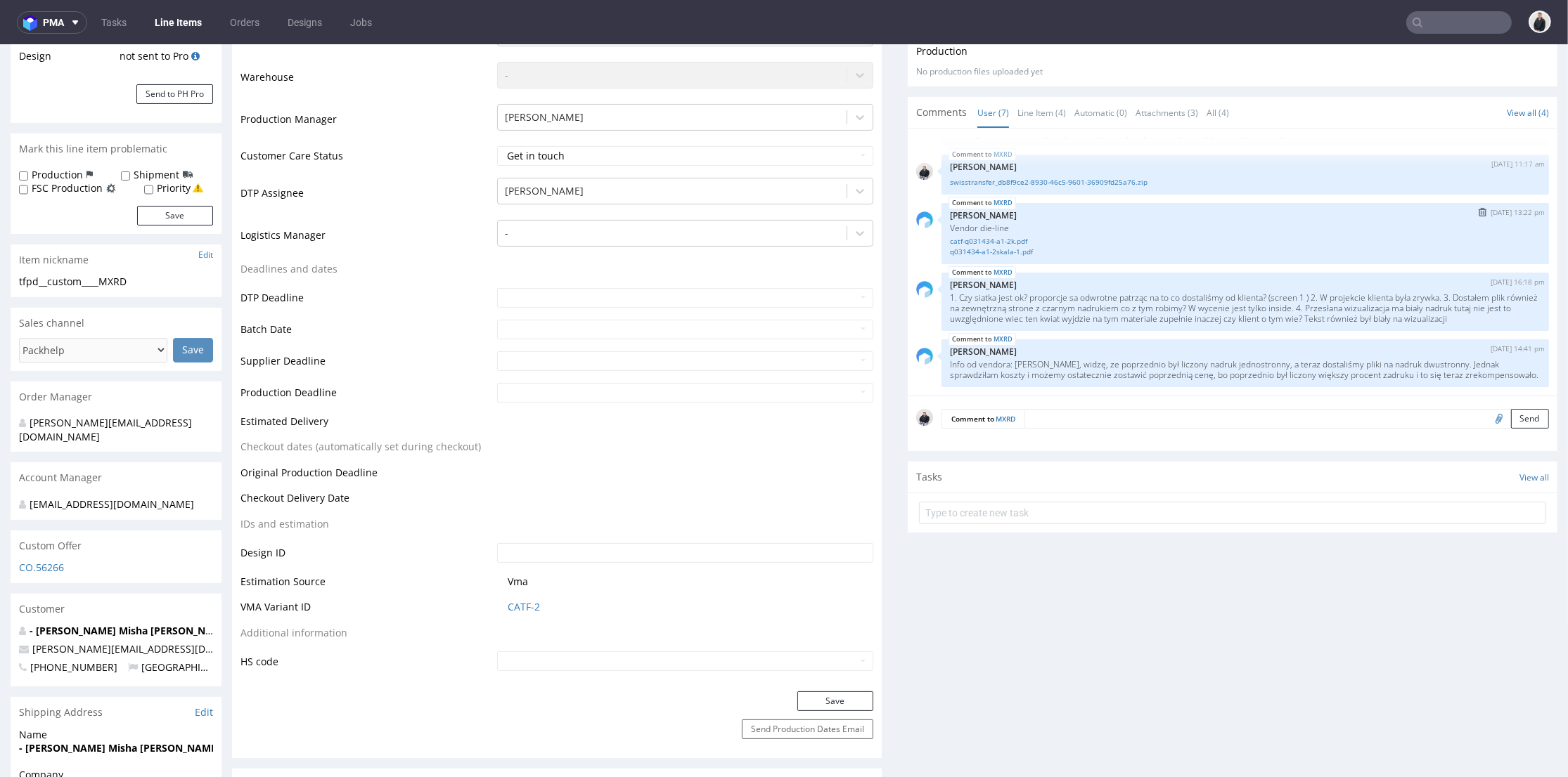
scroll to position [84, 0]
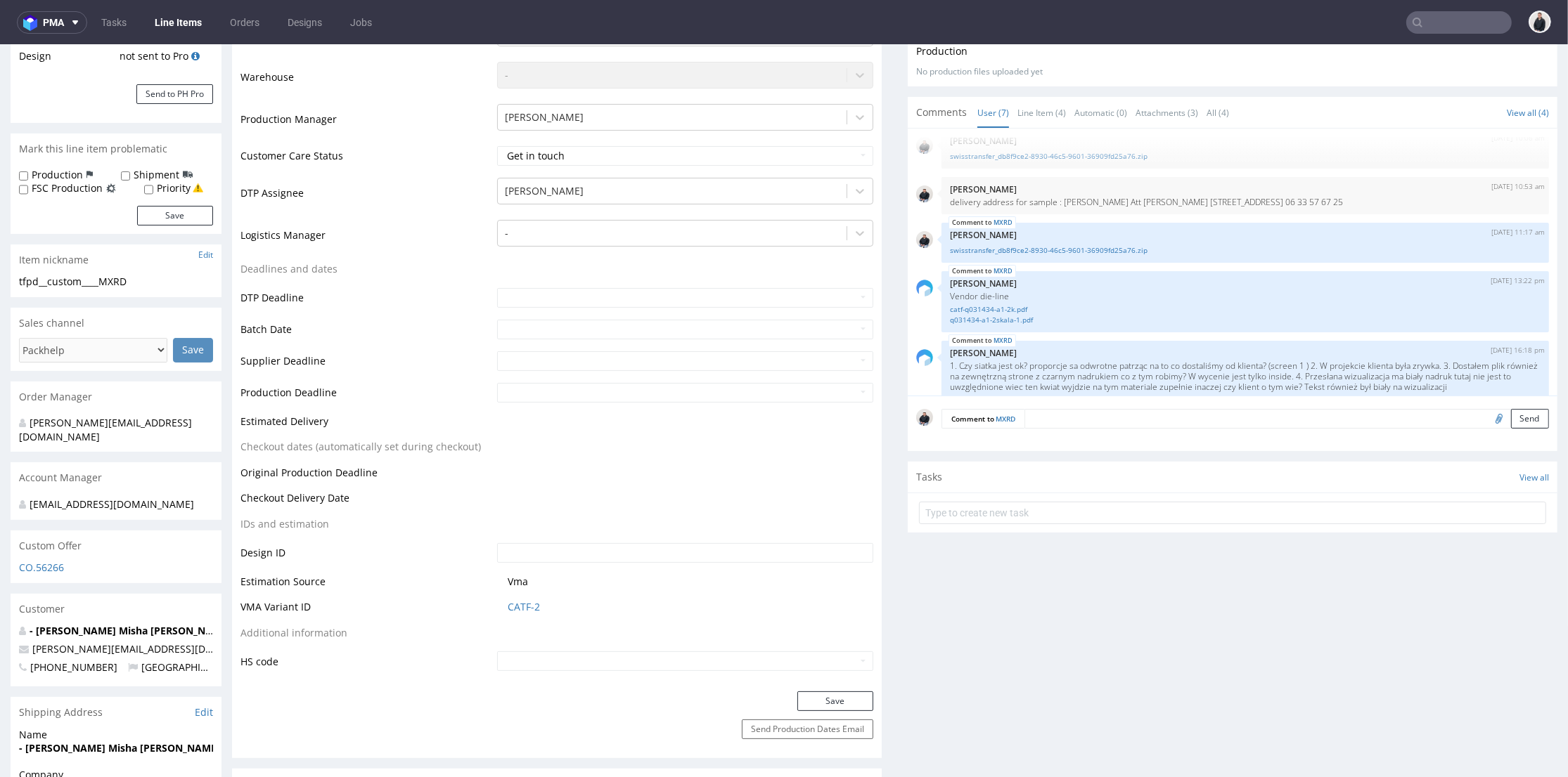
drag, startPoint x: 1174, startPoint y: 89, endPoint x: 1174, endPoint y: 45, distance: 44.0
click at [1174, 45] on div "Production" at bounding box center [1233, 51] width 633 height 14
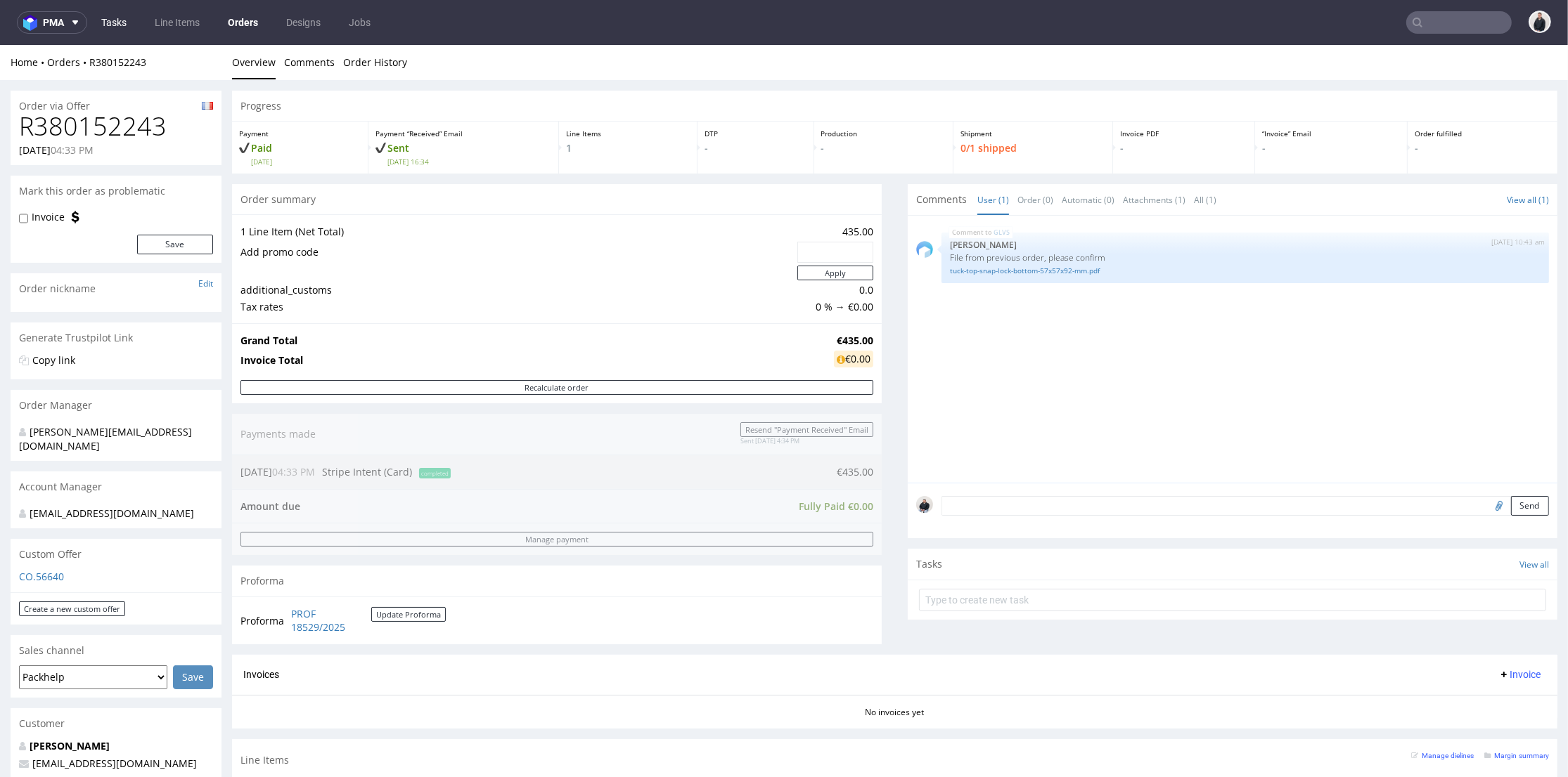
scroll to position [156, 0]
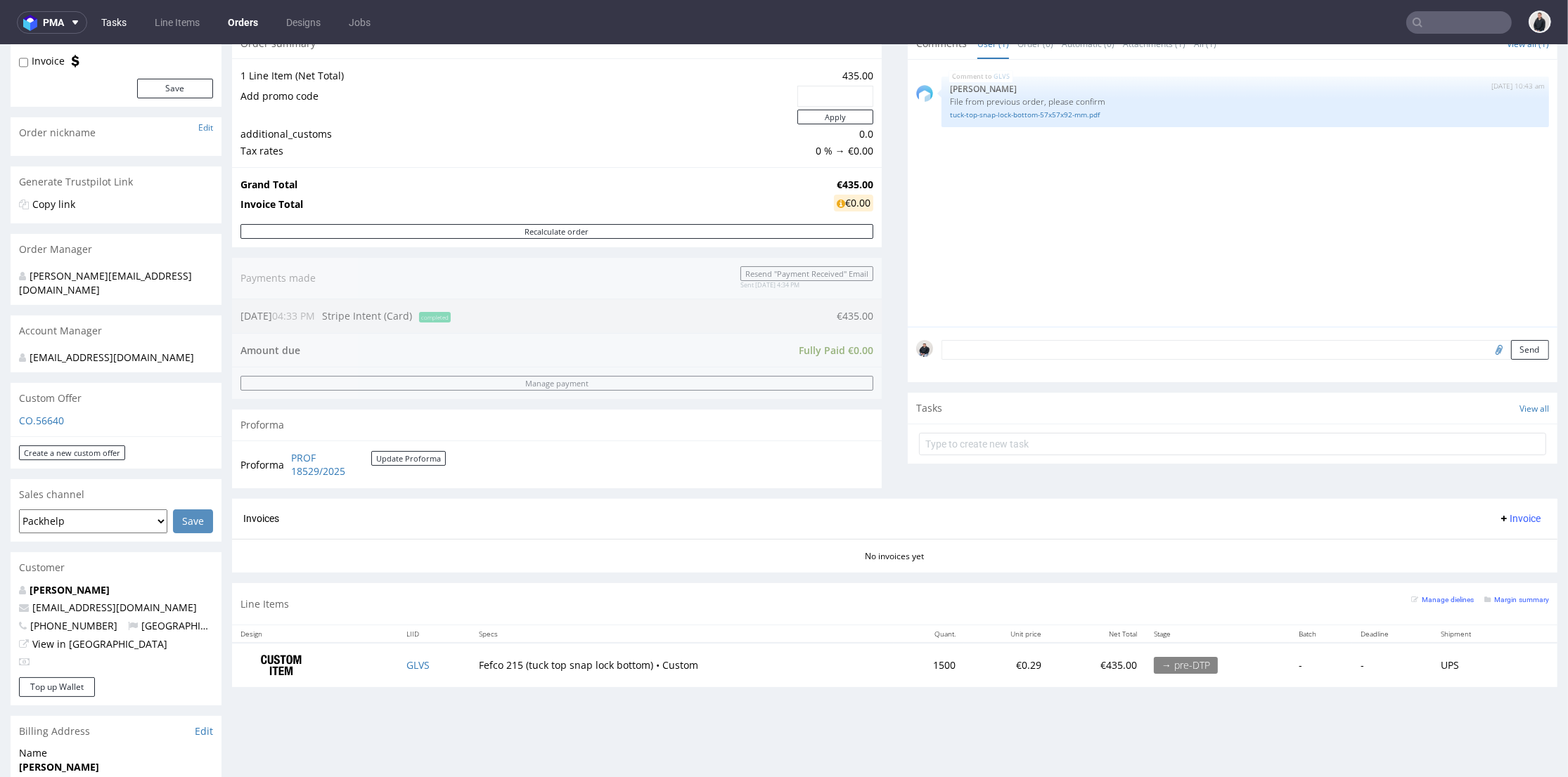
click at [94, 21] on link "Tasks" at bounding box center [114, 23] width 42 height 23
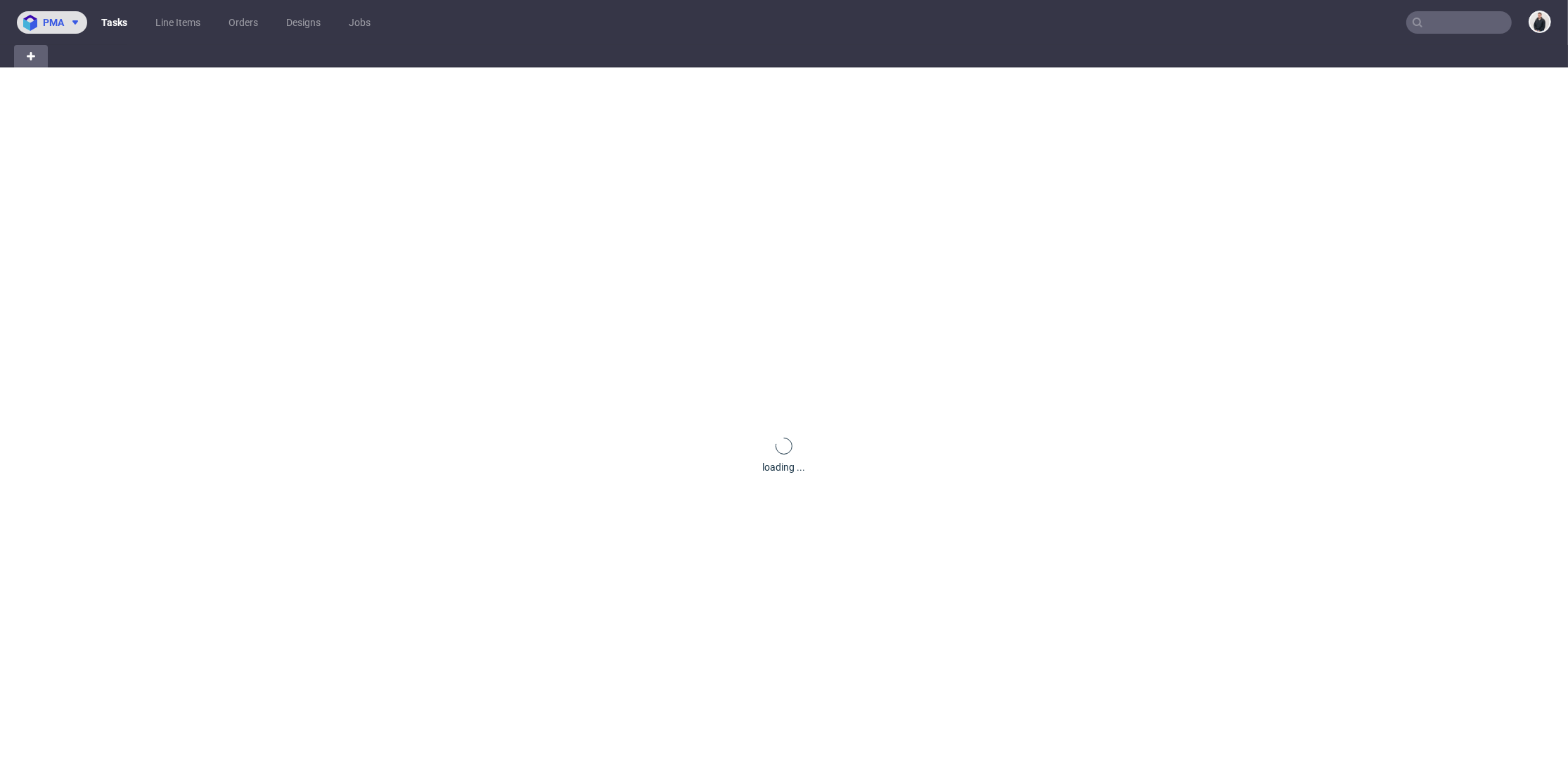
click at [60, 26] on span "pma" at bounding box center [54, 23] width 21 height 9
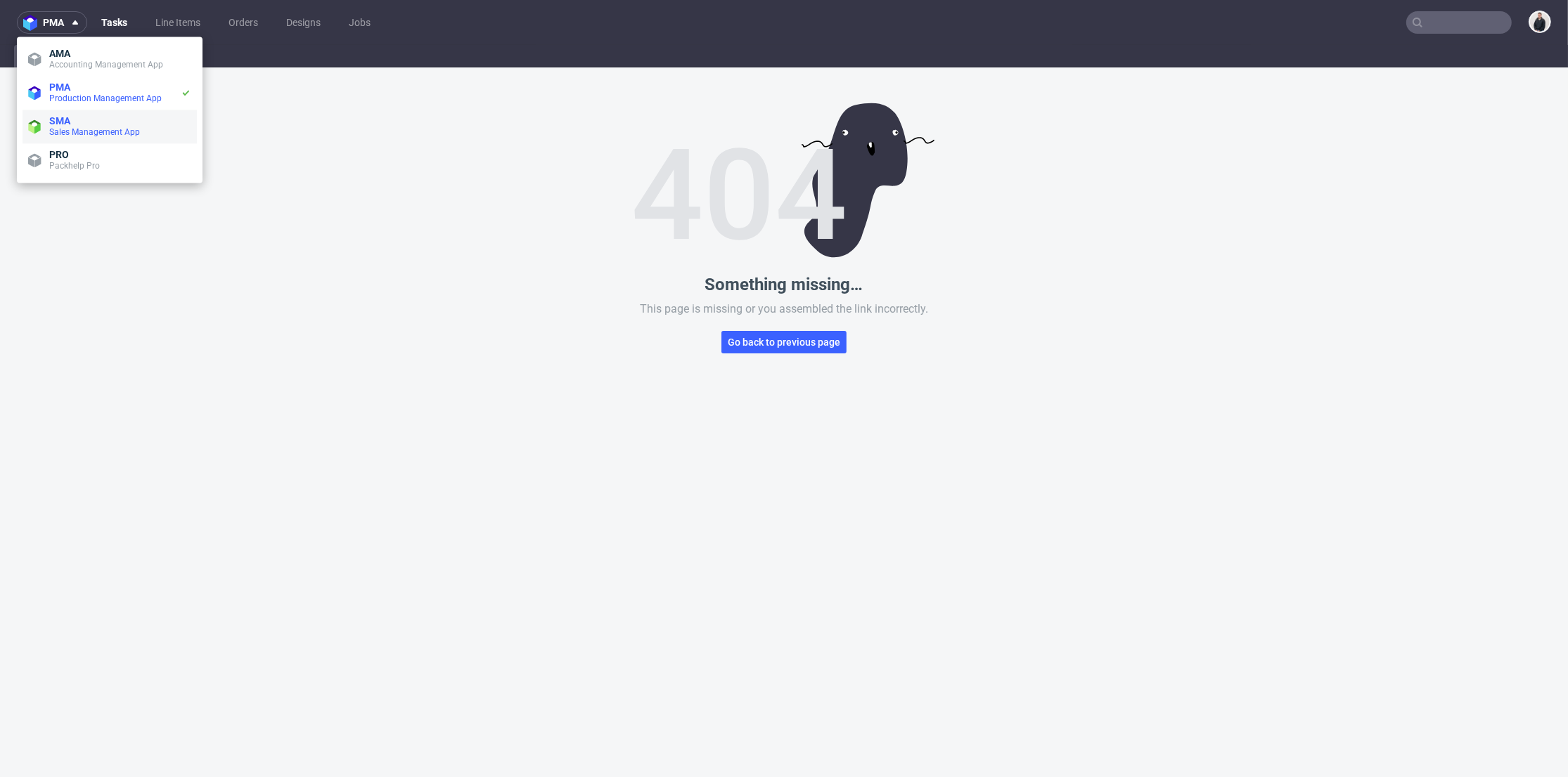
click at [100, 138] on li "SMA Sales Management App" at bounding box center [110, 127] width 175 height 34
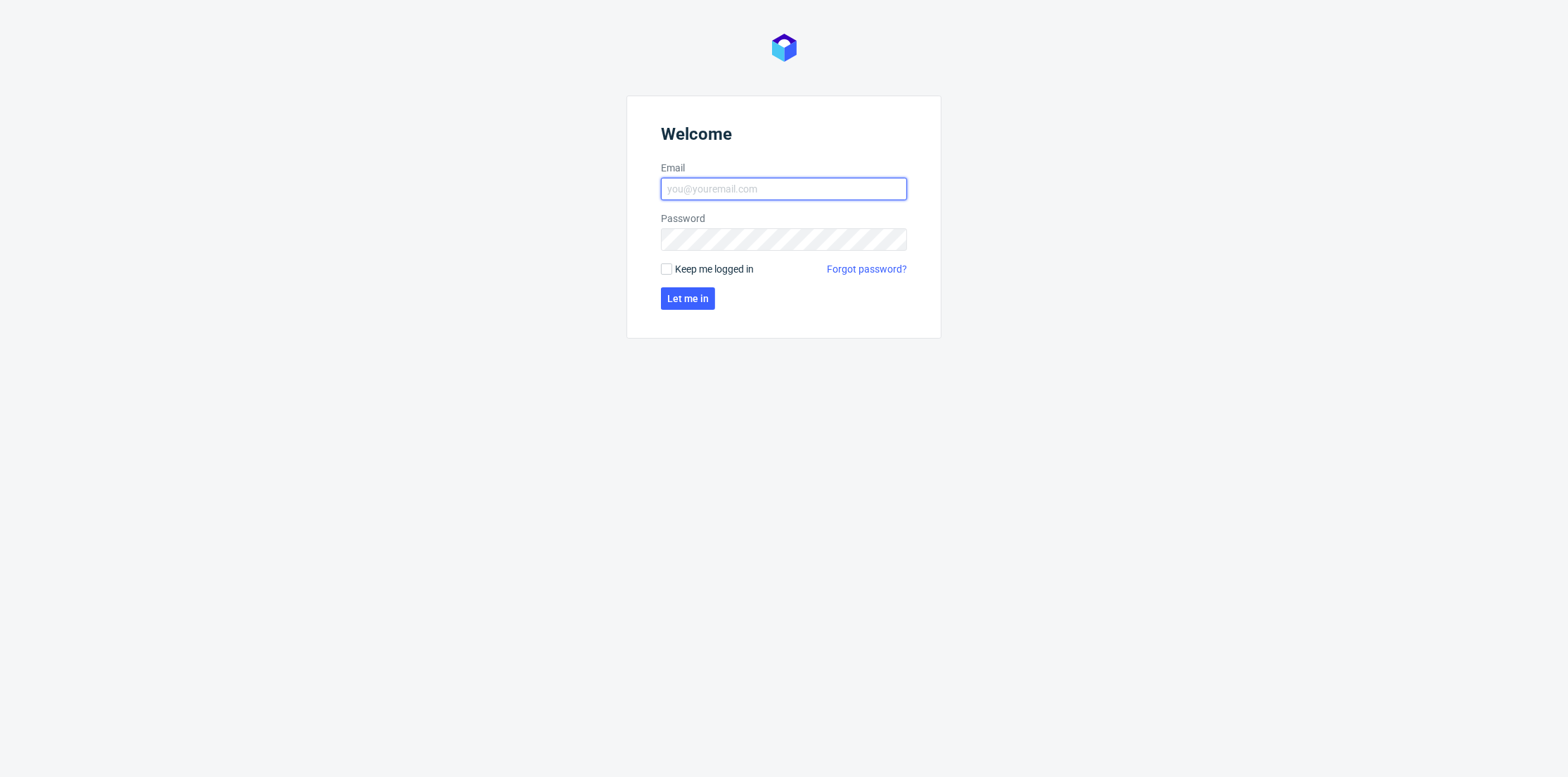
type input "[PERSON_NAME][EMAIL_ADDRESS][DOMAIN_NAME]"
click at [714, 297] on form "Welcome Email [PERSON_NAME][EMAIL_ADDRESS][DOMAIN_NAME] Password Keep me logged…" at bounding box center [783, 217] width 315 height 243
click at [695, 297] on span "Let me in" at bounding box center [688, 298] width 41 height 9
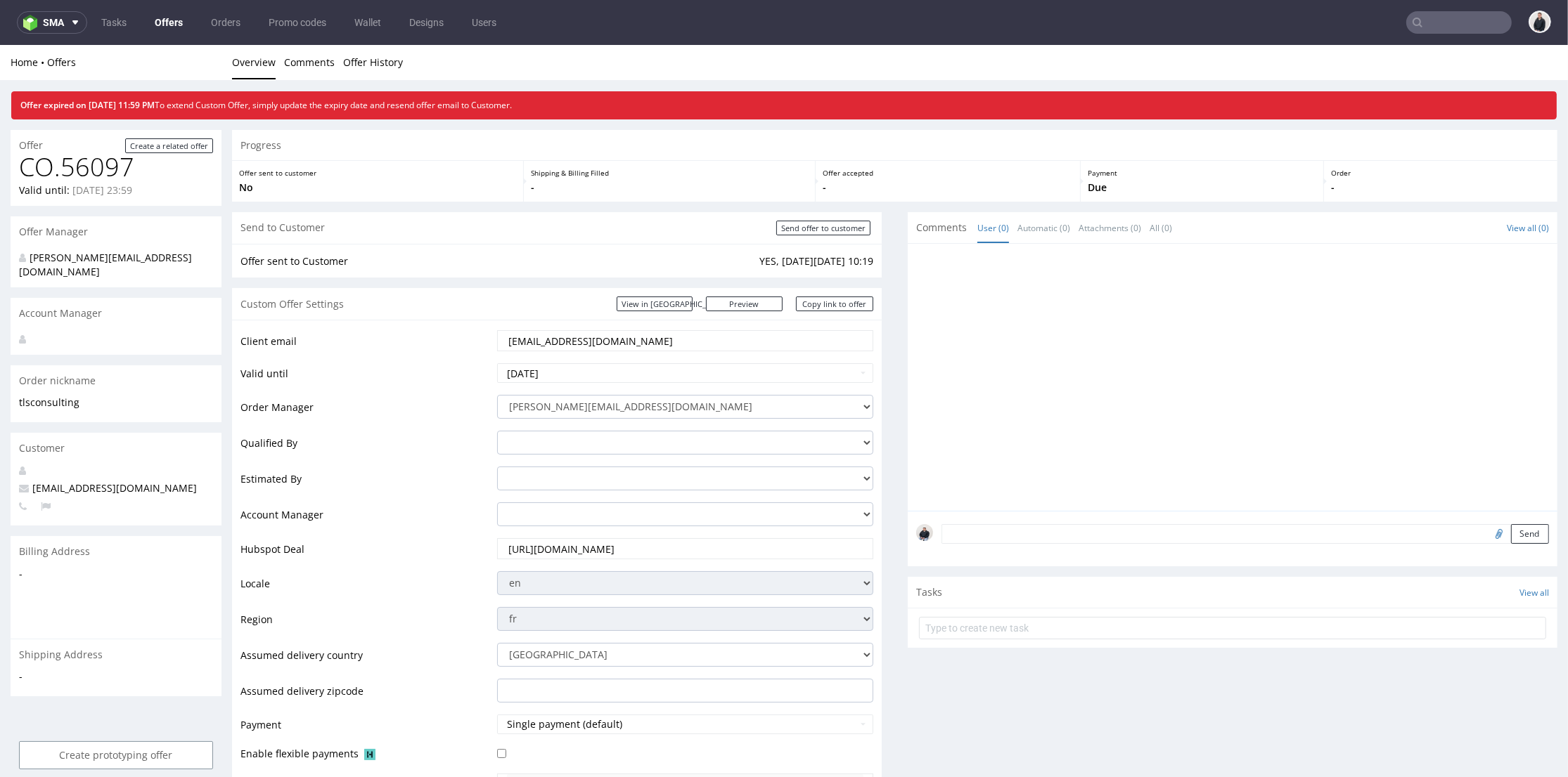
scroll to position [390, 0]
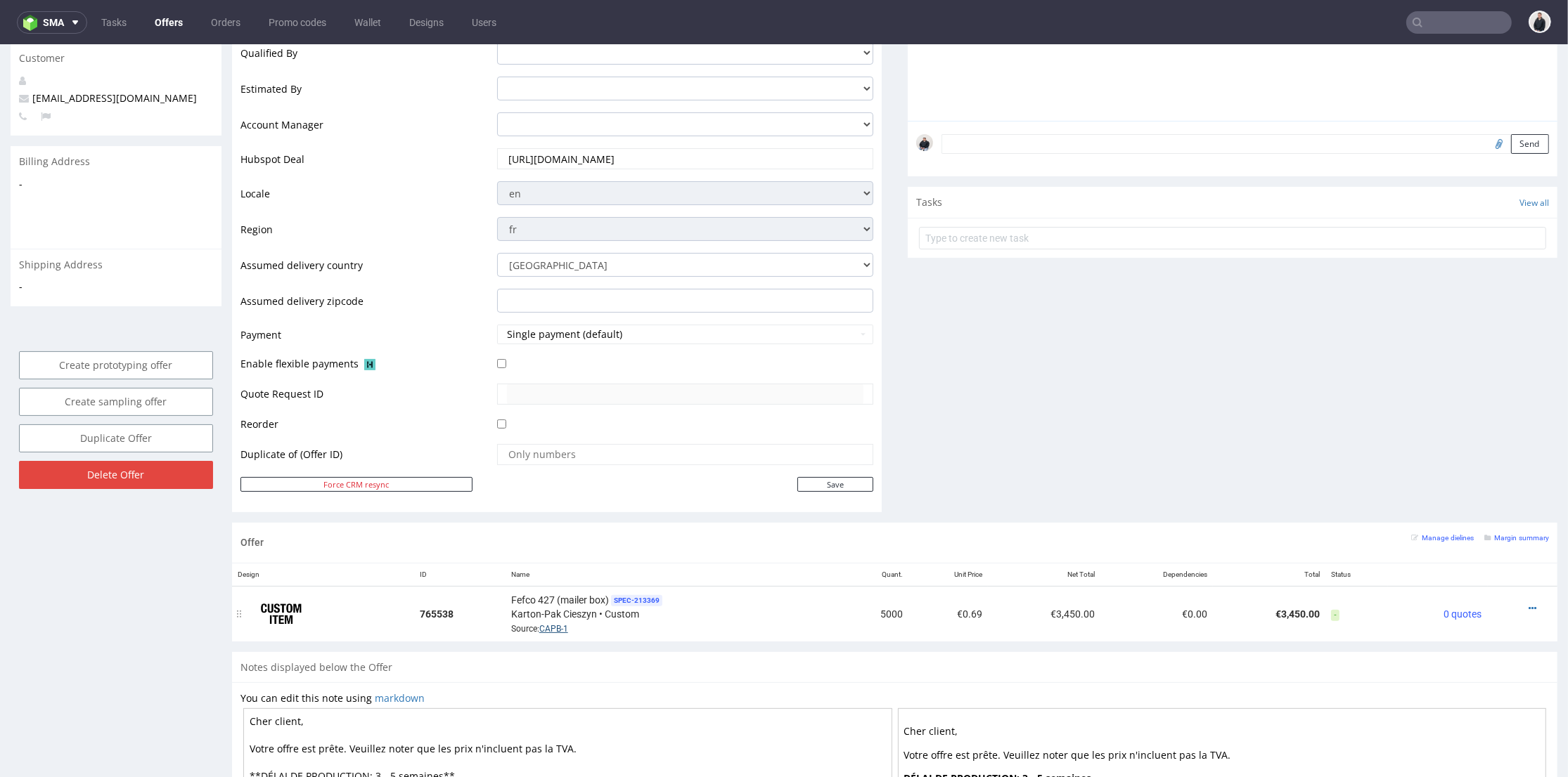
click at [542, 625] on link "CAPB-1" at bounding box center [553, 629] width 29 height 9
click at [1529, 603] on icon at bounding box center [1532, 608] width 8 height 9
click at [1496, 572] on span "View cost details" at bounding box center [1472, 579] width 105 height 14
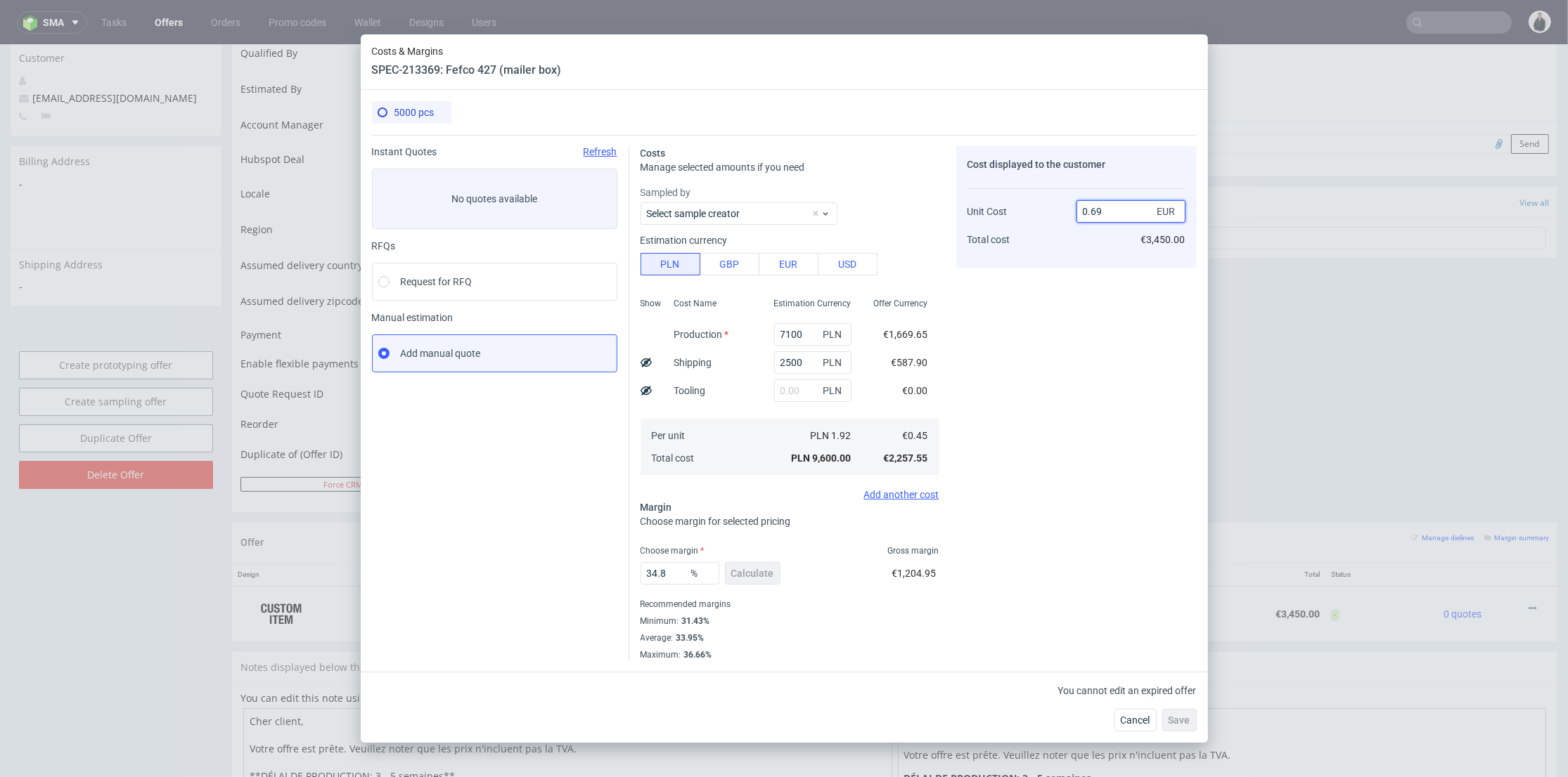
click at [1100, 211] on input "0.69" at bounding box center [1130, 211] width 109 height 23
type input "0.64"
click at [1056, 324] on div "Cost displayed to the customer Unit Cost Total cost 0.64 EUR €3,450.00" at bounding box center [1076, 404] width 240 height 514
type input "29.6875"
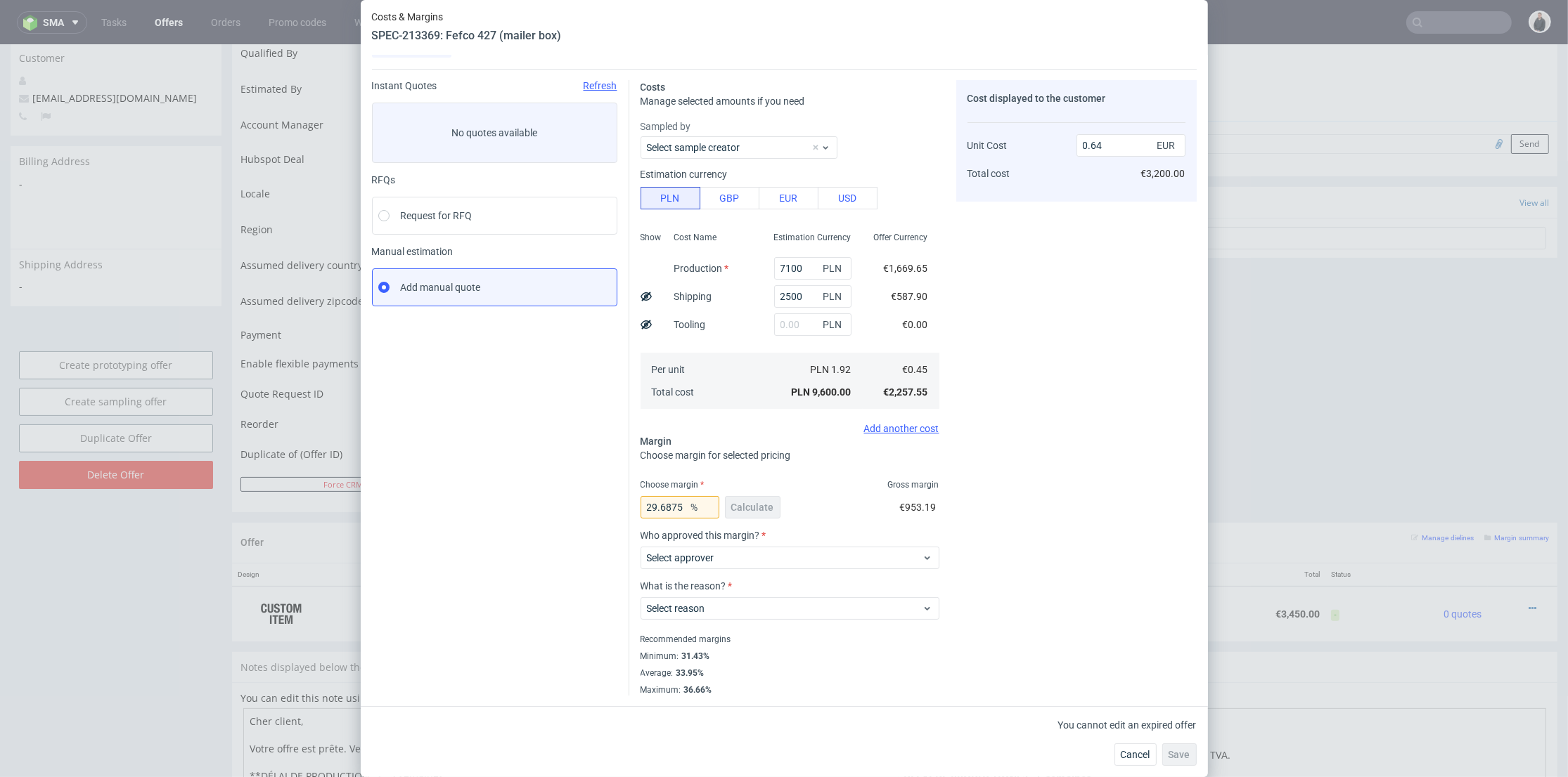
scroll to position [0, 0]
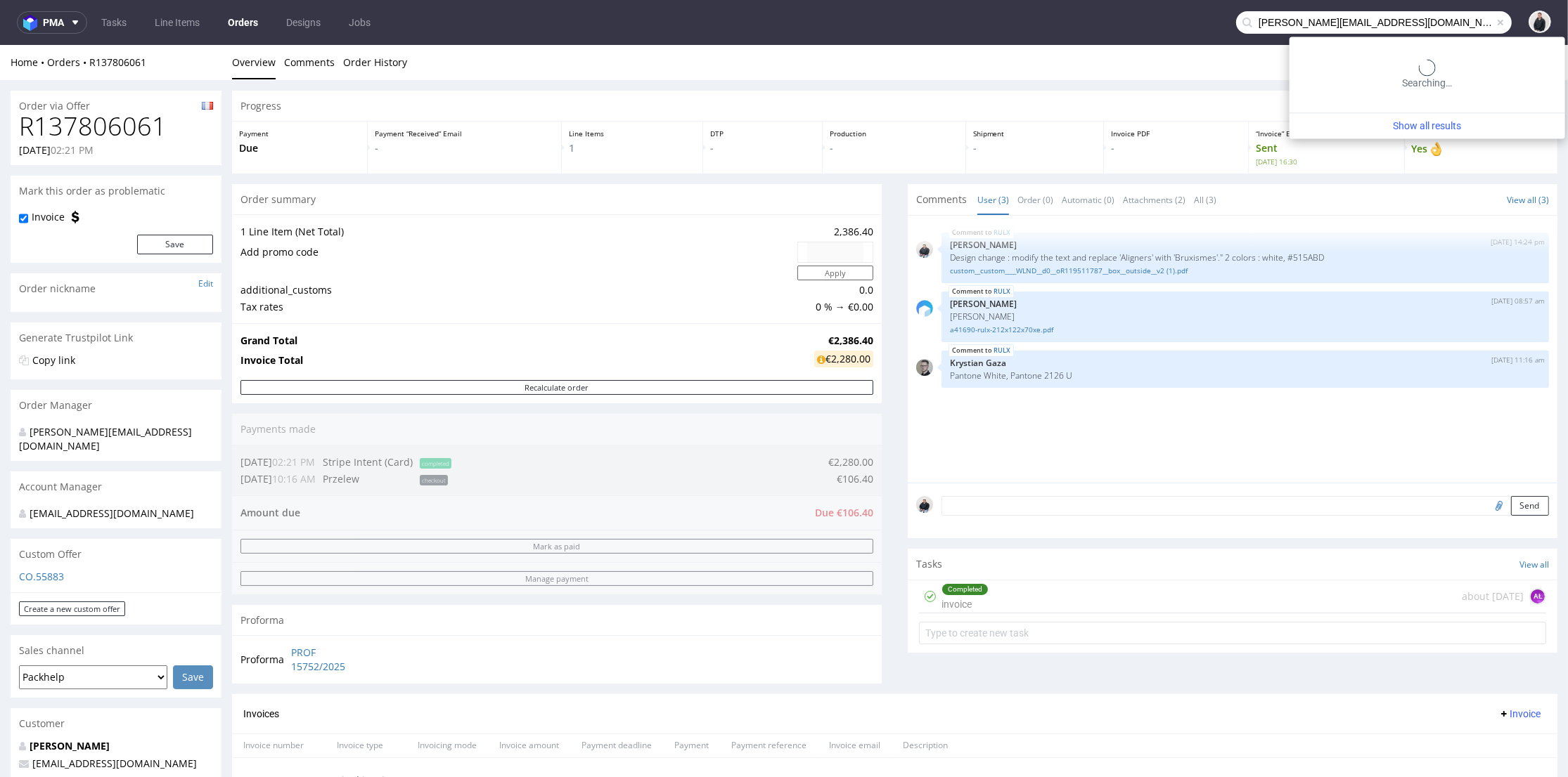
type input "[PERSON_NAME][EMAIL_ADDRESS][DOMAIN_NAME]"
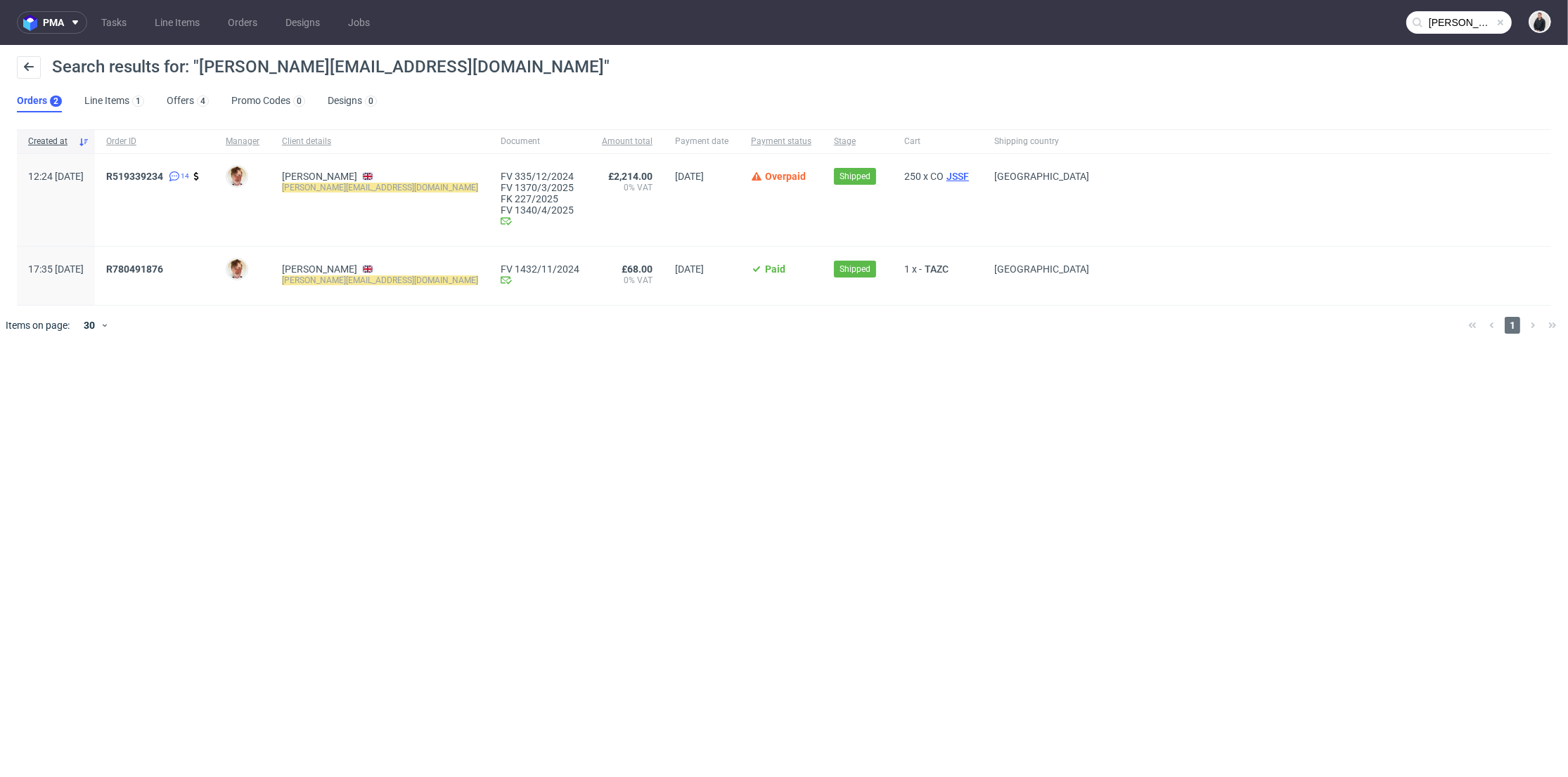
click at [944, 177] on span "JSSF" at bounding box center [958, 176] width 28 height 11
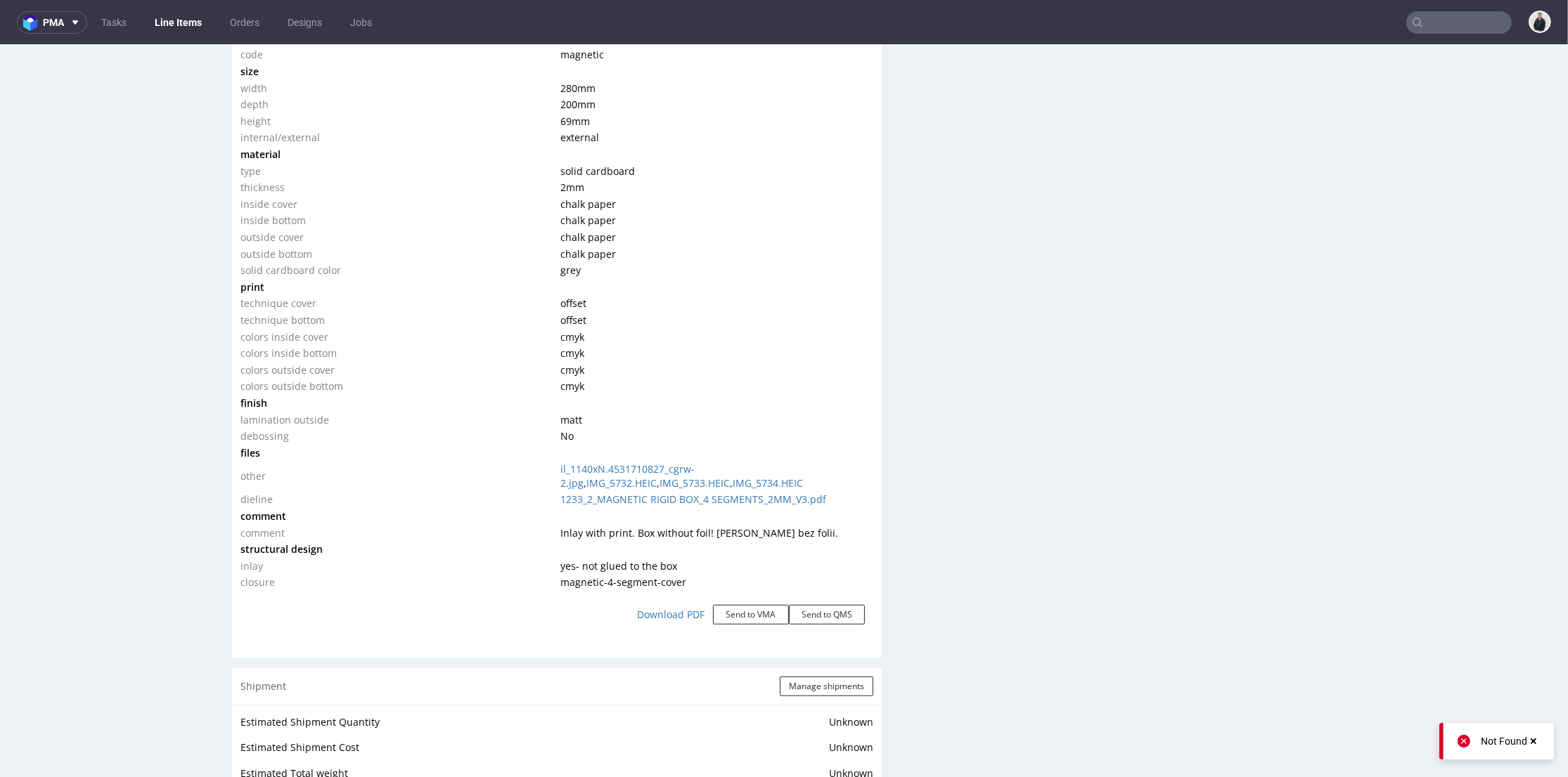
scroll to position [1405, 0]
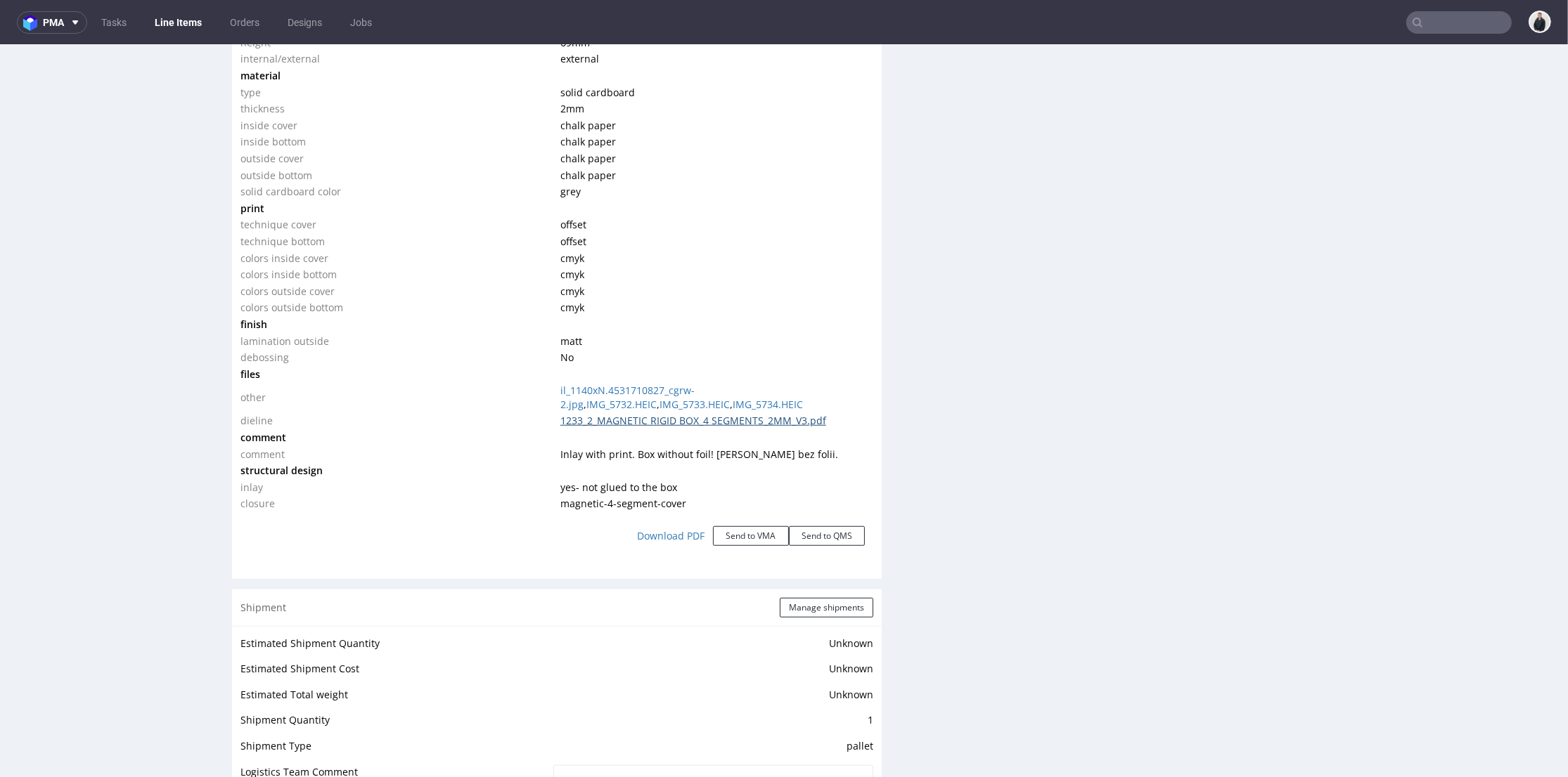
click at [646, 425] on link "1233_2_MAGNETIC RIGID BOX_4 SEGMENTS_2MM_V3.pdf" at bounding box center [693, 420] width 266 height 13
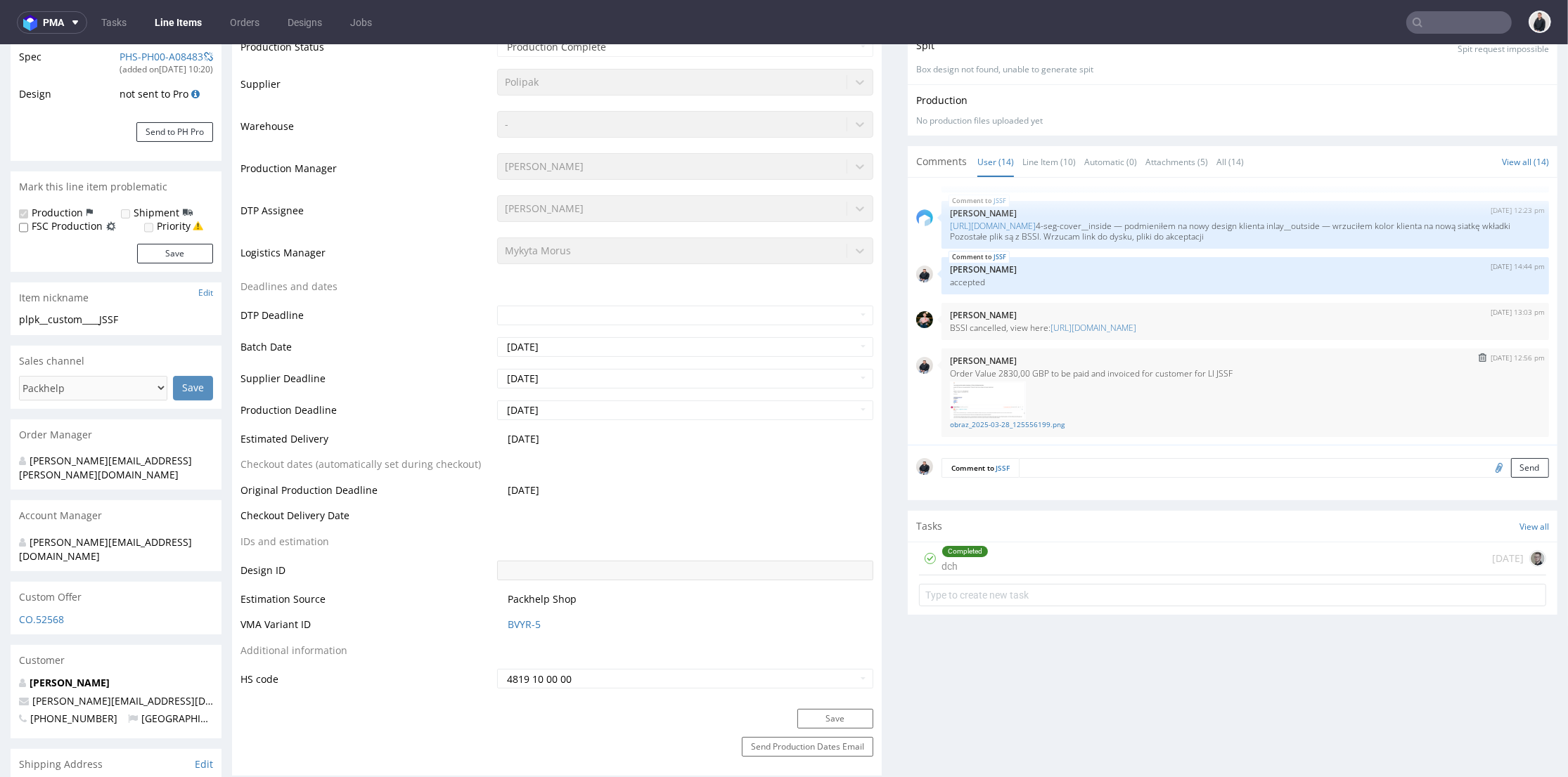
scroll to position [475, 0]
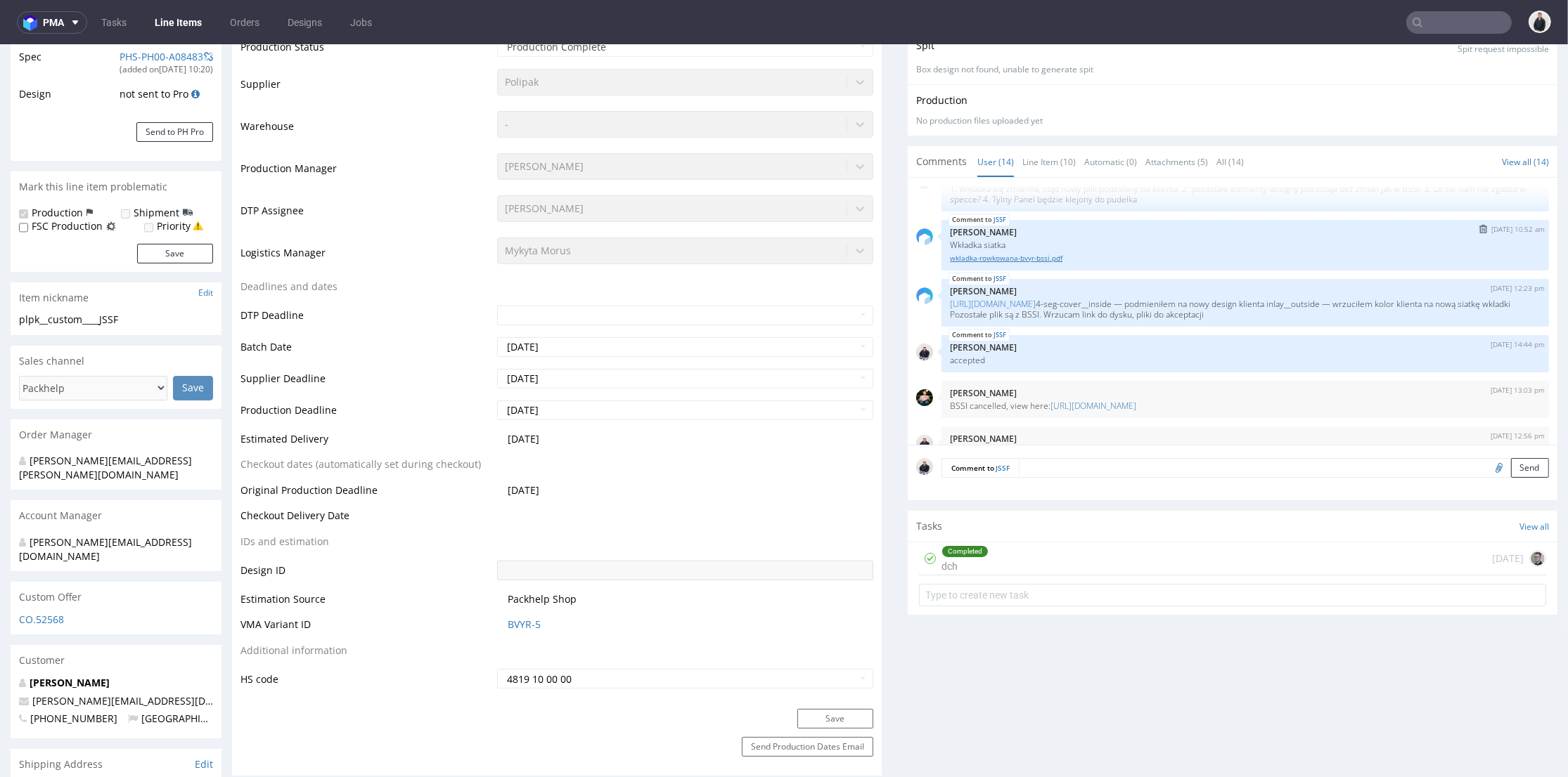
click at [1025, 258] on link "wkladka-rowkowana-bvyr-bssi.pdf" at bounding box center [1245, 258] width 591 height 10
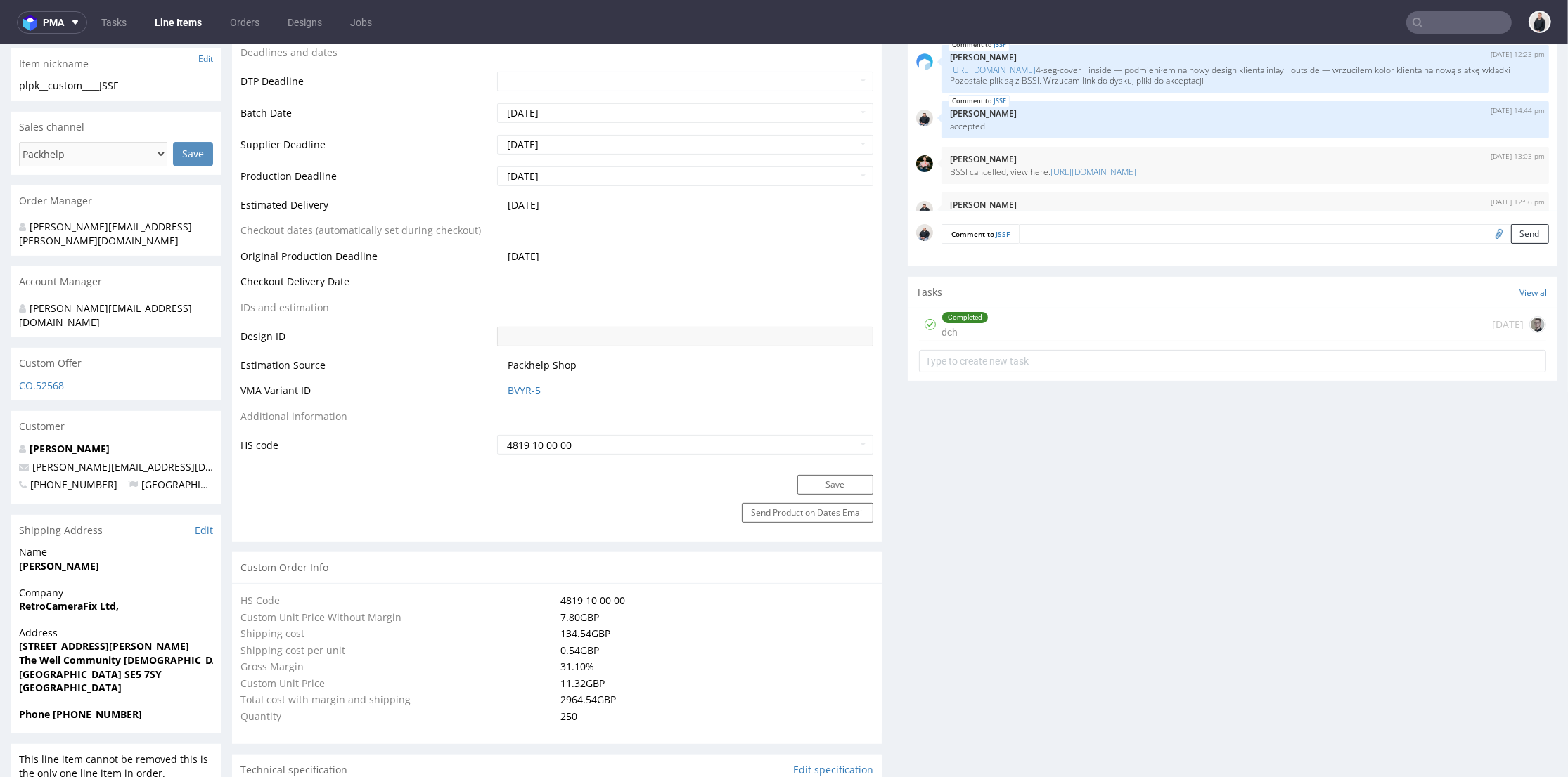
scroll to position [1014, 0]
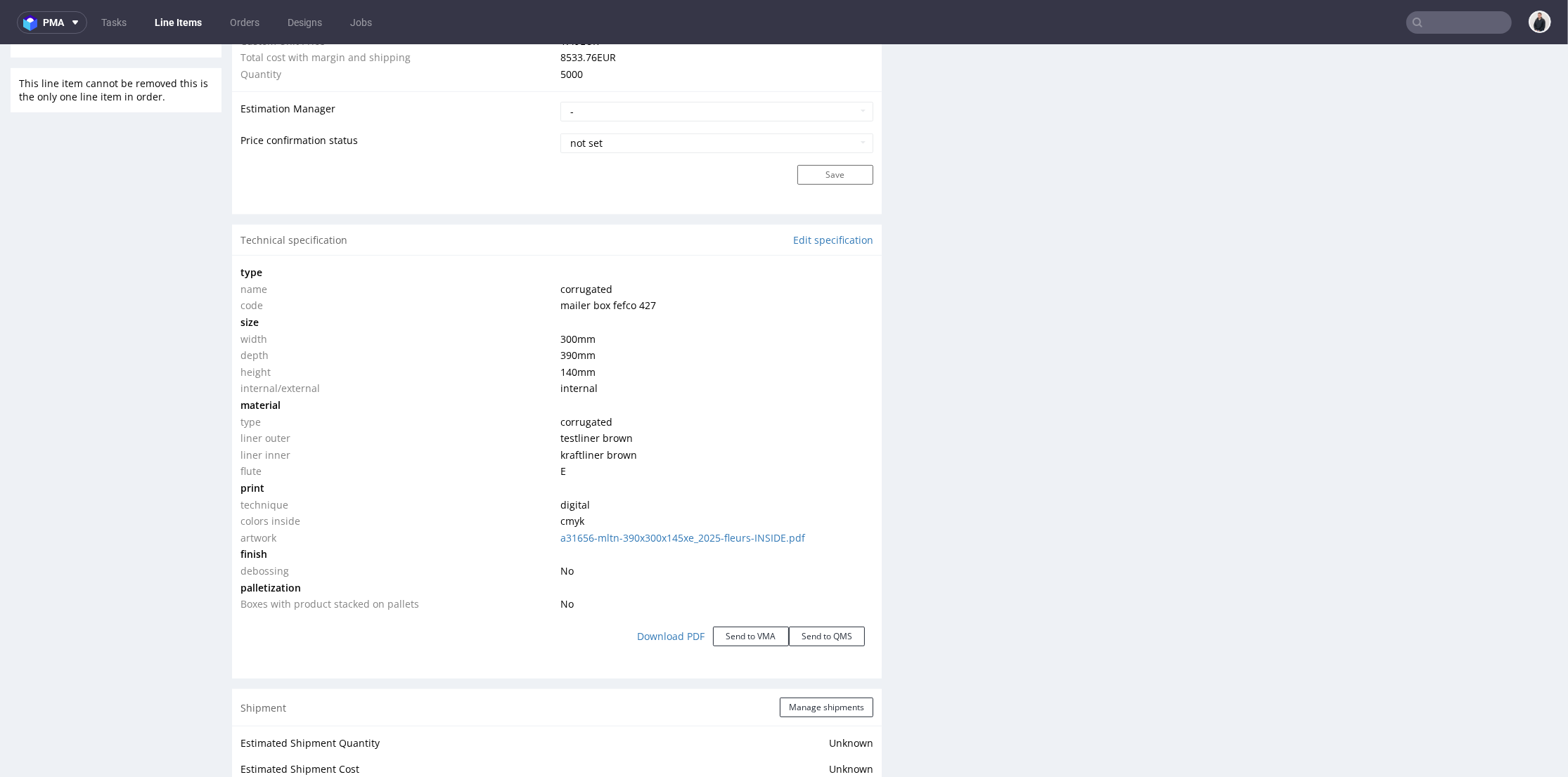
scroll to position [1248, 0]
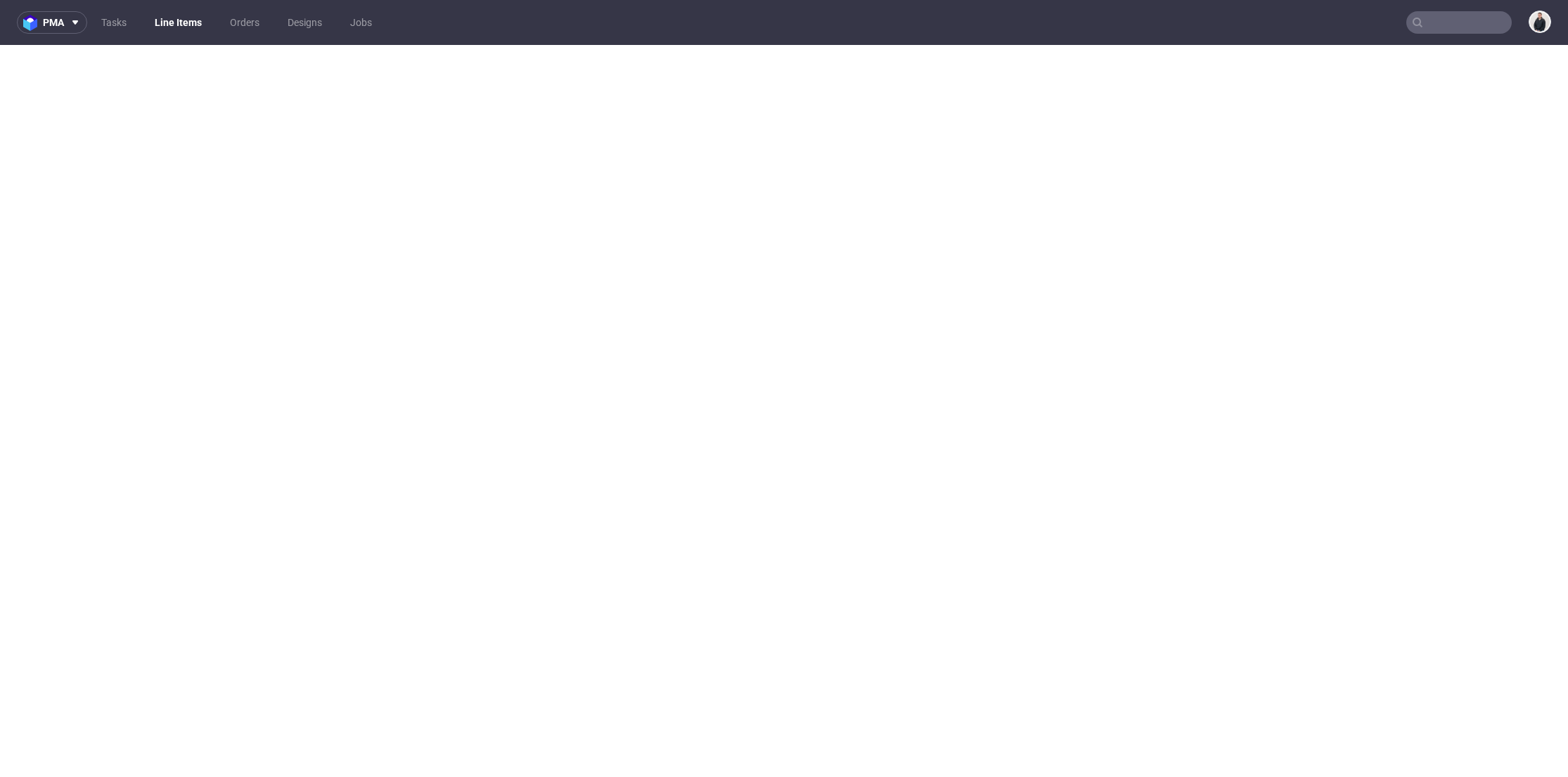
select select "in_progress"
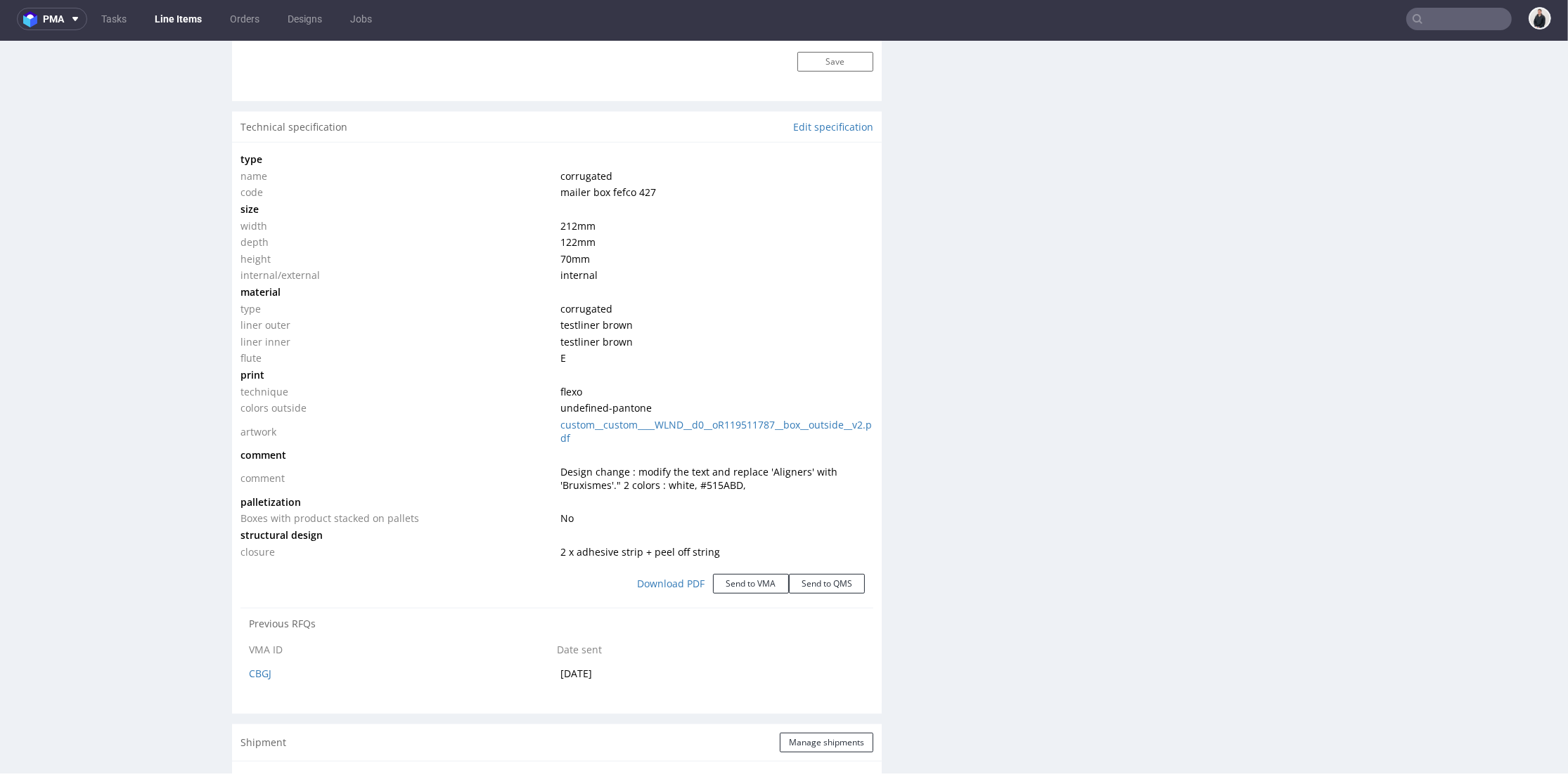
scroll to position [1327, 0]
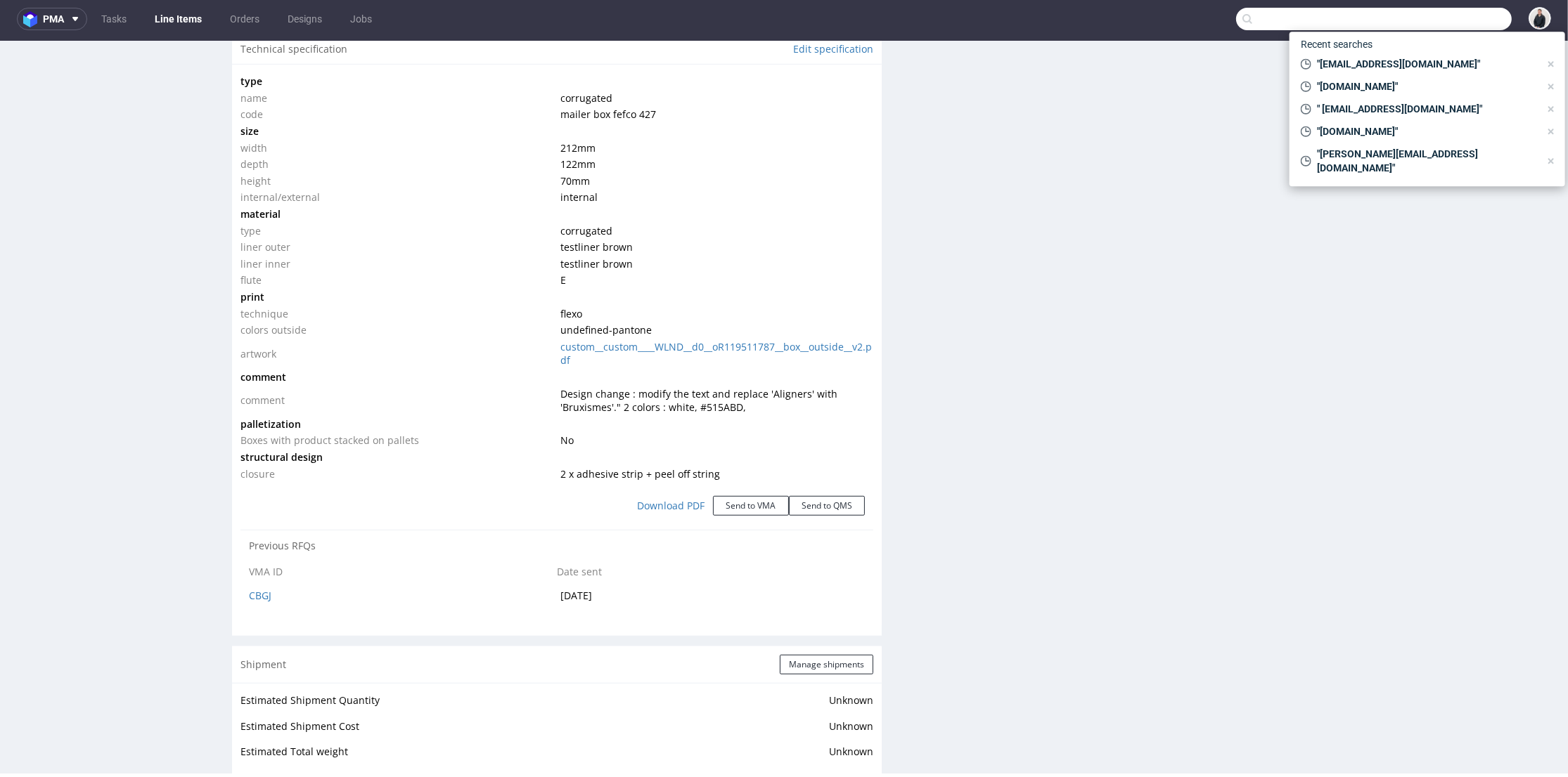
click at [1435, 15] on input "text" at bounding box center [1373, 19] width 275 height 23
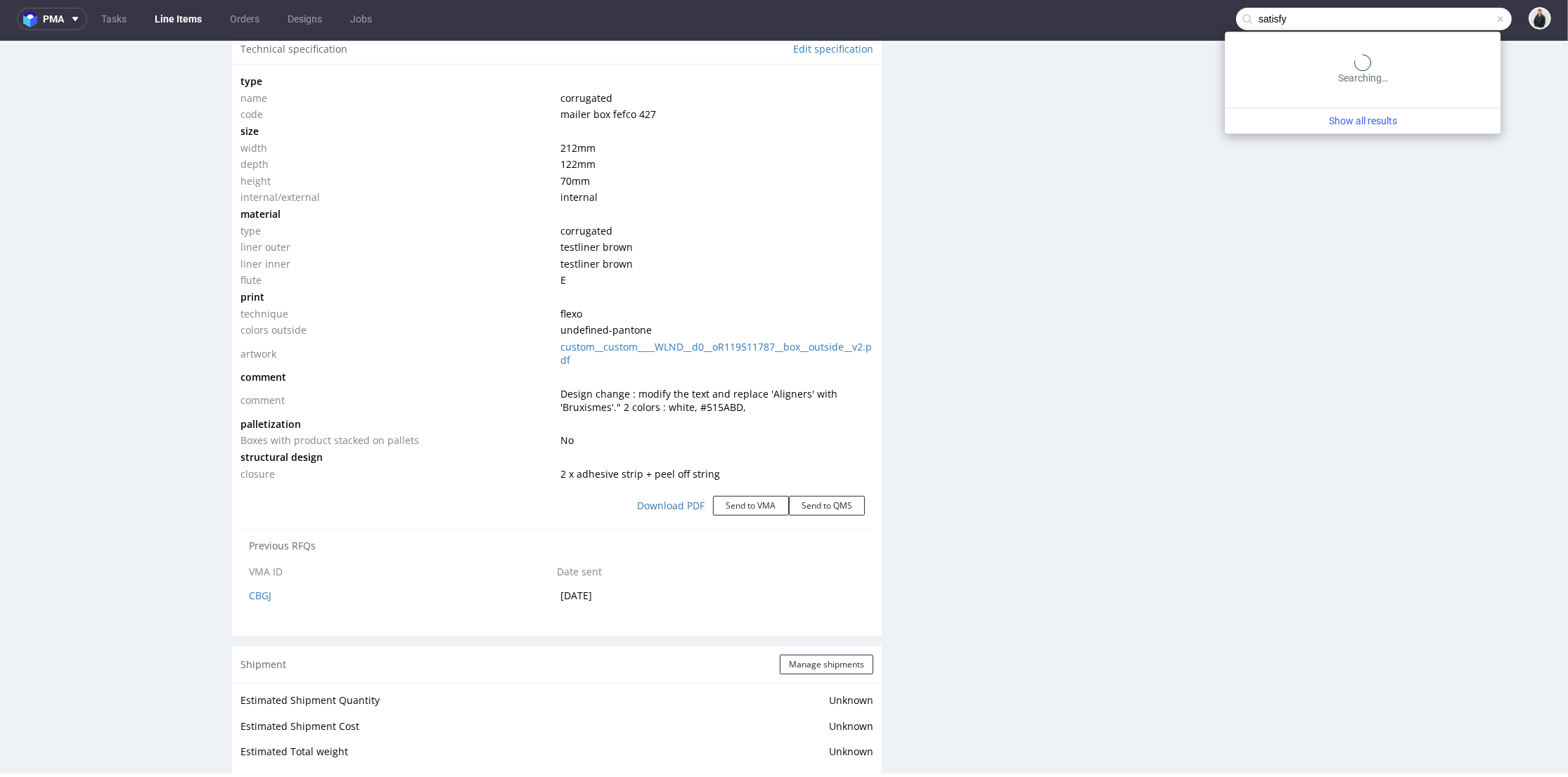
type input "satisfy"
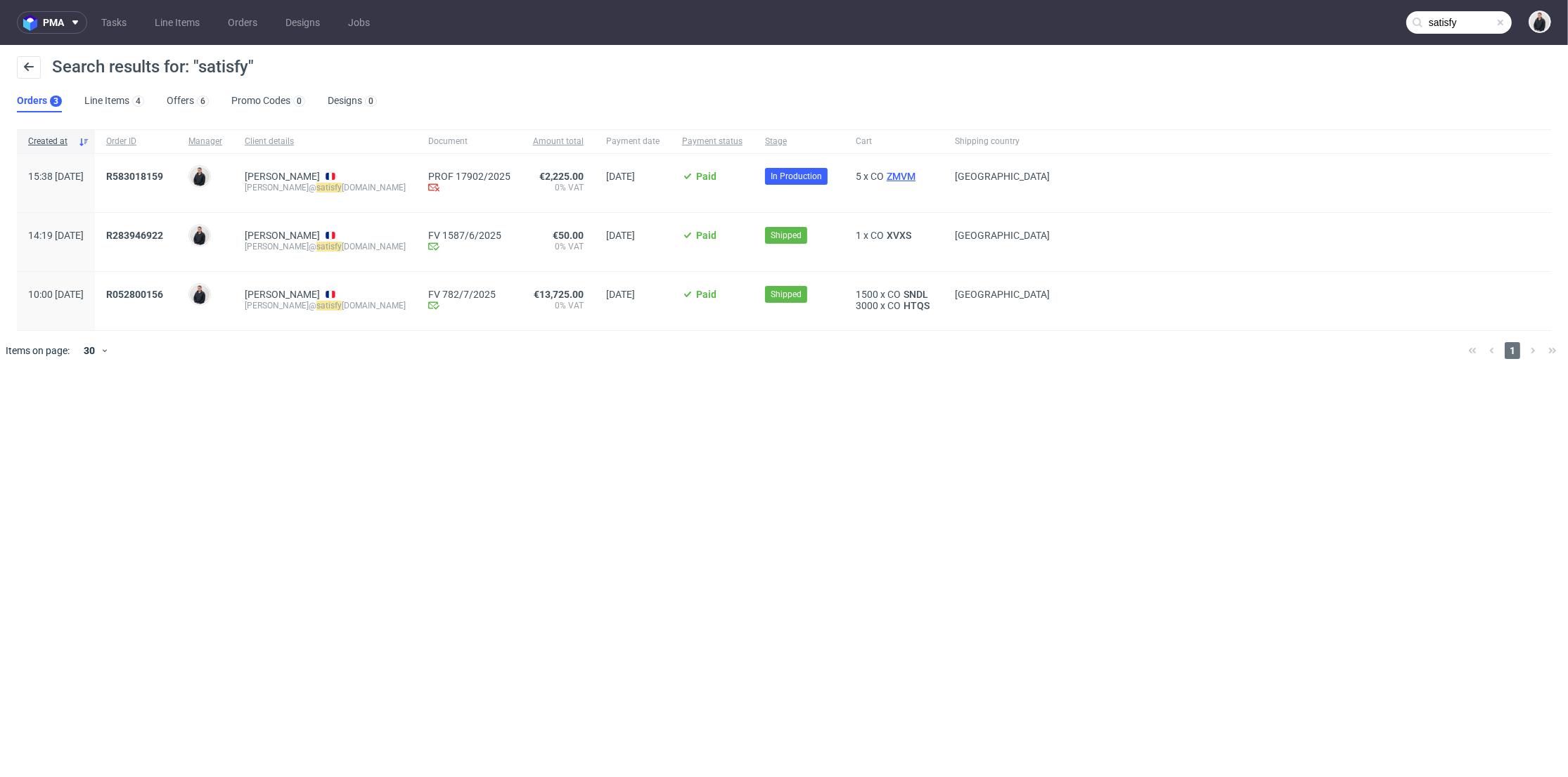
click at [885, 176] on span "ZMVM" at bounding box center [900, 176] width 35 height 11
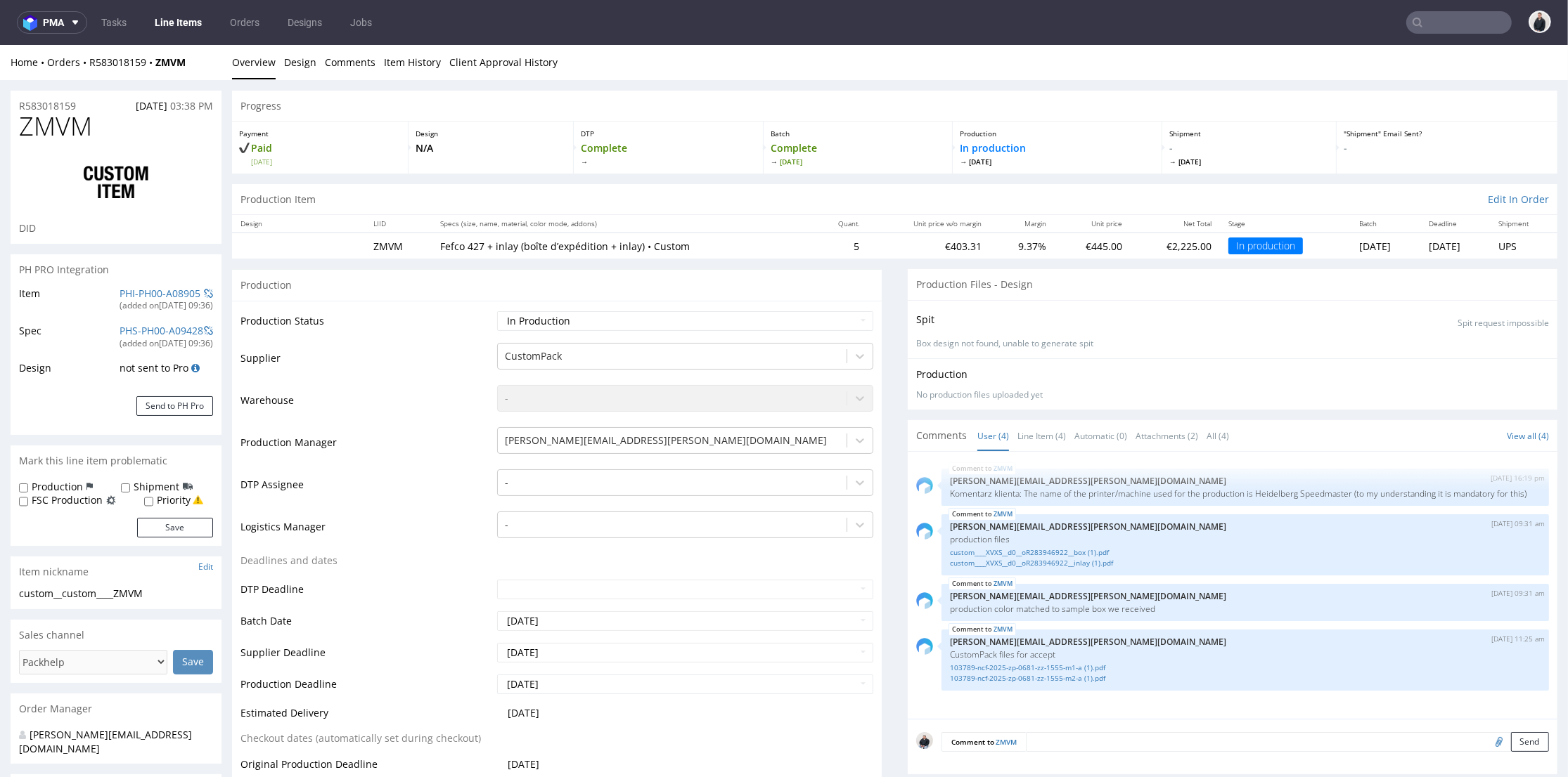
click at [39, 130] on span "ZMVM" at bounding box center [55, 127] width 73 height 28
copy span "ZMVM"
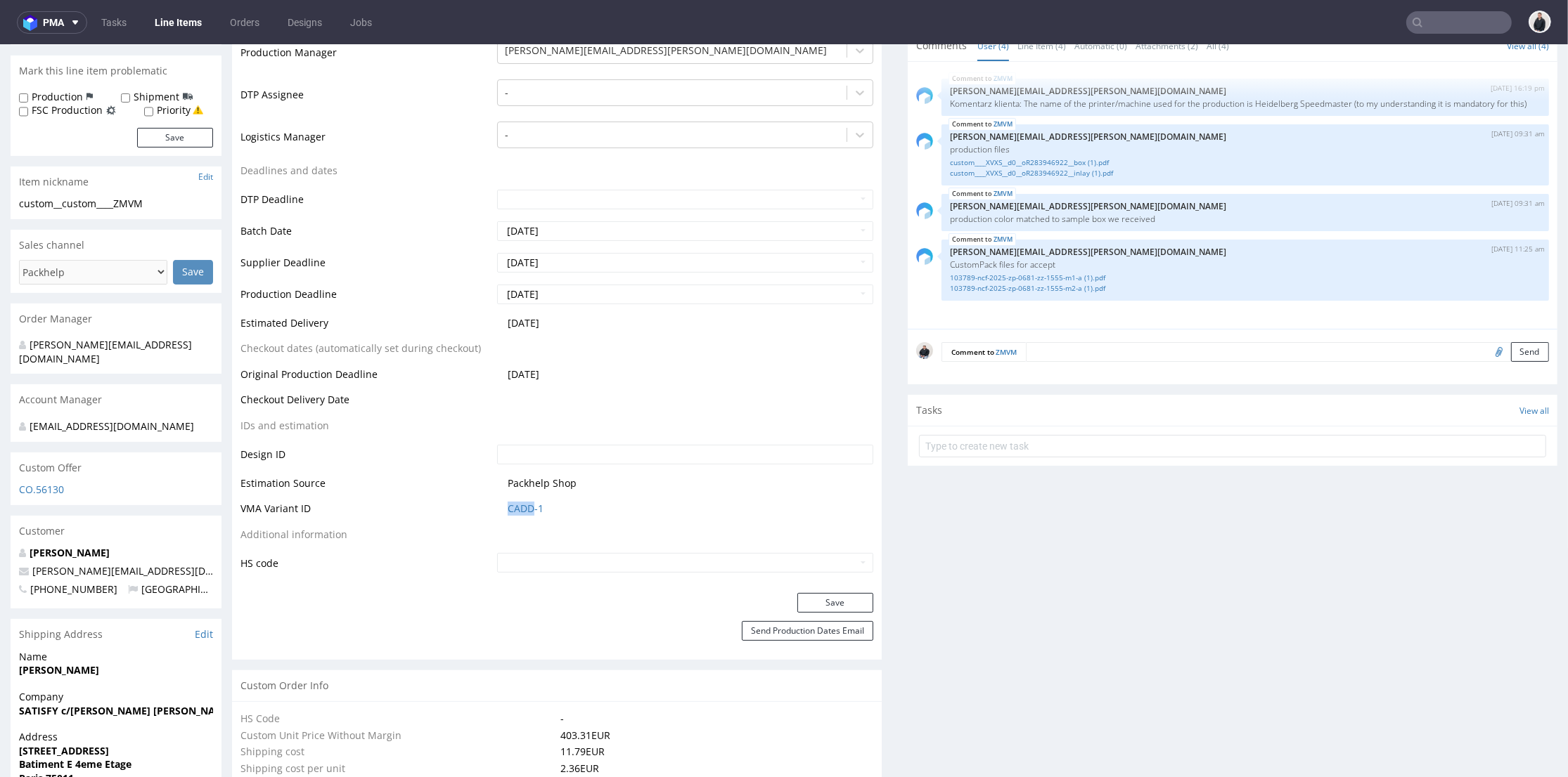
drag, startPoint x: 498, startPoint y: 508, endPoint x: 545, endPoint y: 442, distance: 81.0
click at [528, 509] on td "CADD-1" at bounding box center [684, 513] width 379 height 26
copy link "CADD"
click at [528, 510] on link "CADD-1" at bounding box center [526, 509] width 36 height 14
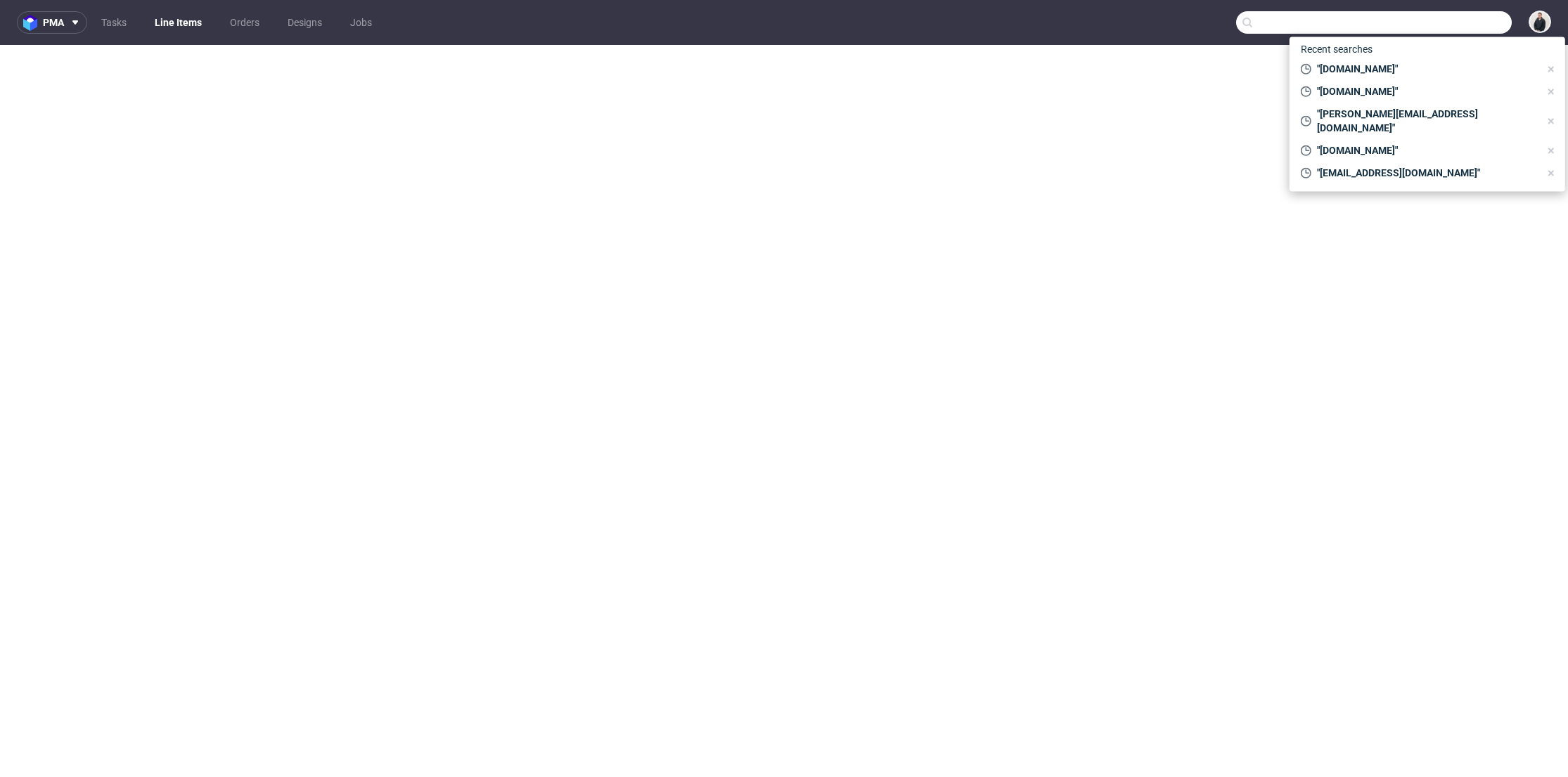
click at [1426, 18] on input "text" at bounding box center [1373, 23] width 275 height 23
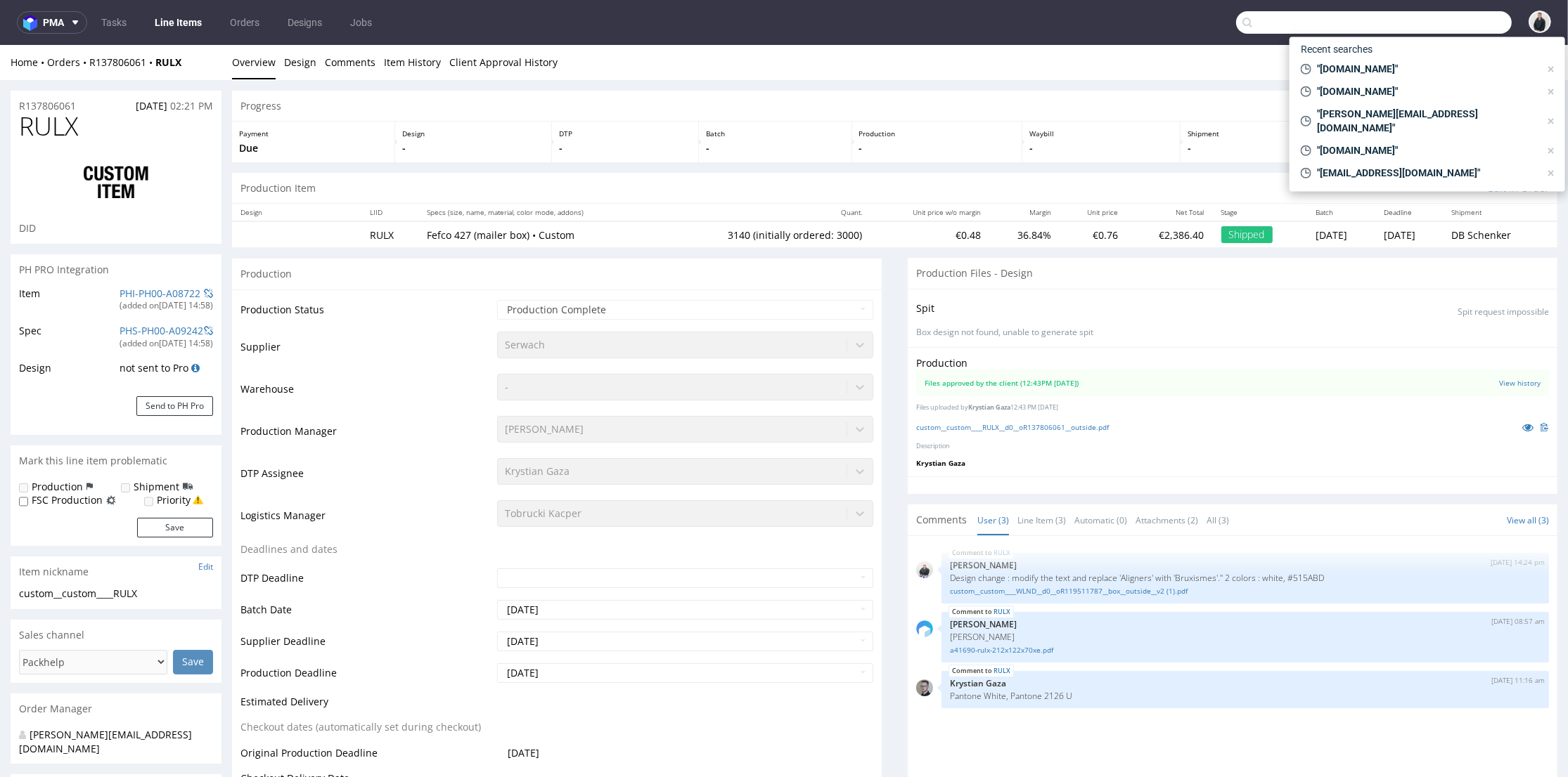
scroll to position [1170, 0]
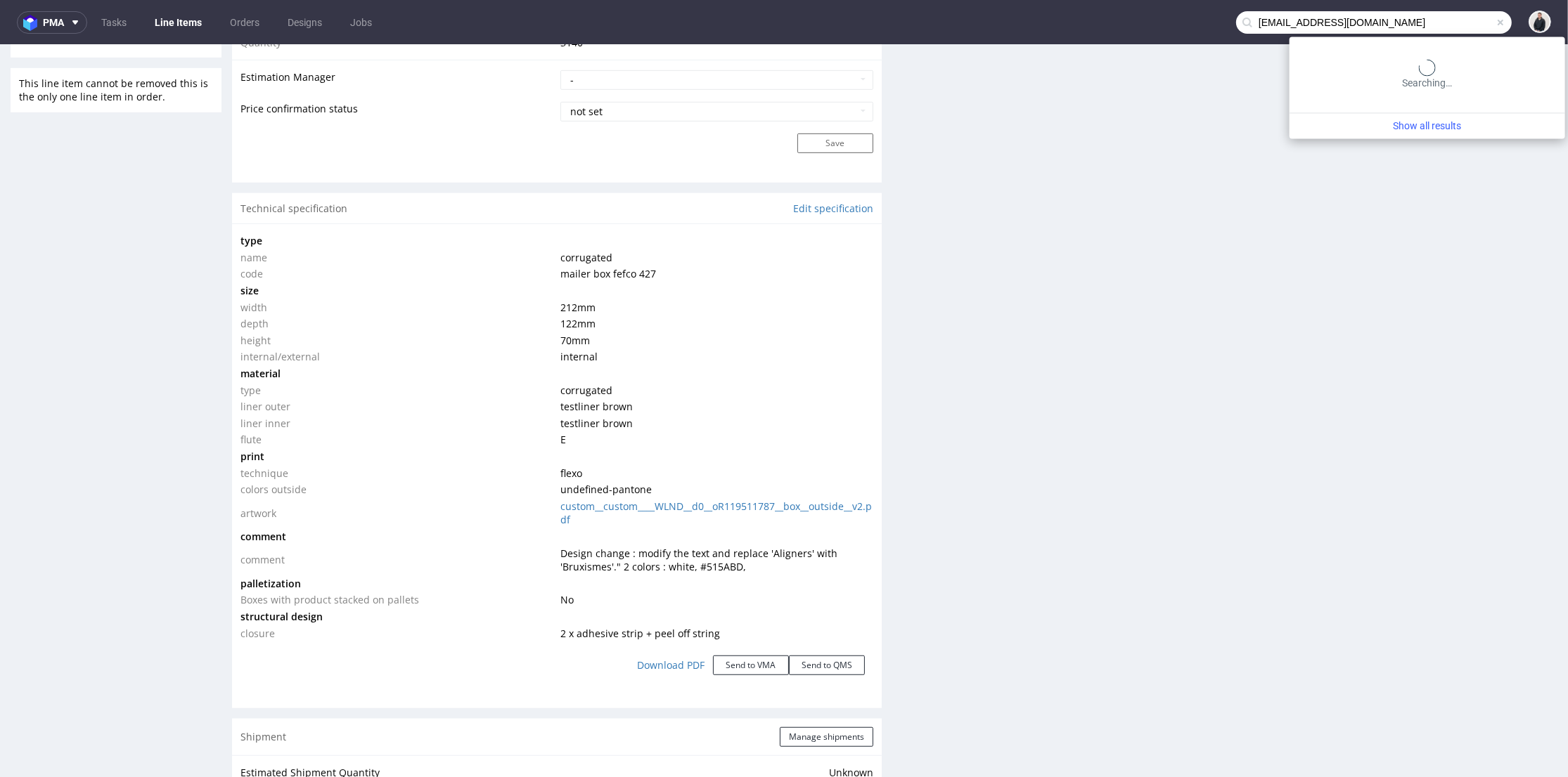
type input "[EMAIL_ADDRESS][DOMAIN_NAME]"
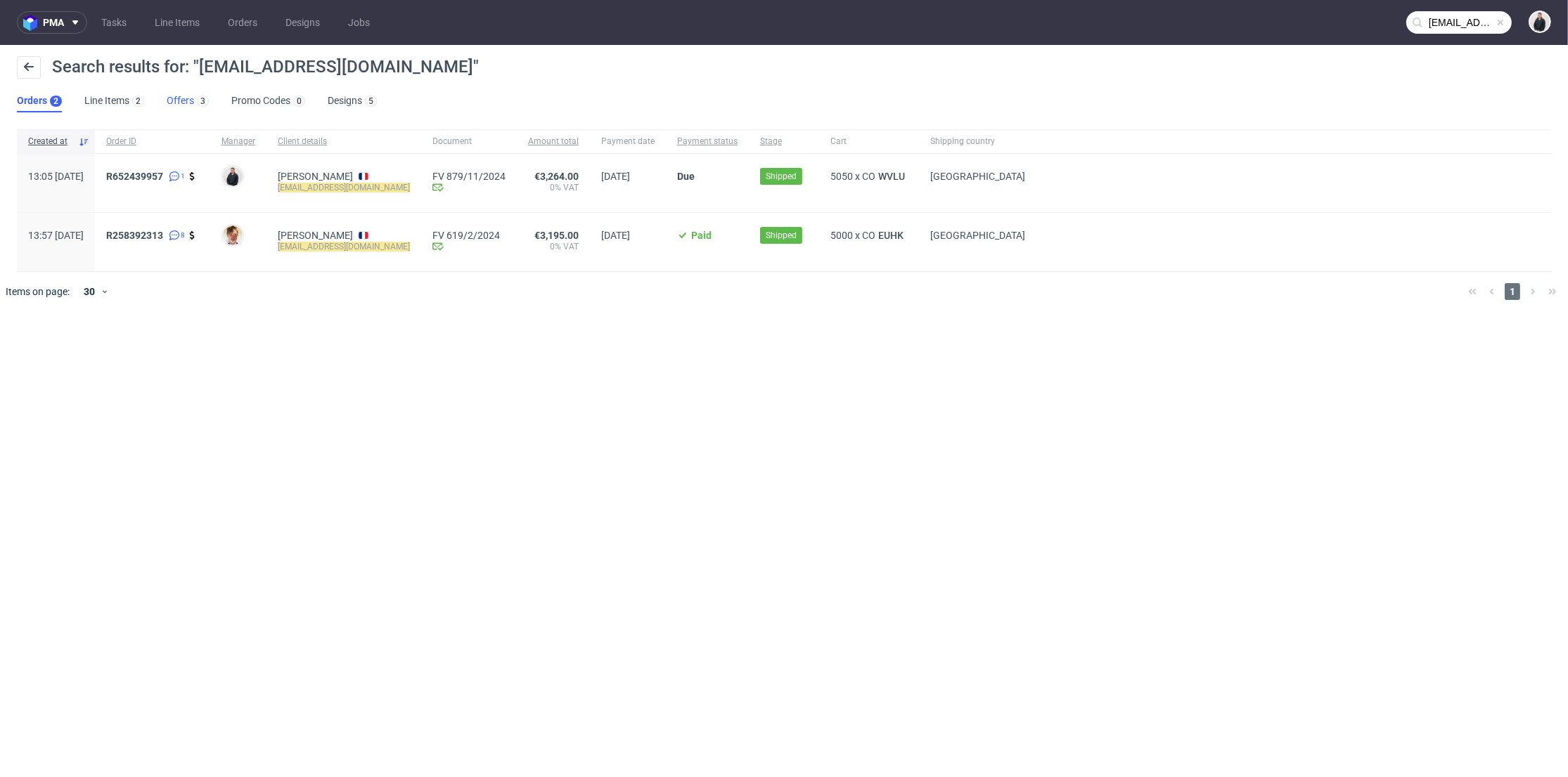
click at [182, 105] on link "Offers 3" at bounding box center [187, 101] width 42 height 23
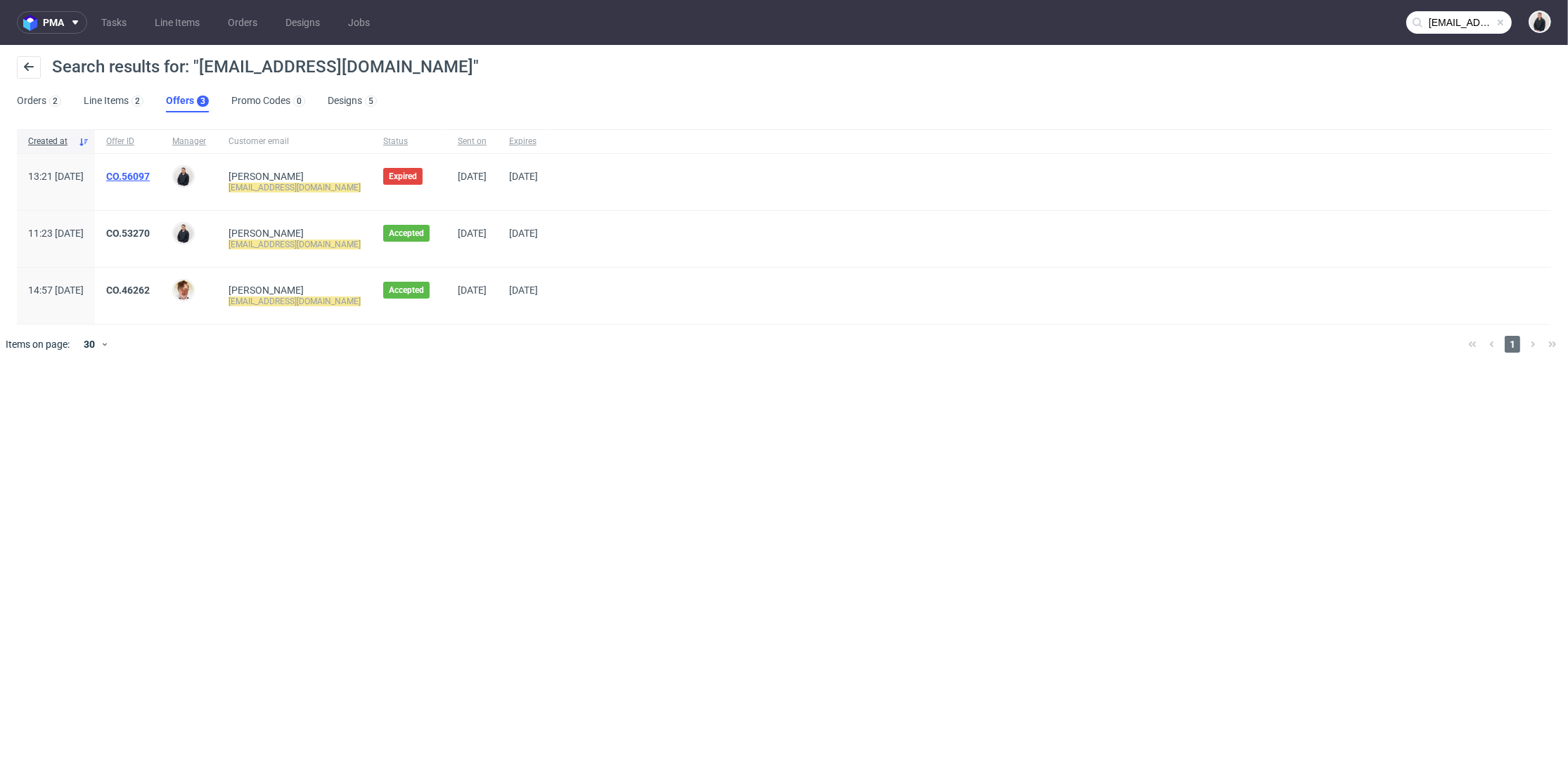
click at [149, 176] on link "CO.56097" at bounding box center [128, 176] width 43 height 11
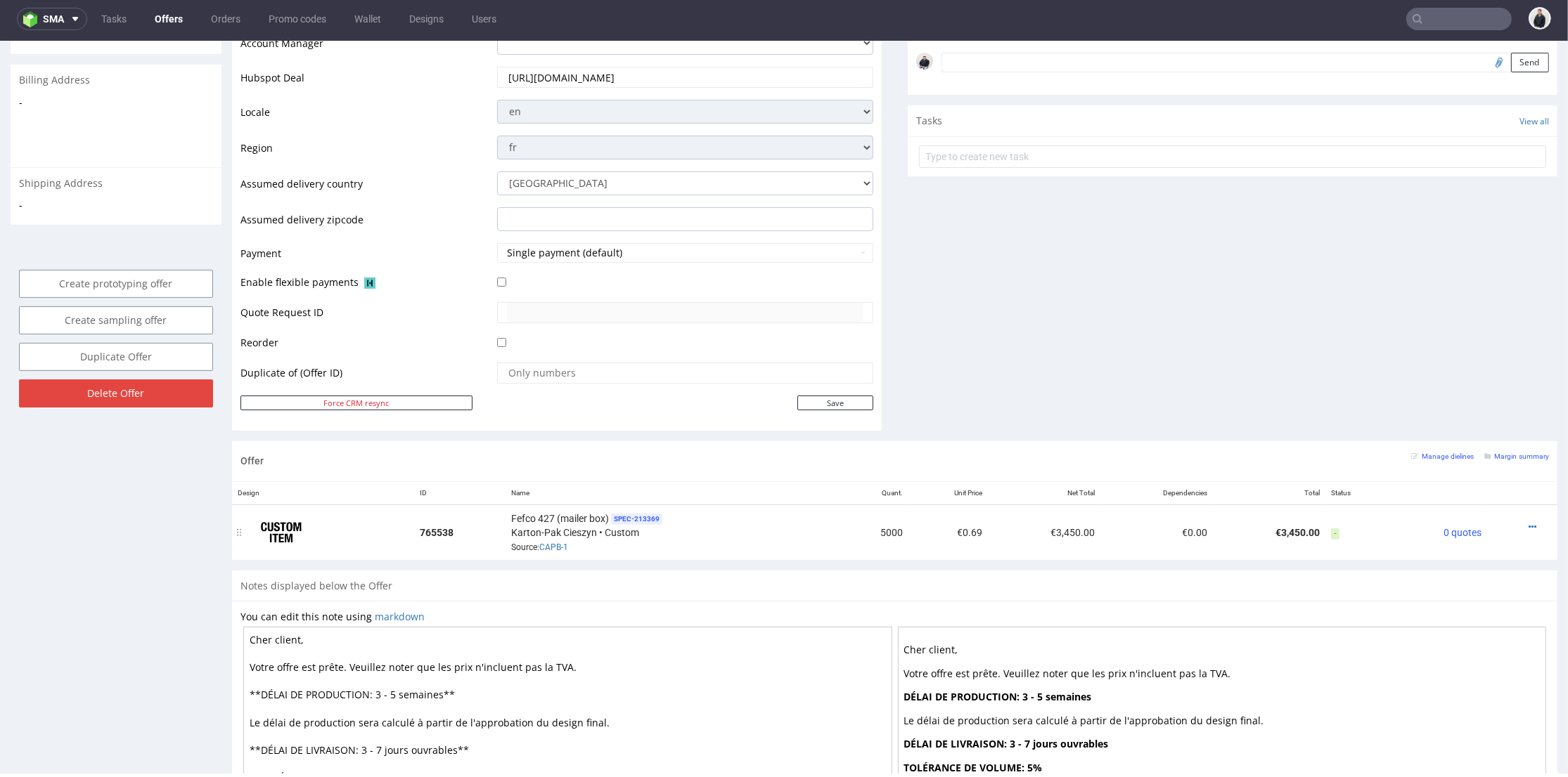
scroll to position [546, 0]
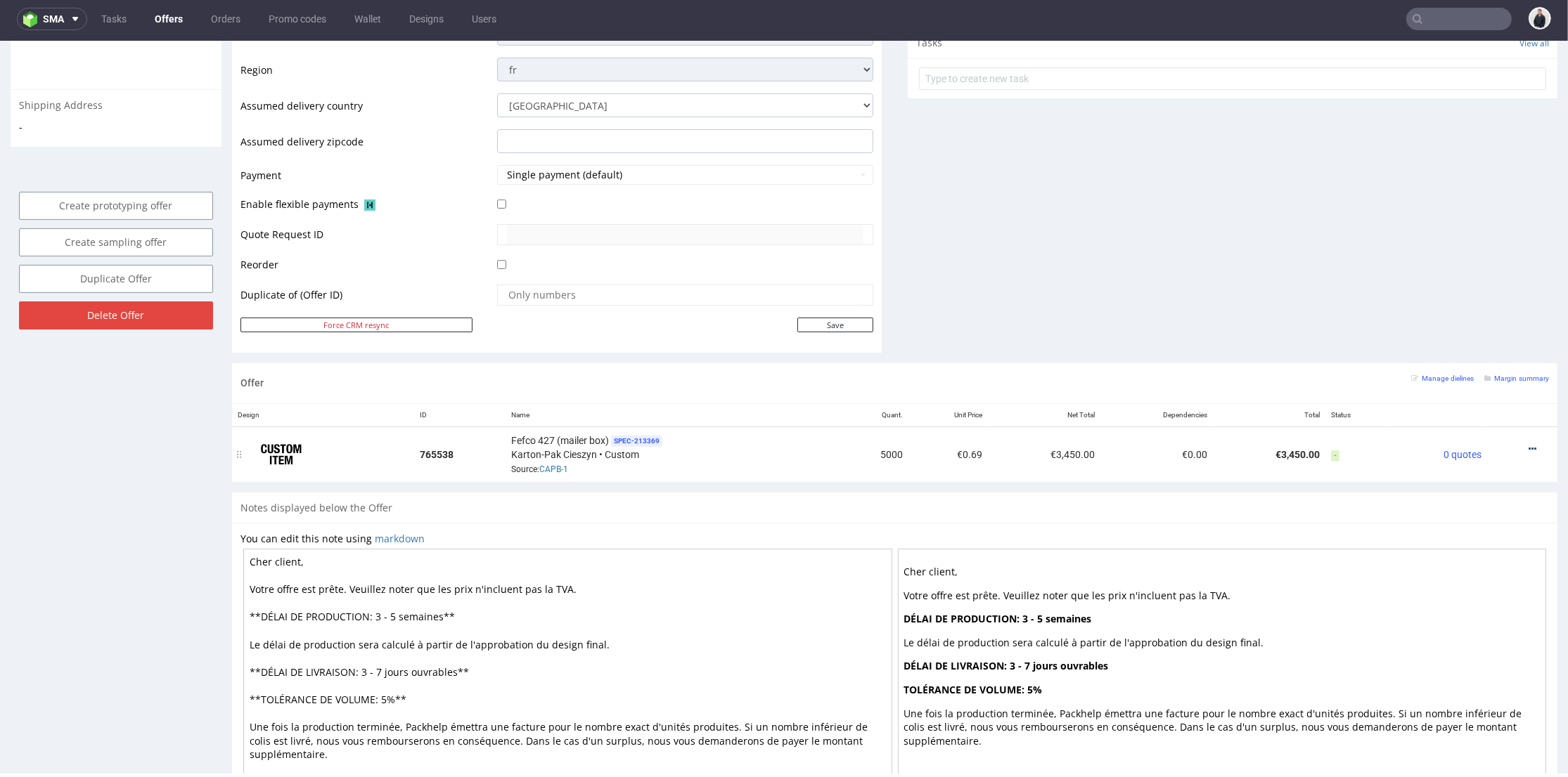
click at [1529, 446] on icon at bounding box center [1532, 449] width 8 height 9
click at [1473, 414] on span "View cost details" at bounding box center [1472, 419] width 105 height 14
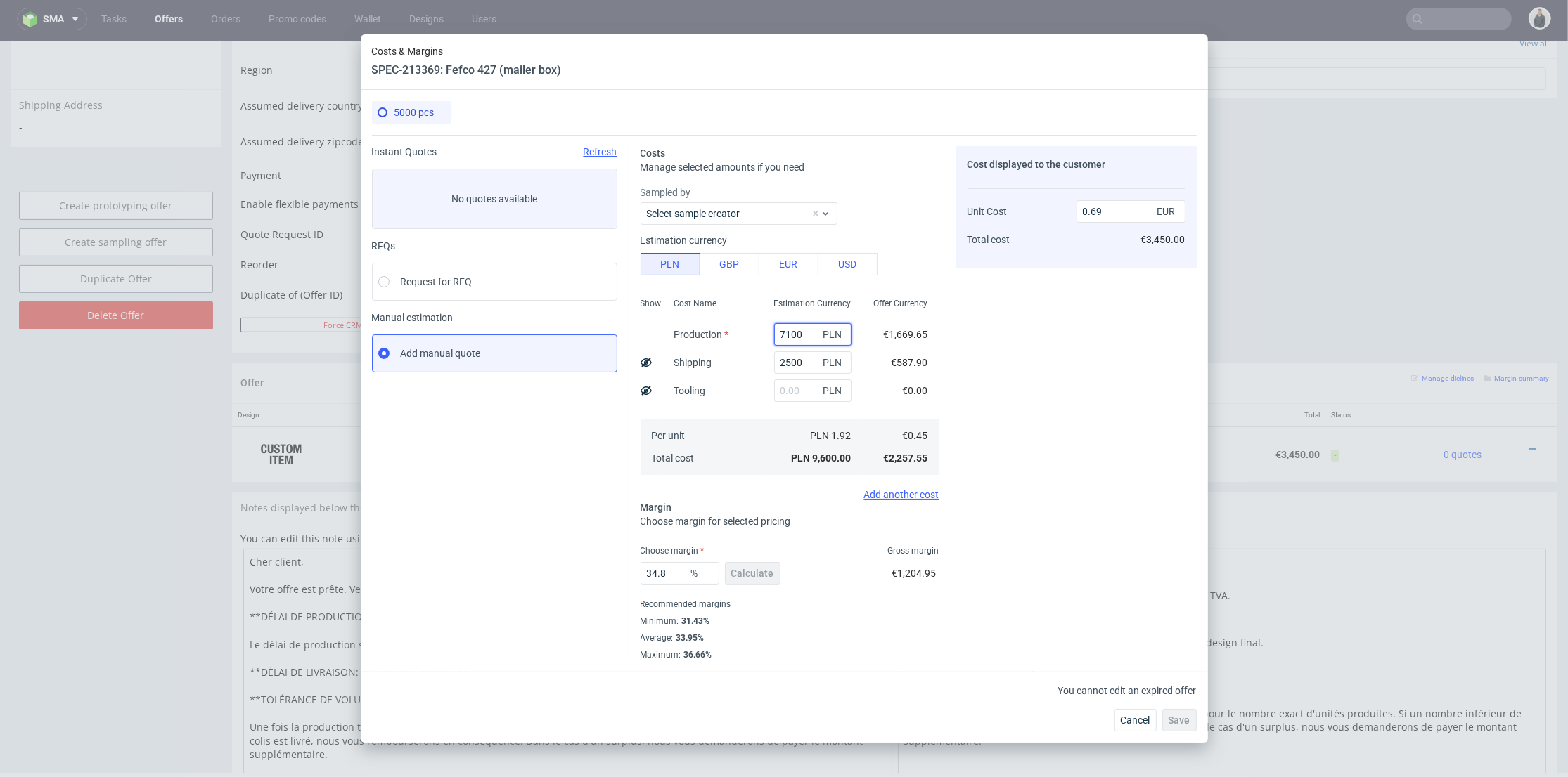
drag, startPoint x: 799, startPoint y: 332, endPoint x: 738, endPoint y: 330, distance: 61.0
click at [738, 330] on div "Show Cost Name Production Shipping Tooling Per unit Total cost Estimation Curre…" at bounding box center [790, 385] width 299 height 186
type input "6800"
click at [1048, 383] on div "Cost displayed to the customer Unit Cost Total cost 0.69 EUR €3,450.00" at bounding box center [1076, 404] width 240 height 514
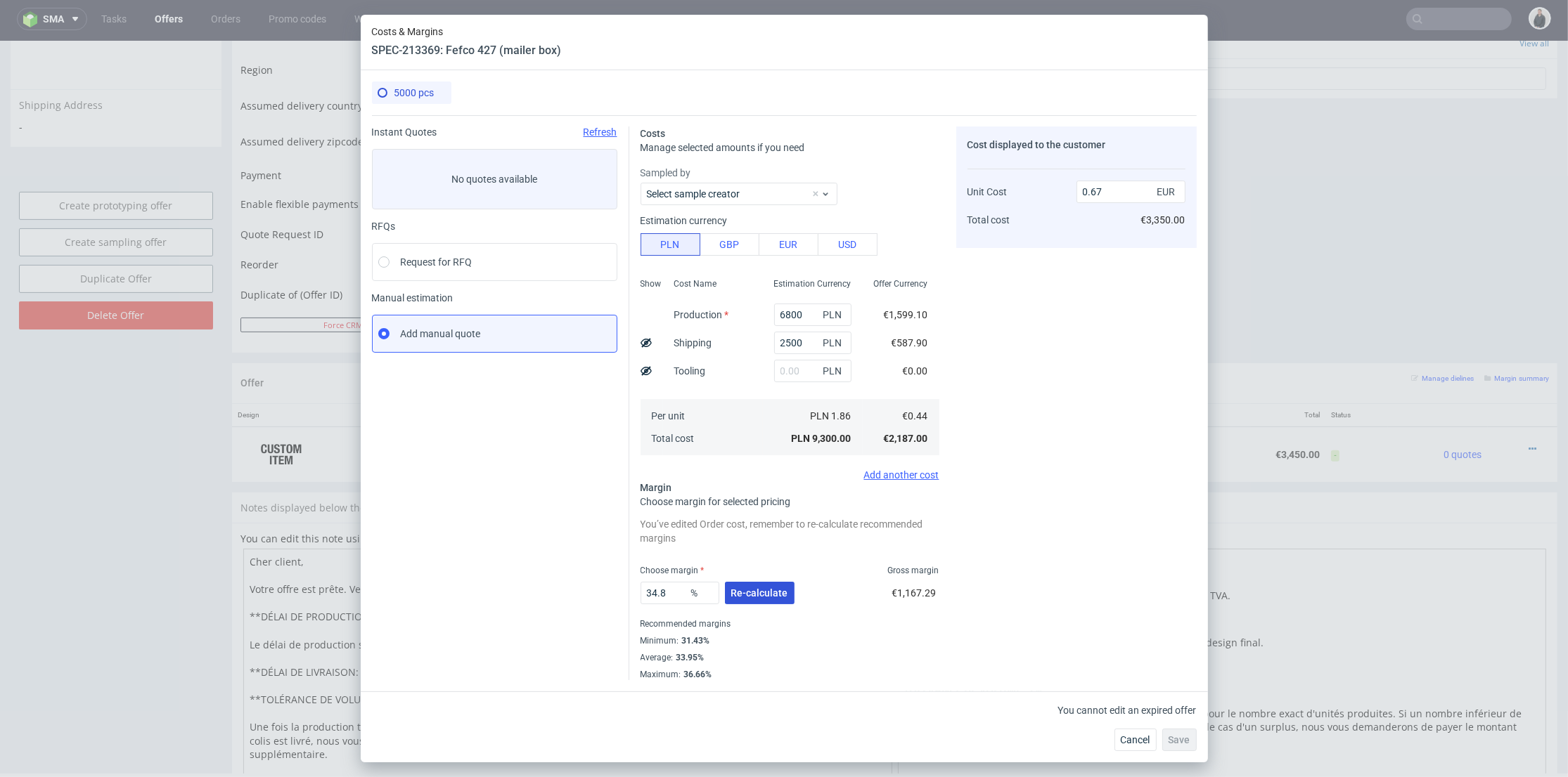
click at [760, 583] on button "Re-calculate" at bounding box center [760, 593] width 69 height 23
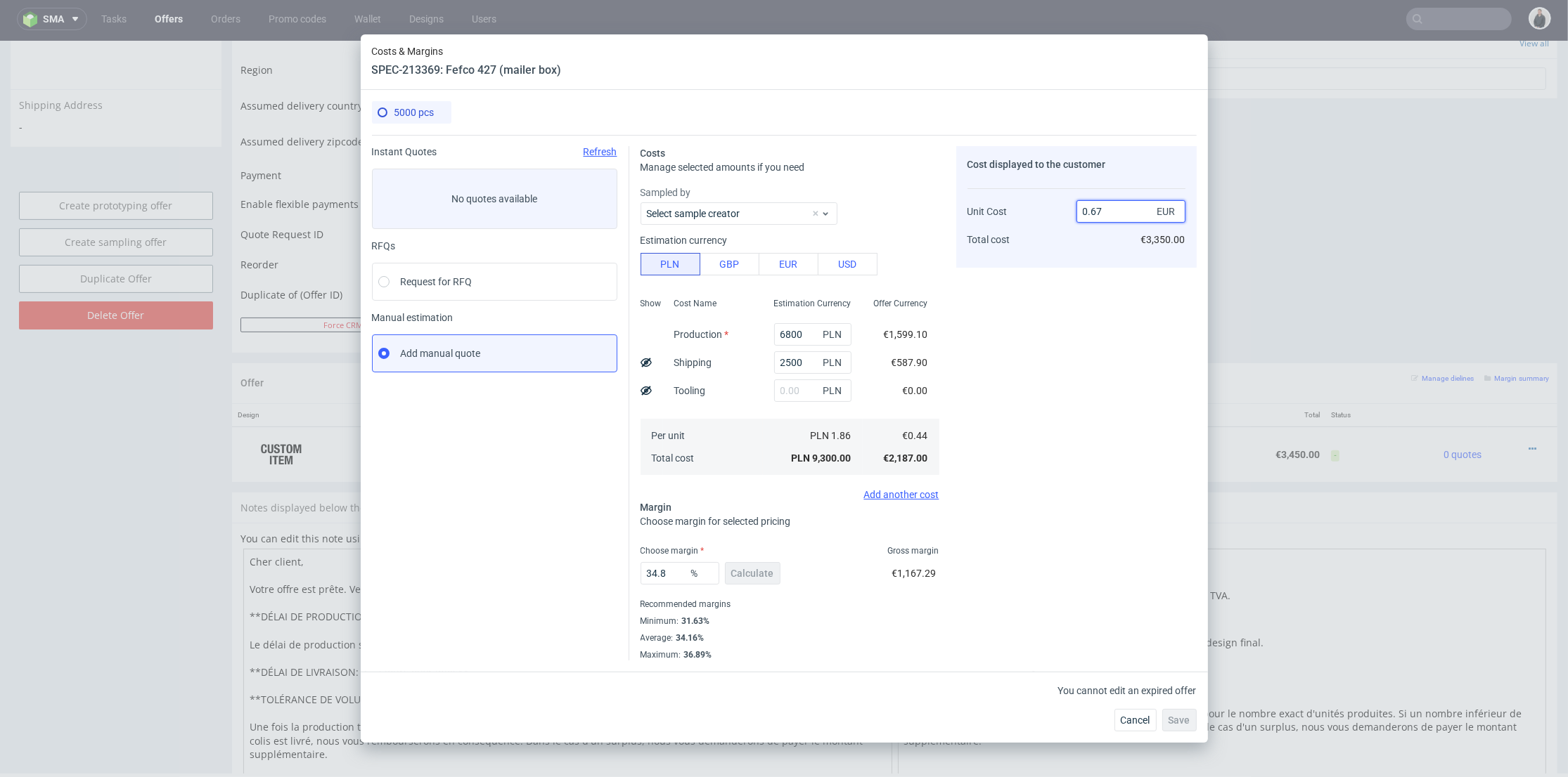
drag, startPoint x: 1100, startPoint y: 214, endPoint x: 1093, endPoint y: 246, distance: 32.8
click at [1103, 214] on input "0.67" at bounding box center [1130, 211] width 109 height 23
type input "0.64"
click at [1089, 291] on div "Cost displayed to the customer Unit Cost Total cost 0.64 EUR €3,350.00" at bounding box center [1076, 404] width 240 height 514
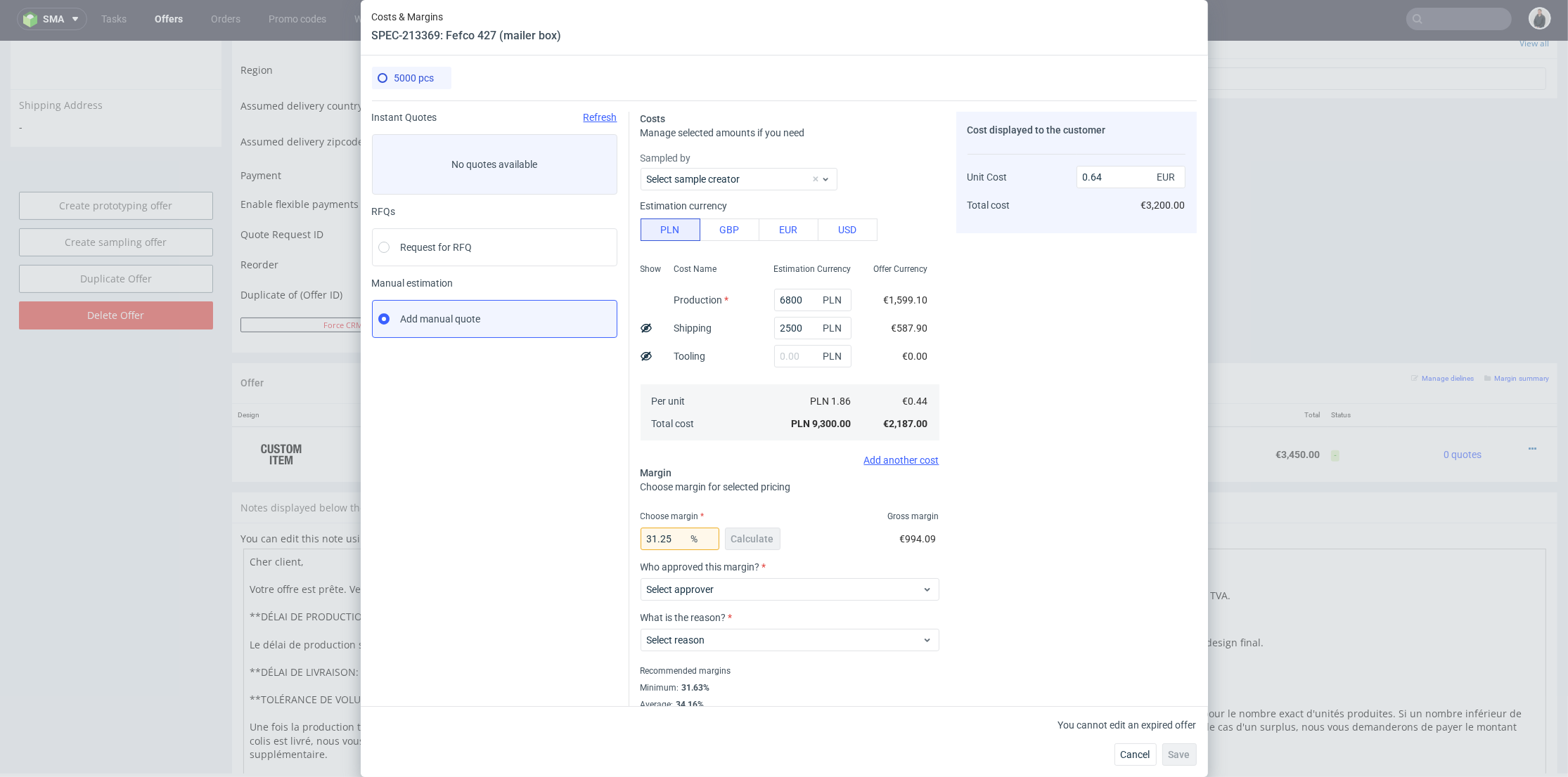
scroll to position [32, 0]
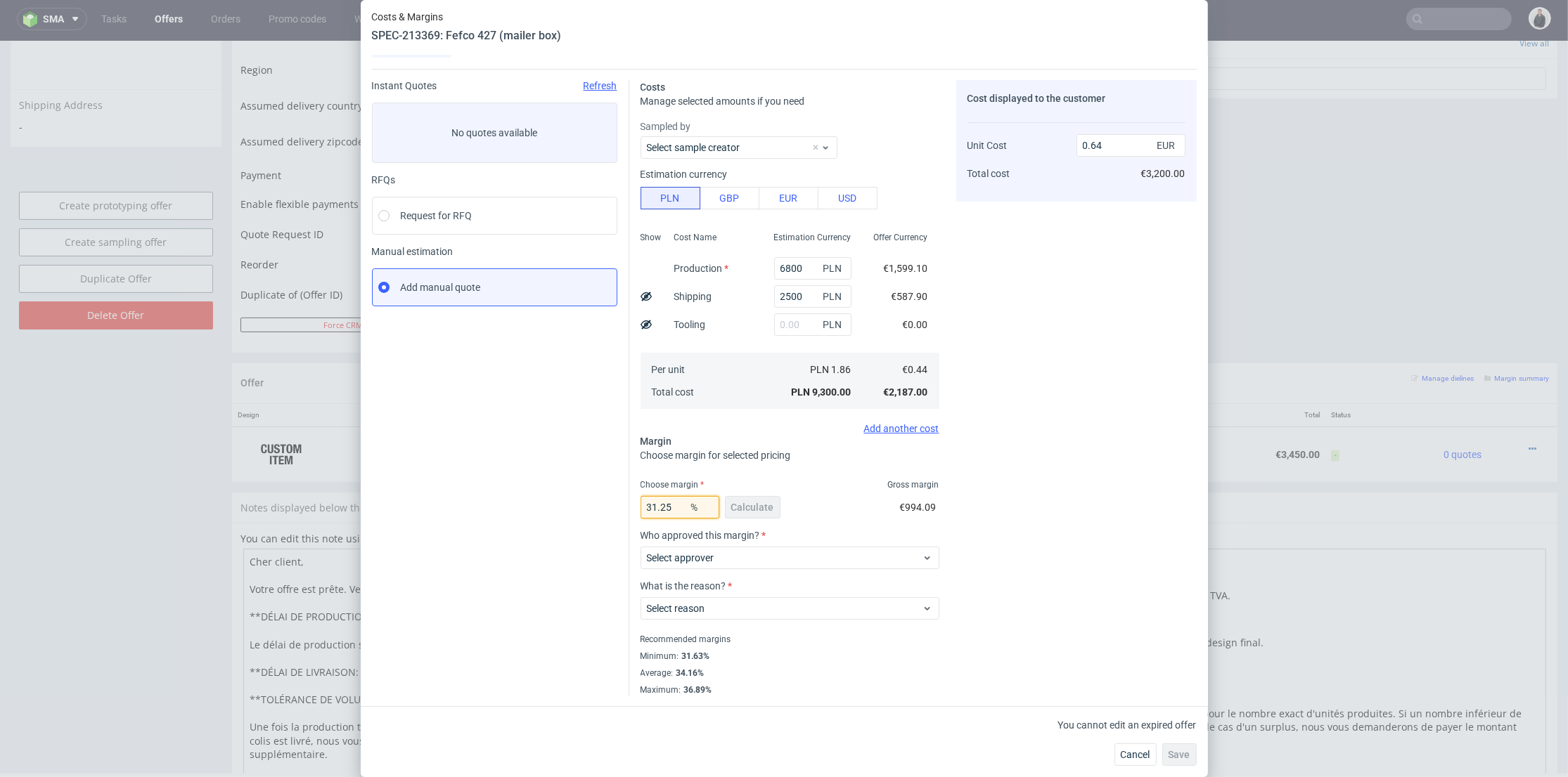
drag, startPoint x: 666, startPoint y: 506, endPoint x: 656, endPoint y: 509, distance: 10.4
click at [656, 509] on input "31.25" at bounding box center [680, 508] width 79 height 23
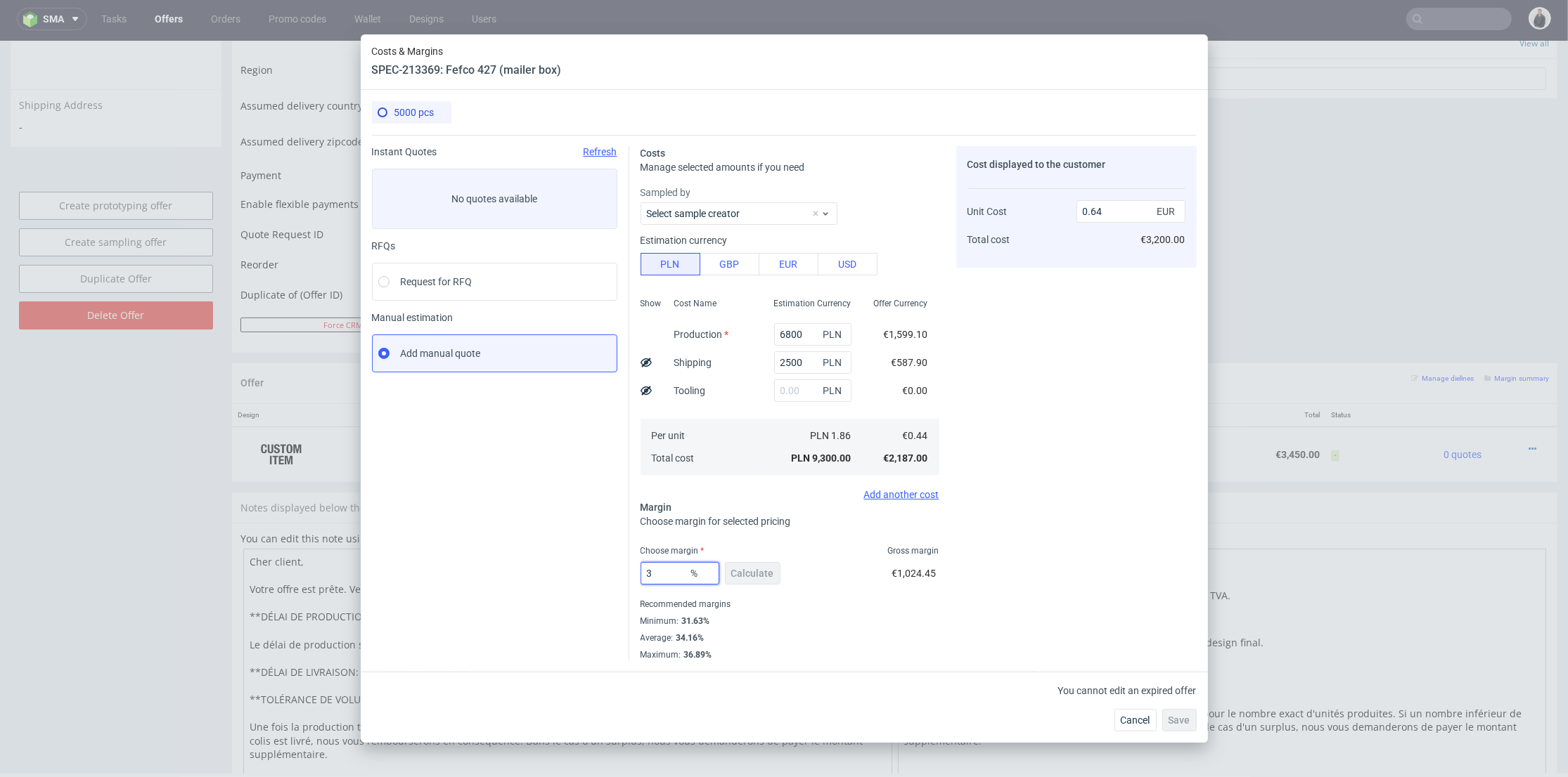
type input "32"
type input "0.65"
type input "31"
type input "0.64"
type input "31.9"
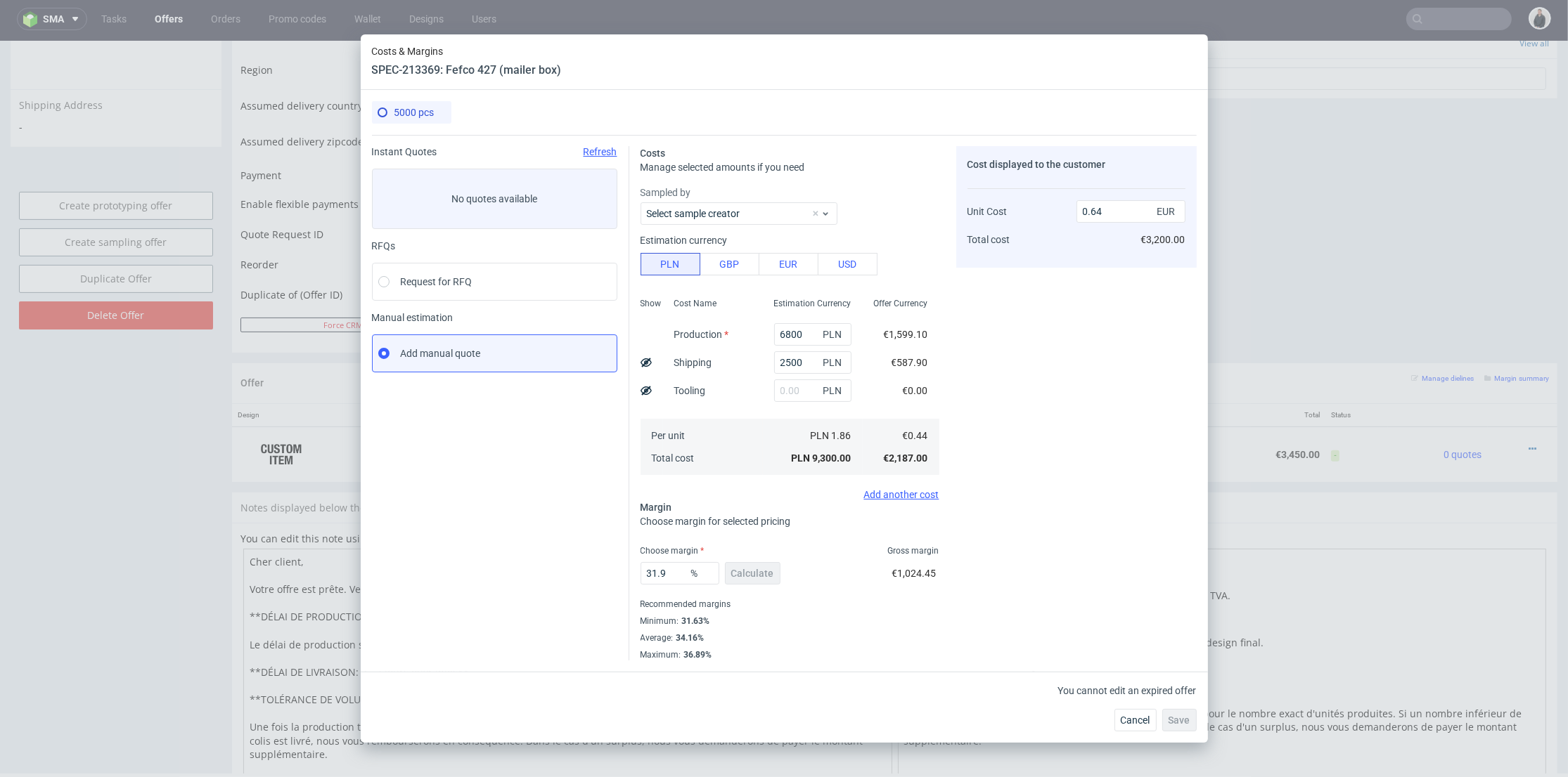
click at [817, 571] on div "31.9 % Calculate €1,024.45" at bounding box center [790, 576] width 299 height 39
click at [1153, 474] on div "Cost displayed to the customer Unit Cost Total cost 0.64 EUR €3,200.00" at bounding box center [1076, 404] width 240 height 514
click at [1143, 715] on span "Cancel" at bounding box center [1134, 720] width 29 height 9
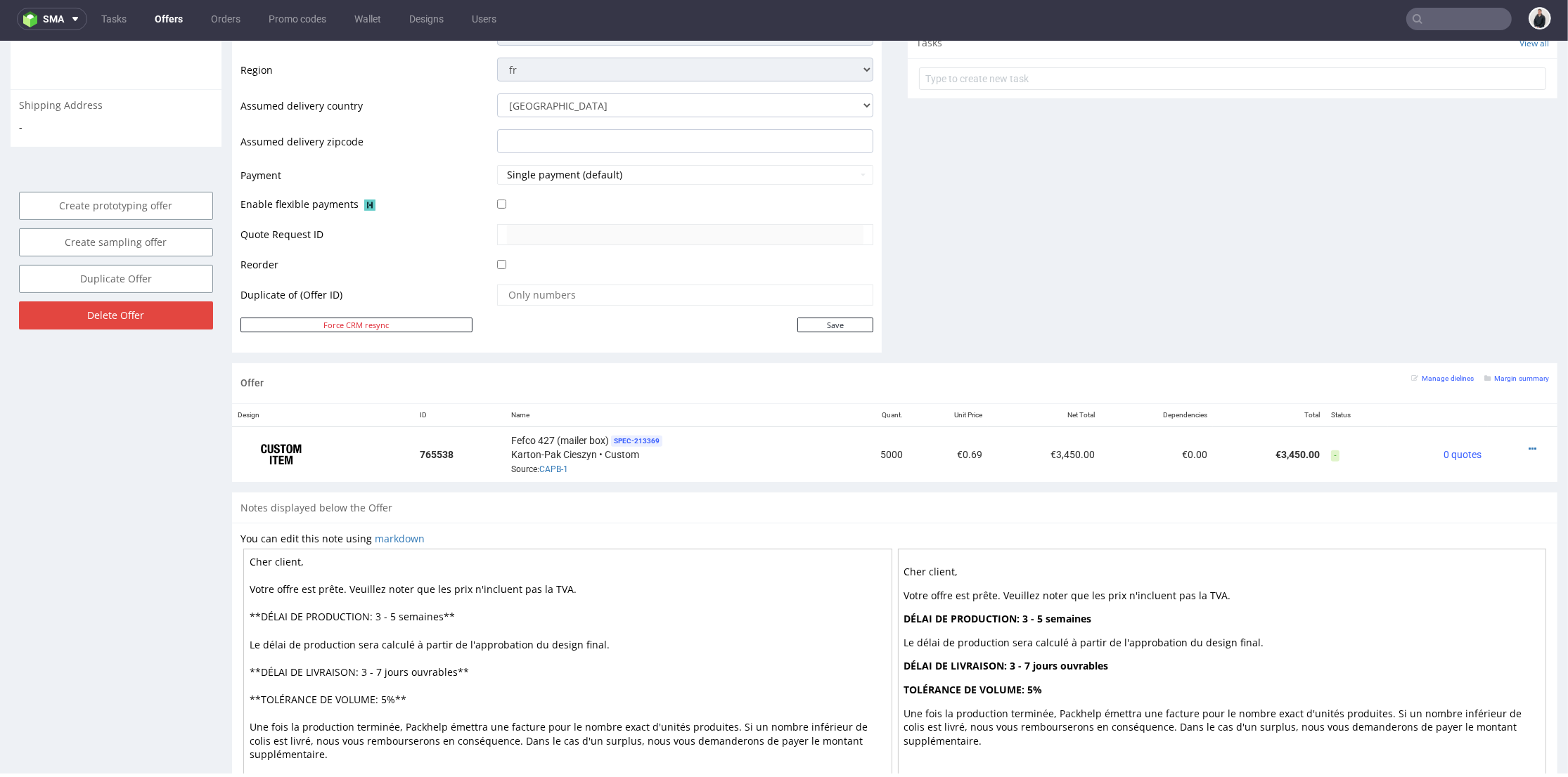
scroll to position [78, 0]
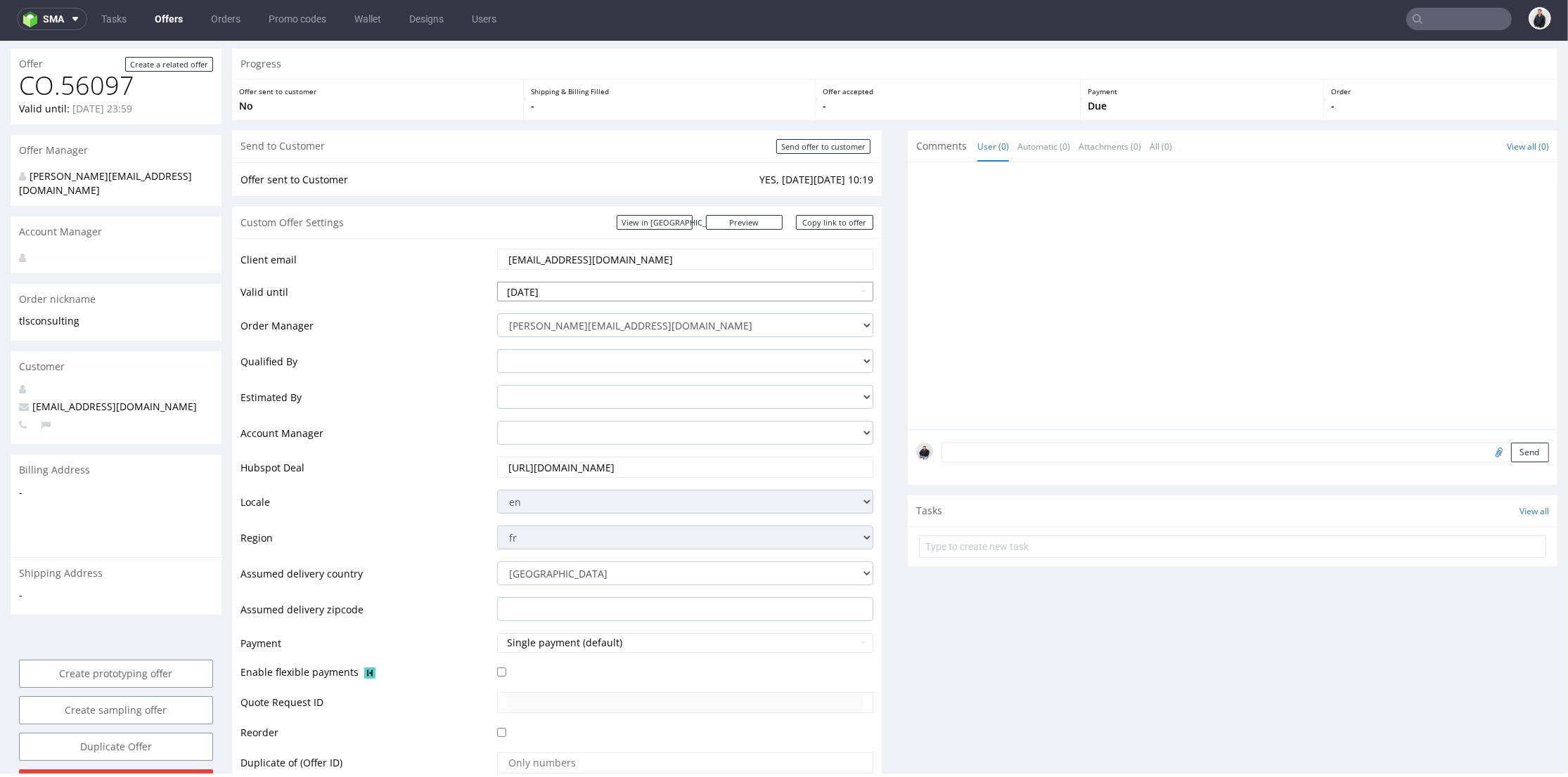
click at [628, 295] on input "[DATE]" at bounding box center [684, 291] width 377 height 20
click at [638, 118] on th at bounding box center [636, 123] width 21 height 21
click at [637, 188] on td "13" at bounding box center [636, 186] width 21 height 21
type input "[DATE]"
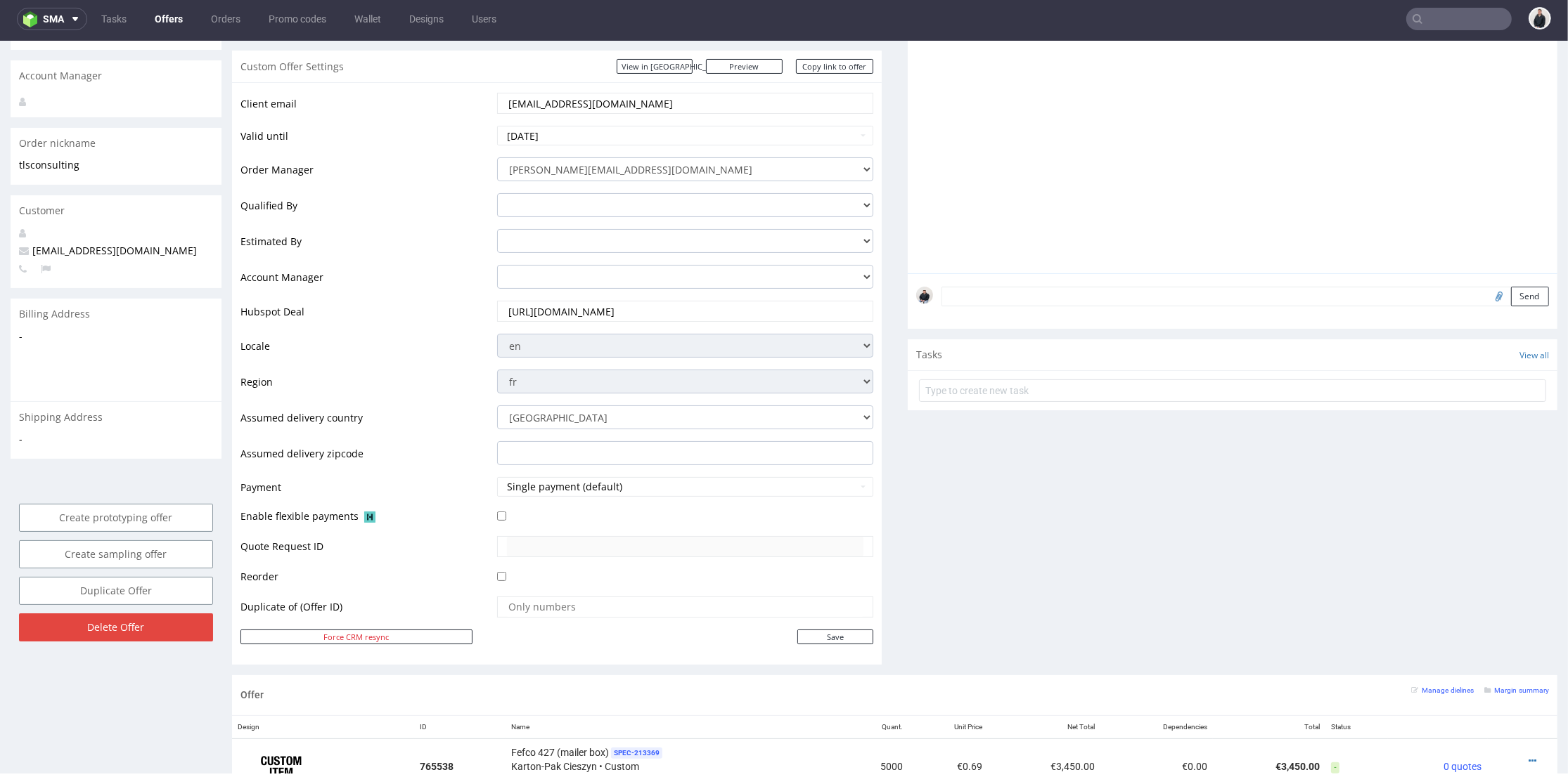
click at [846, 647] on div "Client email [EMAIL_ADDRESS][DOMAIN_NAME] Valid until [DATE] Order Manager [PER…" at bounding box center [557, 373] width 650 height 582
click at [846, 636] on input "Save" at bounding box center [835, 637] width 76 height 15
type input "In progress..."
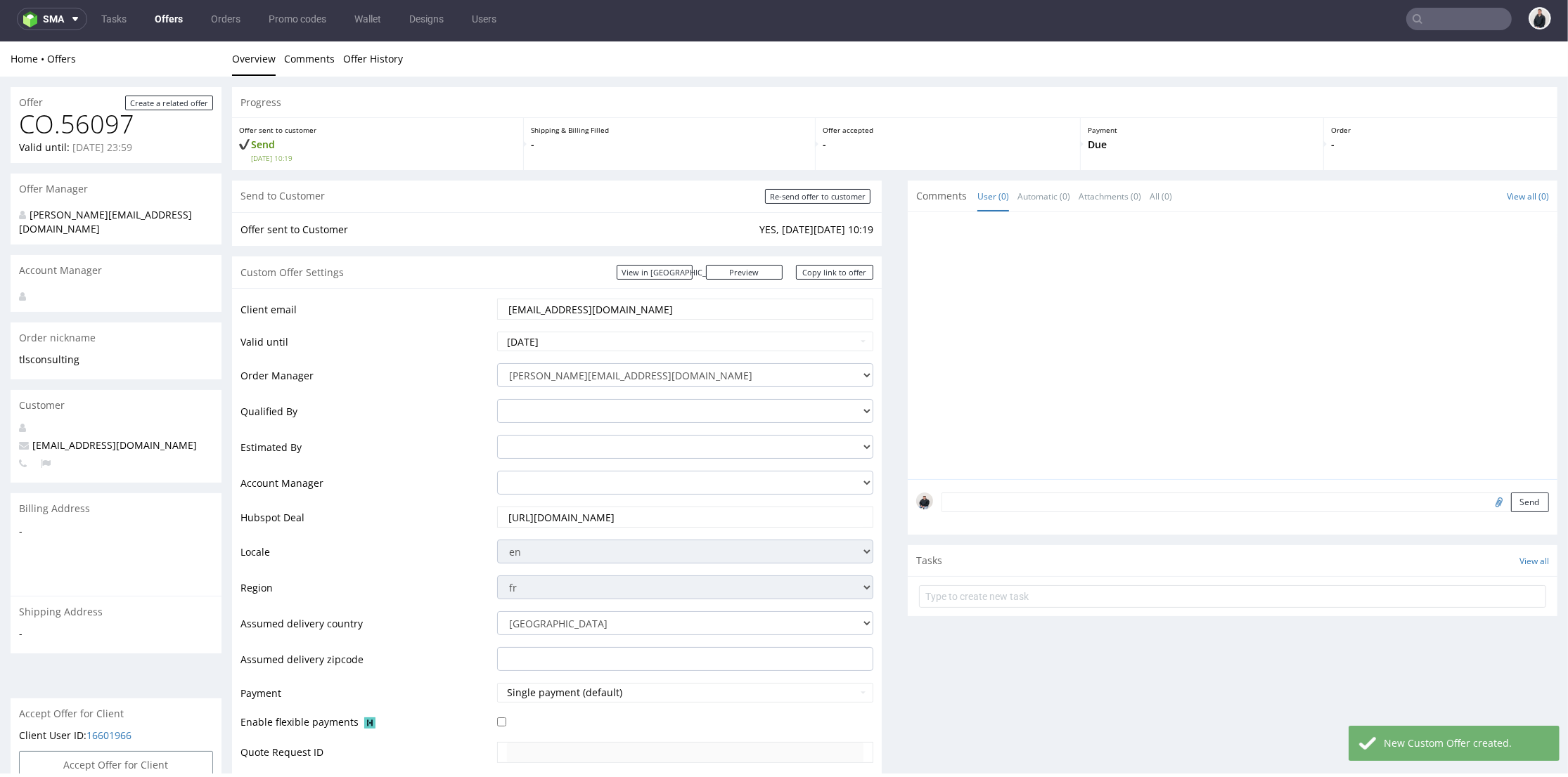
scroll to position [468, 0]
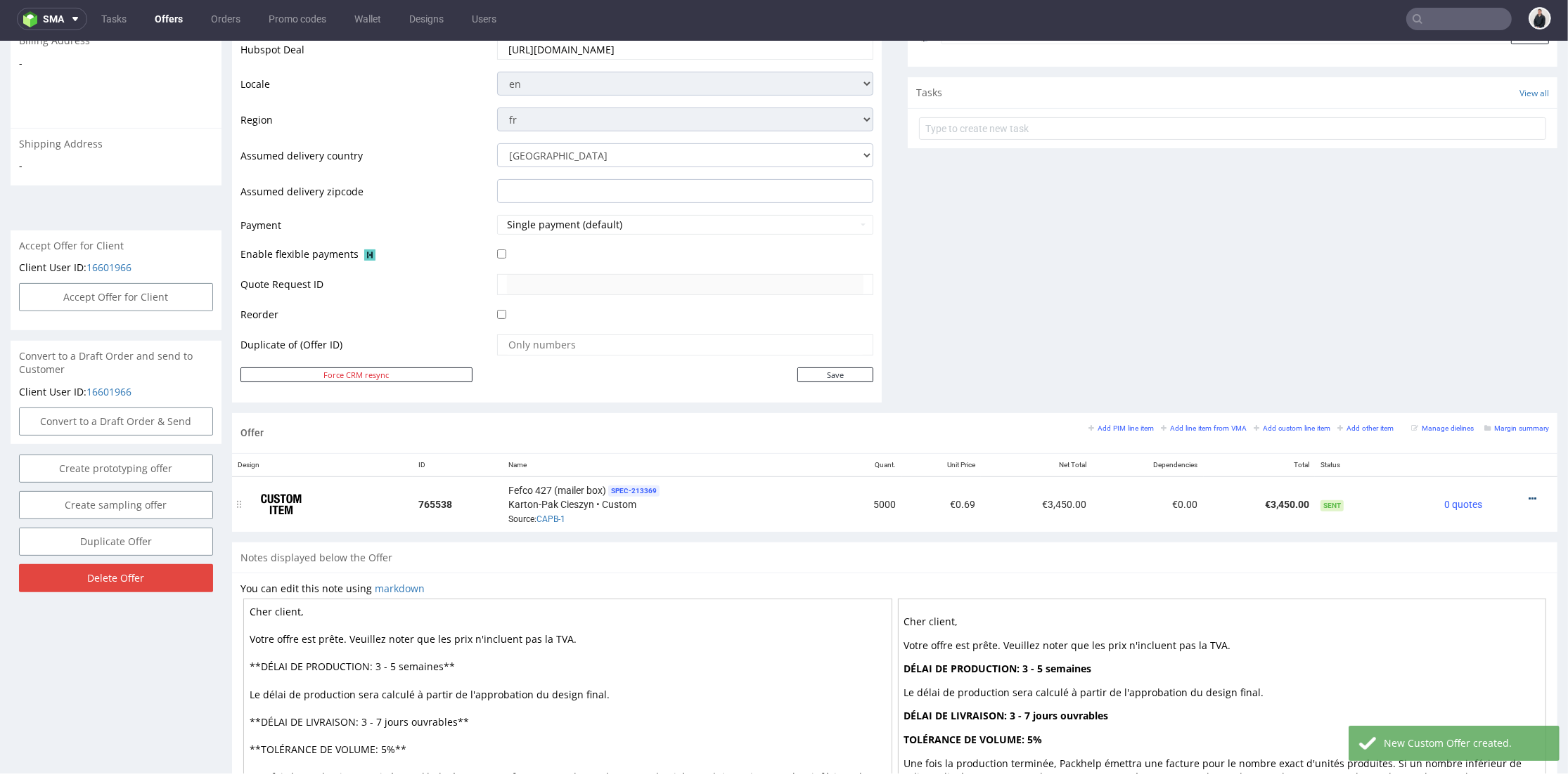
click at [1529, 498] on icon at bounding box center [1532, 498] width 8 height 9
click at [1461, 346] on span "Edit item price" at bounding box center [1468, 343] width 114 height 14
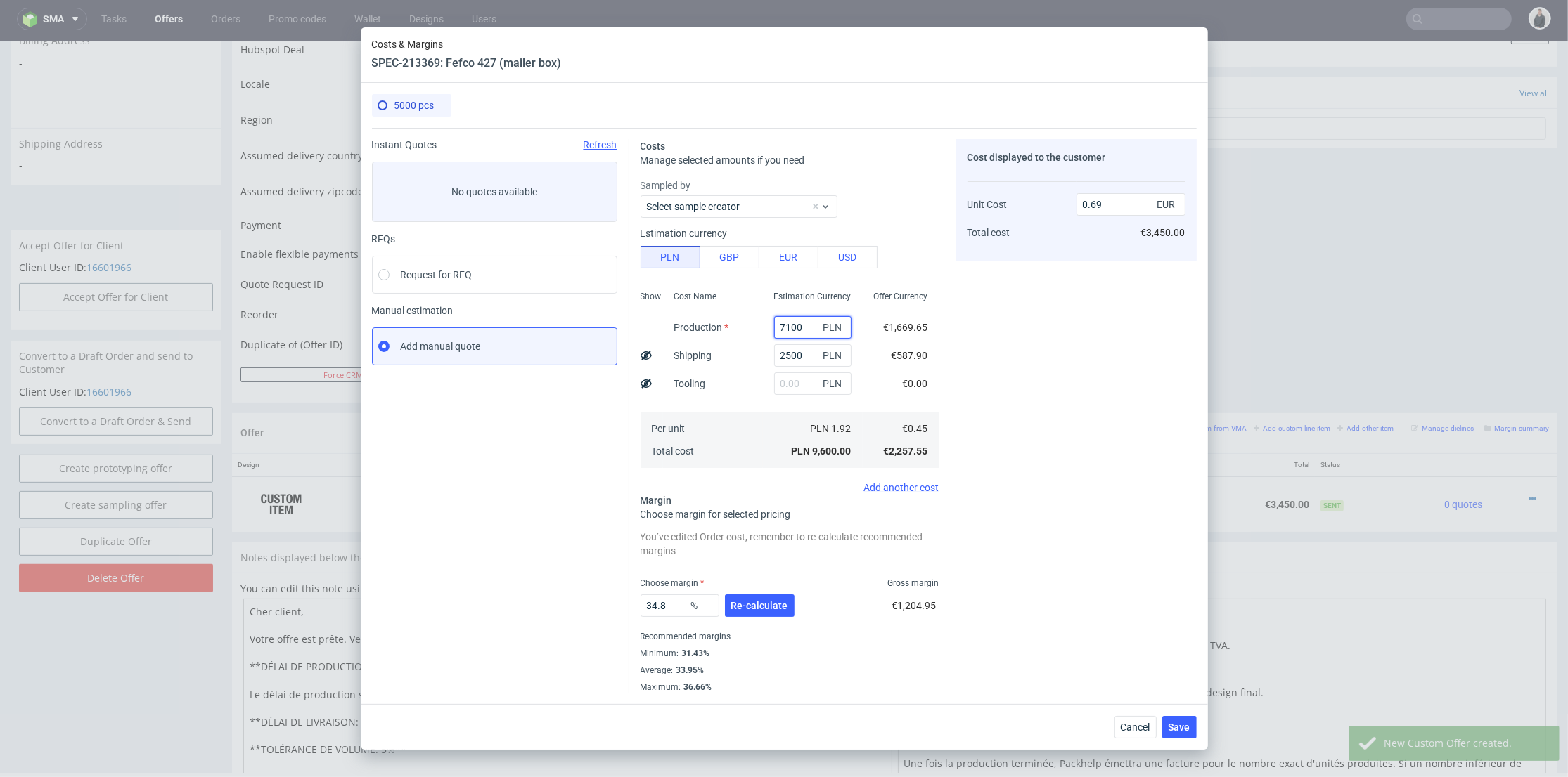
click at [793, 325] on input "7100" at bounding box center [812, 328] width 77 height 23
click at [804, 323] on input "7100" at bounding box center [812, 328] width 77 height 23
drag, startPoint x: 780, startPoint y: 325, endPoint x: 748, endPoint y: 320, distance: 32.4
click at [731, 317] on div "Show Cost Name Production Shipping Tooling Per unit Total cost Estimation Curre…" at bounding box center [790, 378] width 299 height 186
type input "6800"
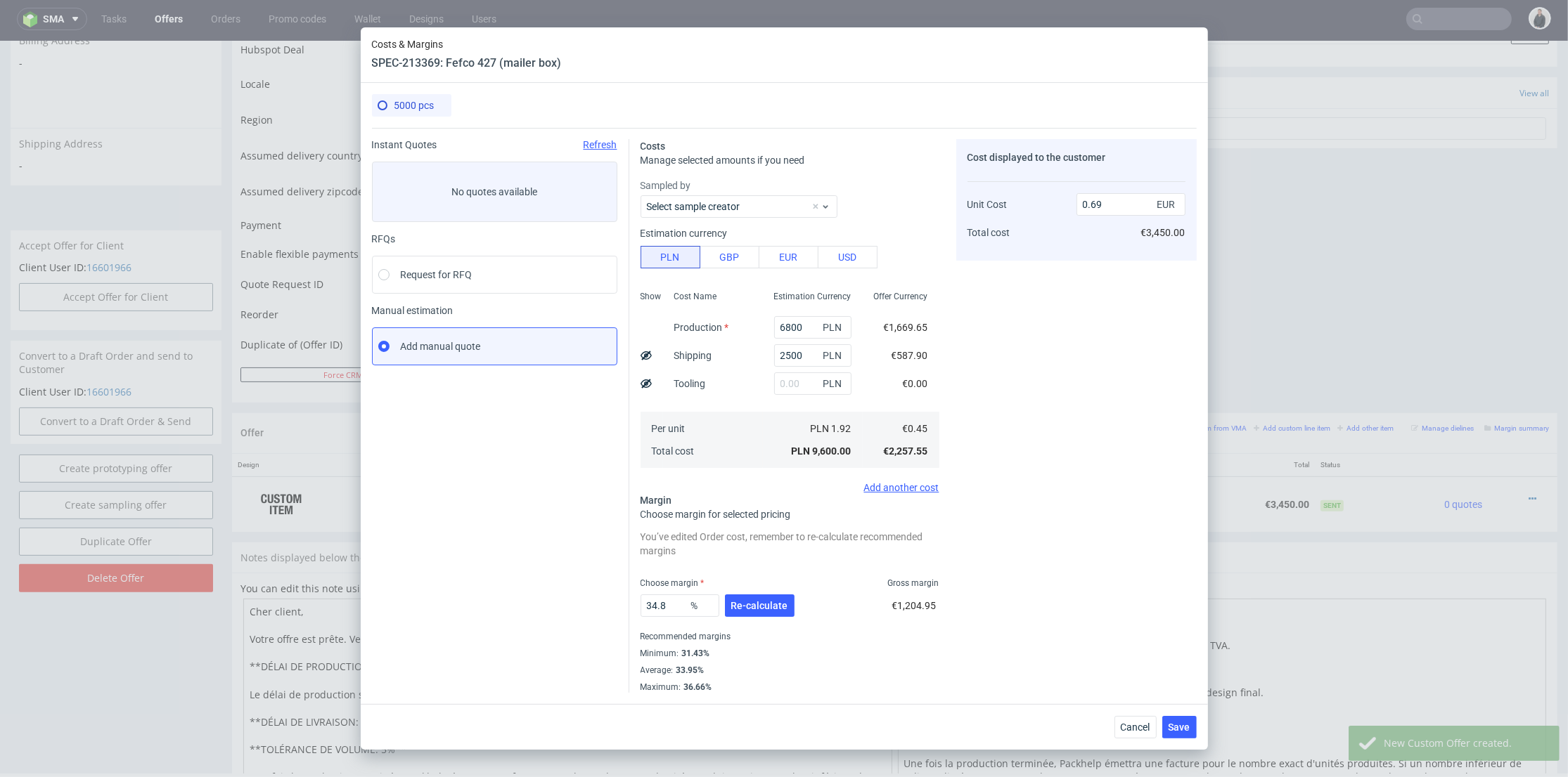
click at [748, 379] on div "Cost Name Production Shipping Tooling Per unit Total cost" at bounding box center [713, 378] width 100 height 186
click at [758, 608] on span "Re-calculate" at bounding box center [760, 605] width 57 height 9
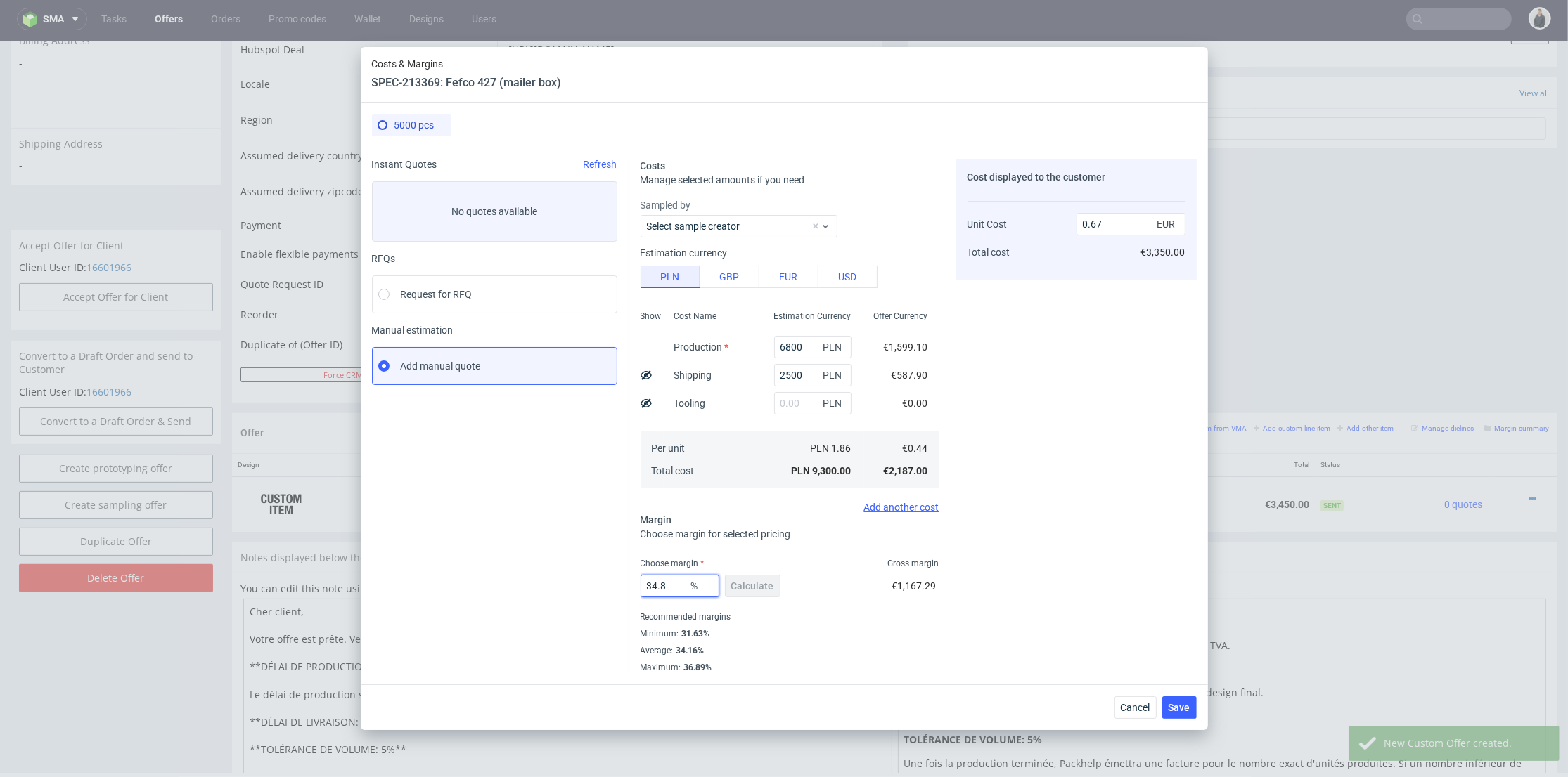
click at [614, 580] on div "Instant Quotes Refresh No quotes available RFQs Request for RFQ Manual estimati…" at bounding box center [784, 410] width 824 height 526
drag, startPoint x: 1095, startPoint y: 222, endPoint x: 1111, endPoint y: 224, distance: 16.1
click at [1110, 224] on input "0.67" at bounding box center [1130, 224] width 109 height 23
type input "0.64"
click at [1101, 312] on div "Cost displayed to the customer Unit Cost Total cost 0.64 EUR €3,350.00" at bounding box center [1076, 416] width 240 height 514
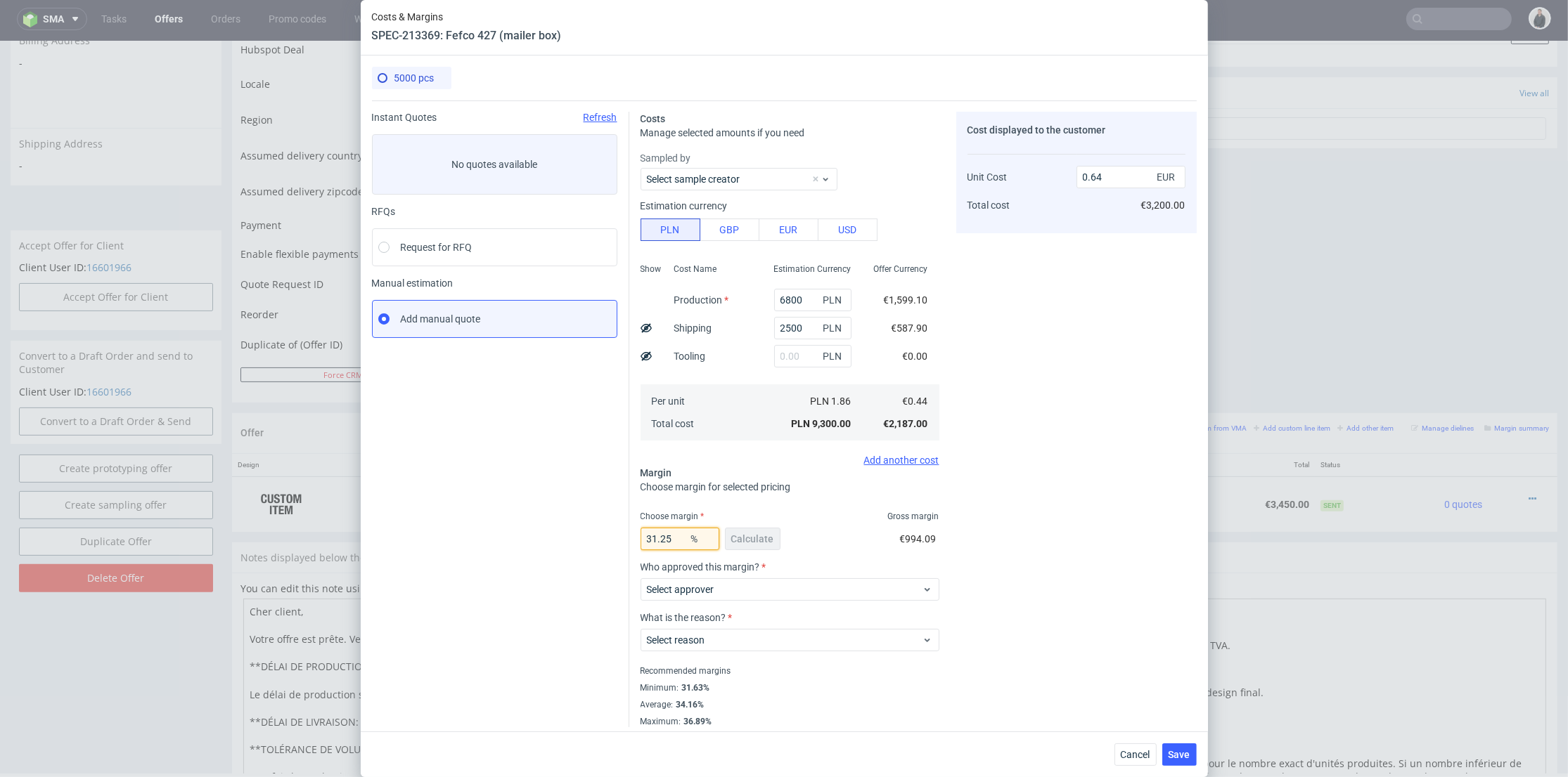
drag, startPoint x: 670, startPoint y: 538, endPoint x: 724, endPoint y: 556, distance: 56.9
click at [656, 538] on input "31.25" at bounding box center [680, 539] width 79 height 23
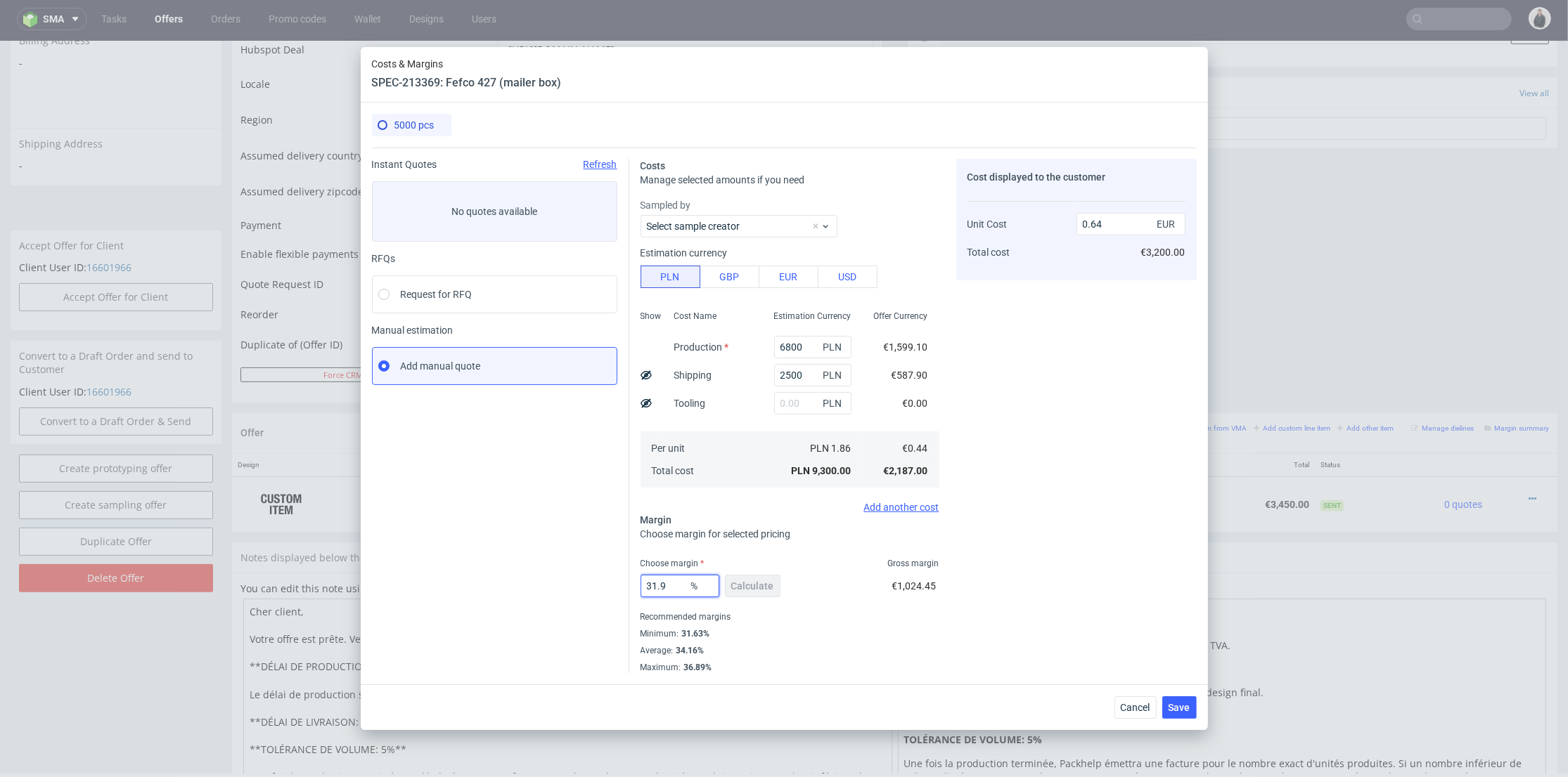
type input "31.9"
drag, startPoint x: 1053, startPoint y: 541, endPoint x: 1181, endPoint y: 651, distance: 168.8
click at [1053, 541] on div "Cost displayed to the customer Unit Cost Total cost 0.64 EUR €3,200.00" at bounding box center [1076, 416] width 240 height 514
click at [1179, 706] on span "Save" at bounding box center [1178, 708] width 22 height 9
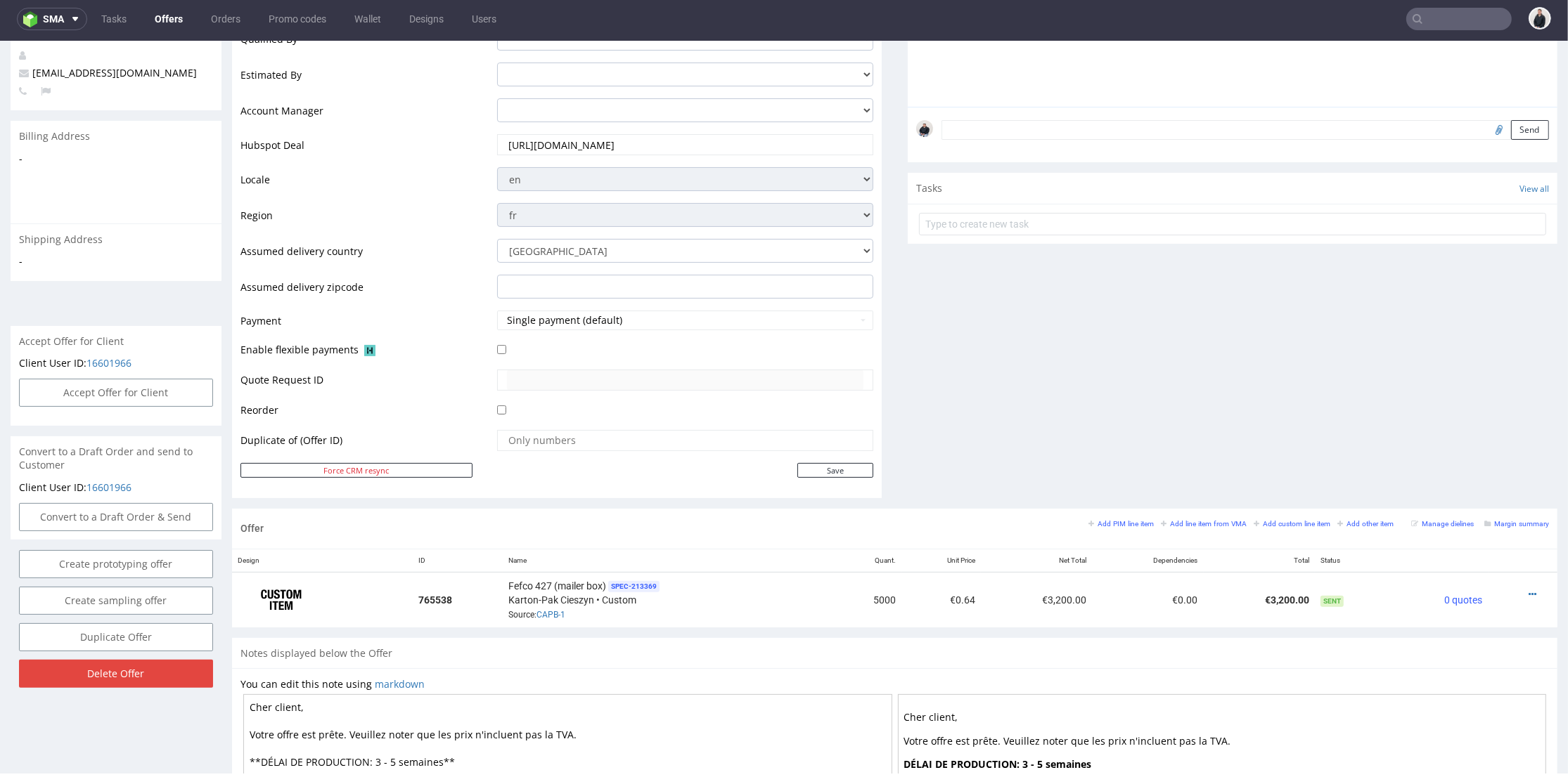
scroll to position [0, 0]
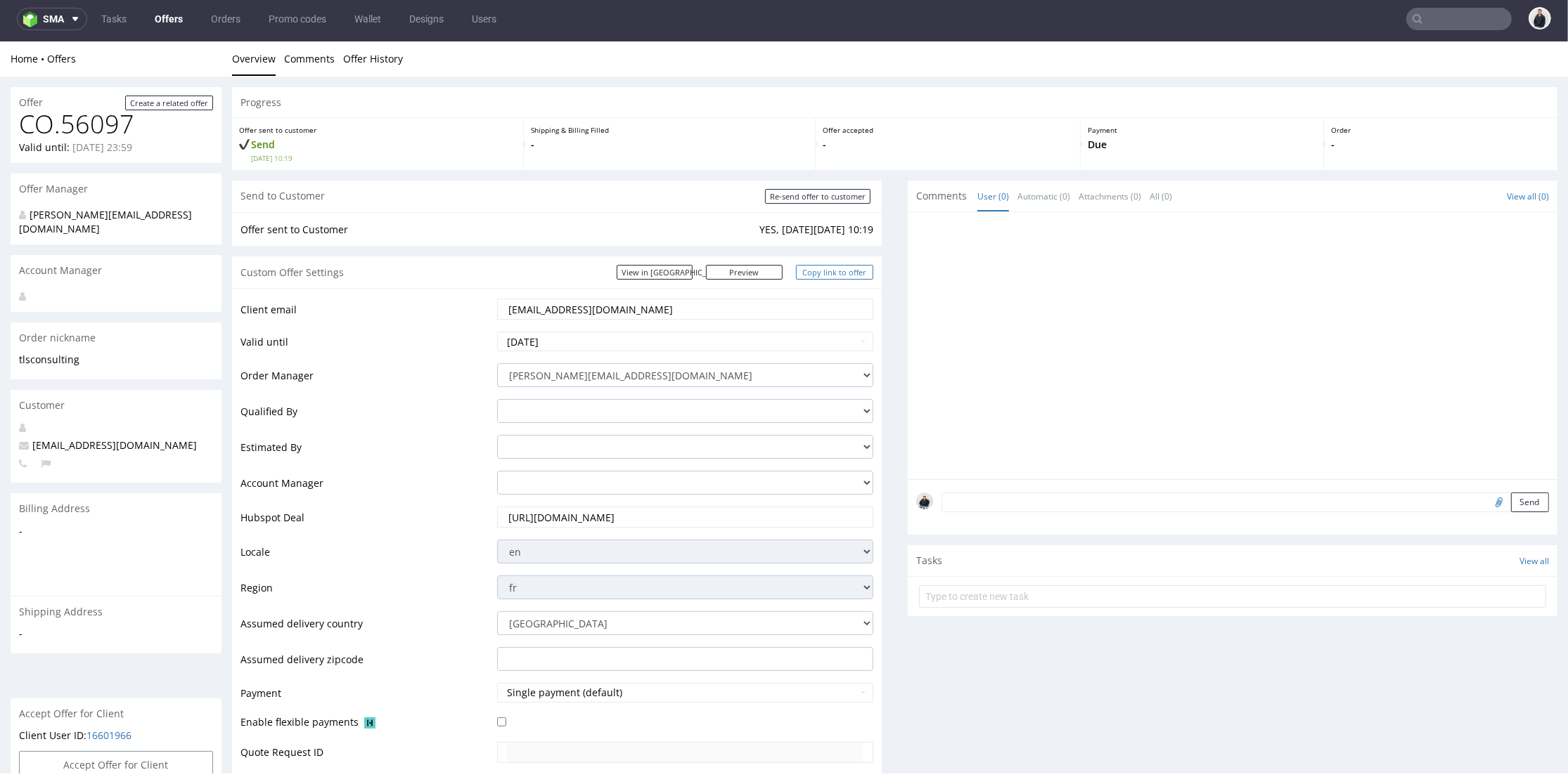
click at [840, 277] on link "Copy link to offer" at bounding box center [835, 272] width 77 height 15
click at [838, 197] on input "Re-send offer to customer" at bounding box center [818, 196] width 105 height 15
type input "In progress..."
